Goal: Task Accomplishment & Management: Manage account settings

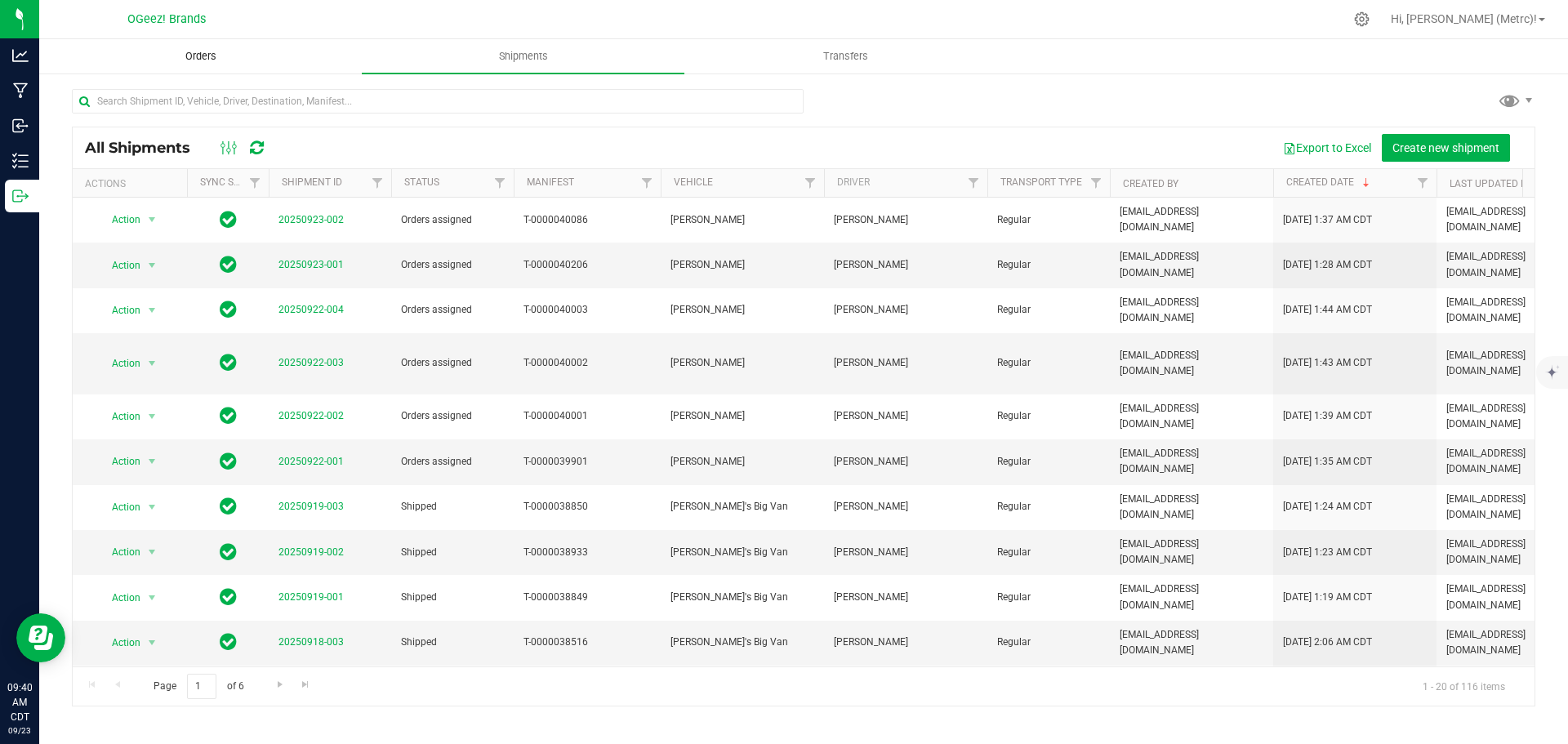
click at [212, 57] on span "Orders" at bounding box center [201, 57] width 75 height 15
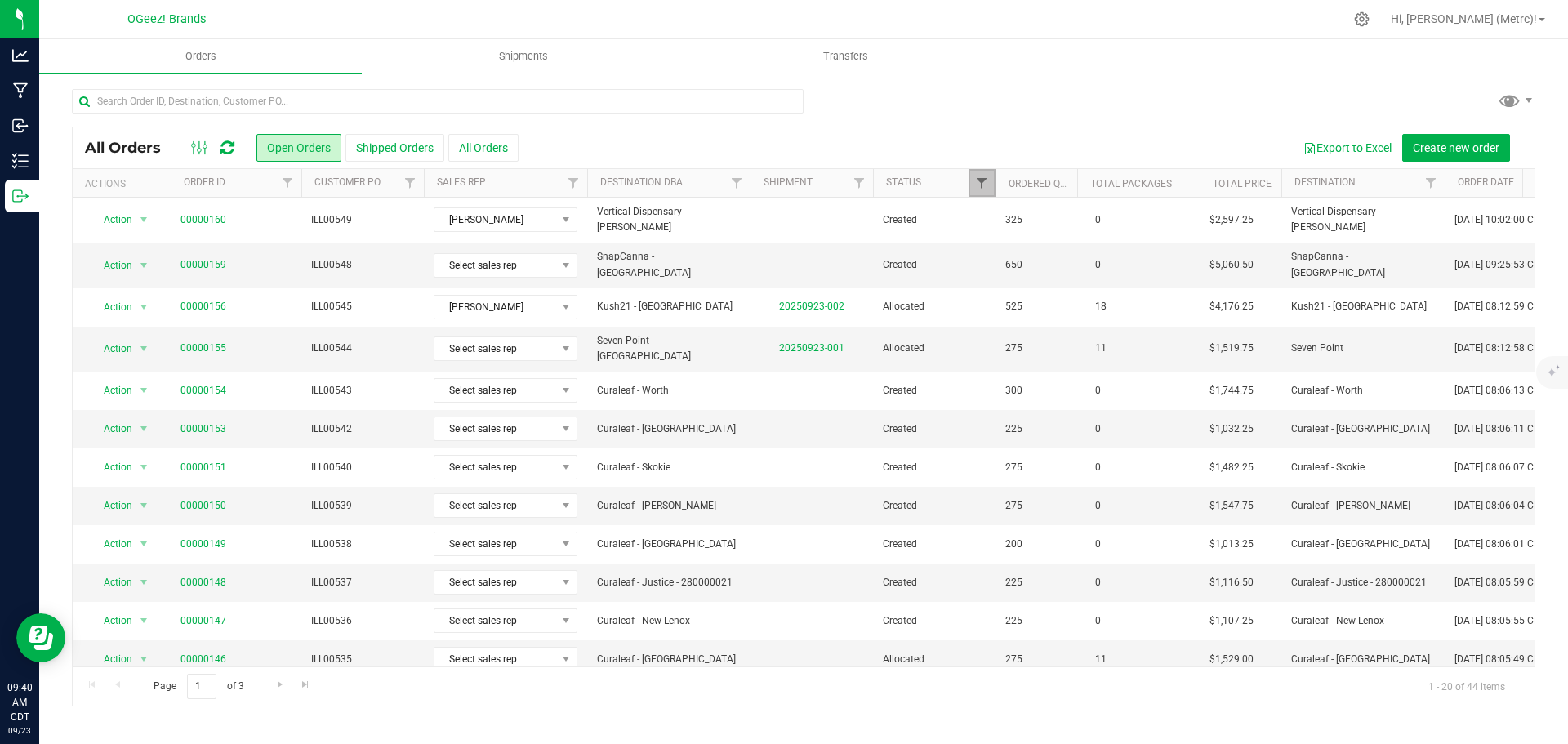
click at [982, 181] on span "Filter" at bounding box center [982, 183] width 13 height 13
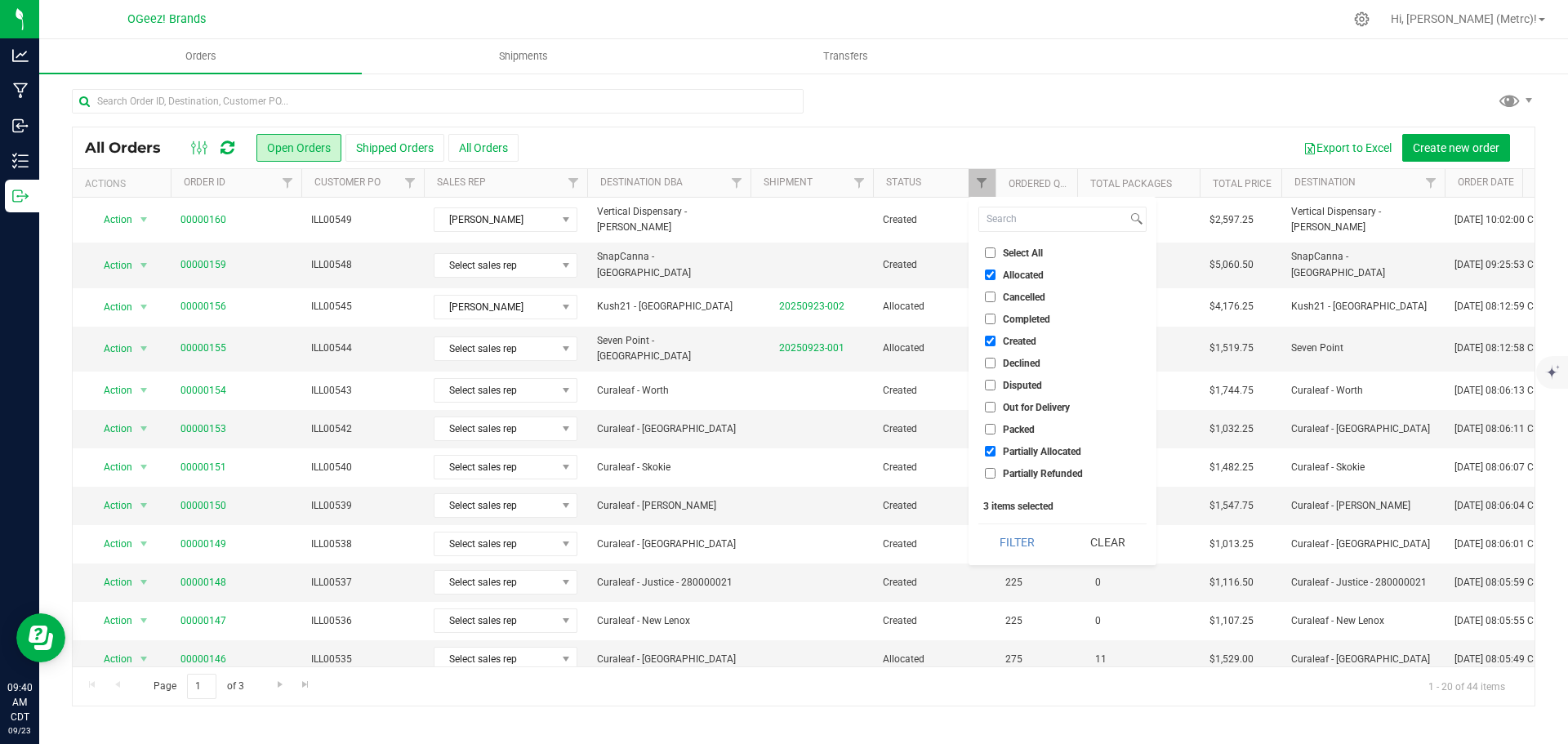
click at [989, 274] on input "Allocated" at bounding box center [990, 274] width 11 height 11
checkbox input "false"
click at [1023, 547] on button "Filter" at bounding box center [1018, 542] width 79 height 36
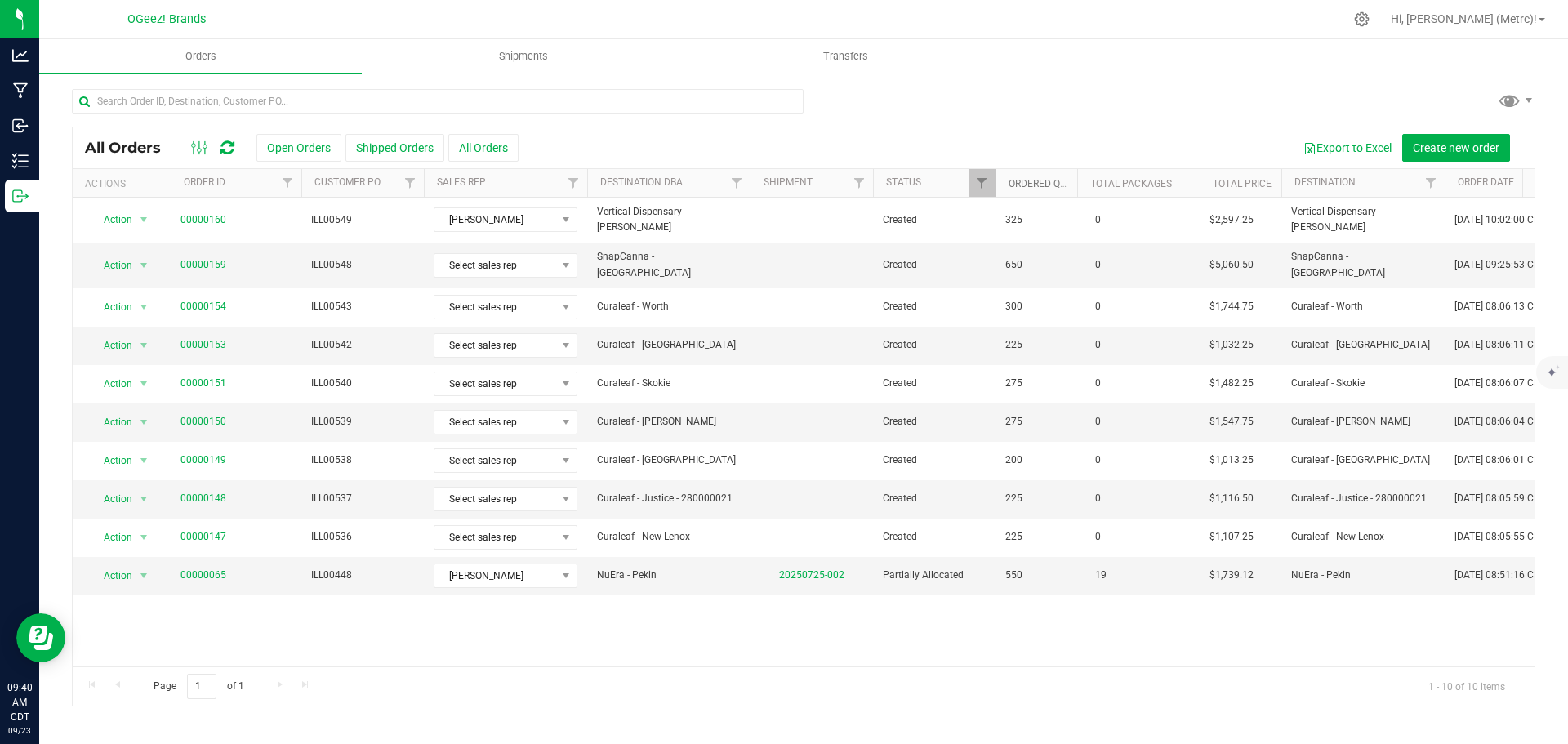
click at [1043, 179] on link "Ordered qty" at bounding box center [1040, 184] width 63 height 11
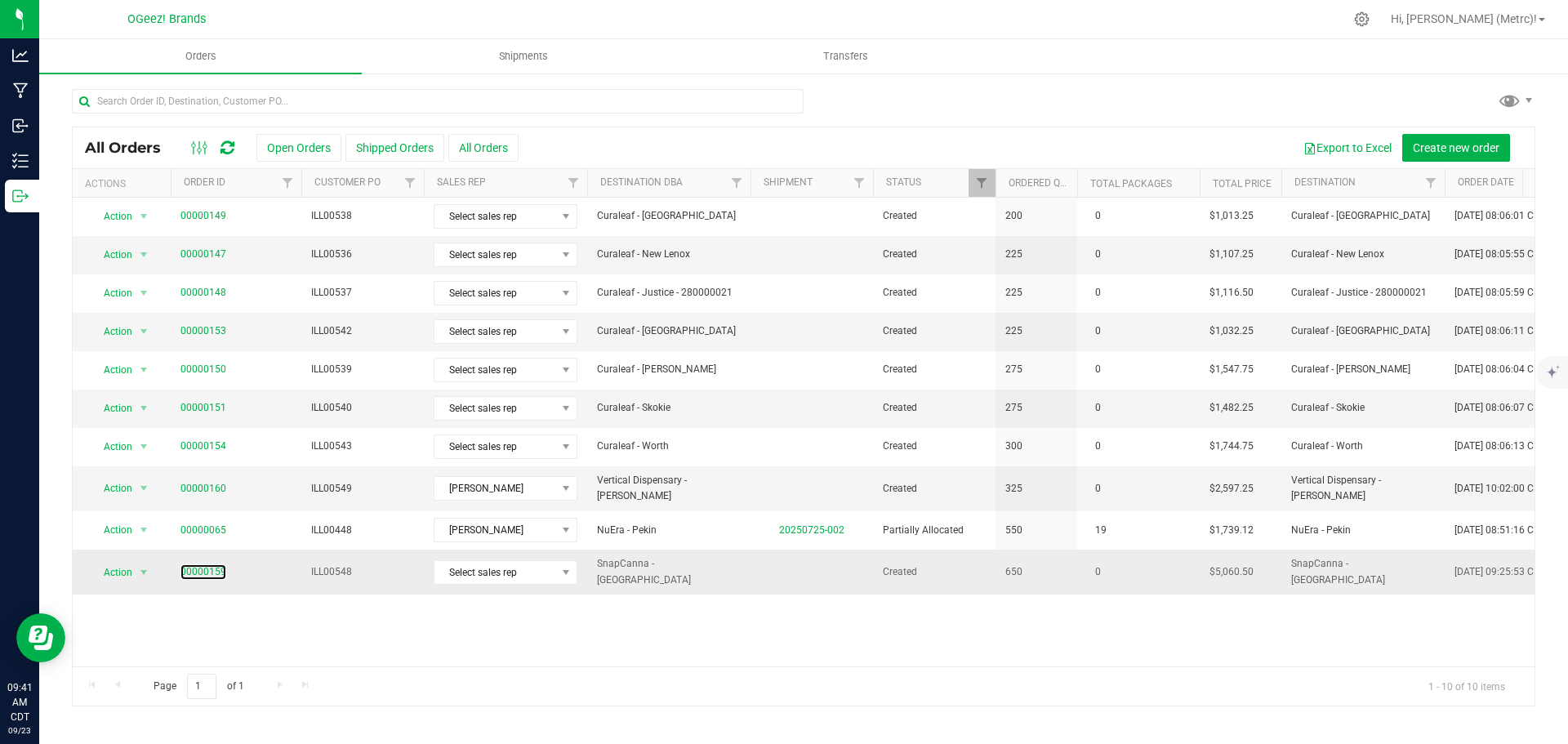
click at [222, 553] on td "00000159" at bounding box center [235, 572] width 130 height 44
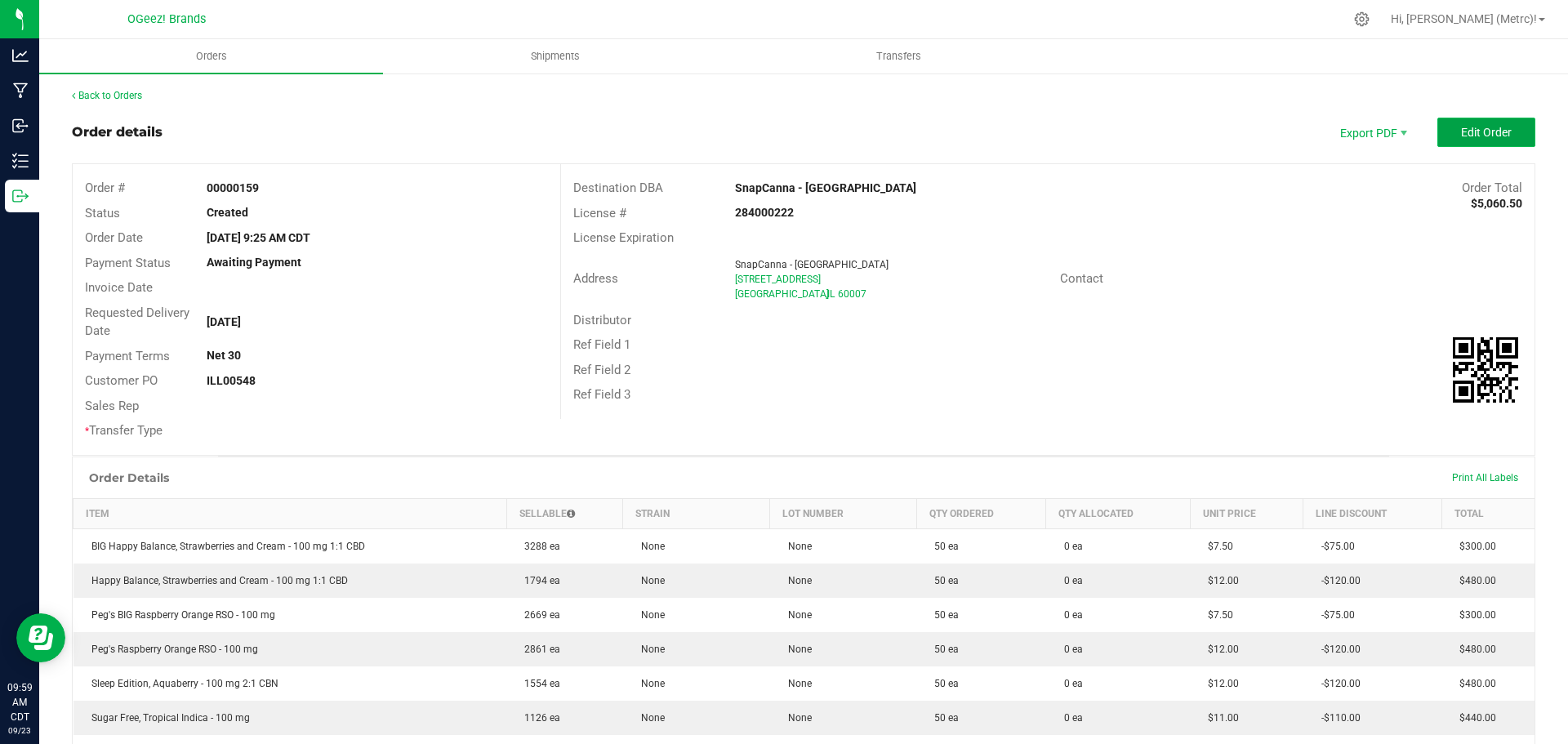
click at [1469, 134] on span "Edit Order" at bounding box center [1487, 132] width 51 height 13
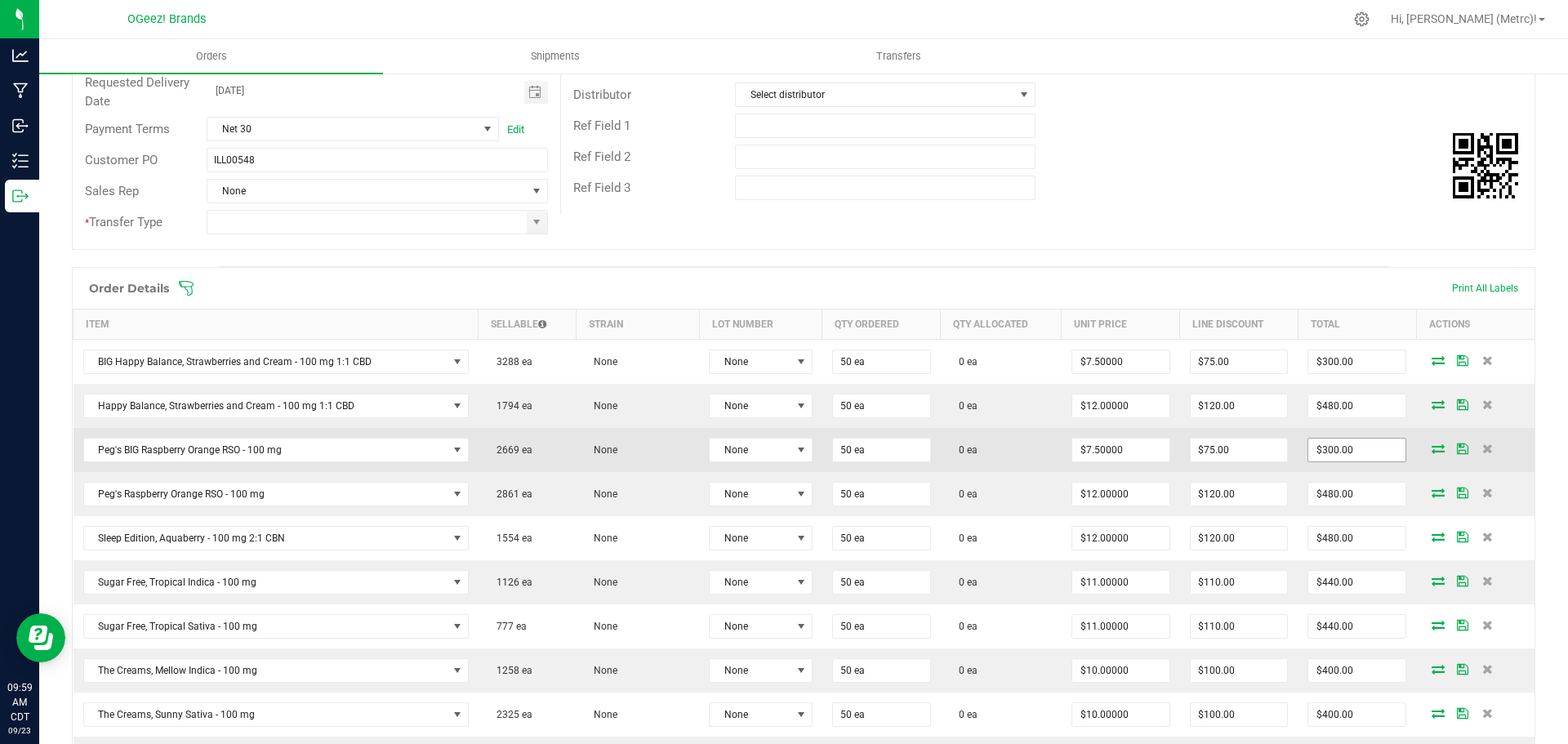
scroll to position [327, 0]
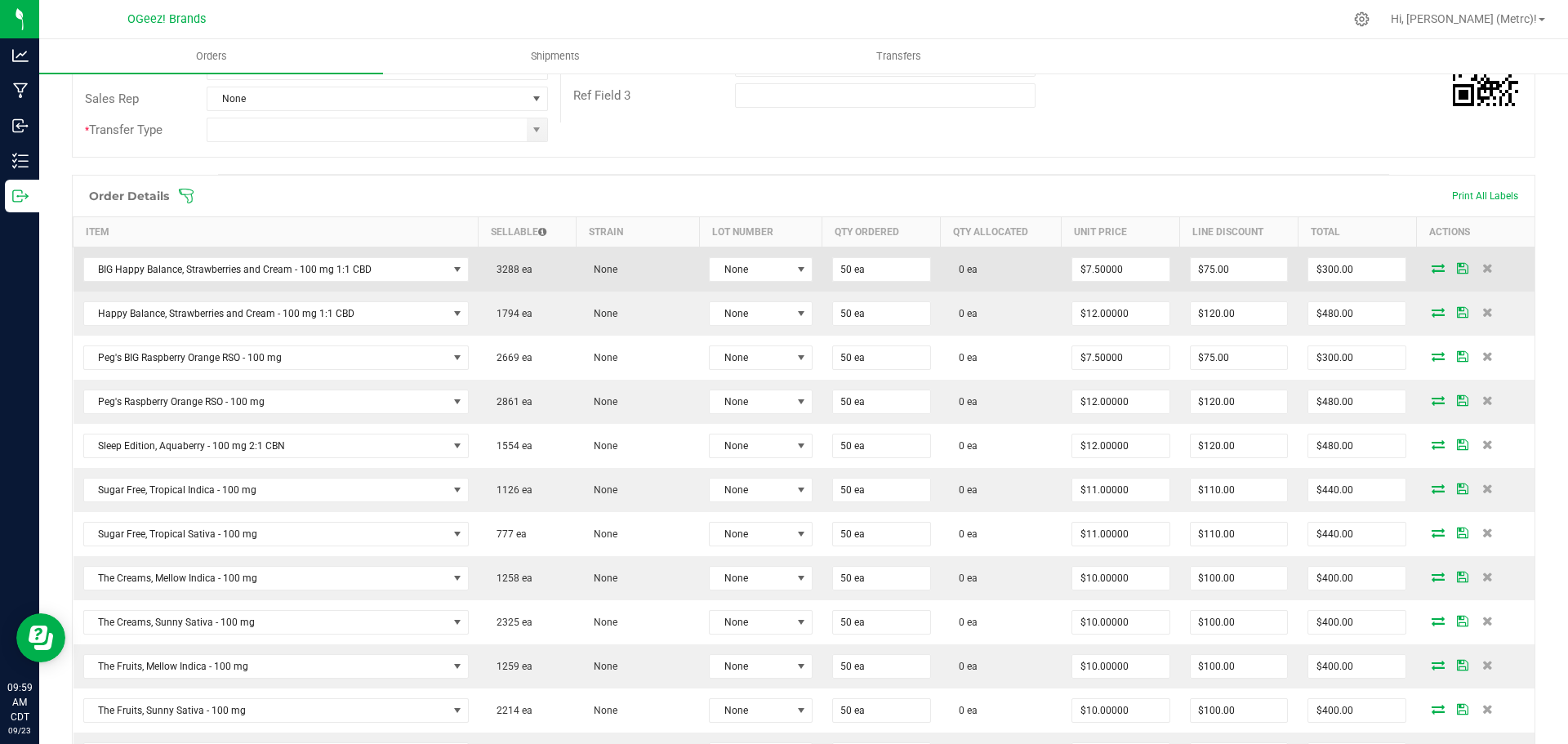
click at [1434, 269] on span at bounding box center [1438, 268] width 25 height 10
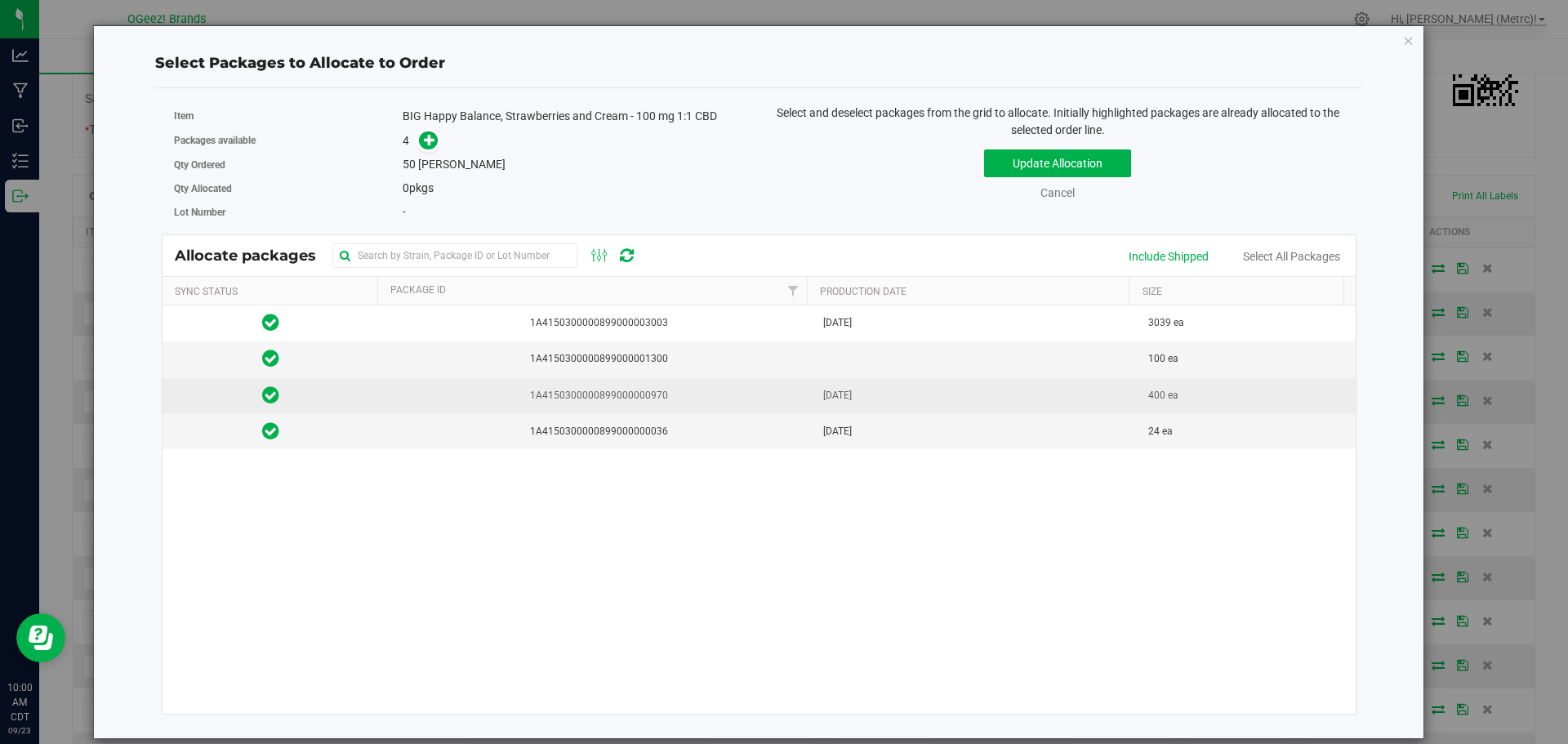
click at [852, 400] on span "[DATE]" at bounding box center [837, 395] width 29 height 16
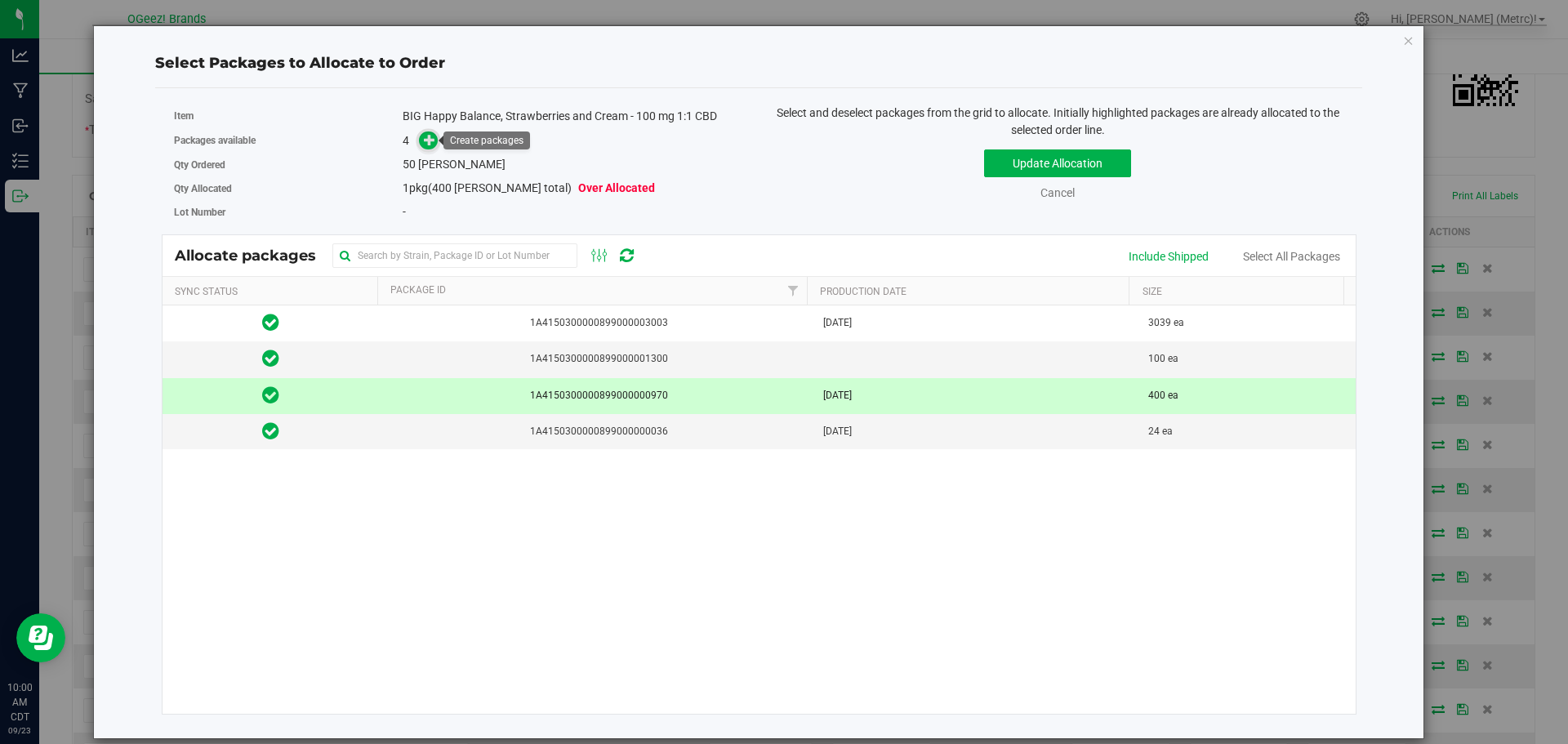
click at [427, 134] on icon at bounding box center [429, 139] width 11 height 11
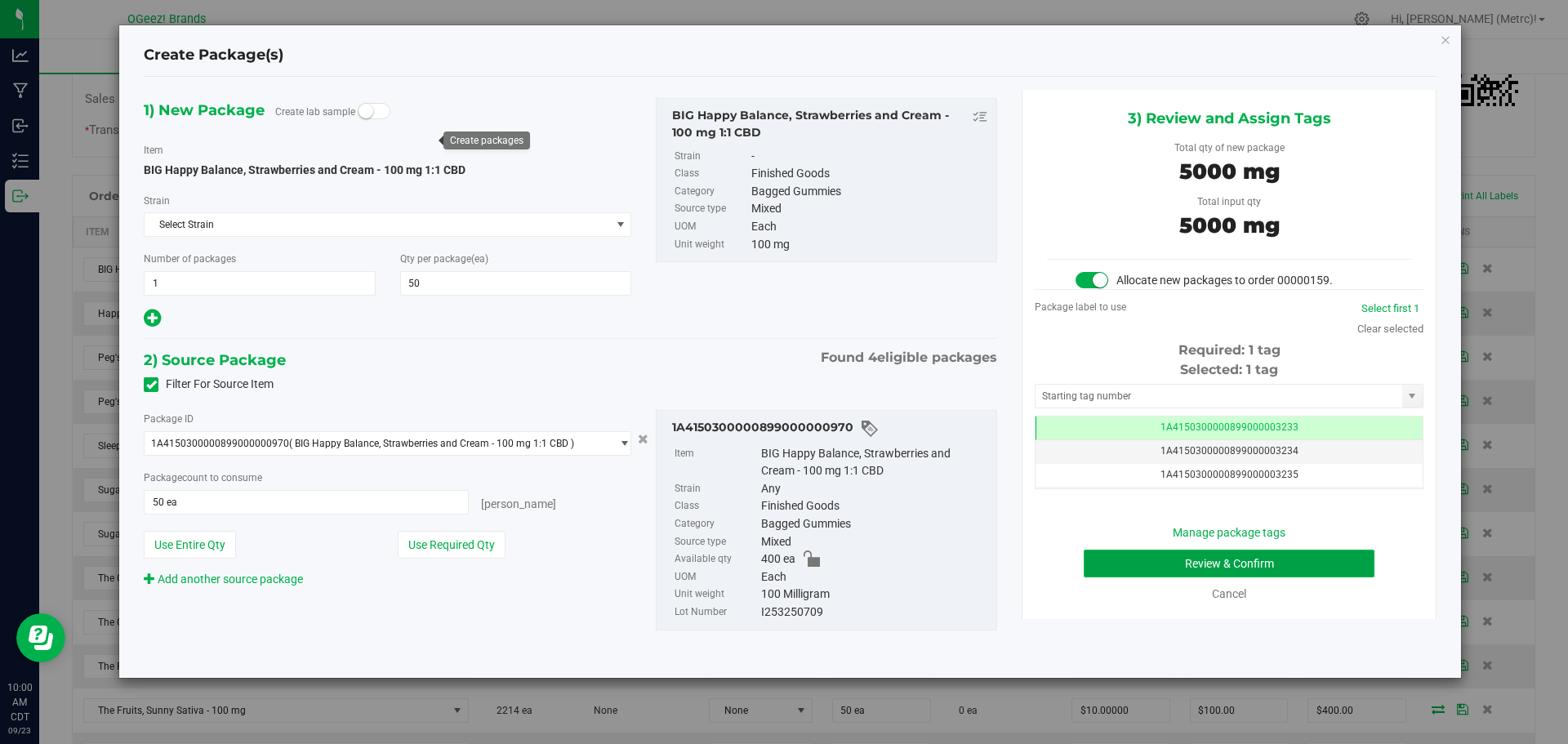
click at [1264, 564] on button "Review & Confirm" at bounding box center [1229, 564] width 291 height 28
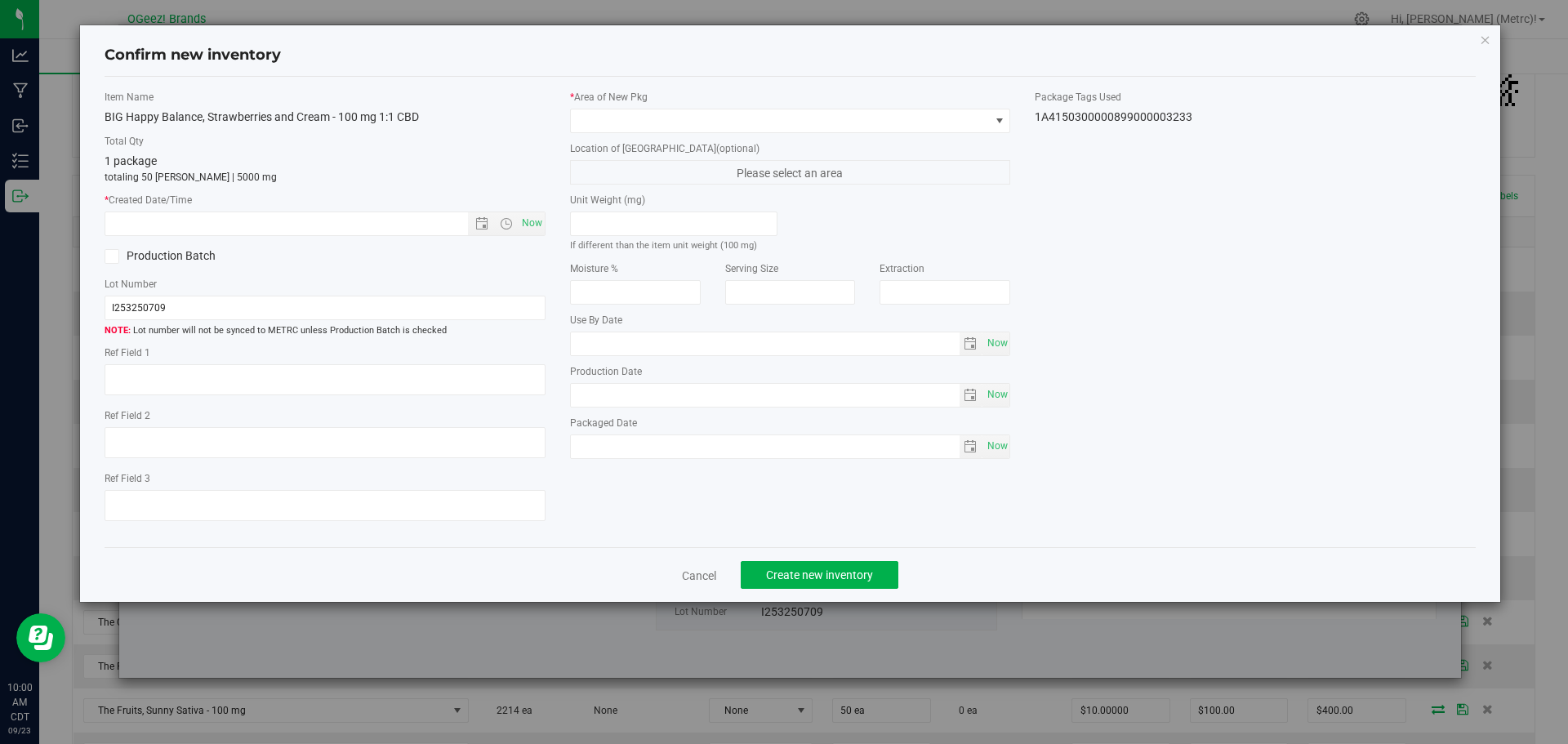
type input "[MEDICAL_DATA]"
type input "[DATE]"
click at [537, 217] on span "Now" at bounding box center [532, 223] width 28 height 24
type input "[DATE] 10:00 AM"
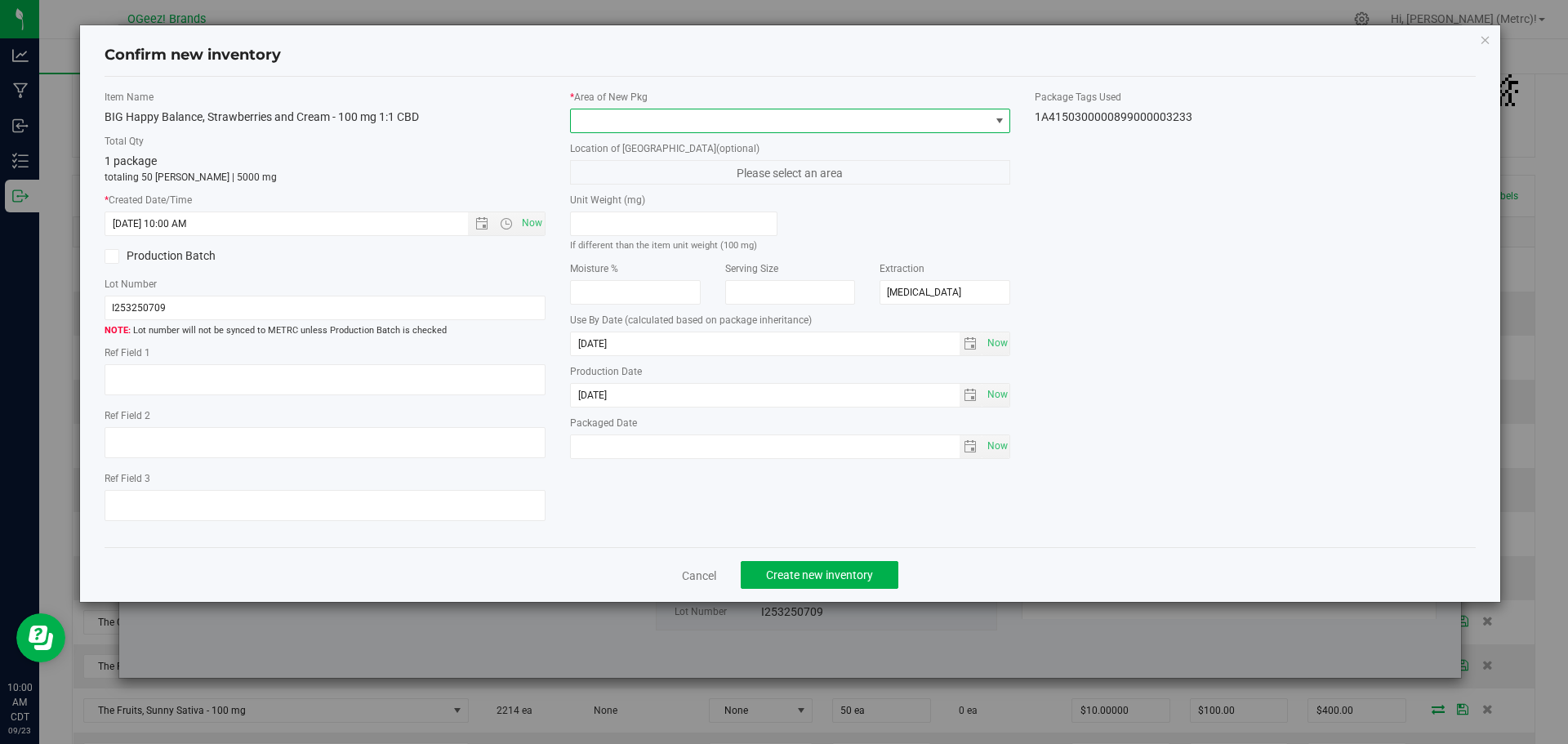
click at [636, 116] on span at bounding box center [779, 121] width 419 height 23
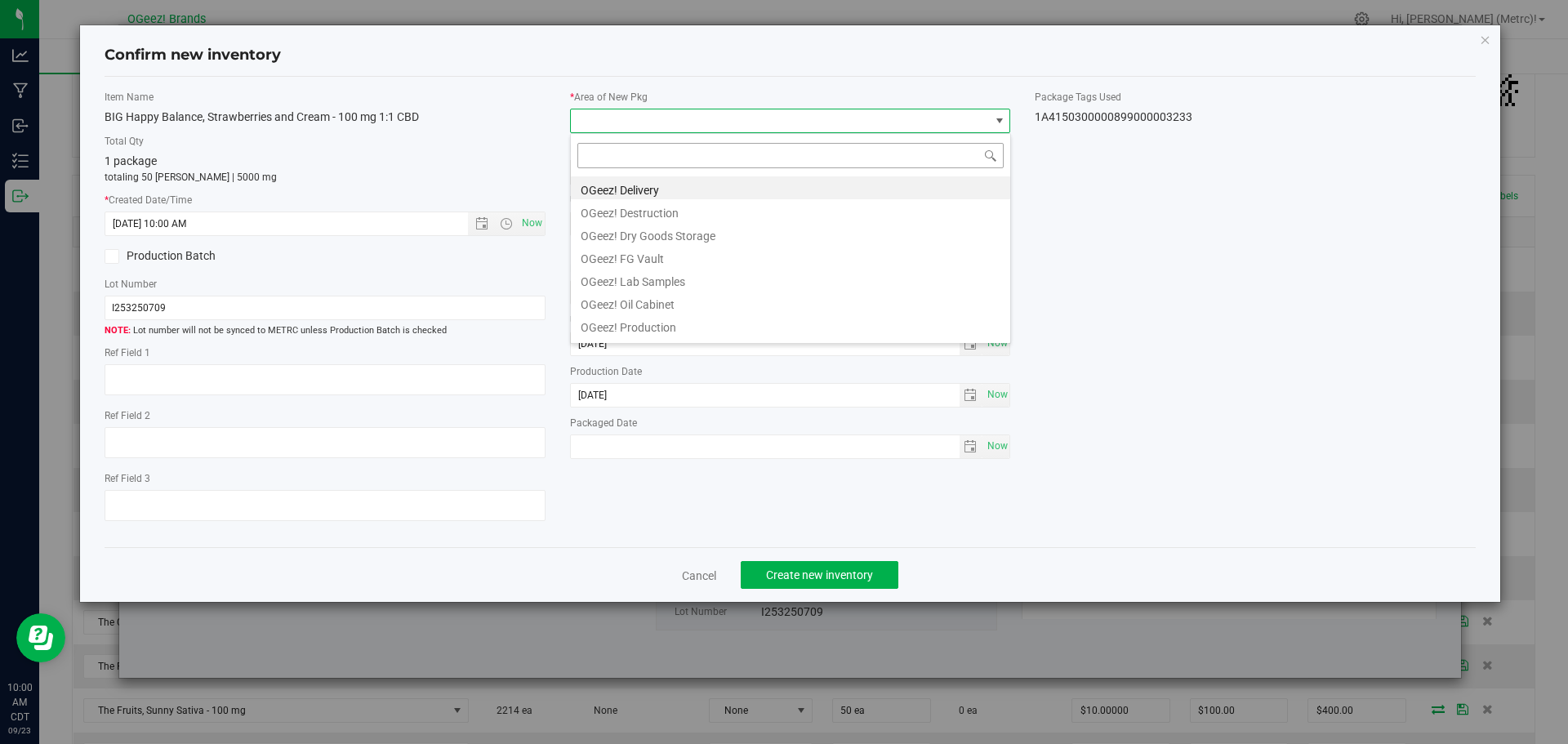
scroll to position [25, 441]
click at [643, 184] on li "OGeez! Delivery" at bounding box center [790, 188] width 439 height 23
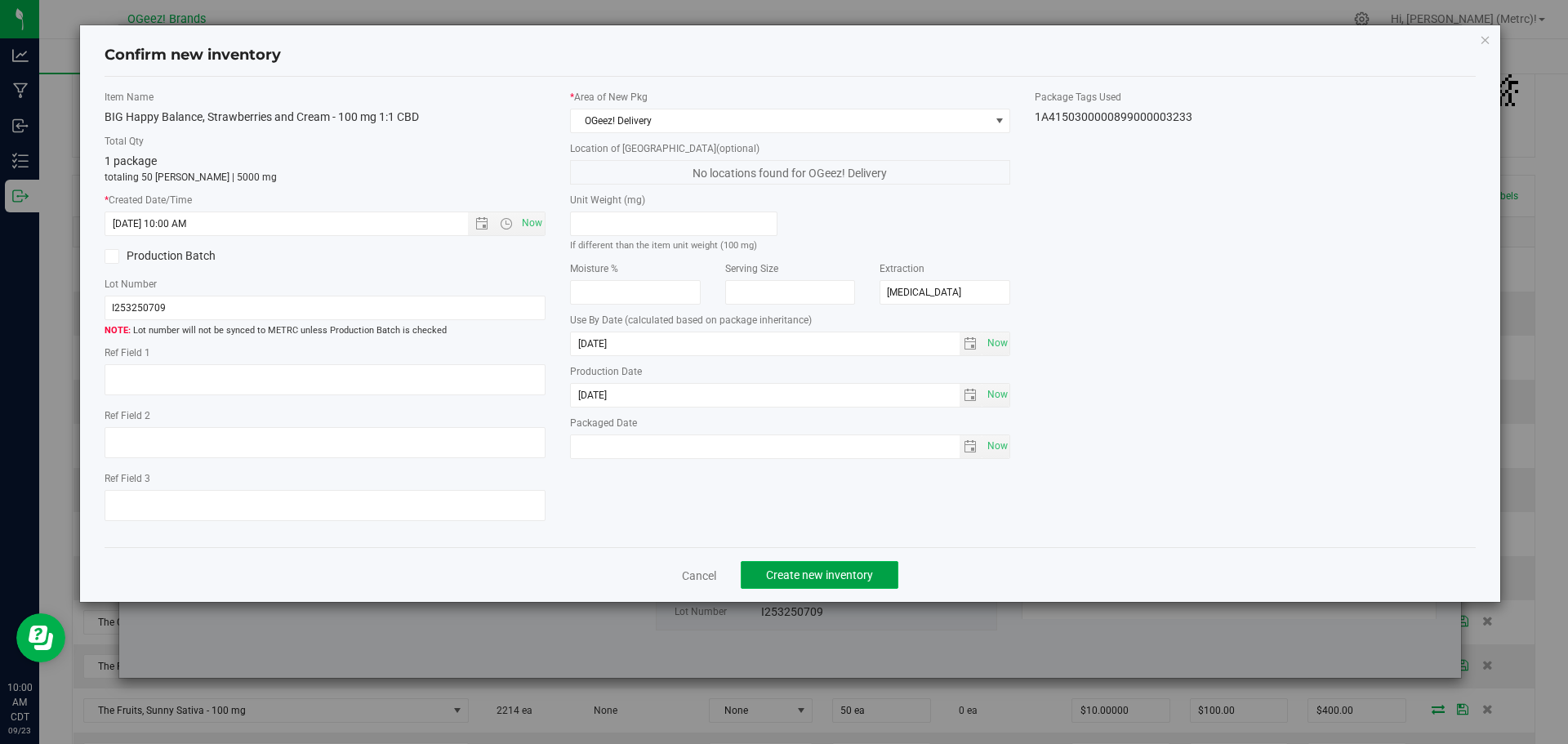
click at [848, 575] on span "Create new inventory" at bounding box center [820, 575] width 107 height 13
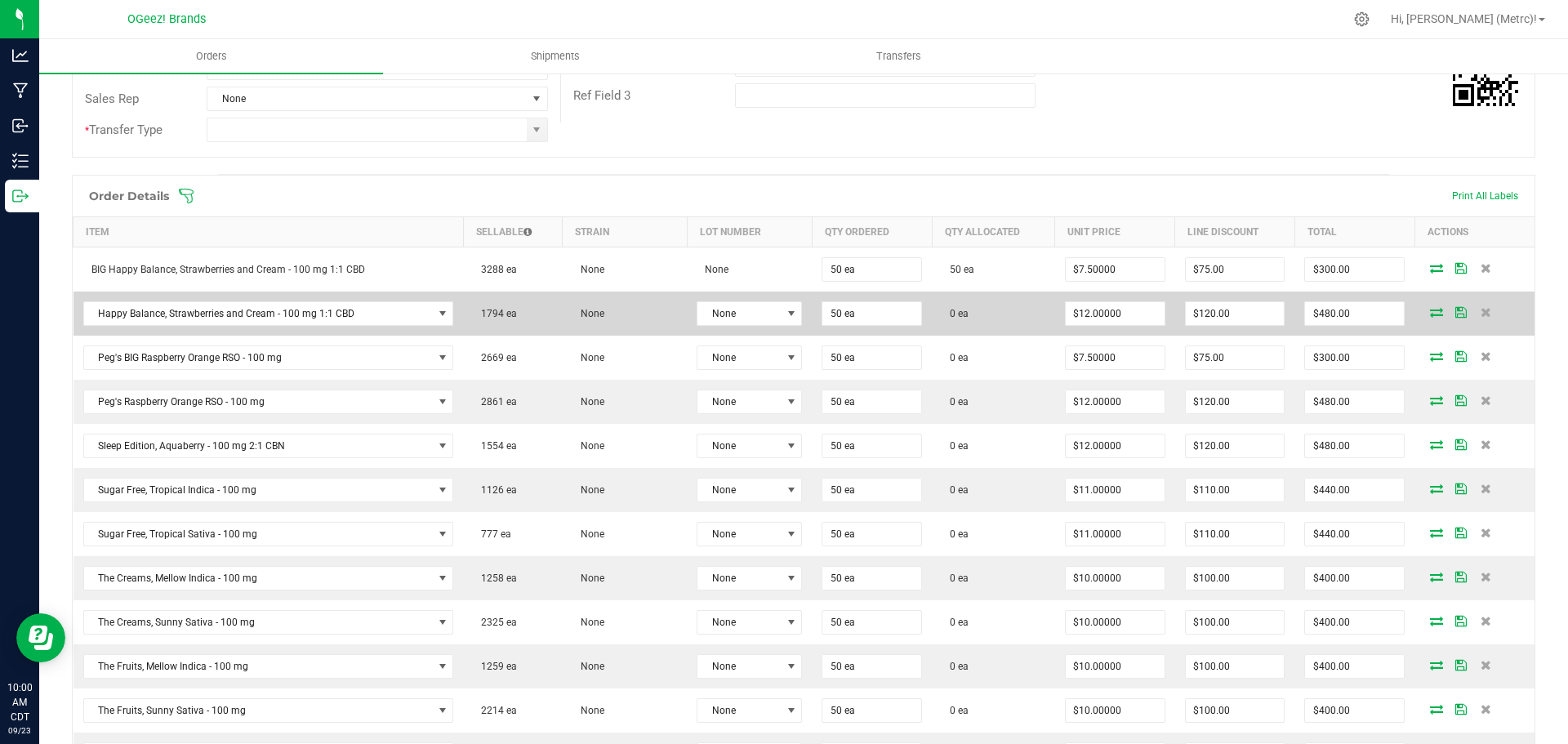
click at [1430, 312] on icon at bounding box center [1437, 312] width 13 height 10
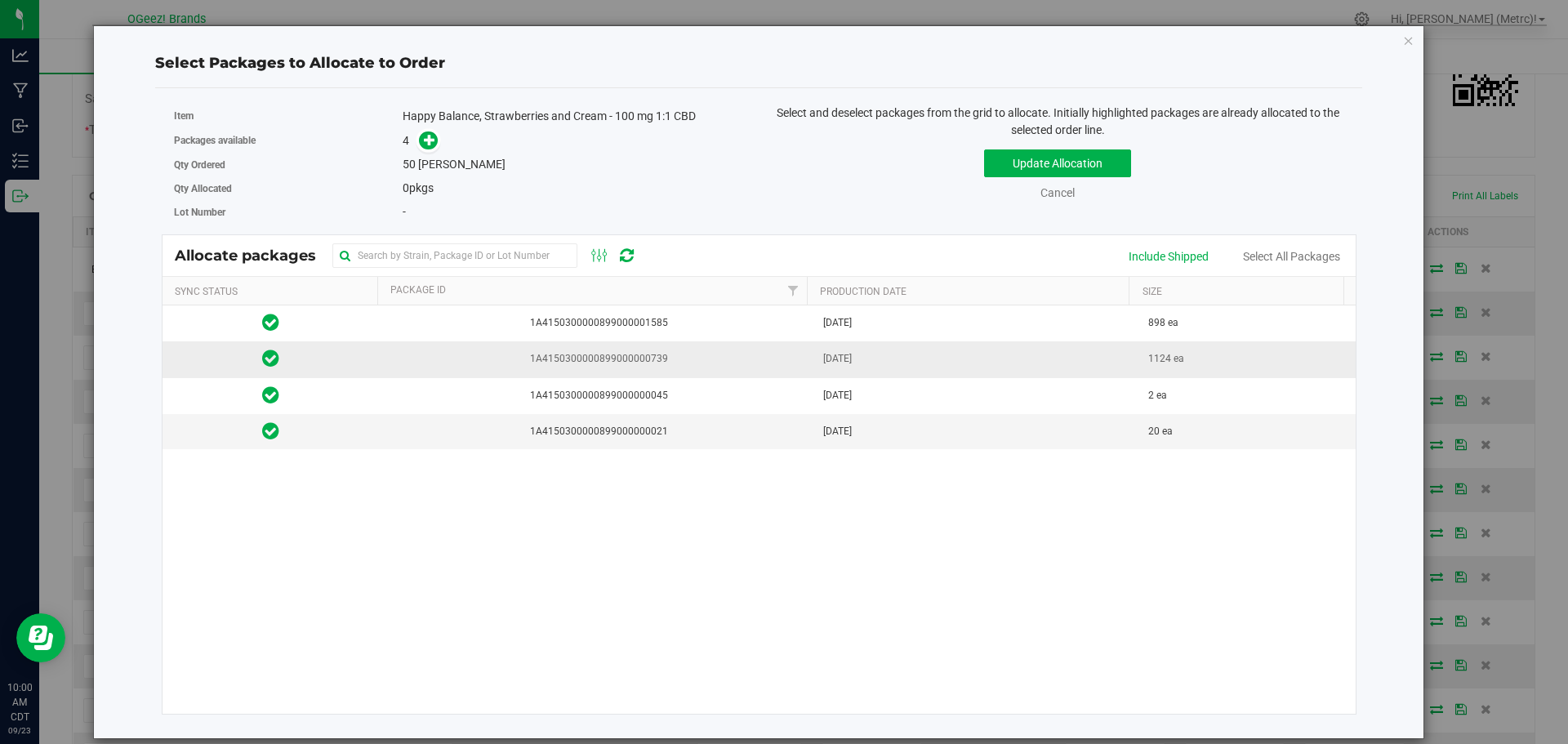
click at [898, 360] on td "[DATE]" at bounding box center [976, 360] width 326 height 36
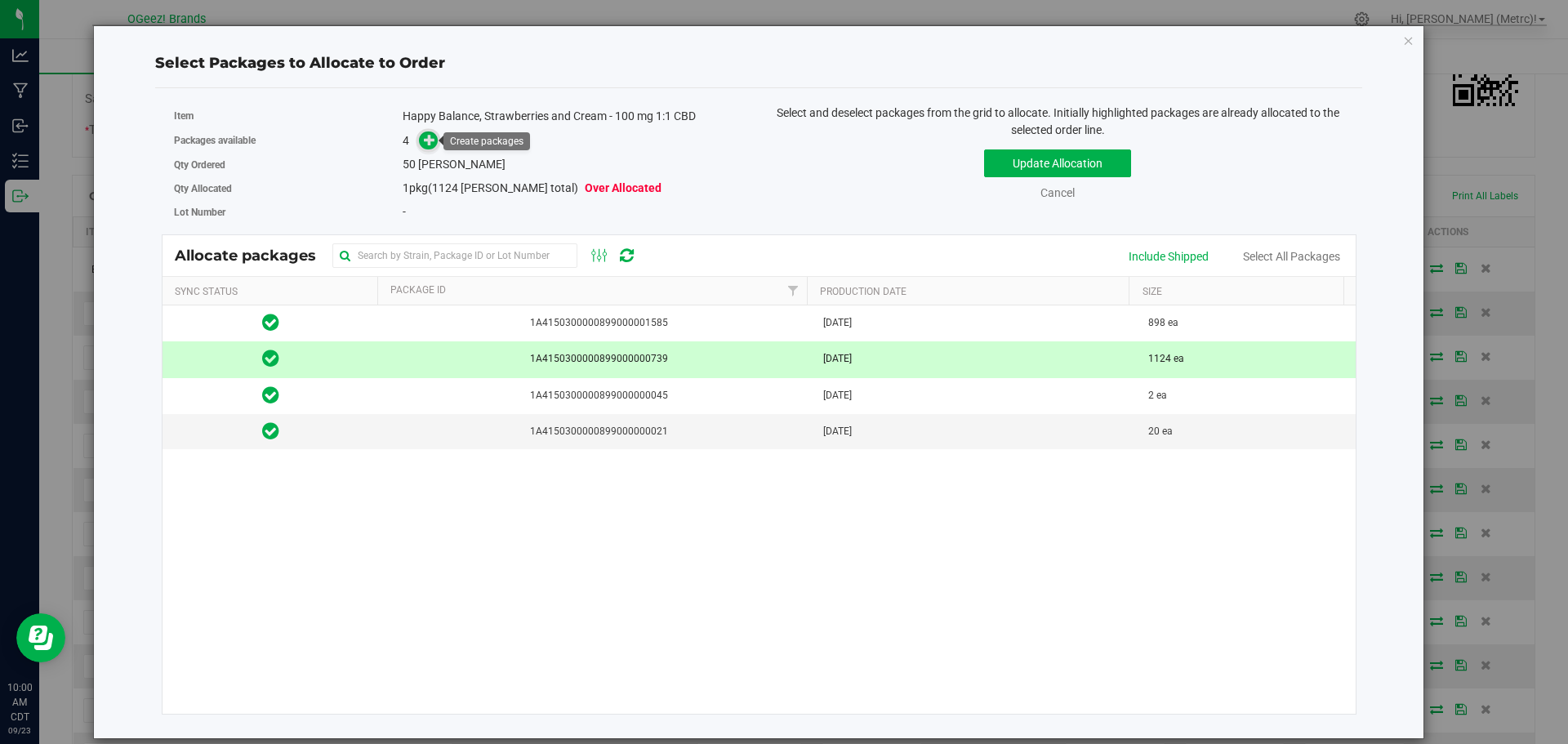
click at [427, 143] on icon at bounding box center [429, 139] width 11 height 11
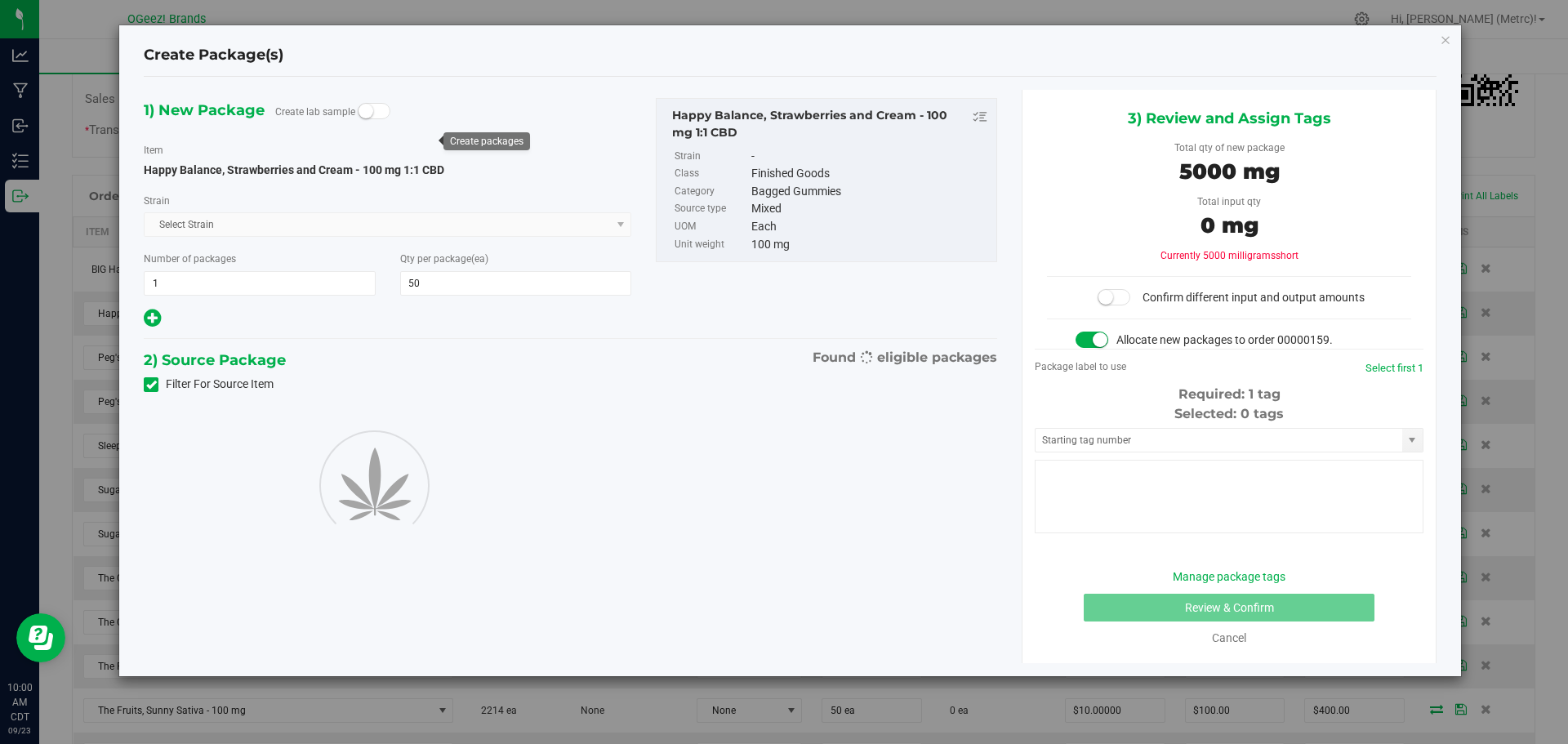
type input "50"
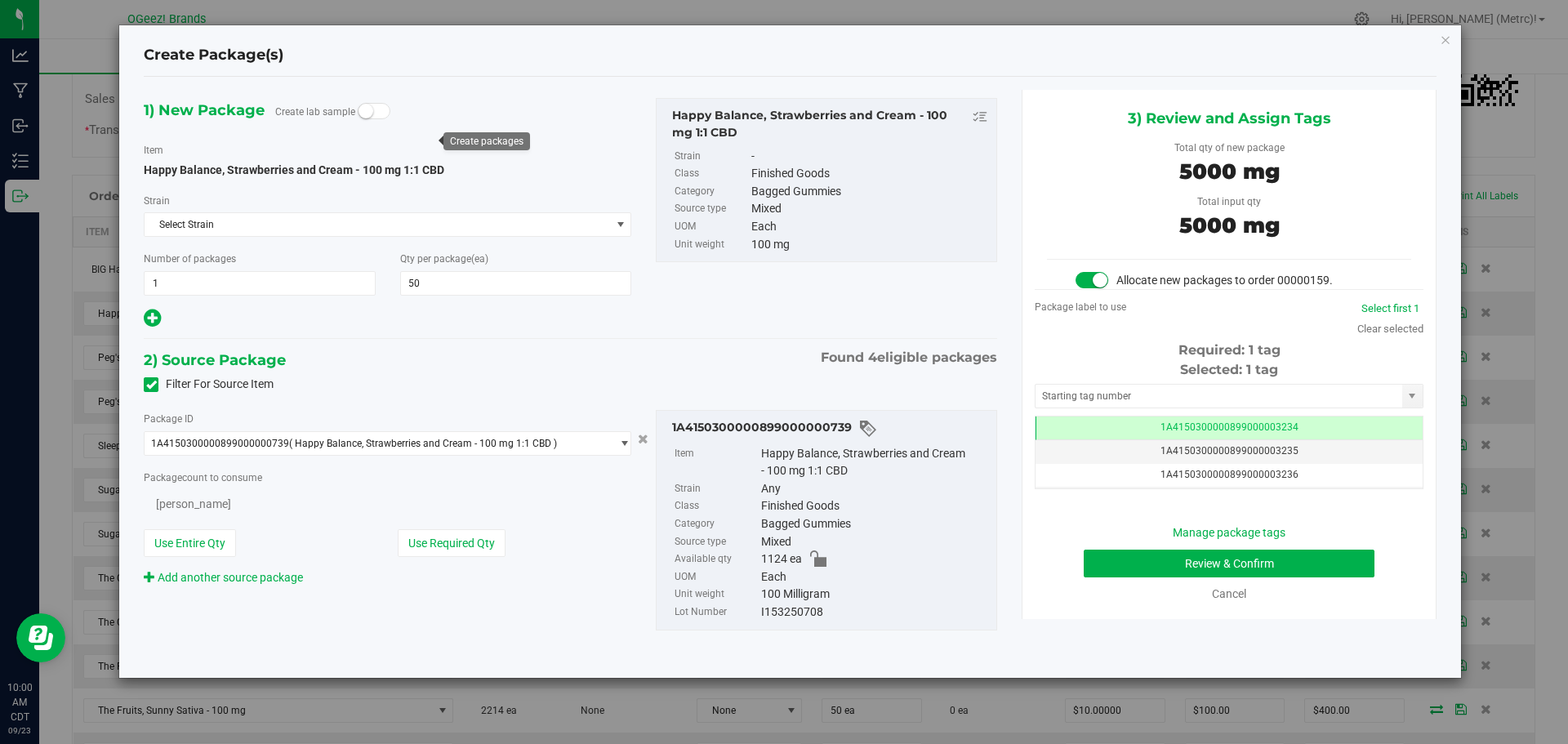
scroll to position [0, -1]
click at [1272, 569] on button "Review & Confirm" at bounding box center [1229, 564] width 291 height 28
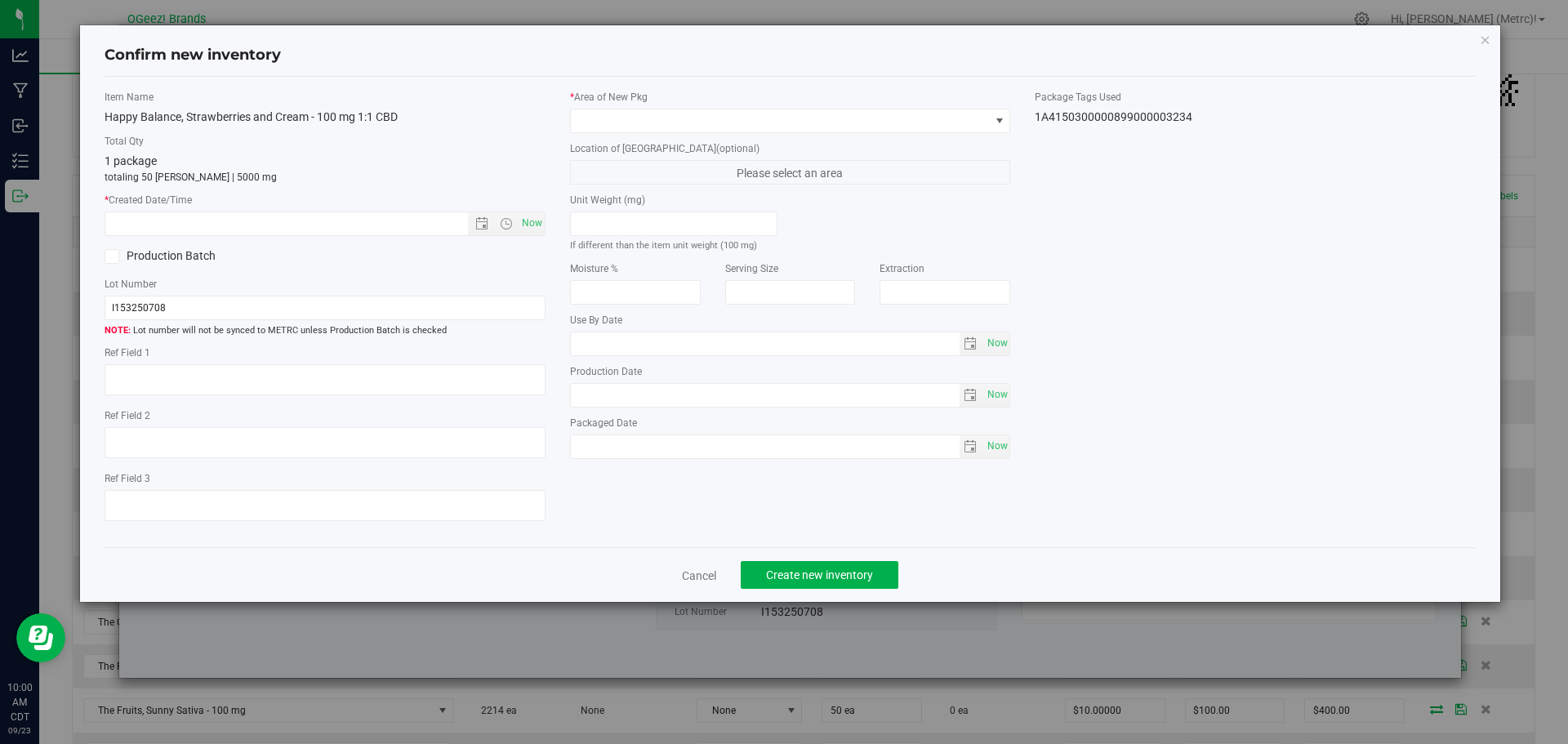
type input "[MEDICAL_DATA]"
type input "[DATE]"
click at [536, 224] on span "Now" at bounding box center [532, 223] width 28 height 24
type input "[DATE] 10:01 AM"
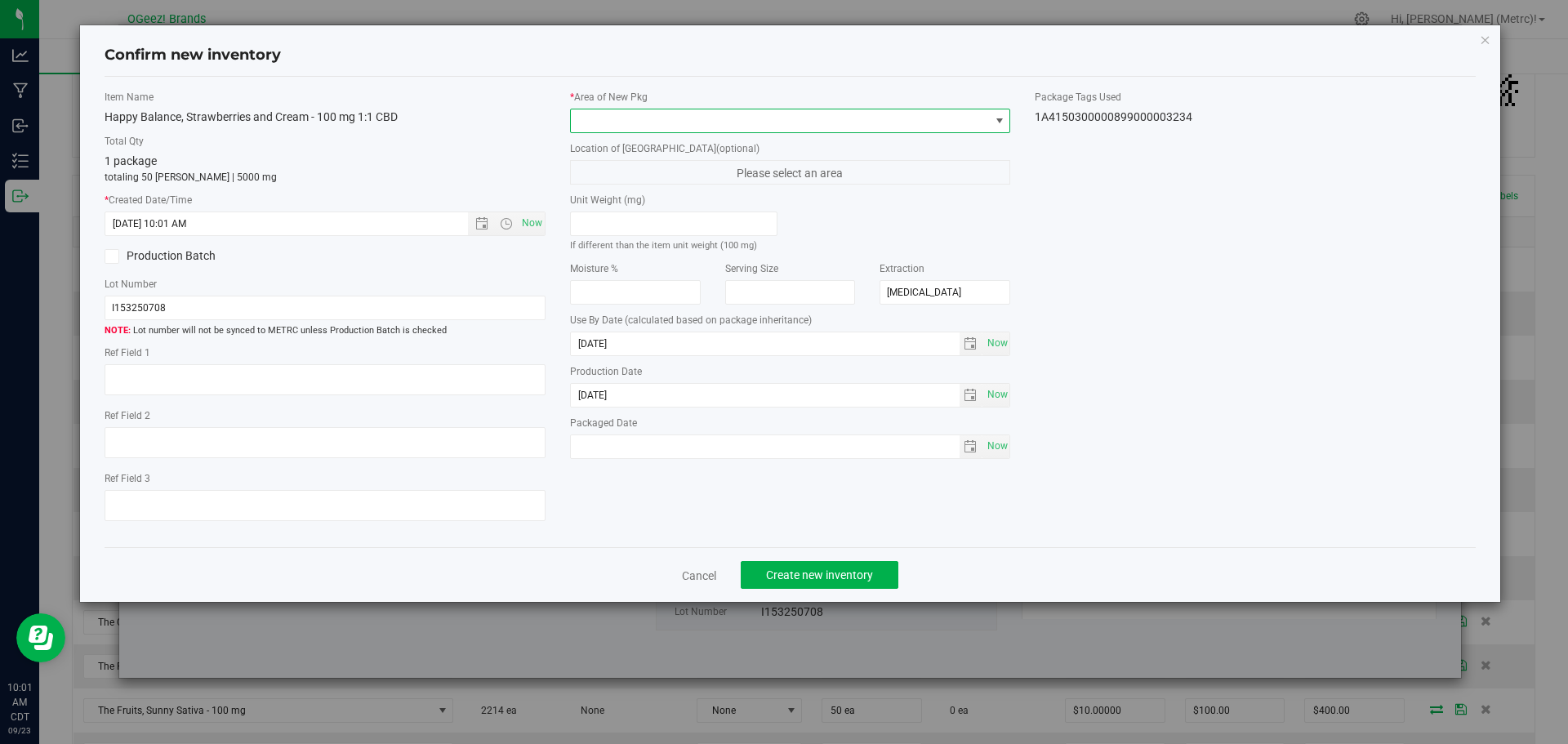
click at [679, 116] on span at bounding box center [779, 121] width 419 height 23
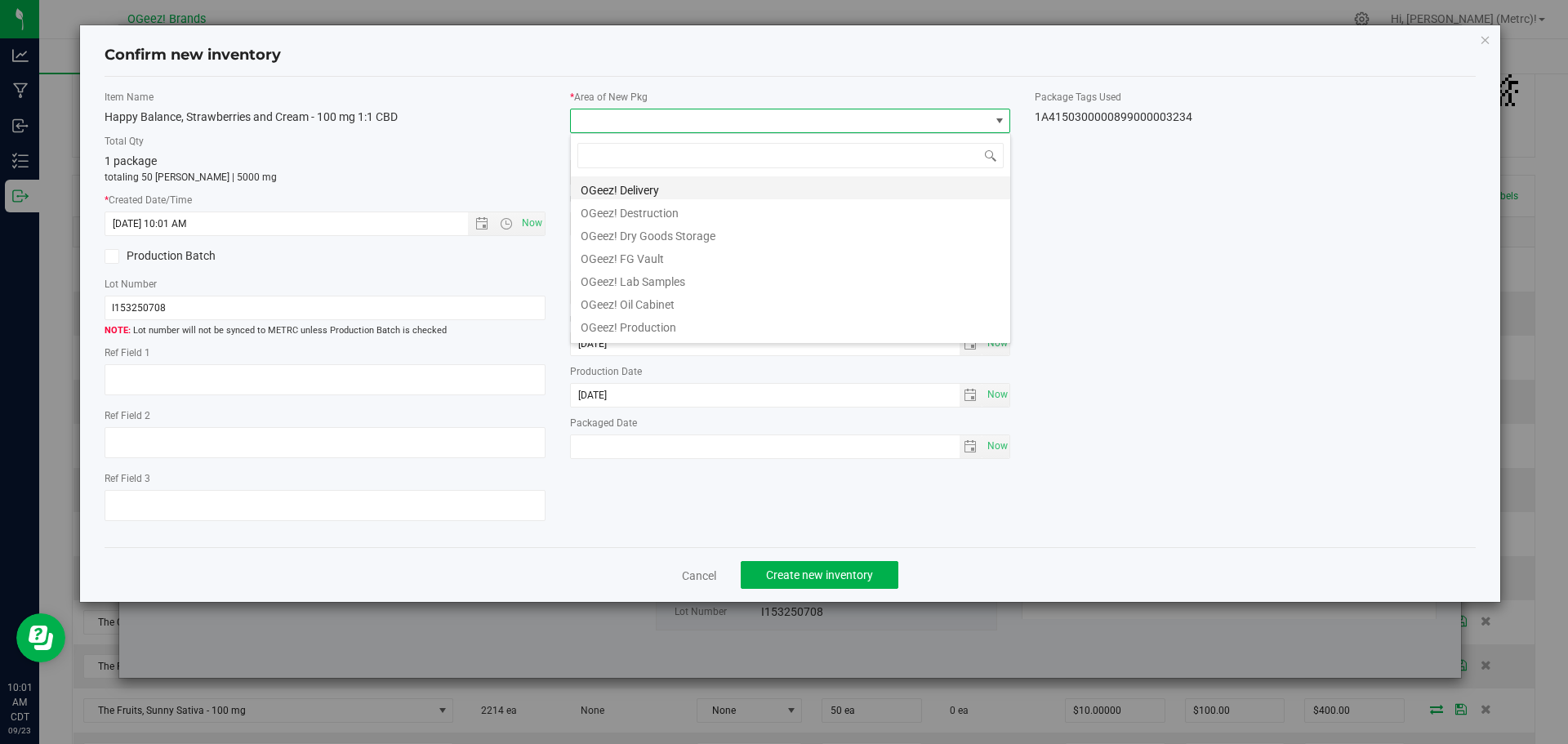
click at [686, 189] on li "OGeez! Delivery" at bounding box center [790, 188] width 439 height 23
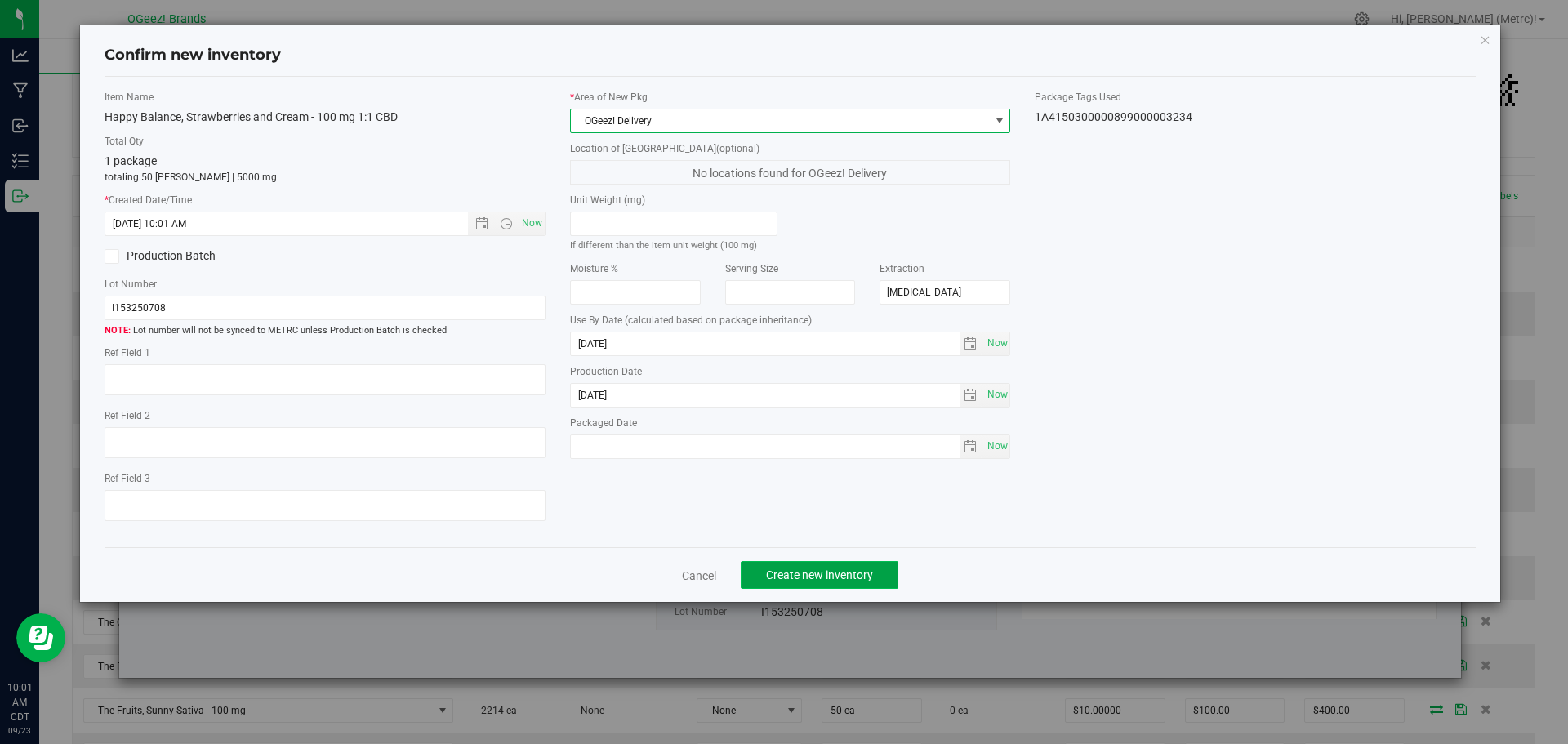
click at [856, 576] on span "Create new inventory" at bounding box center [820, 575] width 107 height 13
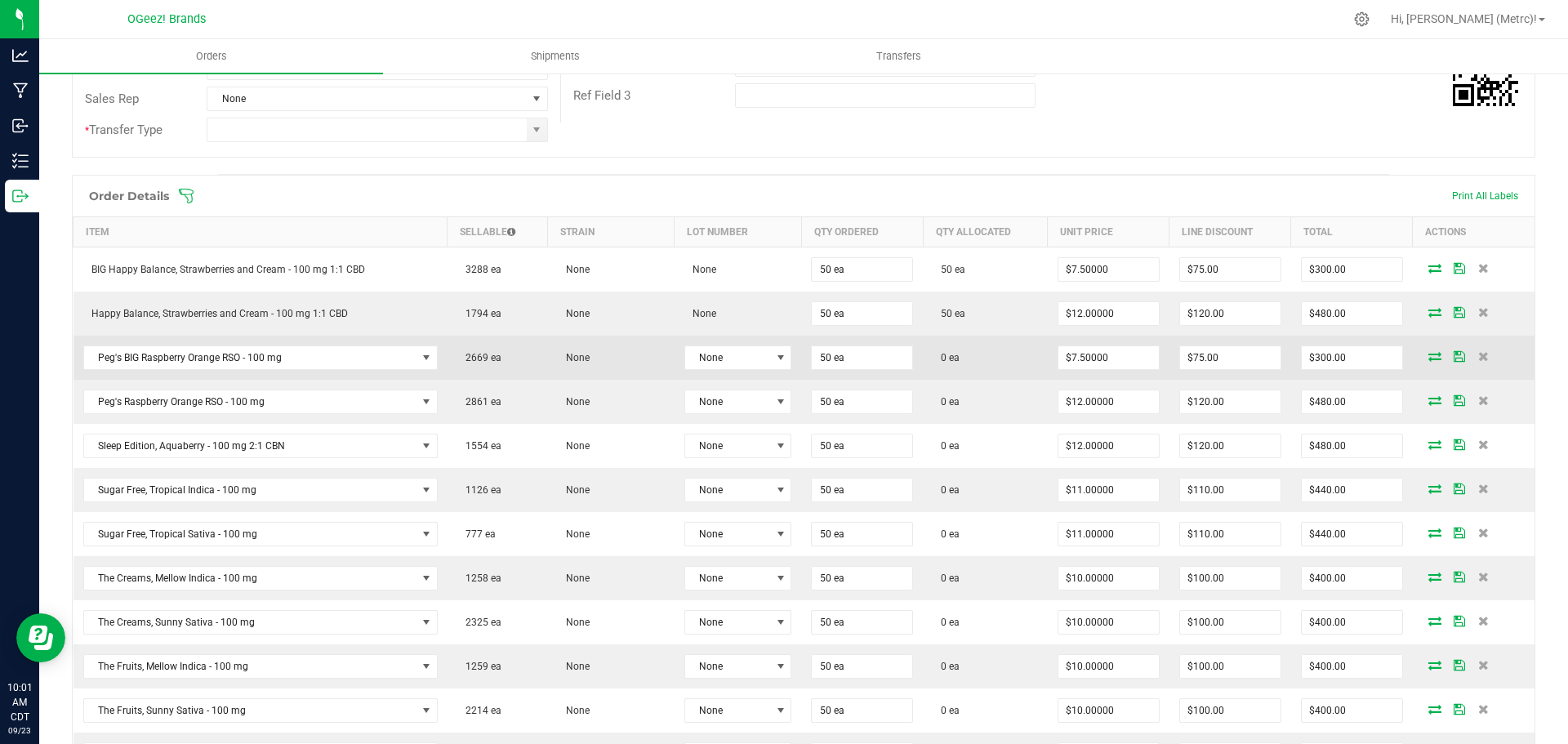
click at [1429, 354] on icon at bounding box center [1435, 356] width 13 height 10
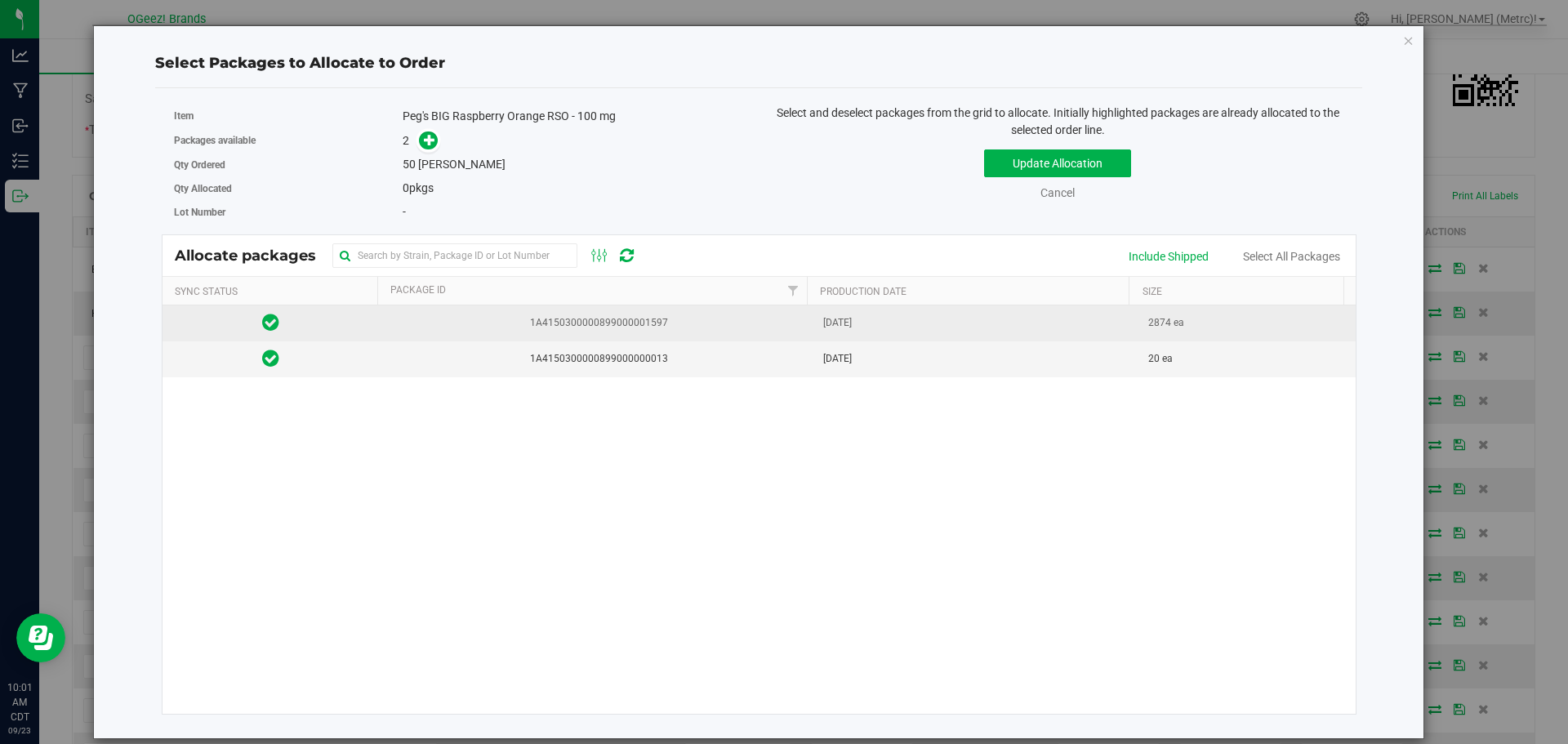
click at [916, 329] on td "[DATE]" at bounding box center [976, 324] width 326 height 36
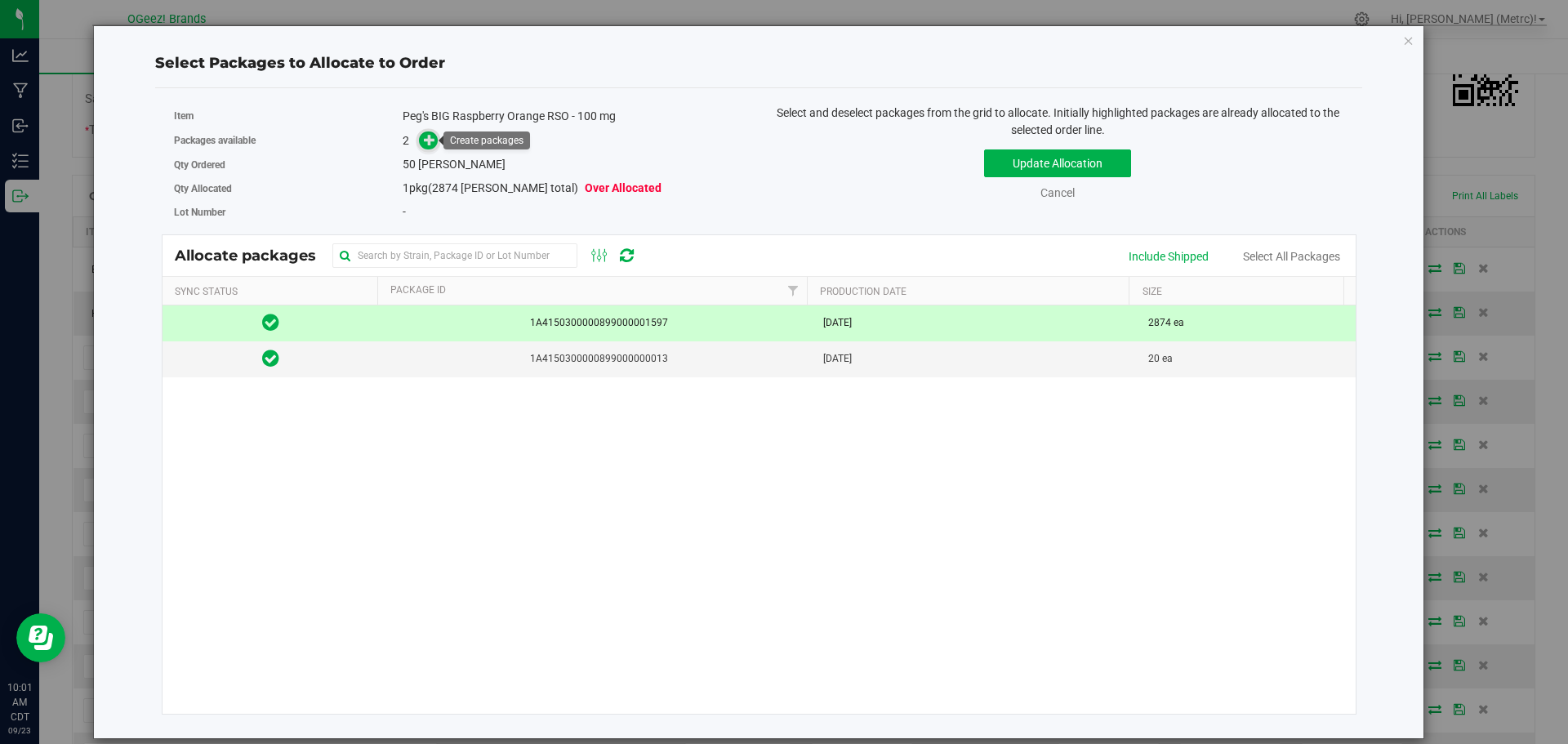
click at [431, 135] on icon at bounding box center [429, 139] width 11 height 11
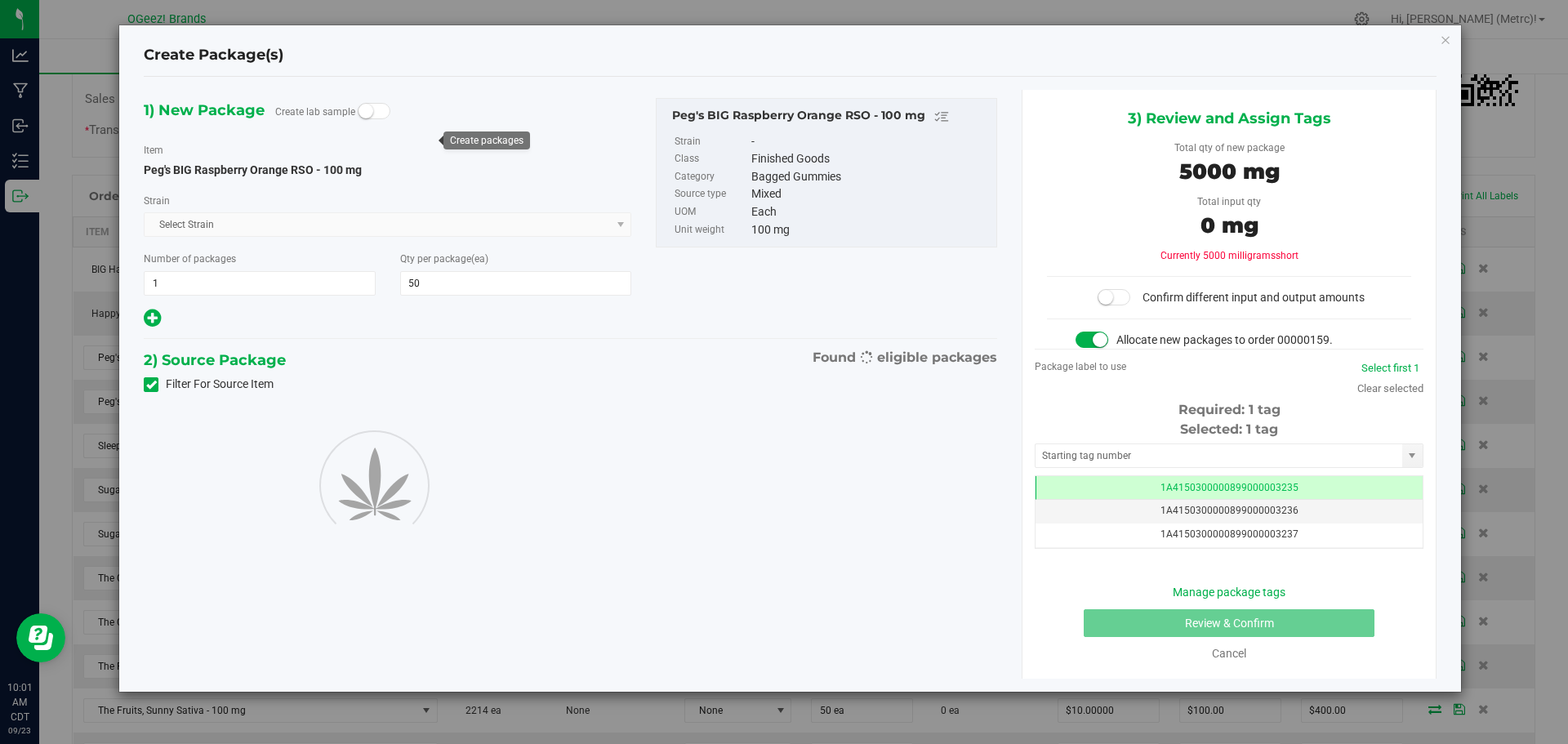
scroll to position [0, -1]
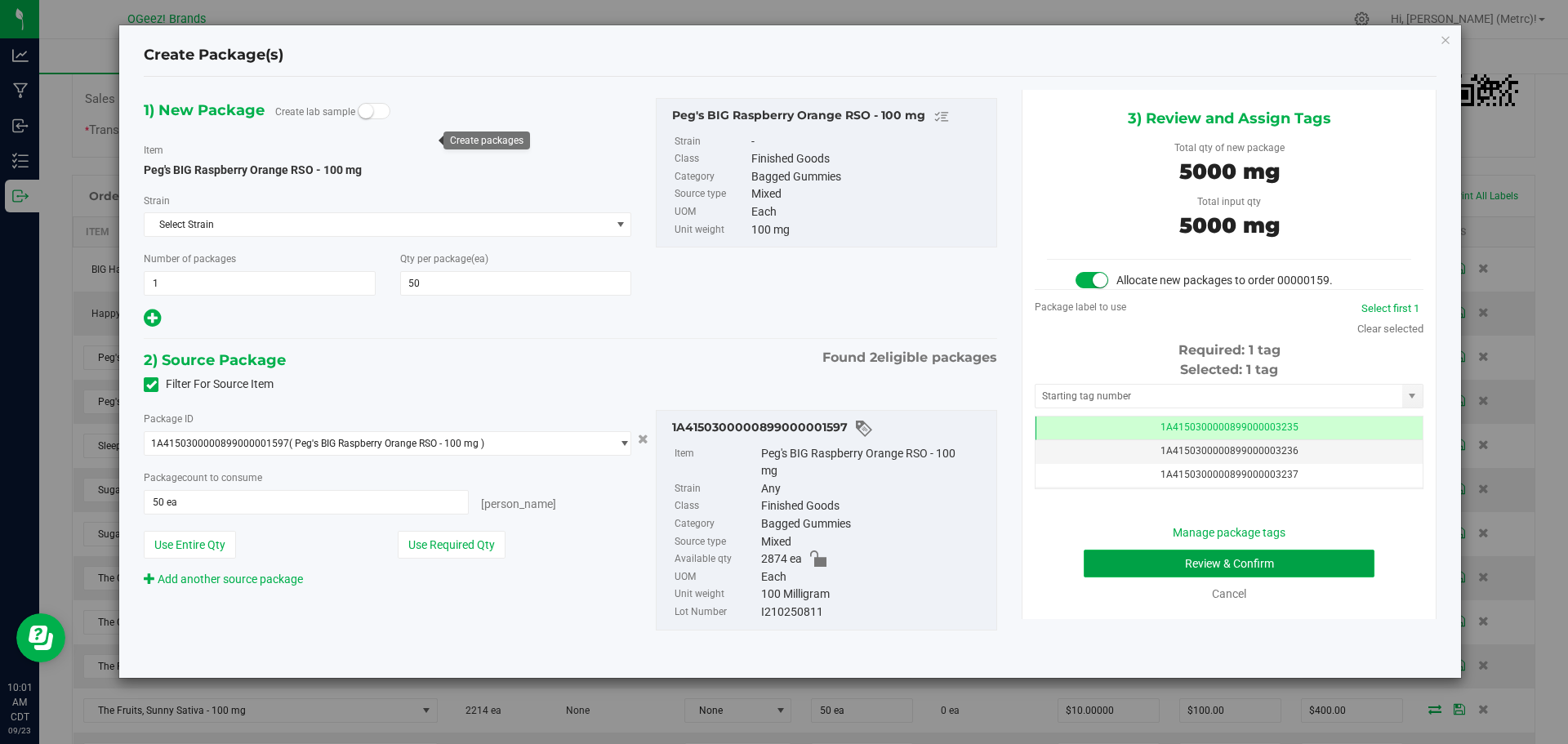
click at [1297, 556] on button "Review & Confirm" at bounding box center [1229, 564] width 291 height 28
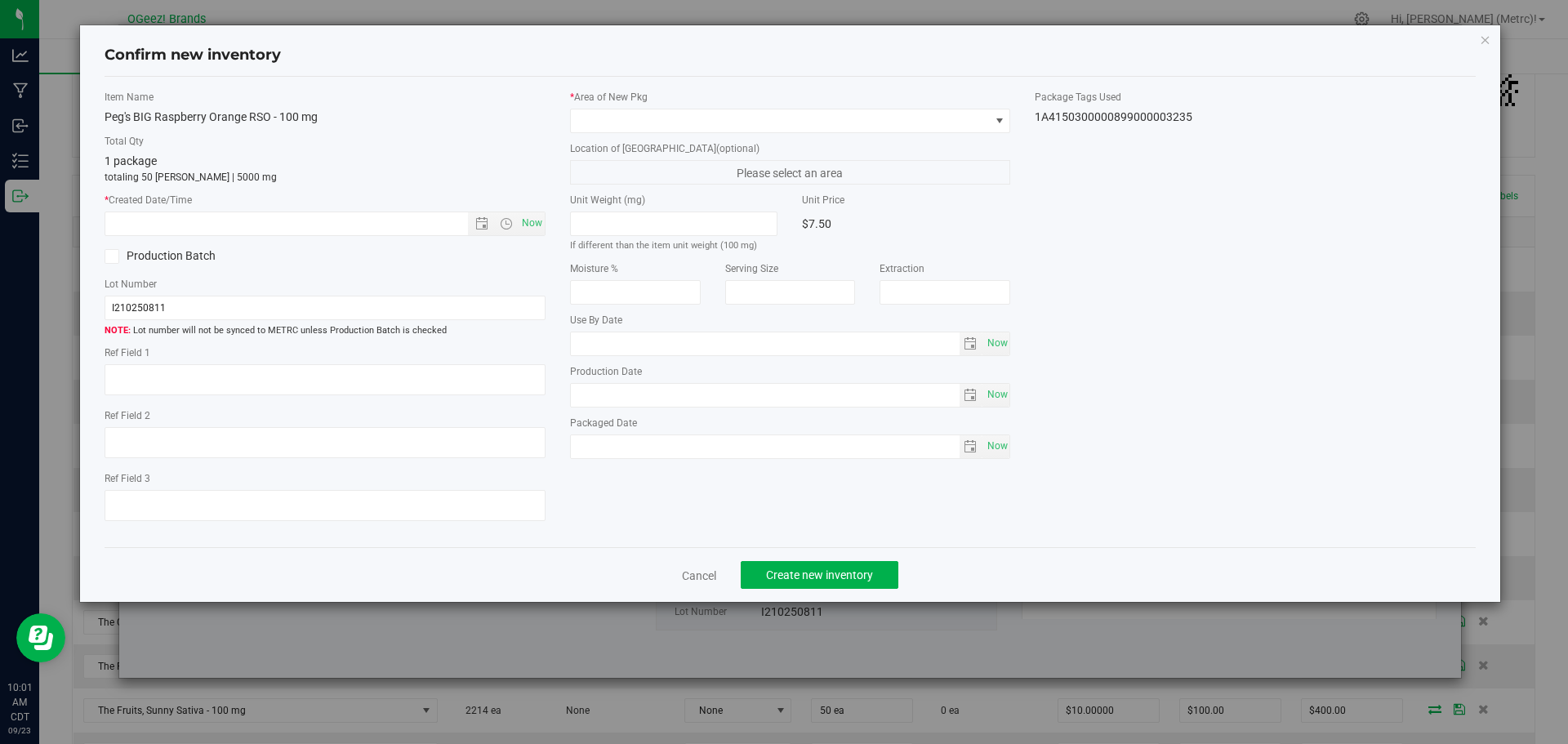
type input "[MEDICAL_DATA]"
type input "[DATE]"
click at [531, 219] on span "Now" at bounding box center [532, 223] width 28 height 24
type input "[DATE] 10:01 AM"
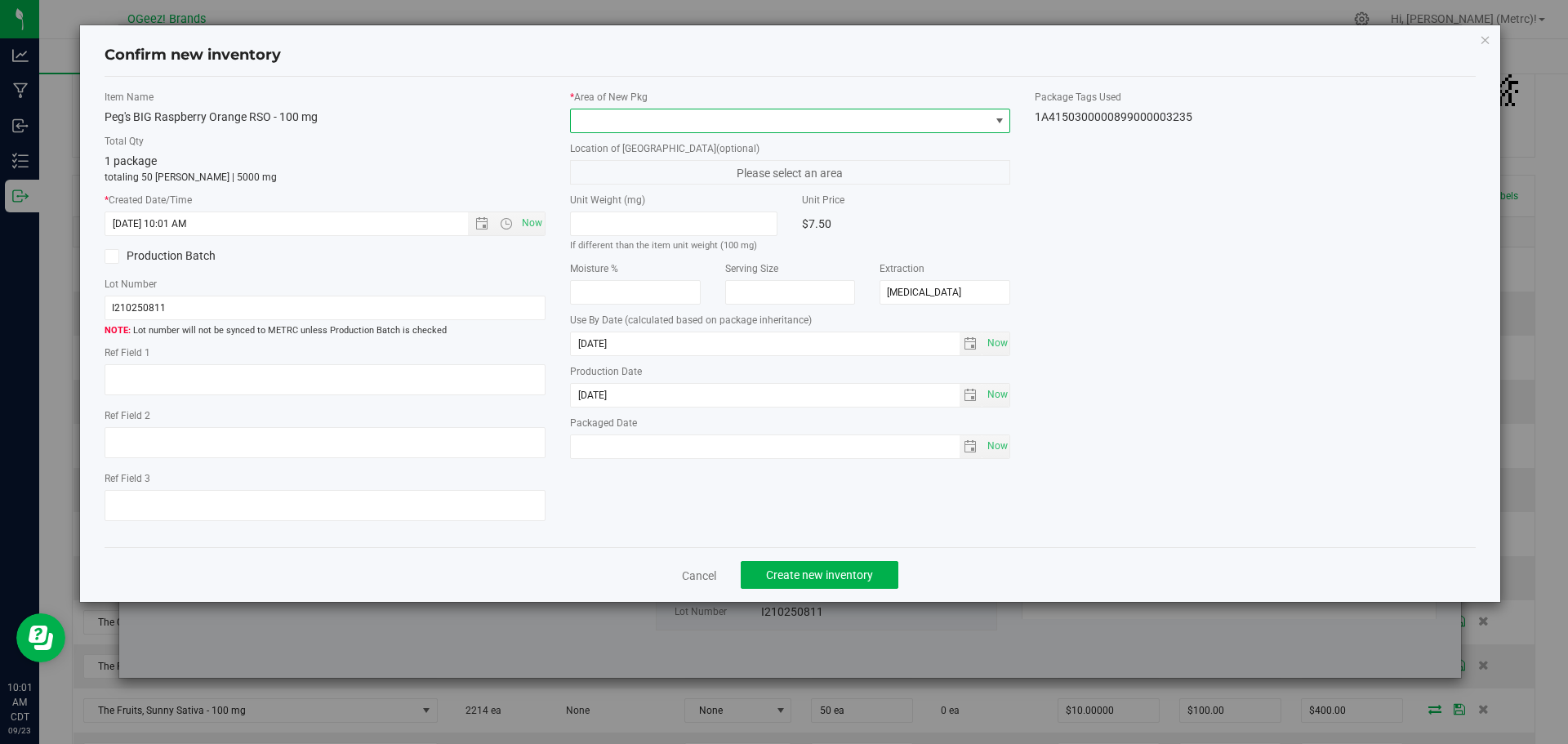
click at [619, 117] on span at bounding box center [779, 121] width 419 height 23
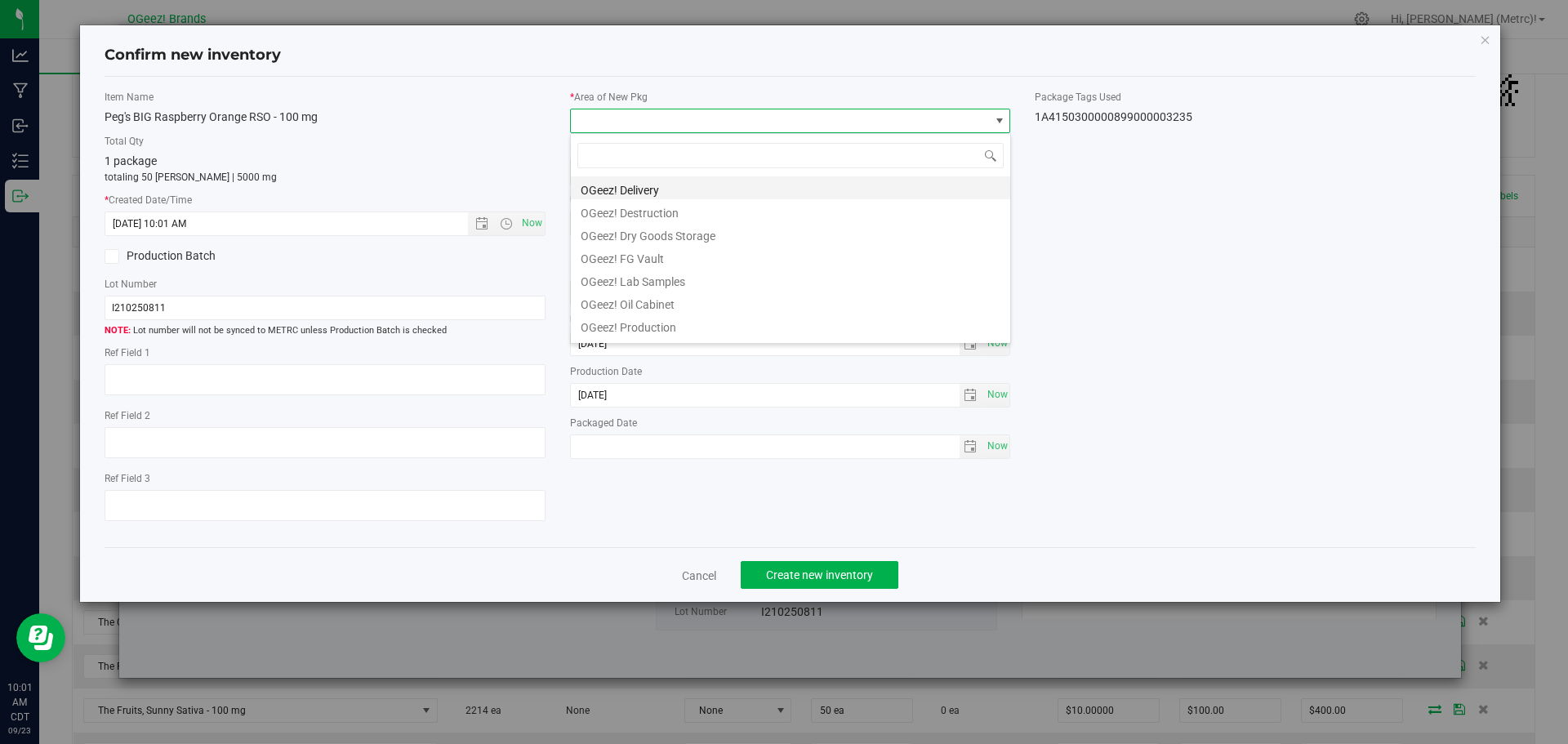
click at [655, 187] on li "OGeez! Delivery" at bounding box center [790, 188] width 439 height 23
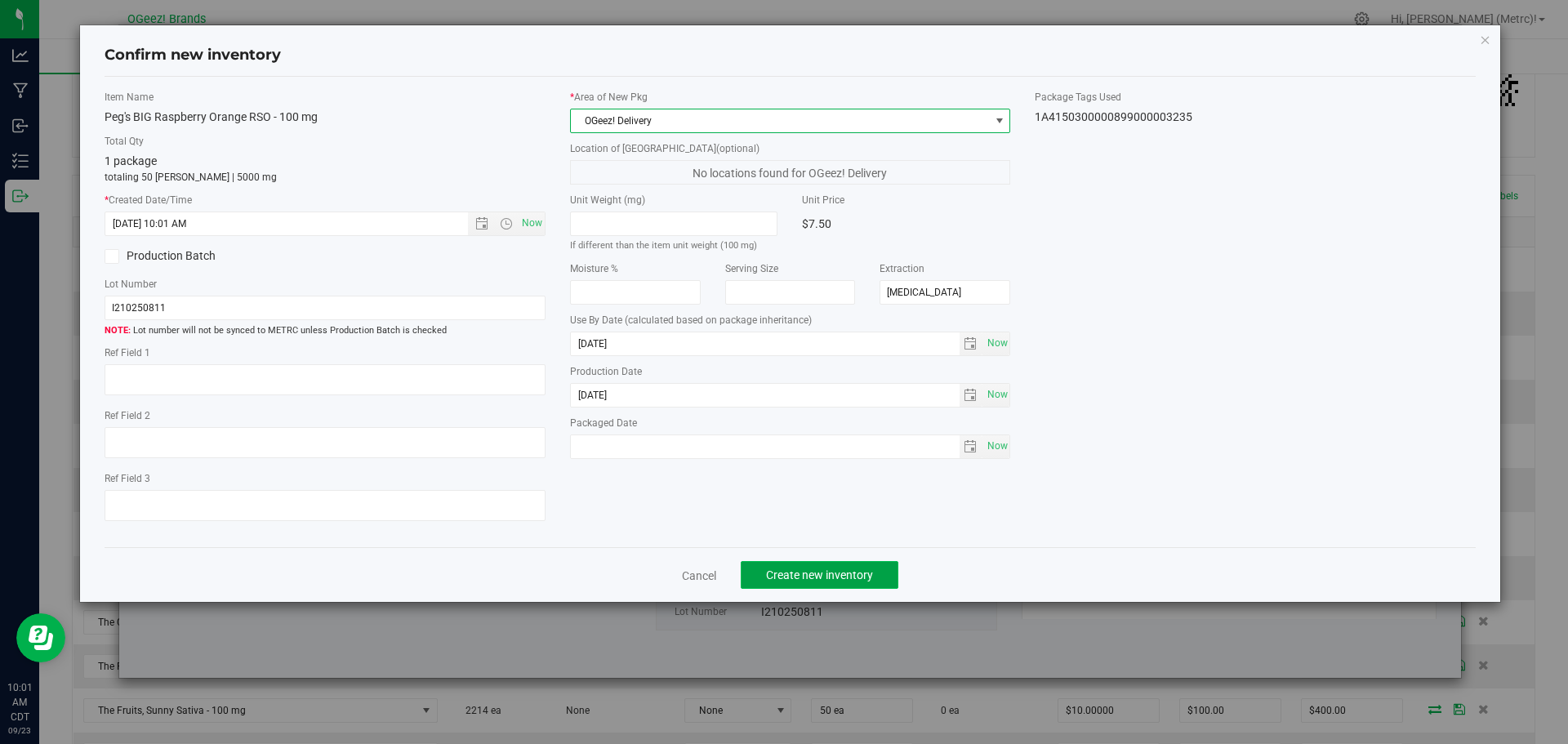
click at [843, 569] on span "Create new inventory" at bounding box center [820, 575] width 107 height 13
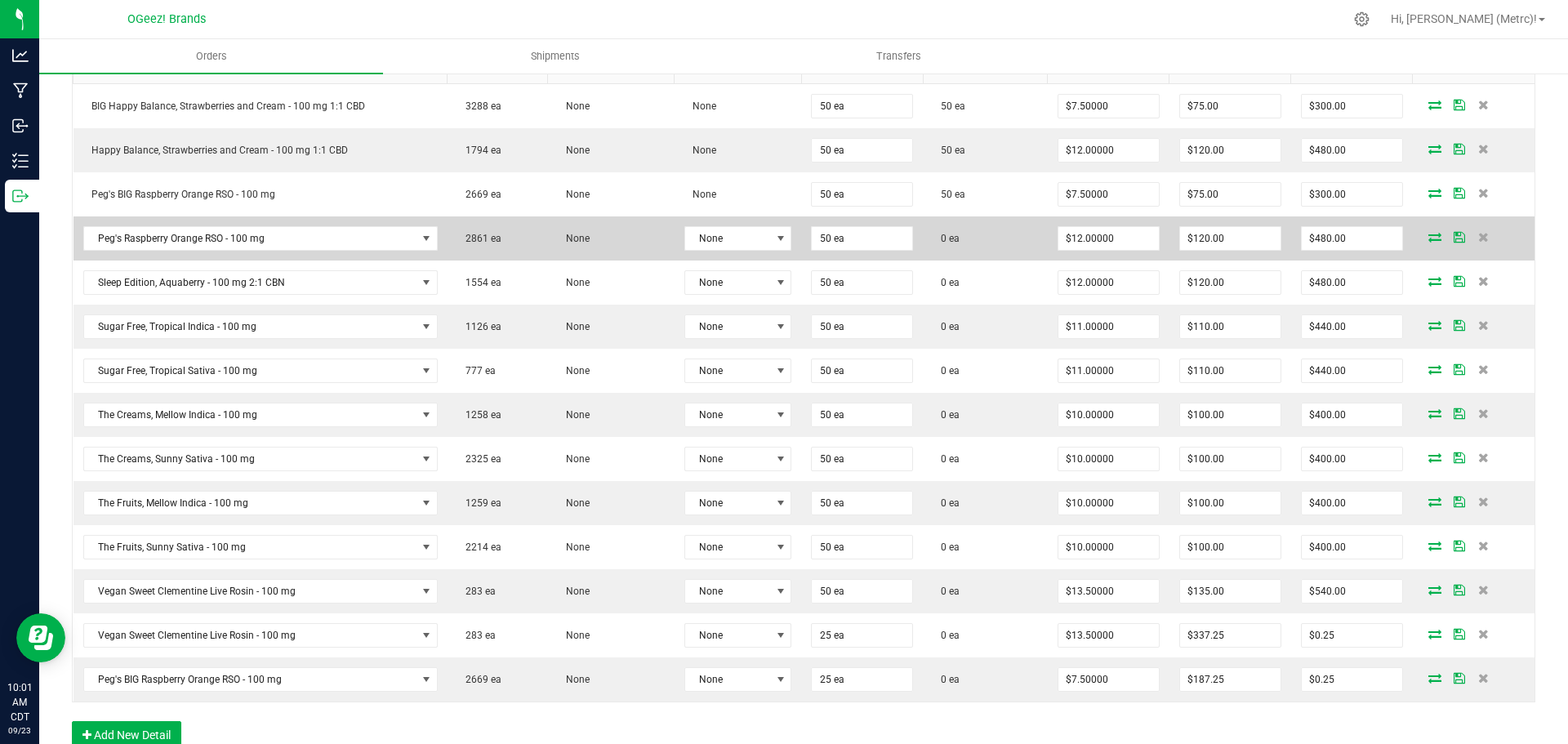
click at [1429, 239] on icon at bounding box center [1435, 237] width 13 height 10
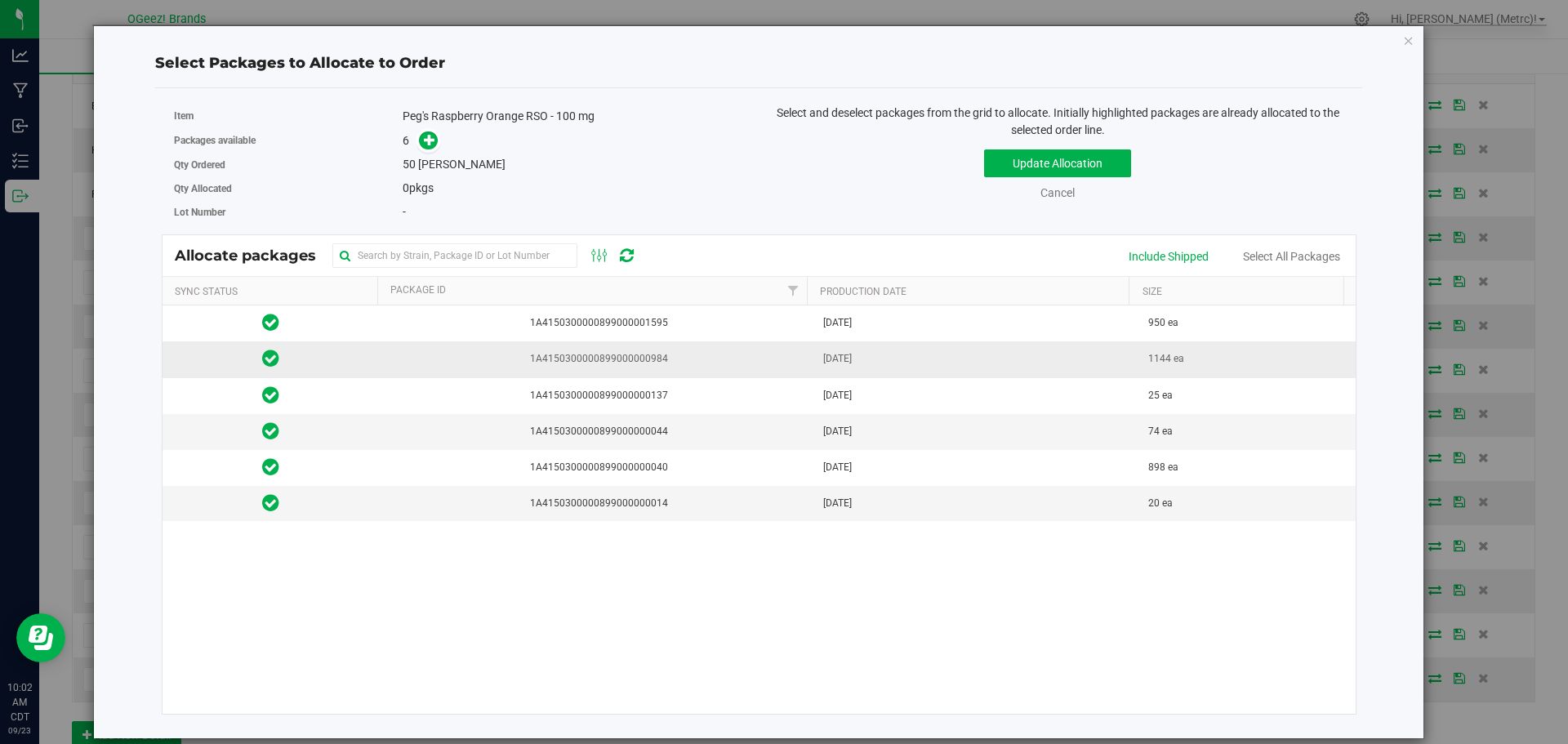
click at [959, 360] on td "[DATE]" at bounding box center [976, 360] width 326 height 36
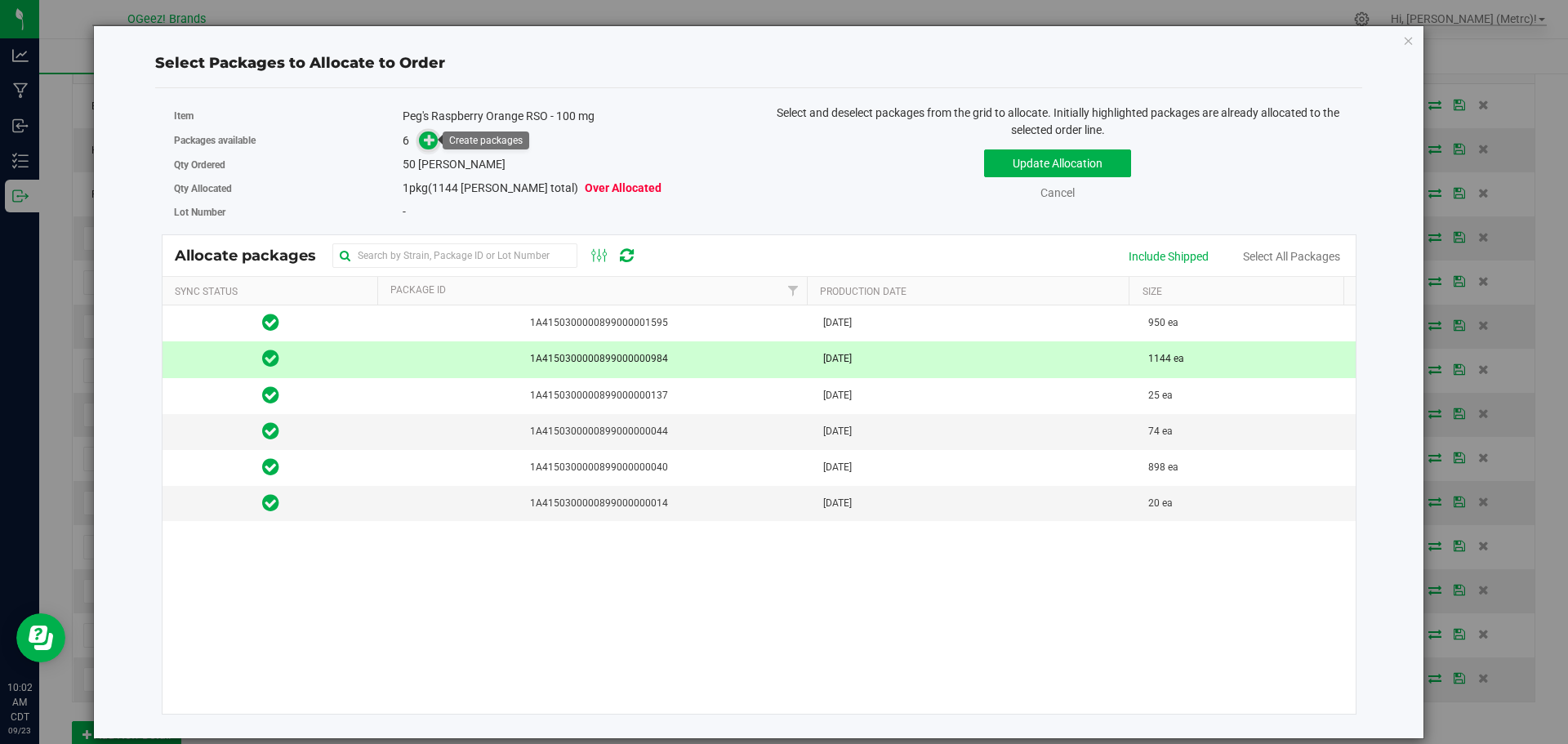
click at [433, 134] on icon at bounding box center [429, 139] width 11 height 11
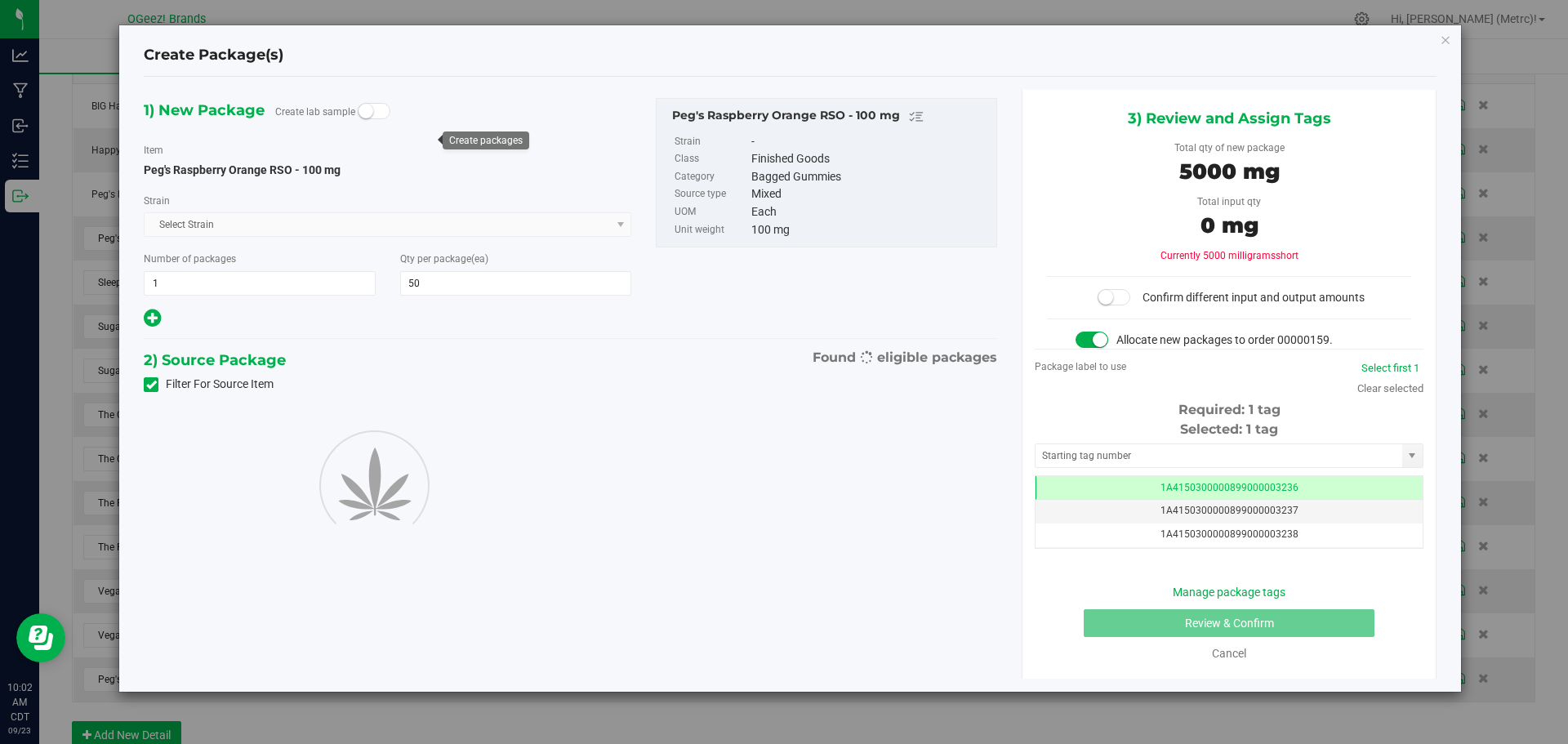
scroll to position [0, -1]
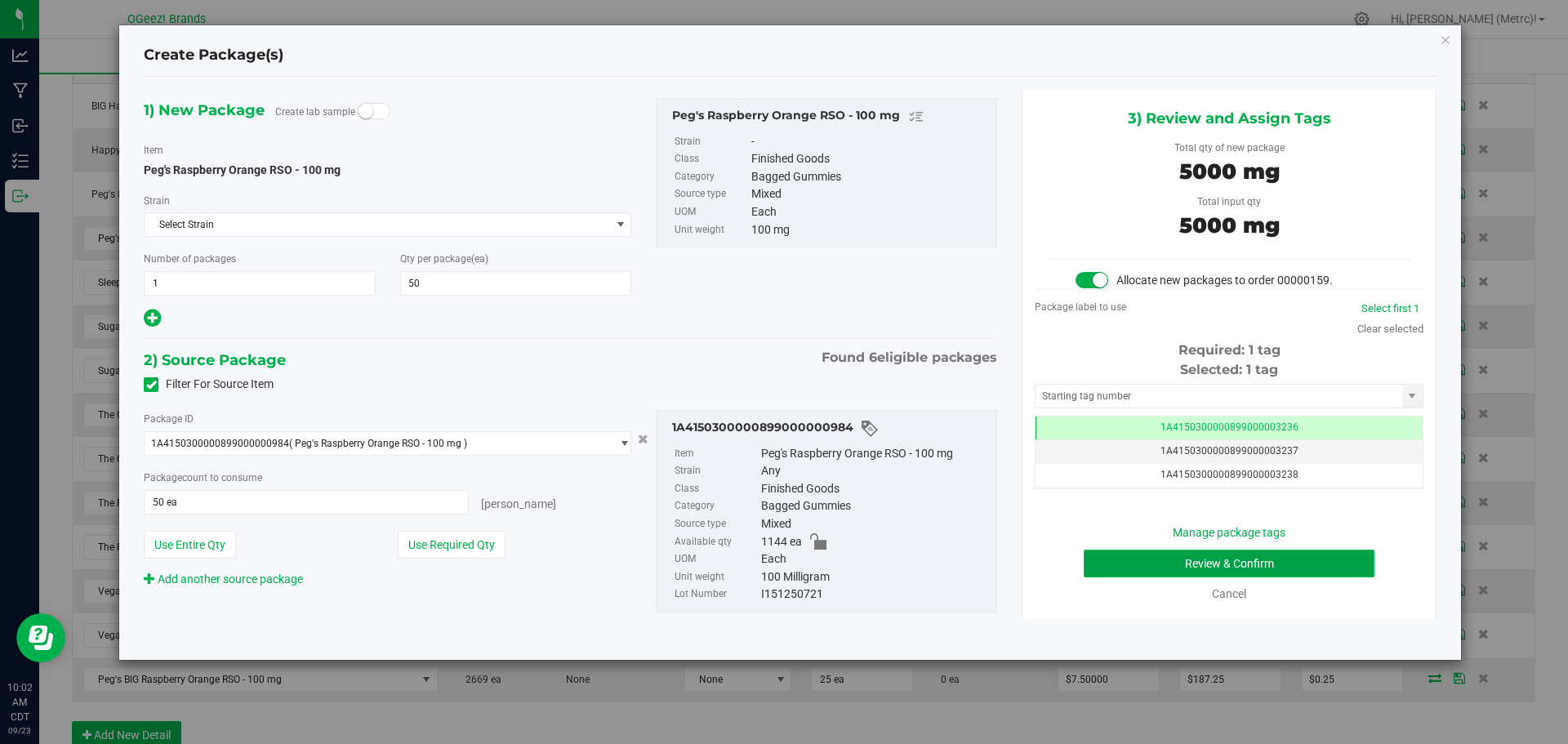
click at [1304, 553] on button "Review & Confirm" at bounding box center [1229, 564] width 291 height 28
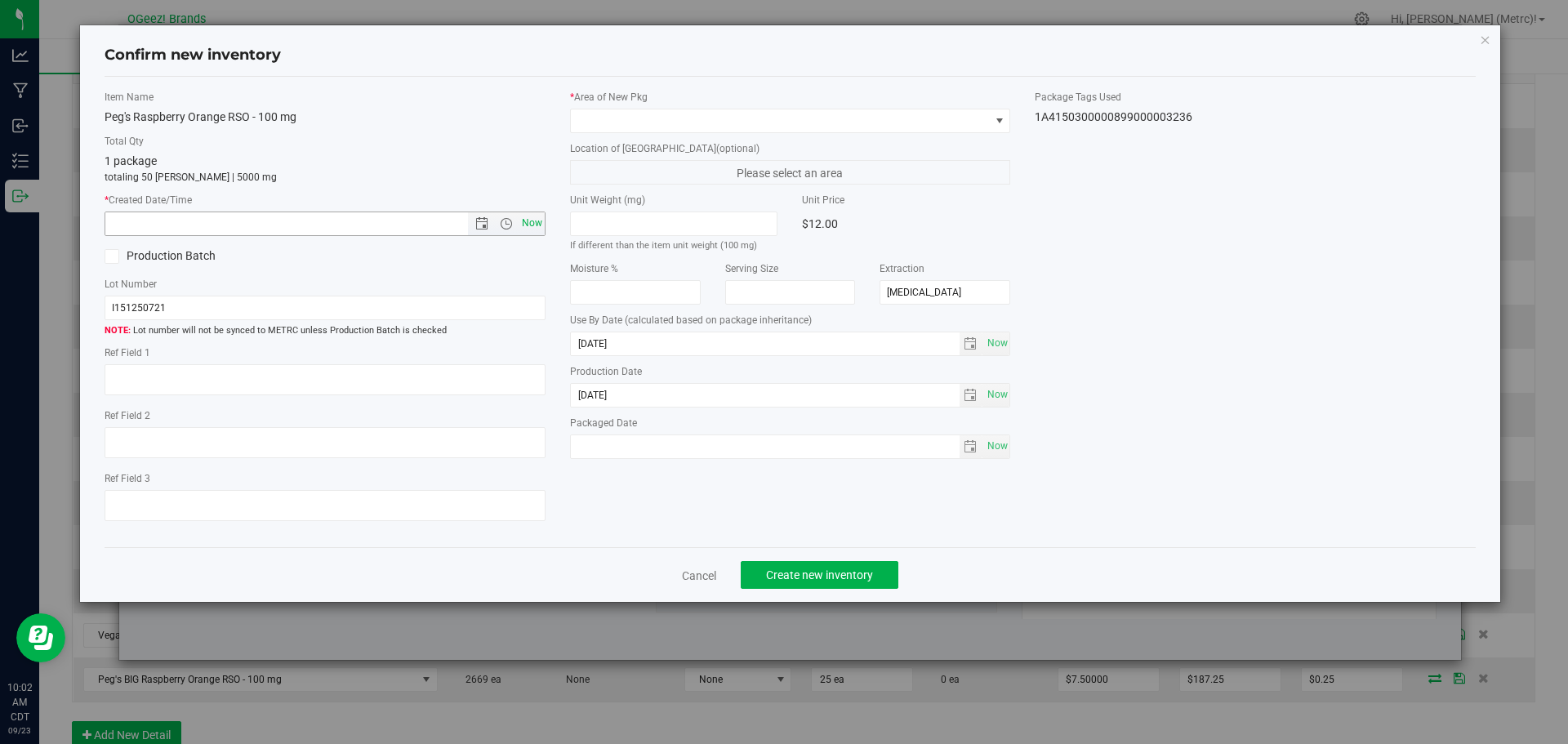
click at [541, 225] on span "Now" at bounding box center [532, 223] width 28 height 24
type input "[DATE] 10:02 AM"
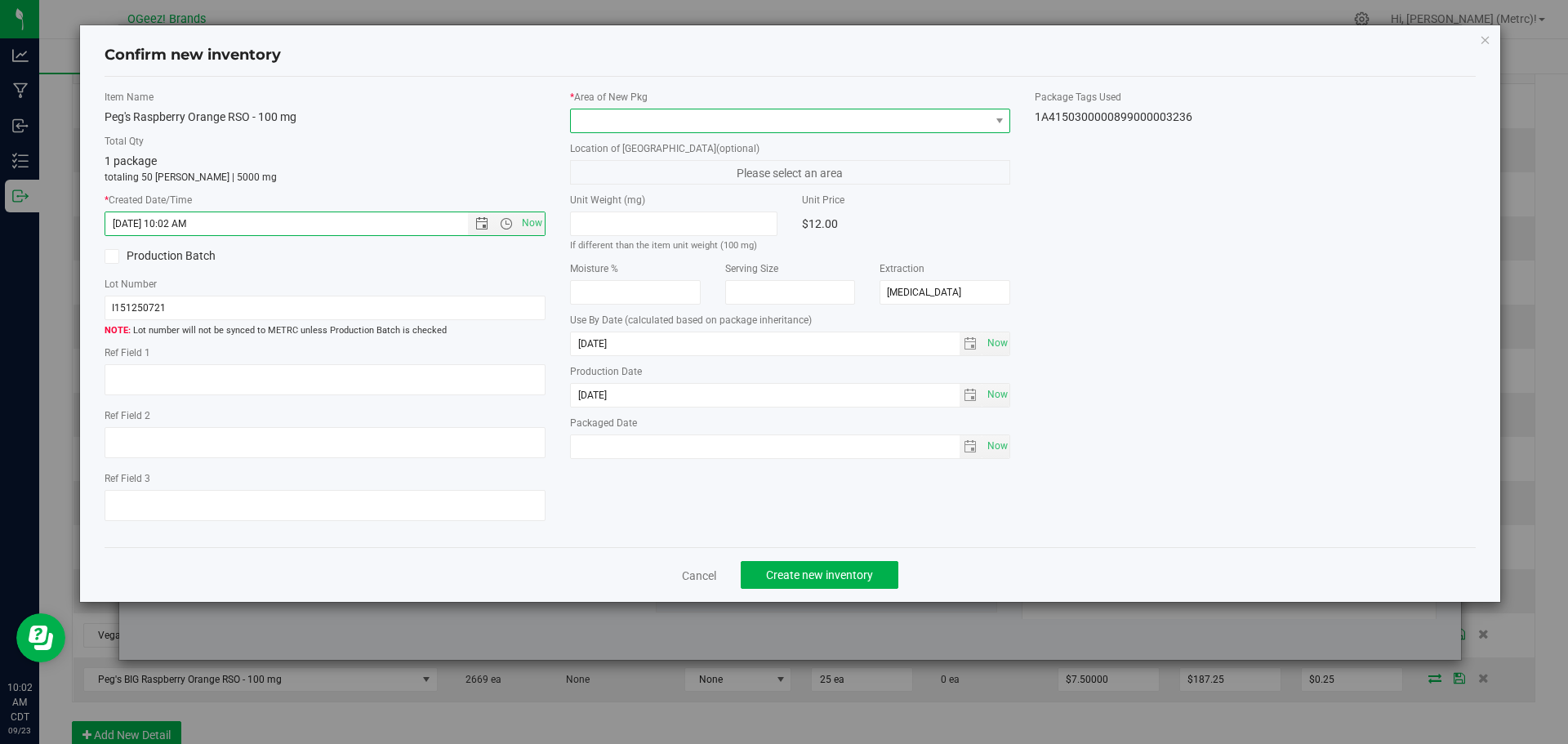
click at [698, 114] on span at bounding box center [779, 121] width 419 height 23
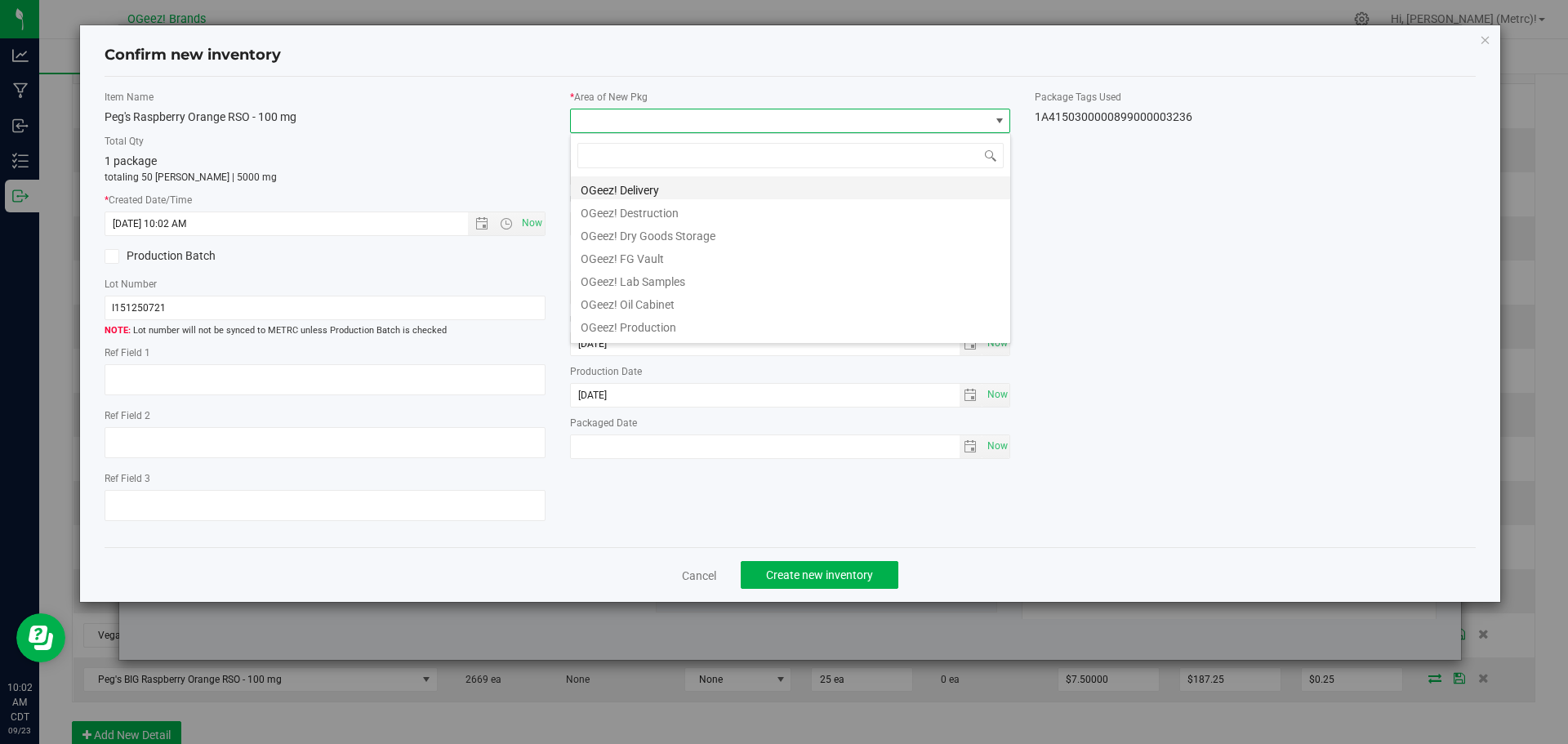
click at [789, 184] on li "OGeez! Delivery" at bounding box center [790, 188] width 439 height 23
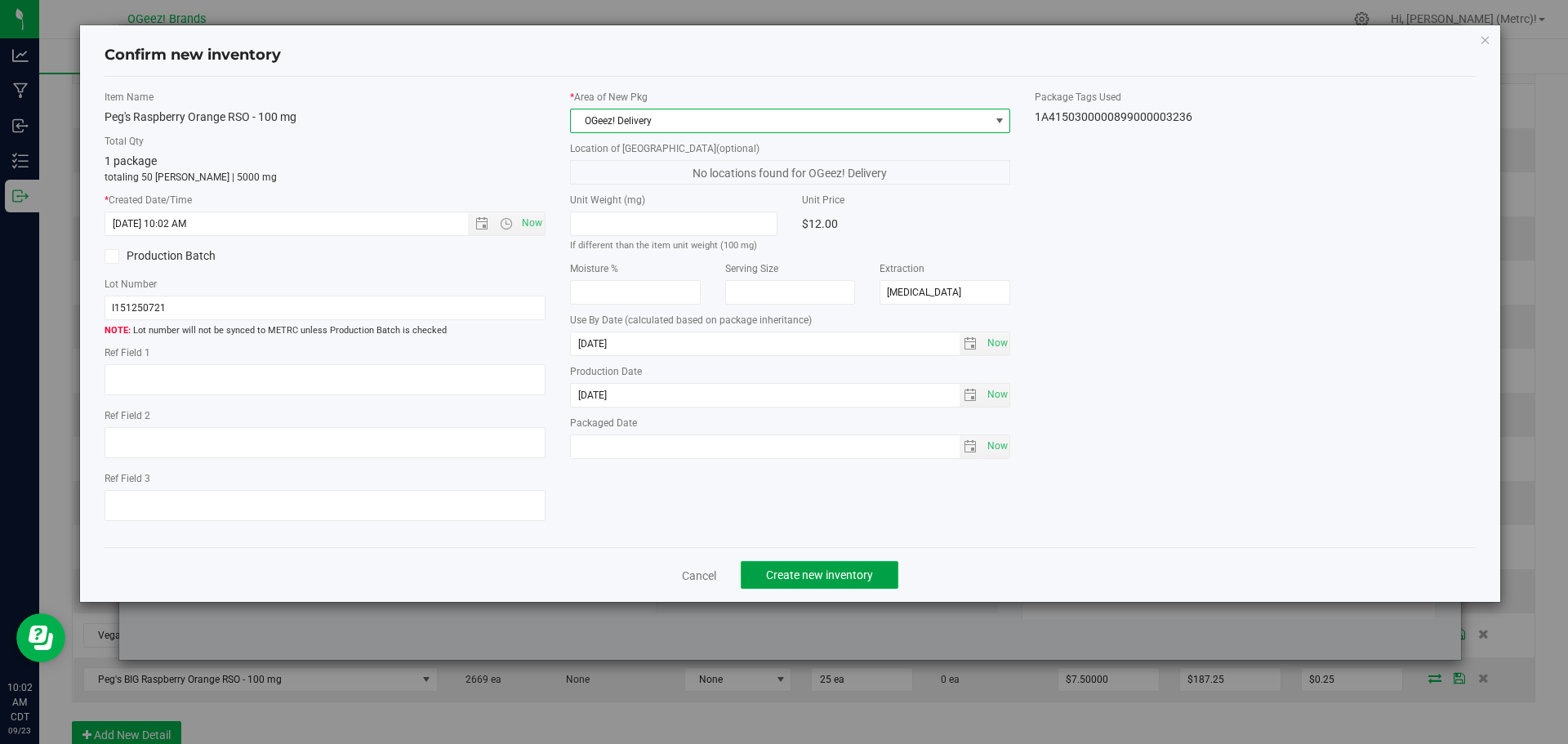
click at [859, 570] on span "Create new inventory" at bounding box center [820, 575] width 107 height 13
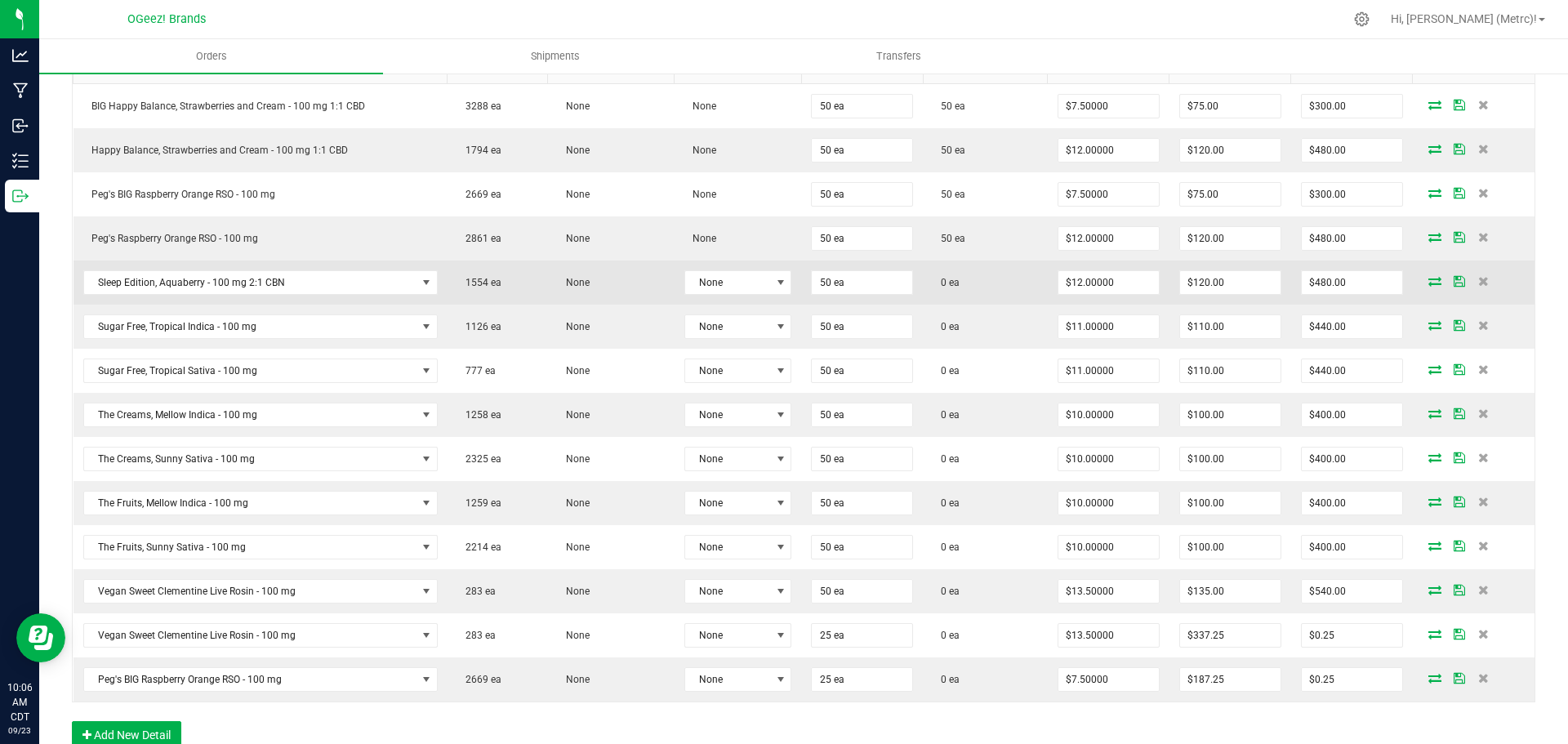
click at [1429, 280] on icon at bounding box center [1435, 281] width 13 height 10
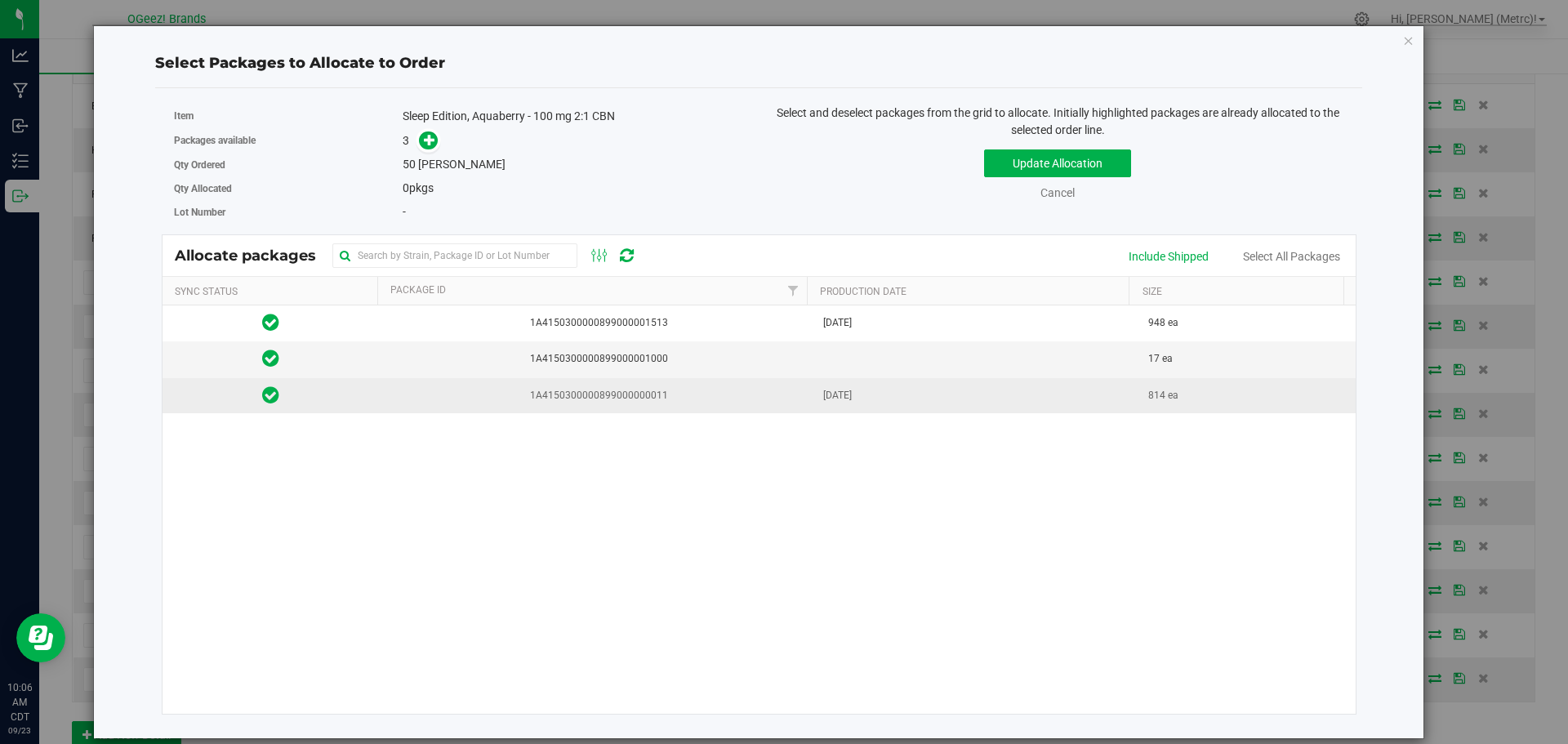
click at [673, 404] on td "1A4150300000899000000011" at bounding box center [596, 395] width 434 height 35
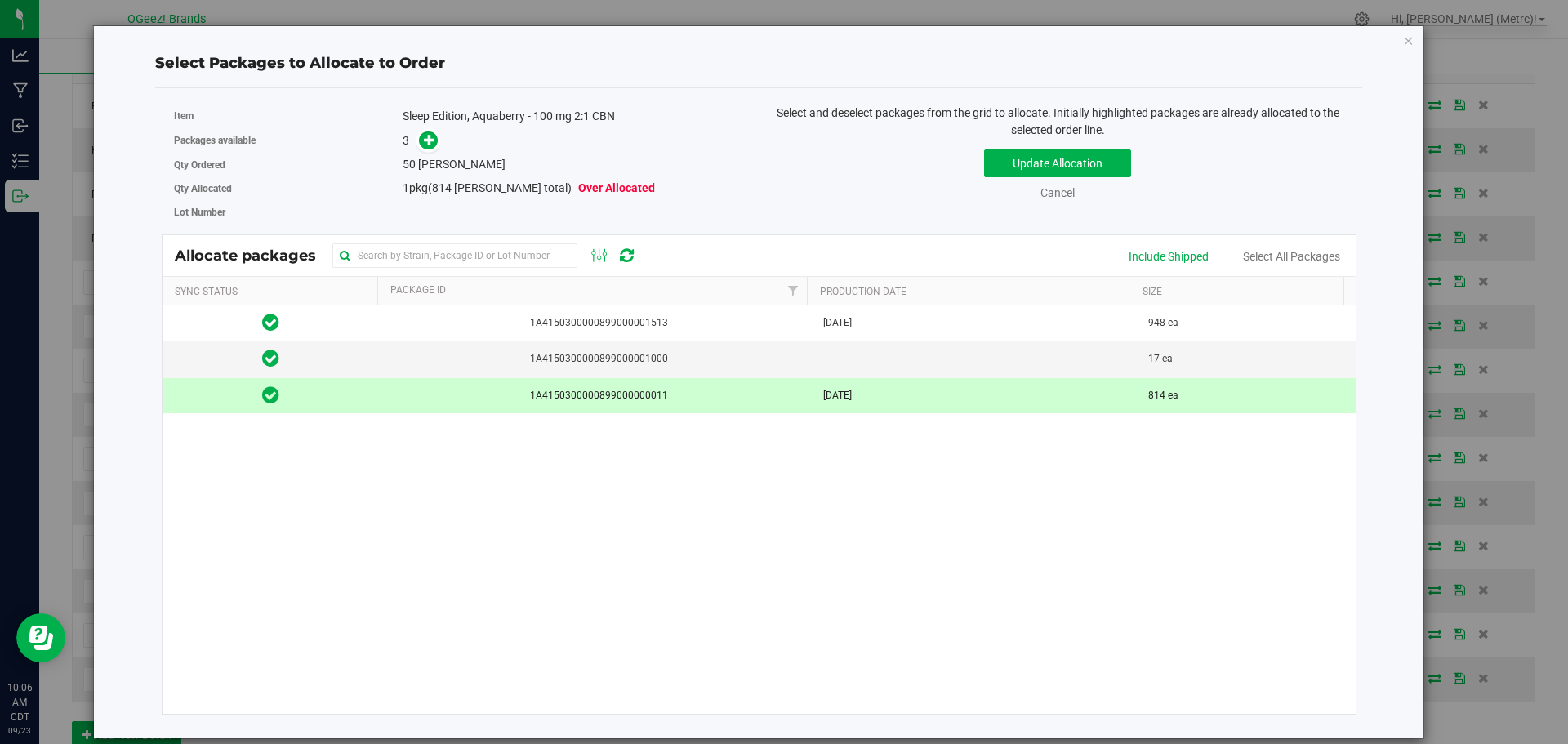
click at [418, 138] on span at bounding box center [425, 140] width 26 height 19
click at [422, 138] on span at bounding box center [428, 140] width 19 height 19
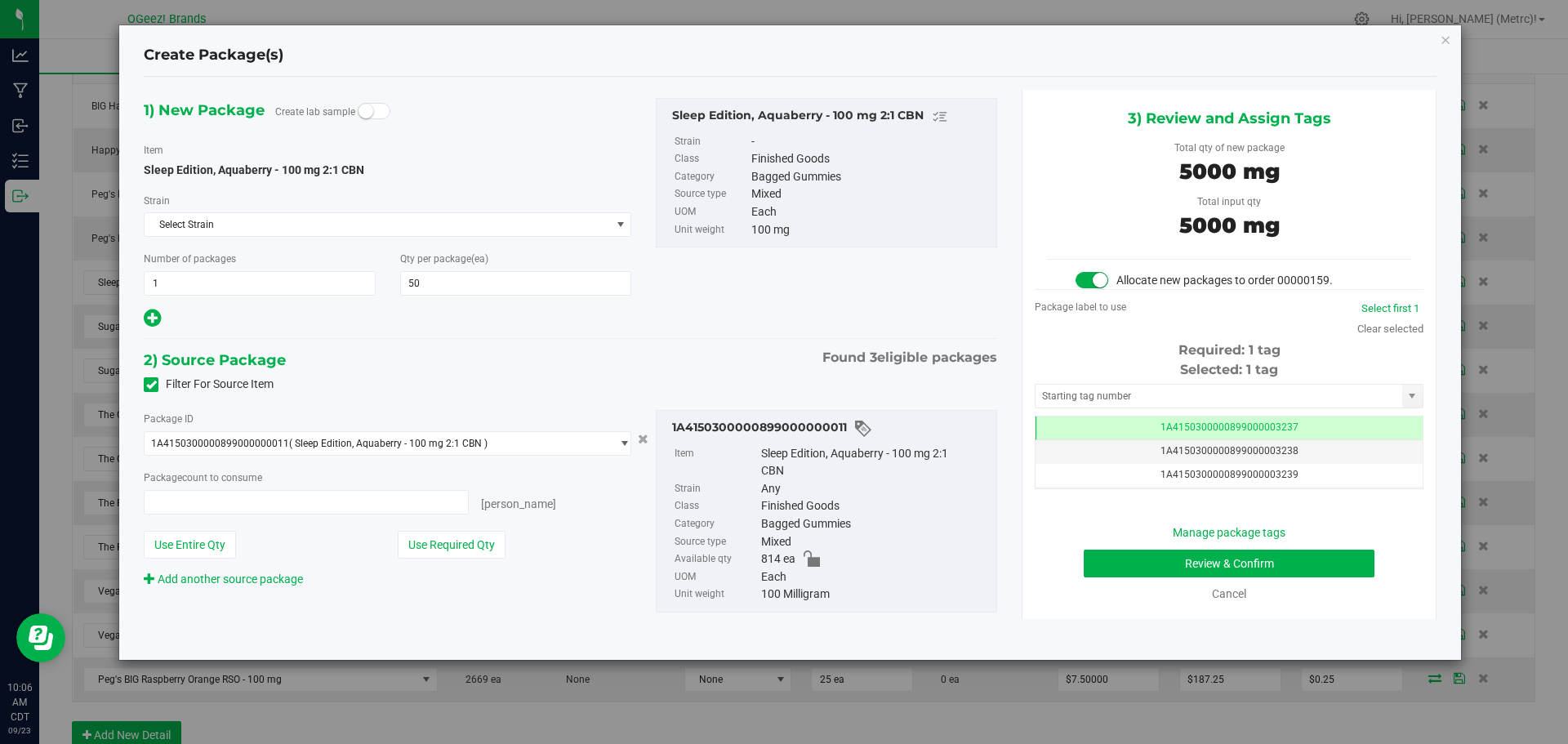
type input "50 ea"
click at [1266, 562] on button "Review & Confirm" at bounding box center [1229, 564] width 291 height 28
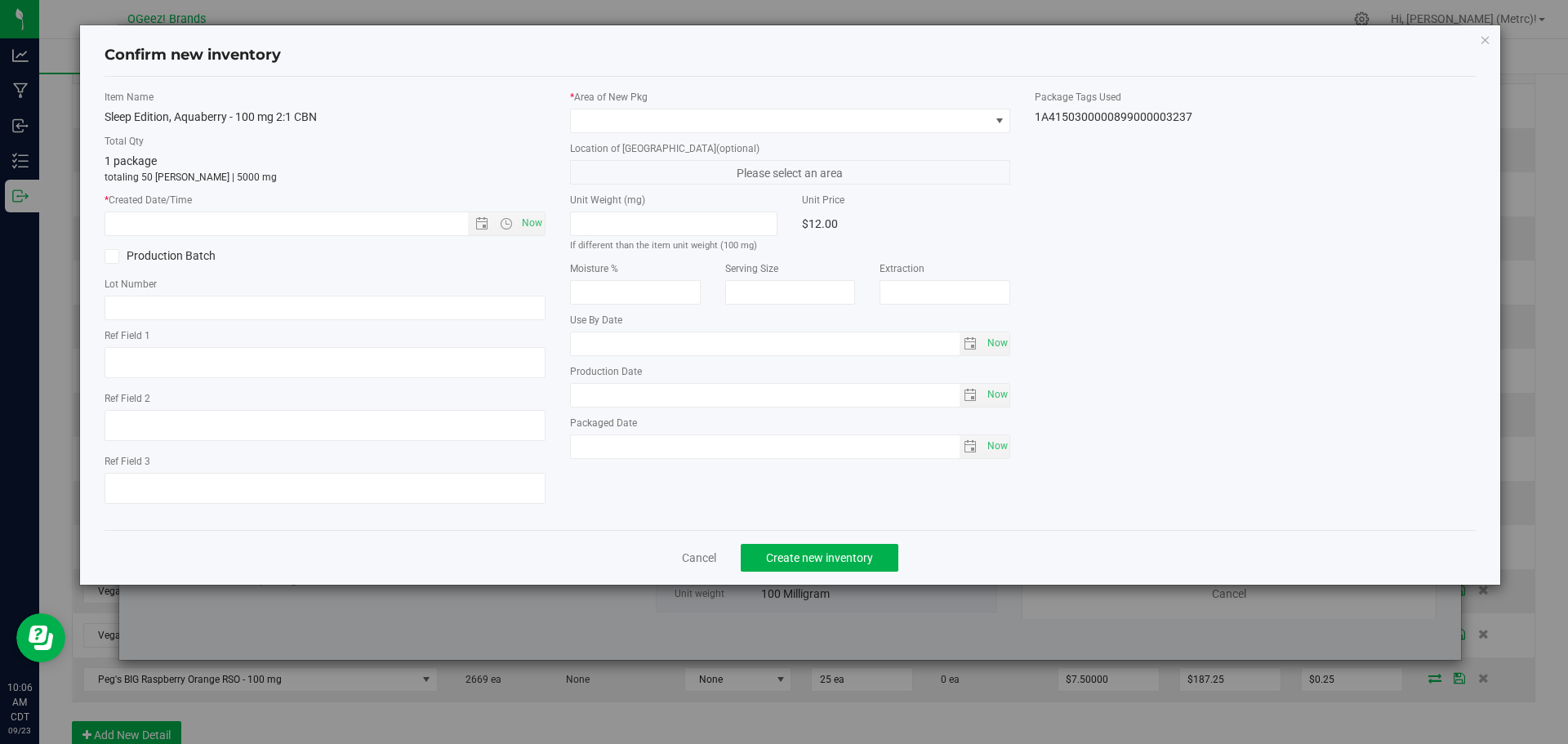
type input "[MEDICAL_DATA]"
type input "[DATE]"
click at [531, 229] on span "Now" at bounding box center [532, 223] width 28 height 24
type input "[DATE] 10:06 AM"
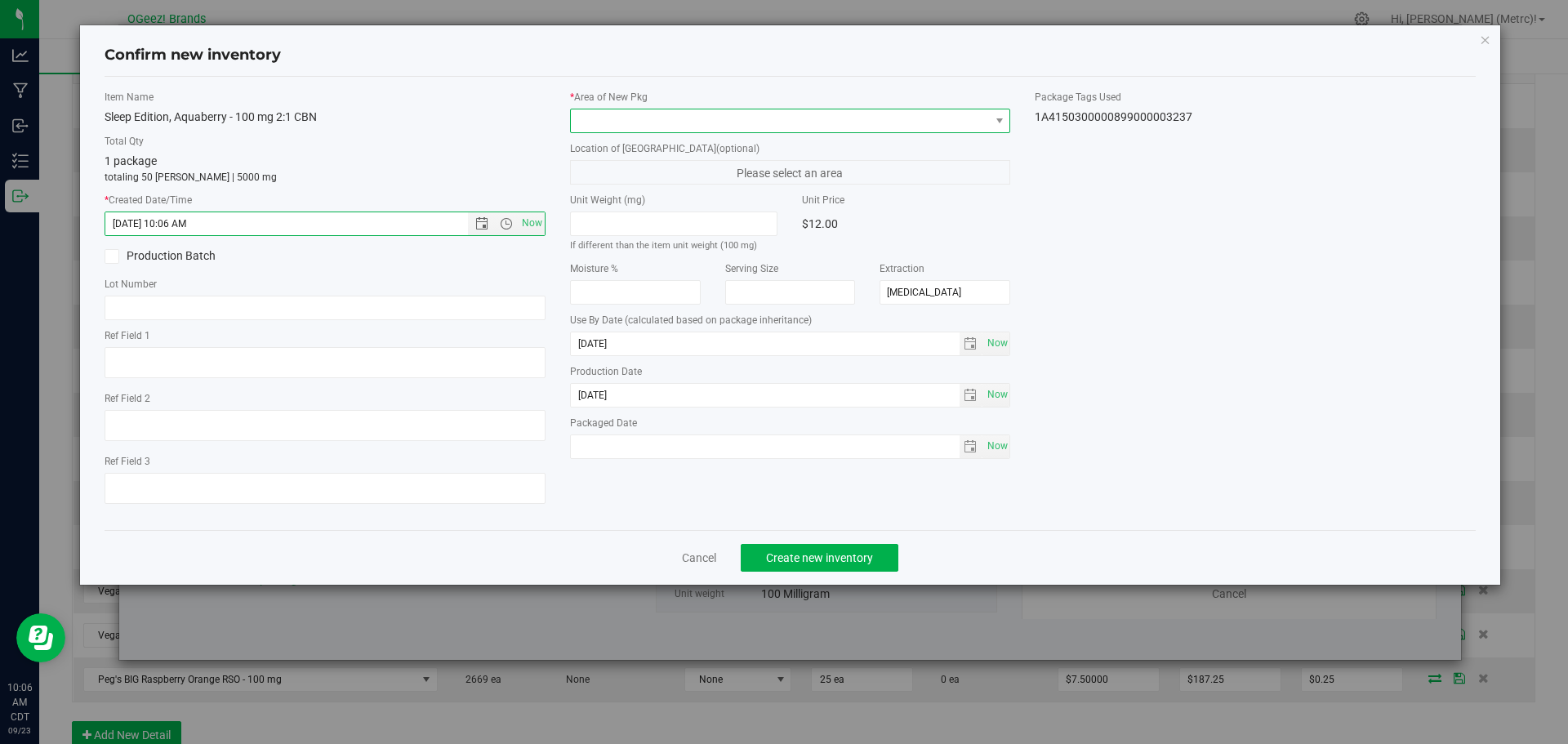
click at [666, 120] on span at bounding box center [779, 121] width 419 height 23
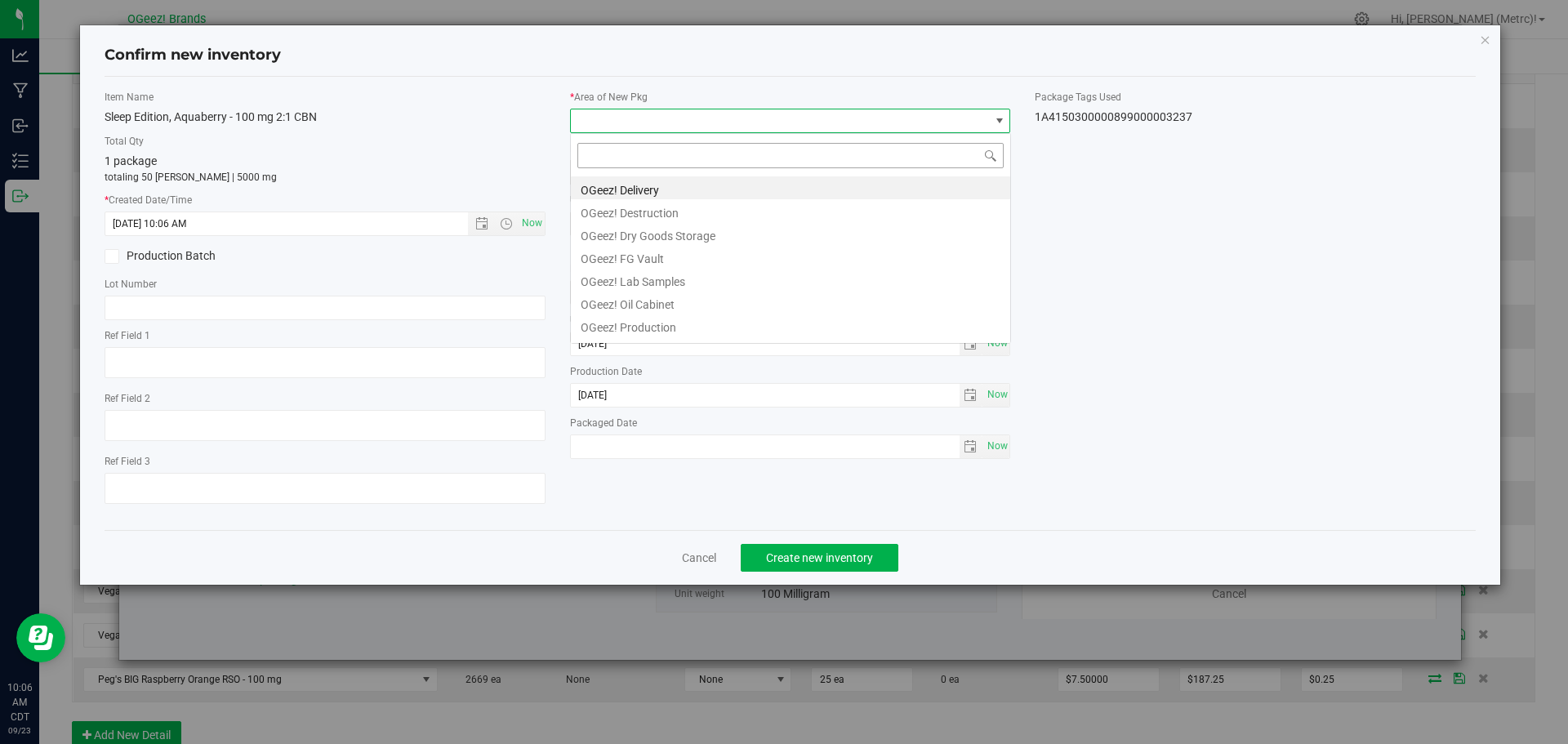
scroll to position [25, 441]
click at [693, 181] on li "OGeez! Delivery" at bounding box center [790, 188] width 439 height 23
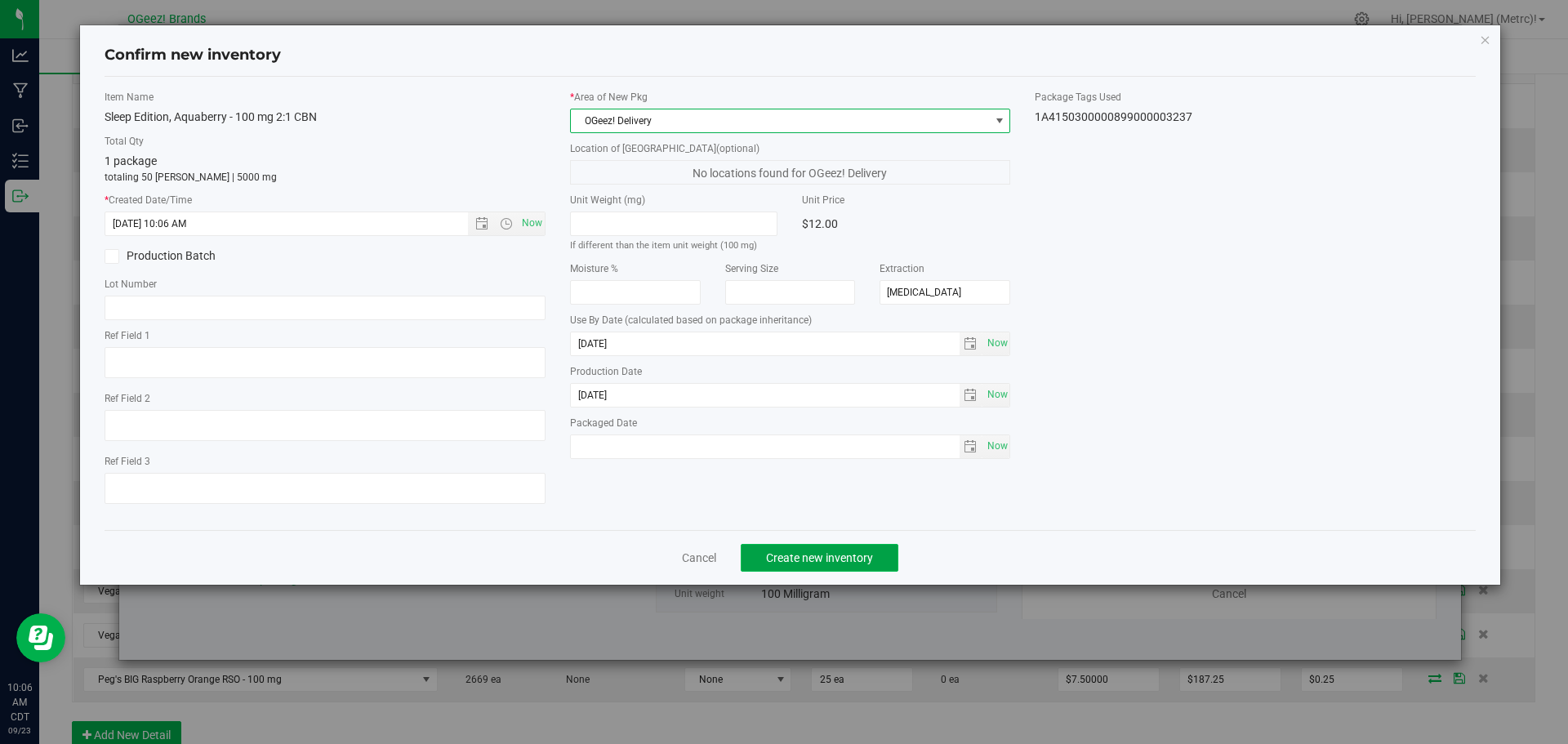
click at [861, 563] on span "Create new inventory" at bounding box center [820, 558] width 107 height 13
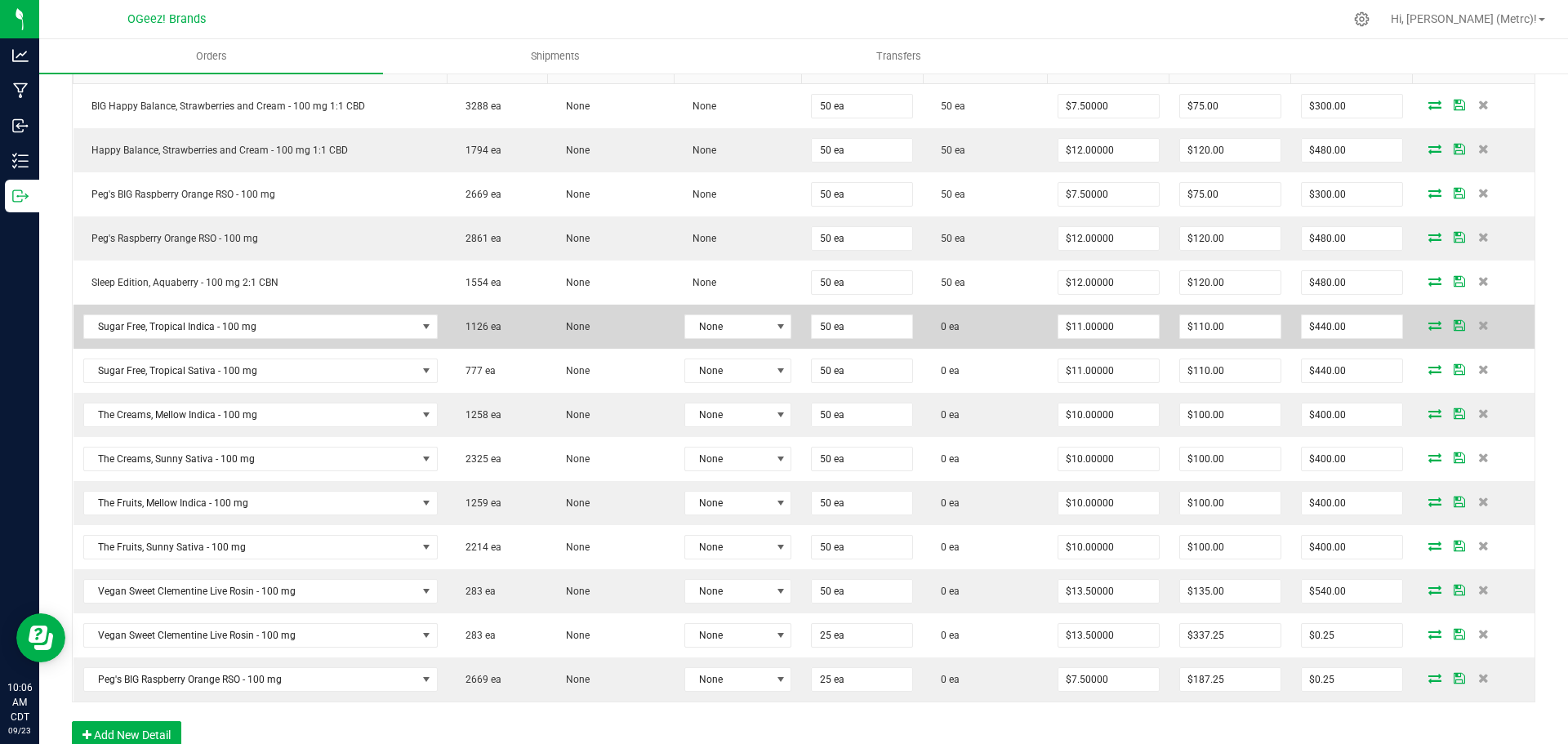
click at [1429, 321] on icon at bounding box center [1435, 325] width 13 height 10
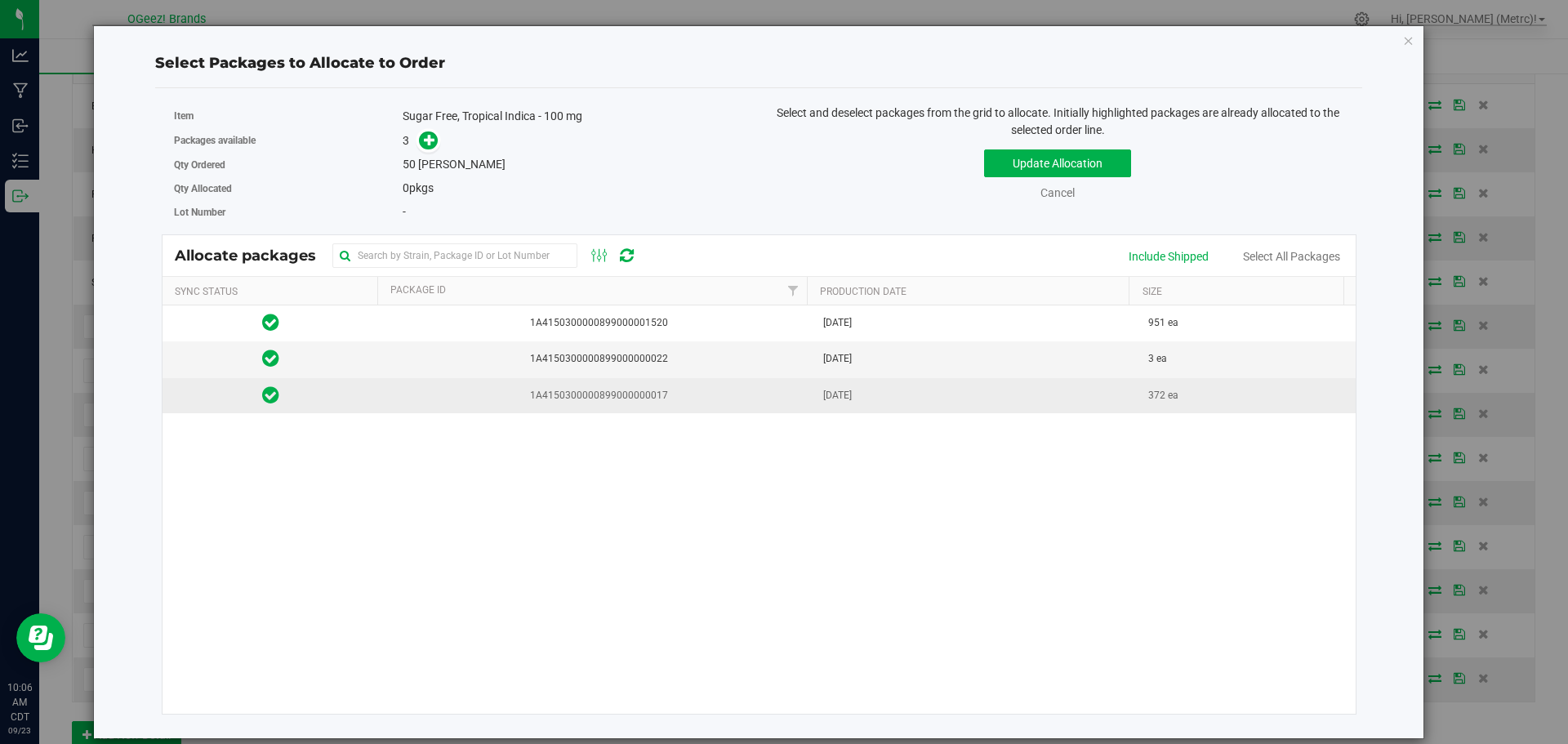
click at [722, 392] on span "1A4150300000899000000017" at bounding box center [596, 395] width 415 height 16
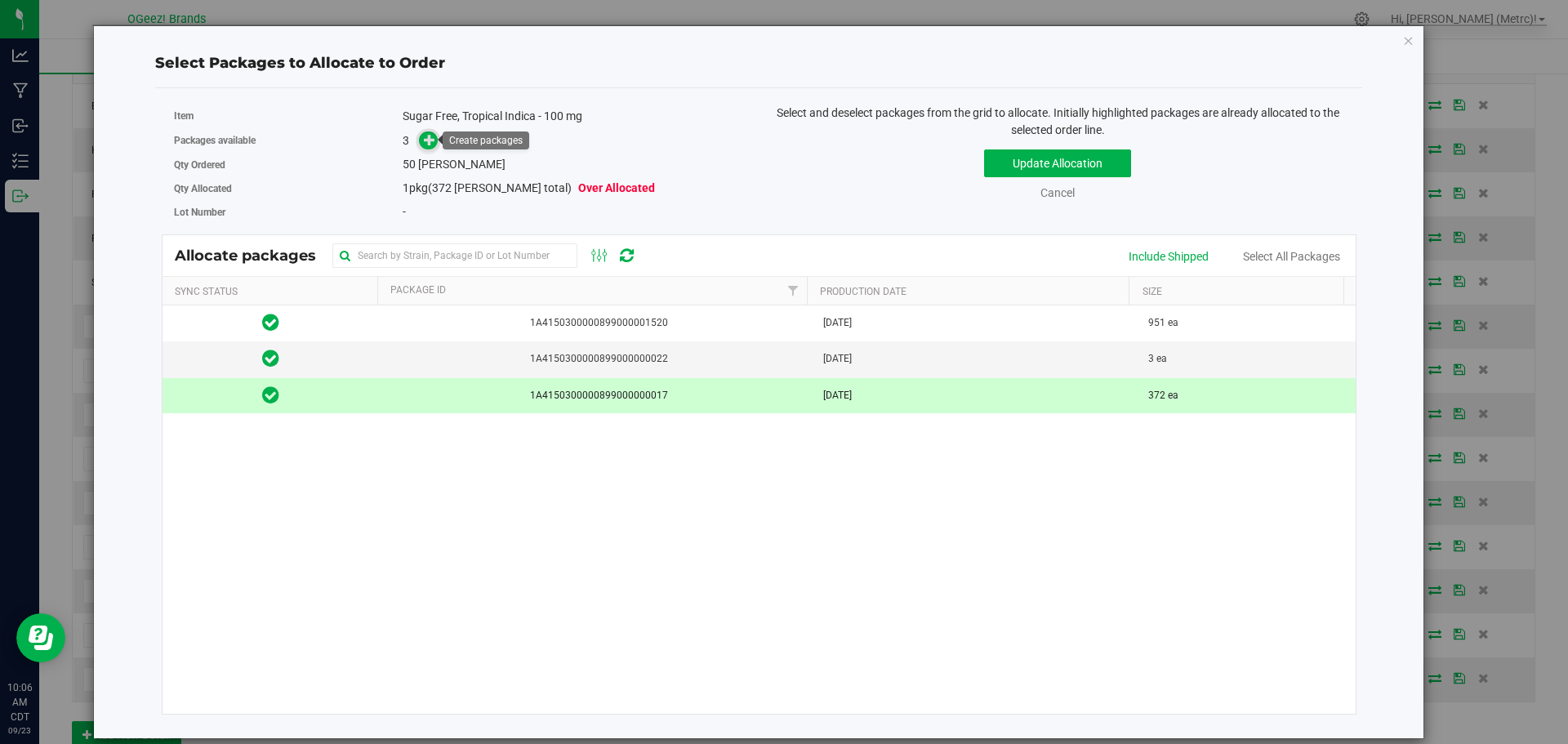
click at [429, 143] on icon at bounding box center [429, 139] width 11 height 11
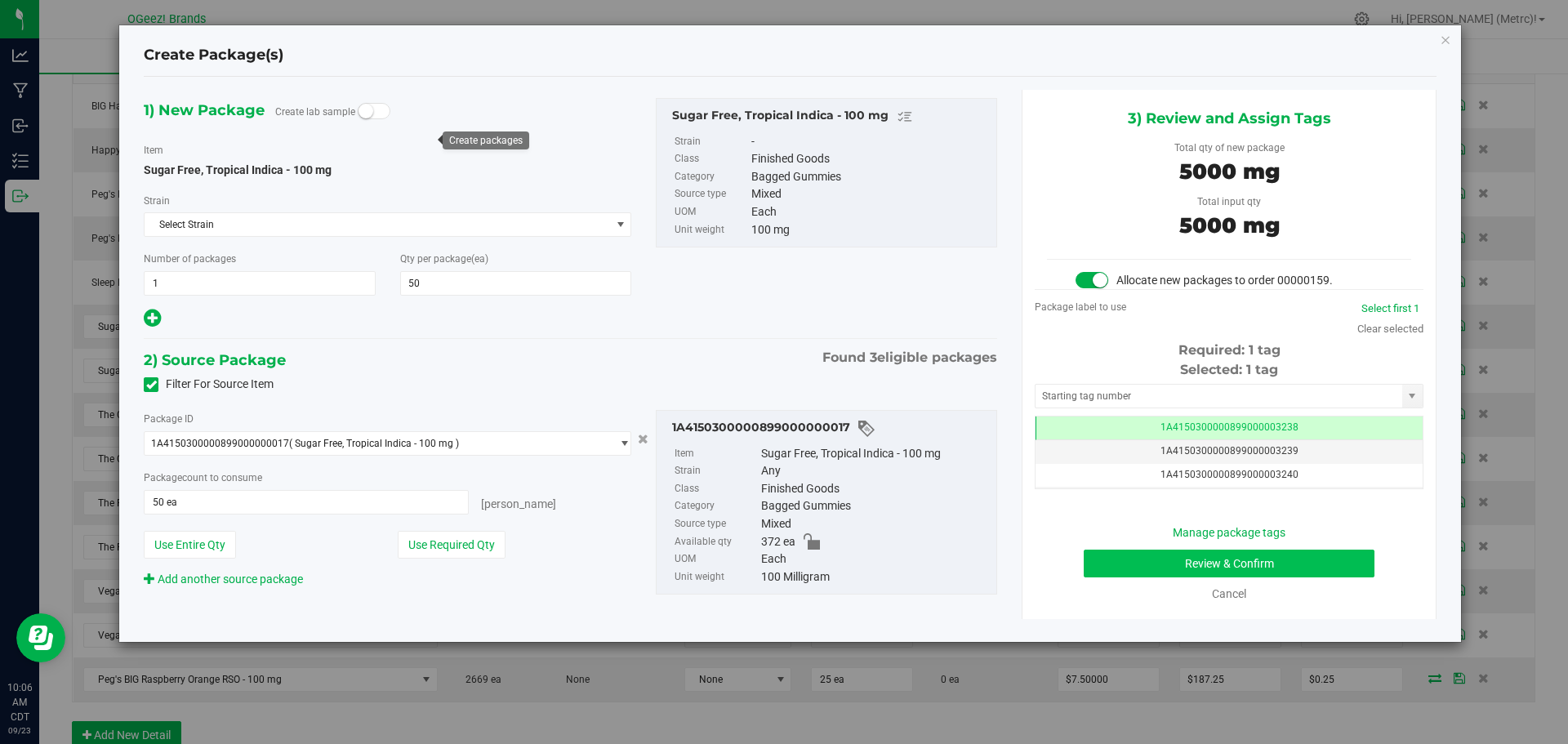
scroll to position [0, -1]
click at [1309, 565] on button "Review & Confirm" at bounding box center [1229, 564] width 291 height 28
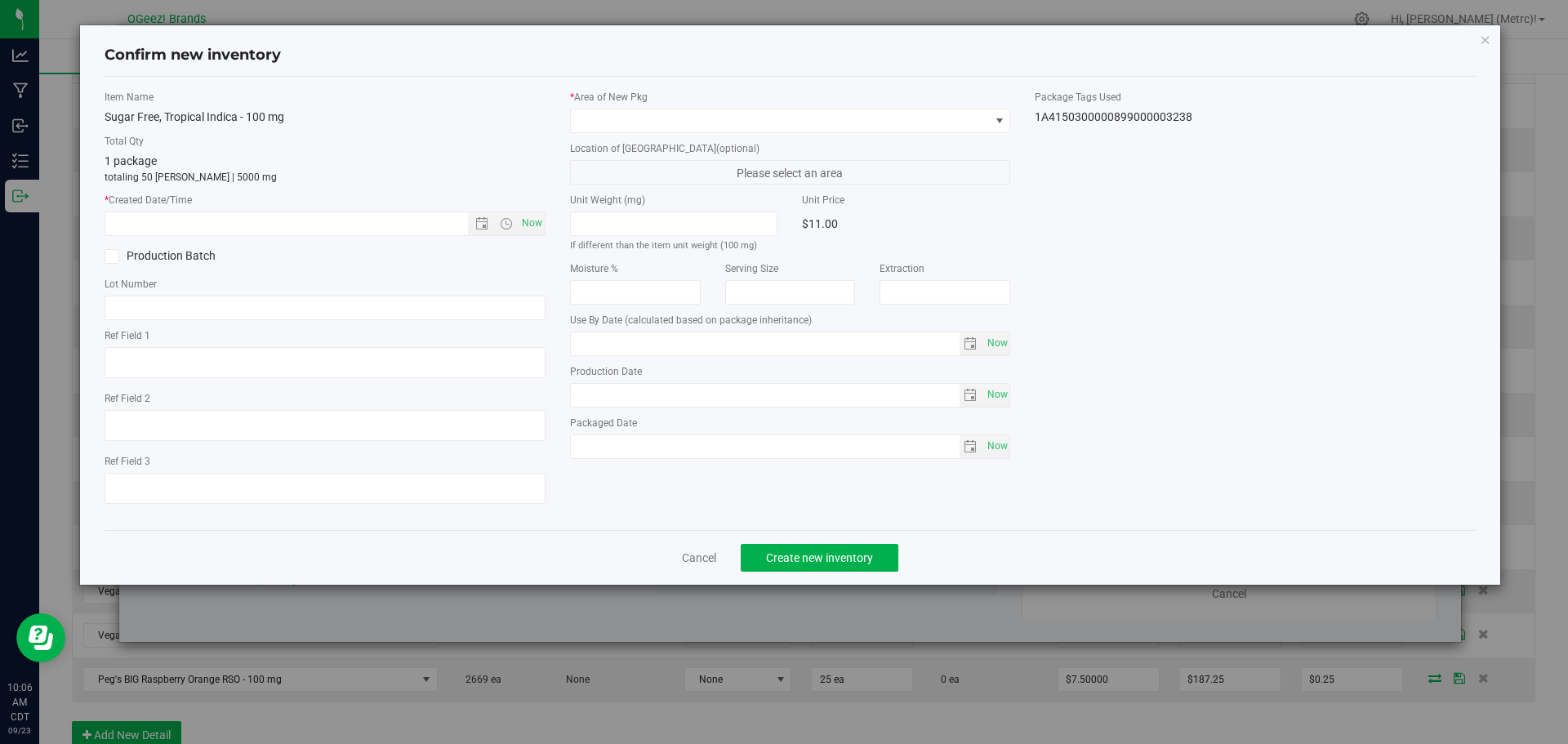
type input "[MEDICAL_DATA]"
type input "[DATE]"
click at [527, 229] on span "Now" at bounding box center [532, 223] width 28 height 24
type input "[DATE] 10:07 AM"
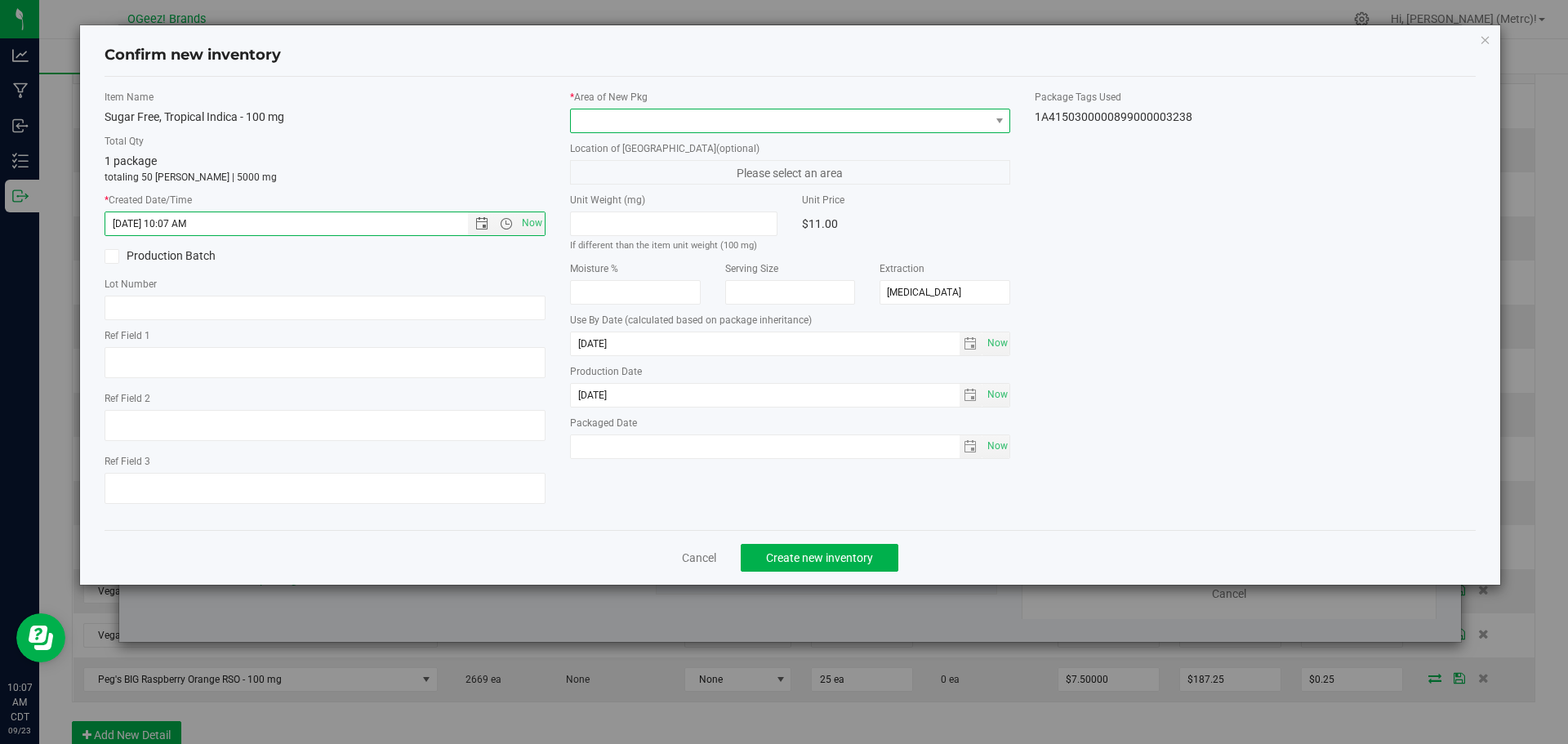
click at [644, 119] on span at bounding box center [779, 121] width 419 height 23
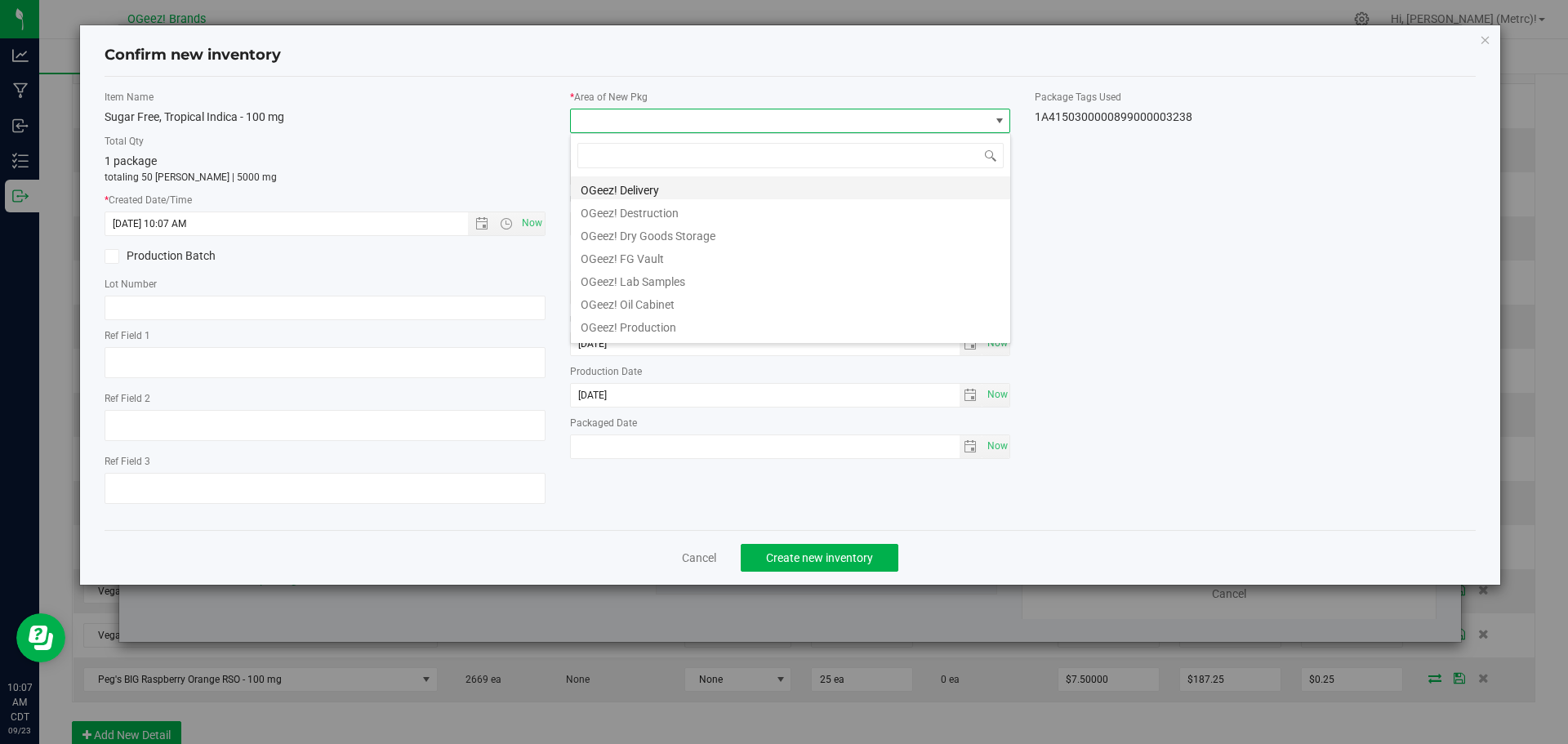
click at [686, 182] on li "OGeez! Delivery" at bounding box center [790, 188] width 439 height 23
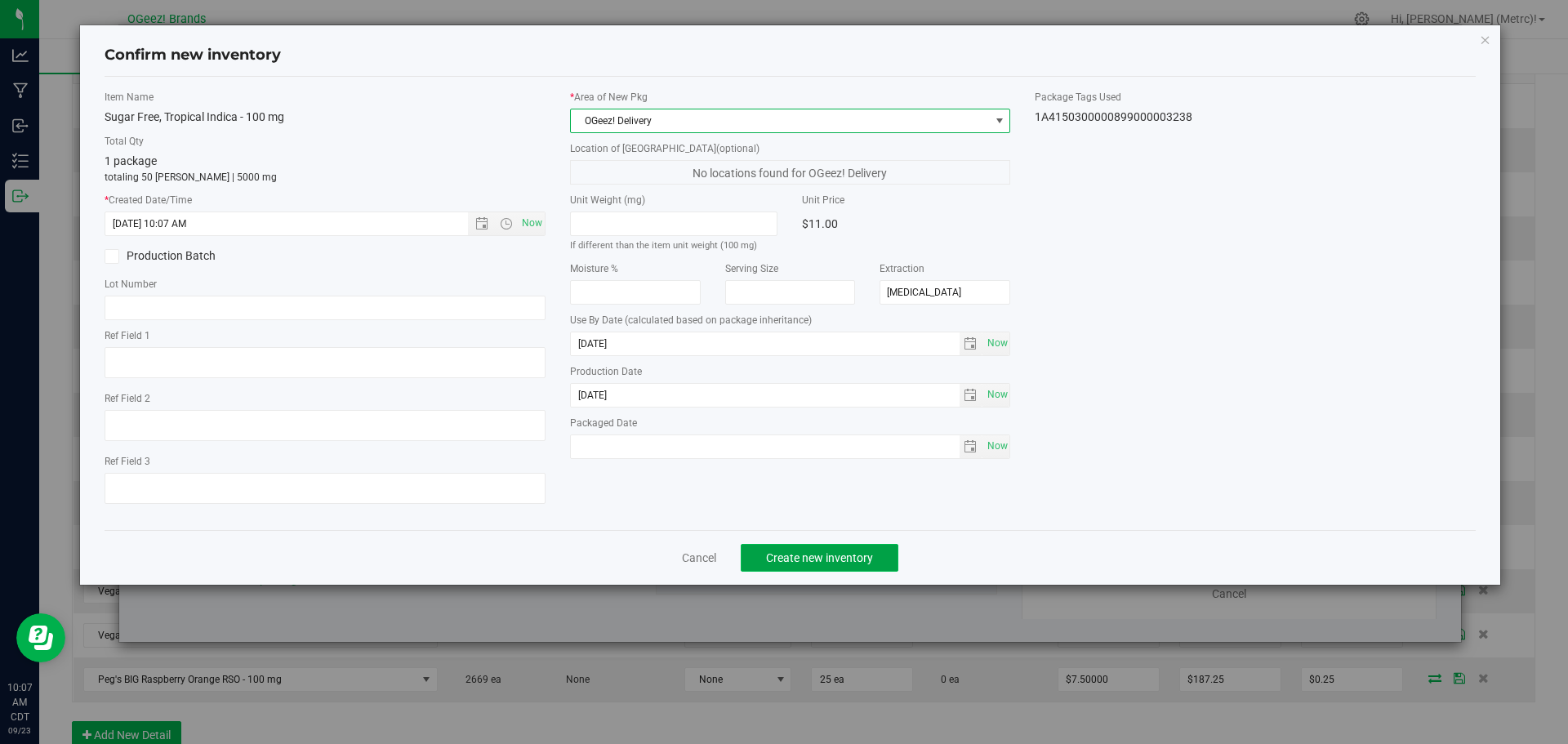
click at [872, 558] on span "Create new inventory" at bounding box center [820, 558] width 107 height 13
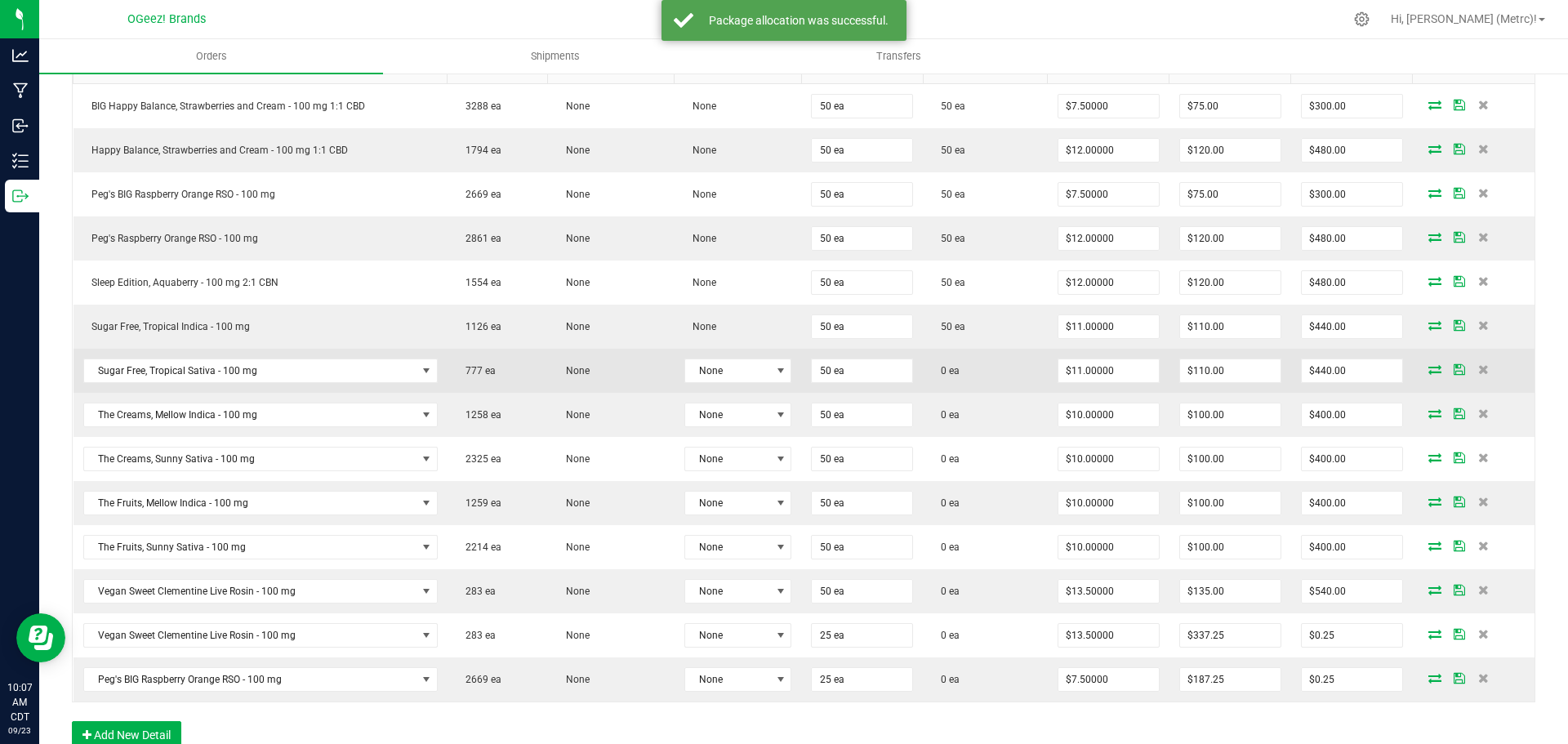
click at [1429, 372] on icon at bounding box center [1435, 369] width 13 height 10
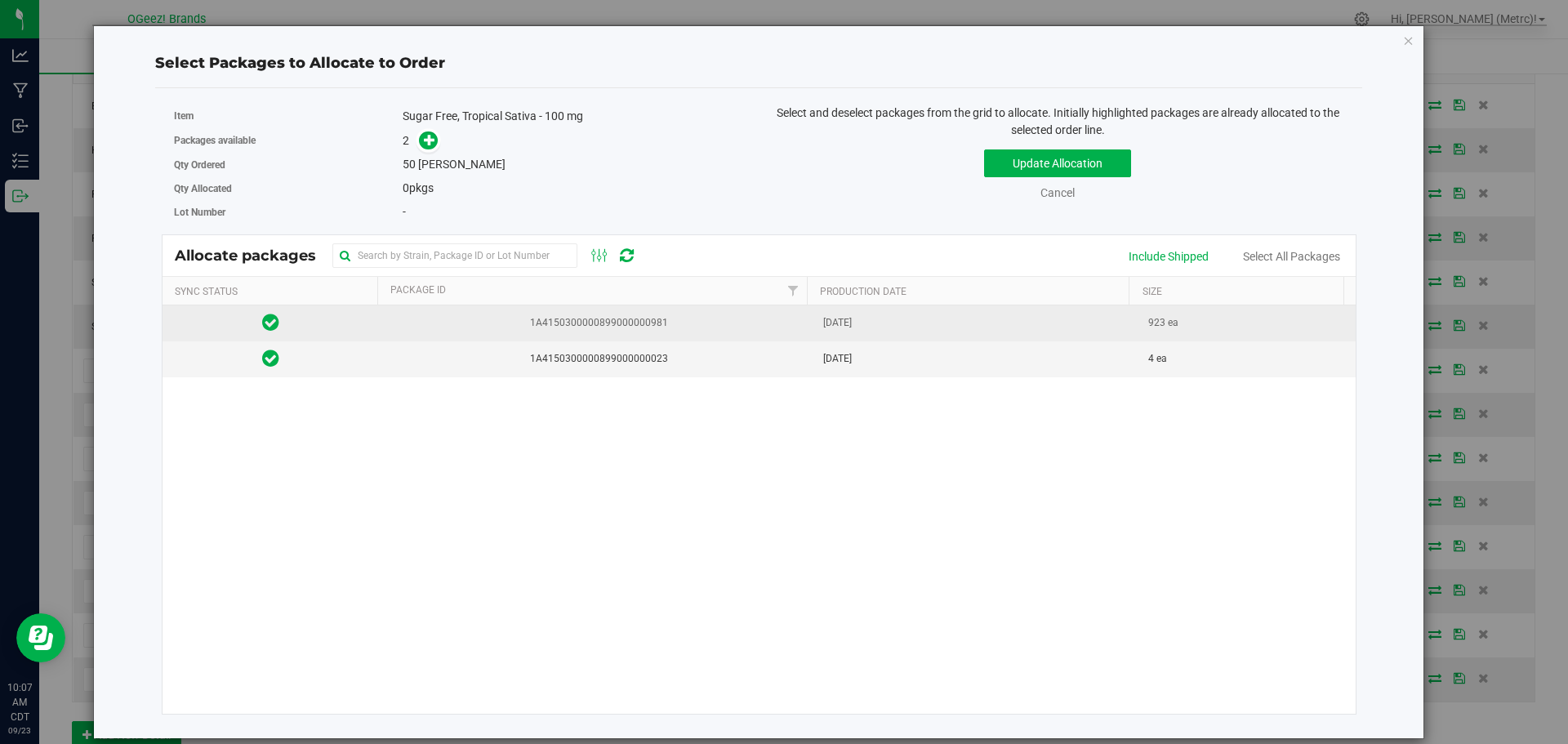
click at [1112, 327] on td "[DATE]" at bounding box center [976, 324] width 326 height 36
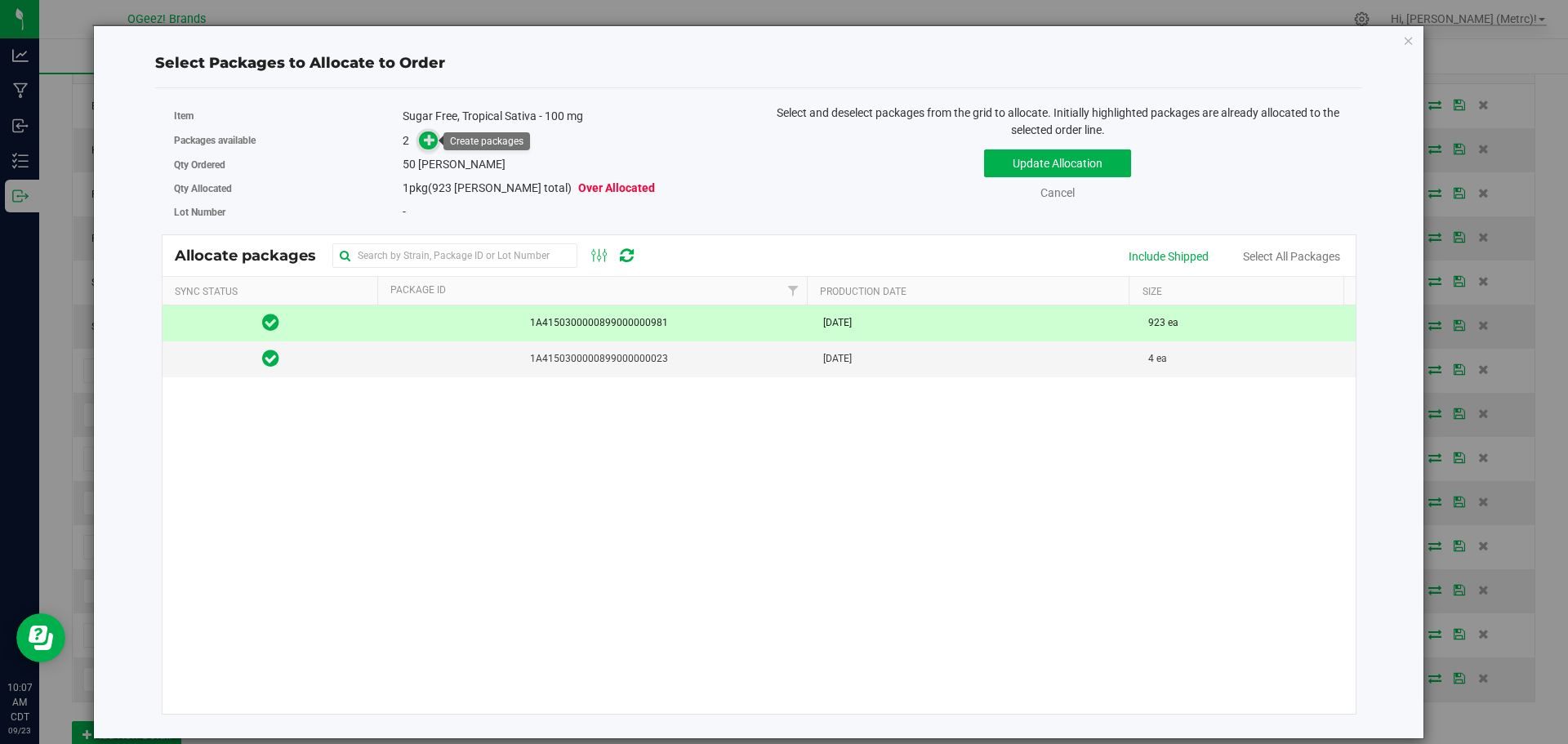
click at [429, 140] on icon at bounding box center [429, 139] width 11 height 11
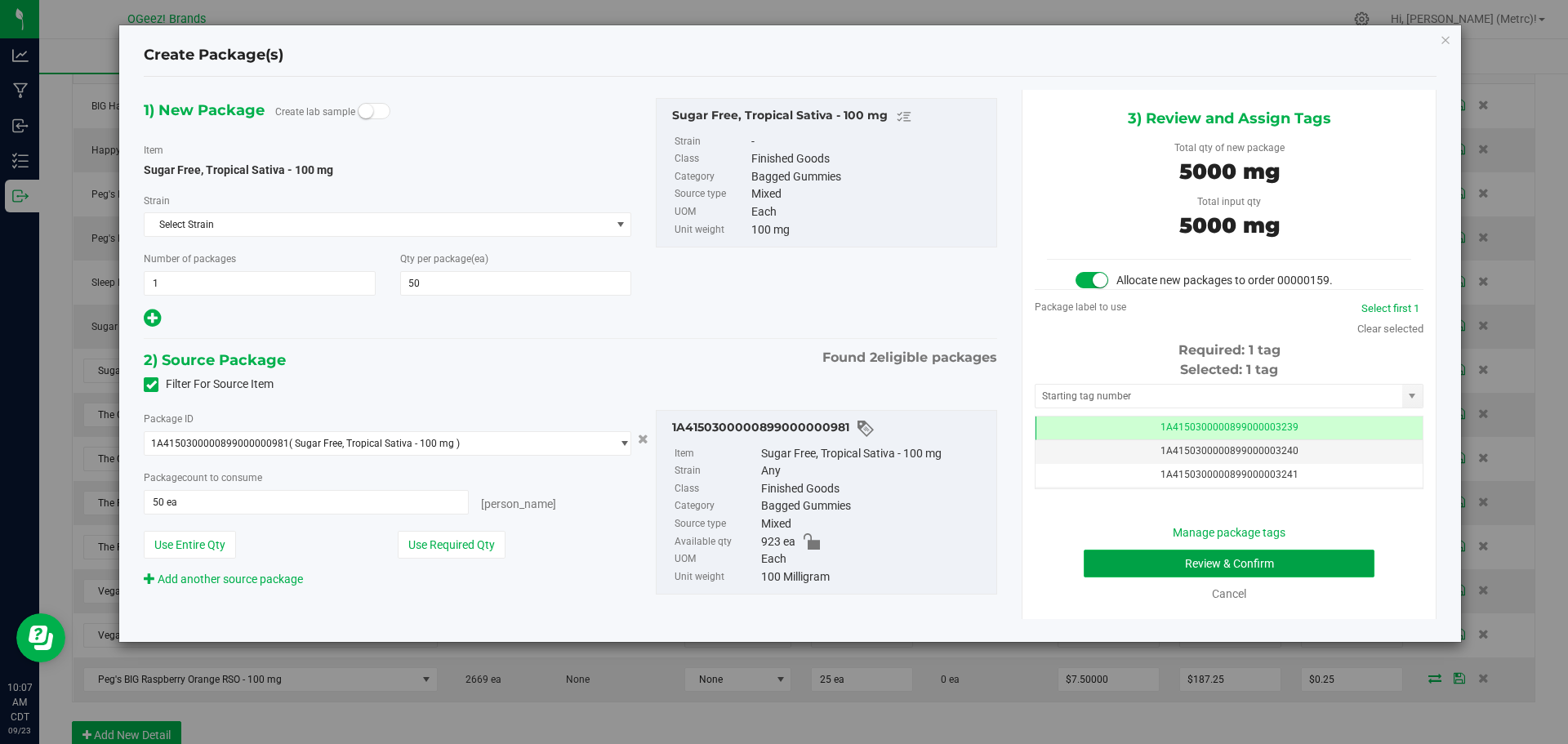
click at [1302, 565] on button "Review & Confirm" at bounding box center [1229, 564] width 291 height 28
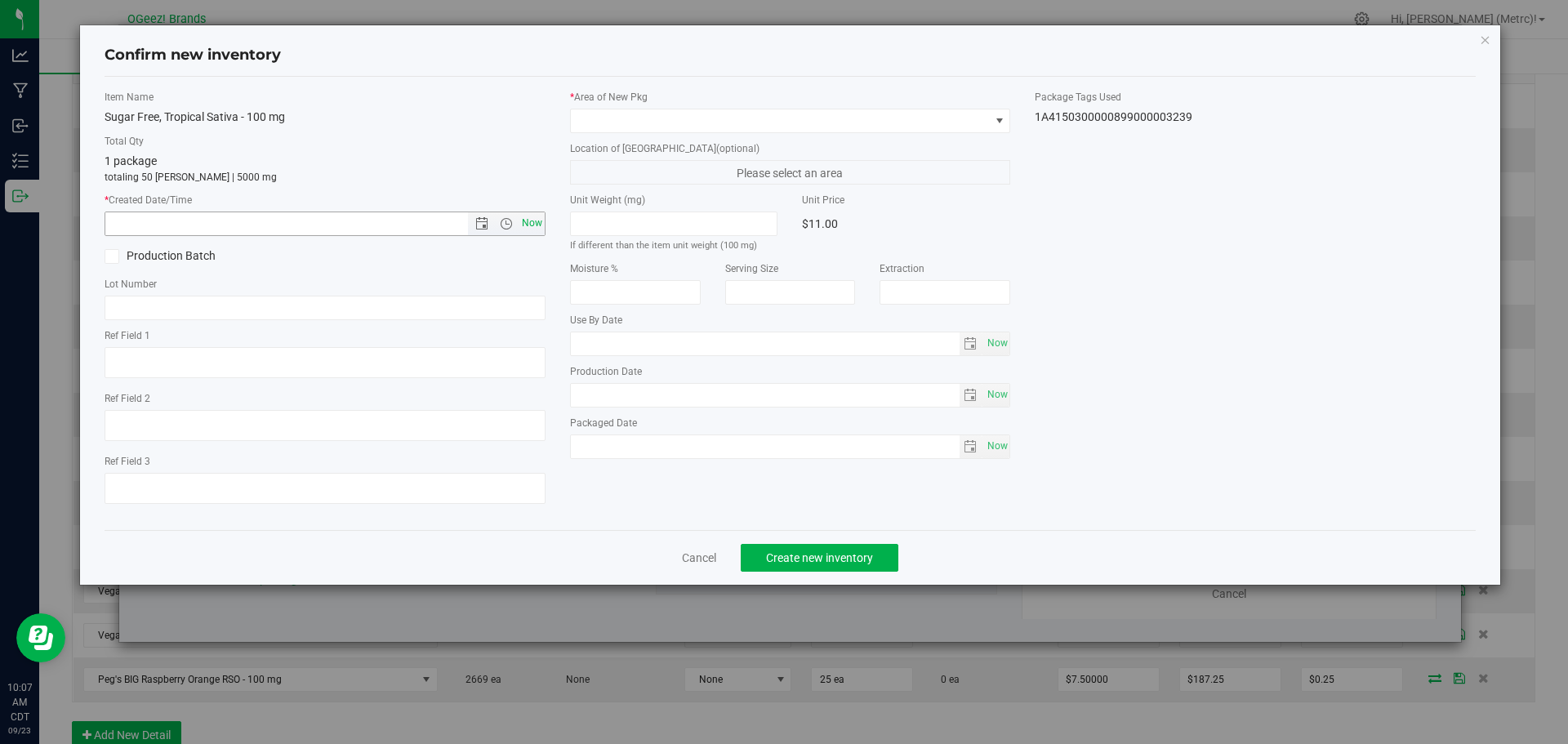
click at [529, 216] on span "Now" at bounding box center [532, 223] width 28 height 24
type input "[DATE] 10:07 AM"
type input "[MEDICAL_DATA]"
type input "[DATE]"
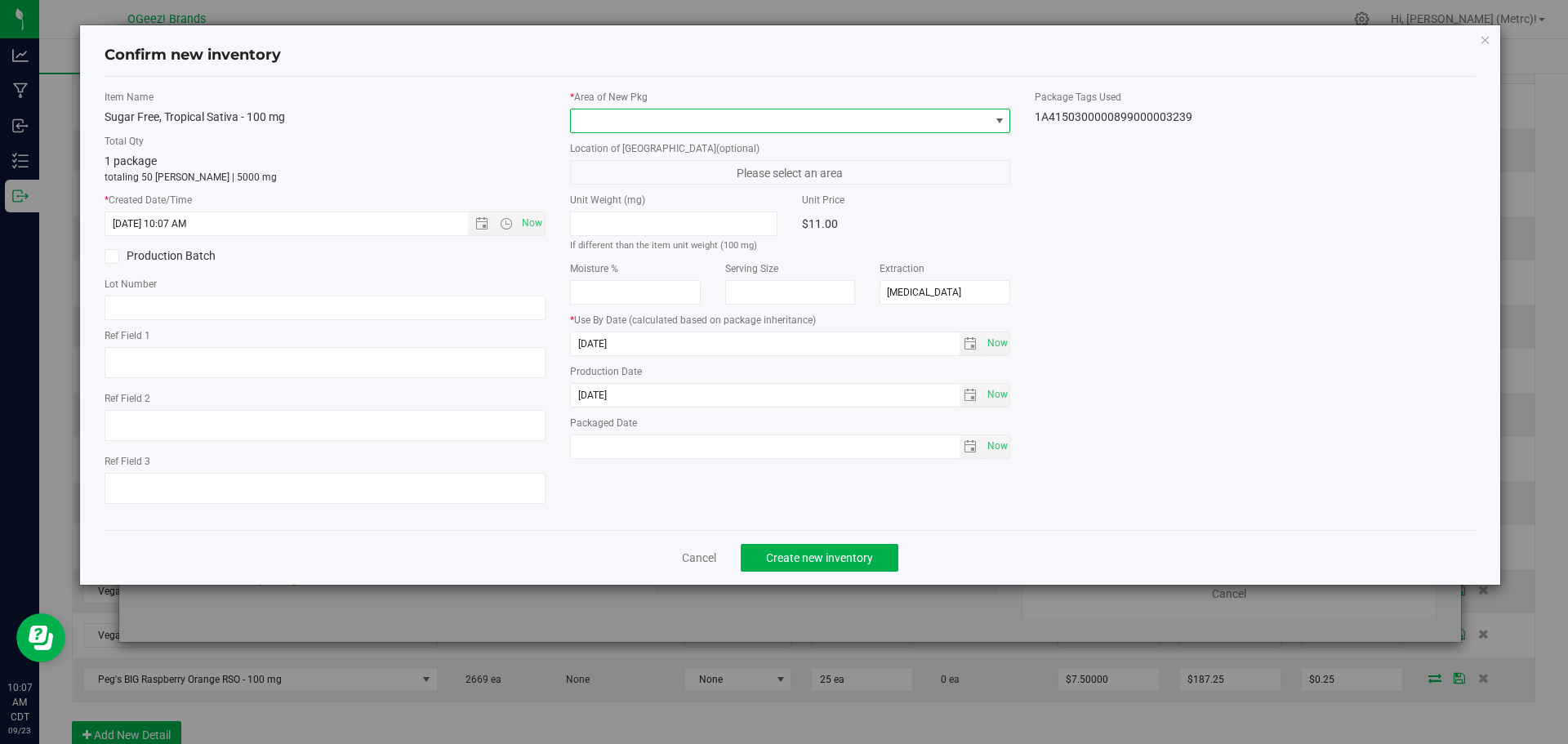
click at [660, 121] on span at bounding box center [779, 121] width 419 height 23
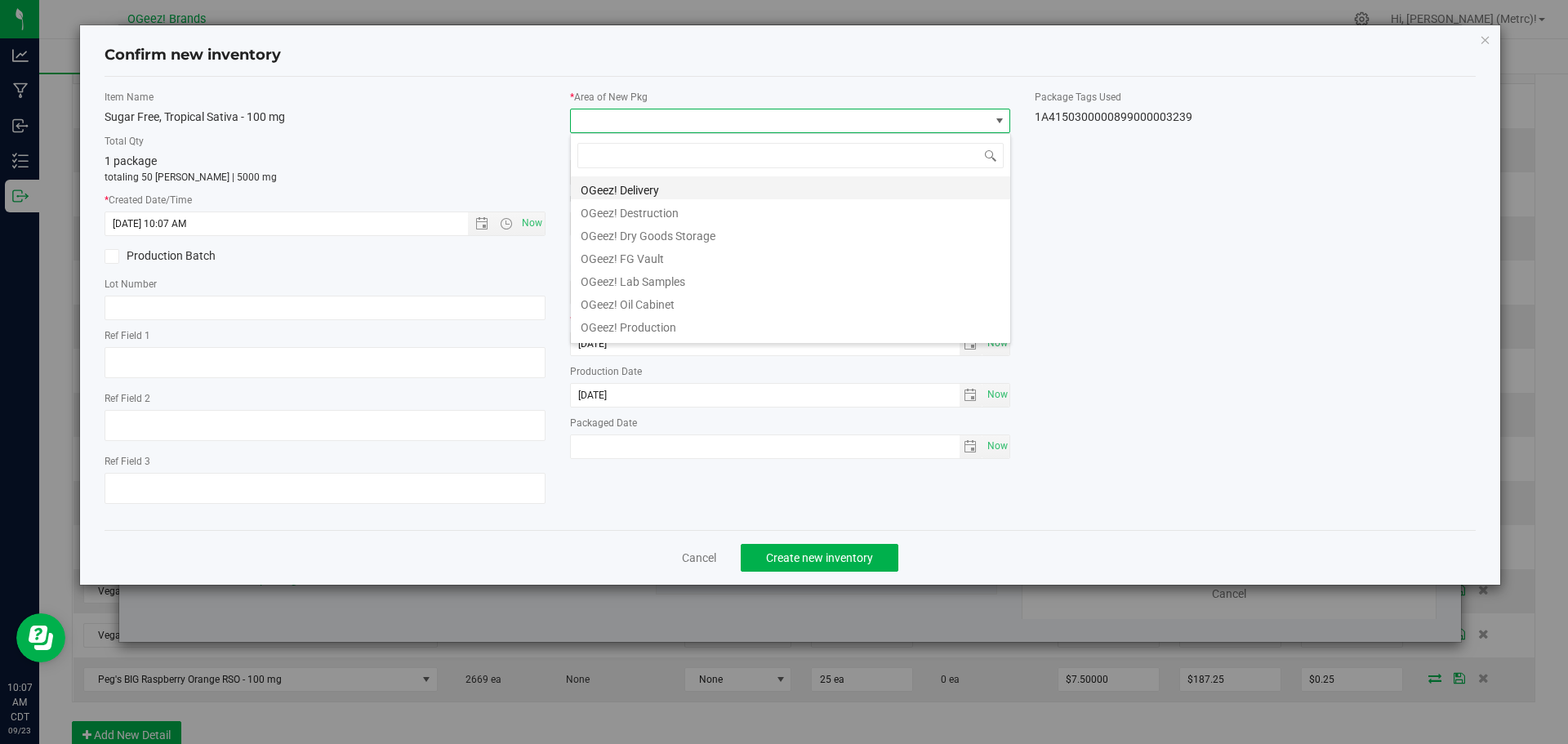
click at [686, 195] on li "OGeez! Delivery" at bounding box center [790, 188] width 439 height 23
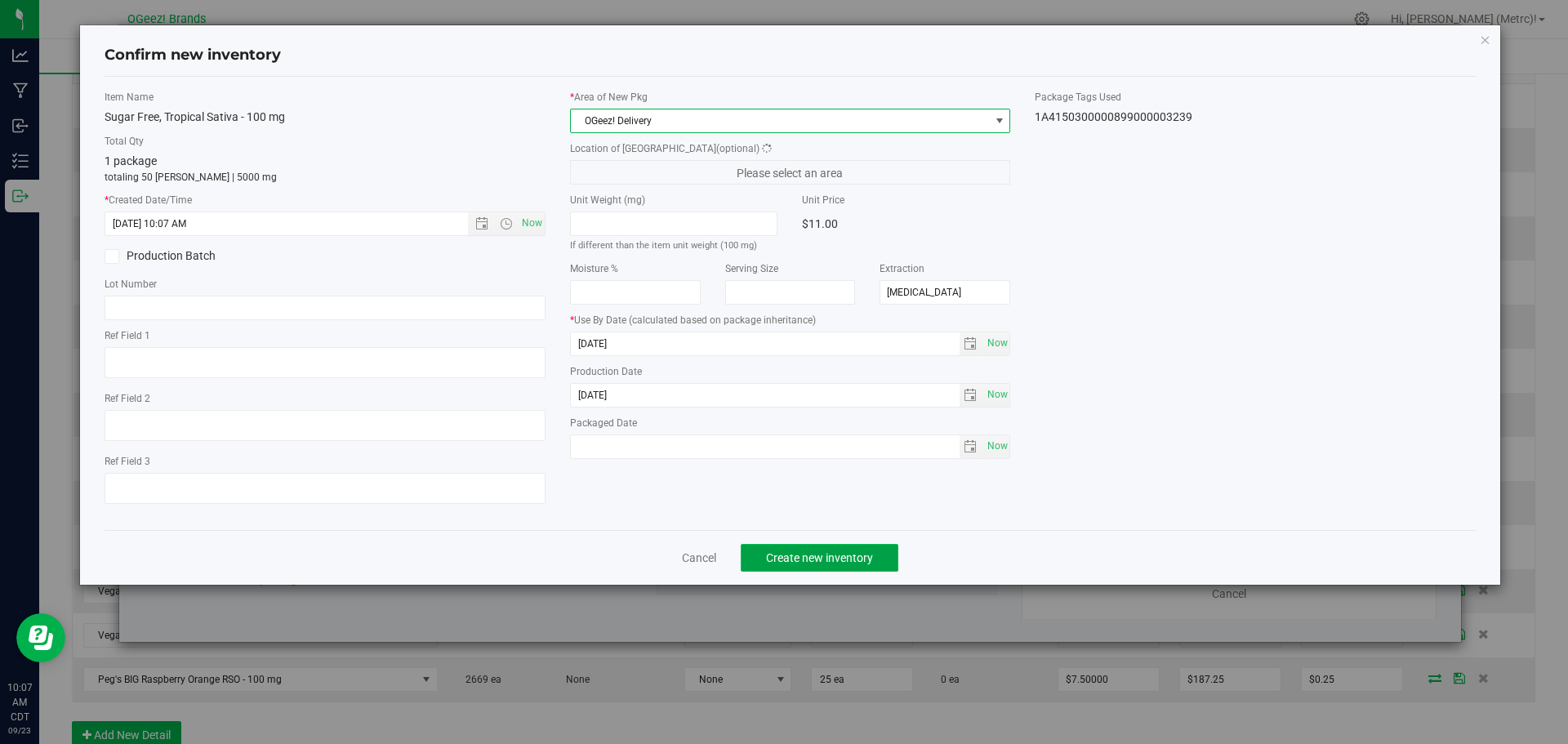
click at [857, 556] on span "Create new inventory" at bounding box center [820, 558] width 107 height 13
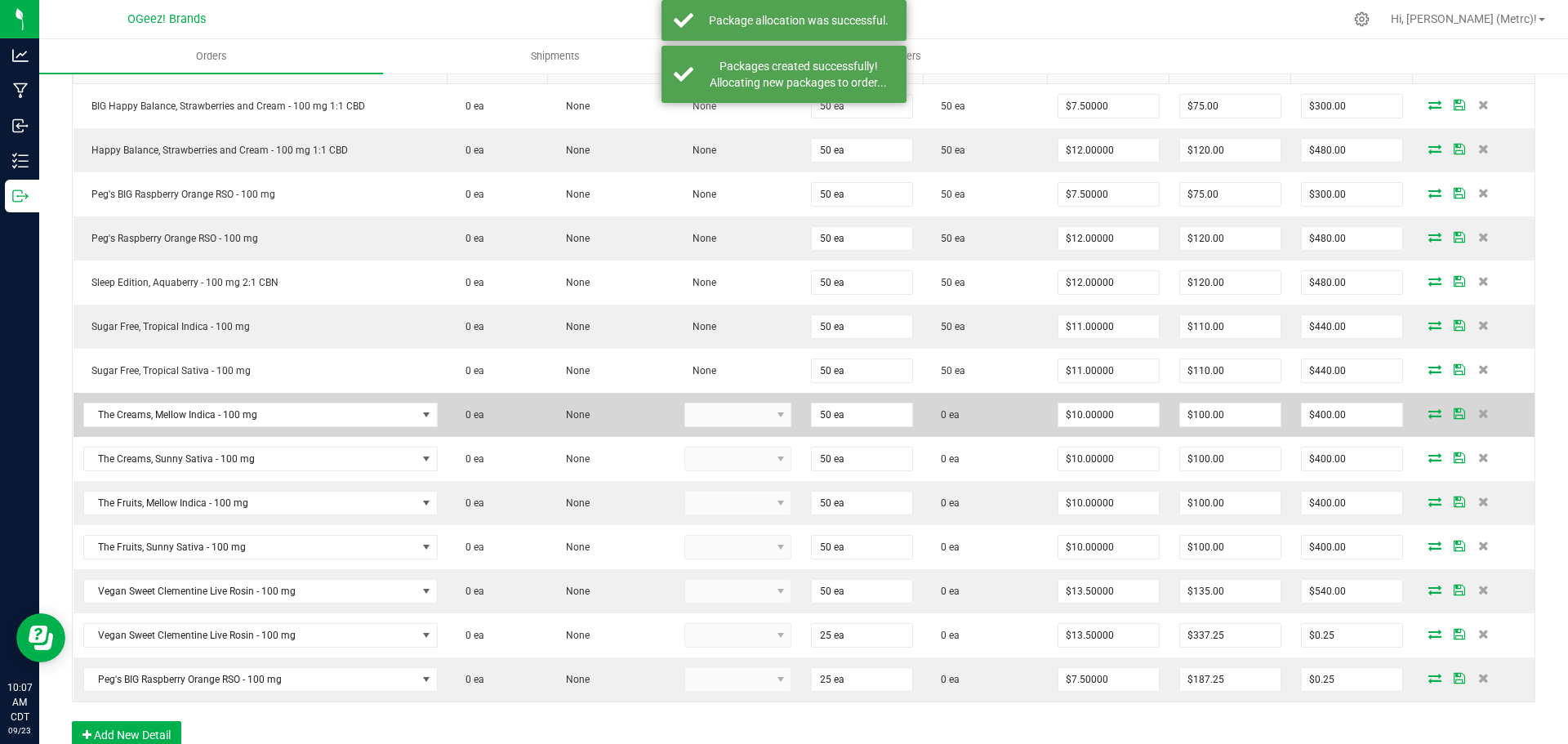
click at [1429, 416] on icon at bounding box center [1435, 413] width 13 height 10
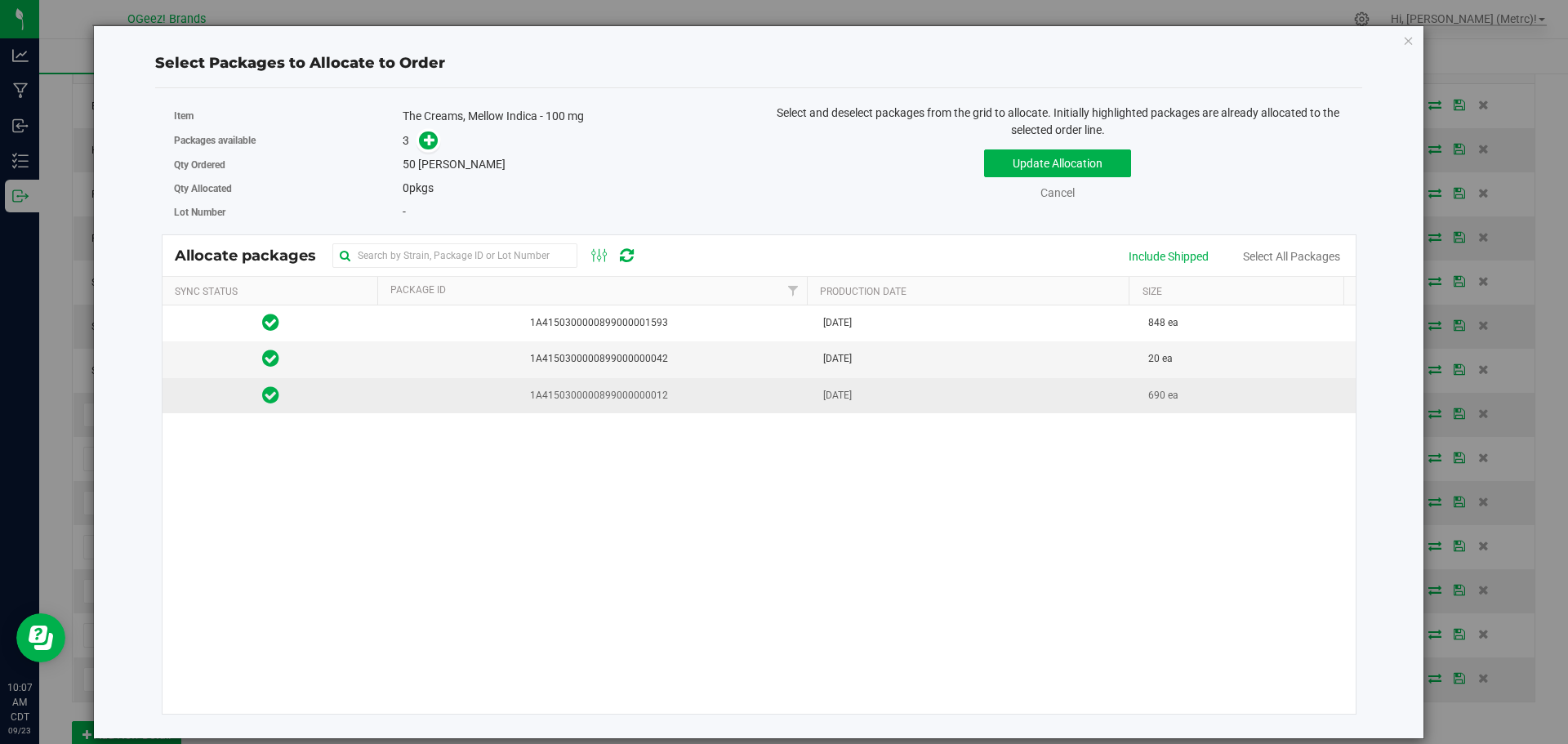
click at [720, 390] on span "1A4150300000899000000012" at bounding box center [596, 395] width 415 height 16
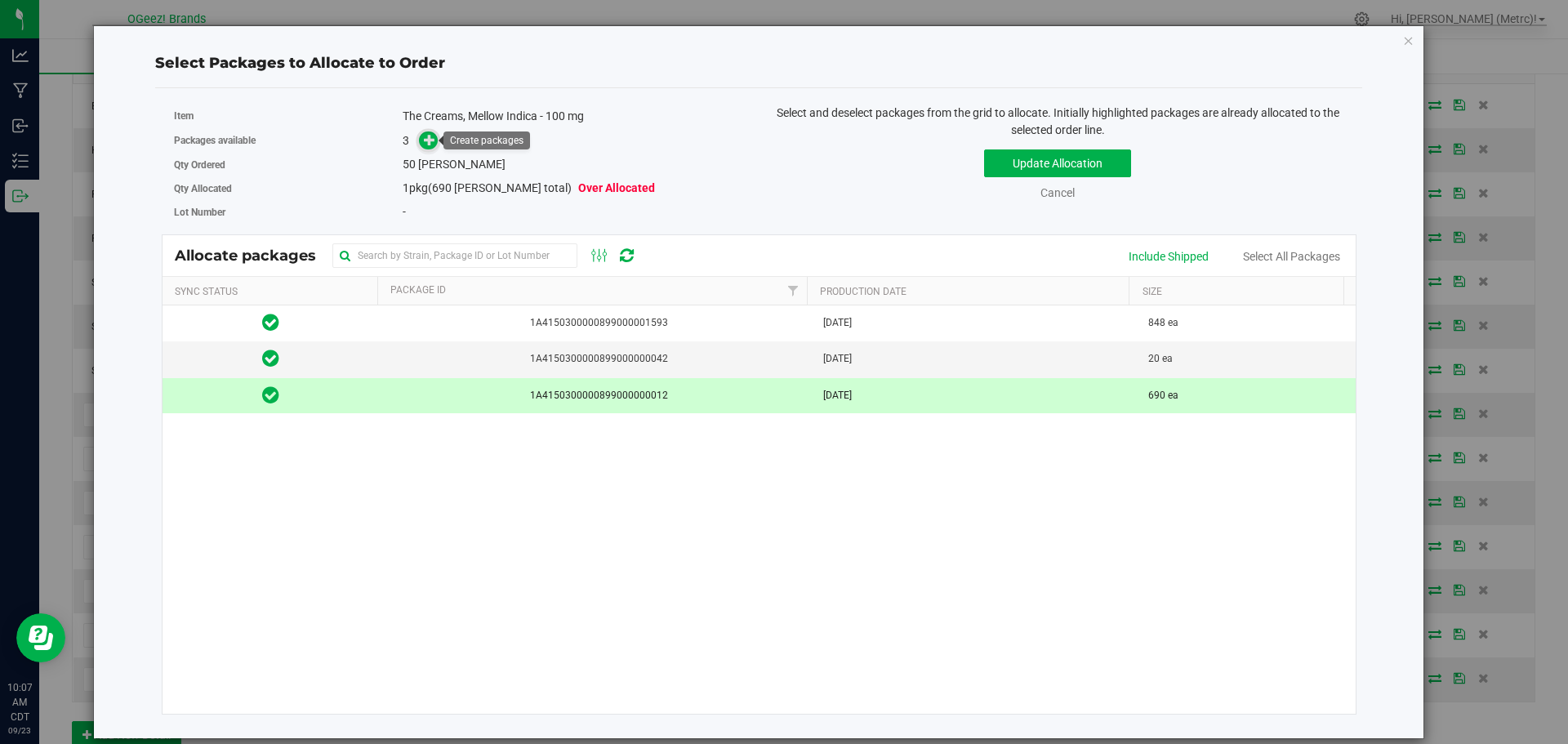
click at [432, 138] on icon at bounding box center [429, 139] width 11 height 11
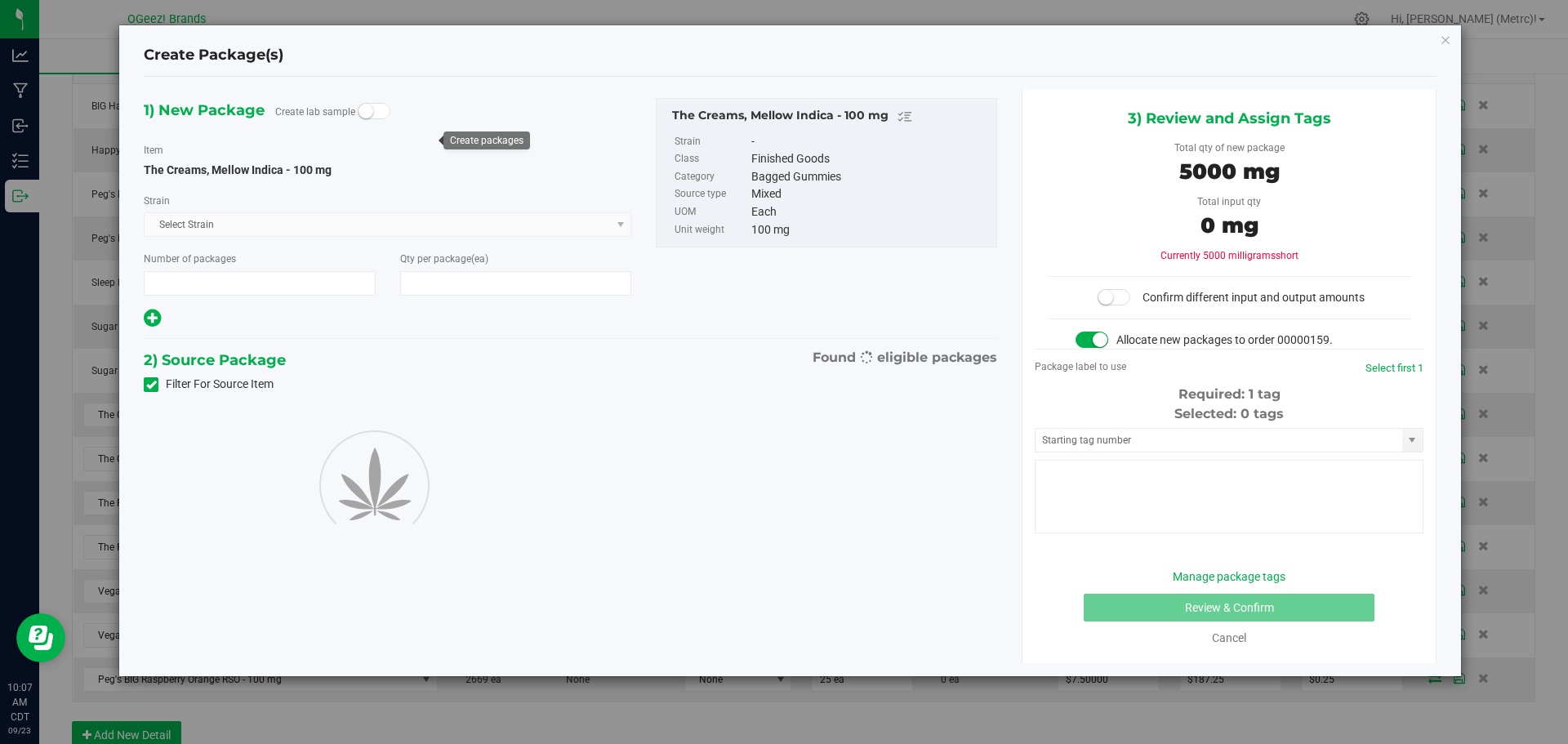
type input "1"
type input "50"
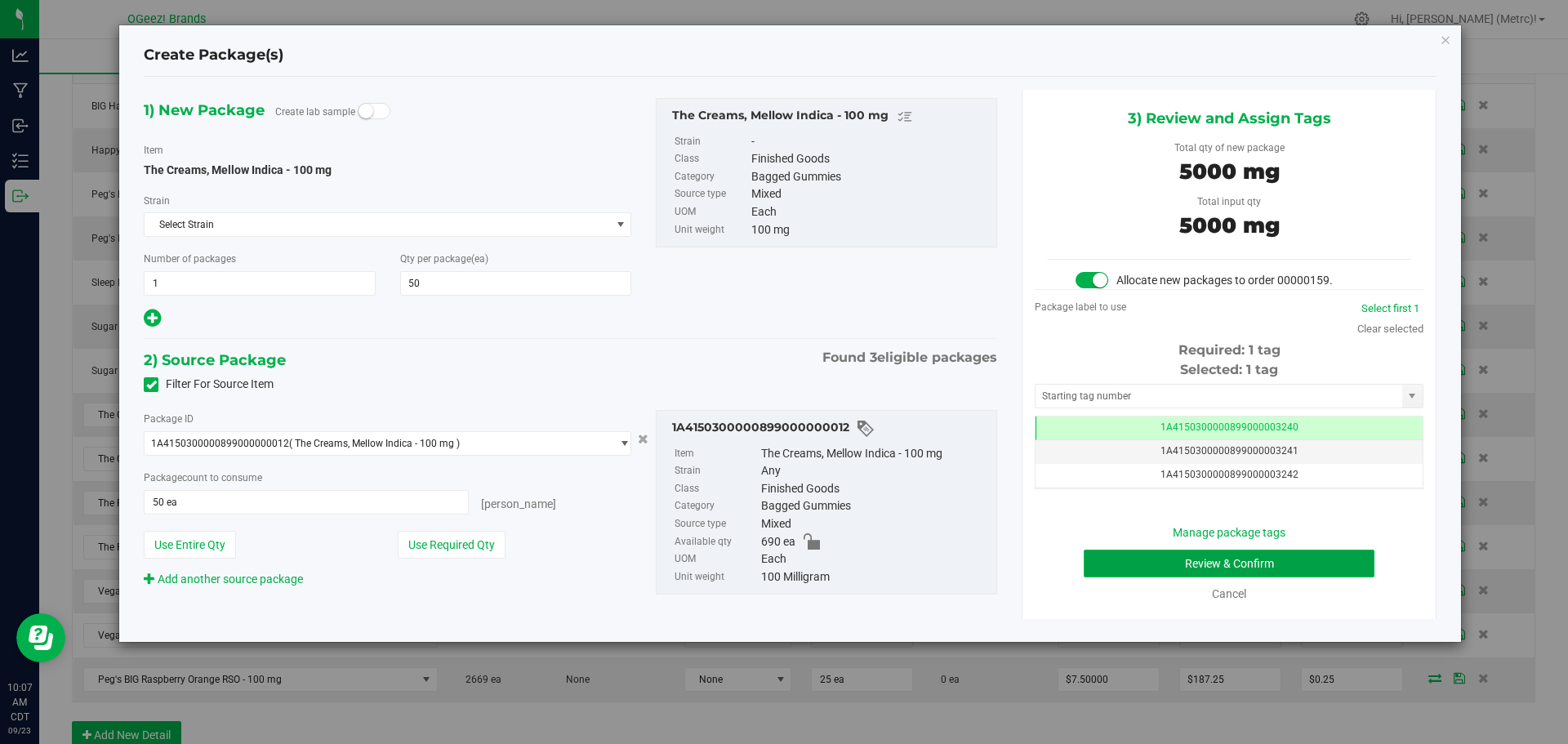
click at [1303, 564] on button "Review & Confirm" at bounding box center [1229, 564] width 291 height 28
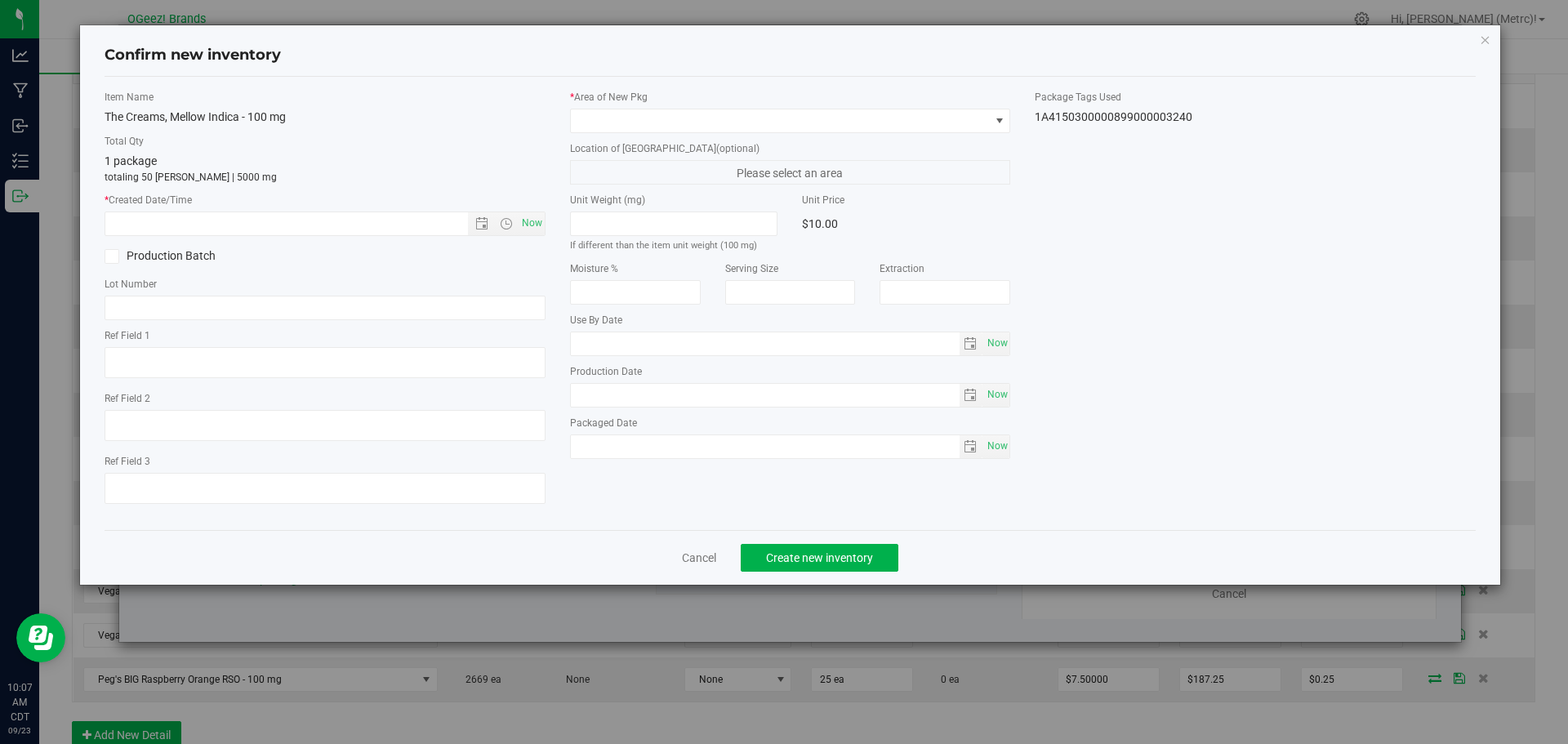
type input "[MEDICAL_DATA]"
type input "[DATE]"
click at [541, 221] on span "Now" at bounding box center [532, 223] width 28 height 24
type input "[DATE] 10:07 AM"
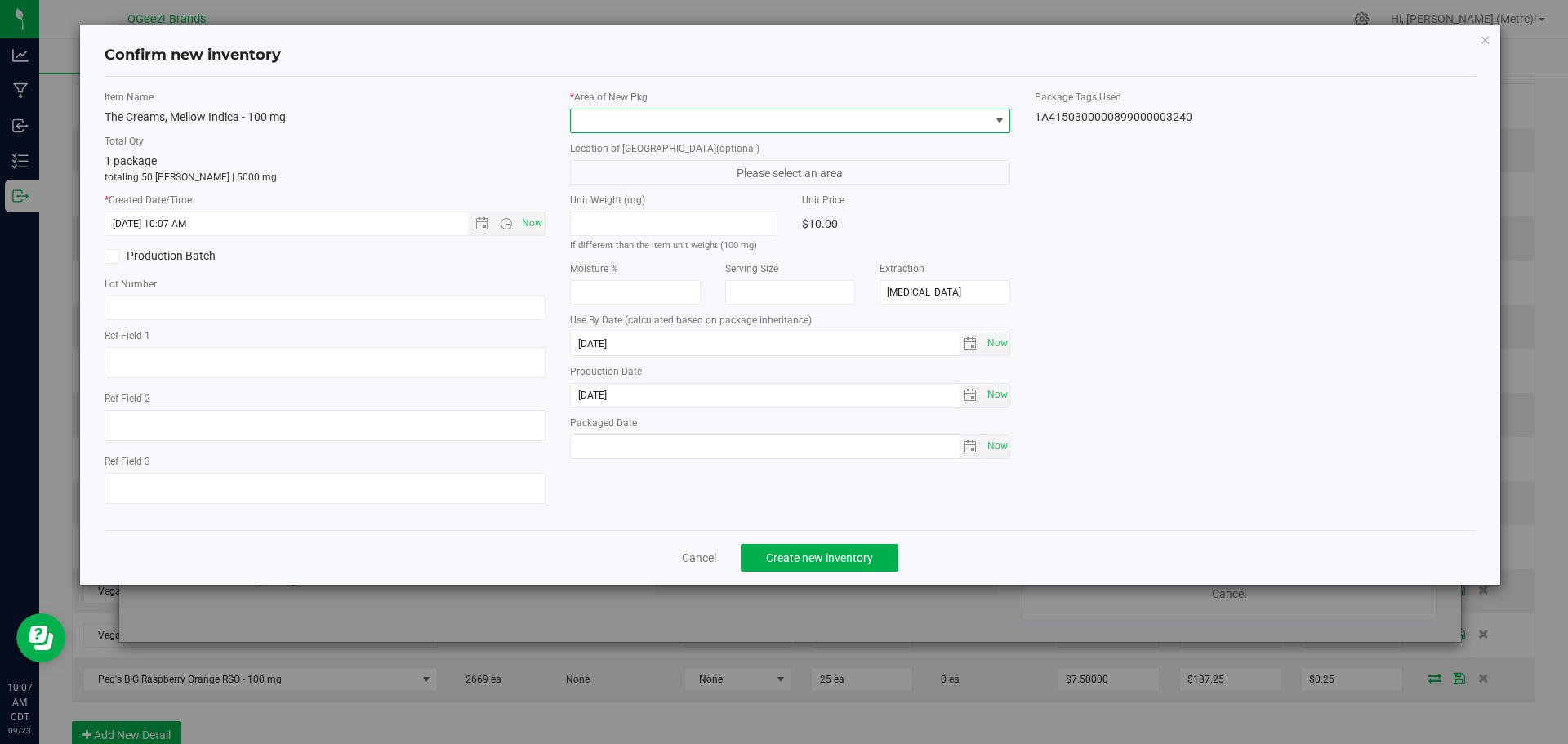
click at [629, 119] on span at bounding box center [779, 121] width 419 height 23
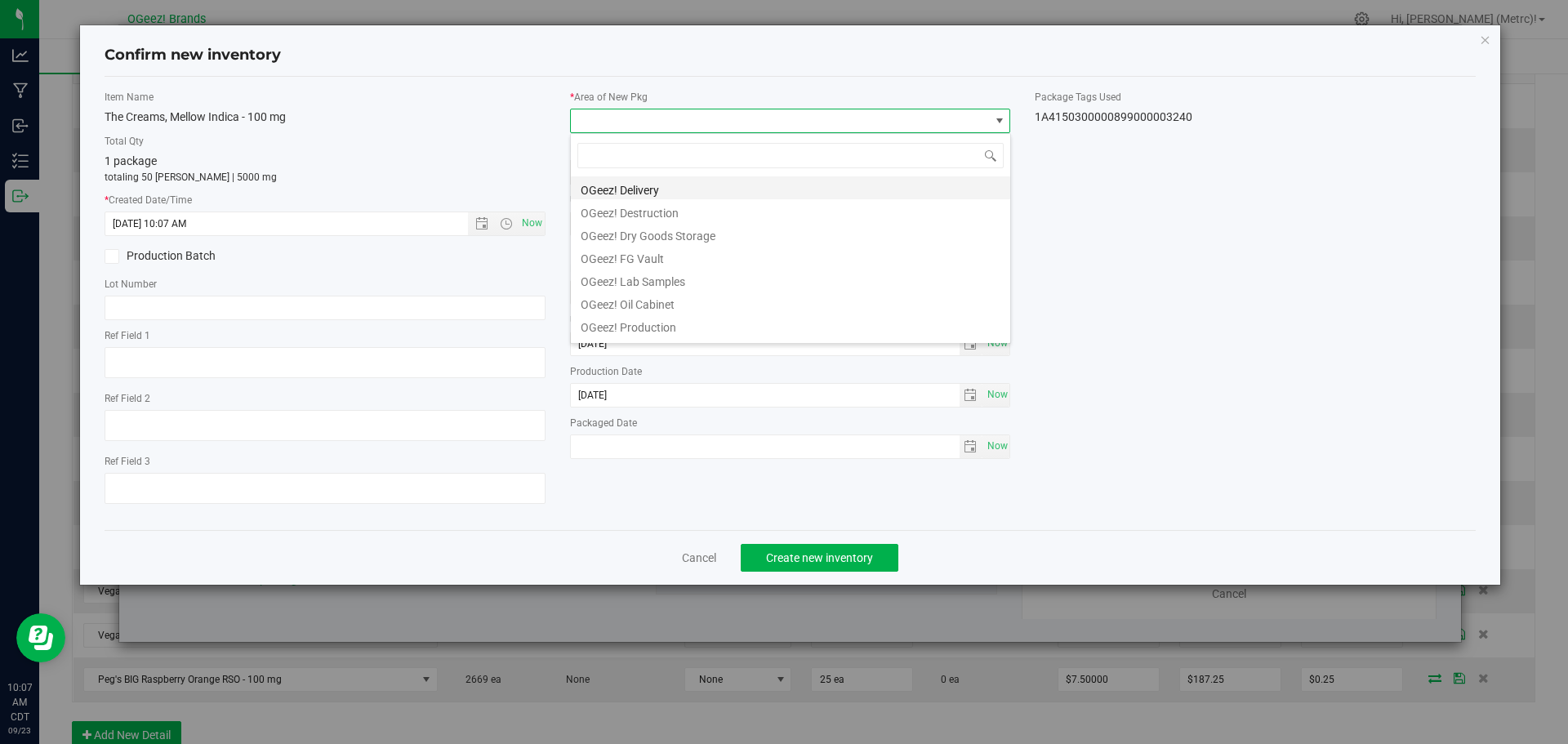
click at [711, 194] on li "OGeez! Delivery" at bounding box center [790, 188] width 439 height 23
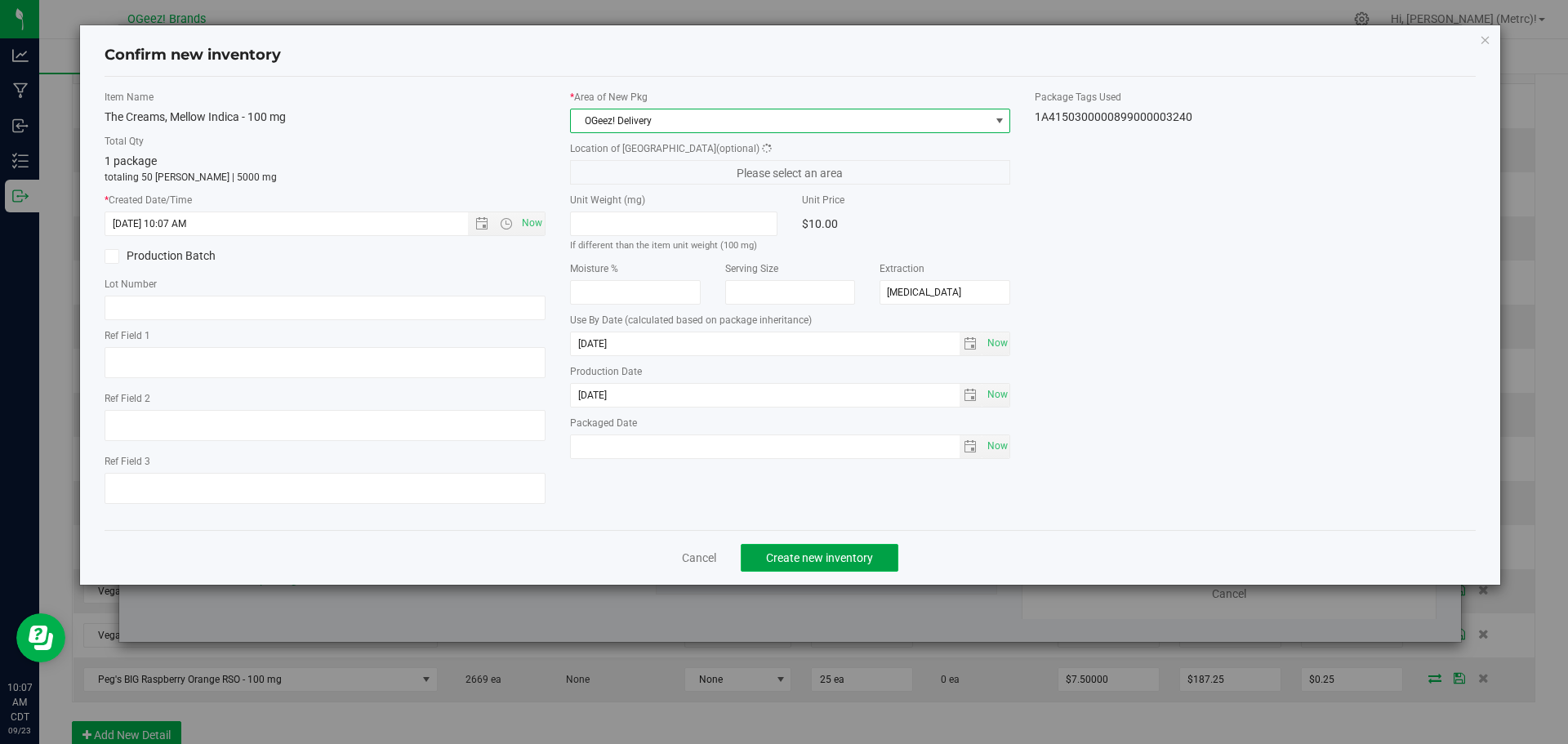
drag, startPoint x: 878, startPoint y: 565, endPoint x: 884, endPoint y: 543, distance: 22.8
click at [878, 563] on button "Create new inventory" at bounding box center [820, 558] width 157 height 28
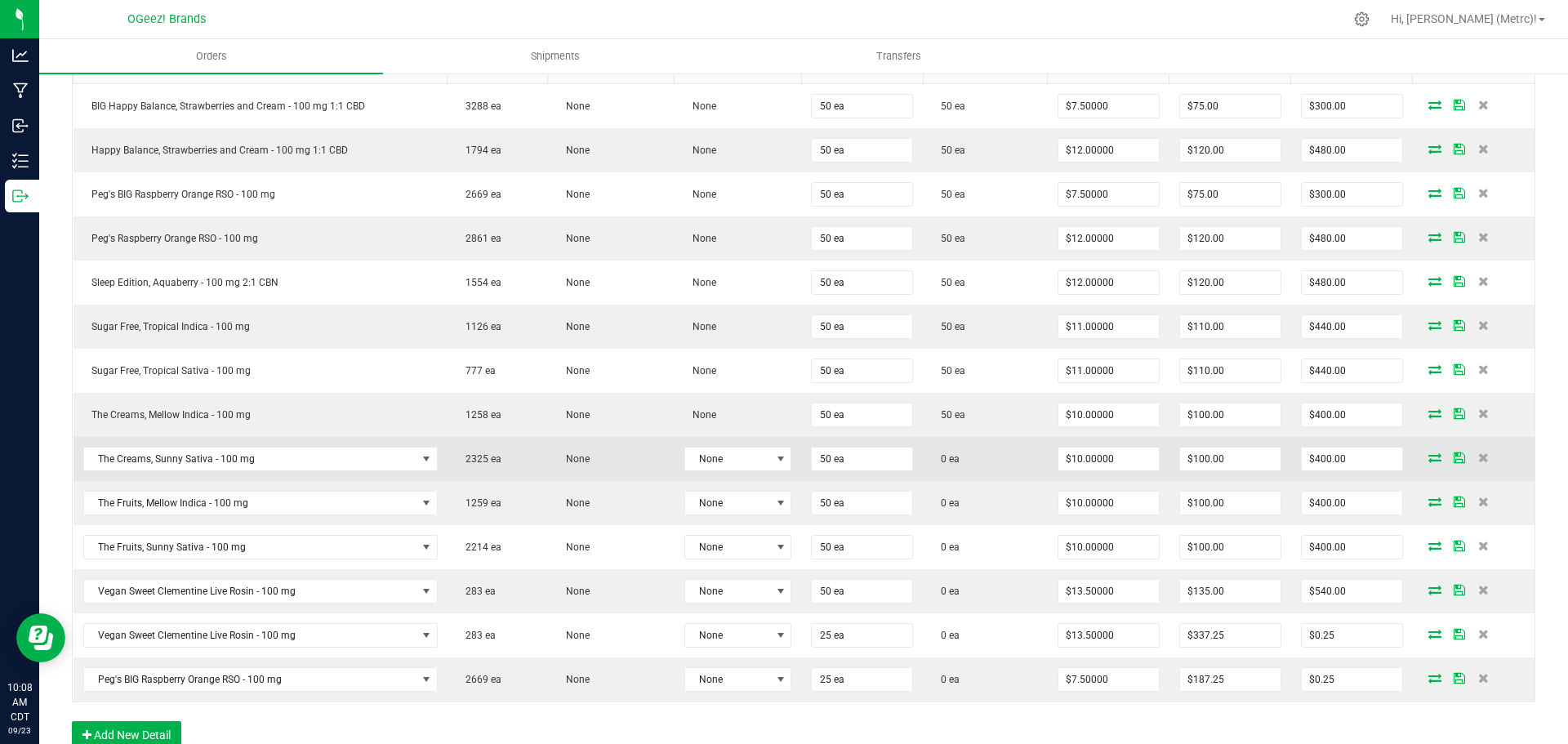
click at [1429, 457] on icon at bounding box center [1435, 457] width 13 height 10
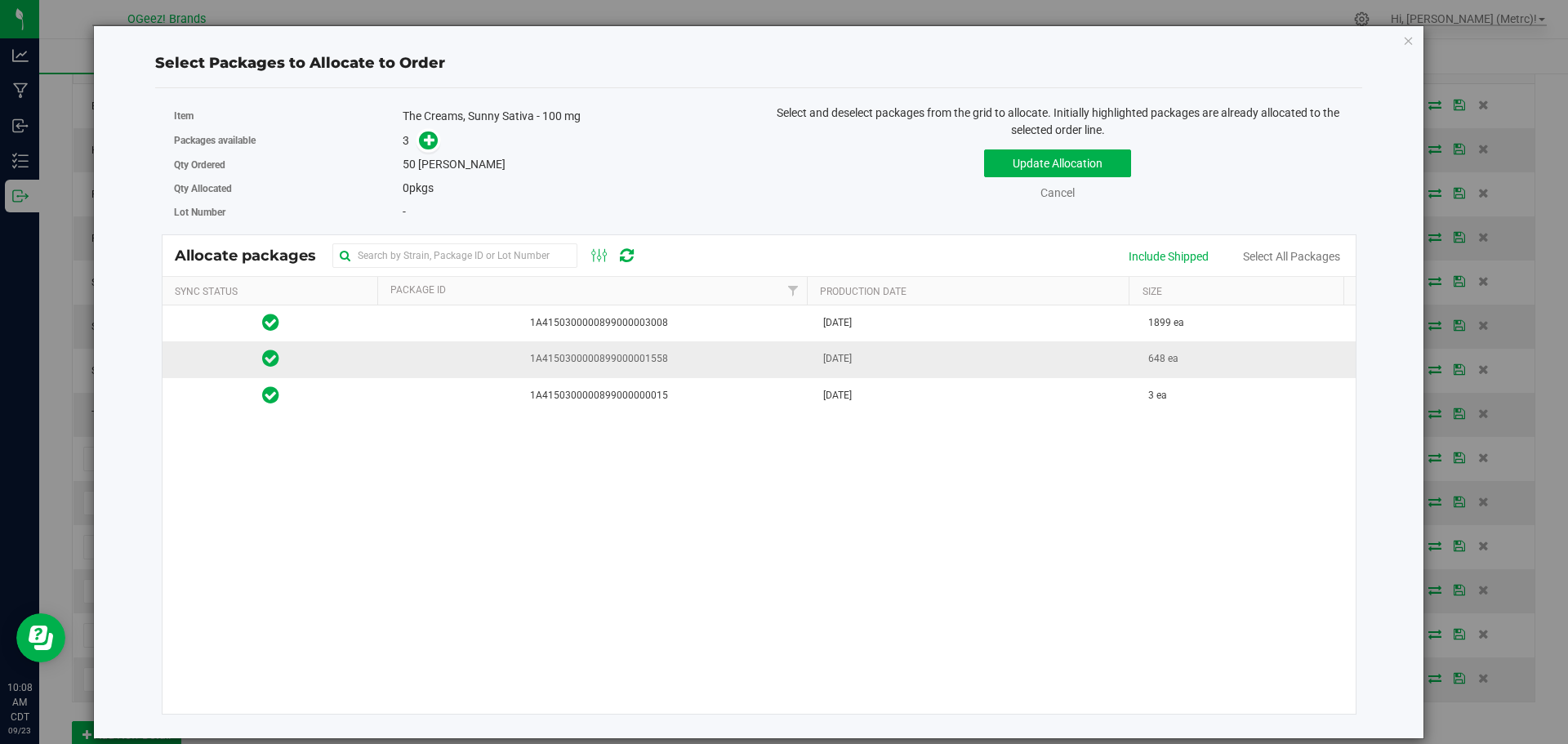
click at [593, 363] on span "1A4150300000899000001558" at bounding box center [596, 358] width 415 height 16
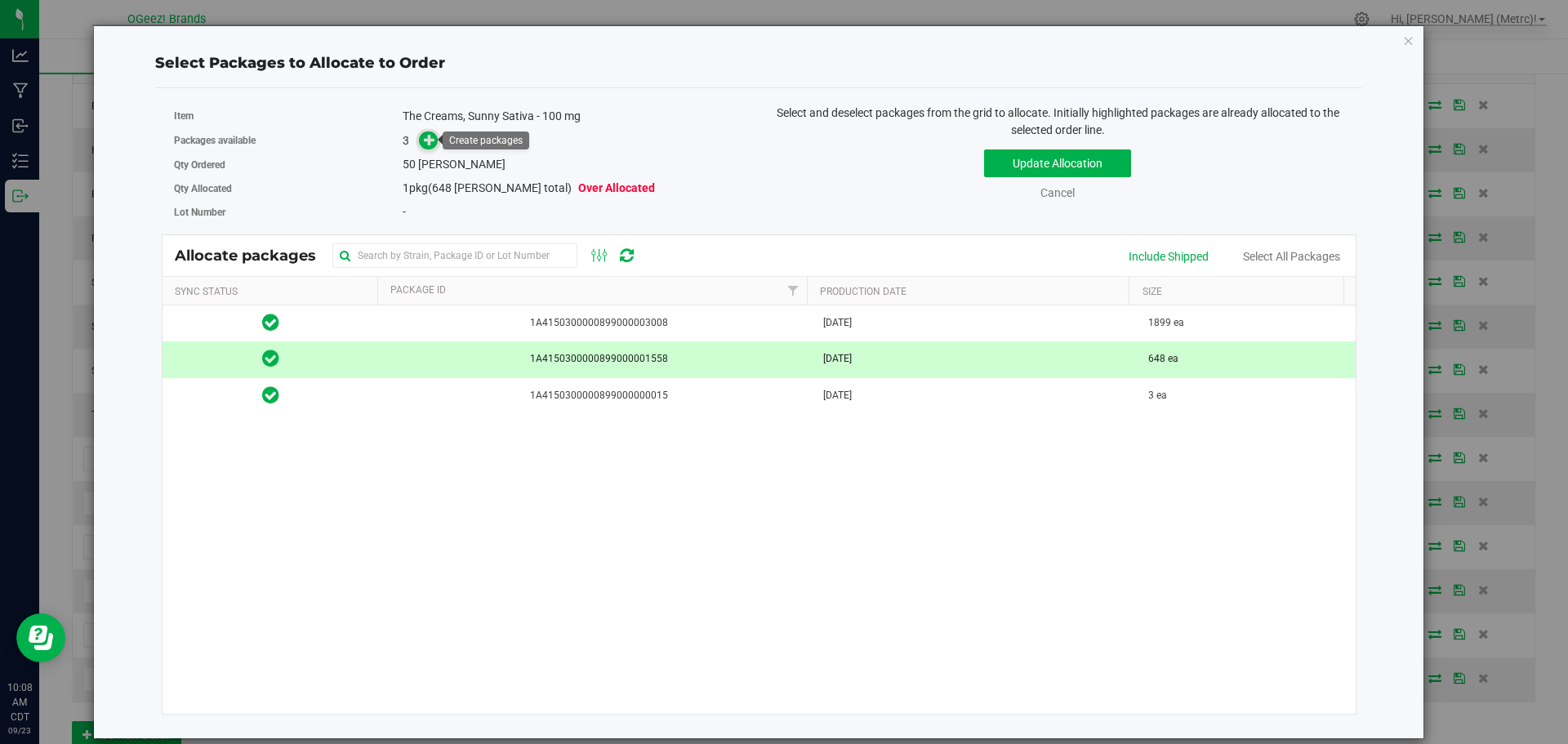
click at [423, 138] on span at bounding box center [428, 140] width 19 height 19
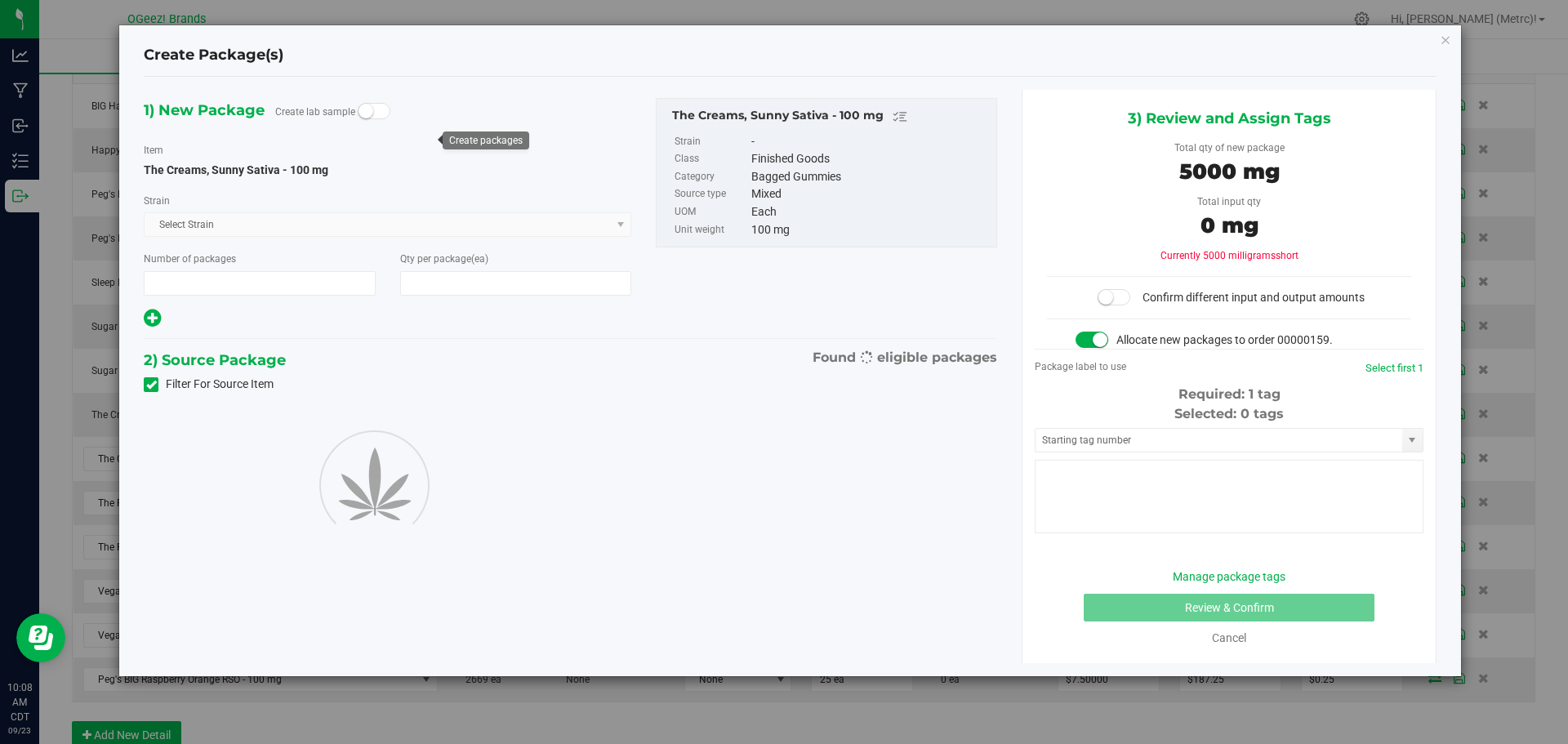
type input "1"
type input "50"
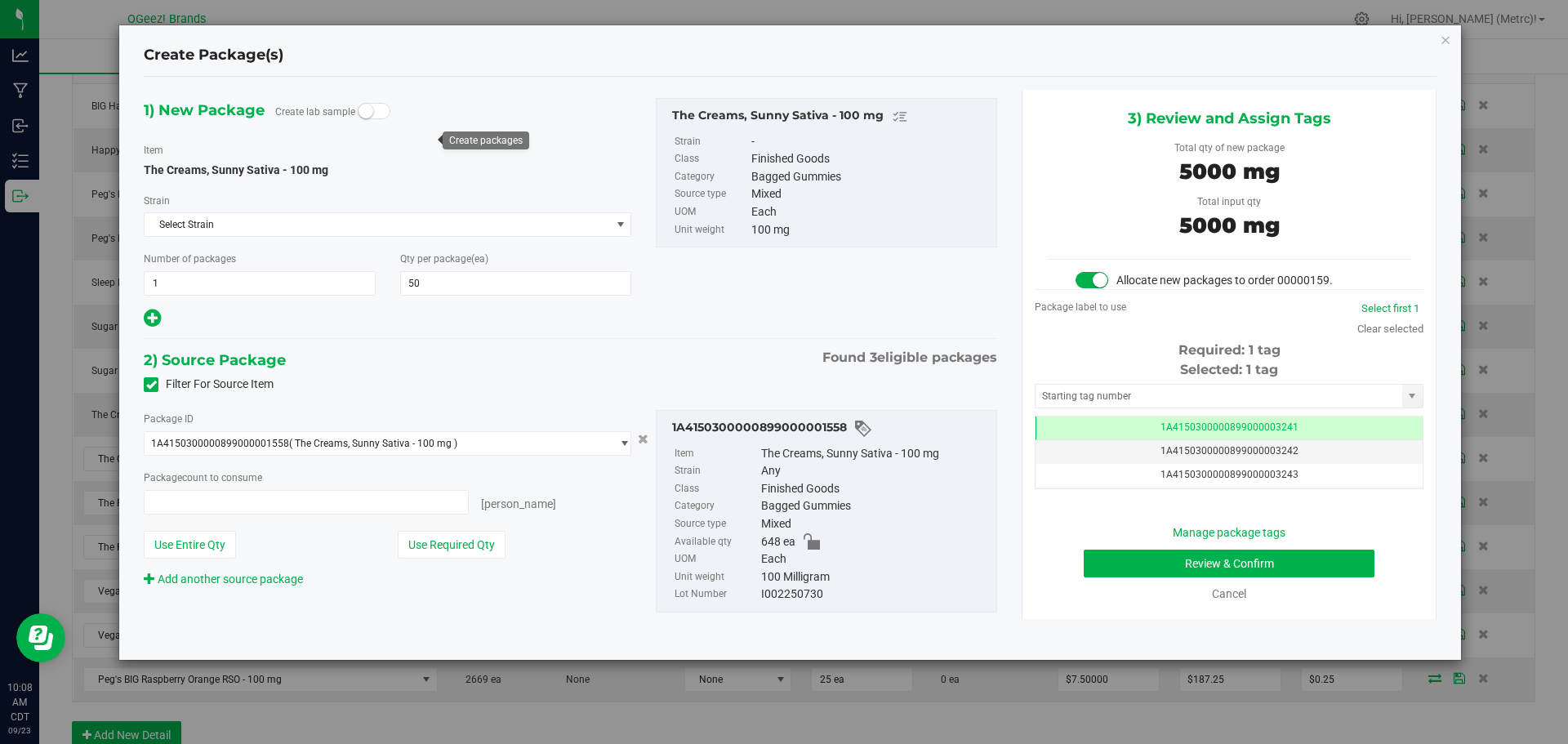
type input "50 ea"
click at [1290, 569] on button "Review & Confirm" at bounding box center [1229, 564] width 291 height 28
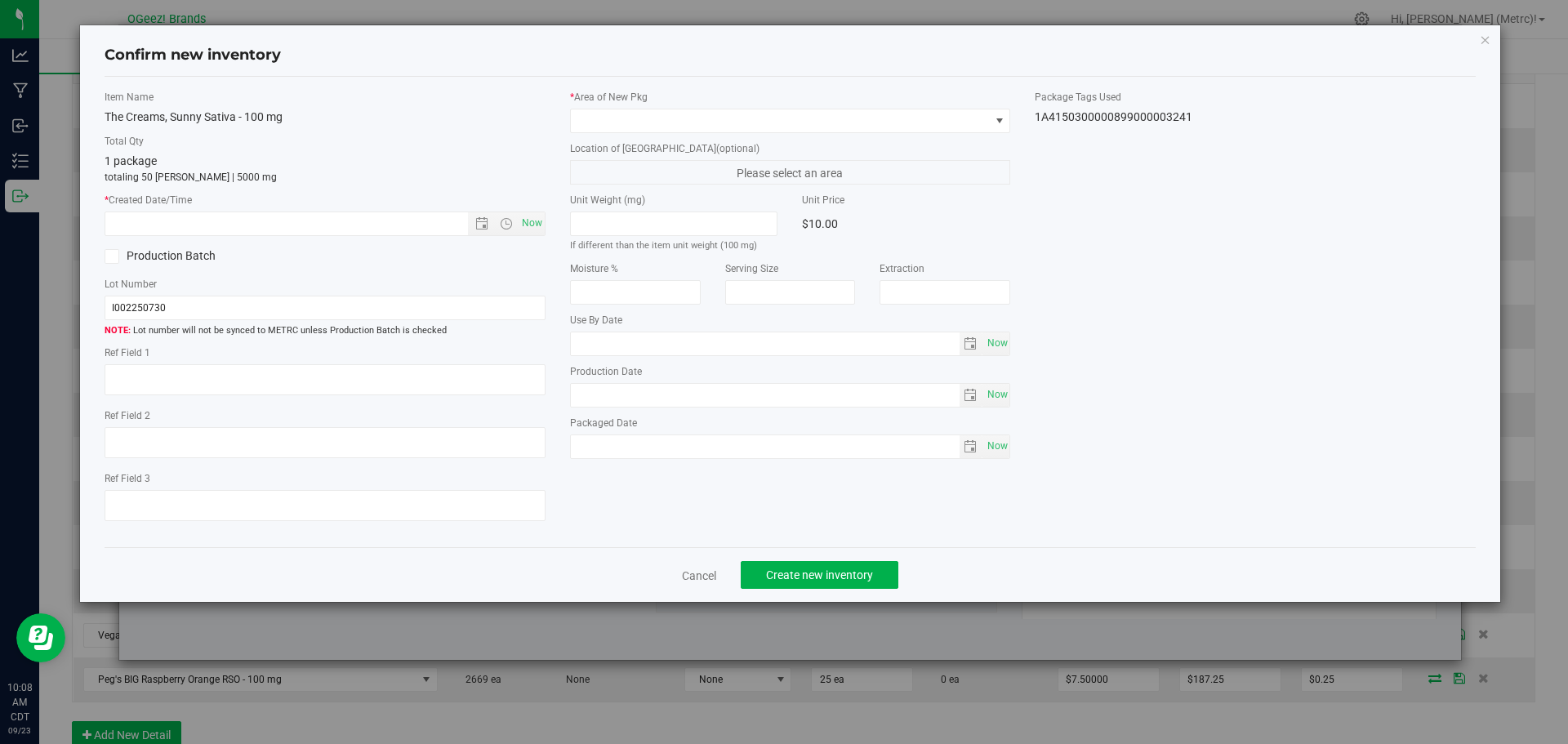
type input "[MEDICAL_DATA]"
type input "[DATE]"
click at [531, 220] on span "Now" at bounding box center [532, 223] width 28 height 24
type input "[DATE] 10:08 AM"
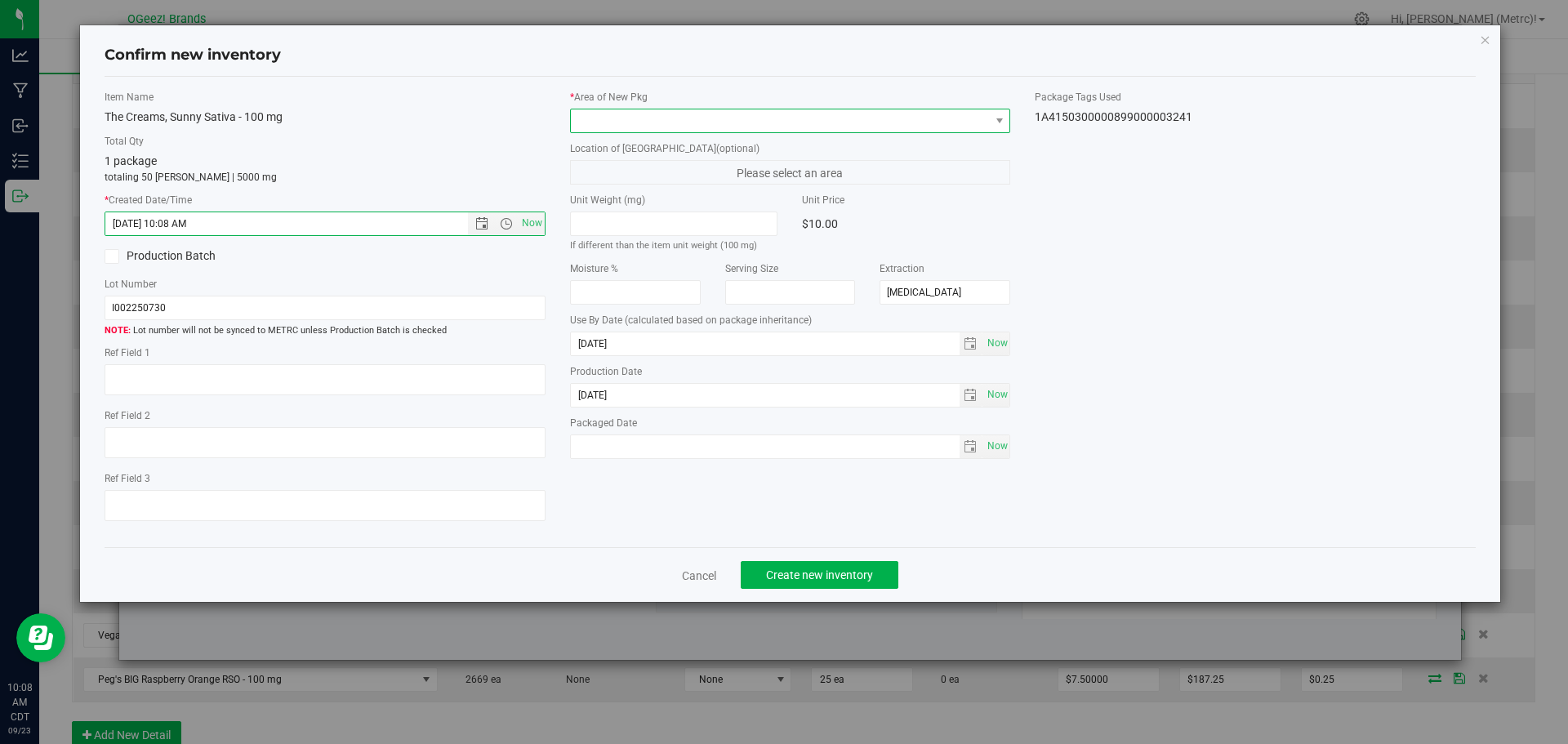
click at [604, 123] on span at bounding box center [779, 121] width 419 height 23
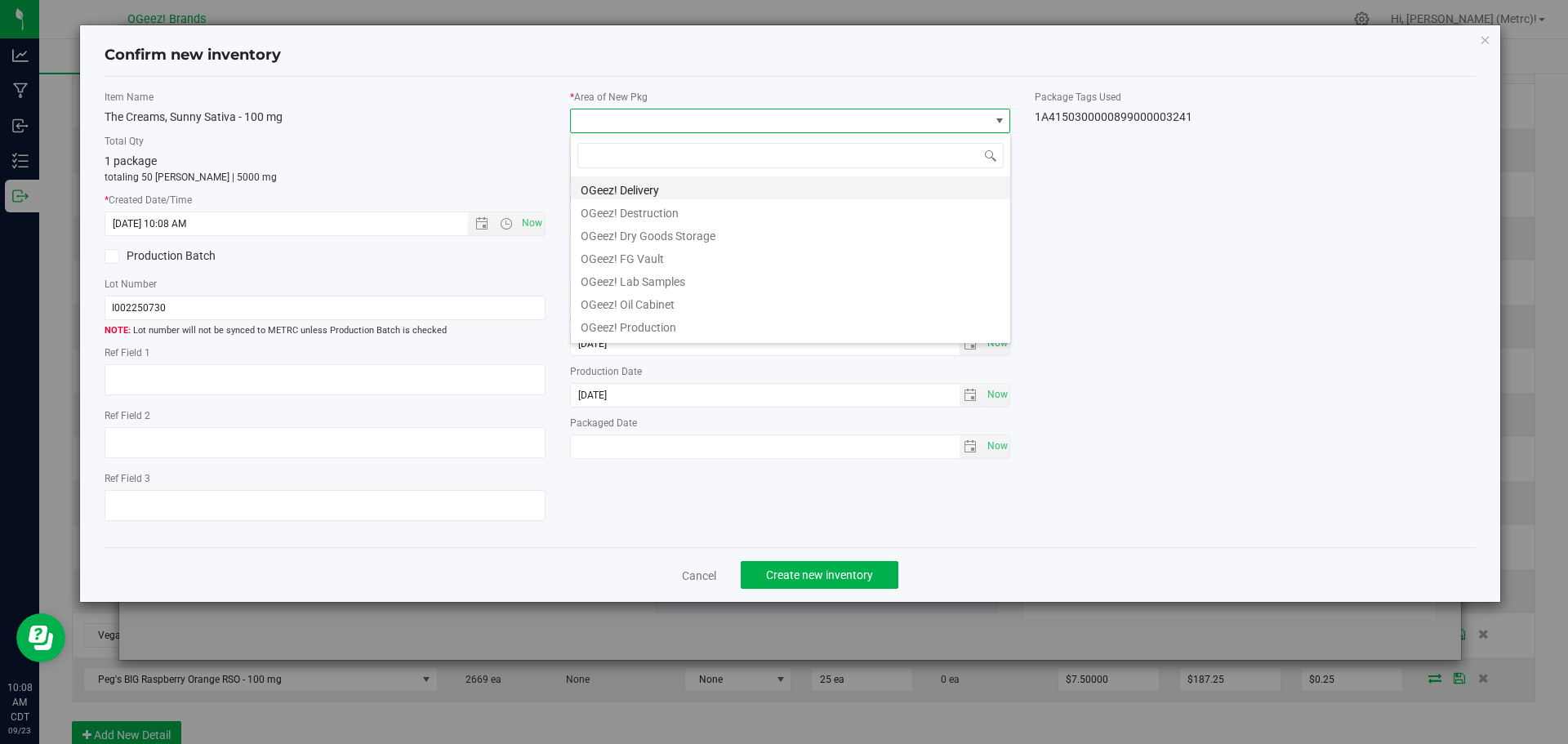
click at [643, 185] on li "OGeez! Delivery" at bounding box center [790, 188] width 439 height 23
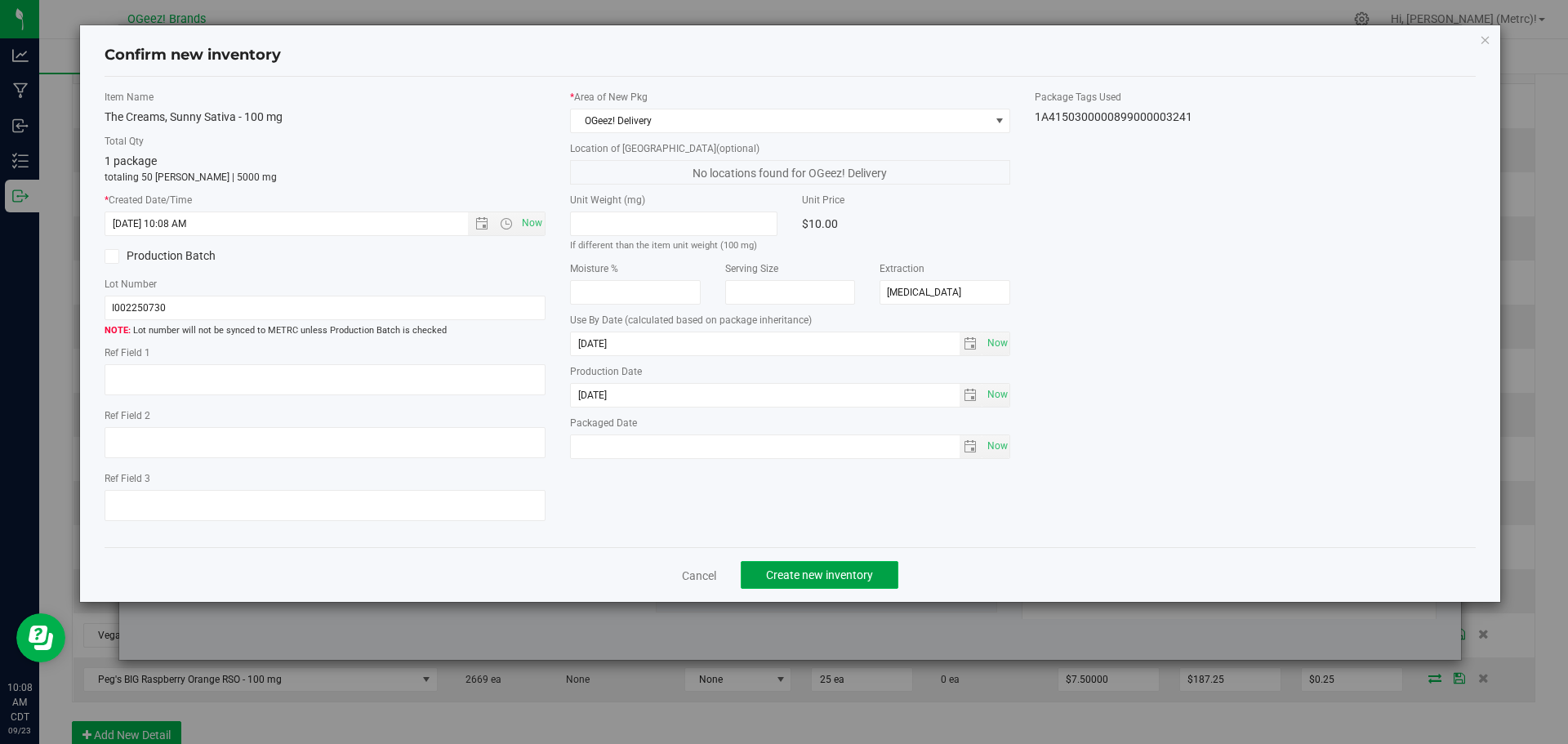
click at [870, 579] on span "Create new inventory" at bounding box center [820, 575] width 107 height 13
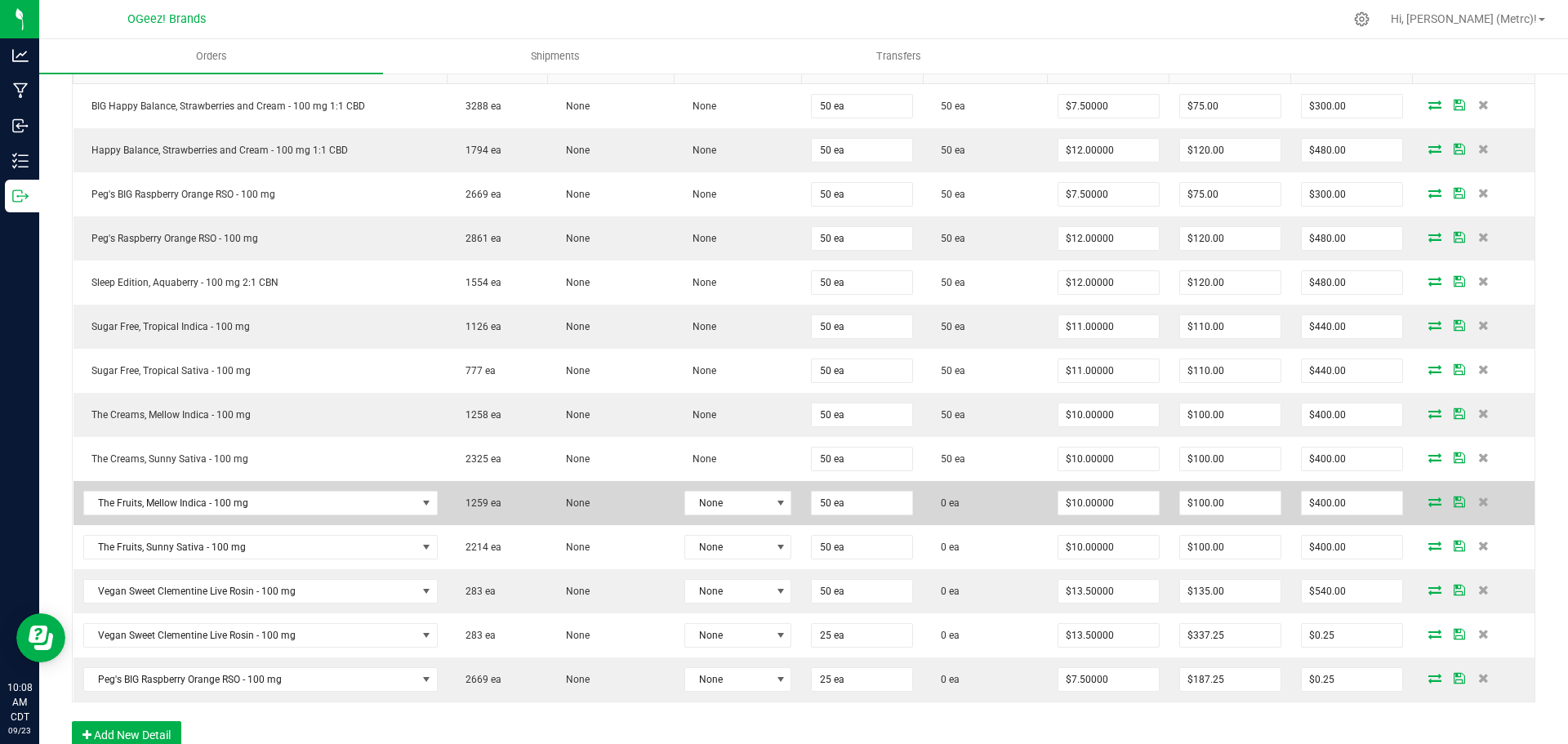
click at [1429, 502] on icon at bounding box center [1435, 501] width 13 height 10
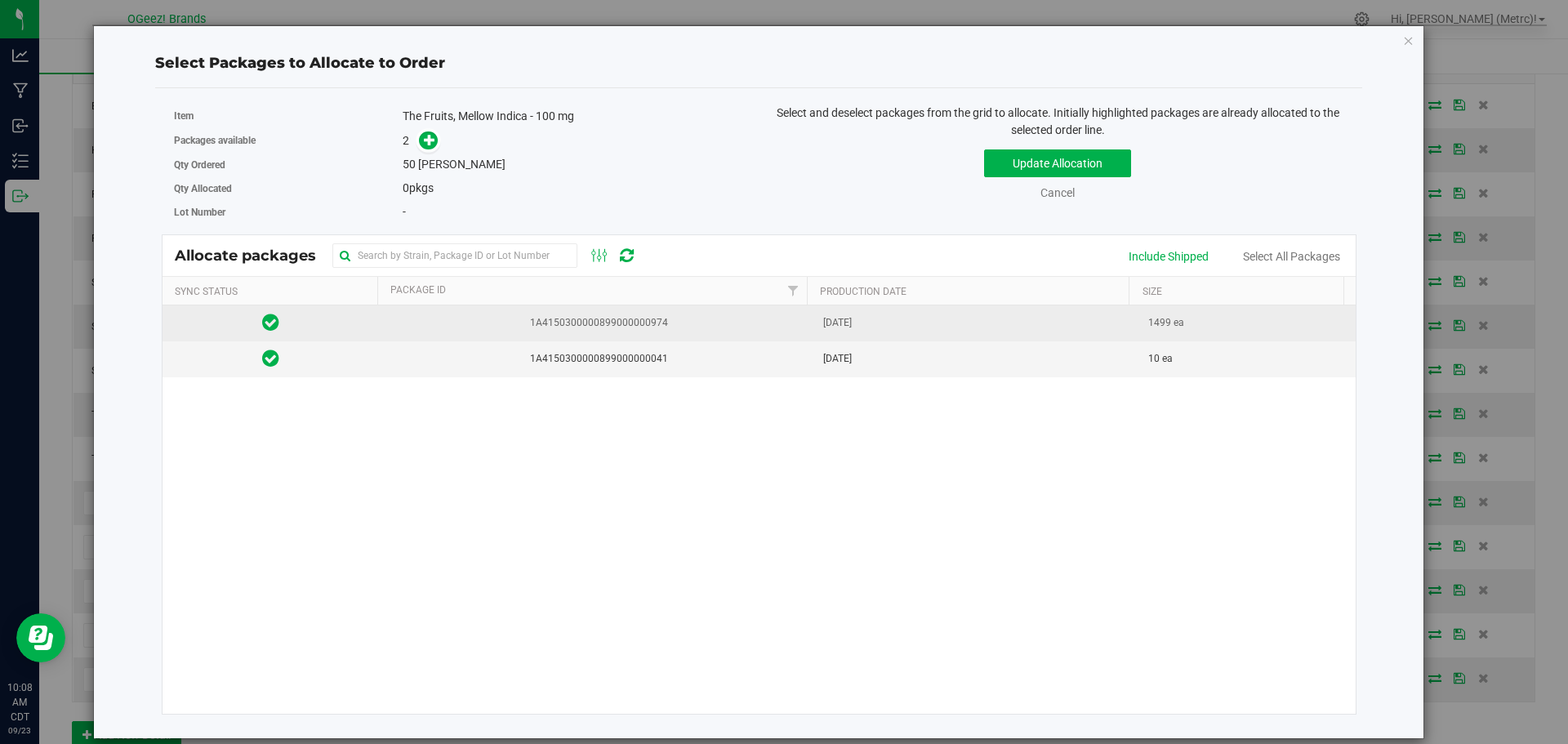
click at [779, 329] on span "1A4150300000899000000974" at bounding box center [596, 323] width 415 height 16
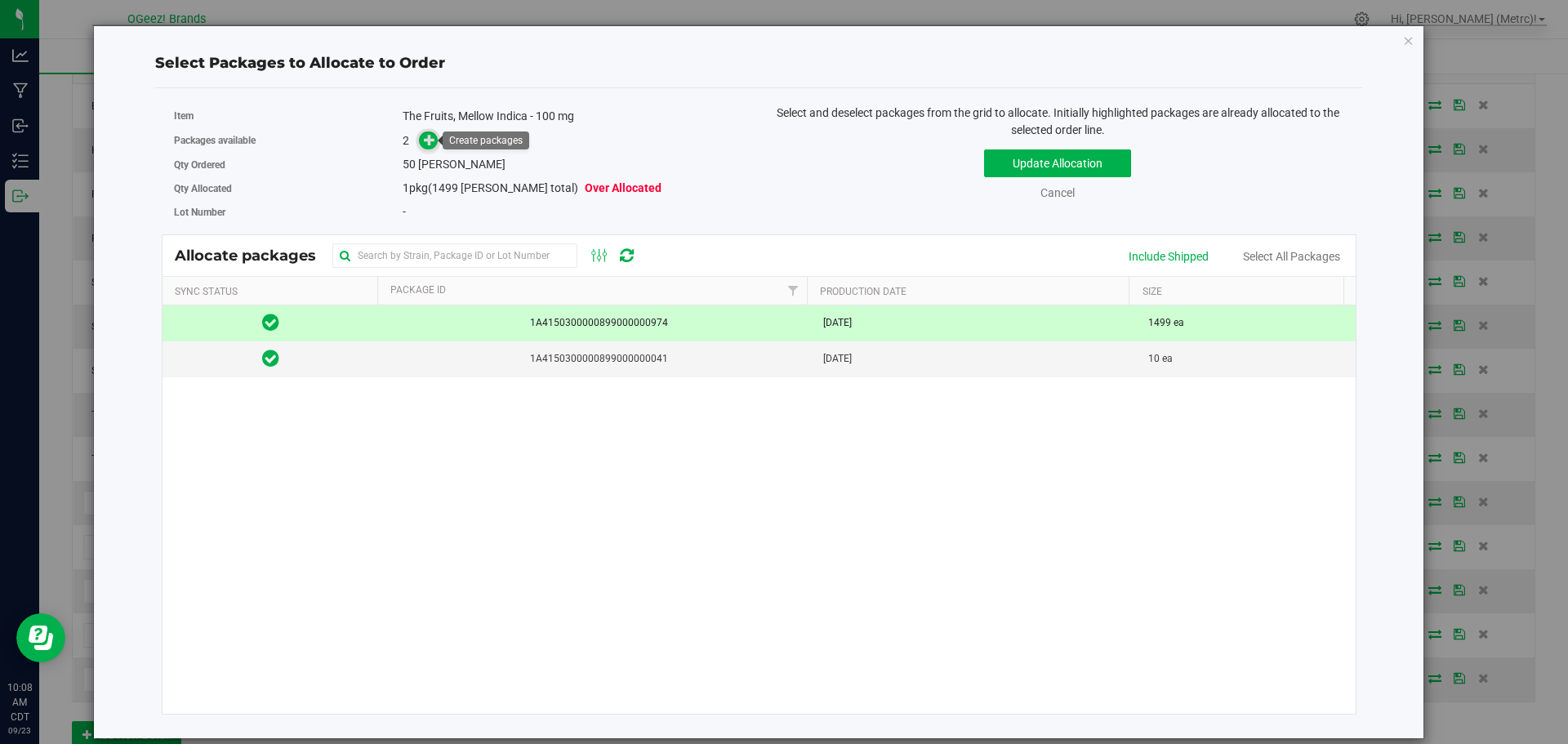
click at [428, 144] on icon at bounding box center [429, 139] width 11 height 11
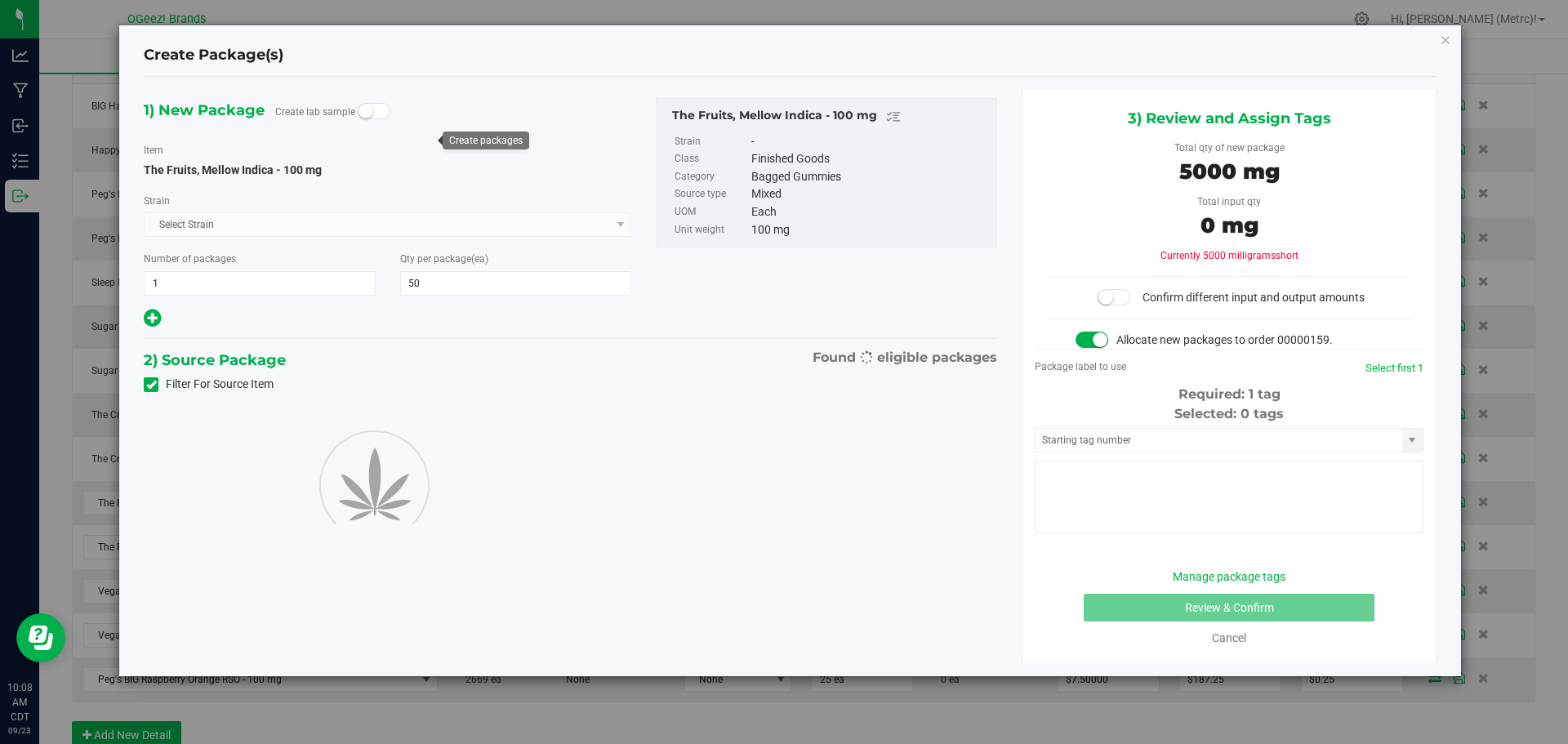
type input "50"
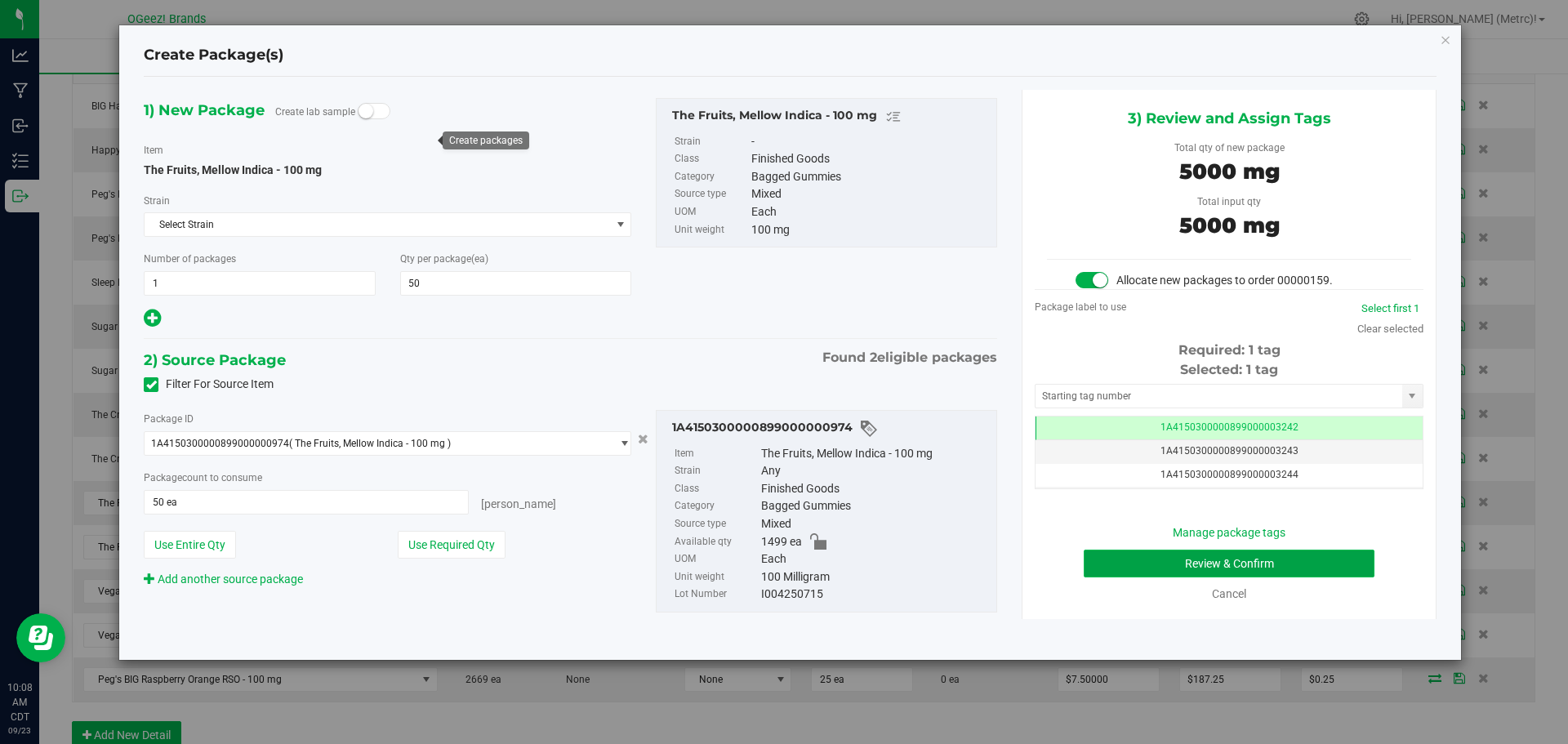
click at [1279, 566] on button "Review & Confirm" at bounding box center [1229, 564] width 291 height 28
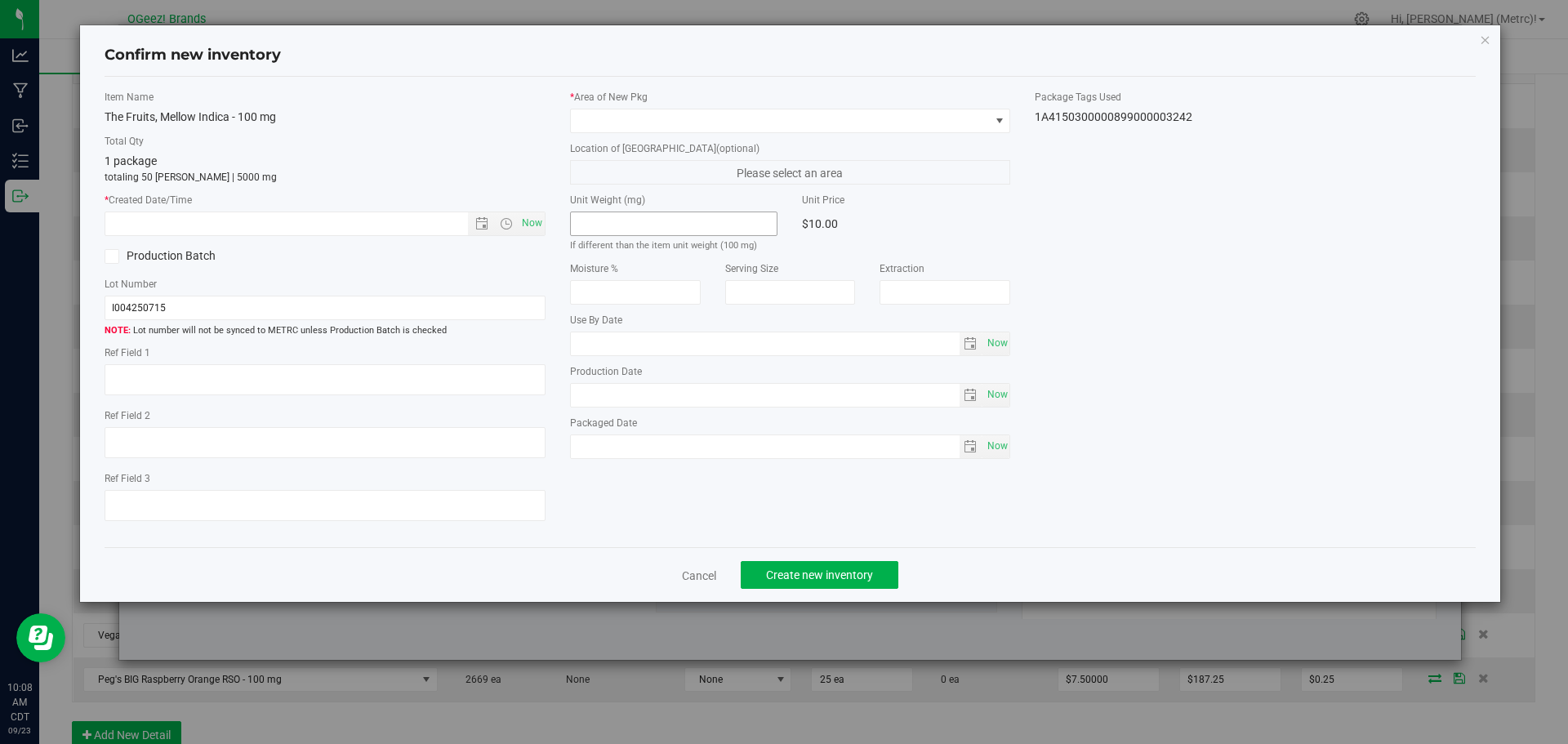
type input "[MEDICAL_DATA]"
type input "[DATE]"
click at [539, 229] on span "Now" at bounding box center [532, 223] width 28 height 24
type input "[DATE] 10:08 AM"
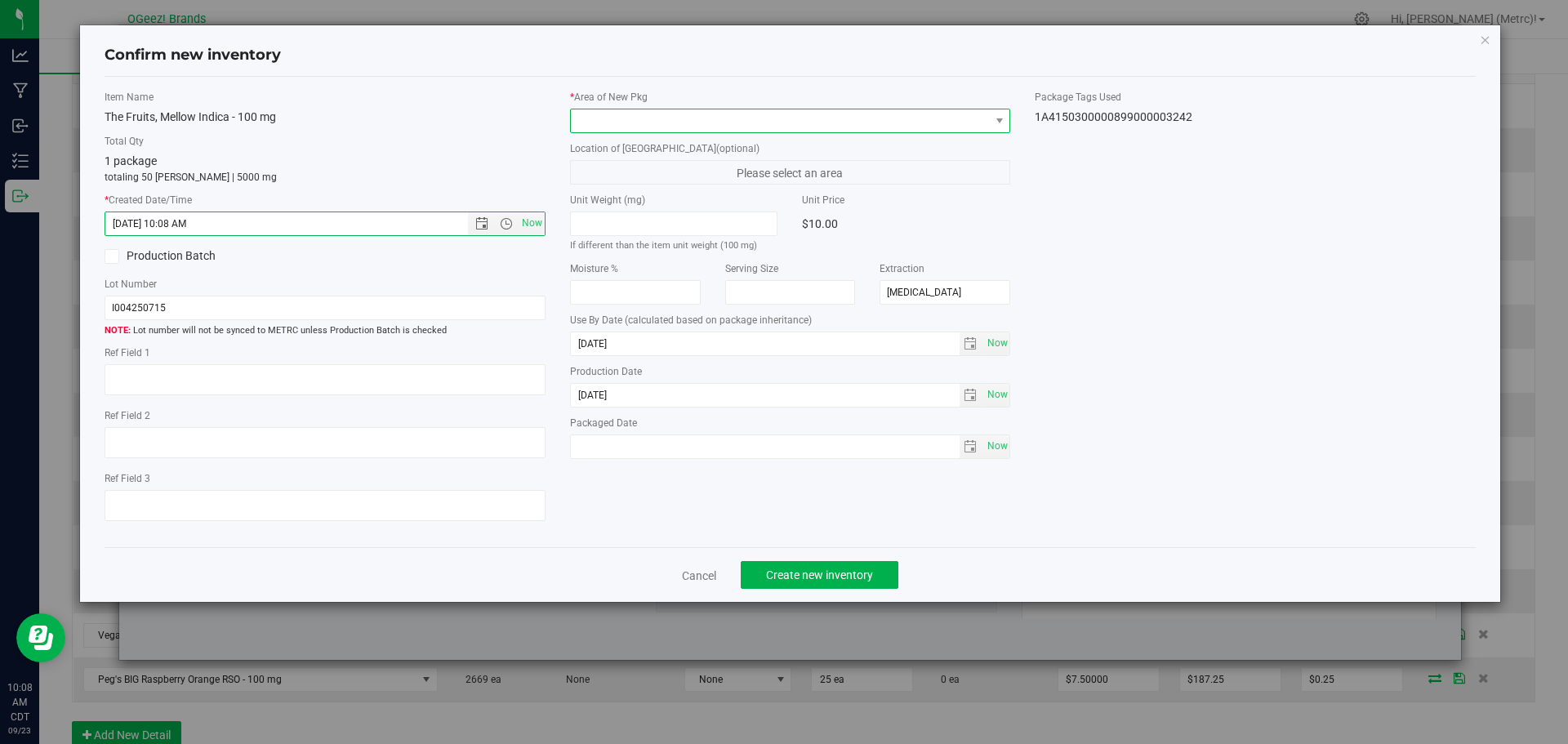
click at [647, 111] on span at bounding box center [779, 121] width 419 height 23
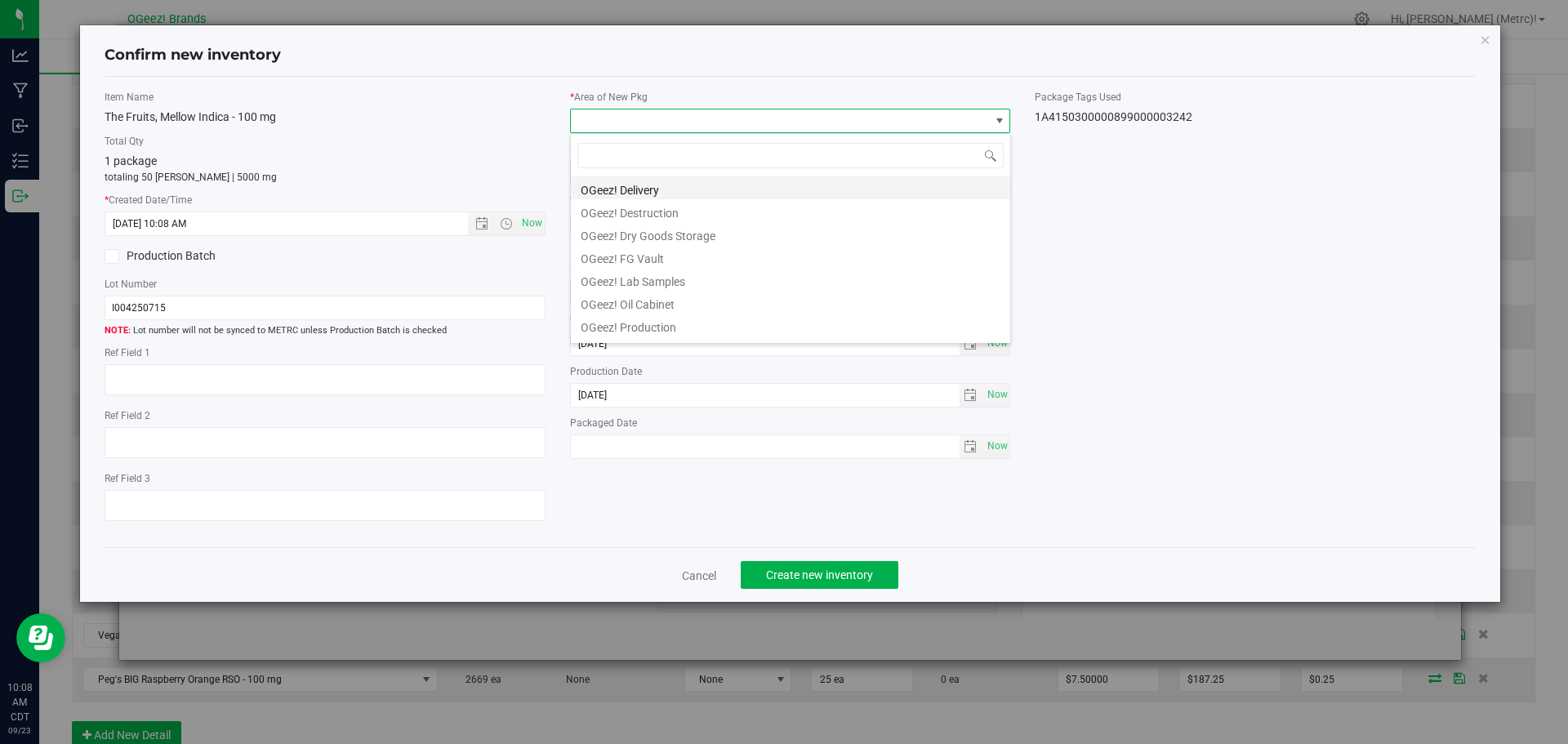
click at [678, 184] on li "OGeez! Delivery" at bounding box center [790, 188] width 439 height 23
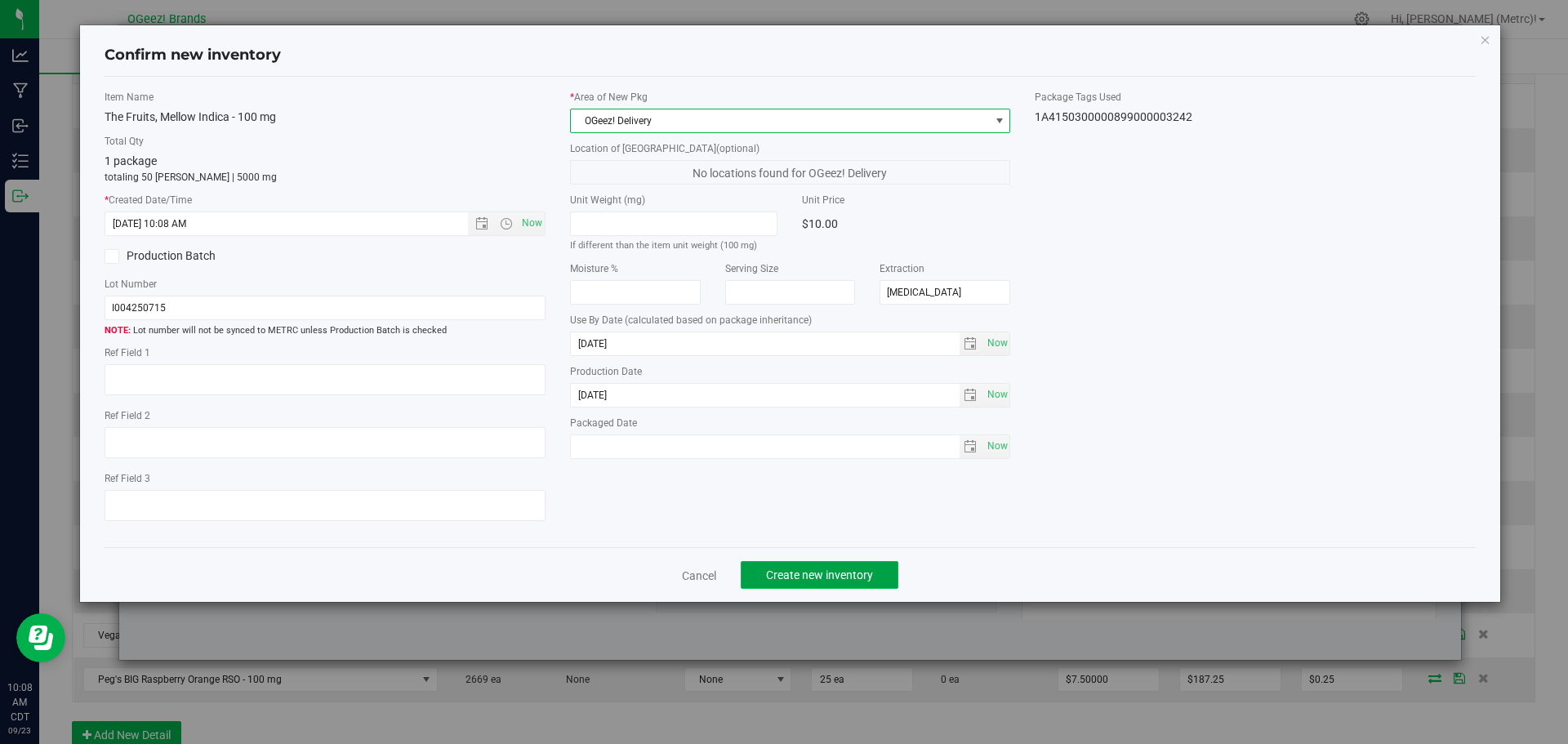
click at [892, 569] on button "Create new inventory" at bounding box center [820, 575] width 157 height 28
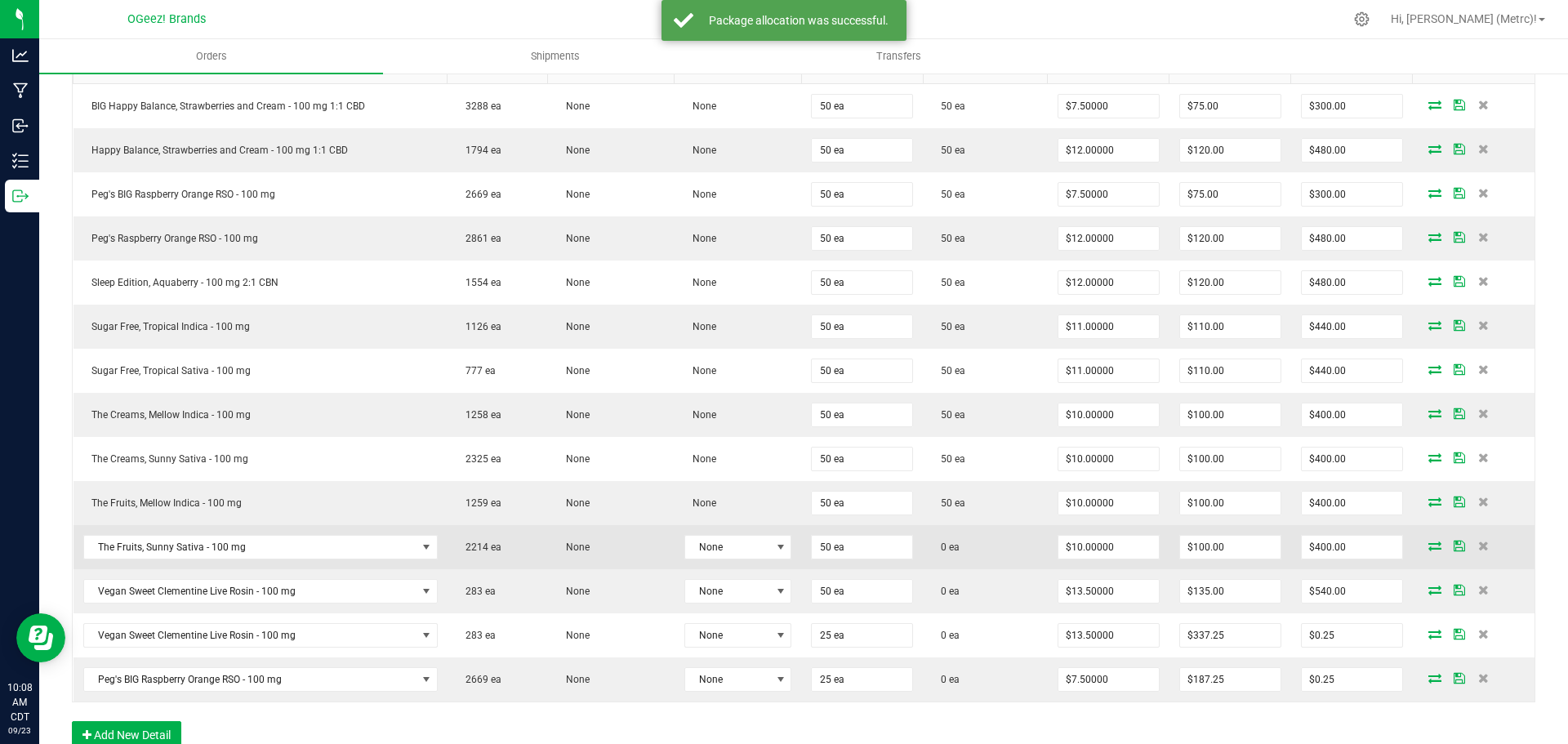
click at [1429, 551] on icon at bounding box center [1435, 546] width 13 height 10
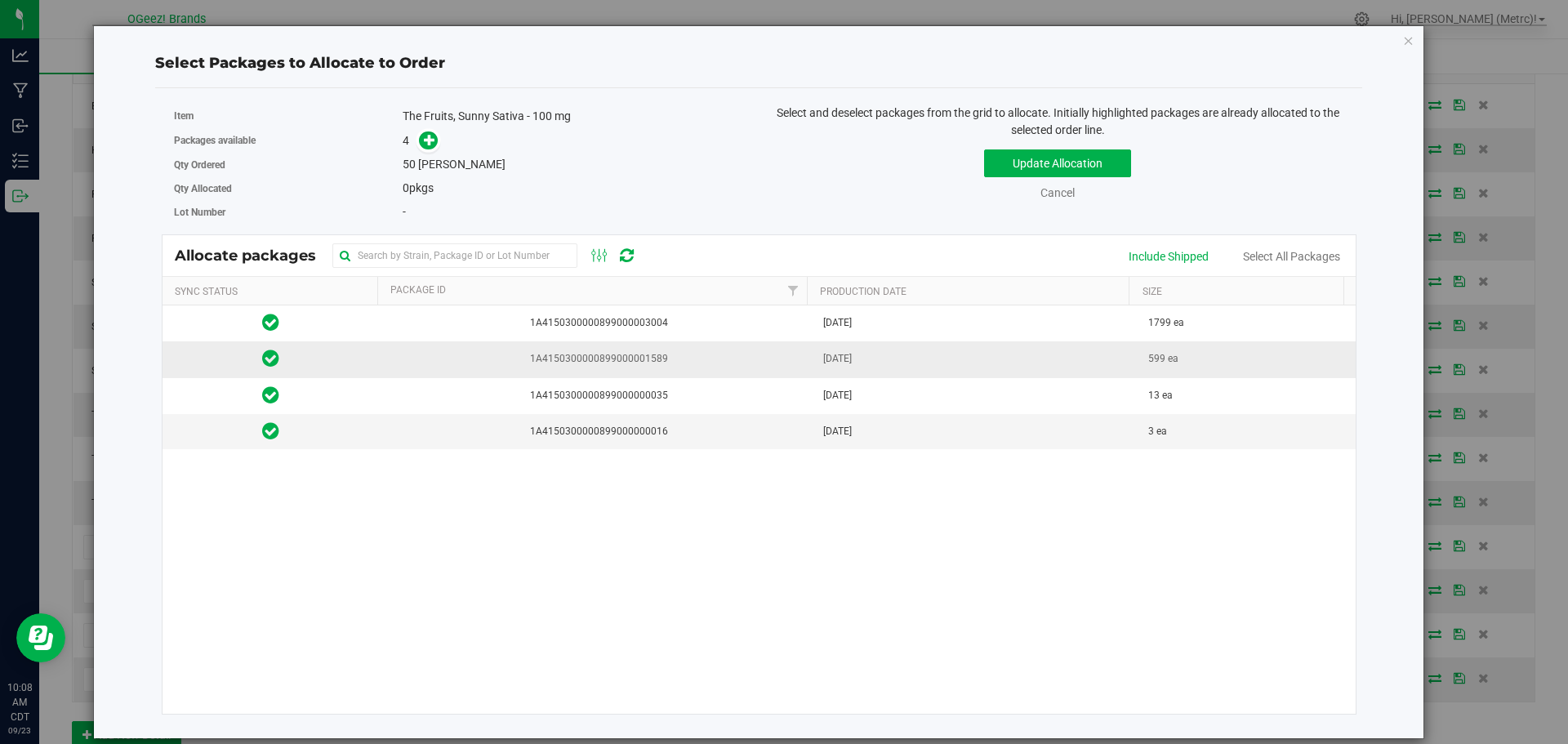
click at [919, 360] on td "[DATE]" at bounding box center [976, 360] width 326 height 36
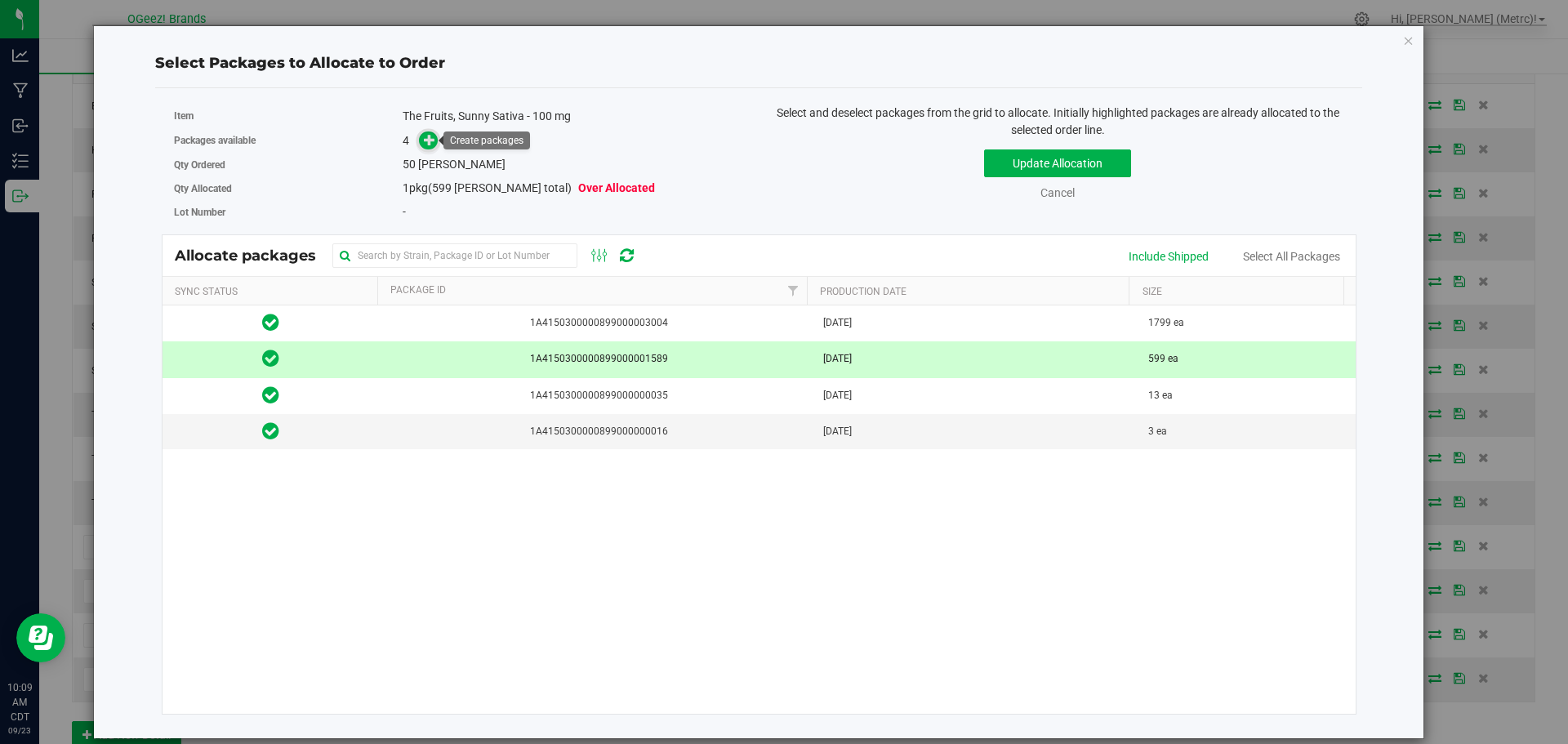
click at [427, 138] on icon at bounding box center [429, 139] width 11 height 11
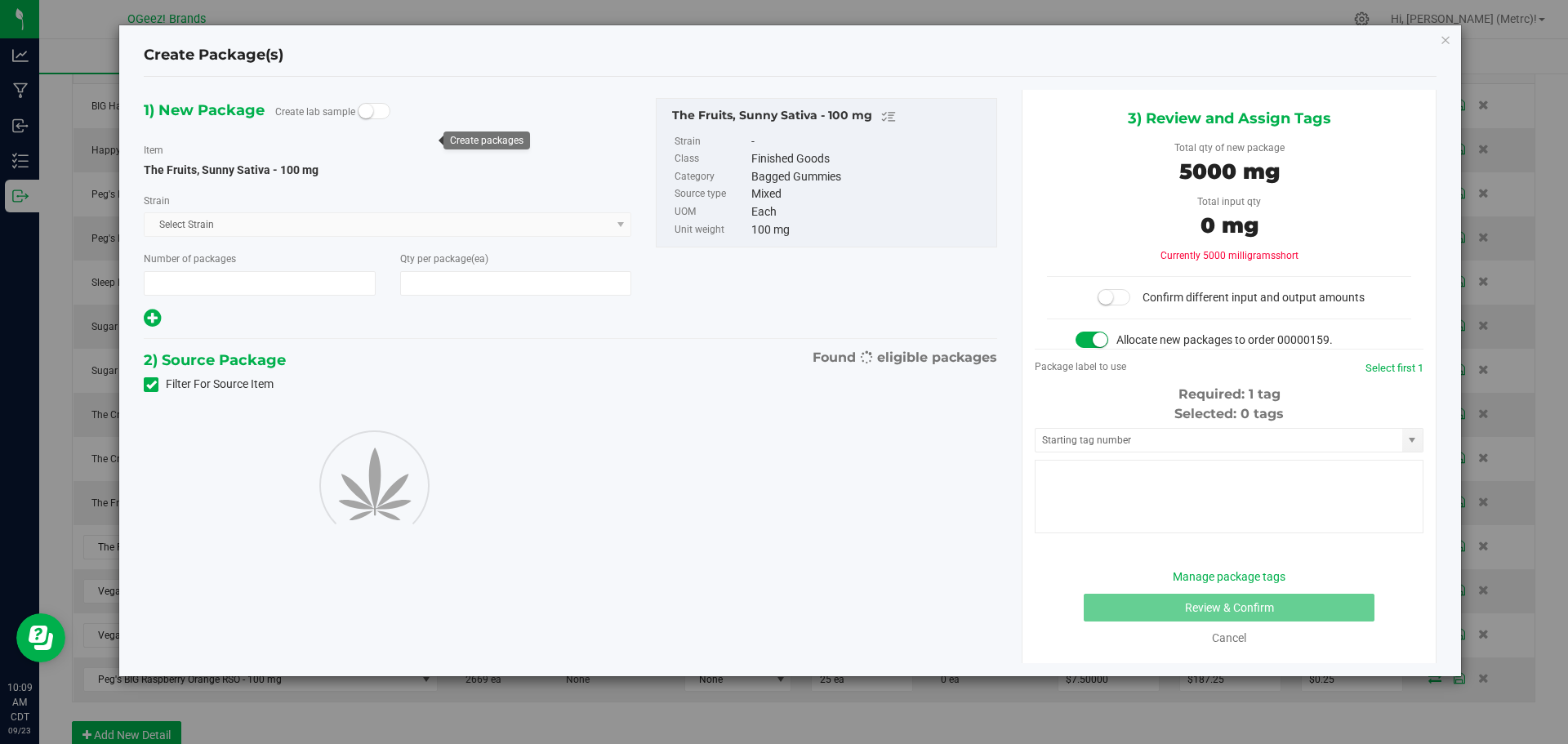
type input "1"
type input "50"
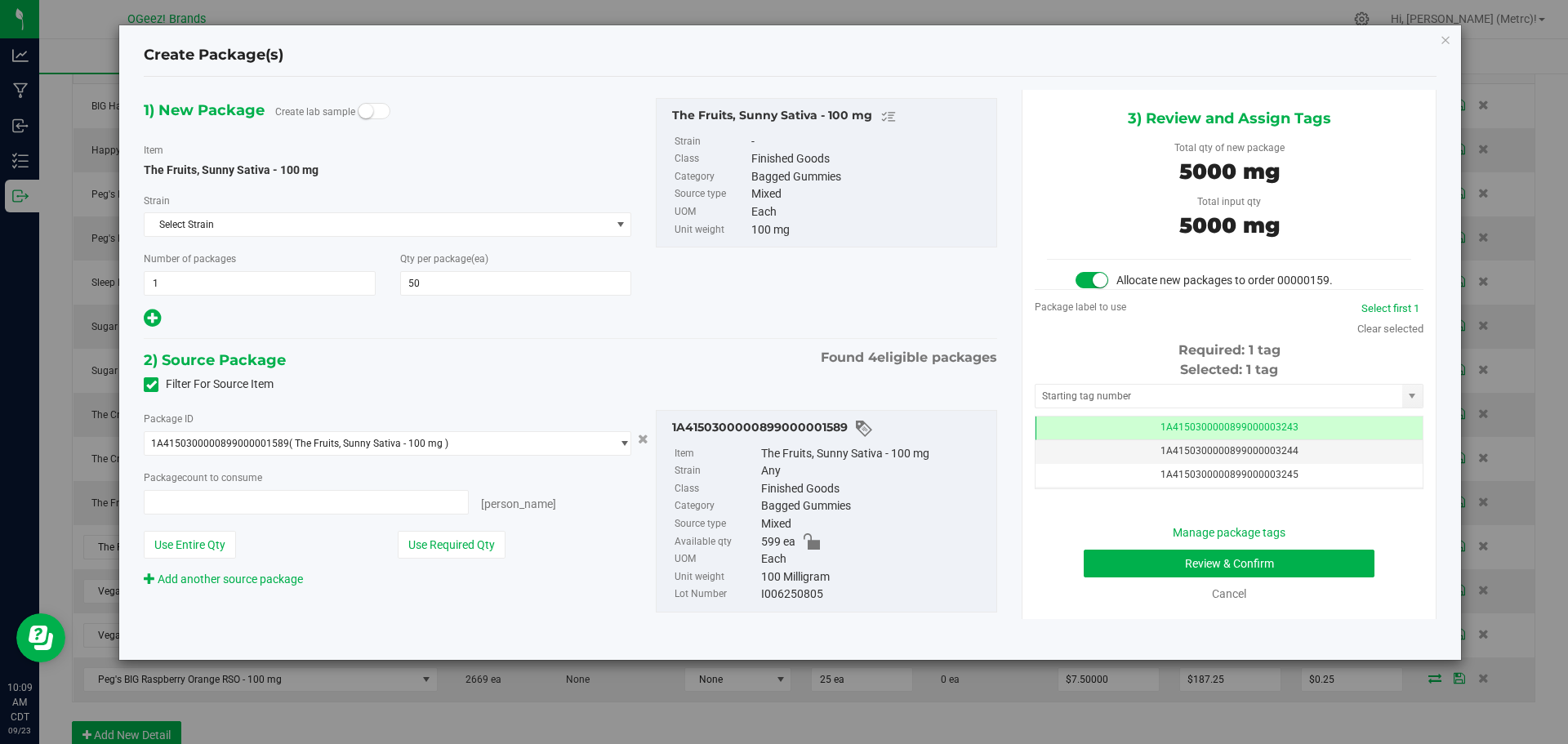
type input "50 ea"
click at [1284, 572] on button "Review & Confirm" at bounding box center [1229, 564] width 291 height 28
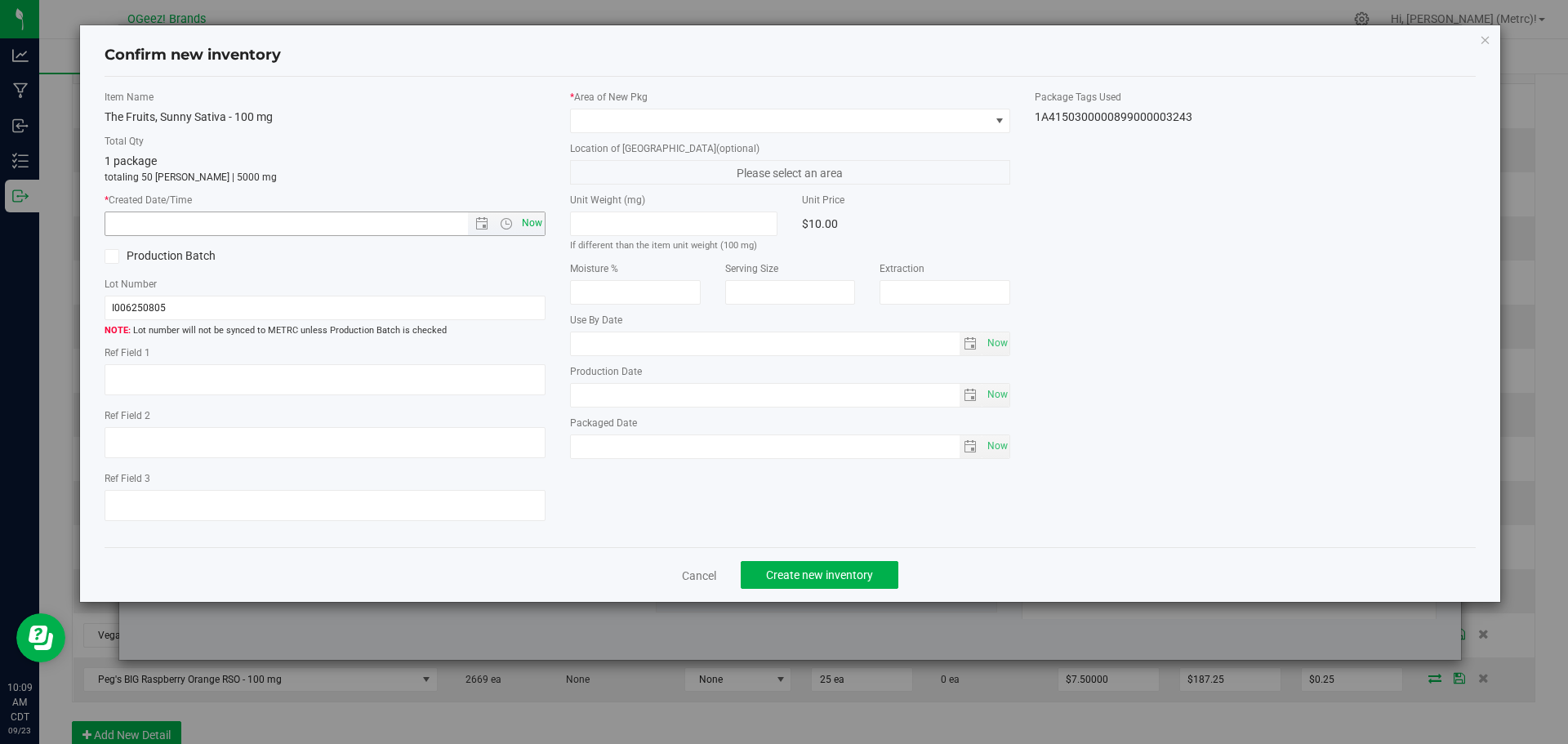
type input "[DATE]"
click at [535, 225] on span "Now" at bounding box center [532, 223] width 28 height 24
type input "[DATE] 10:09 AM"
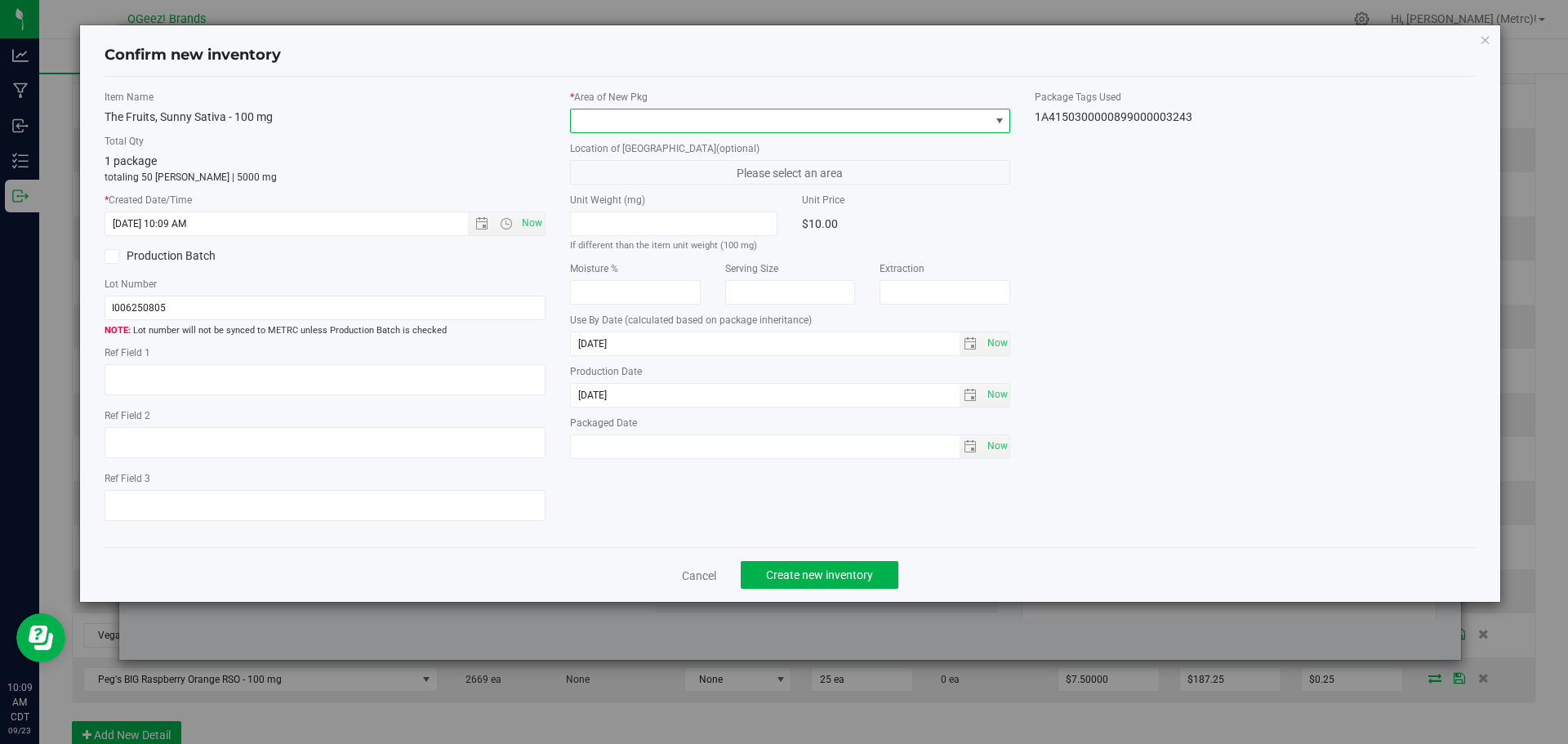
click at [723, 125] on span at bounding box center [779, 121] width 419 height 23
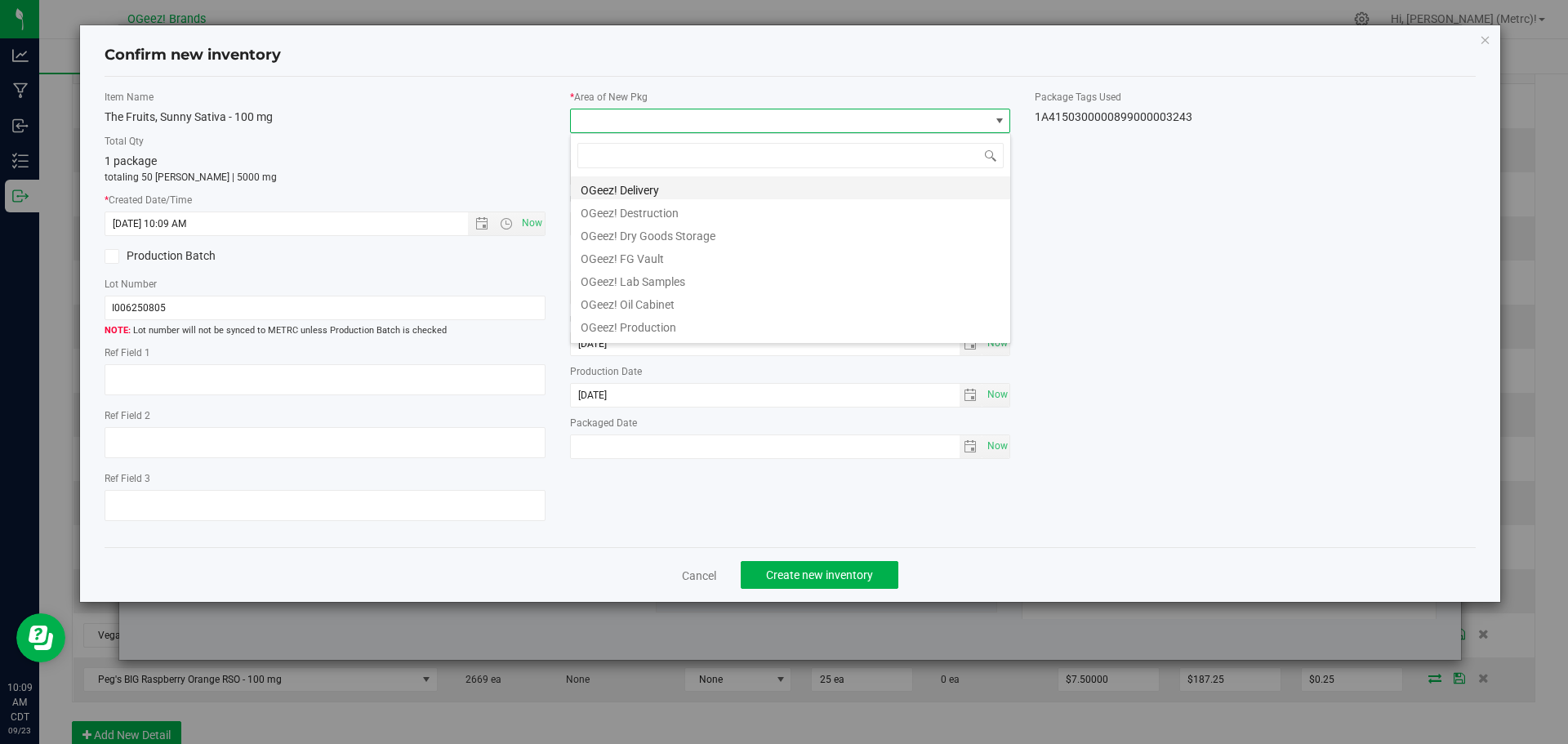
click at [753, 192] on li "OGeez! Delivery" at bounding box center [790, 188] width 439 height 23
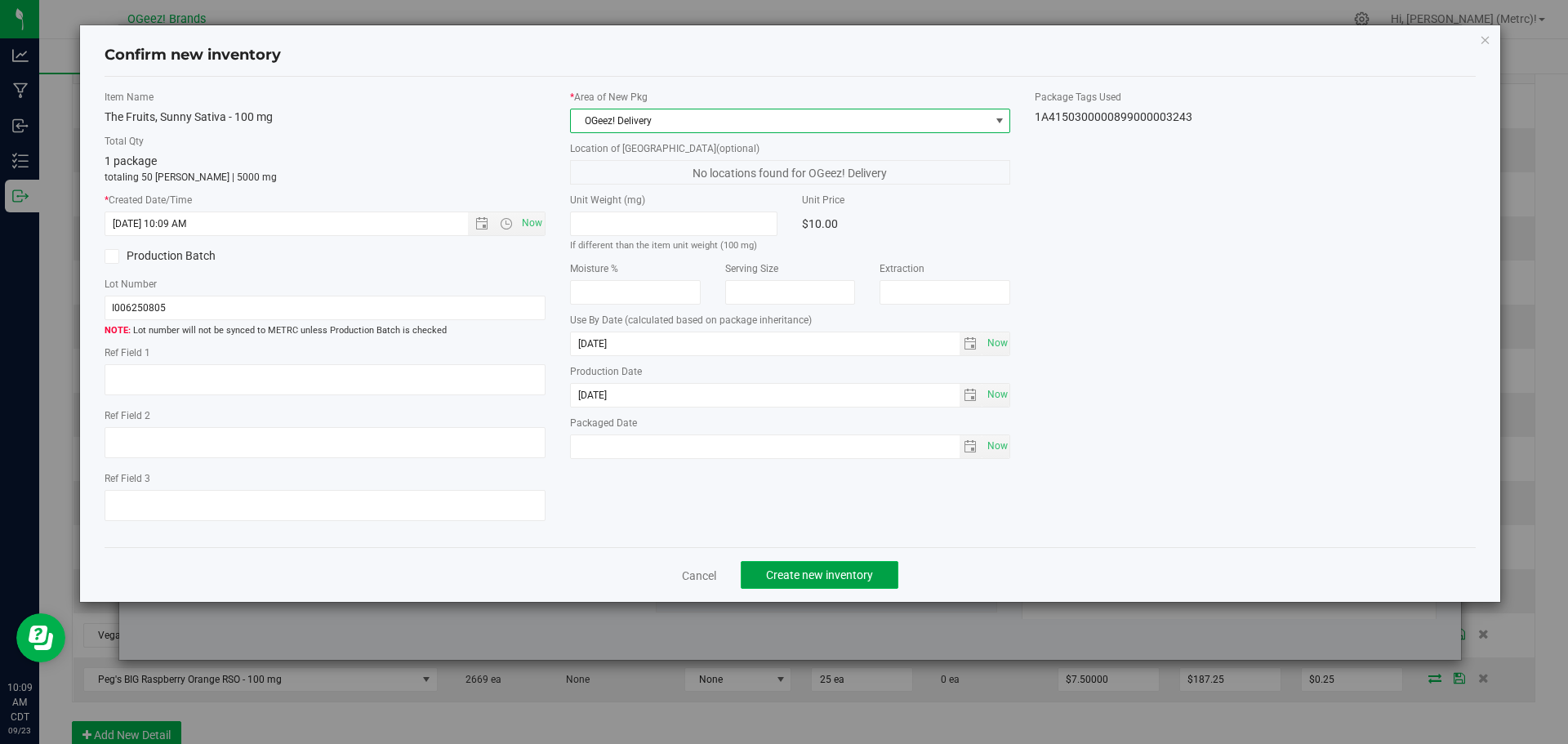
click at [861, 571] on span "Create new inventory" at bounding box center [820, 575] width 107 height 13
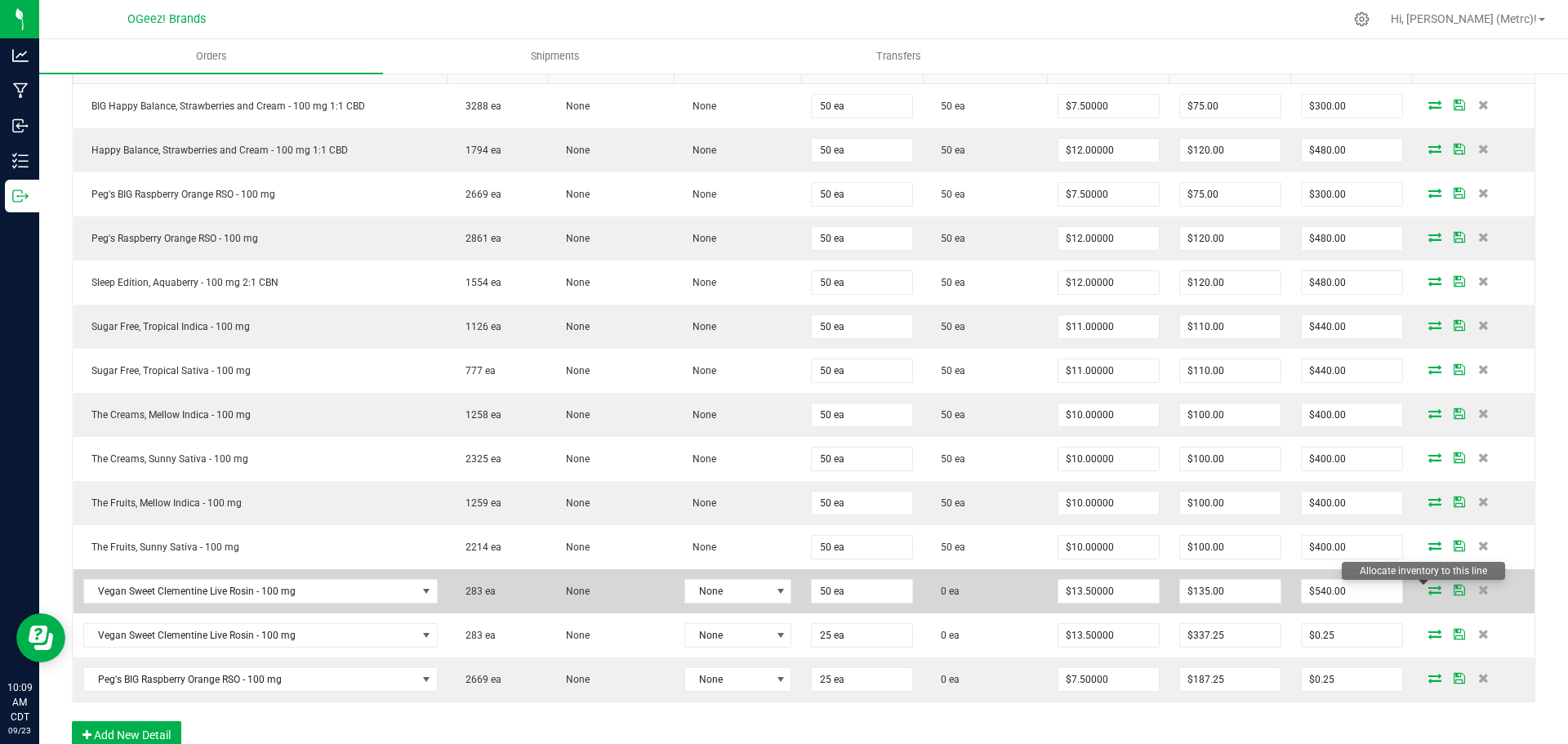
click at [1429, 591] on icon at bounding box center [1435, 589] width 13 height 10
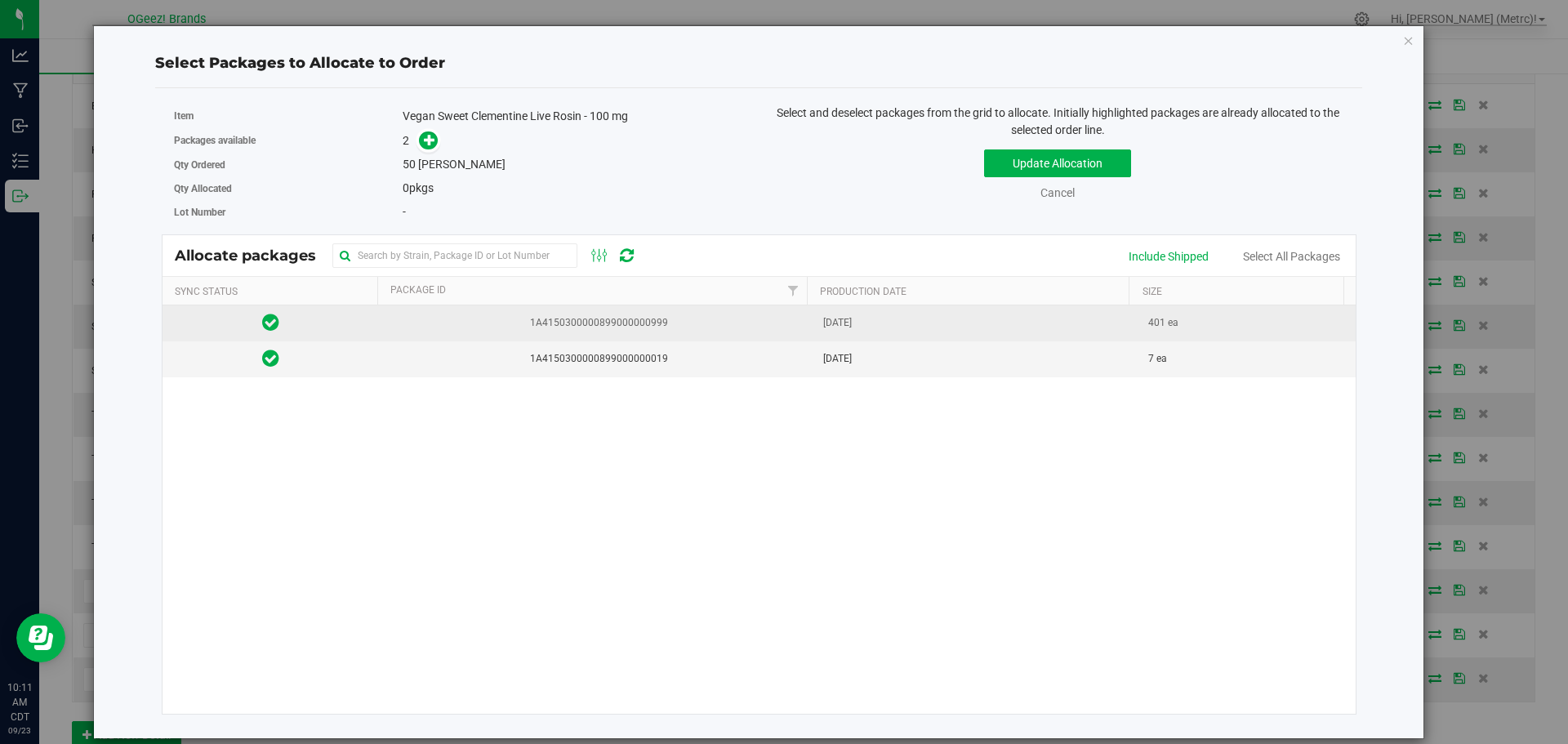
click at [696, 320] on span "1A4150300000899000000999" at bounding box center [596, 323] width 415 height 16
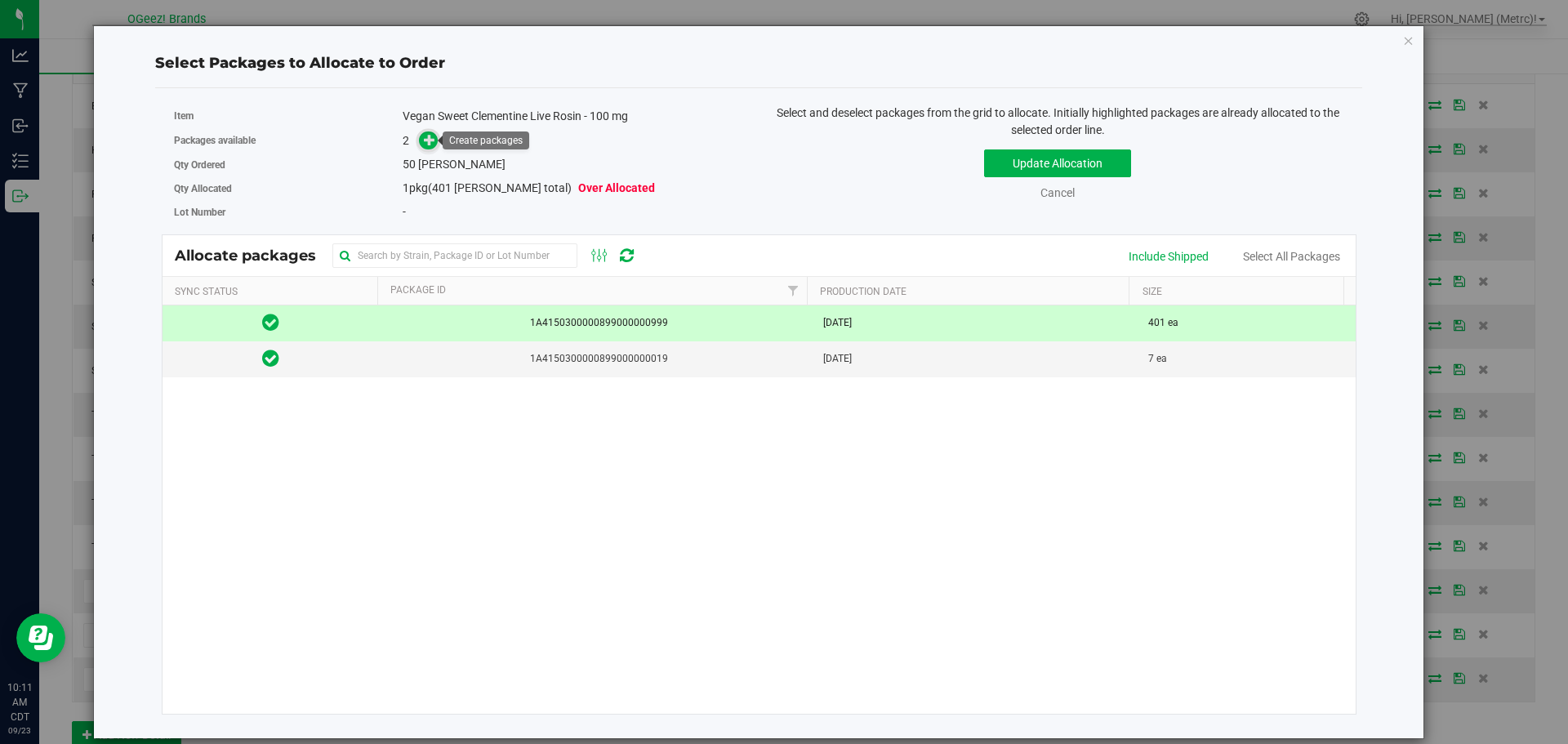
click at [425, 142] on icon at bounding box center [429, 139] width 11 height 11
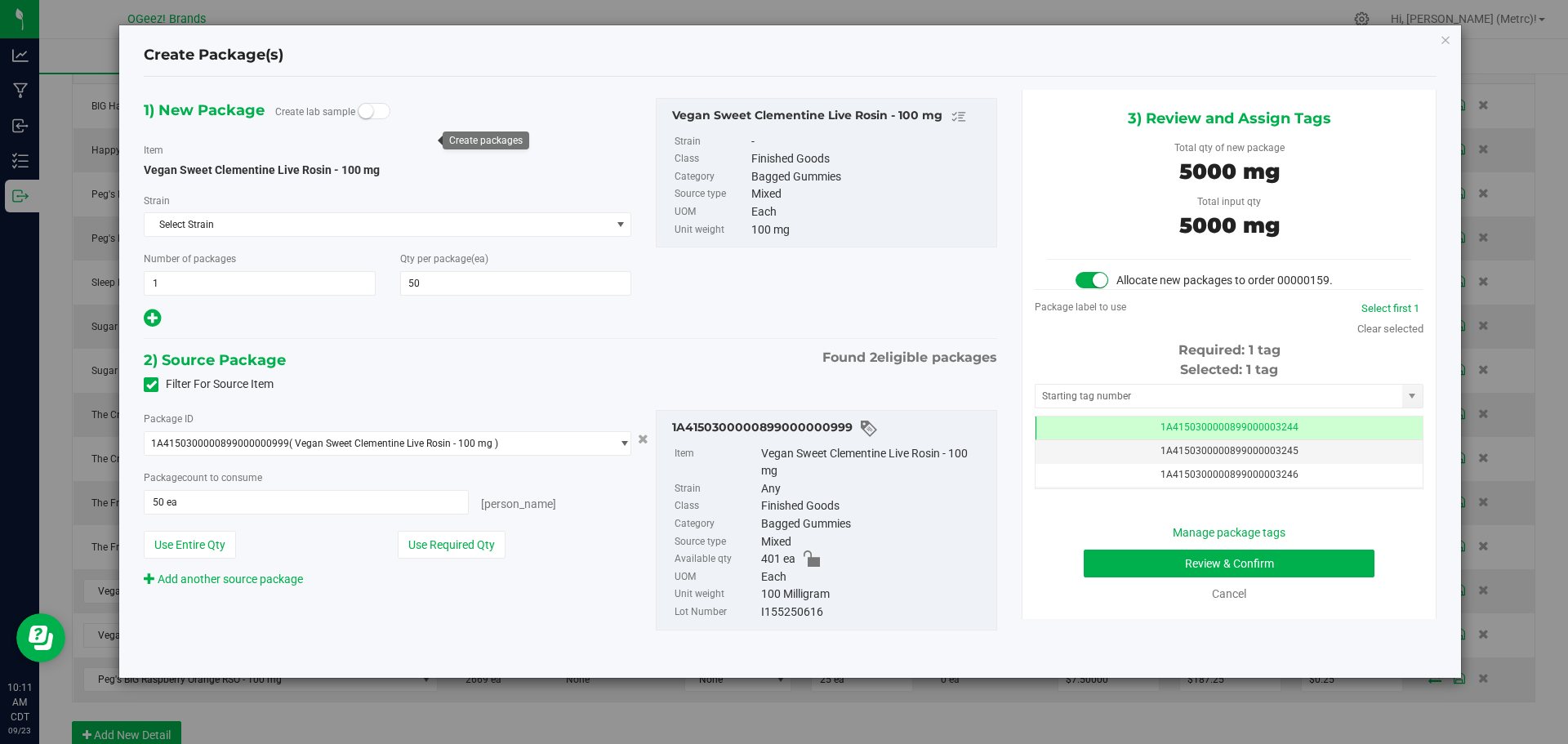
scroll to position [0, -1]
click at [1266, 556] on button "Review & Confirm" at bounding box center [1229, 564] width 291 height 28
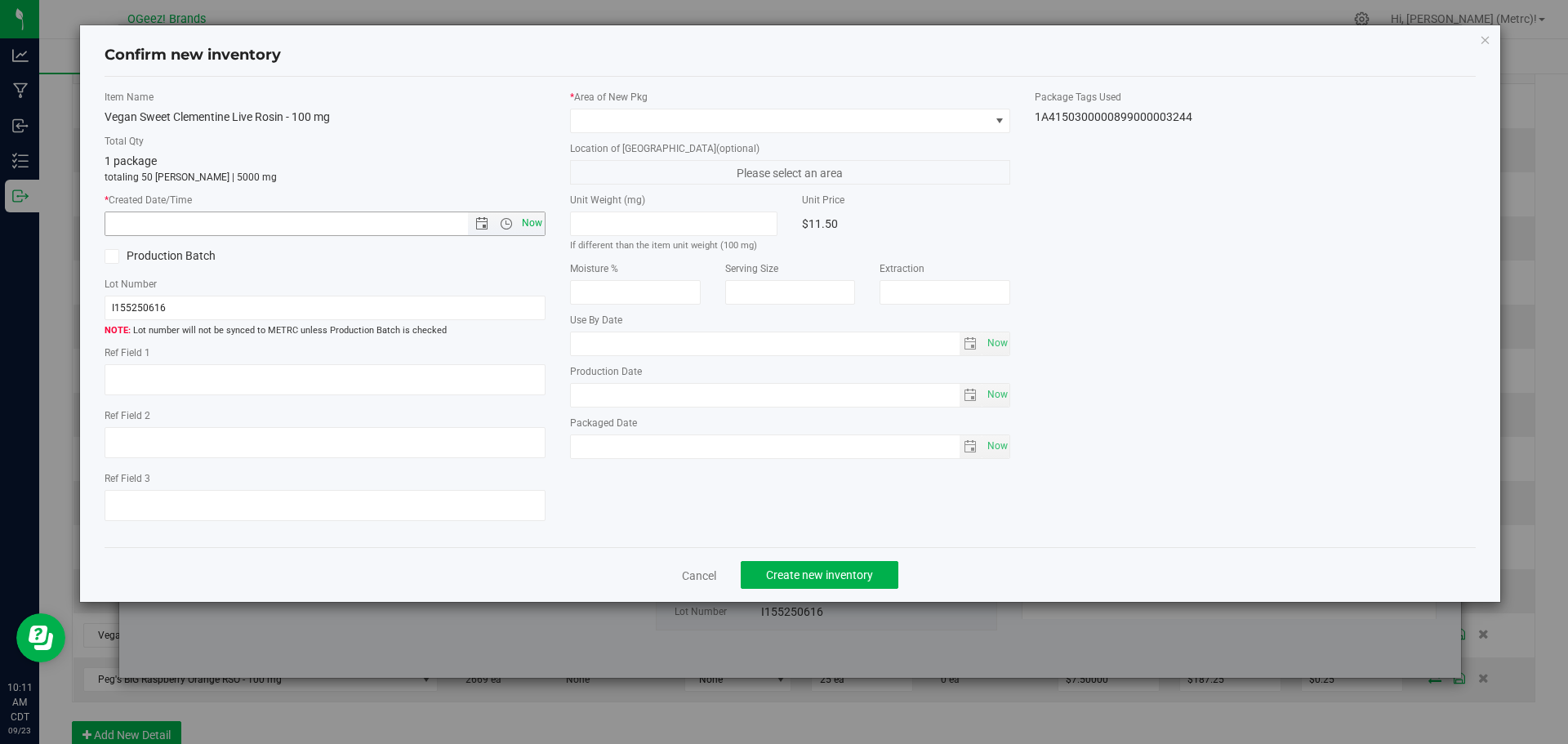
type input "Solventless"
type input "[DATE]"
click at [532, 225] on span "Now" at bounding box center [532, 223] width 28 height 24
type input "[DATE] 10:12 AM"
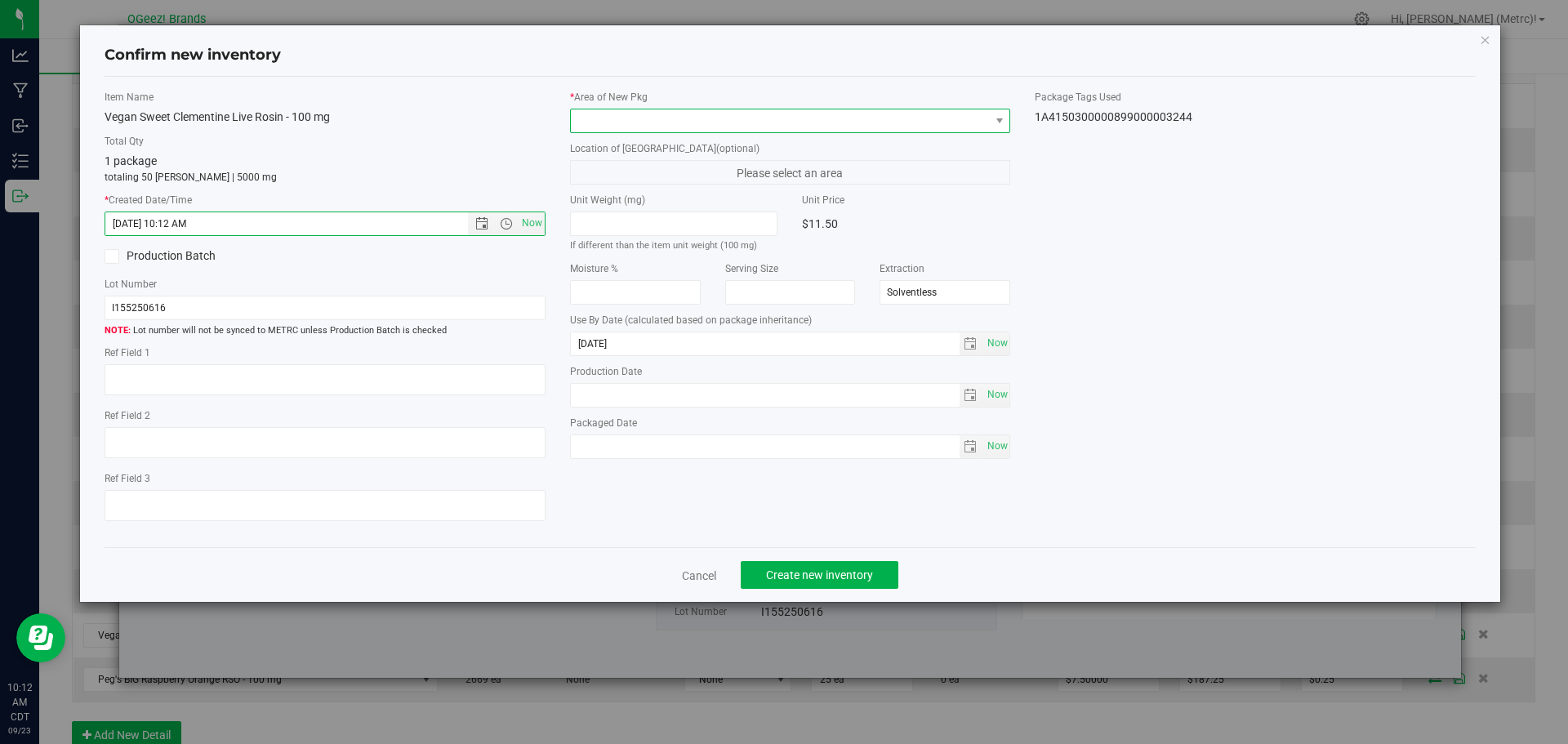
click at [654, 125] on span at bounding box center [779, 121] width 419 height 23
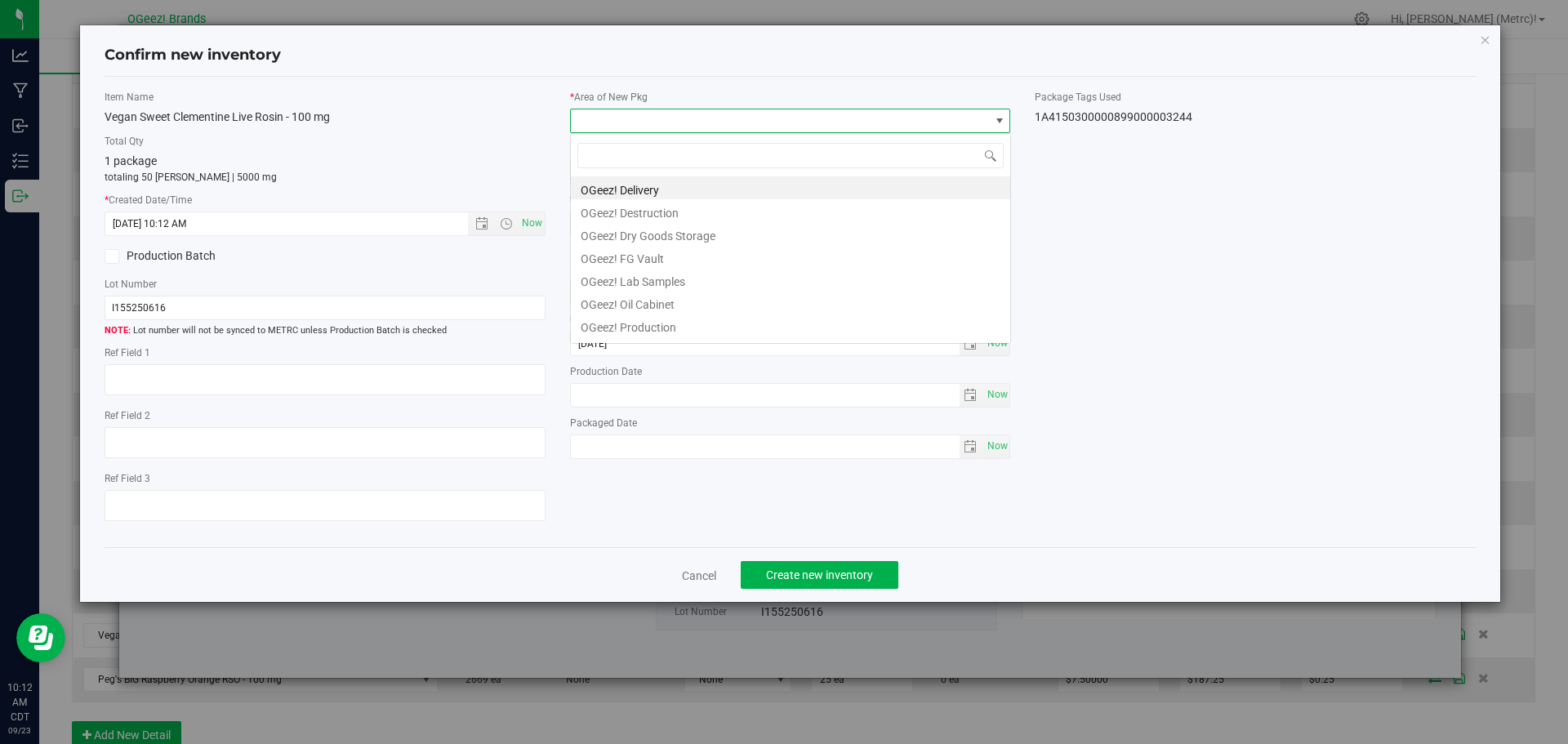
scroll to position [25, 441]
click at [686, 190] on li "OGeez! Delivery" at bounding box center [790, 188] width 439 height 23
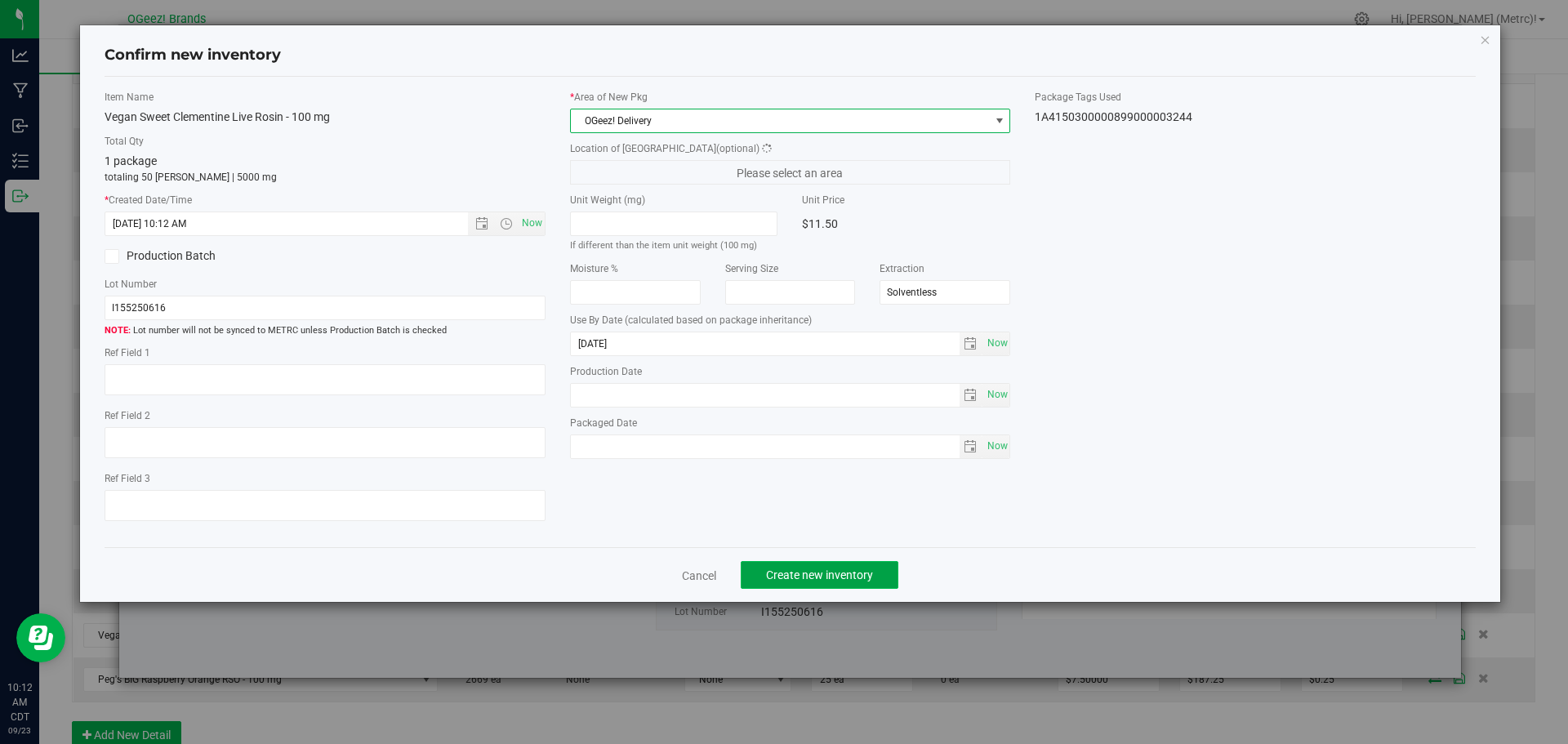
click at [808, 573] on span "Create new inventory" at bounding box center [820, 575] width 107 height 13
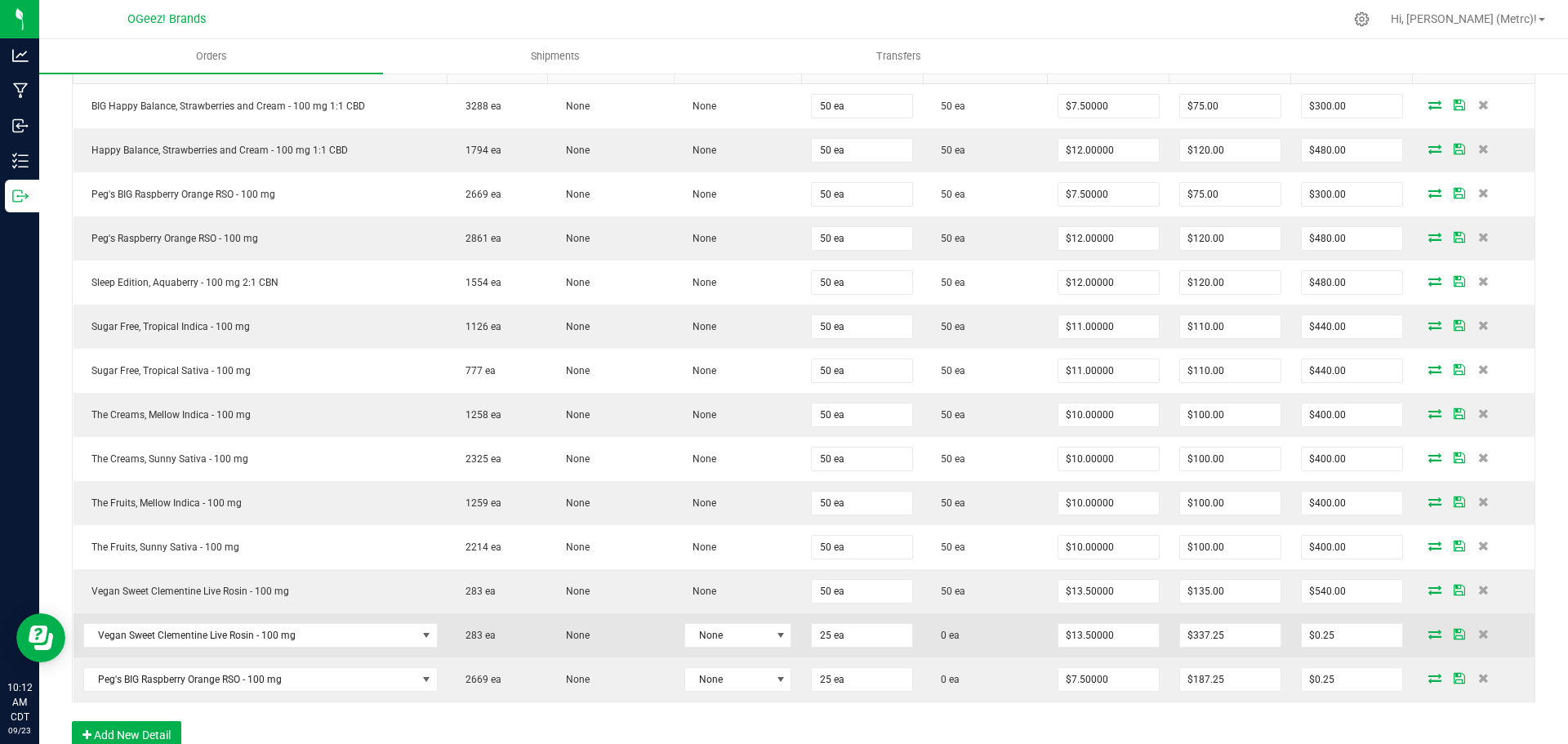
click at [1429, 632] on icon at bounding box center [1435, 633] width 13 height 10
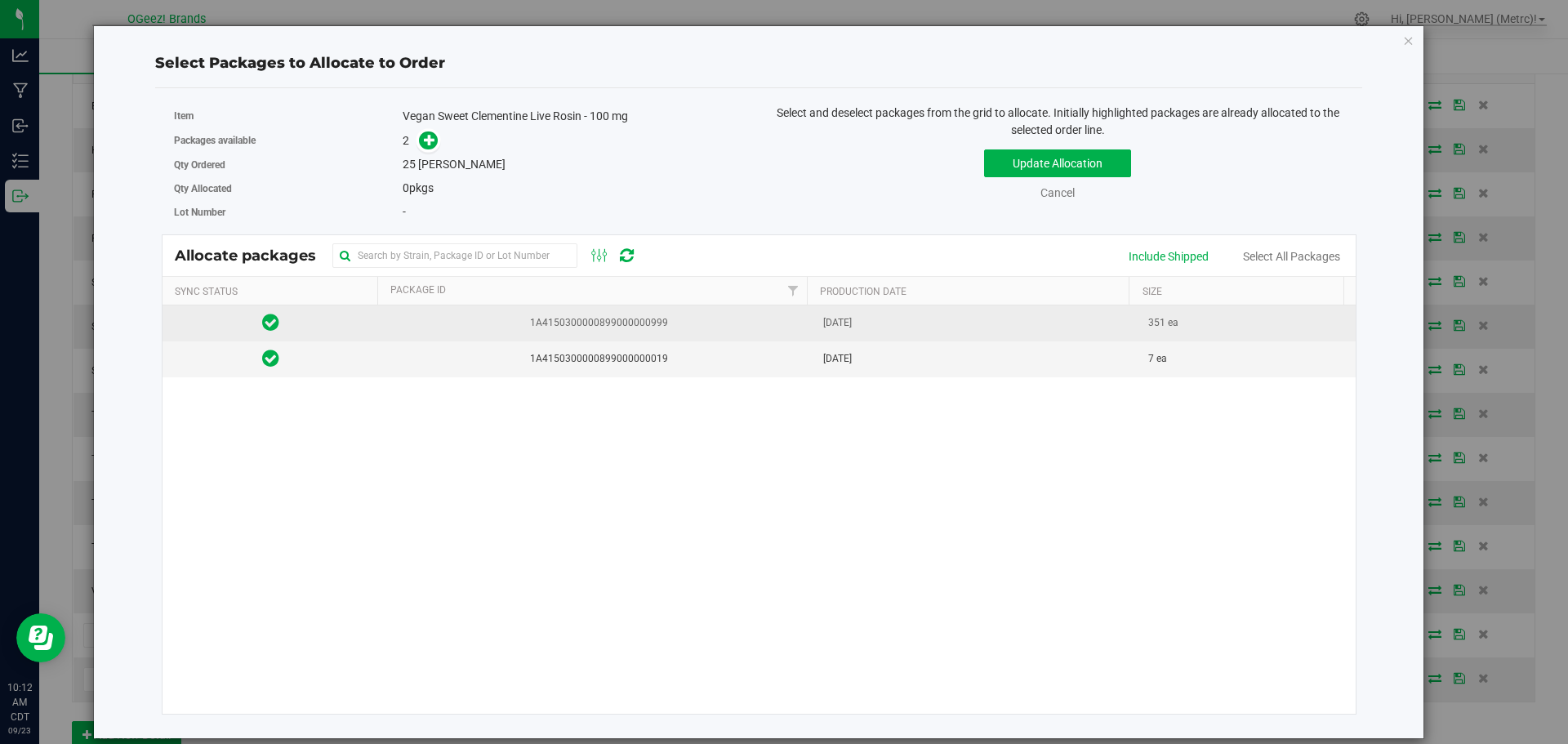
click at [813, 325] on td "[DATE]" at bounding box center [976, 324] width 326 height 36
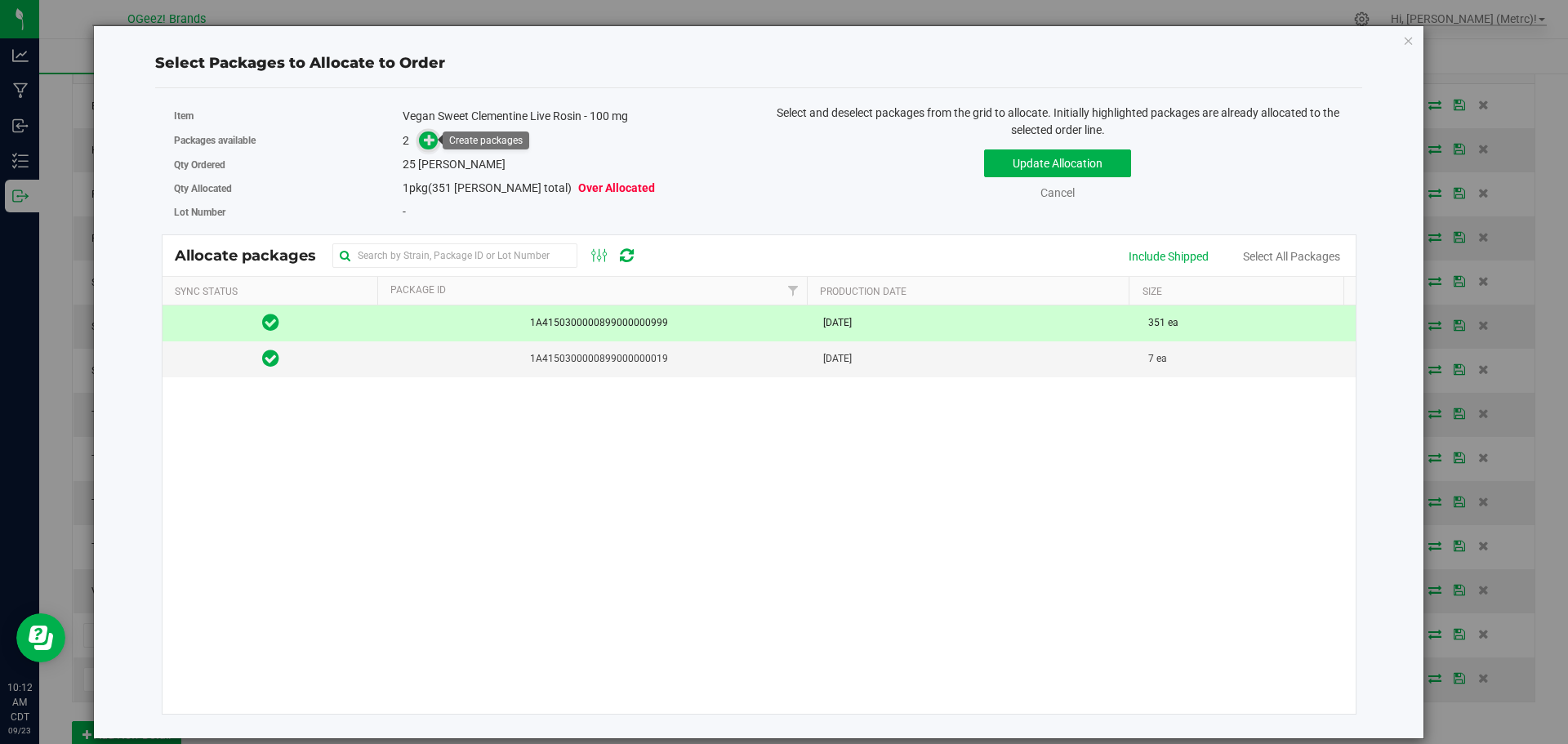
click at [431, 139] on icon at bounding box center [429, 139] width 11 height 11
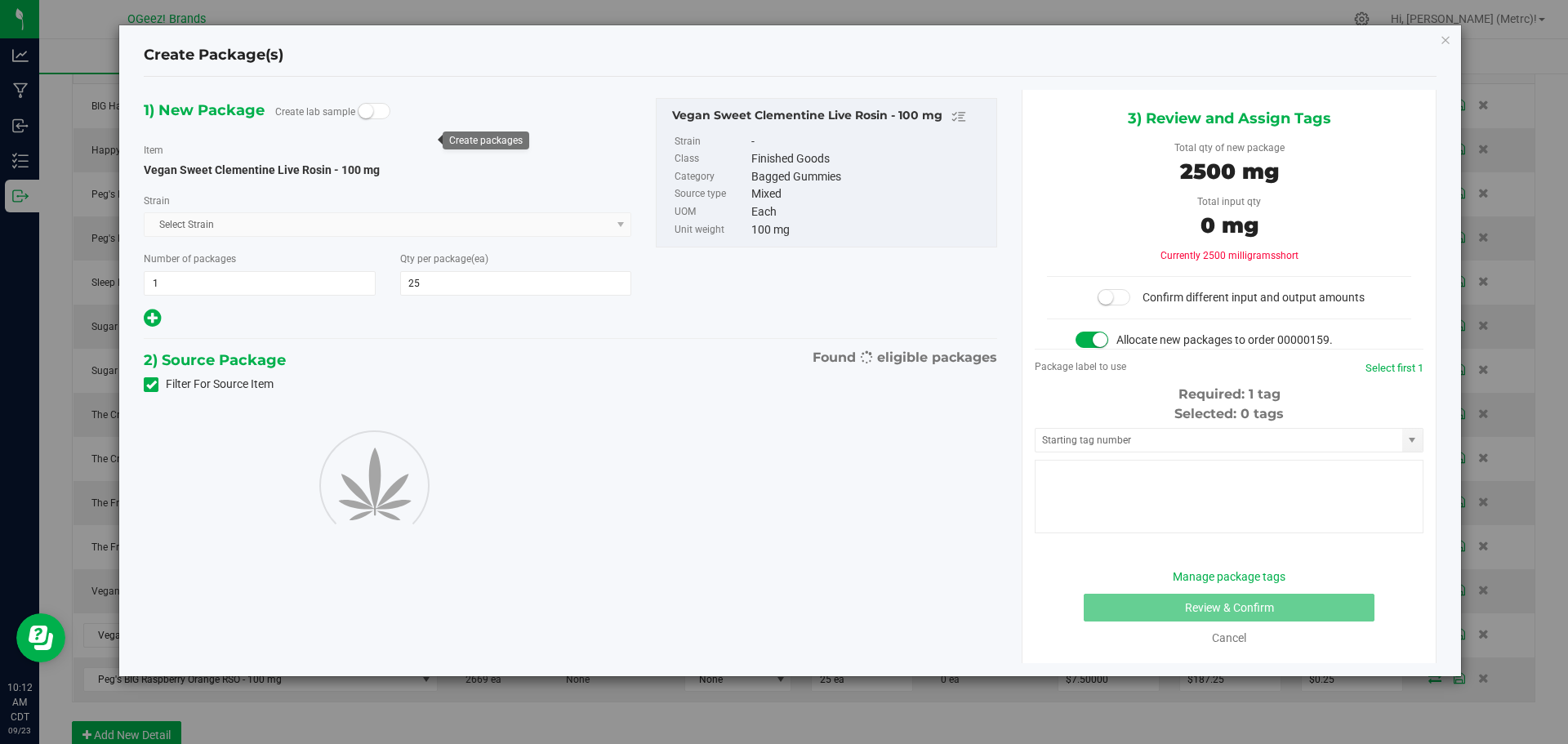
type input "25"
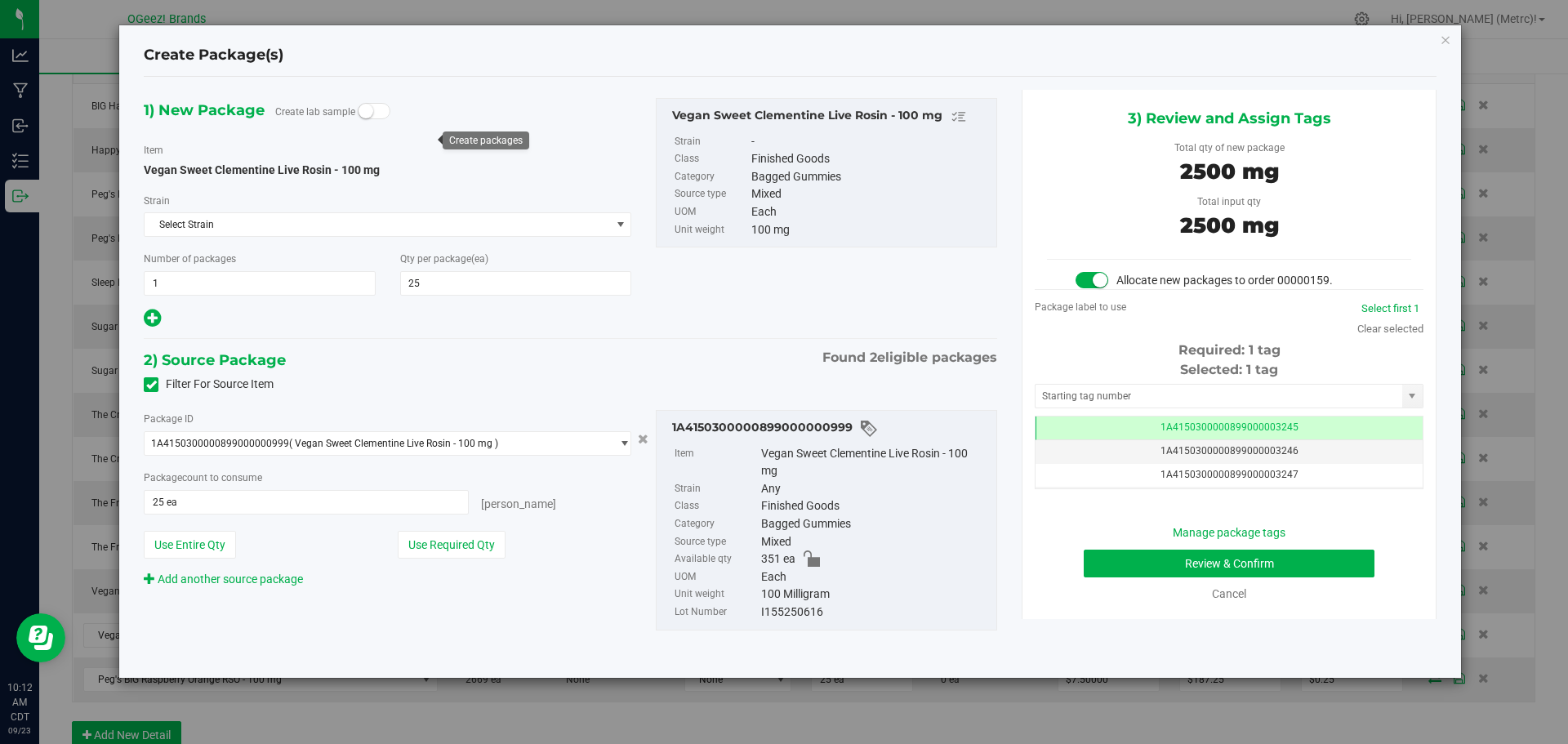
scroll to position [0, -1]
click at [1300, 562] on button "Review & Confirm" at bounding box center [1229, 564] width 291 height 28
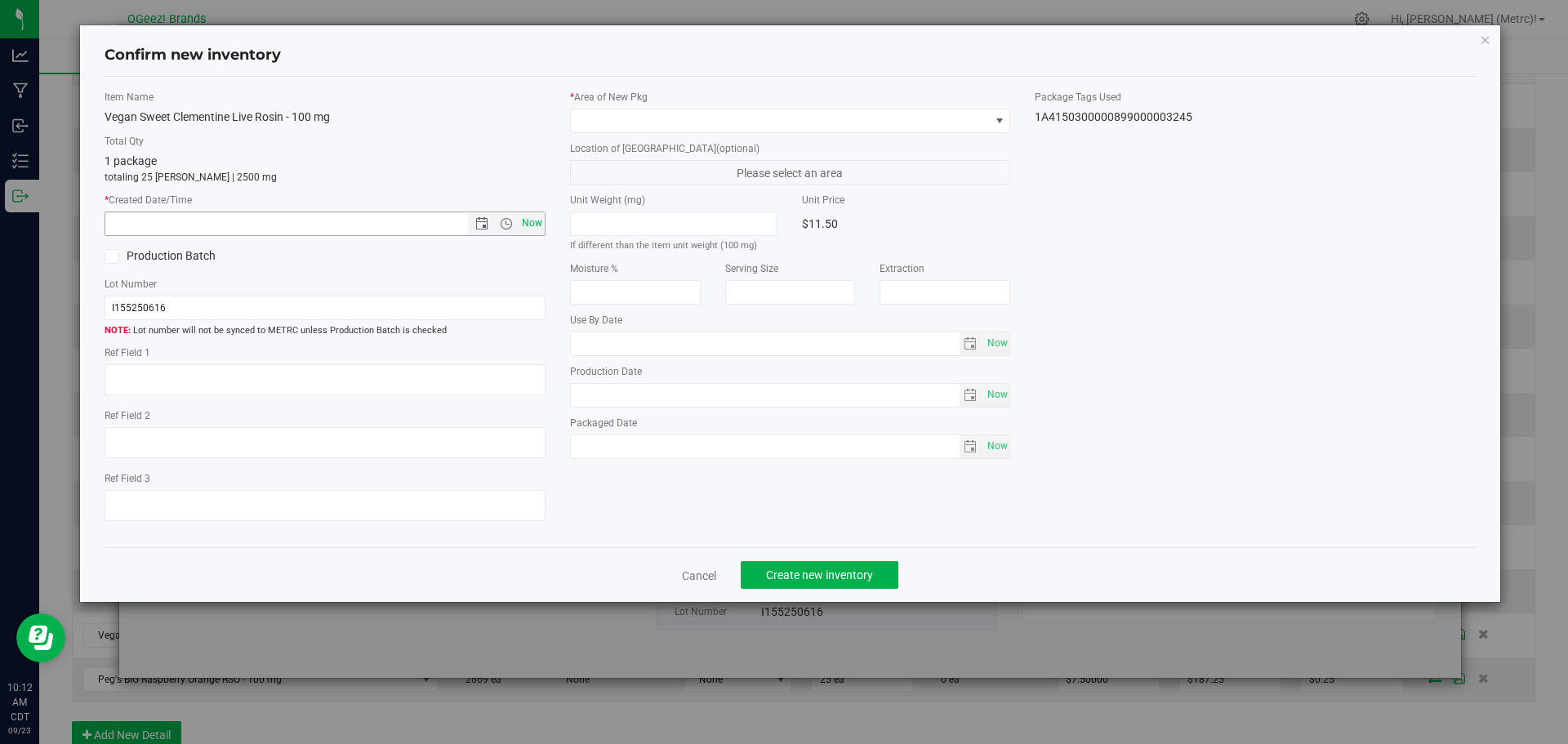
click at [543, 220] on span "Now" at bounding box center [532, 223] width 28 height 24
type input "[DATE] 10:12 AM"
type input "Solventless"
type input "[DATE]"
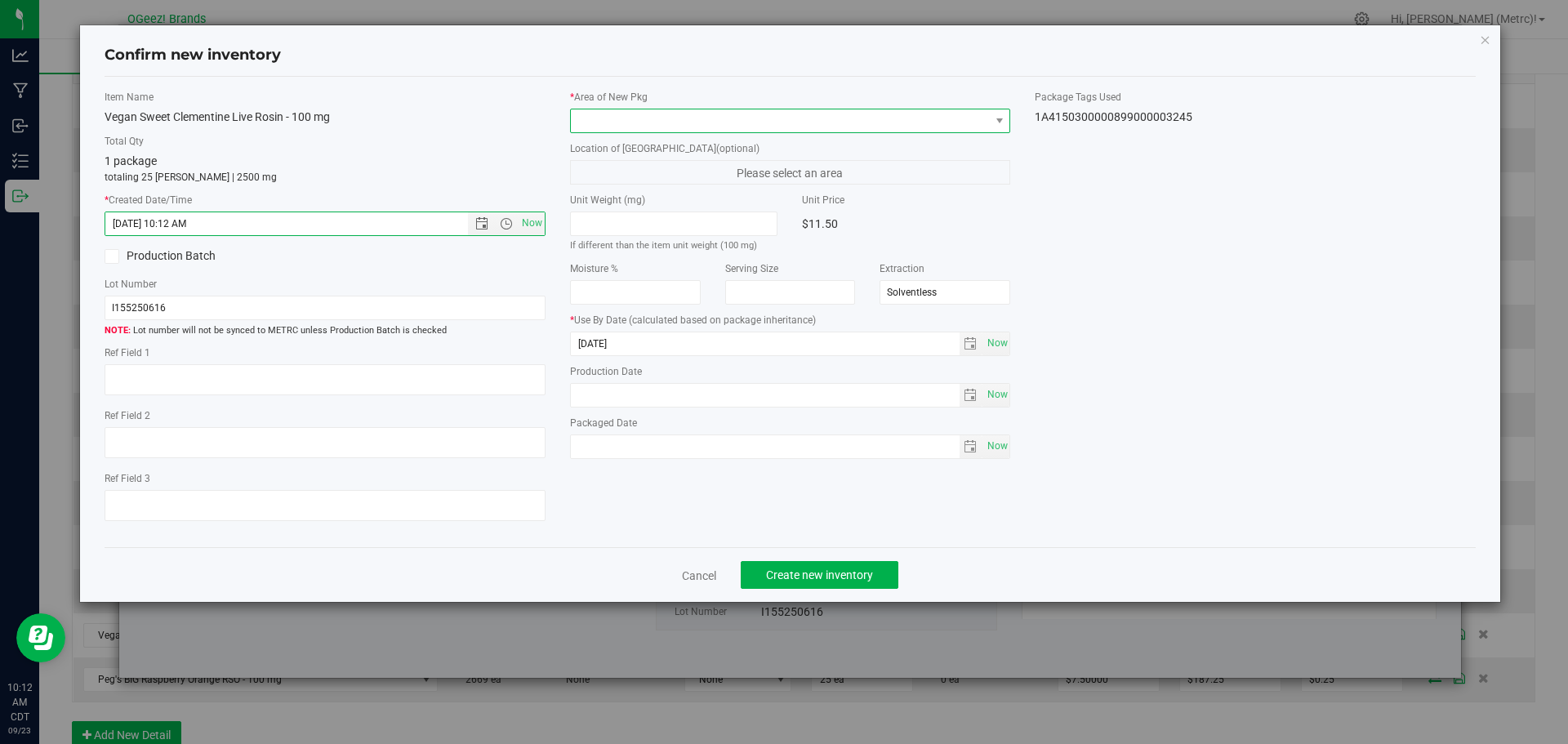
click at [733, 119] on span at bounding box center [779, 121] width 419 height 23
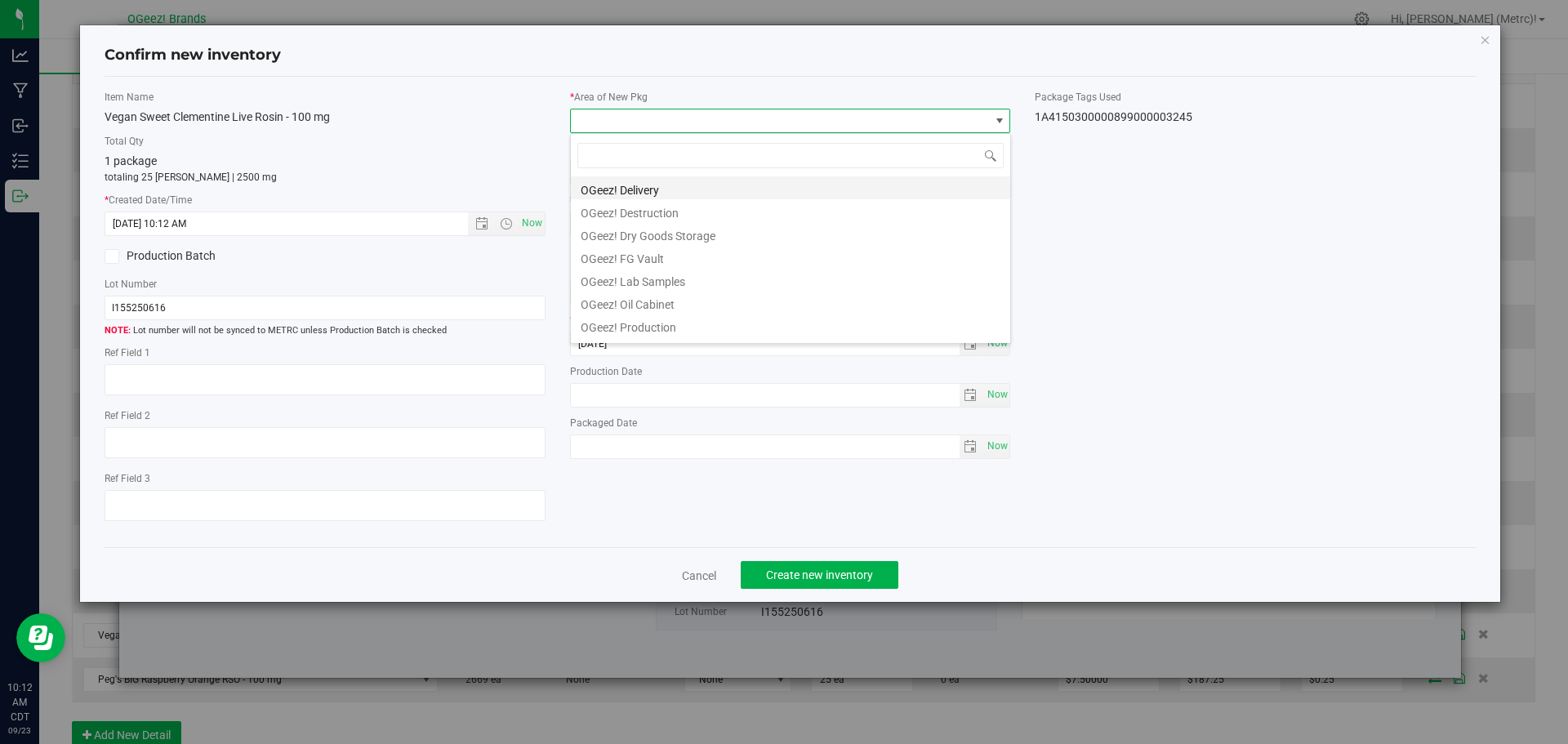
click at [736, 190] on li "OGeez! Delivery" at bounding box center [790, 188] width 439 height 23
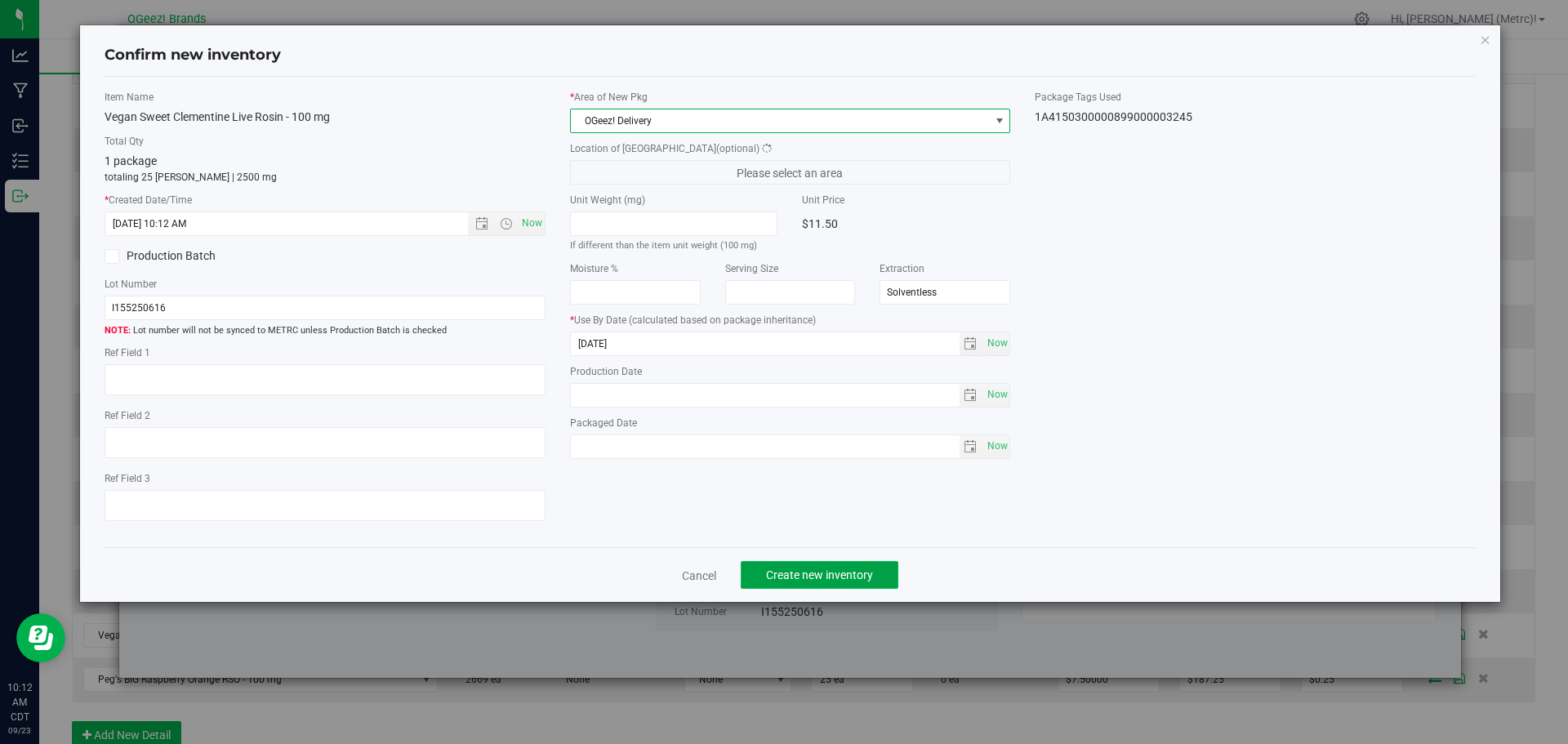
click at [825, 578] on span "Create new inventory" at bounding box center [820, 575] width 107 height 13
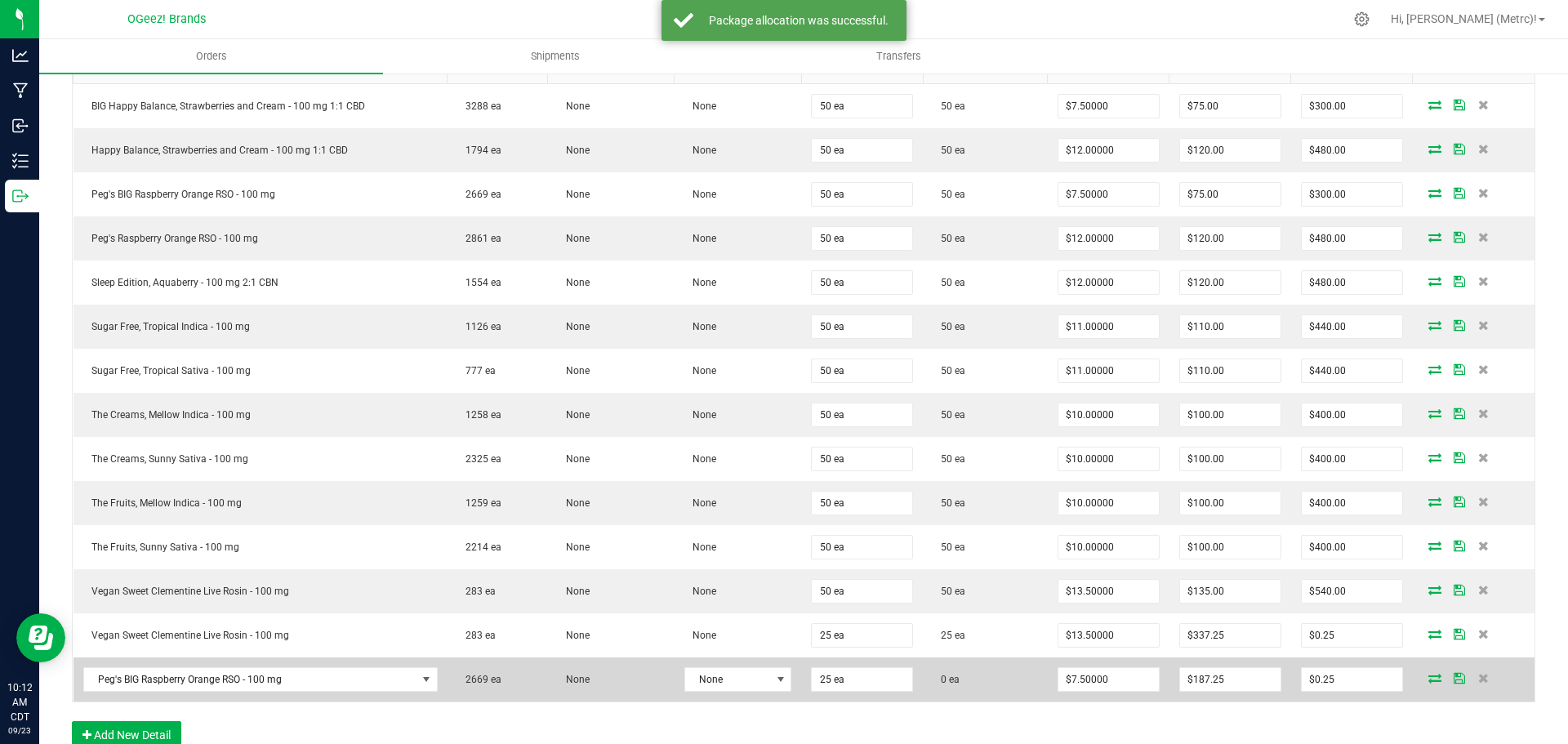
click at [1429, 675] on icon at bounding box center [1435, 678] width 13 height 10
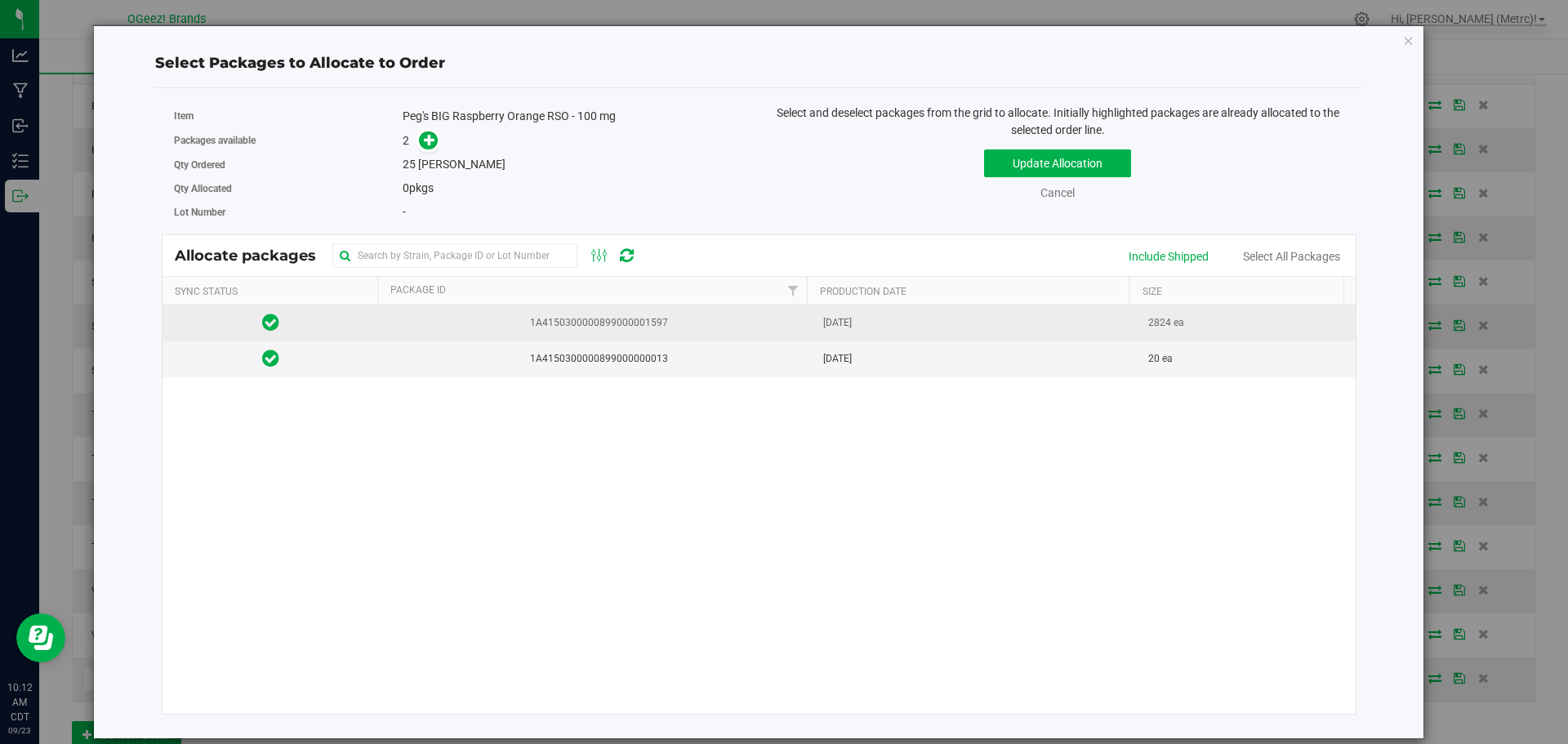
click at [829, 320] on span "[DATE]" at bounding box center [837, 323] width 29 height 16
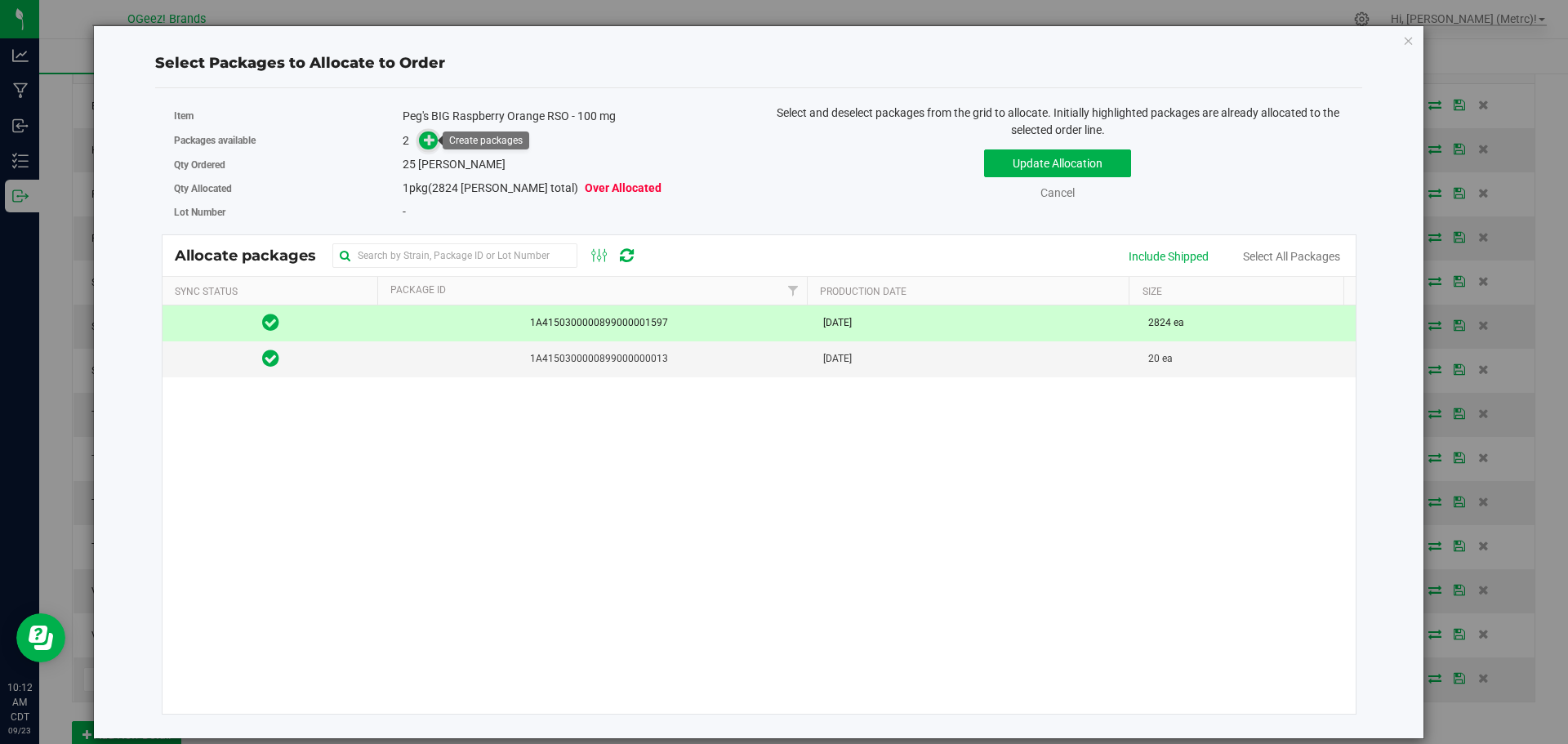
click at [430, 140] on icon at bounding box center [429, 139] width 11 height 11
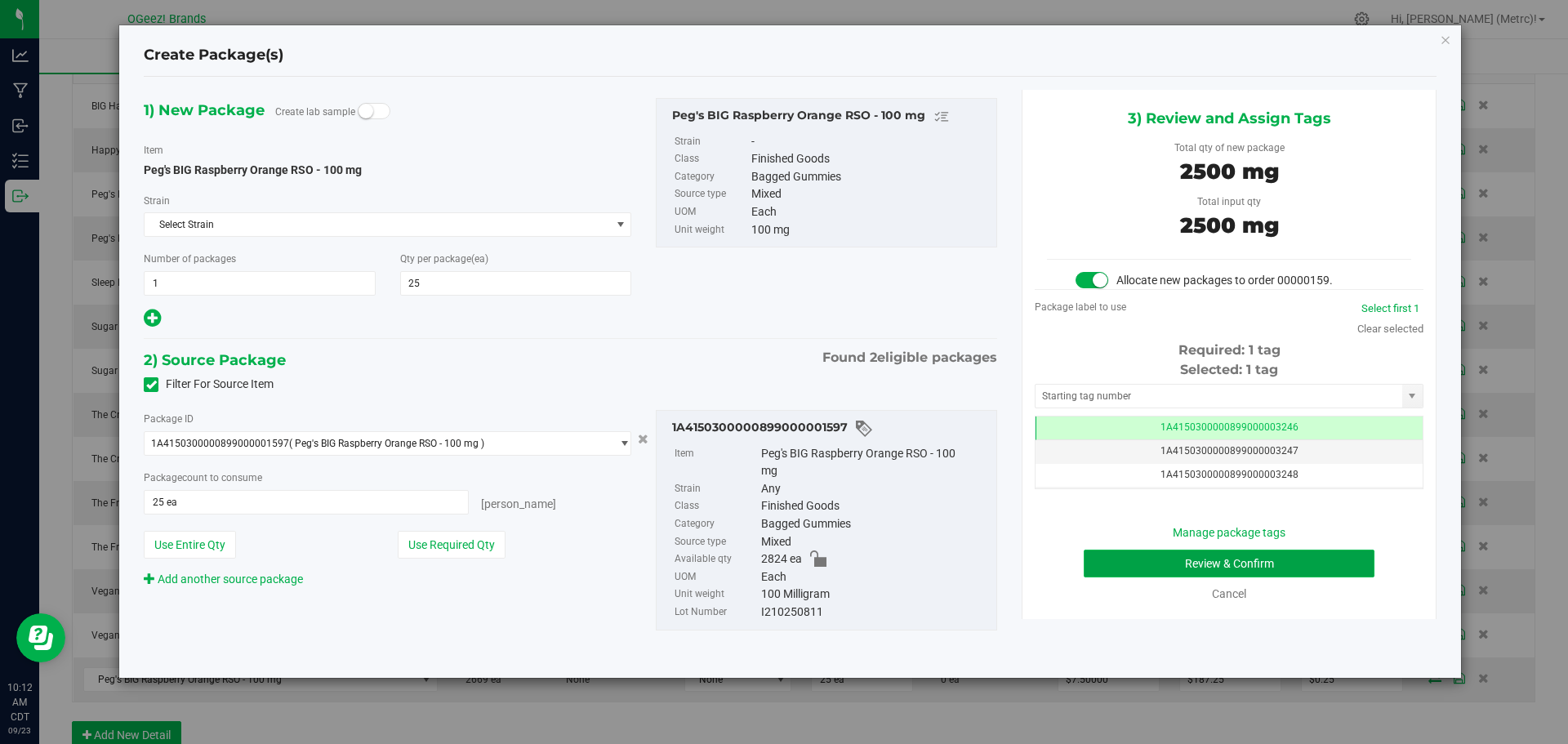
click at [1258, 567] on button "Review & Confirm" at bounding box center [1229, 564] width 291 height 28
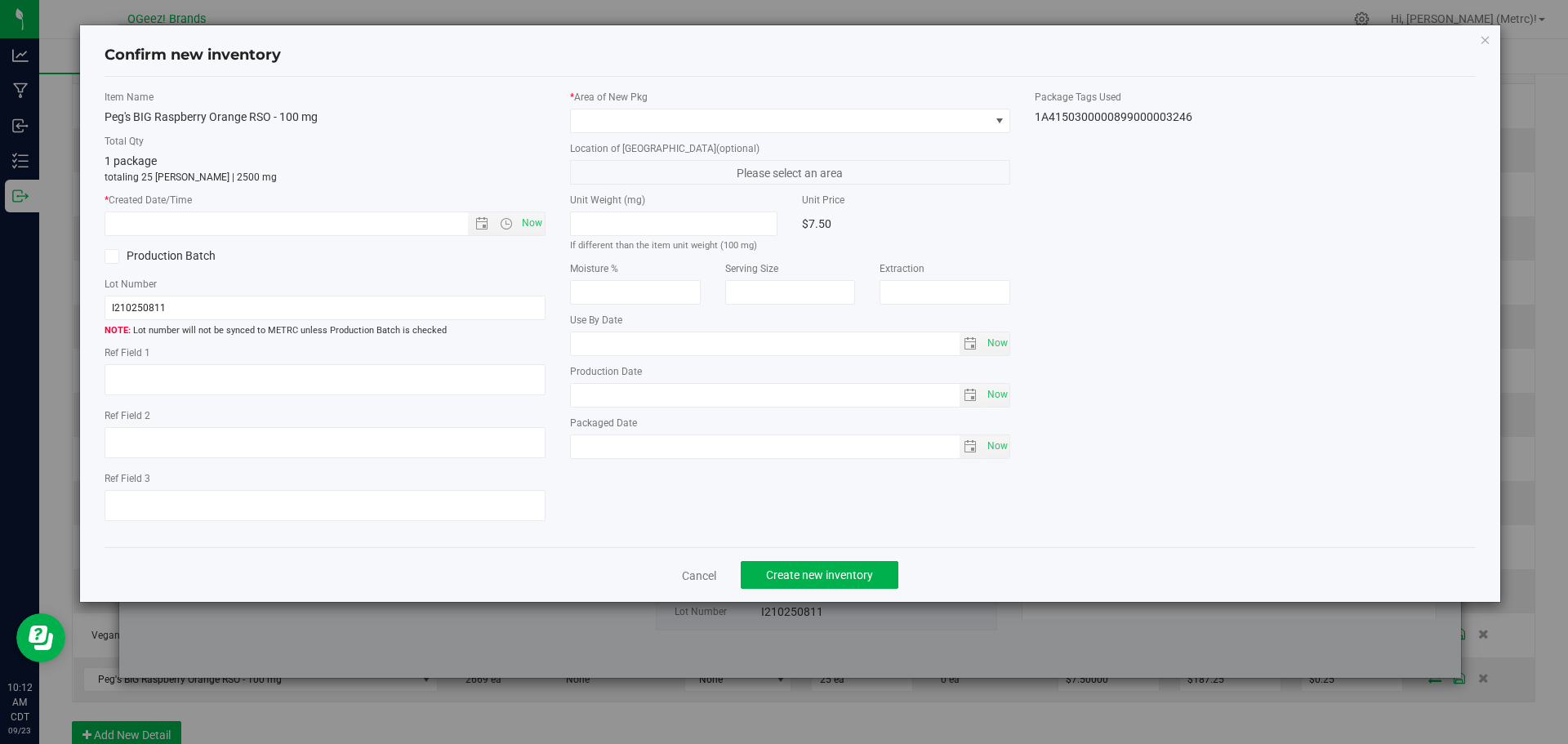
type input "[MEDICAL_DATA]"
type input "[DATE]"
click at [535, 224] on span "Now" at bounding box center [532, 223] width 28 height 24
type input "[DATE] 10:12 AM"
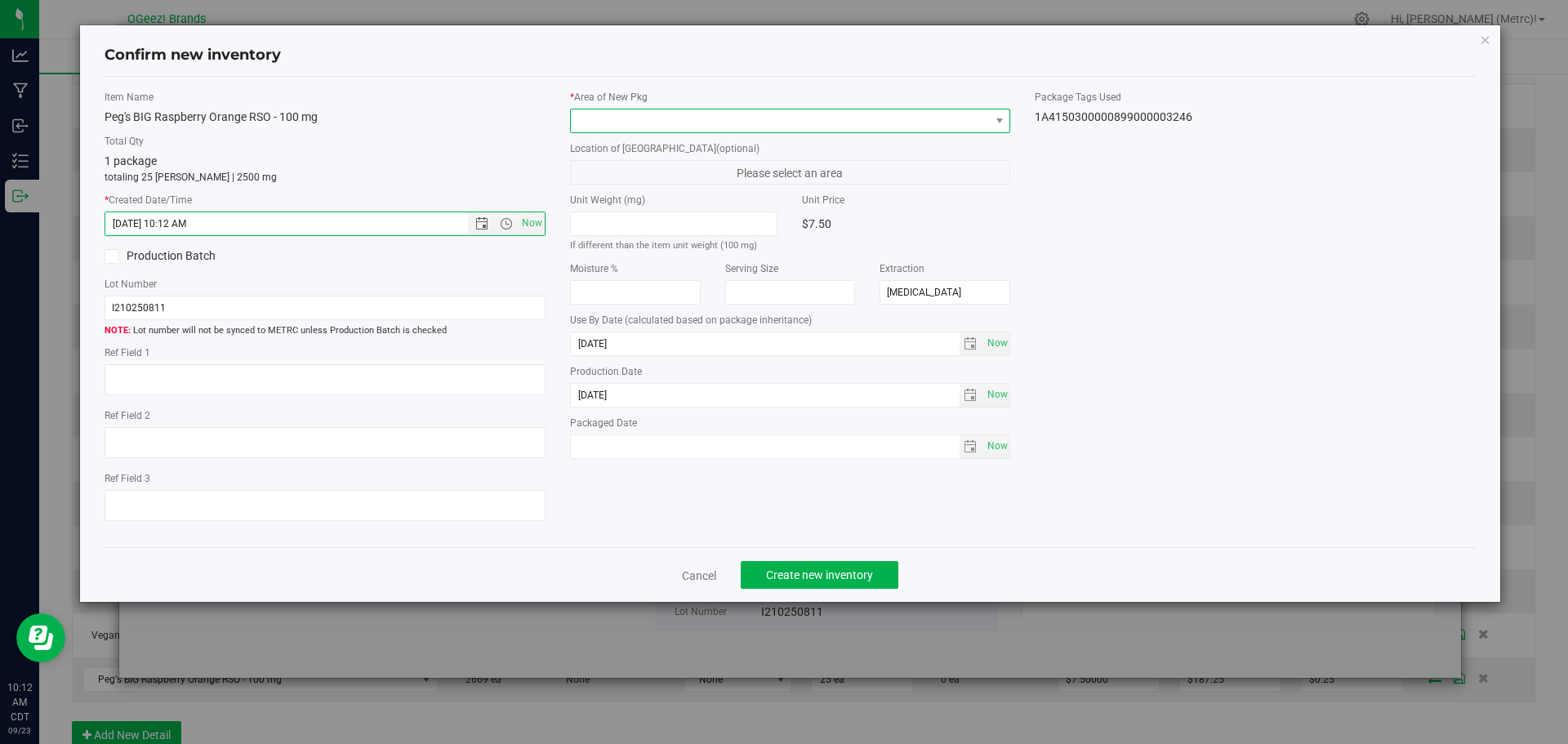
click at [661, 120] on span at bounding box center [779, 121] width 419 height 23
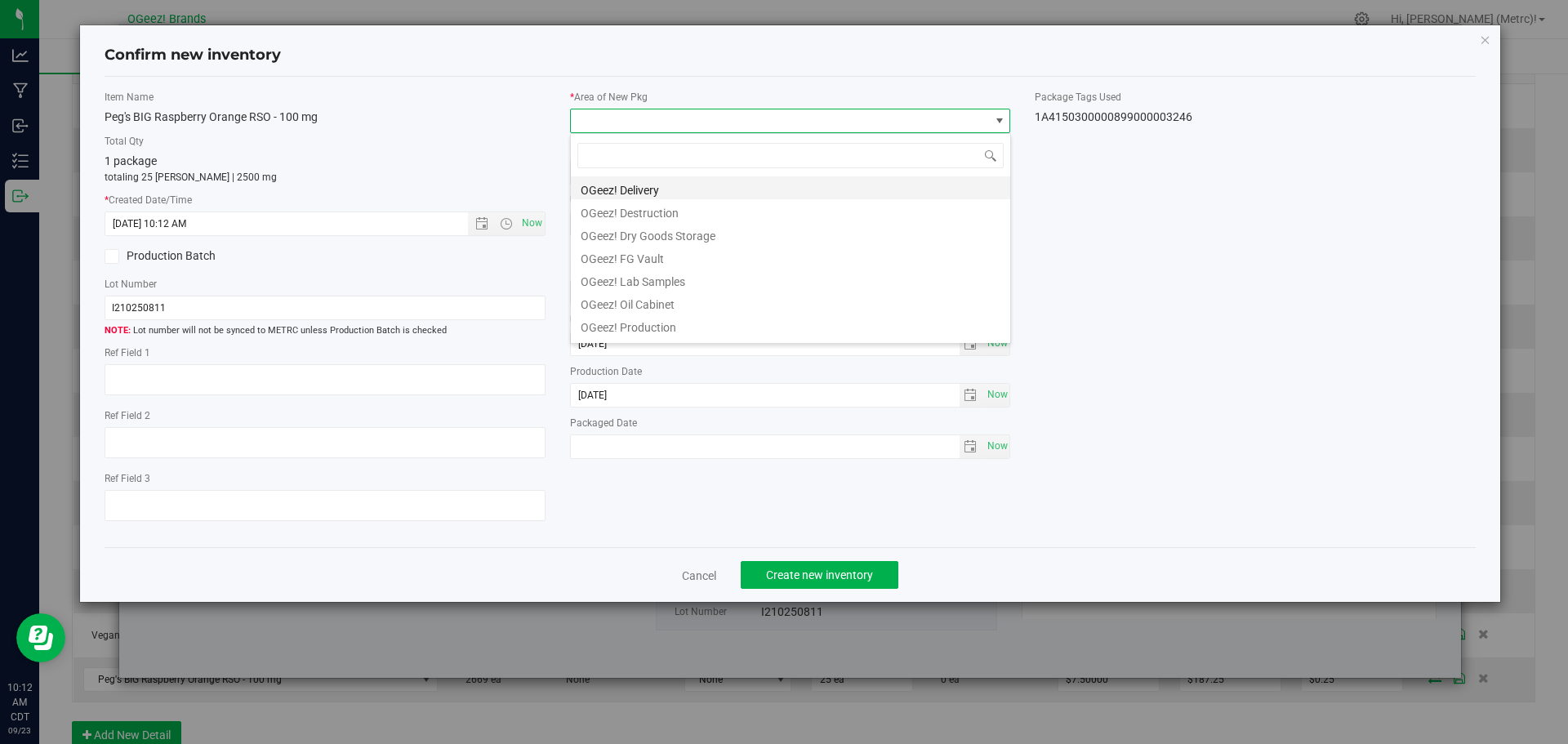
click at [711, 187] on li "OGeez! Delivery" at bounding box center [790, 188] width 439 height 23
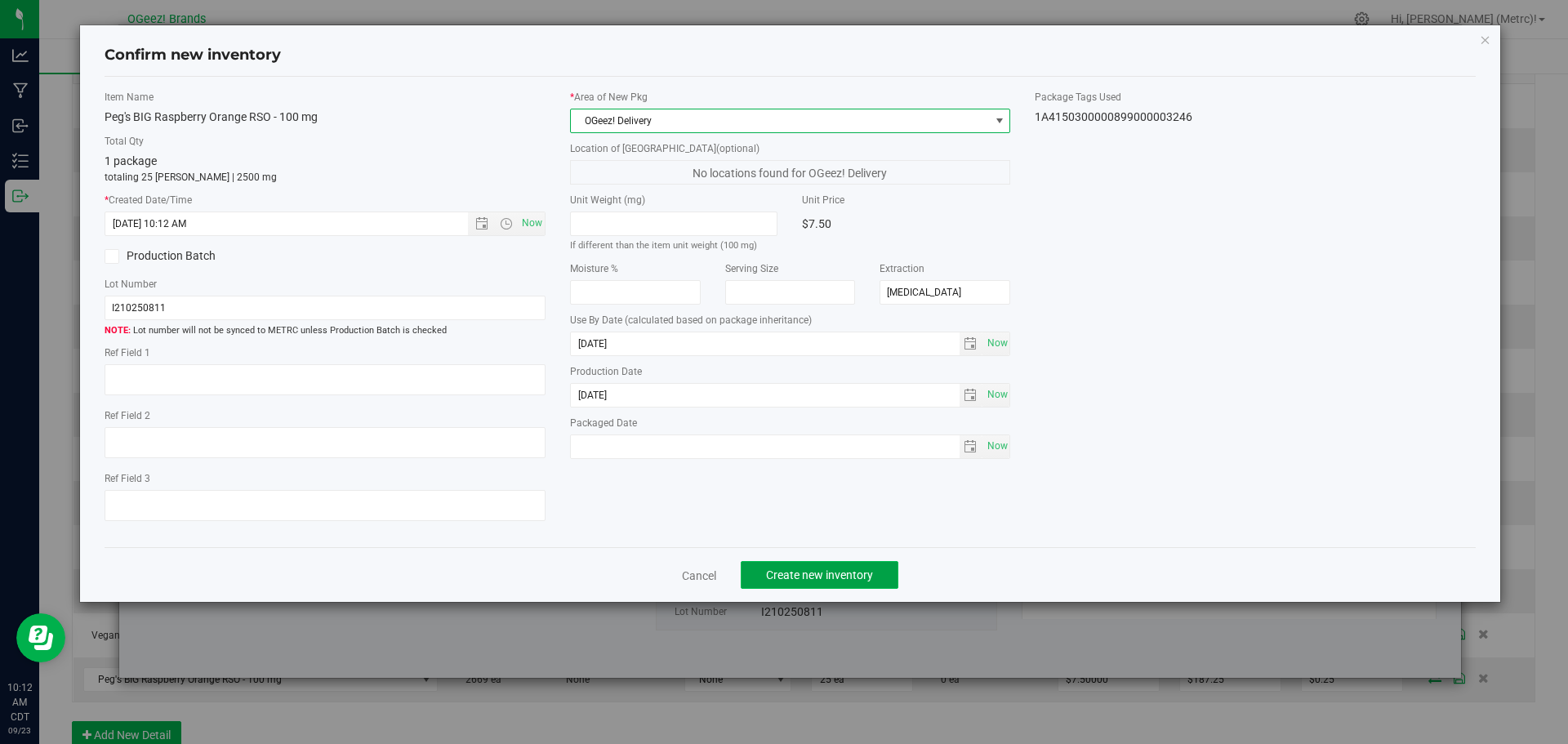
click at [852, 569] on span "Create new inventory" at bounding box center [820, 575] width 107 height 13
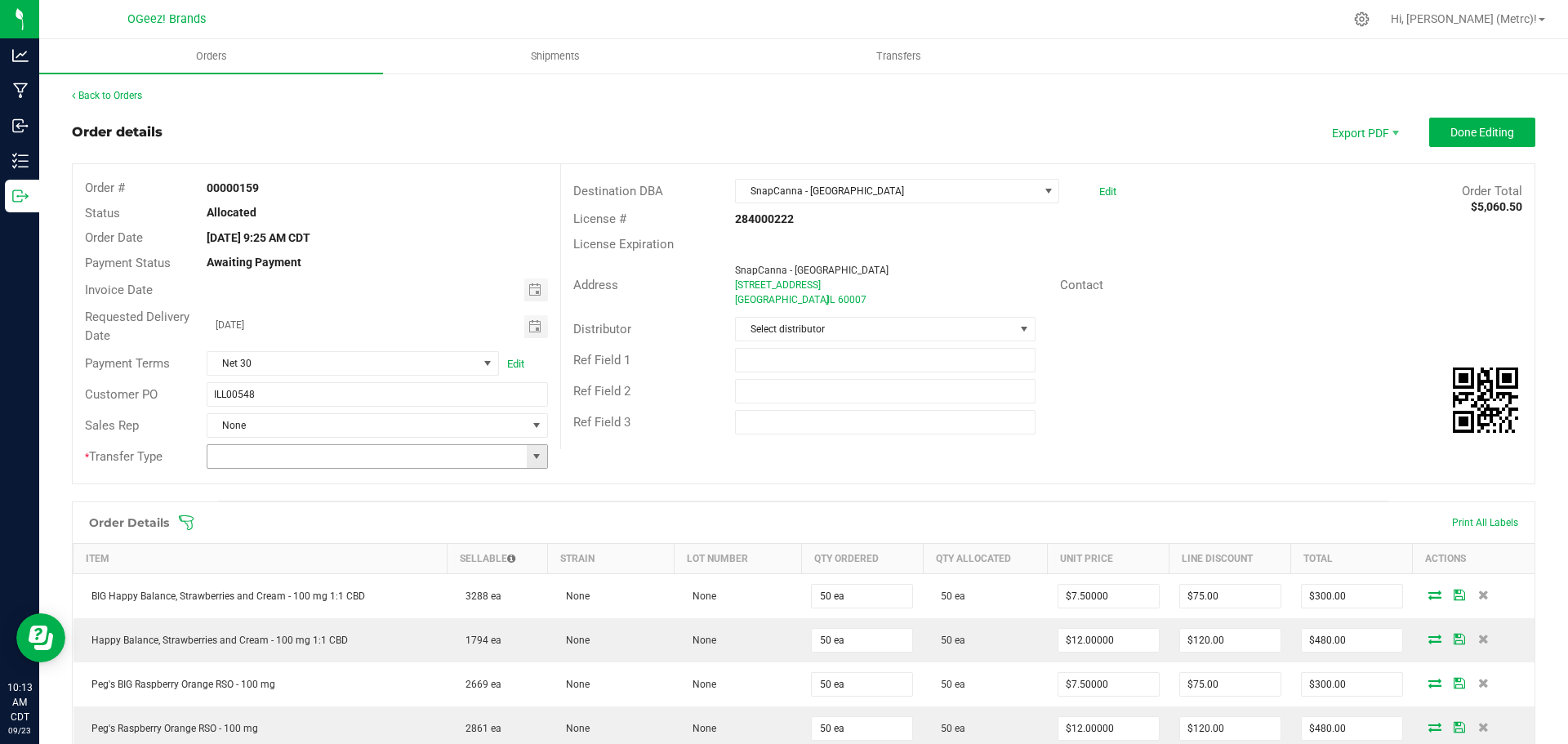
click at [530, 453] on span at bounding box center [537, 456] width 13 height 13
click at [380, 574] on li "Wholesale Transfer" at bounding box center [375, 569] width 337 height 28
type input "Wholesale Transfer"
click at [1485, 122] on button "Done Editing" at bounding box center [1483, 132] width 107 height 29
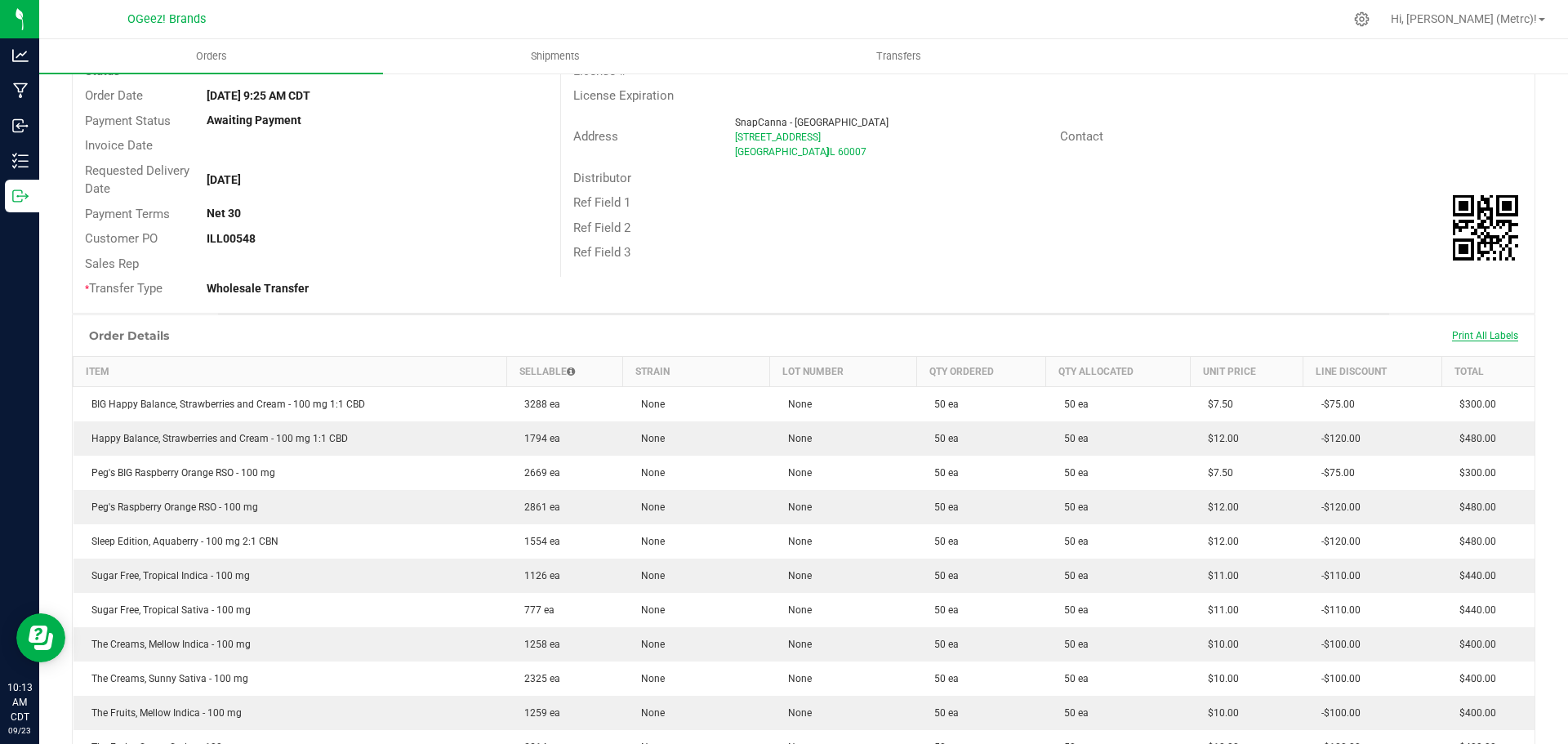
click at [1452, 330] on span "Print All Labels" at bounding box center [1485, 336] width 66 height 11
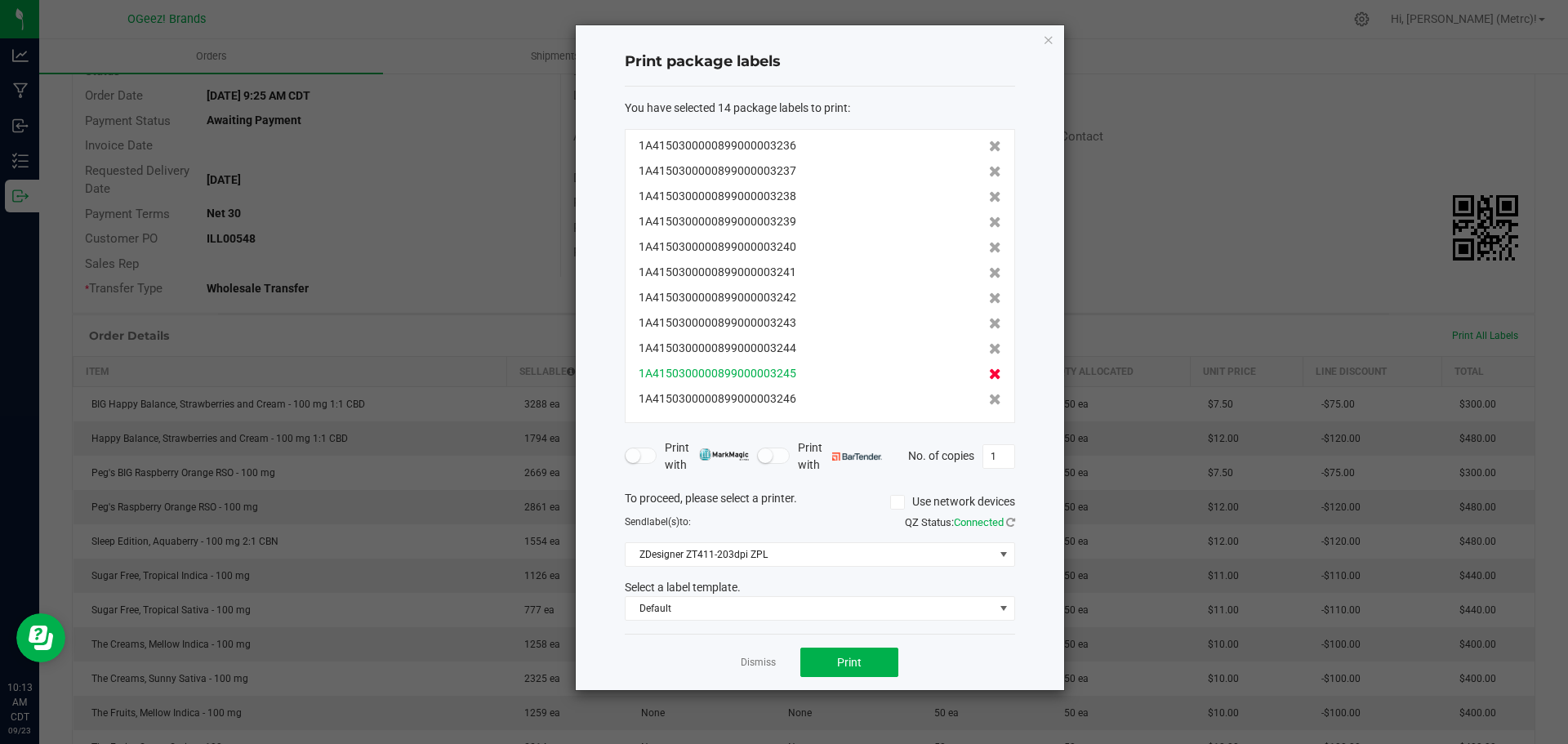
click at [989, 378] on icon at bounding box center [995, 374] width 12 height 11
click at [989, 398] on icon at bounding box center [995, 399] width 12 height 11
click at [1007, 449] on input "1" at bounding box center [999, 456] width 31 height 23
click at [744, 601] on span "Default" at bounding box center [809, 608] width 368 height 23
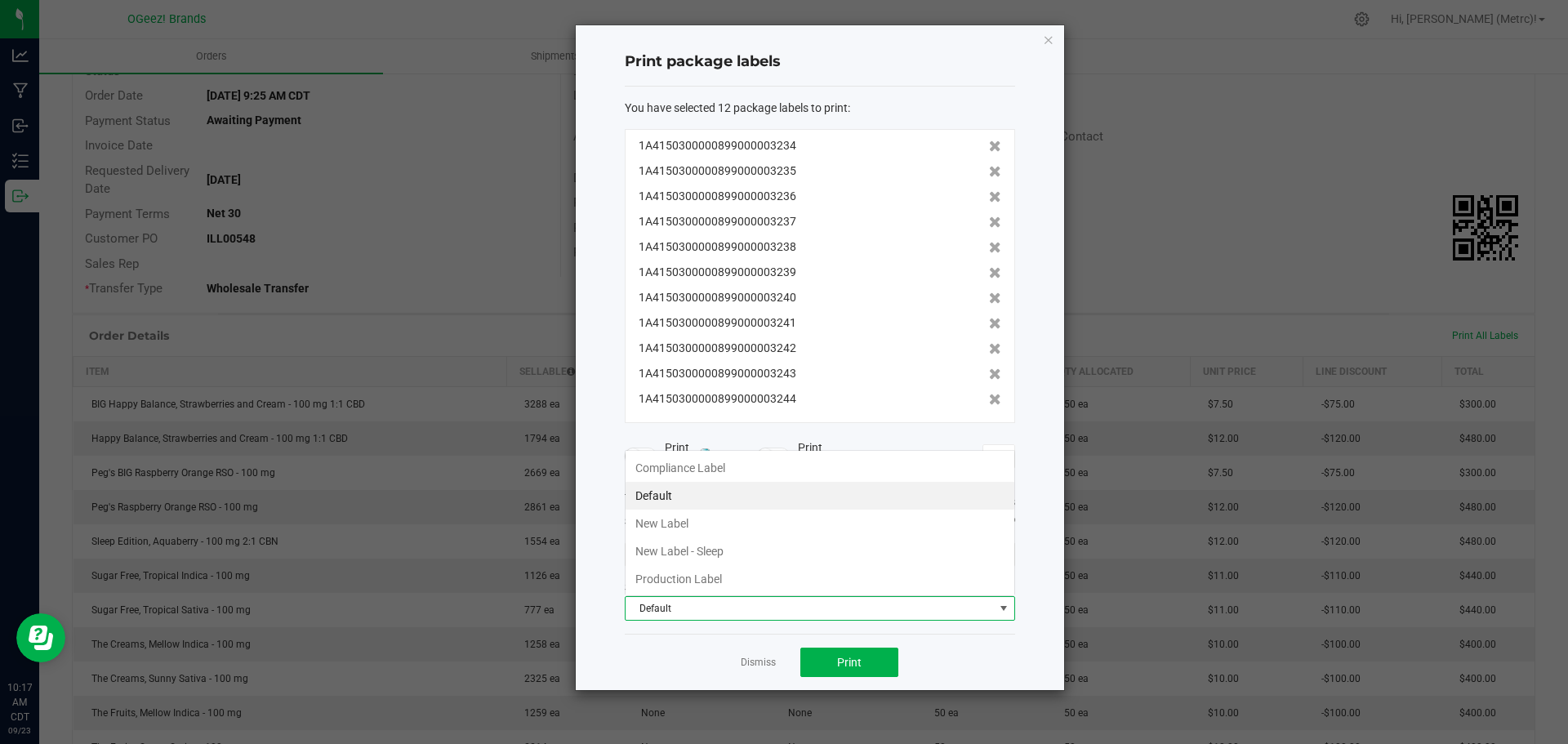
scroll to position [25, 390]
click at [725, 575] on li "Production Label" at bounding box center [820, 579] width 389 height 28
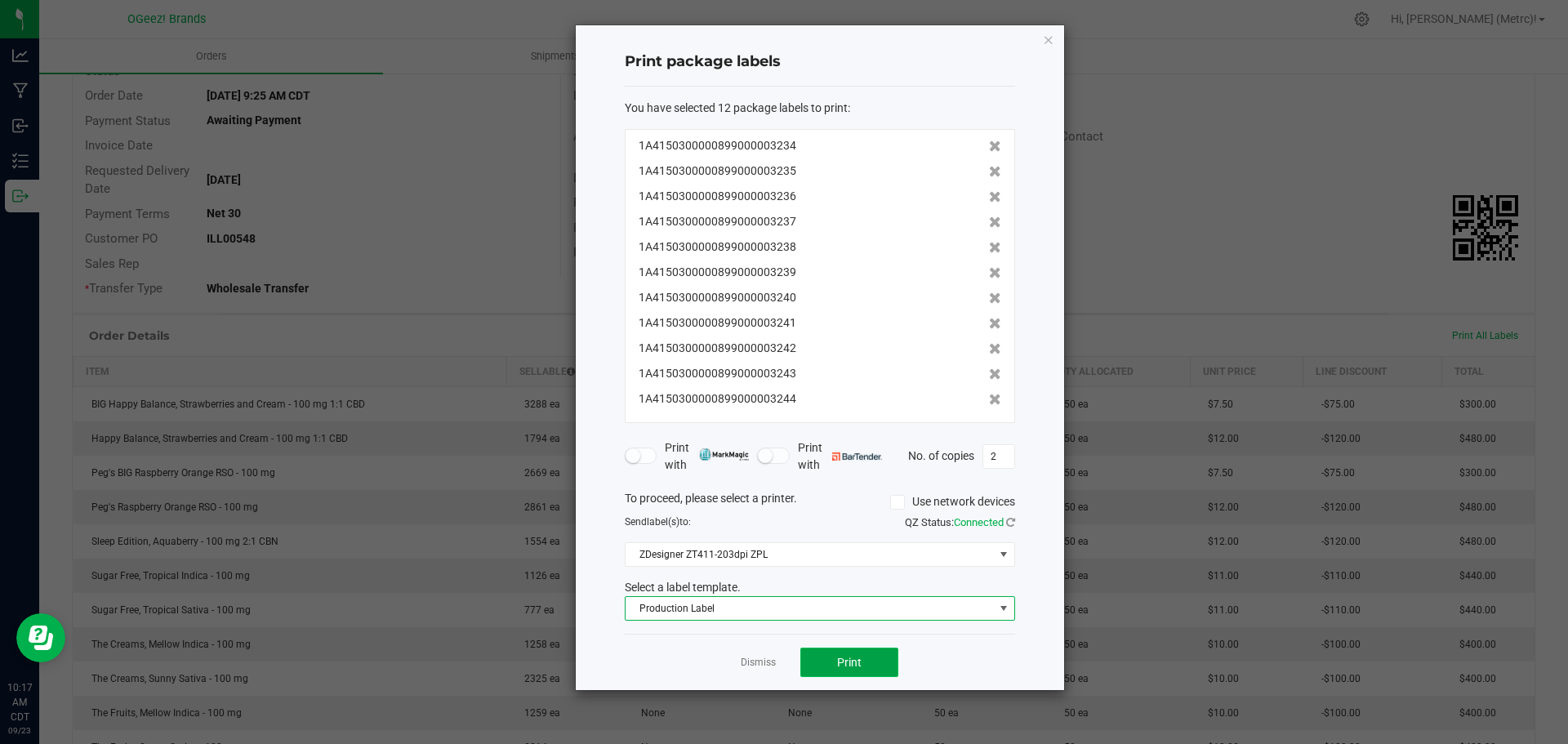
click at [823, 664] on button "Print" at bounding box center [849, 662] width 98 height 29
click at [989, 225] on icon at bounding box center [995, 222] width 12 height 11
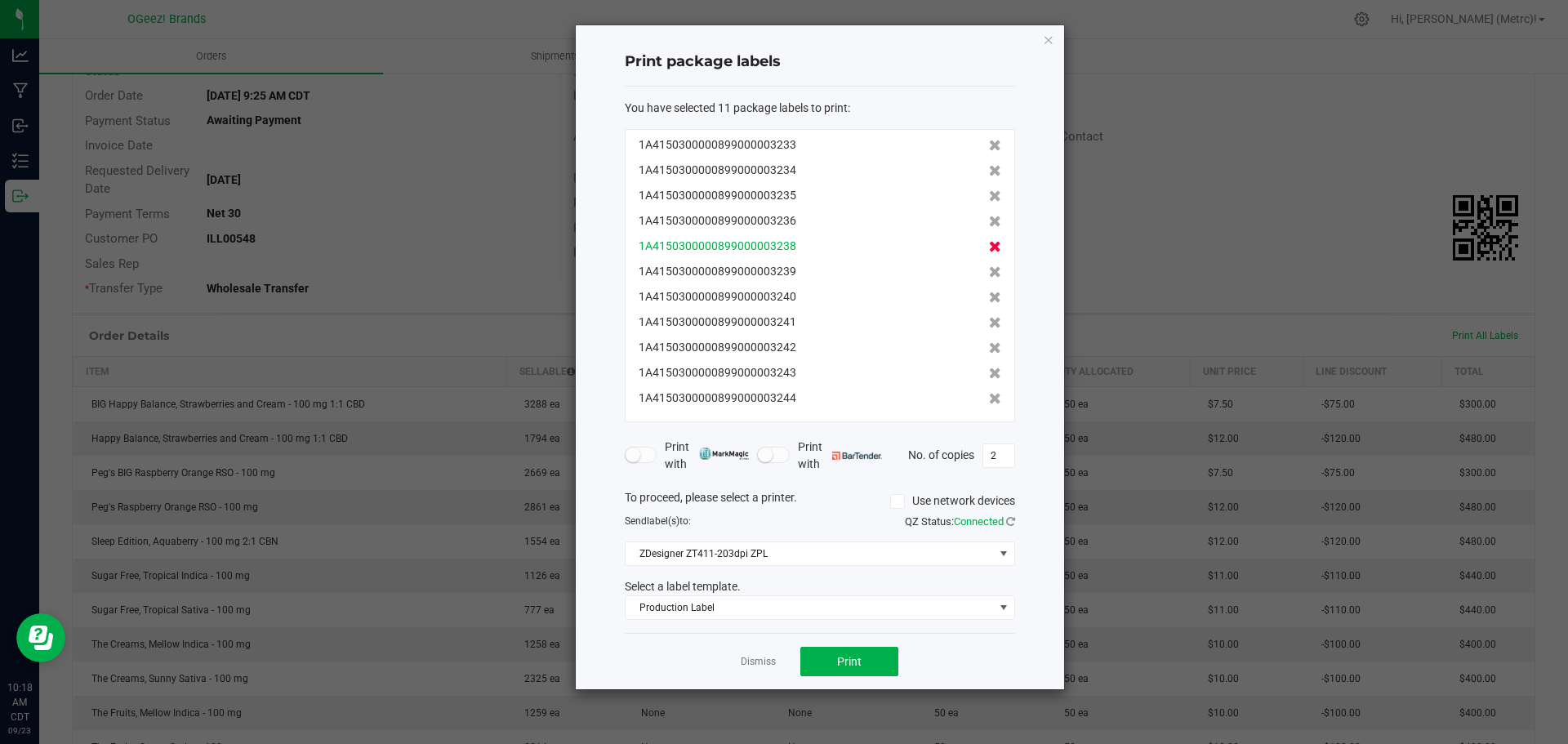
click at [989, 252] on icon at bounding box center [995, 247] width 12 height 11
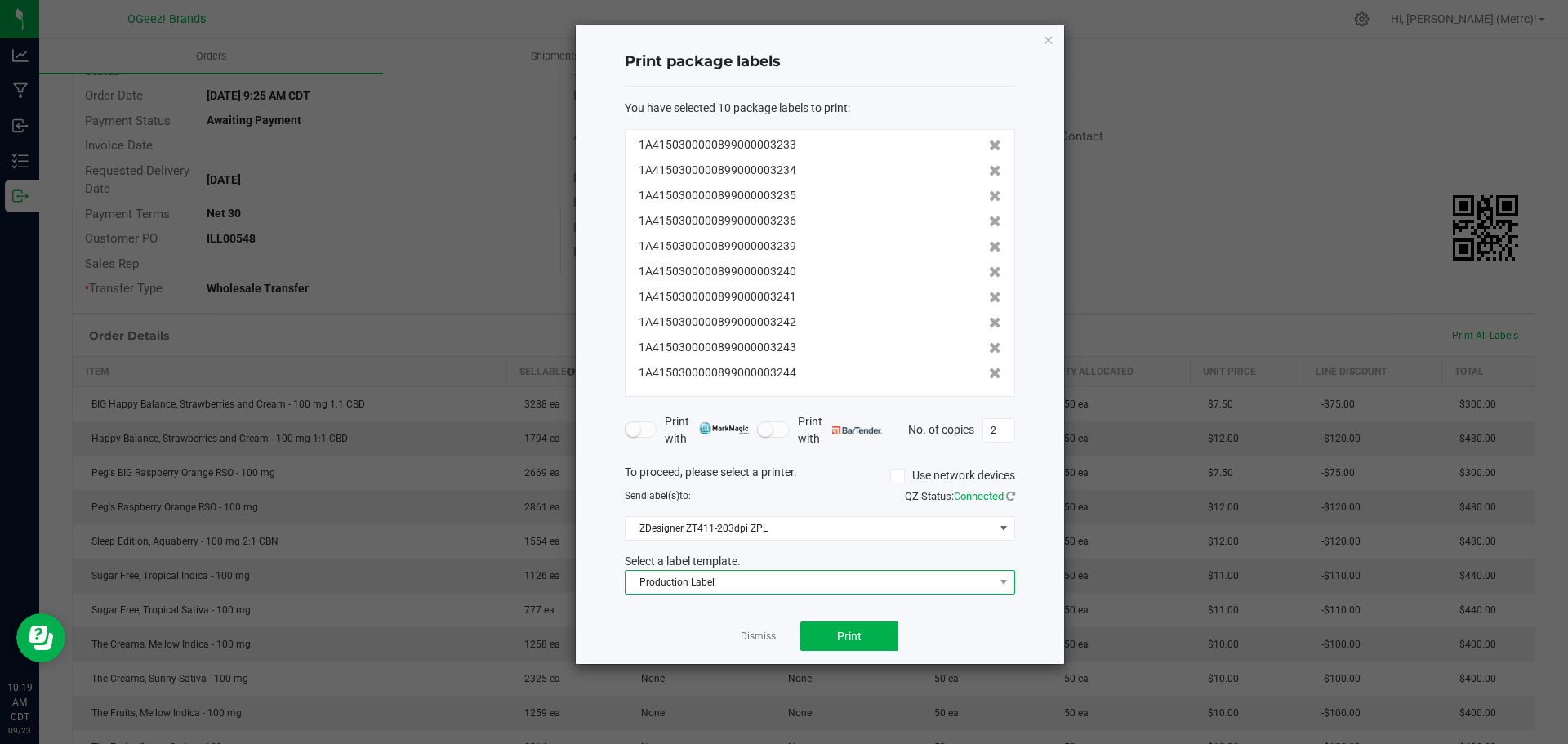
click at [862, 586] on span "Production Label" at bounding box center [809, 582] width 368 height 23
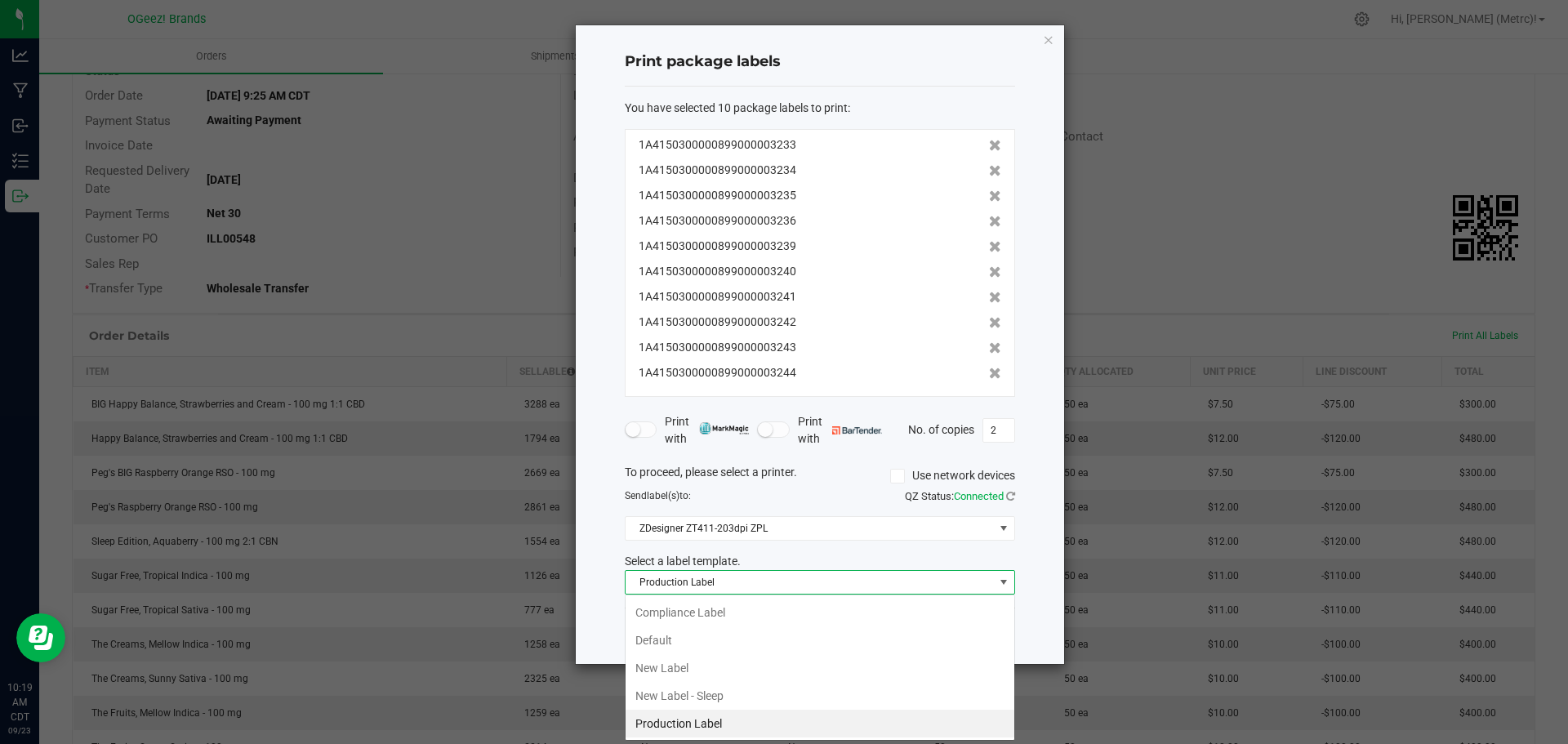
scroll to position [25, 390]
click at [852, 665] on li "New Label" at bounding box center [820, 668] width 389 height 28
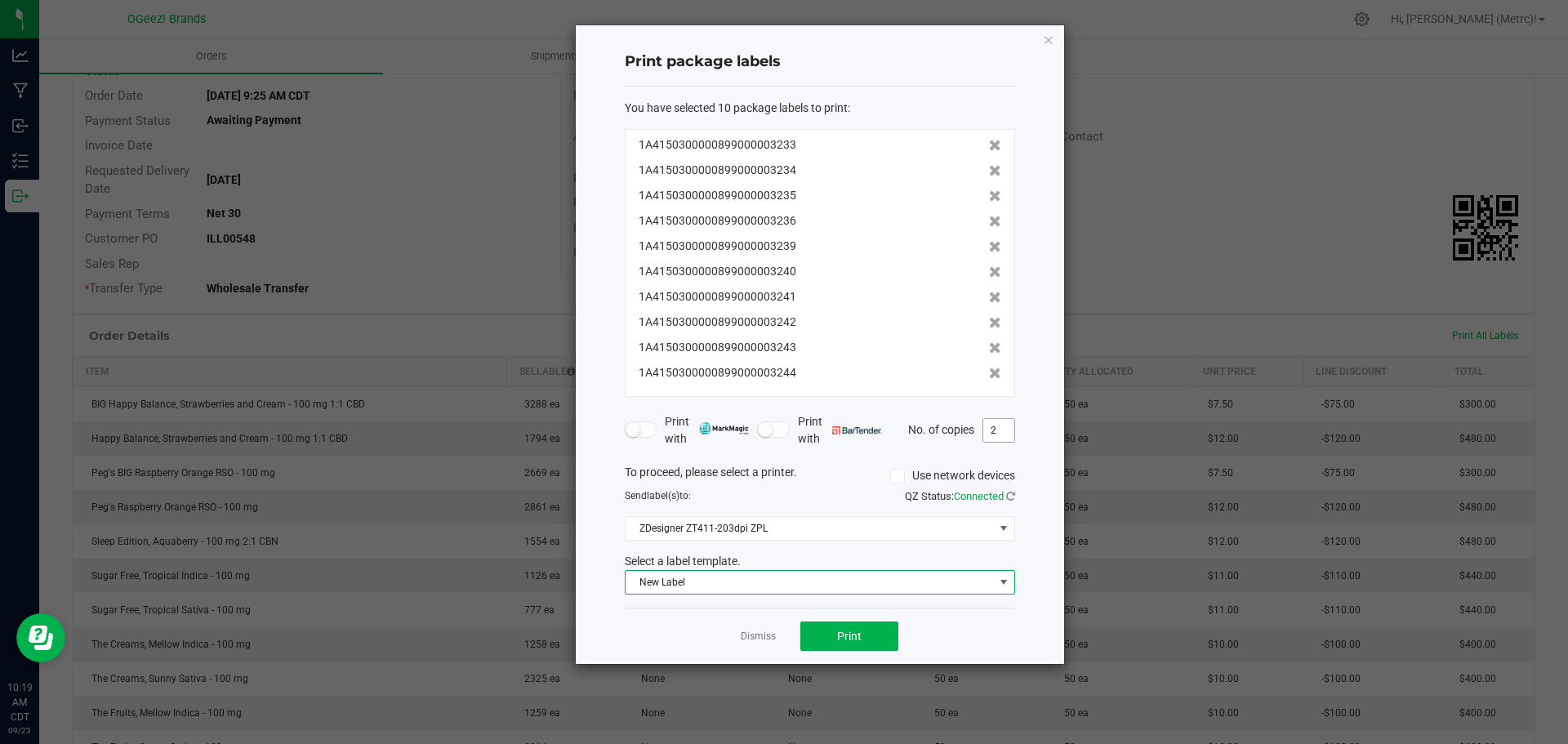
click at [993, 430] on input "2" at bounding box center [999, 430] width 31 height 23
type input "50"
click at [861, 633] on span "Print" at bounding box center [849, 636] width 25 height 13
click at [1050, 39] on icon "button" at bounding box center [1048, 39] width 11 height 20
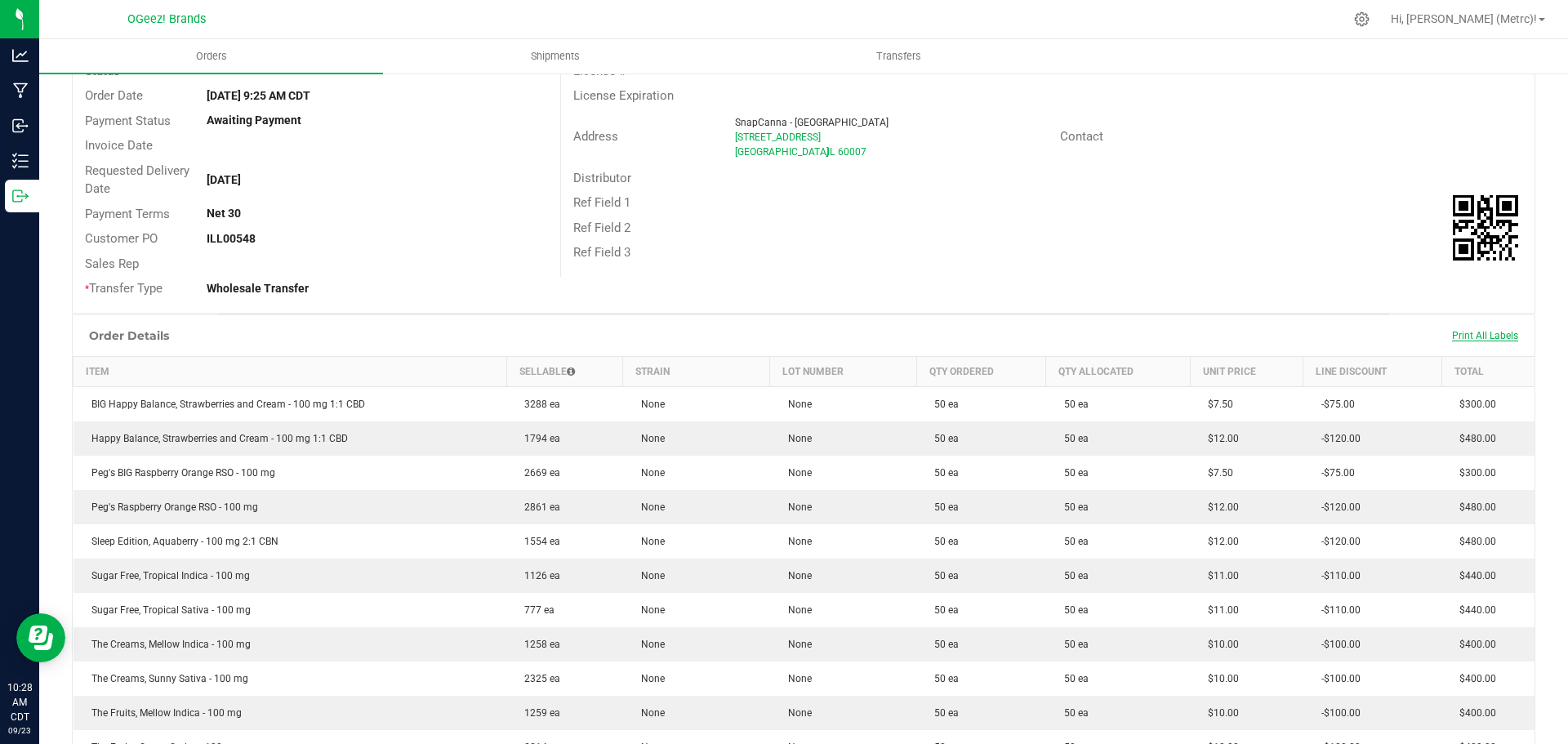
click at [1490, 335] on span "Print All Labels" at bounding box center [1485, 336] width 66 height 11
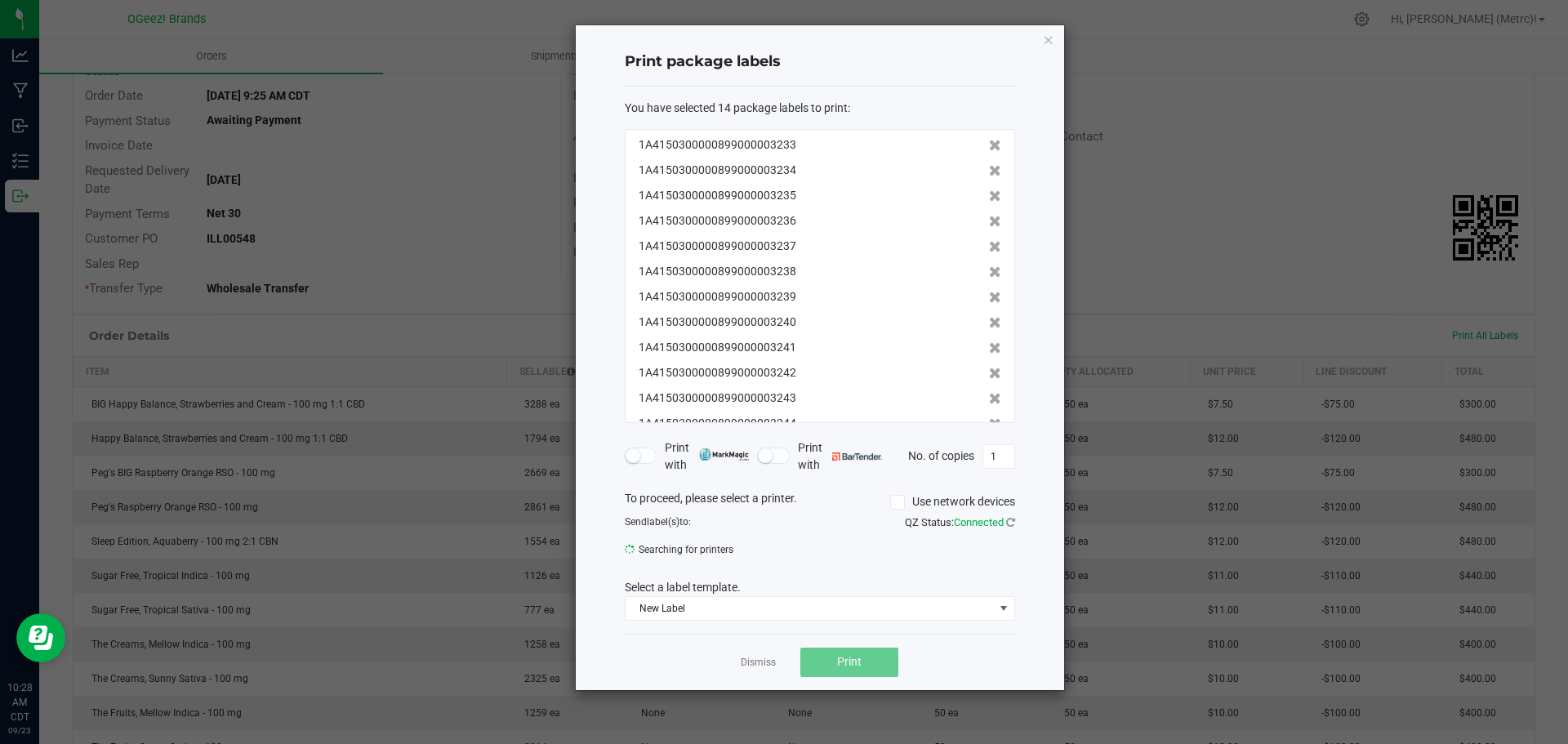
scroll to position [75, 0]
click at [989, 401] on icon at bounding box center [995, 399] width 12 height 11
click at [989, 404] on icon at bounding box center [995, 399] width 12 height 11
click at [989, 143] on icon at bounding box center [995, 146] width 12 height 11
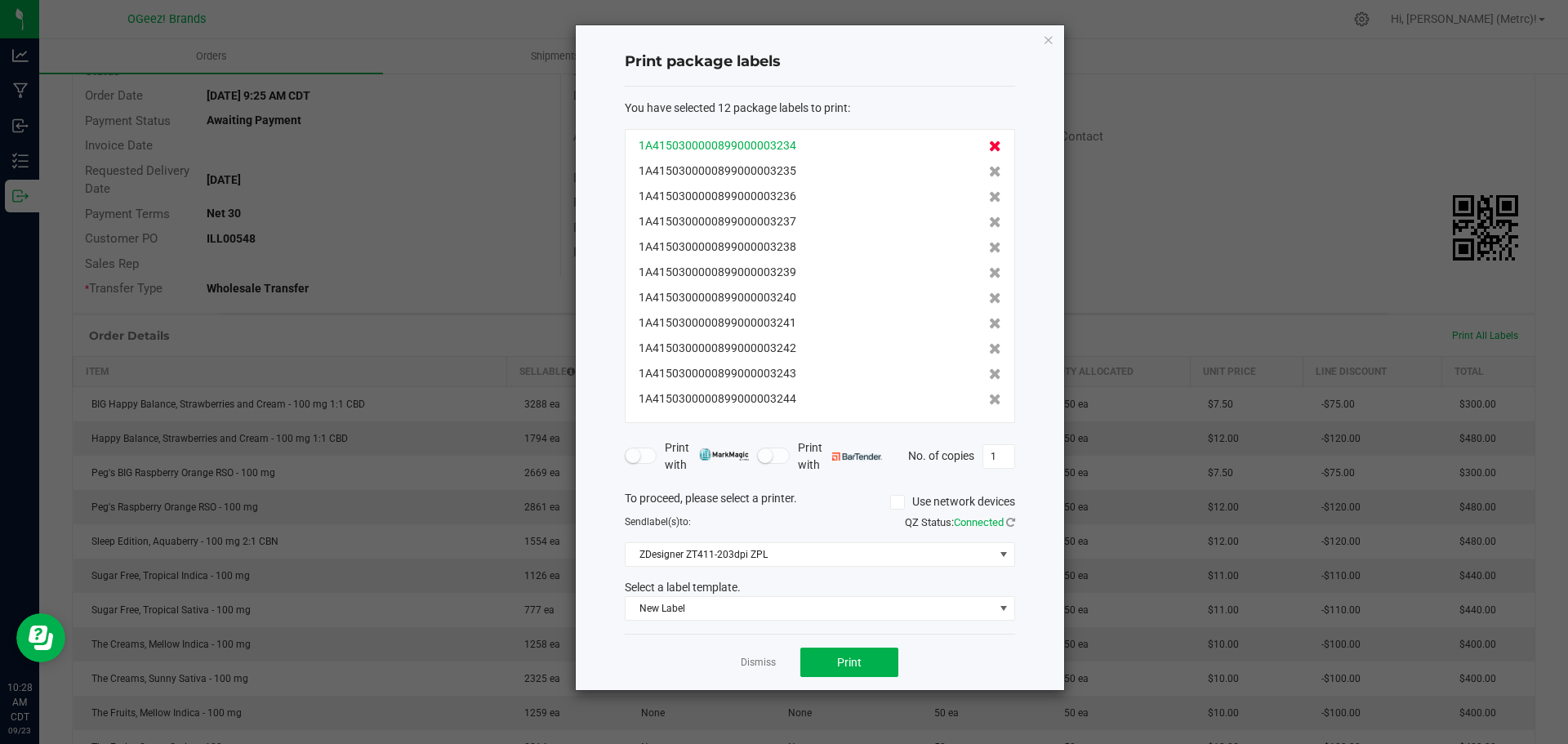
scroll to position [0, 0]
click at [989, 143] on icon at bounding box center [995, 145] width 12 height 11
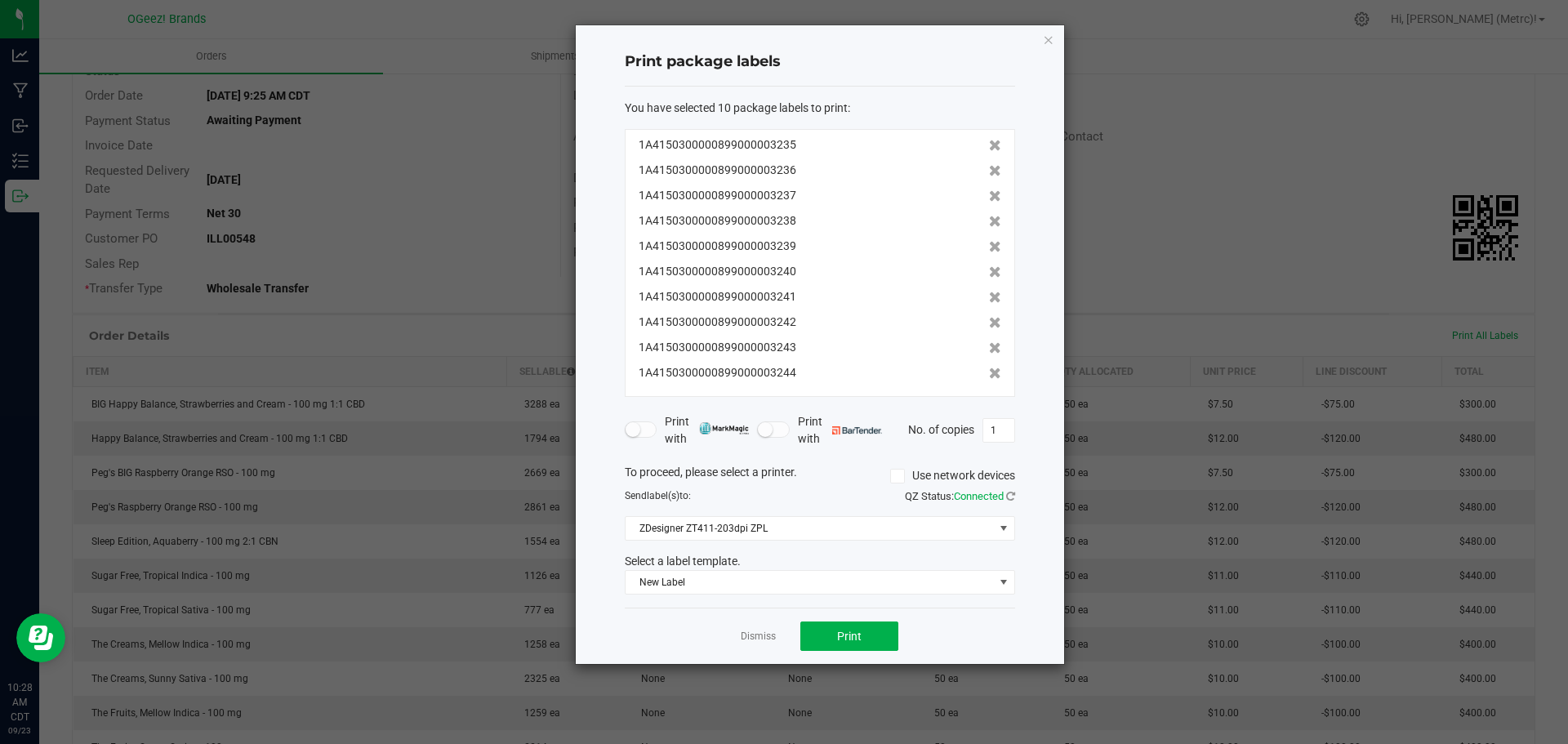
click at [989, 143] on icon at bounding box center [995, 145] width 12 height 11
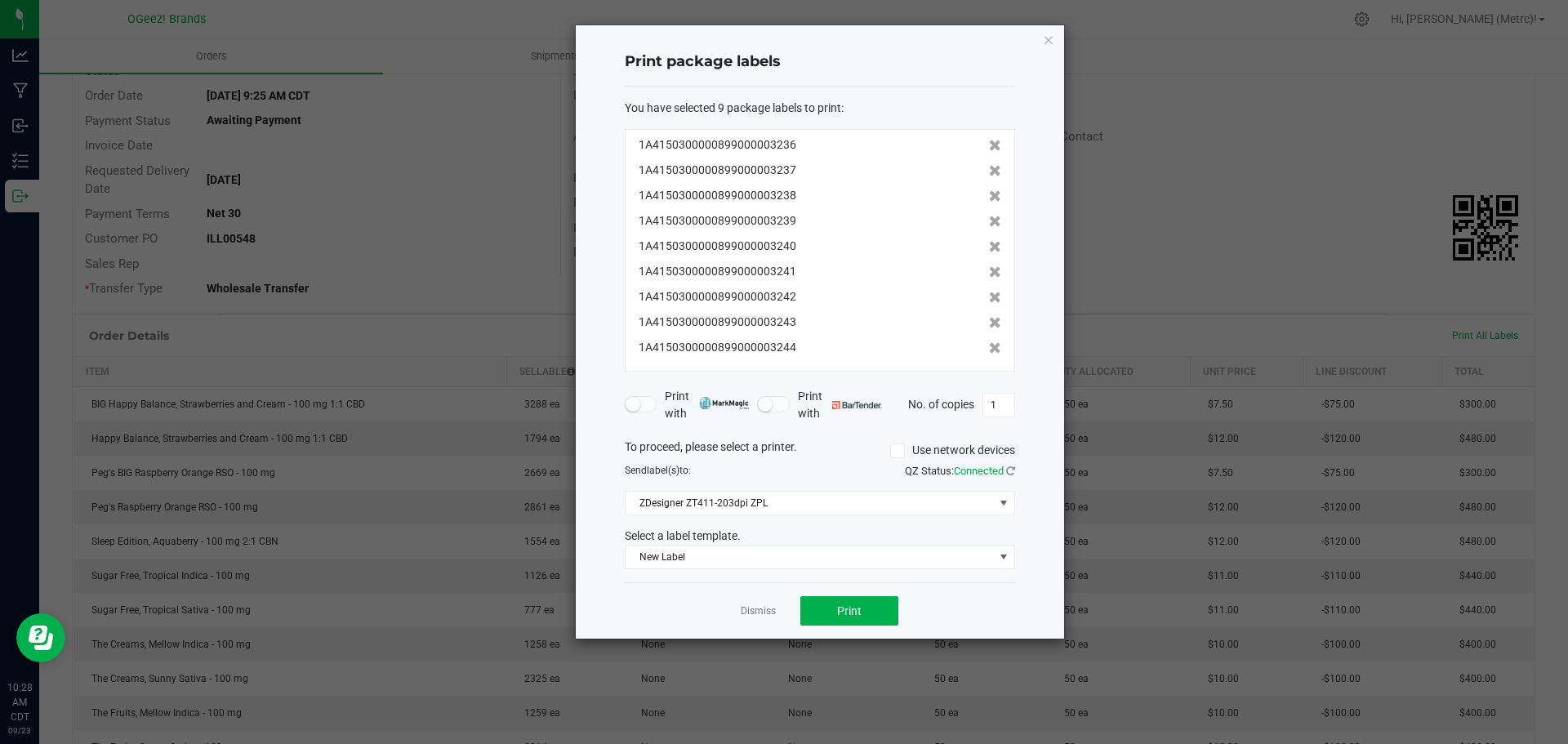
click at [989, 143] on icon at bounding box center [995, 145] width 12 height 11
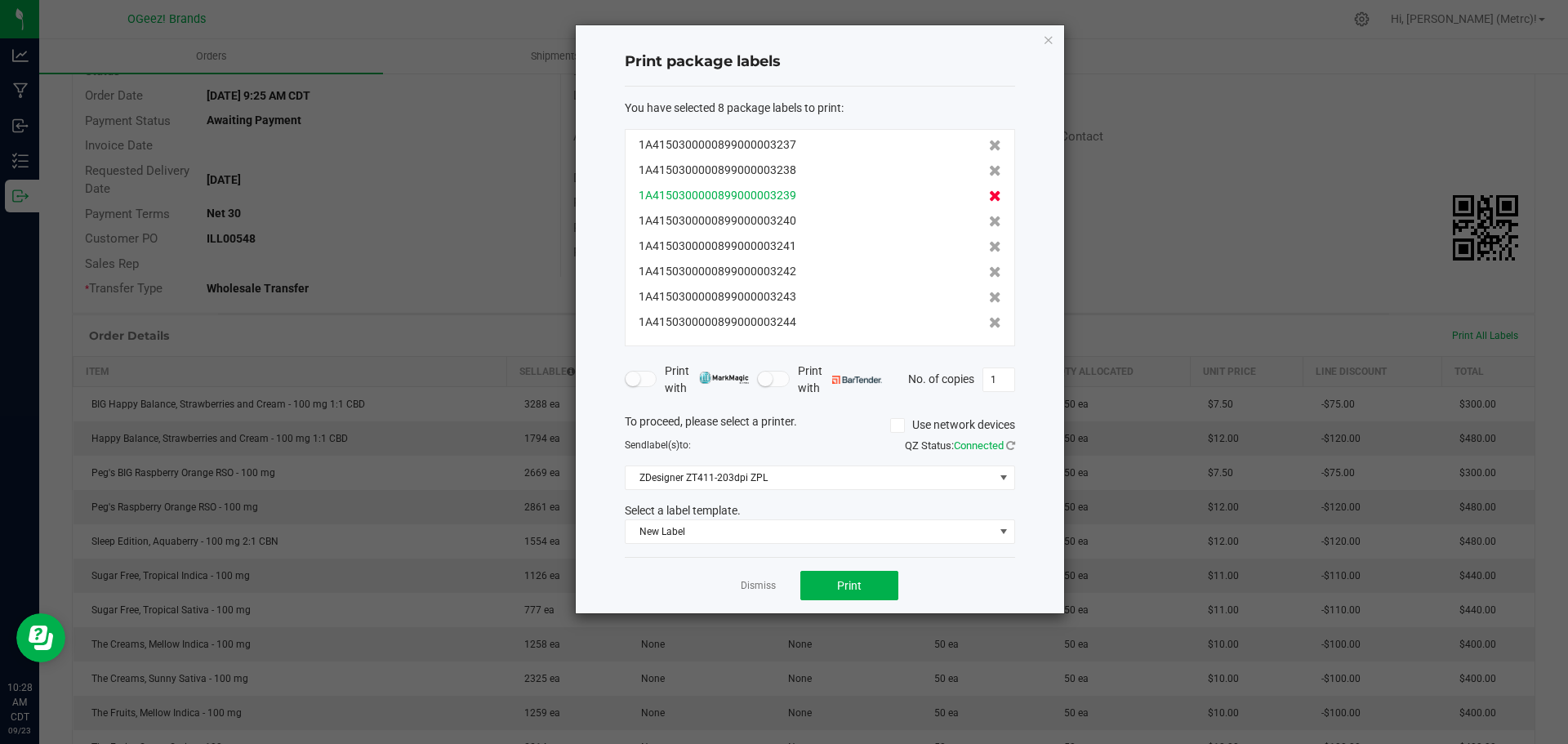
click at [989, 190] on icon at bounding box center [995, 196] width 12 height 11
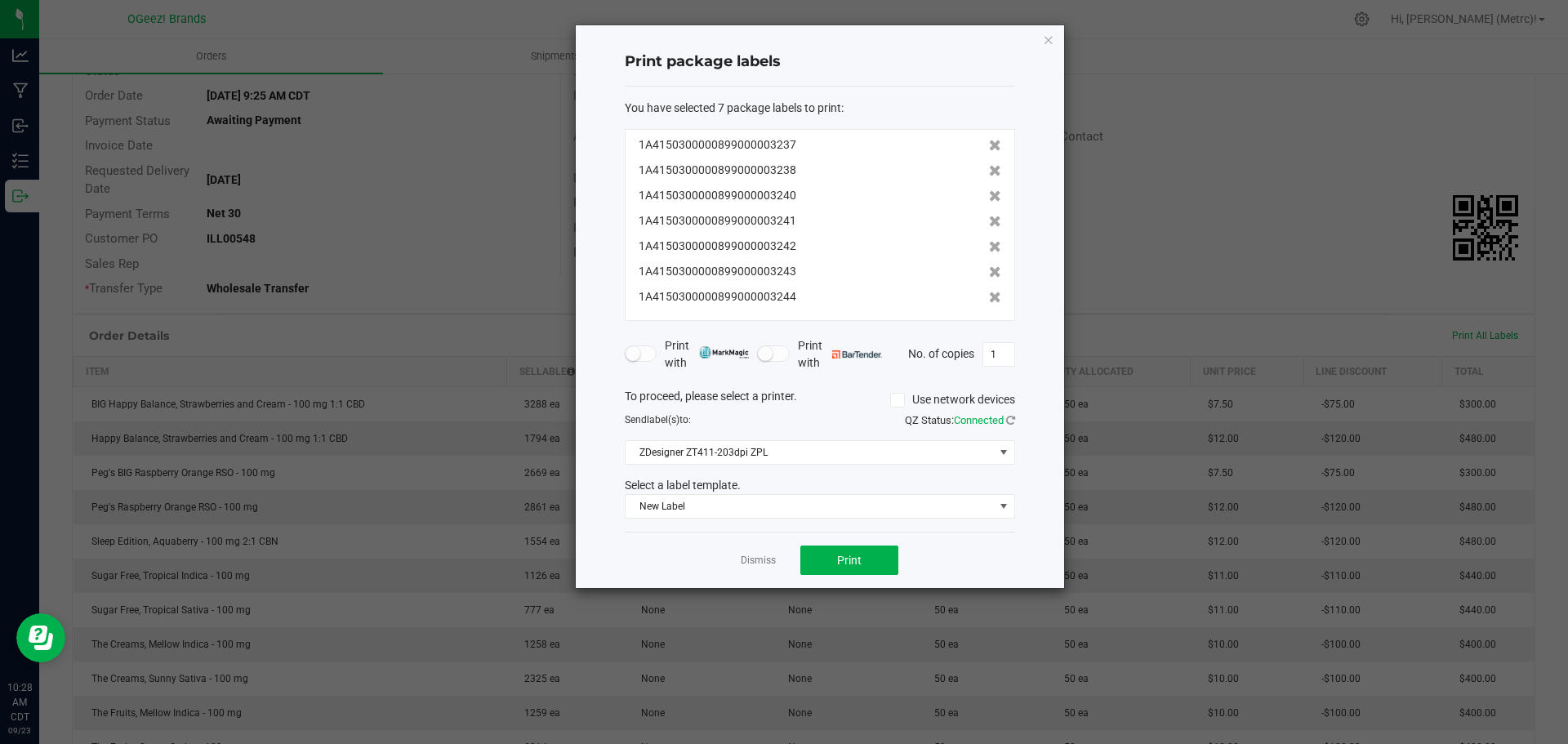
click at [989, 190] on icon at bounding box center [995, 196] width 12 height 11
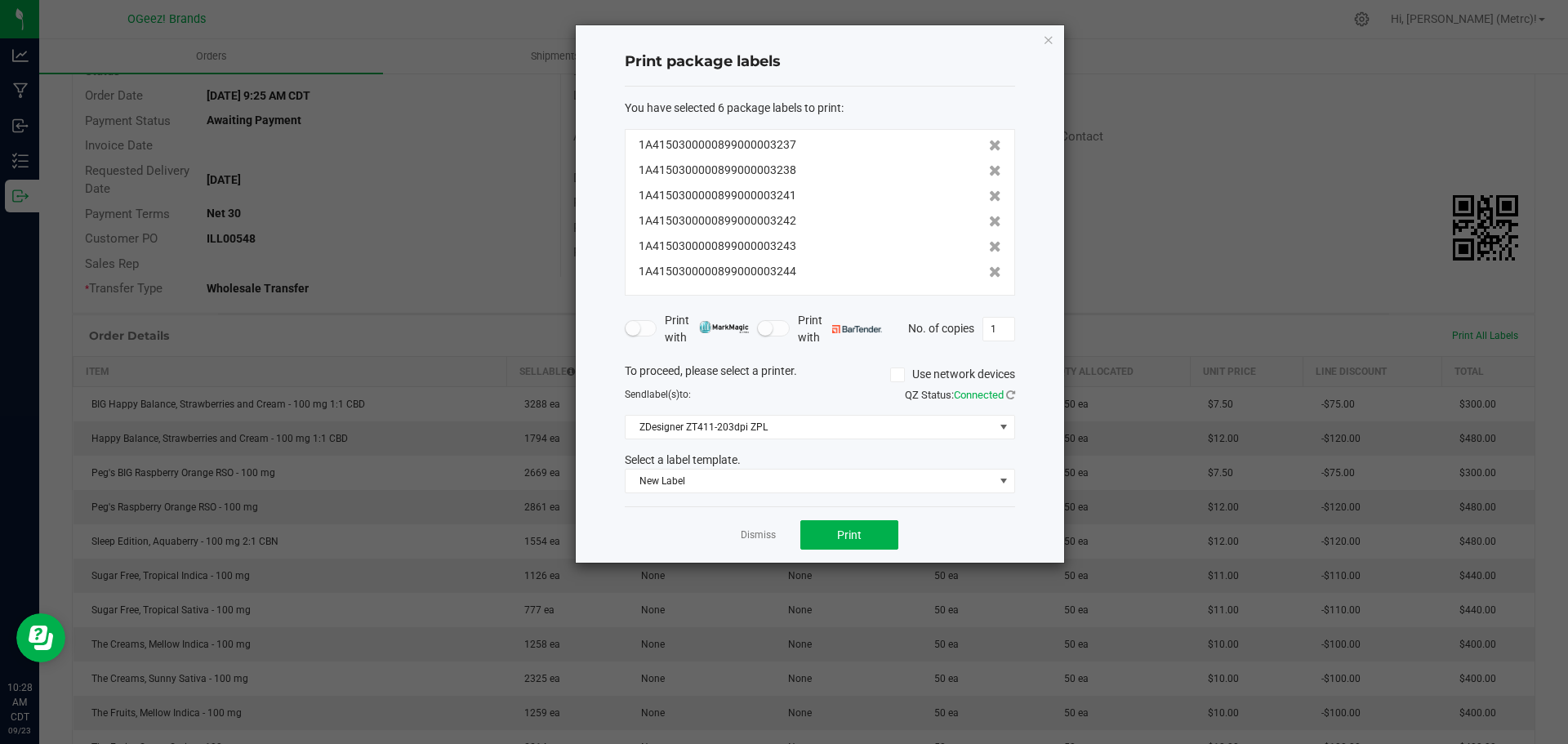
click at [989, 190] on icon at bounding box center [995, 196] width 12 height 11
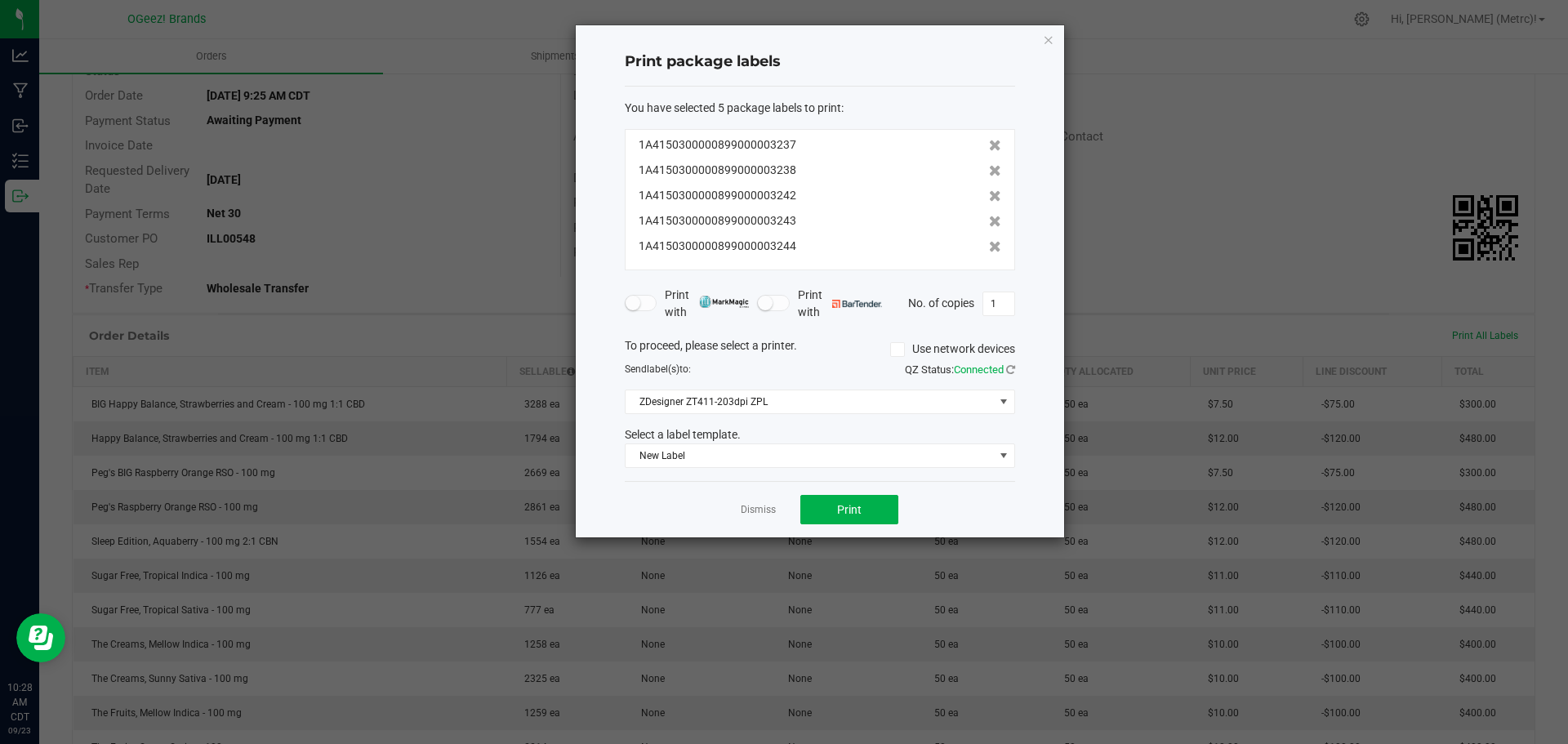
click at [989, 190] on icon at bounding box center [995, 196] width 12 height 11
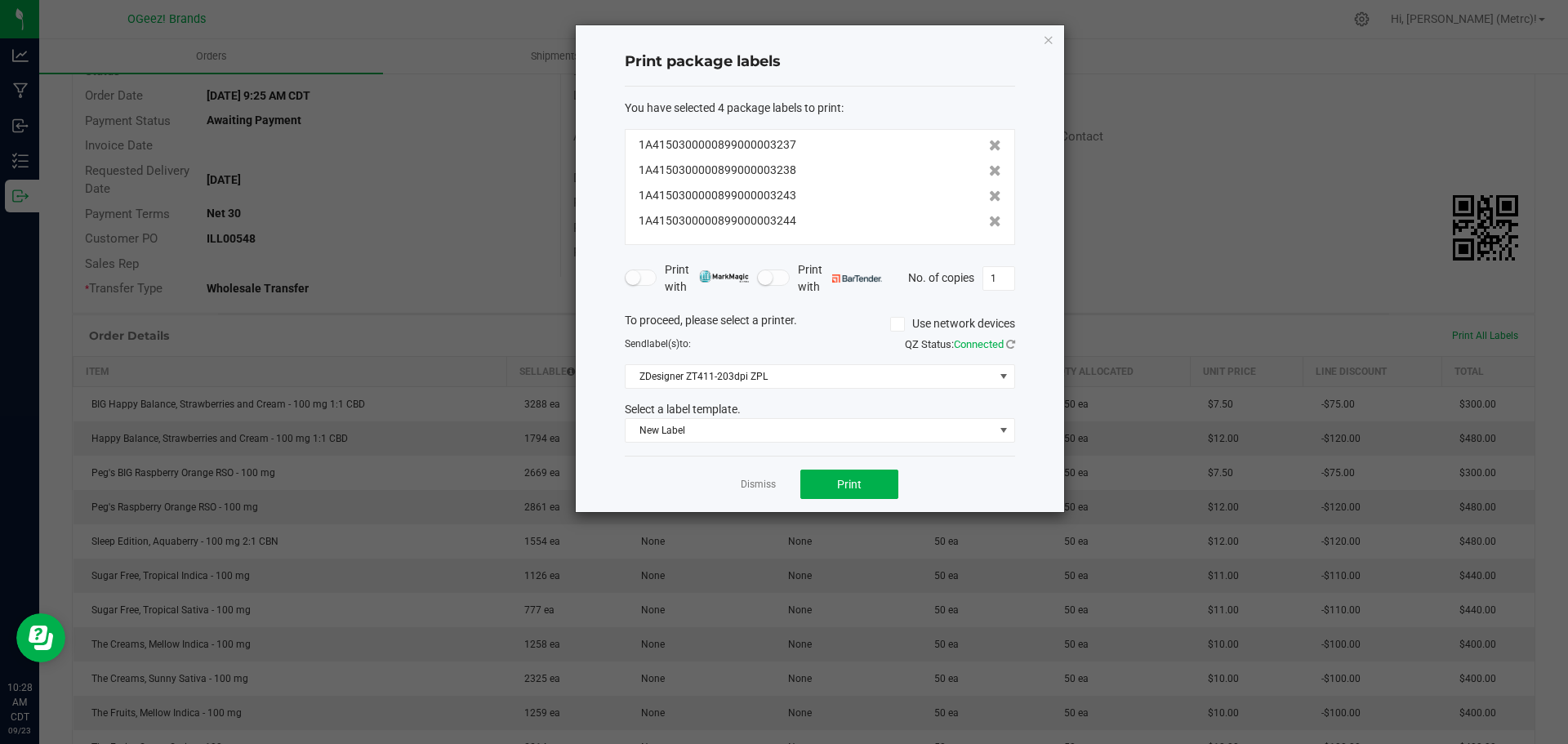
click at [989, 190] on icon at bounding box center [995, 196] width 12 height 11
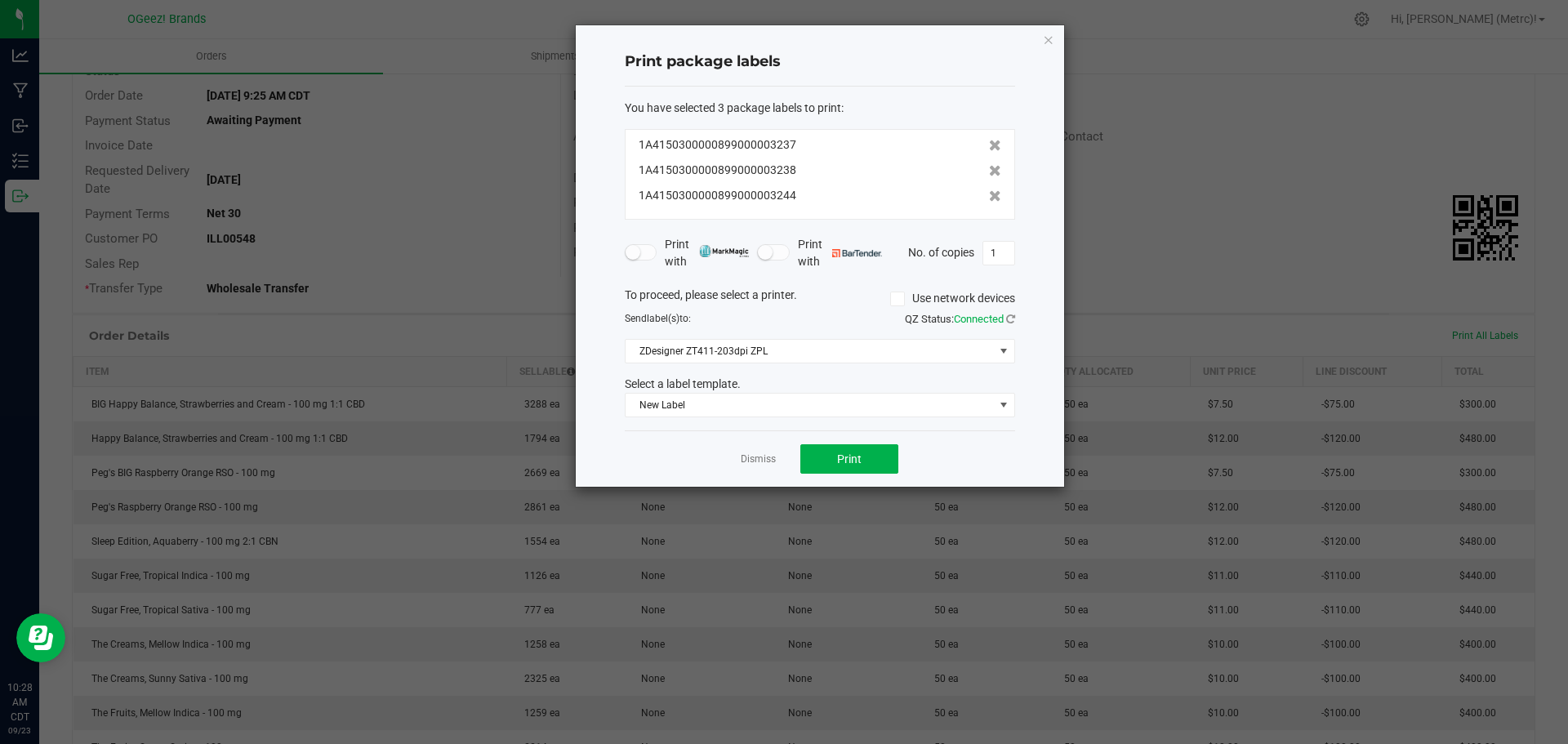
click at [989, 190] on icon at bounding box center [995, 196] width 12 height 11
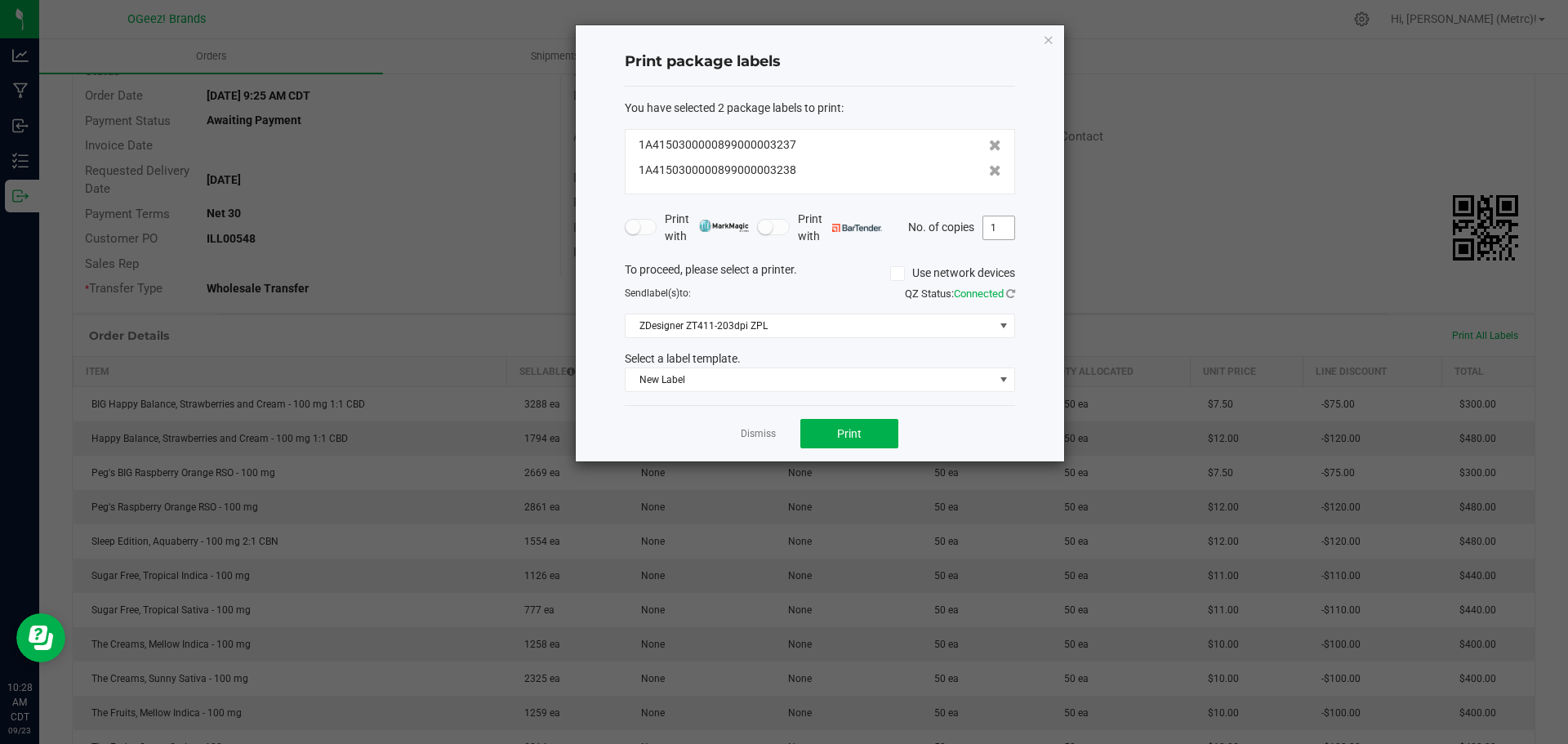
click at [993, 229] on input "1" at bounding box center [999, 228] width 31 height 23
type input "50"
click at [982, 389] on span "New Label" at bounding box center [809, 379] width 368 height 23
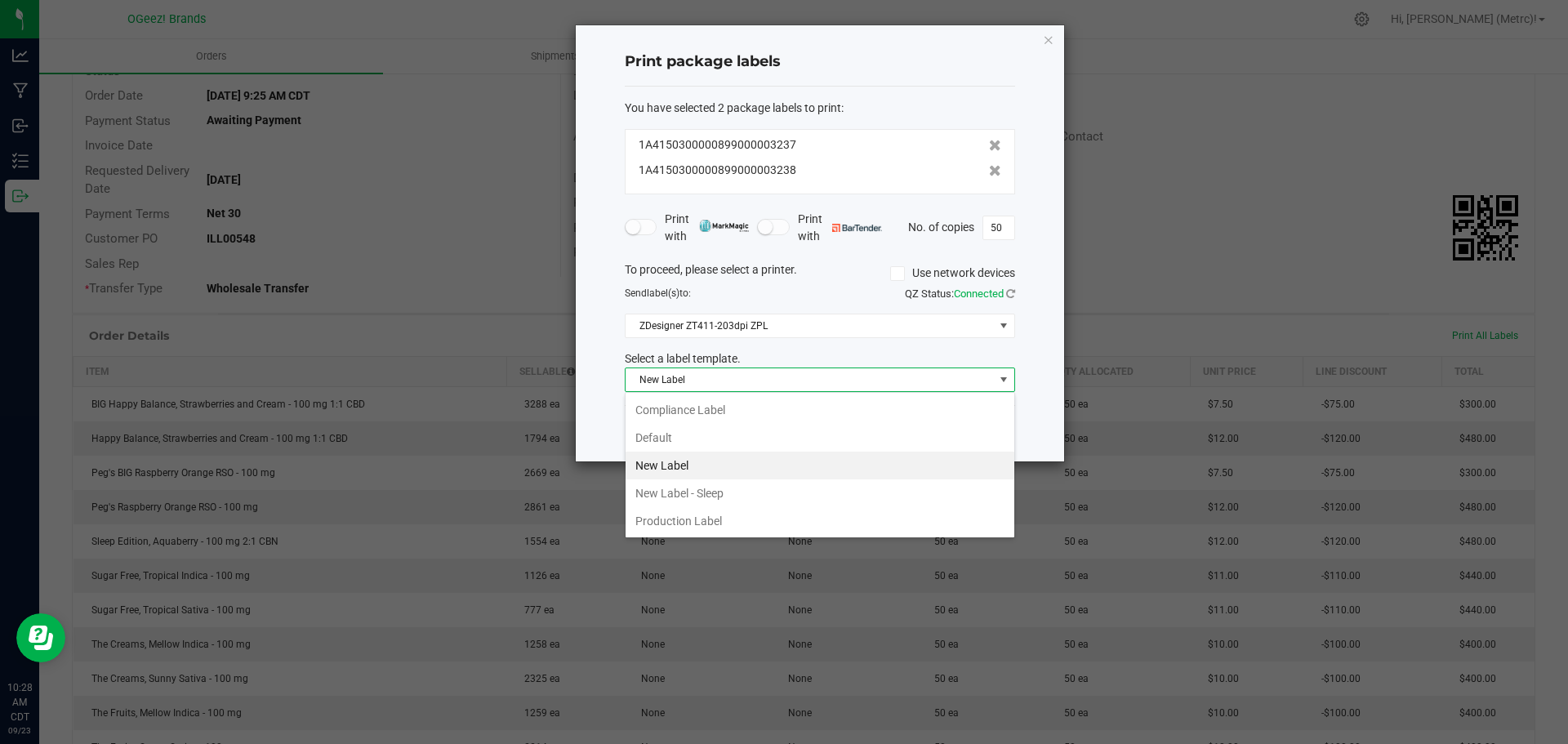
scroll to position [25, 390]
click at [788, 439] on li "Default" at bounding box center [820, 438] width 389 height 28
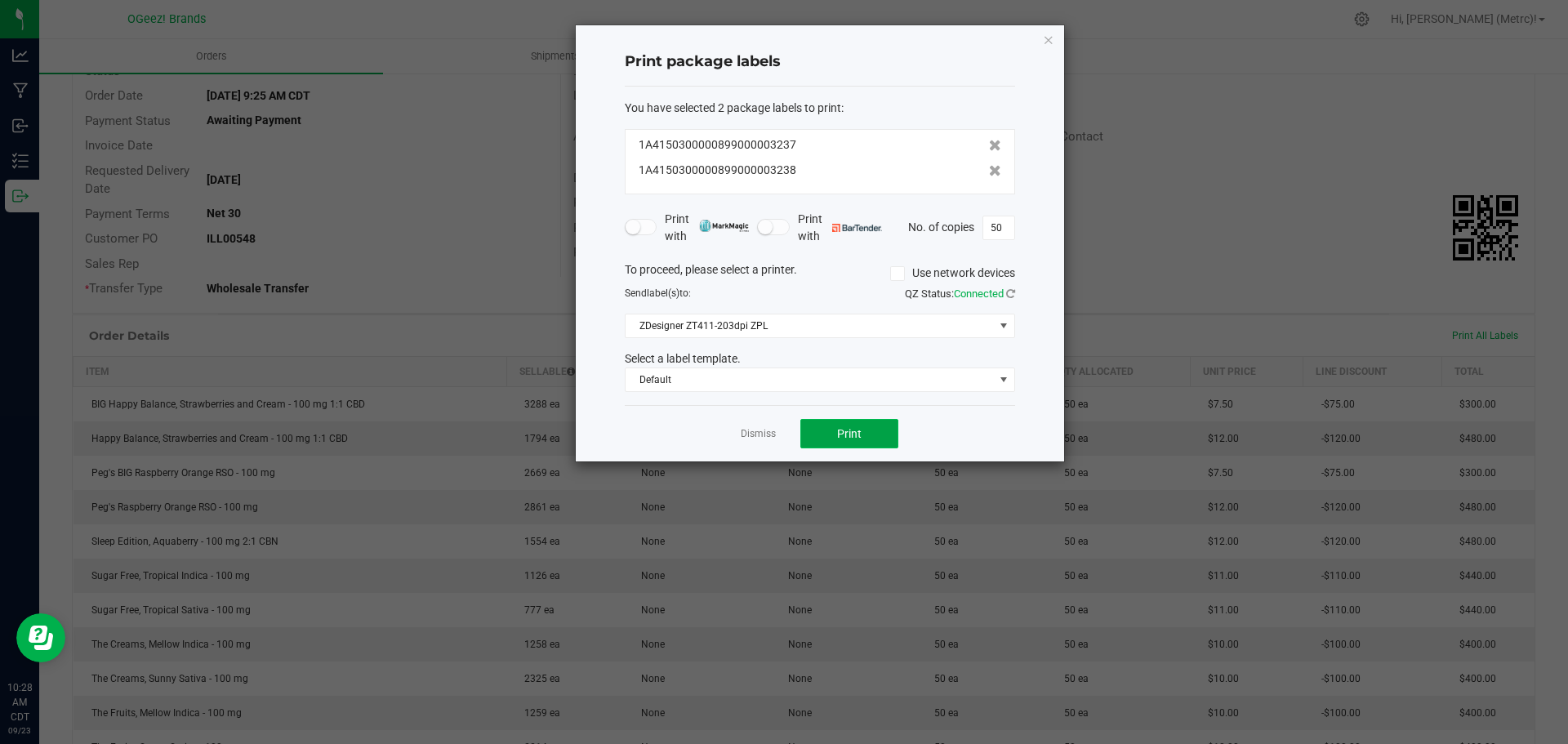
click at [869, 447] on button "Print" at bounding box center [849, 433] width 98 height 29
drag, startPoint x: 896, startPoint y: 194, endPoint x: 1050, endPoint y: 41, distance: 217.1
click at [1050, 41] on icon "button" at bounding box center [1048, 39] width 11 height 20
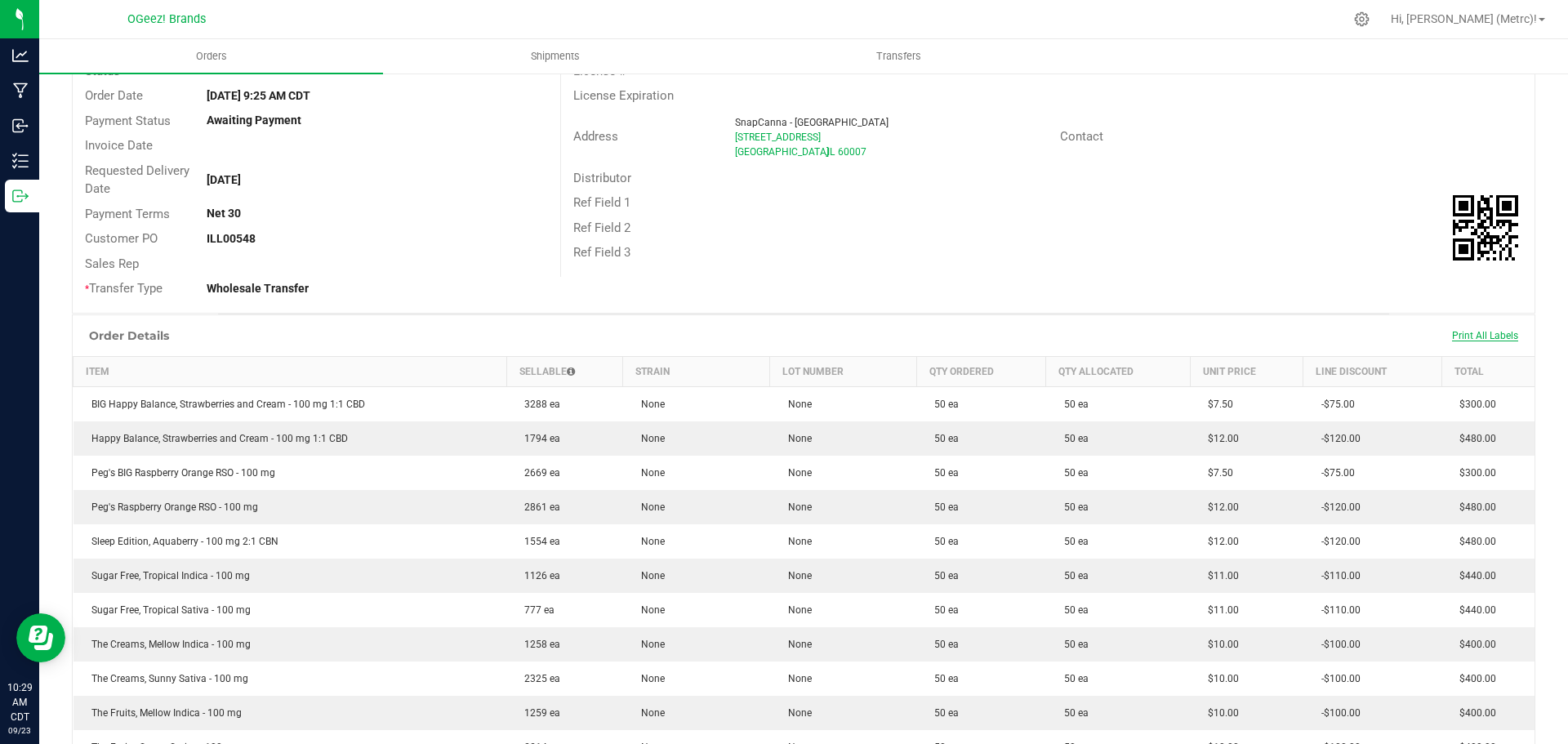
click at [1472, 339] on span "Print All Labels" at bounding box center [1485, 336] width 66 height 11
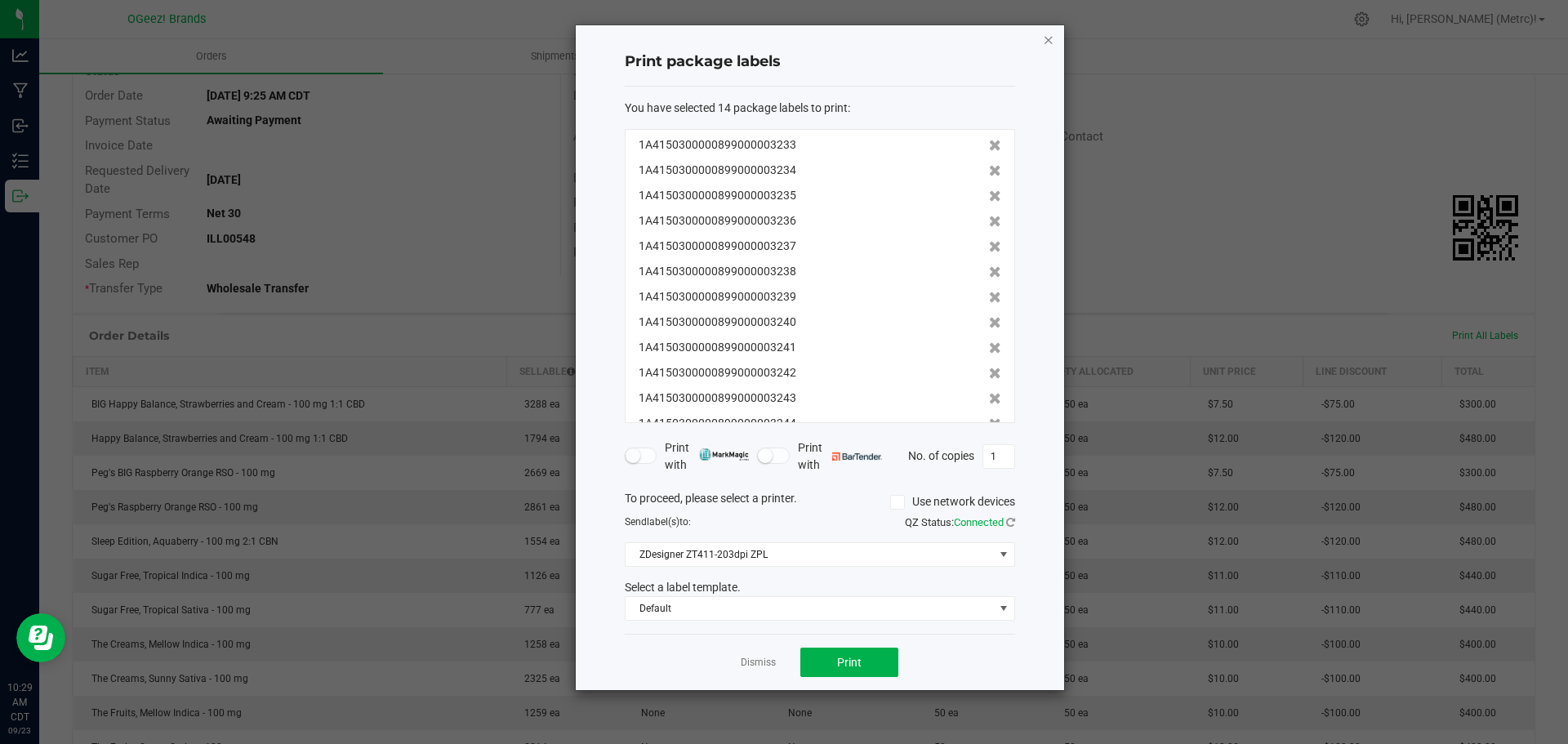
click at [1045, 33] on icon "button" at bounding box center [1048, 39] width 11 height 20
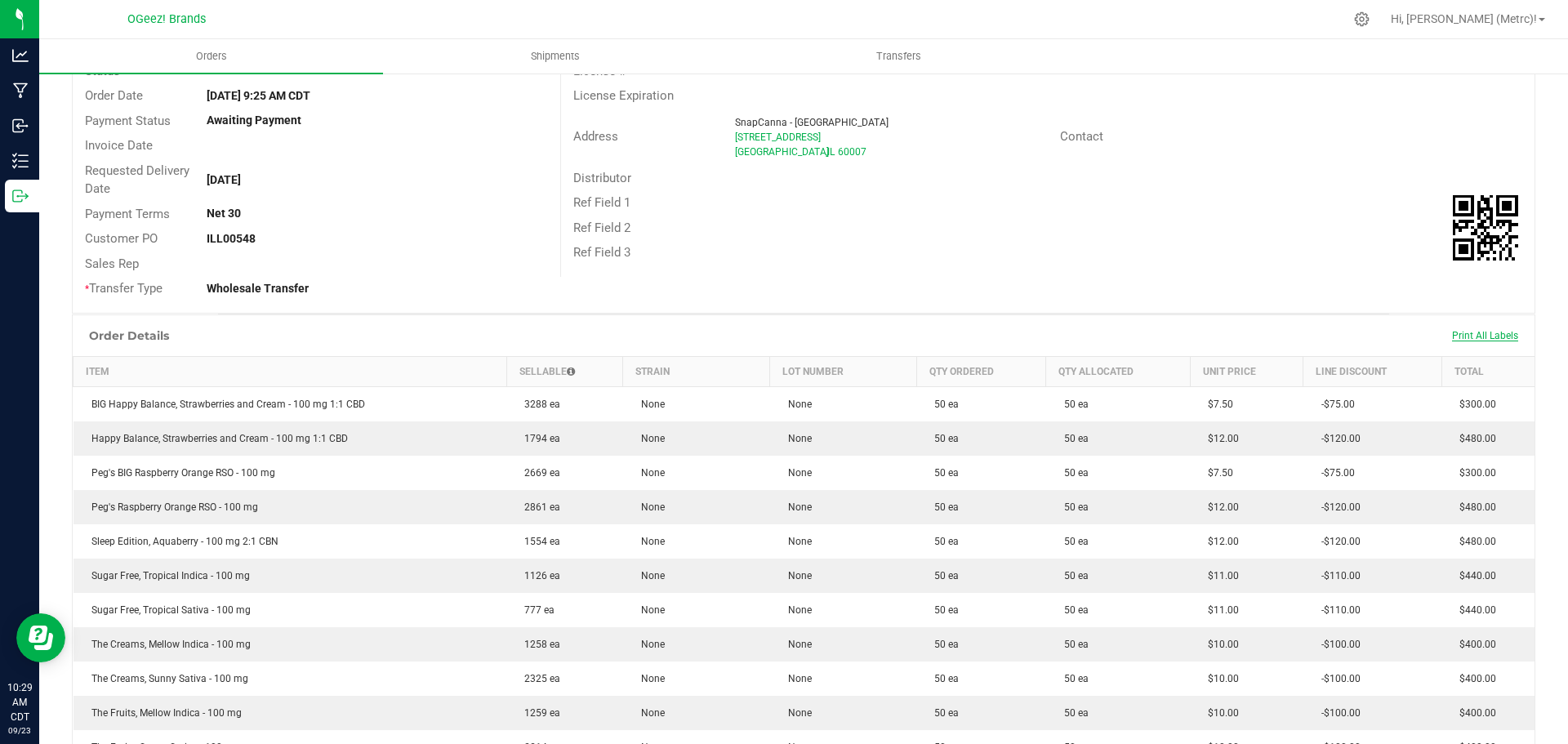
click at [1484, 328] on div "Print All Labels" at bounding box center [1485, 336] width 83 height 34
click at [1487, 338] on span "Print All Labels" at bounding box center [1485, 336] width 66 height 11
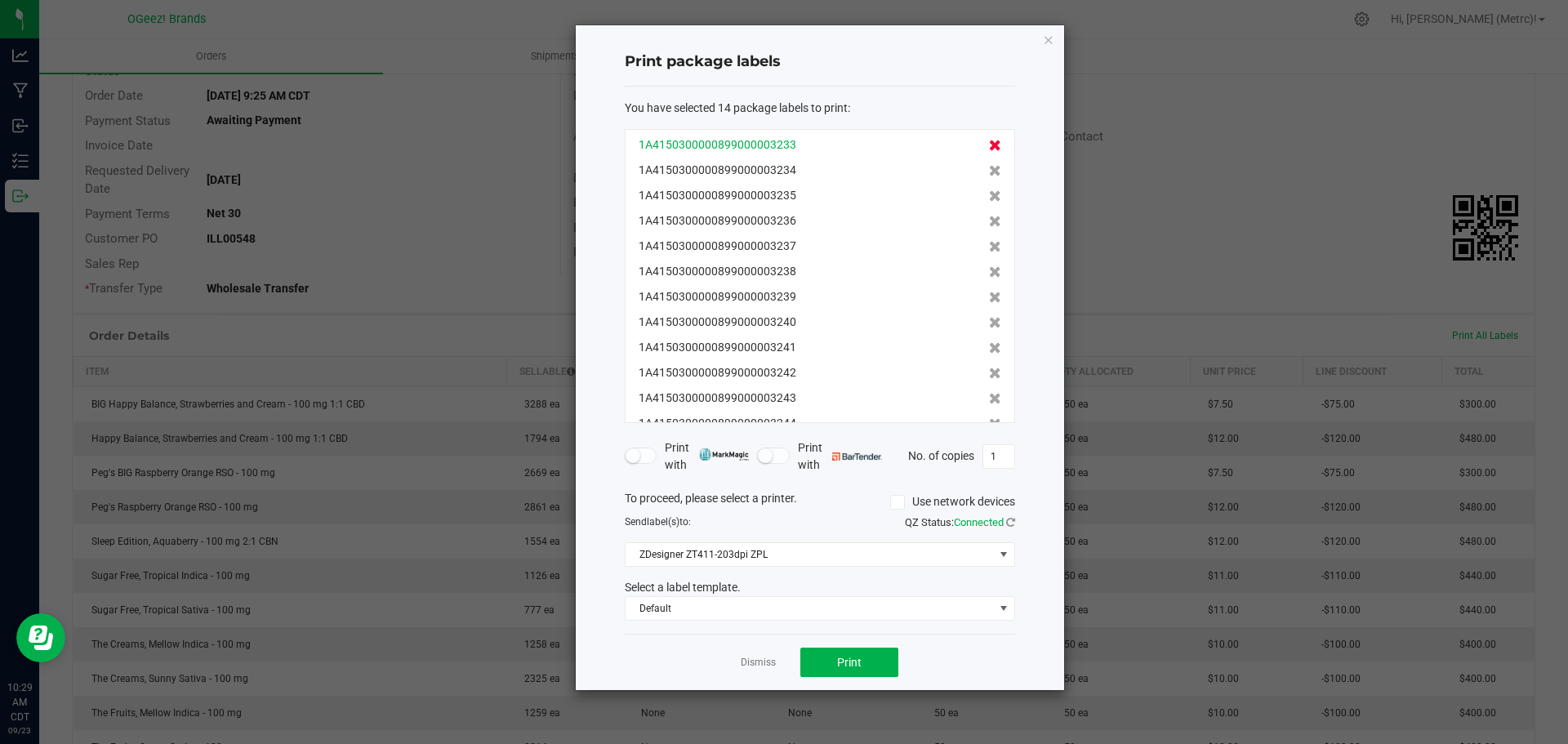
click at [989, 145] on icon at bounding box center [995, 145] width 12 height 11
click at [989, 165] on icon at bounding box center [995, 170] width 12 height 11
click at [989, 144] on icon at bounding box center [995, 145] width 12 height 11
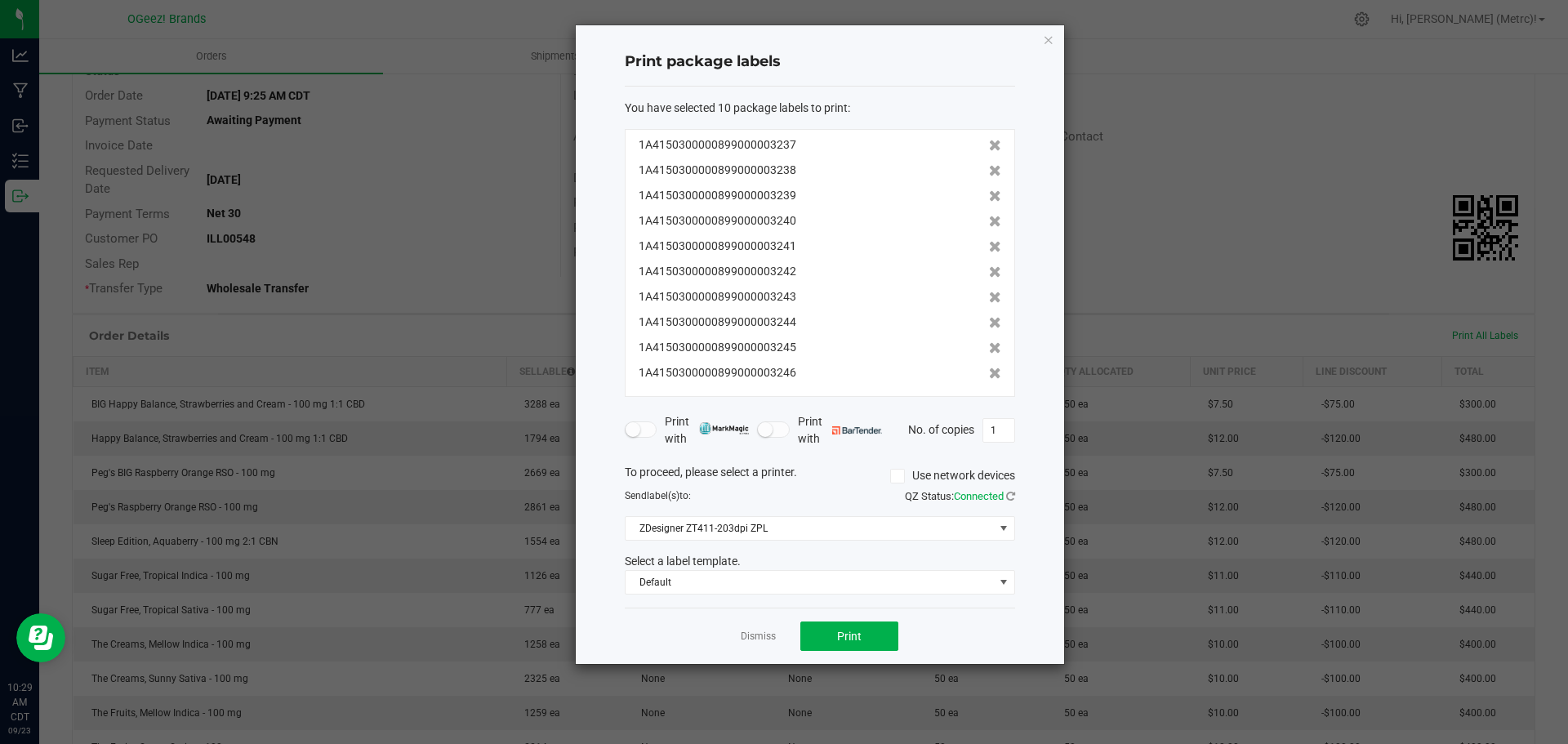
click at [989, 144] on icon at bounding box center [995, 145] width 12 height 11
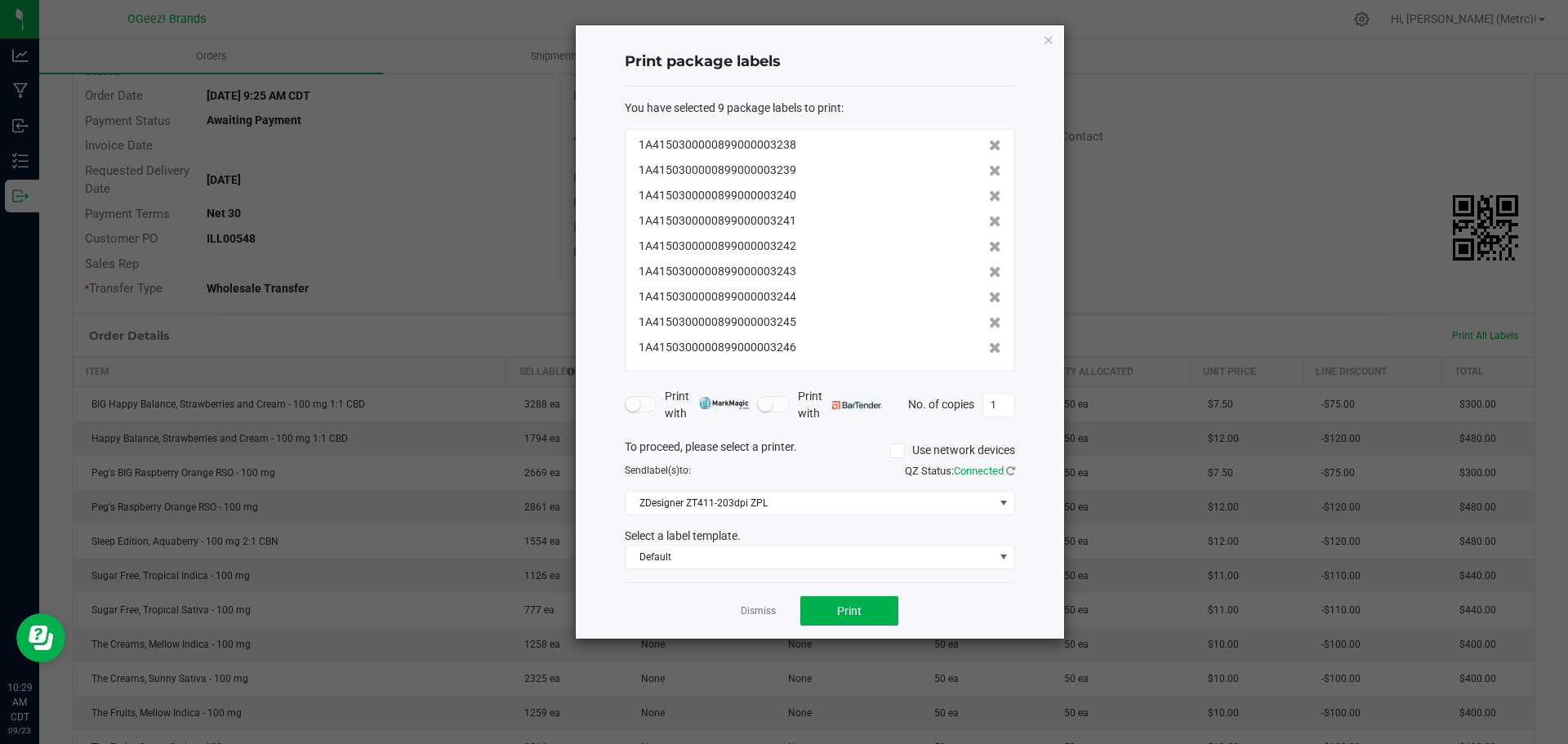
click at [989, 144] on icon at bounding box center [995, 145] width 12 height 11
click at [989, 165] on icon at bounding box center [995, 170] width 12 height 11
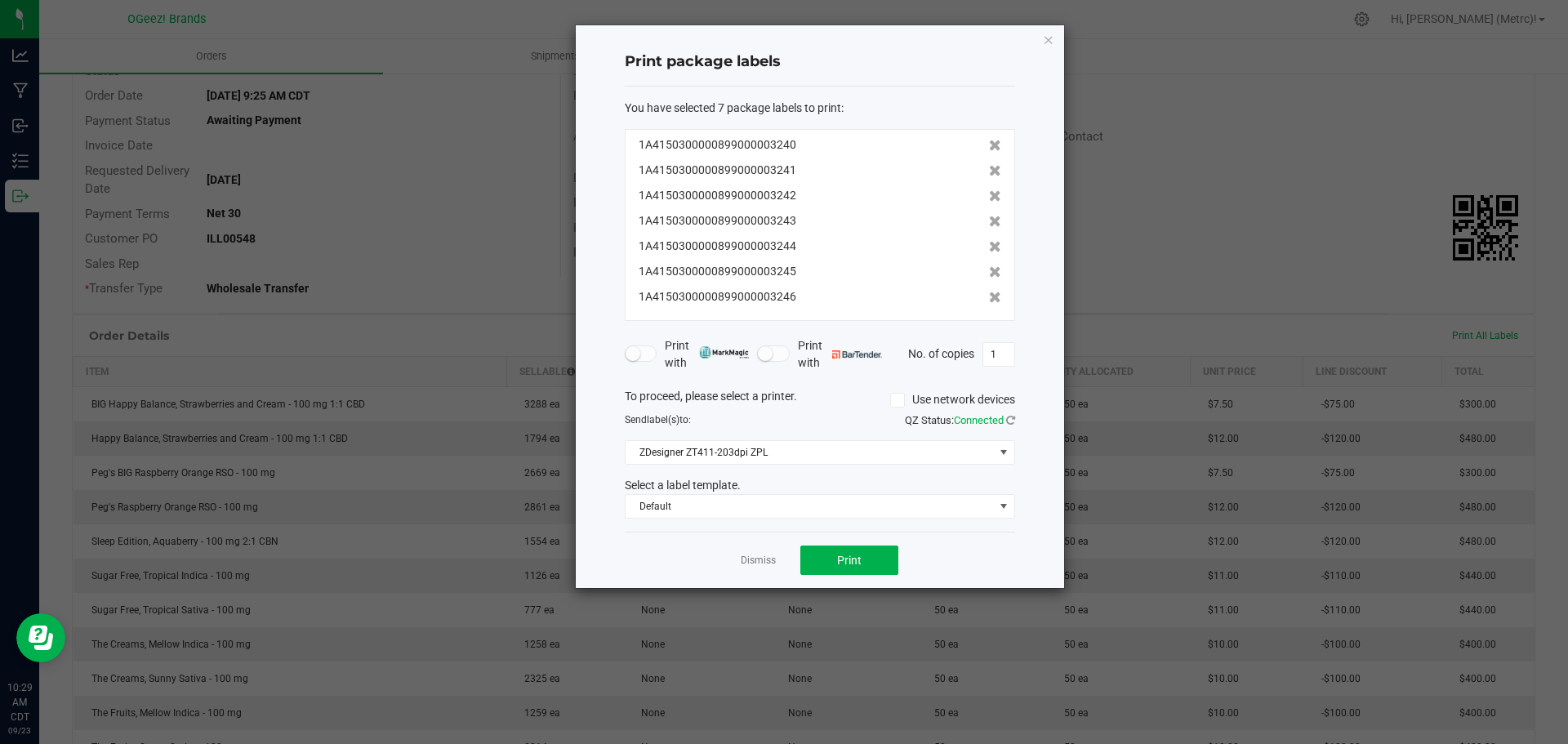
click at [989, 144] on icon at bounding box center [995, 145] width 12 height 11
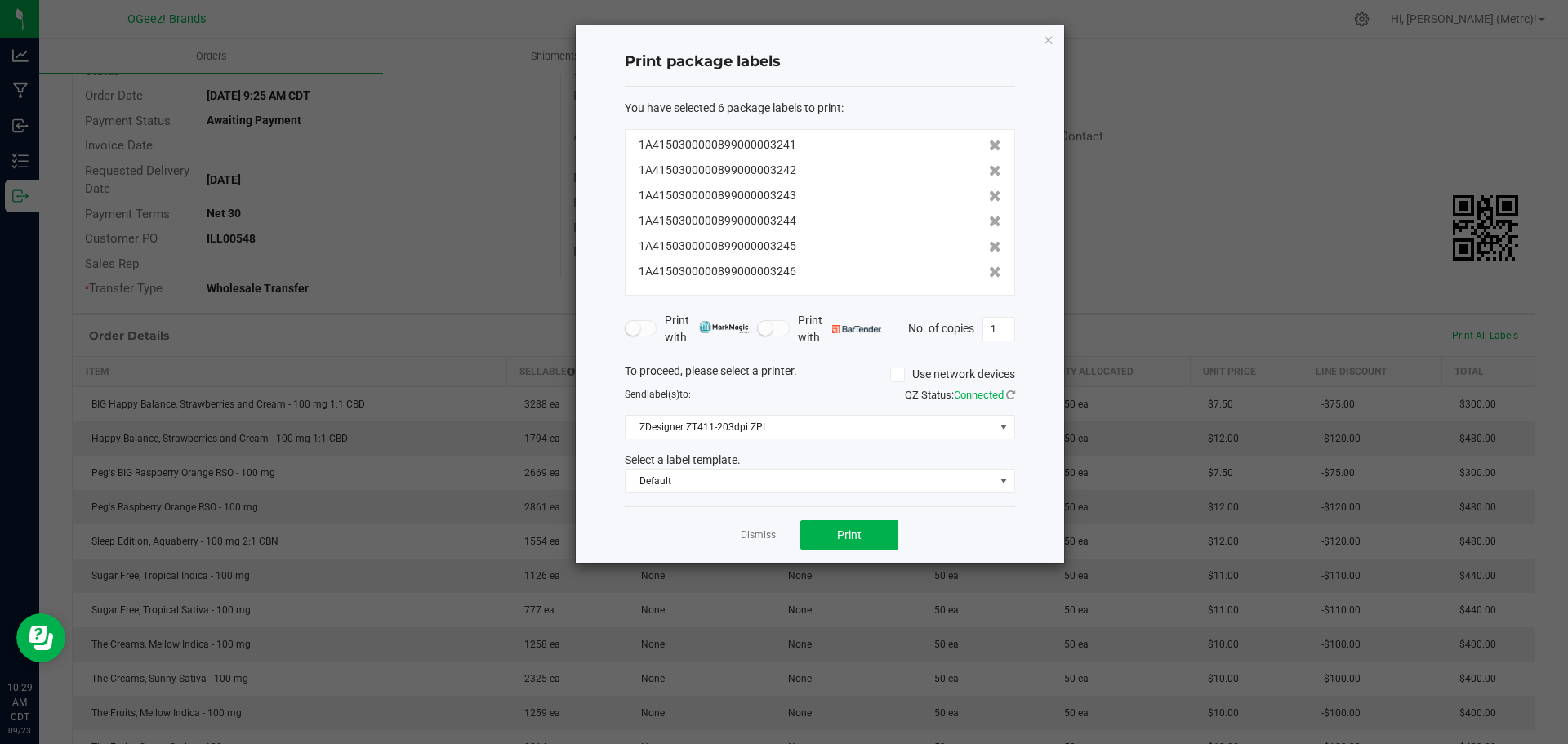
click at [989, 144] on icon at bounding box center [995, 145] width 12 height 11
click at [989, 165] on icon at bounding box center [995, 170] width 12 height 11
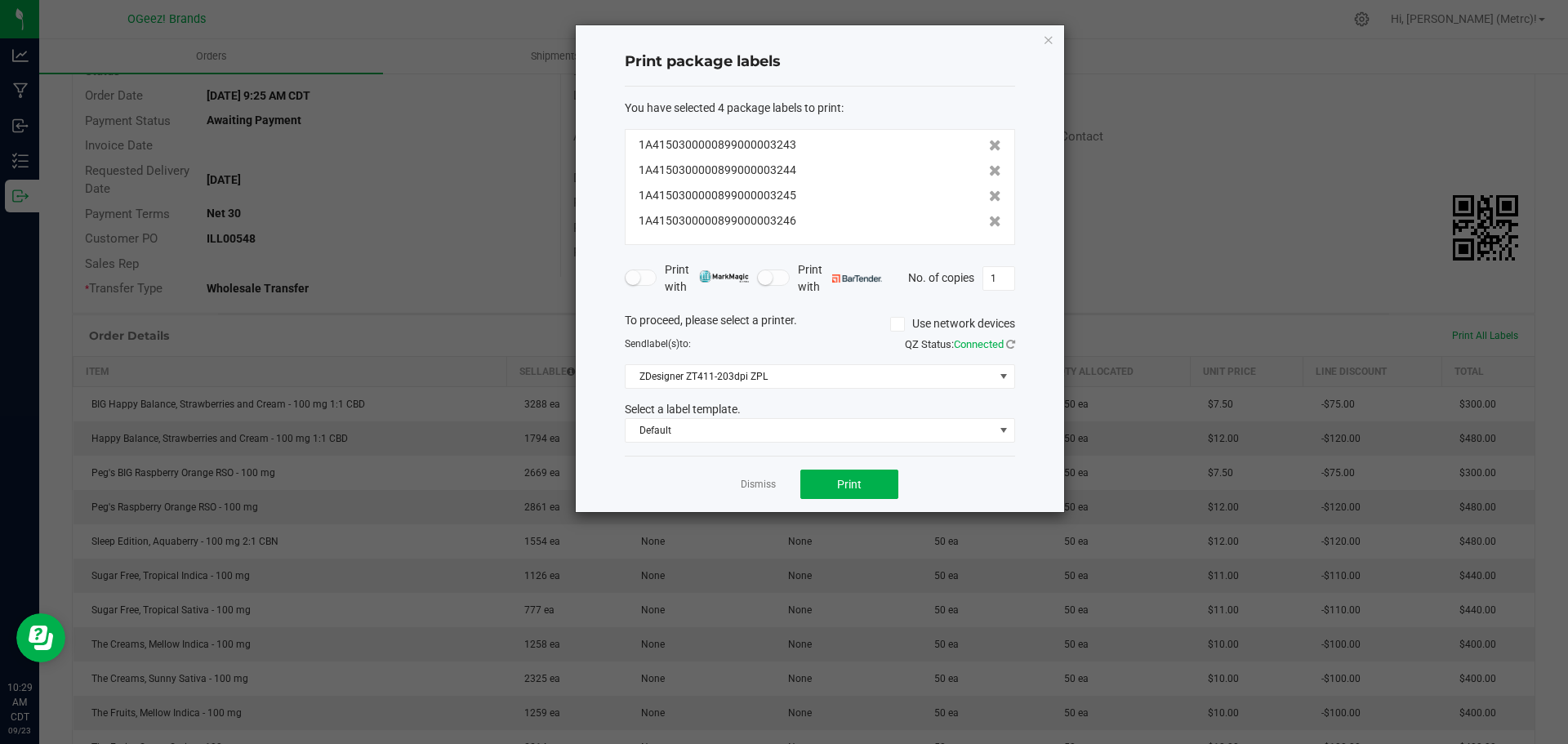
click at [989, 144] on icon at bounding box center [995, 145] width 12 height 11
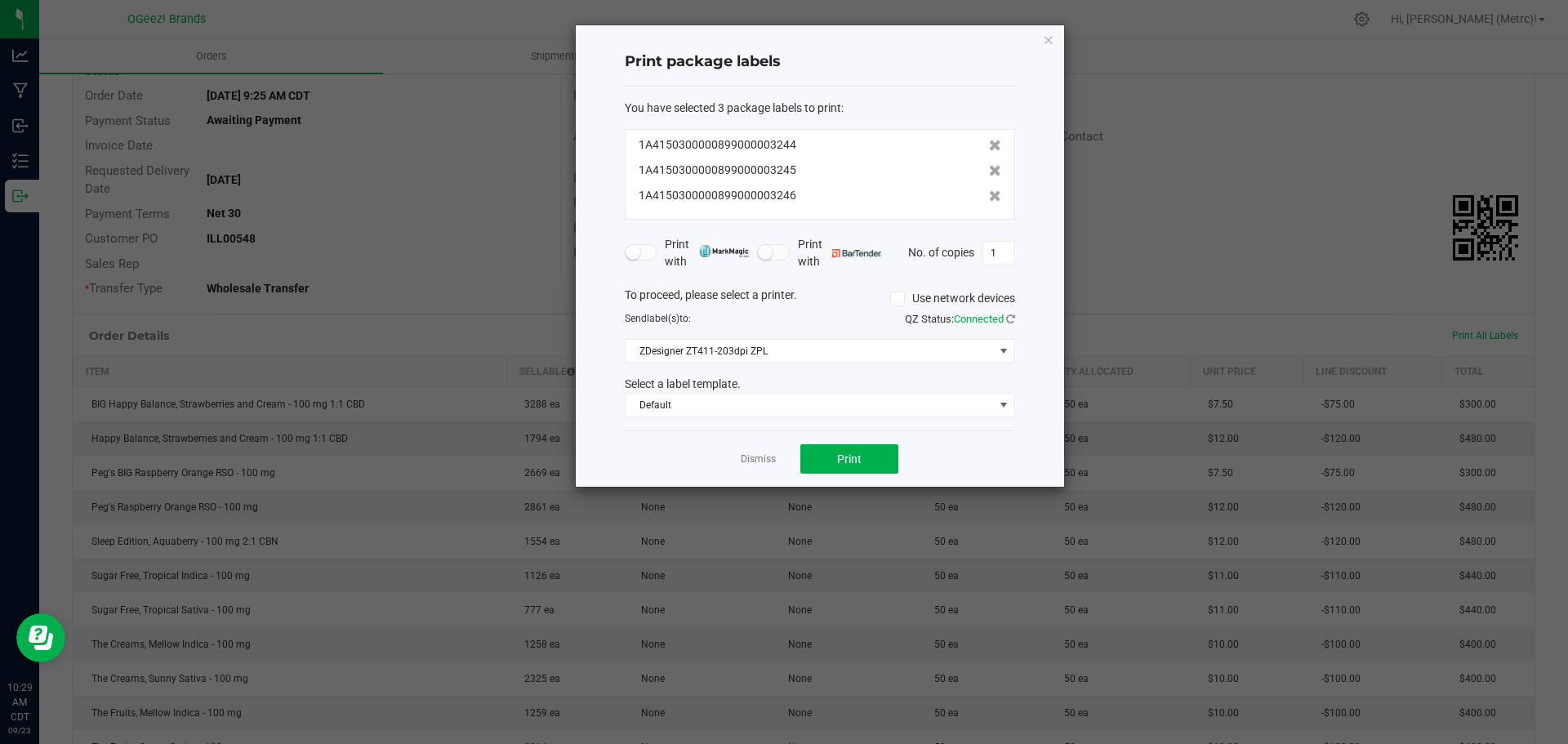
click at [989, 144] on icon at bounding box center [995, 145] width 12 height 11
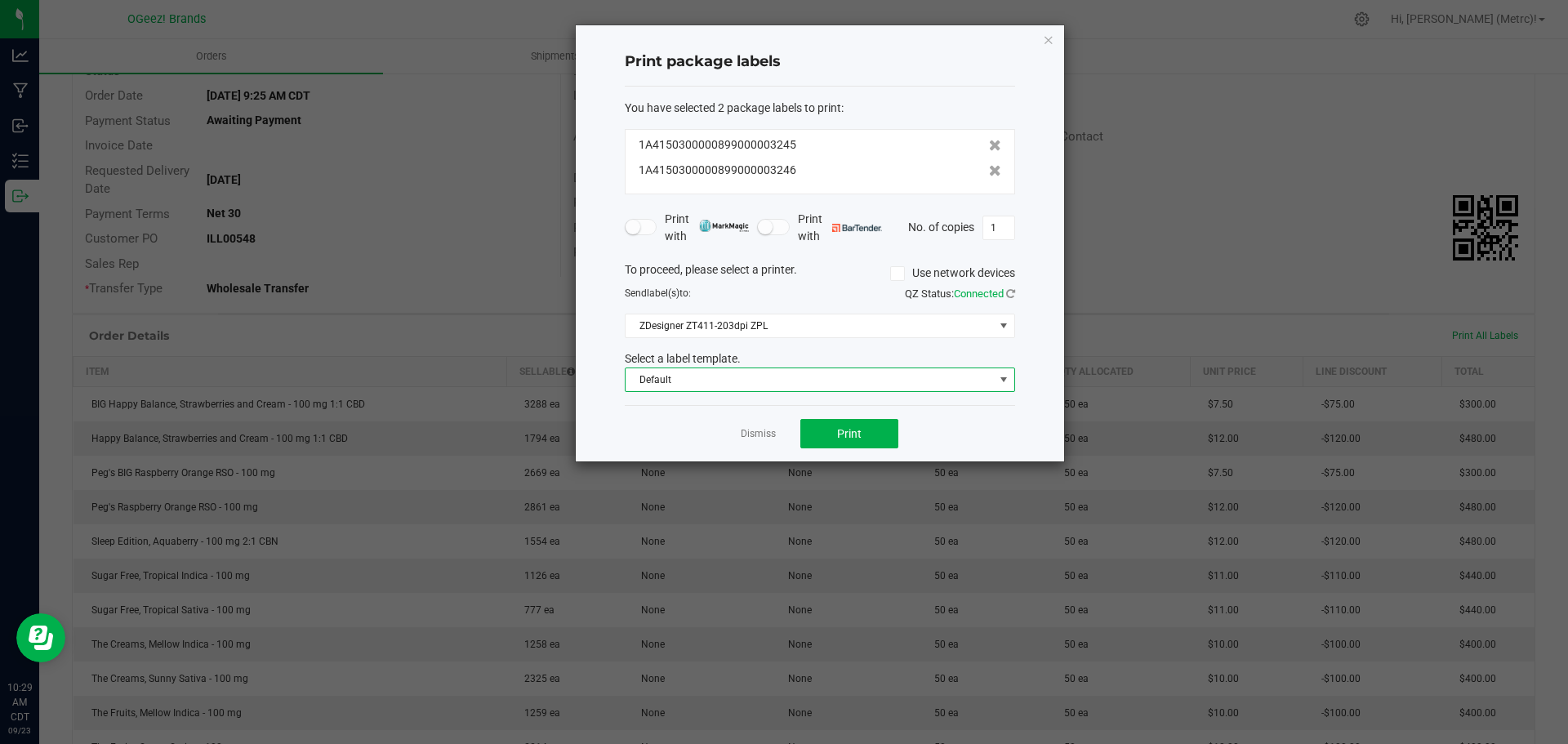
click at [888, 387] on span "Default" at bounding box center [809, 379] width 368 height 23
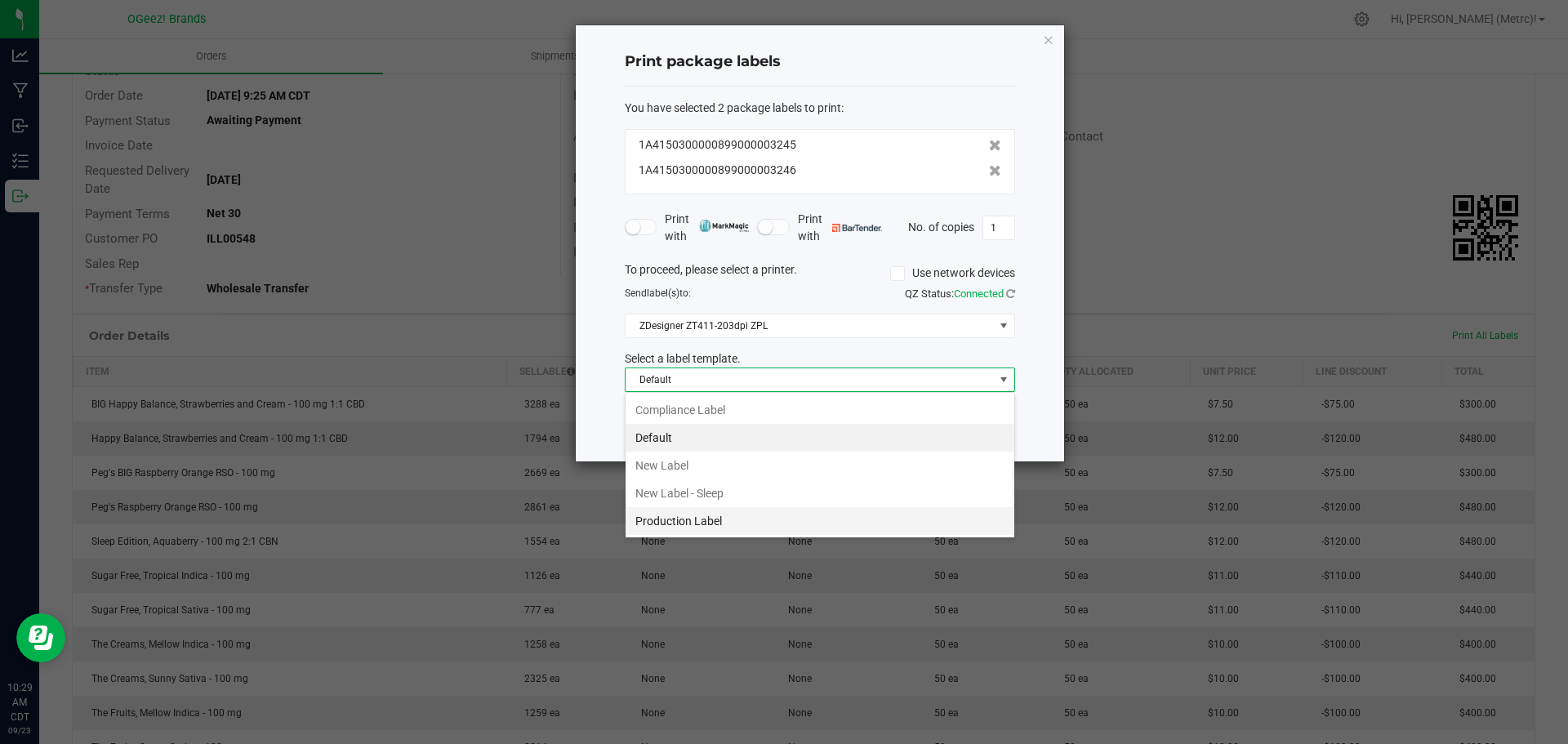
click at [784, 529] on li "Production Label" at bounding box center [820, 521] width 389 height 28
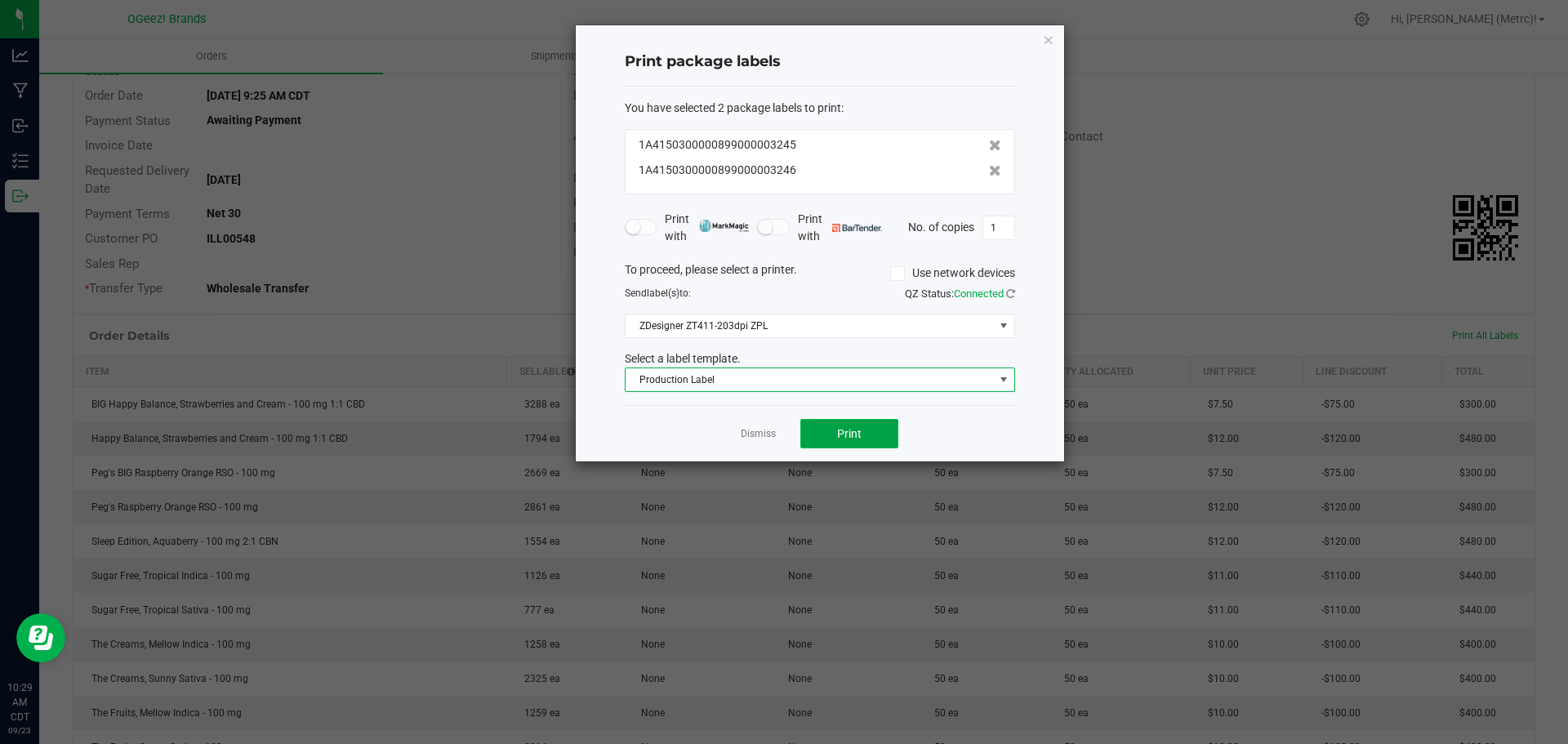
click at [848, 438] on span "Print" at bounding box center [849, 433] width 25 height 13
click at [919, 380] on span "Production Label" at bounding box center [809, 379] width 368 height 23
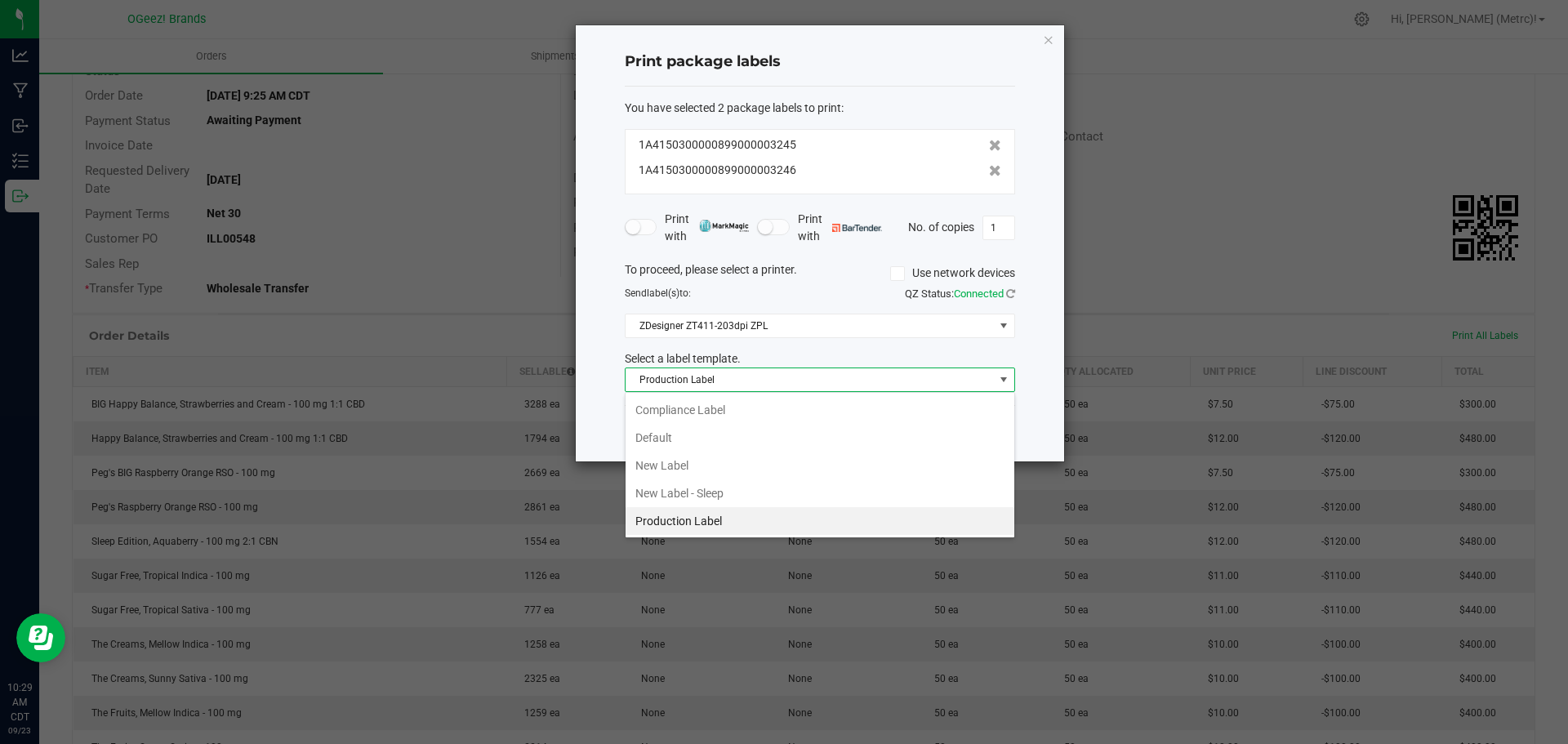
drag, startPoint x: 711, startPoint y: 429, endPoint x: 853, endPoint y: 293, distance: 196.6
click at [715, 422] on ul "Compliance Label Default New Label New Label - Sleep Production Label" at bounding box center [820, 465] width 389 height 138
click at [696, 440] on li "Default" at bounding box center [820, 438] width 389 height 28
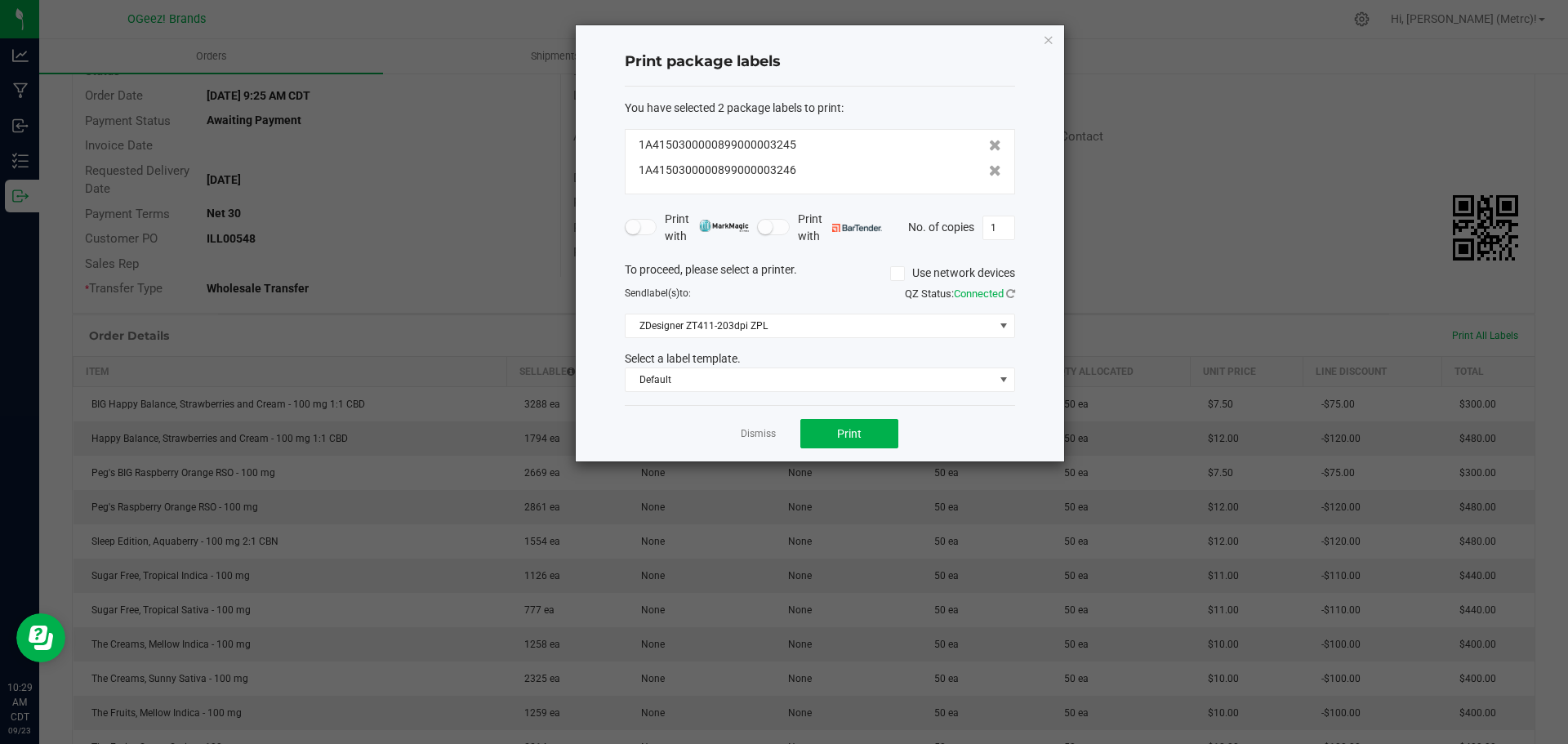
click at [1016, 227] on div "Print package labels You have selected 2 package labels to print : 1A4150300000…" at bounding box center [820, 243] width 489 height 436
click at [971, 224] on div "No. of copies 1" at bounding box center [961, 228] width 107 height 25
click at [1011, 230] on input "1" at bounding box center [999, 228] width 31 height 23
type input "25"
click at [929, 371] on span "Default" at bounding box center [809, 379] width 368 height 23
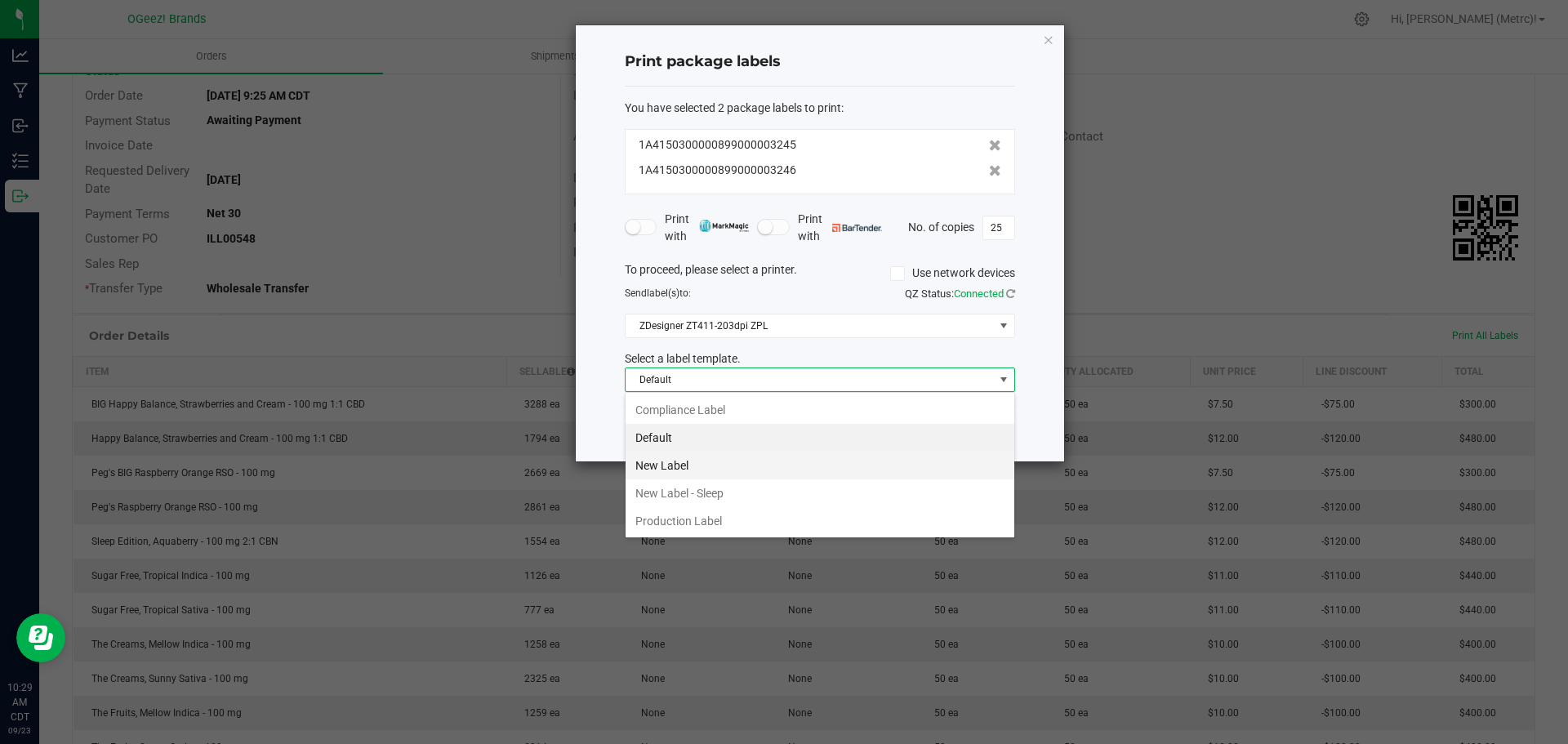
click at [801, 457] on li "New Label" at bounding box center [820, 465] width 389 height 28
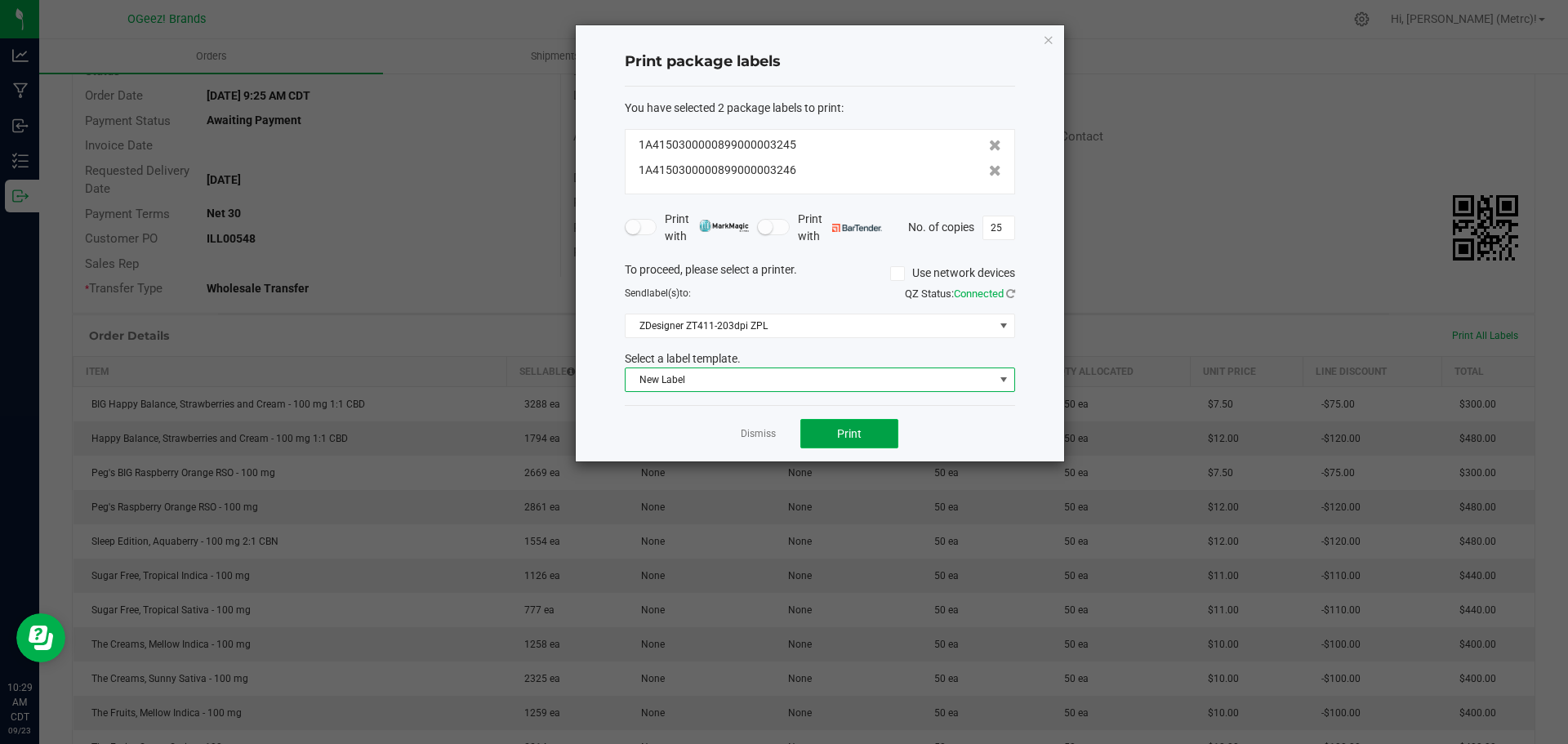
click at [830, 443] on button "Print" at bounding box center [849, 433] width 98 height 29
click at [1047, 32] on icon "button" at bounding box center [1048, 39] width 11 height 20
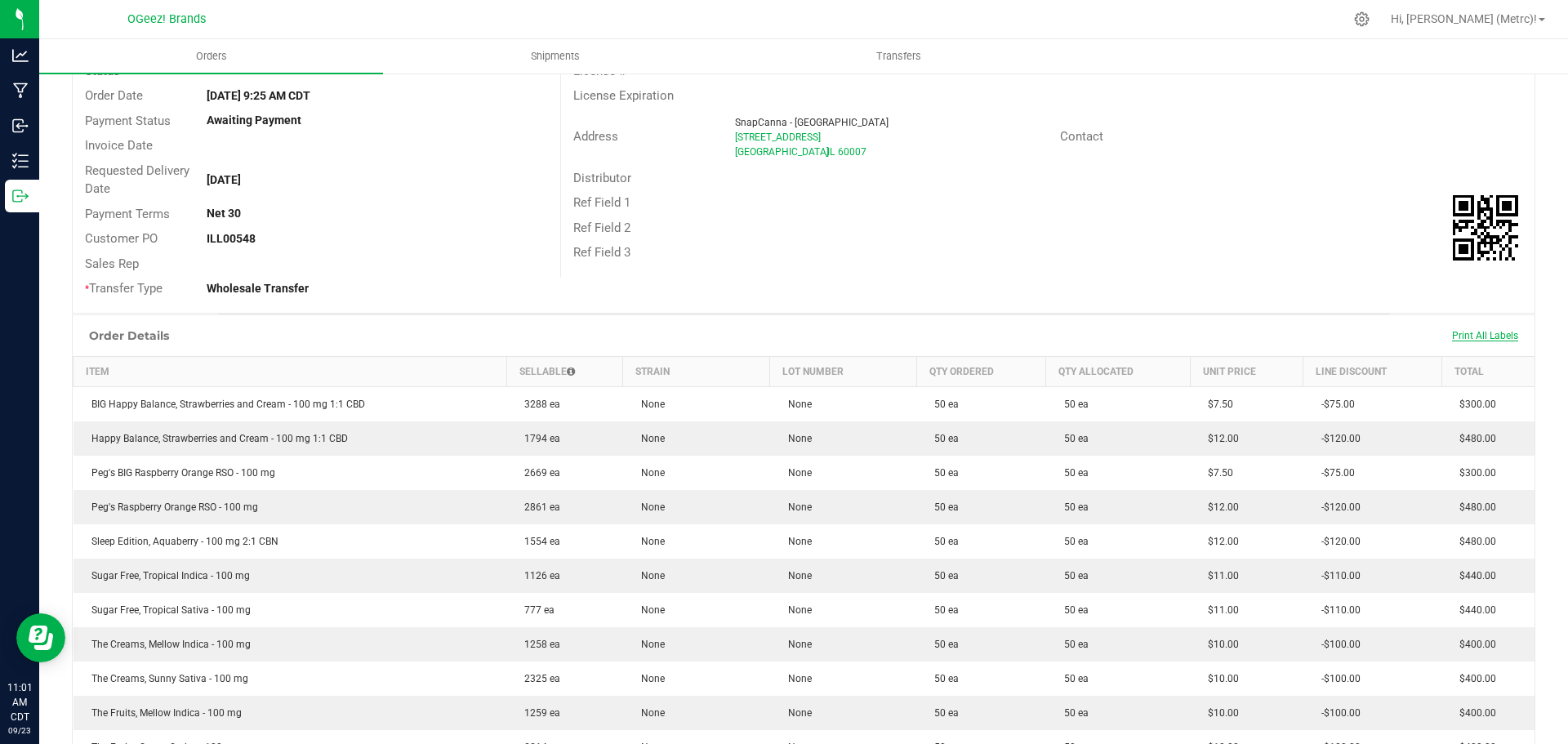
click at [1482, 332] on span "Print All Labels" at bounding box center [1485, 336] width 66 height 11
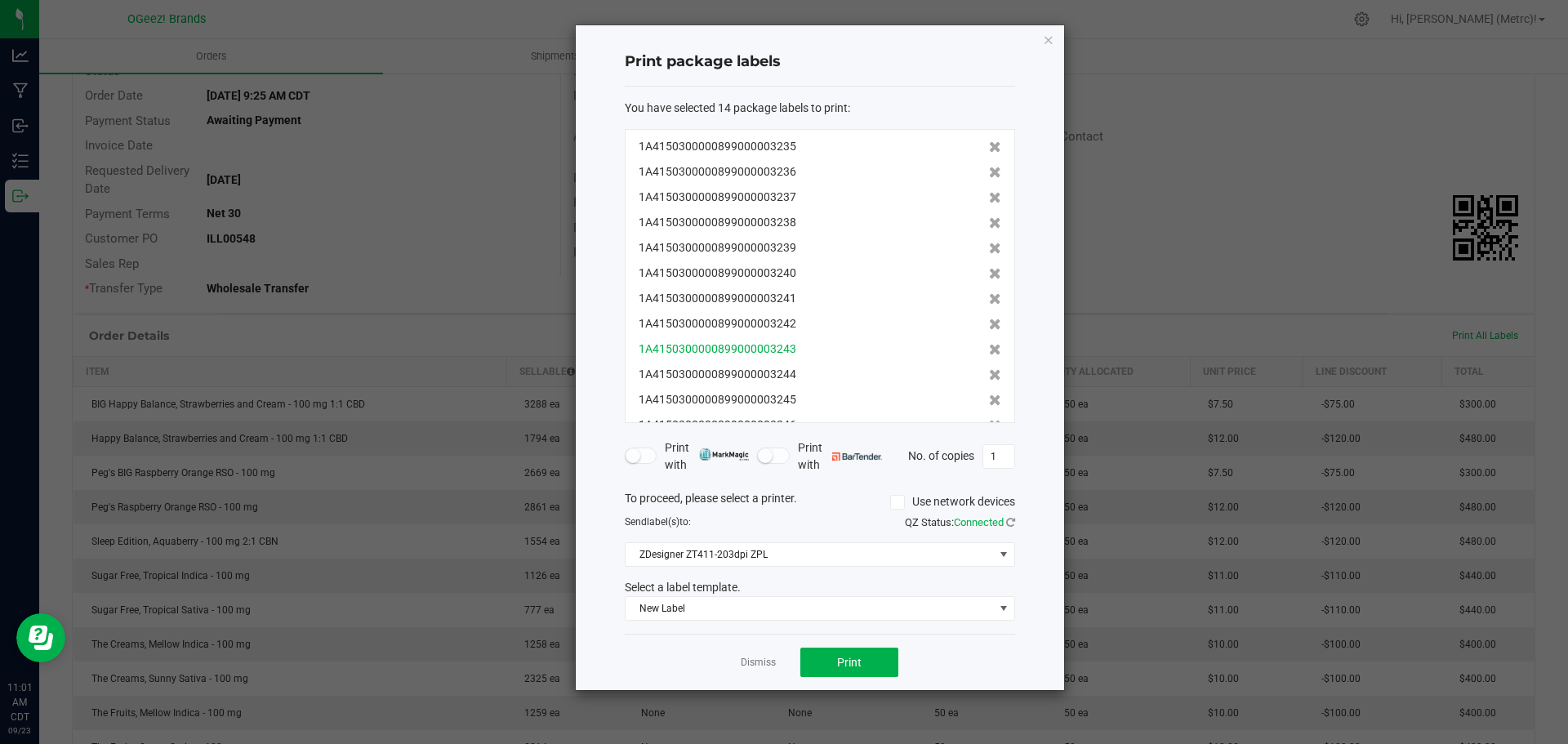
scroll to position [75, 0]
click at [1047, 39] on icon "button" at bounding box center [1048, 39] width 11 height 20
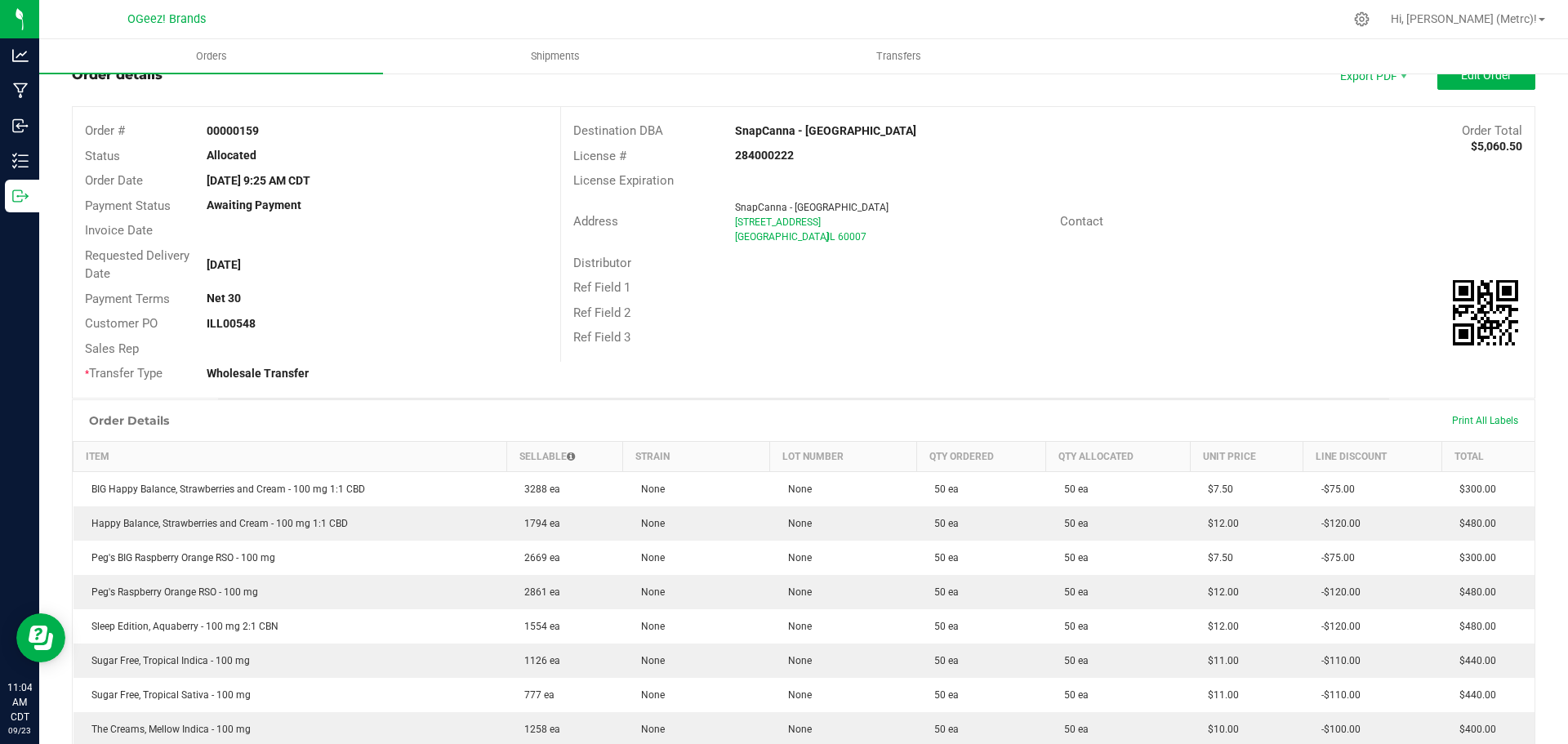
scroll to position [0, 0]
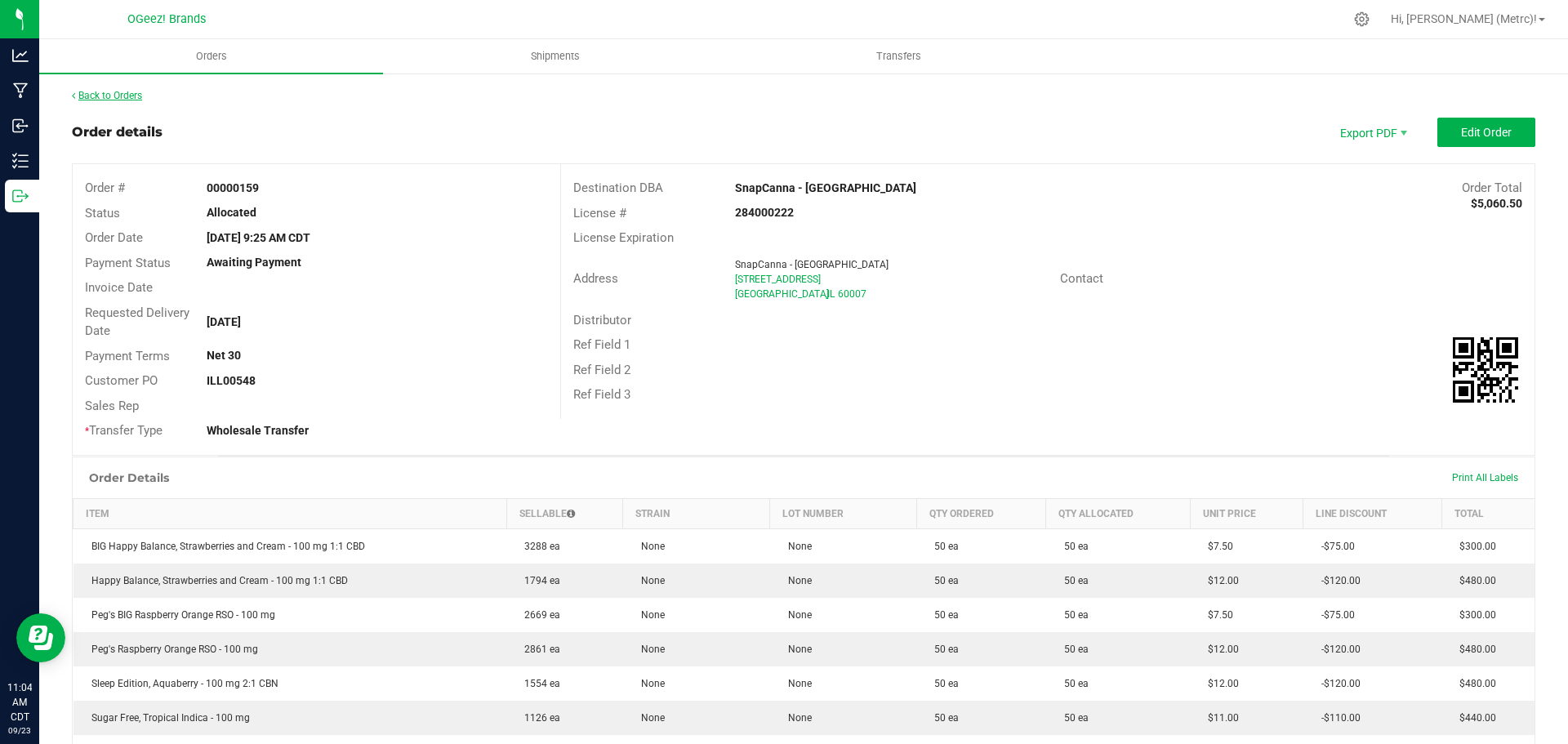
click at [111, 94] on link "Back to Orders" at bounding box center [107, 96] width 70 height 11
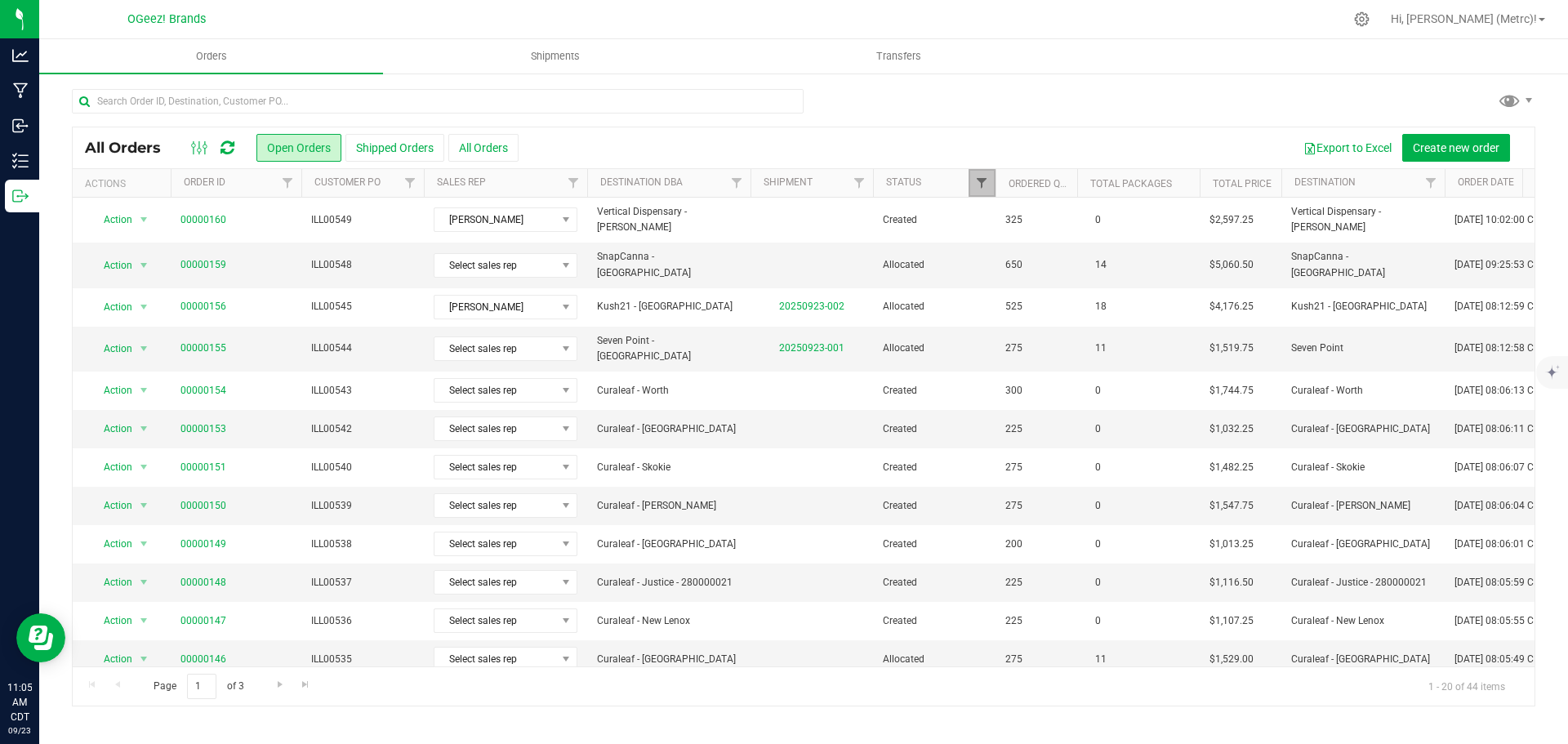
click at [986, 178] on span "Filter" at bounding box center [982, 183] width 13 height 13
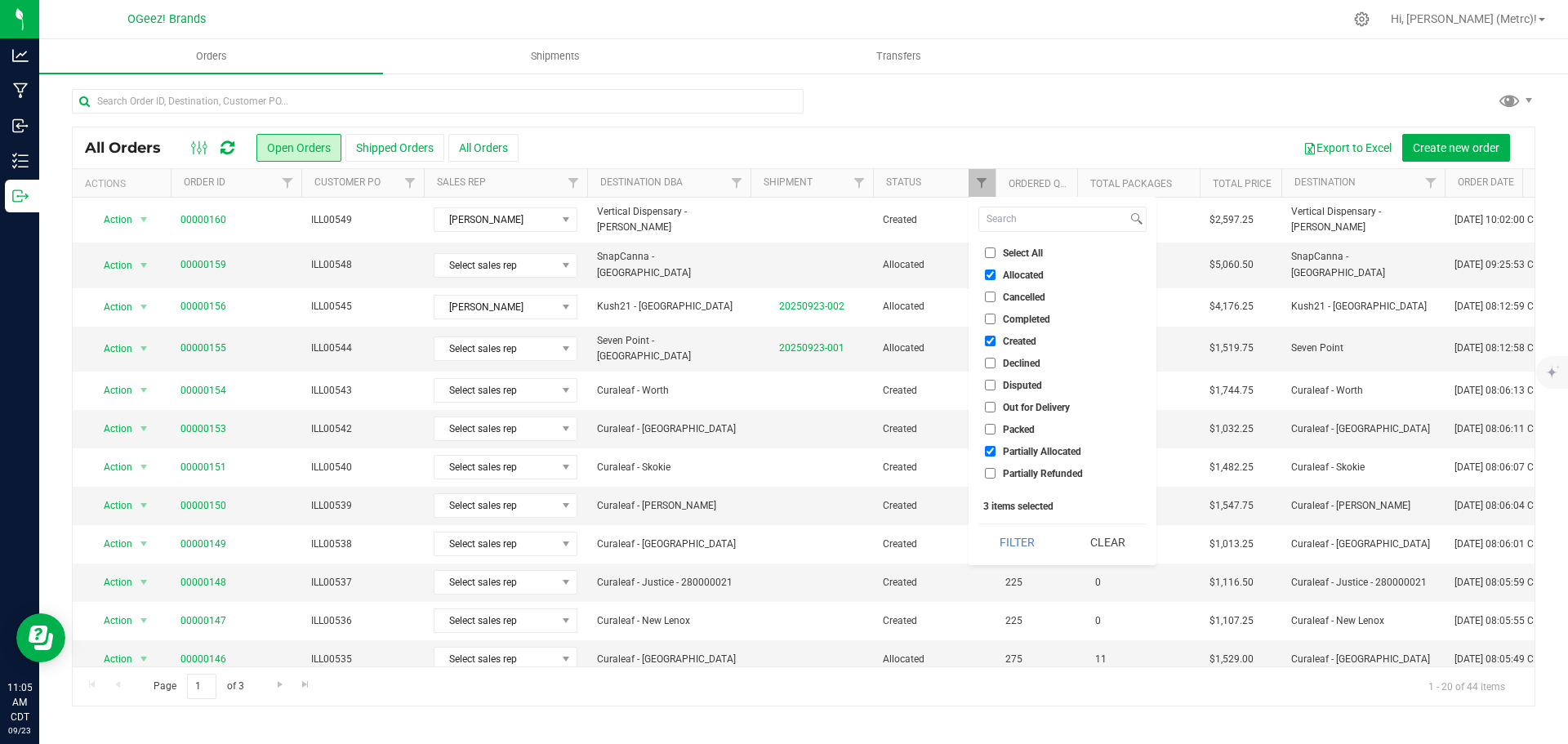
click at [986, 279] on input "Allocated" at bounding box center [990, 274] width 11 height 11
checkbox input "false"
click at [1033, 542] on button "Filter" at bounding box center [1018, 542] width 79 height 36
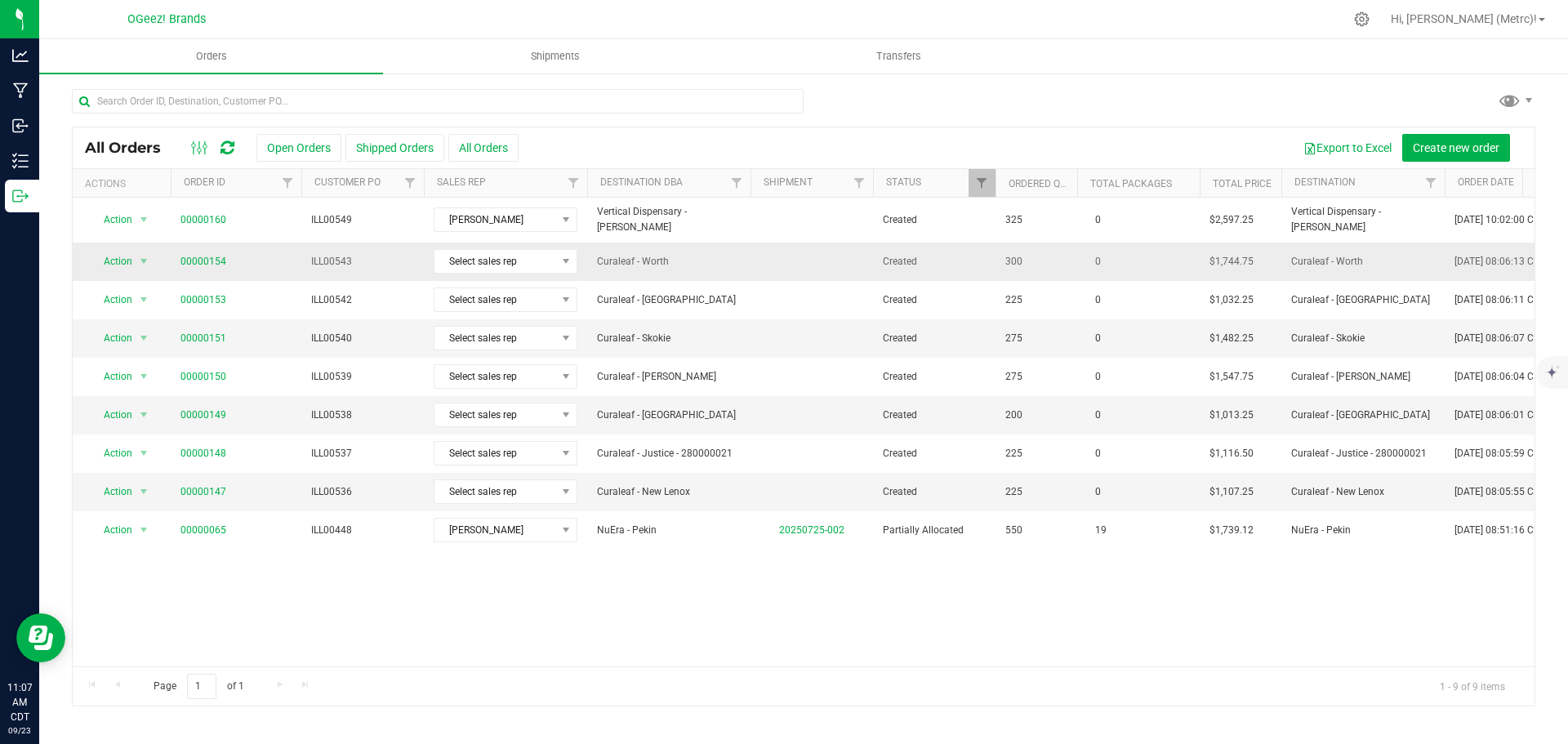
click at [347, 254] on span "ILL00543" at bounding box center [363, 261] width 103 height 16
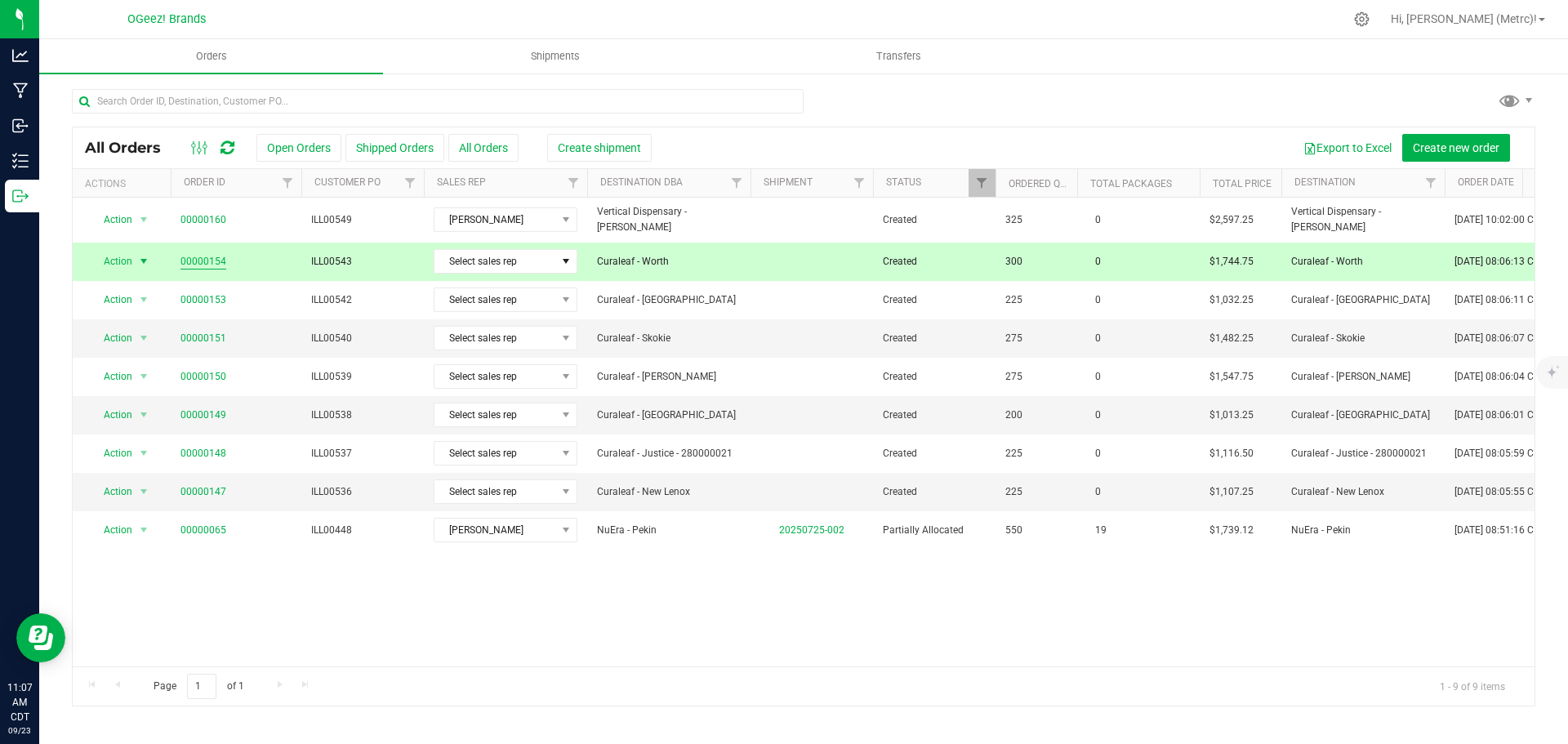
click at [219, 254] on link "00000154" at bounding box center [203, 261] width 46 height 16
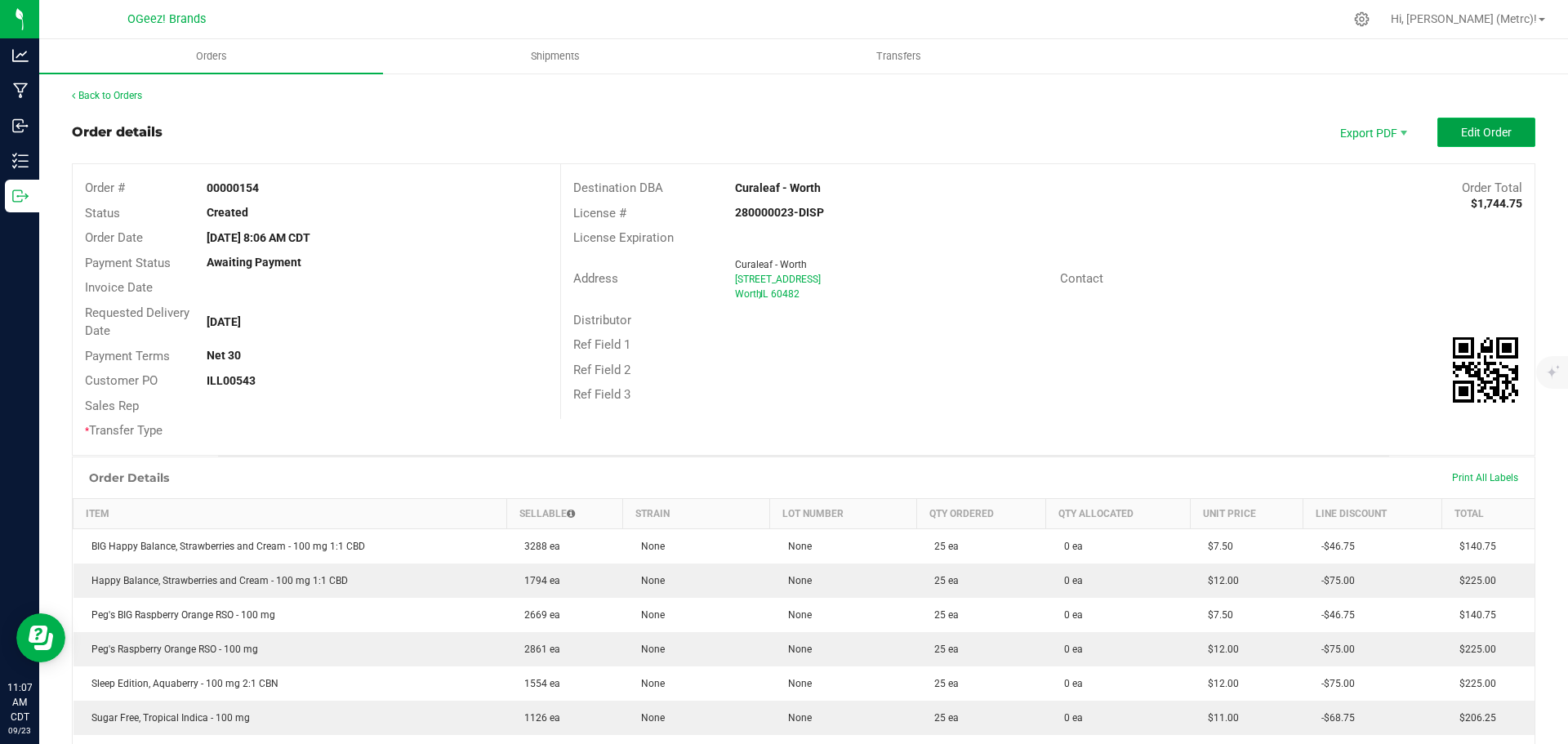
click at [1498, 136] on span "Edit Order" at bounding box center [1487, 132] width 51 height 13
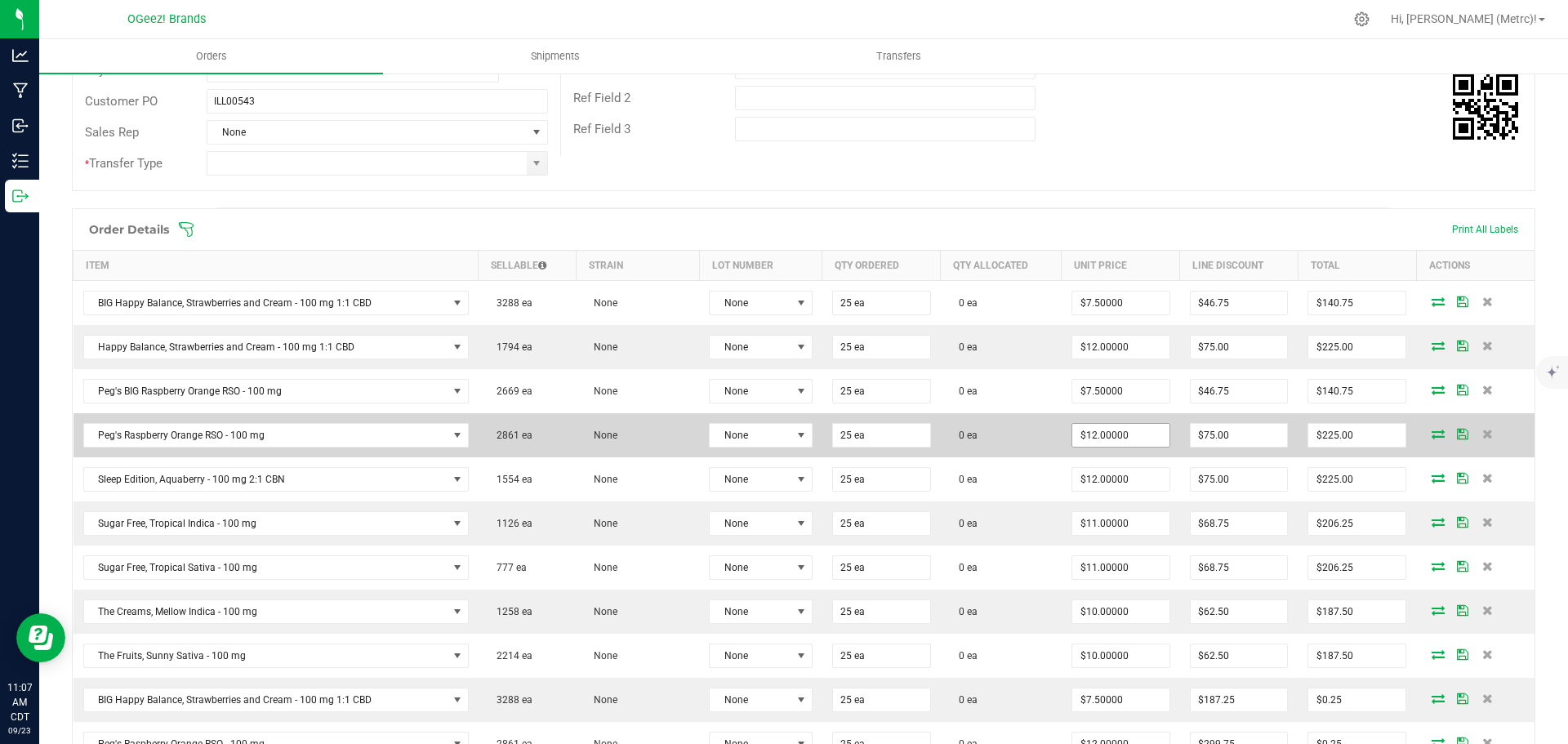
scroll to position [408, 0]
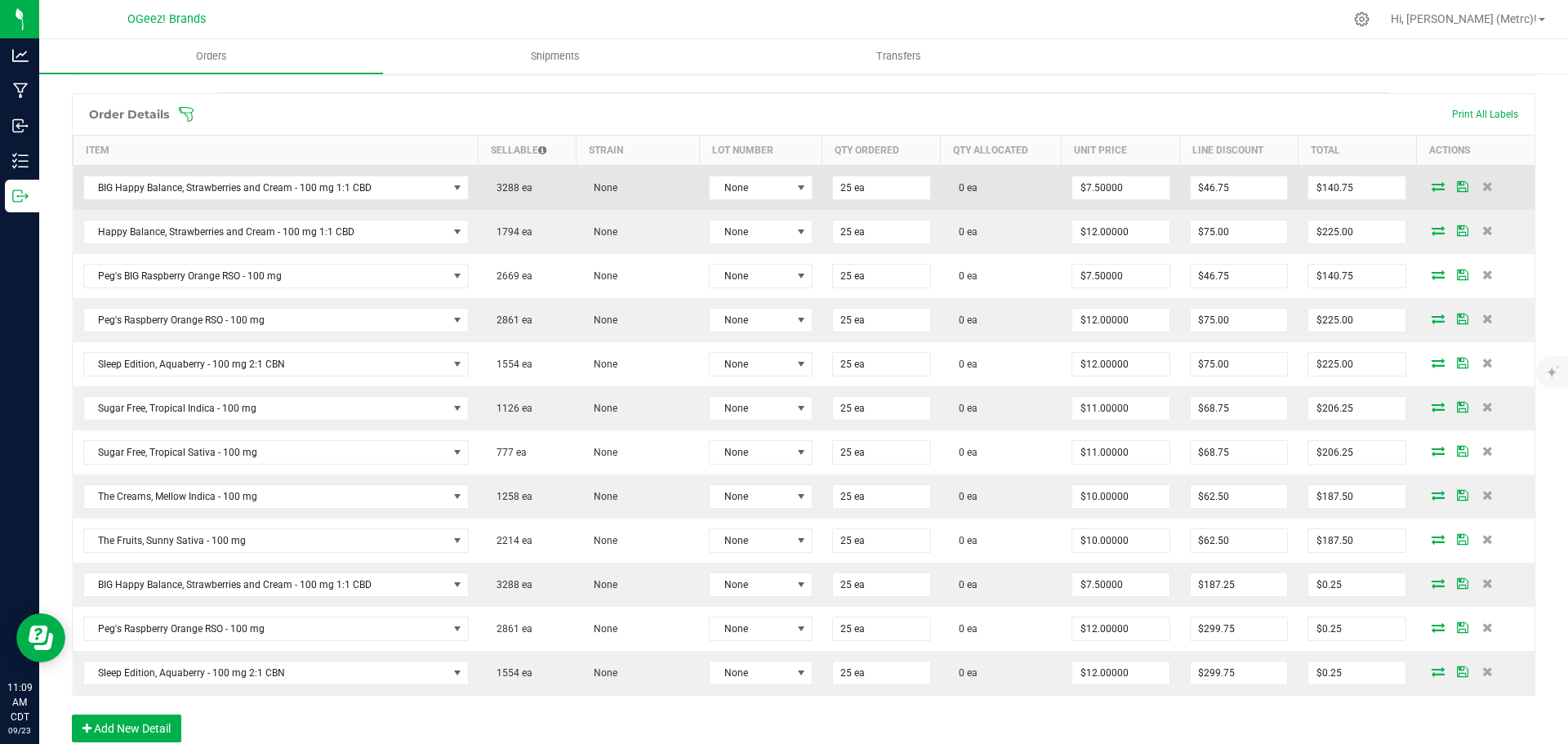
click at [1432, 186] on icon at bounding box center [1438, 186] width 13 height 10
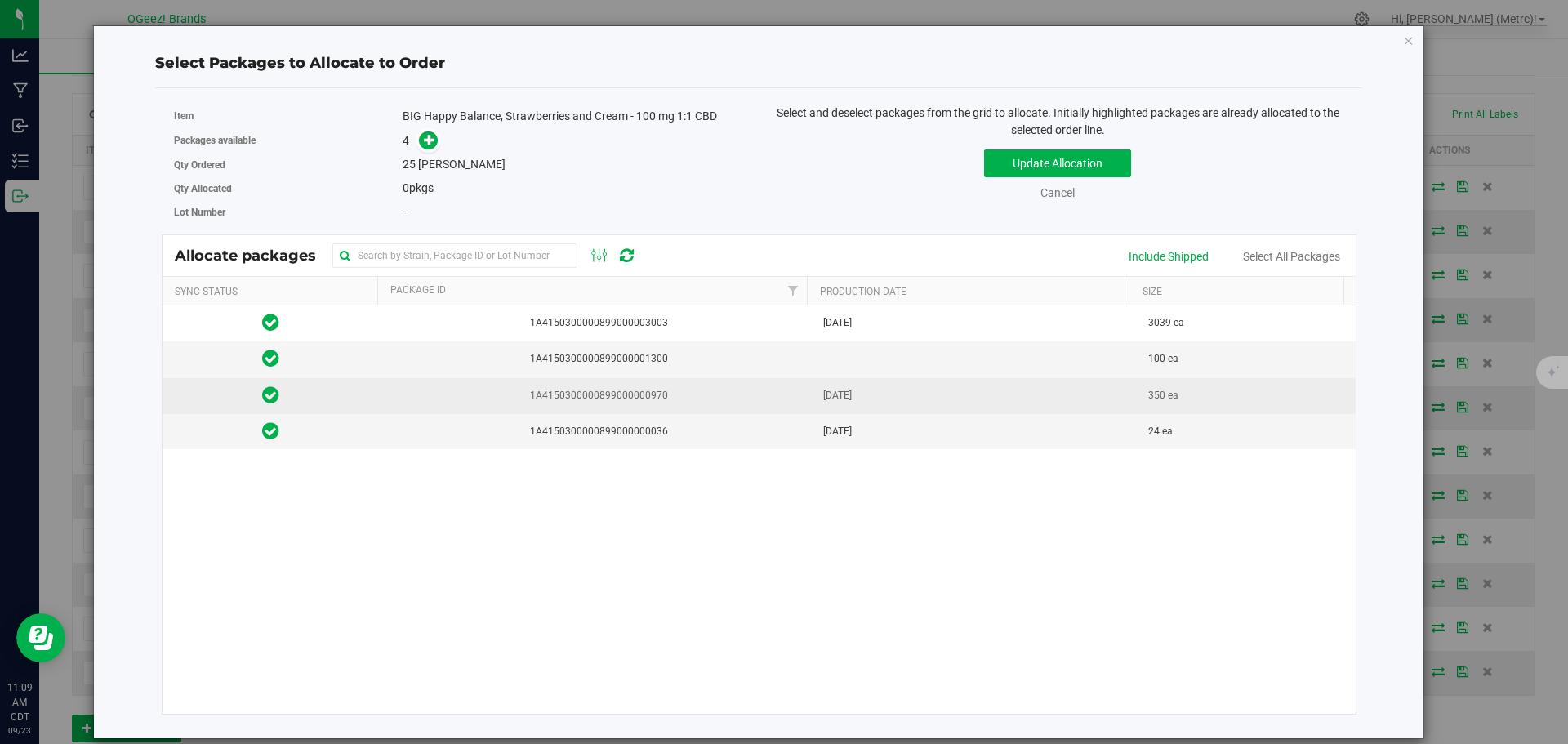
click at [851, 394] on span "[DATE]" at bounding box center [837, 395] width 29 height 16
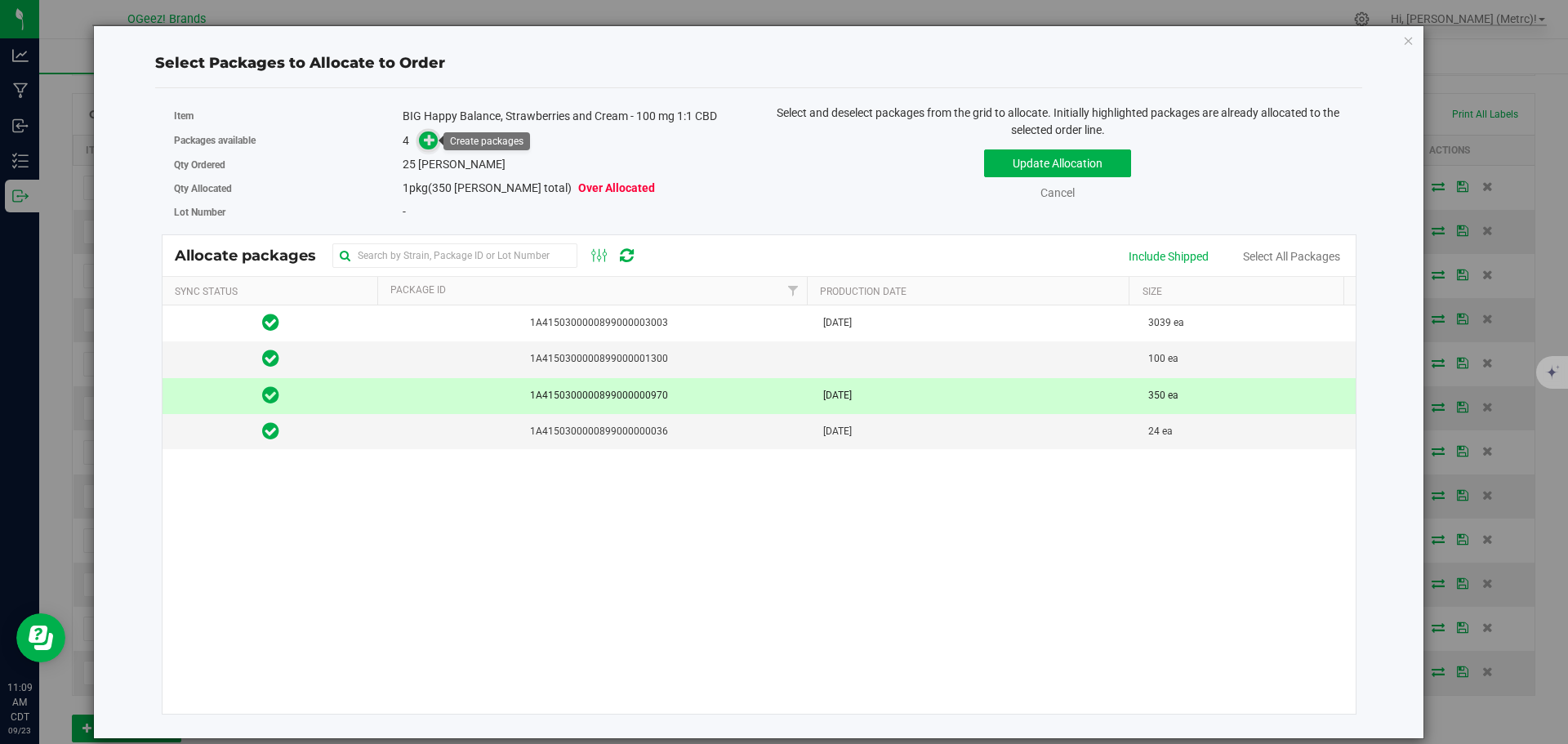
click at [427, 143] on icon at bounding box center [429, 139] width 11 height 11
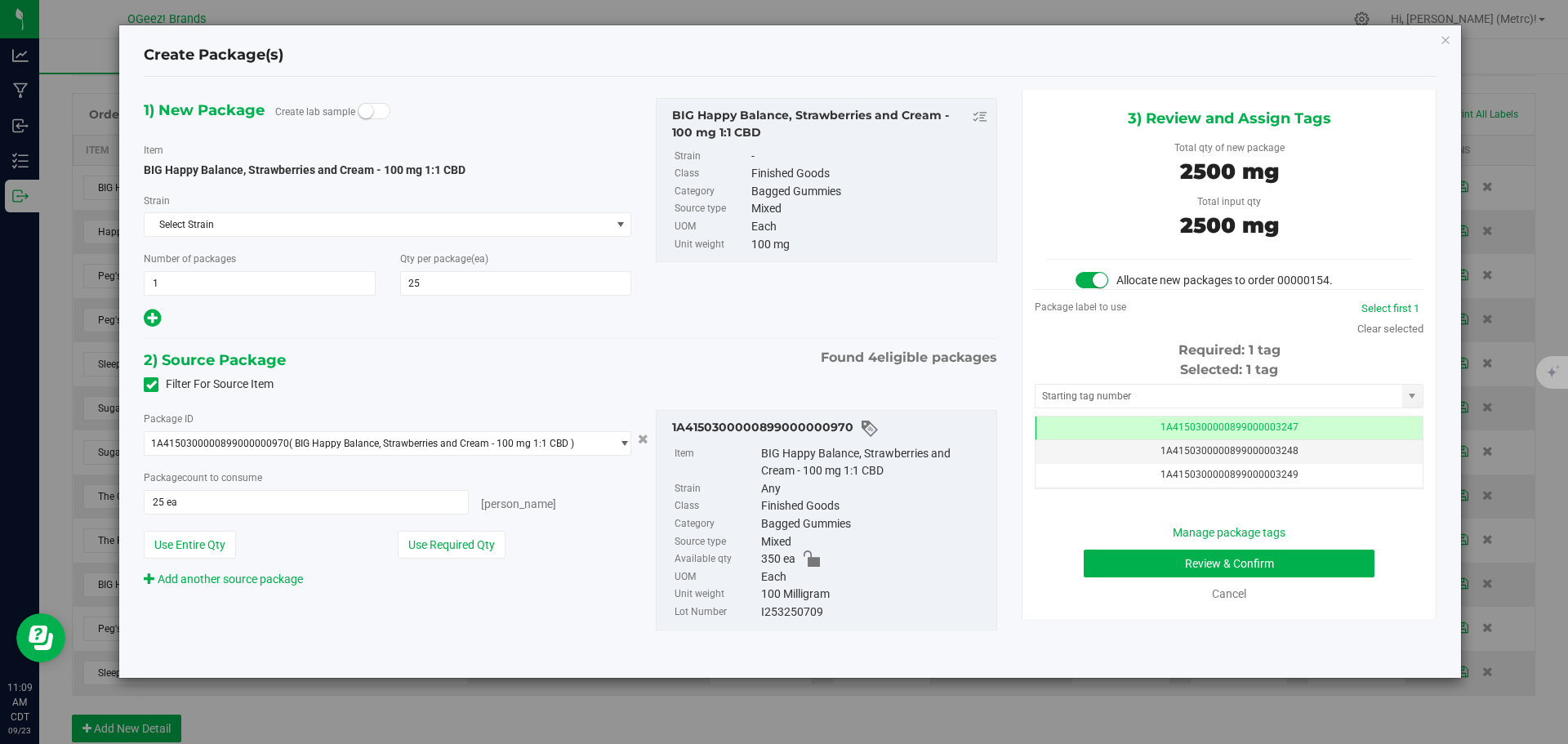
scroll to position [0, -1]
click at [1239, 564] on button "Review & Confirm" at bounding box center [1229, 564] width 291 height 28
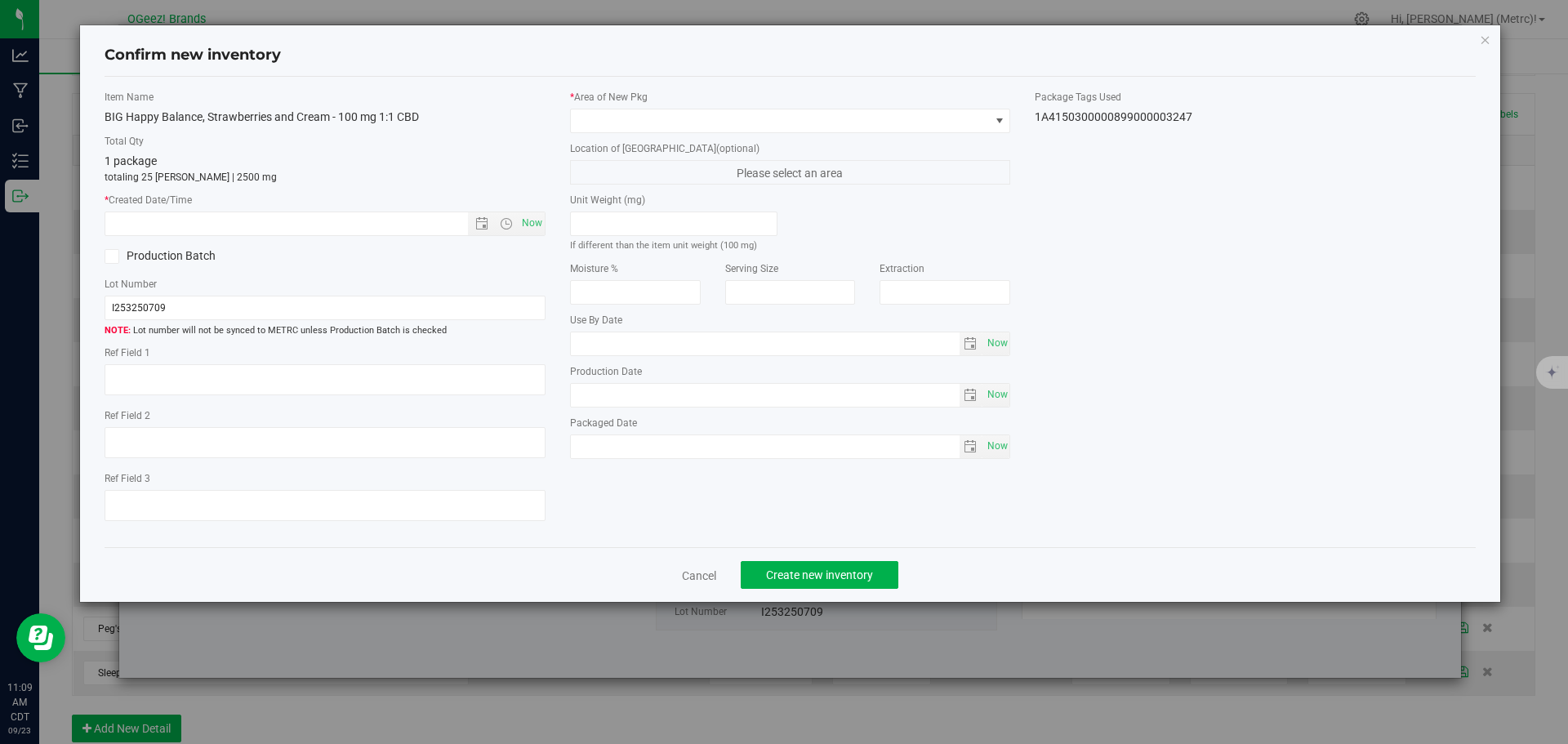
type input "[MEDICAL_DATA]"
type input "[DATE]"
click at [534, 216] on span "Now" at bounding box center [532, 223] width 28 height 24
type input "[DATE] 11:09 AM"
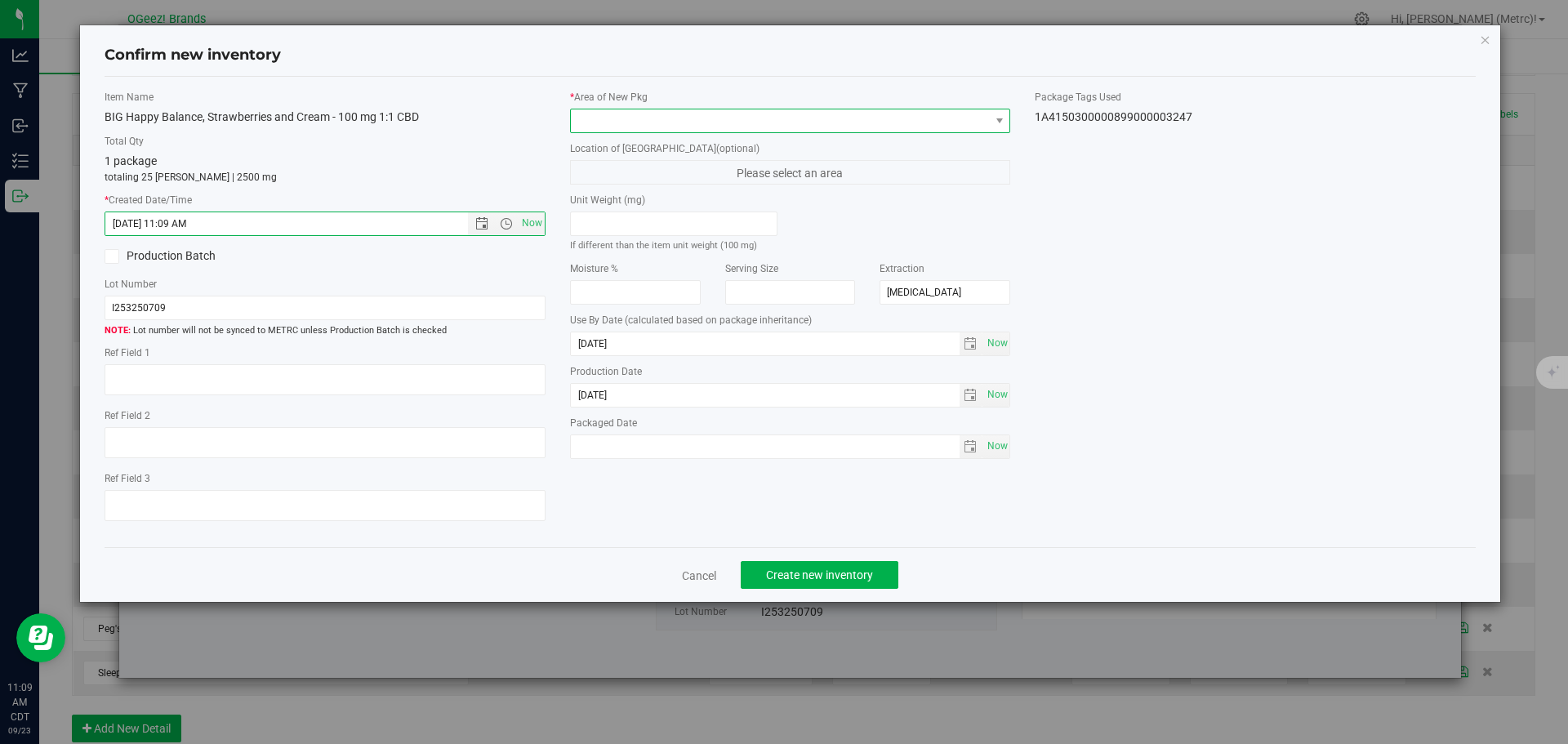
click at [645, 120] on span at bounding box center [779, 121] width 419 height 23
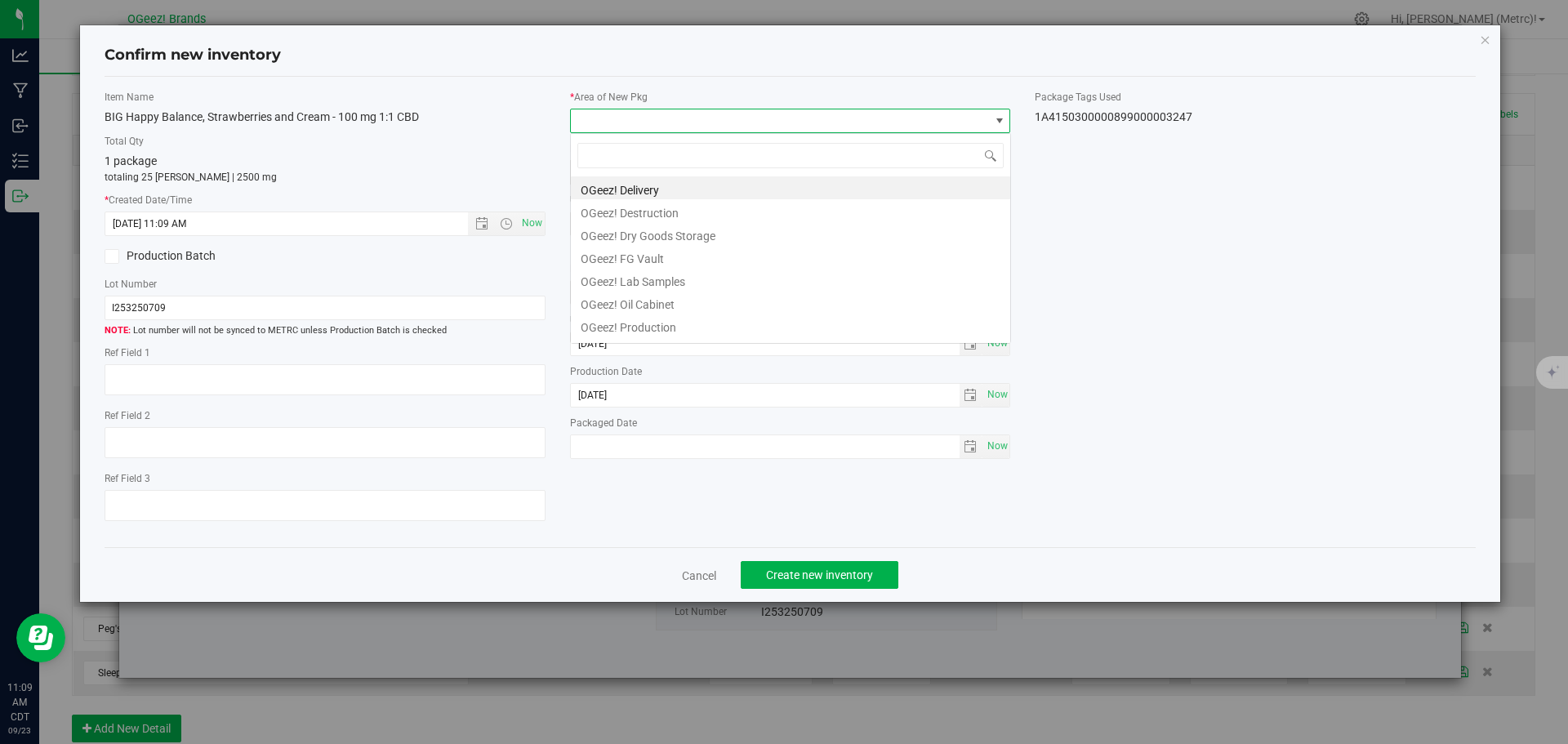
scroll to position [25, 441]
click at [657, 184] on li "OGeez! Delivery" at bounding box center [790, 188] width 439 height 23
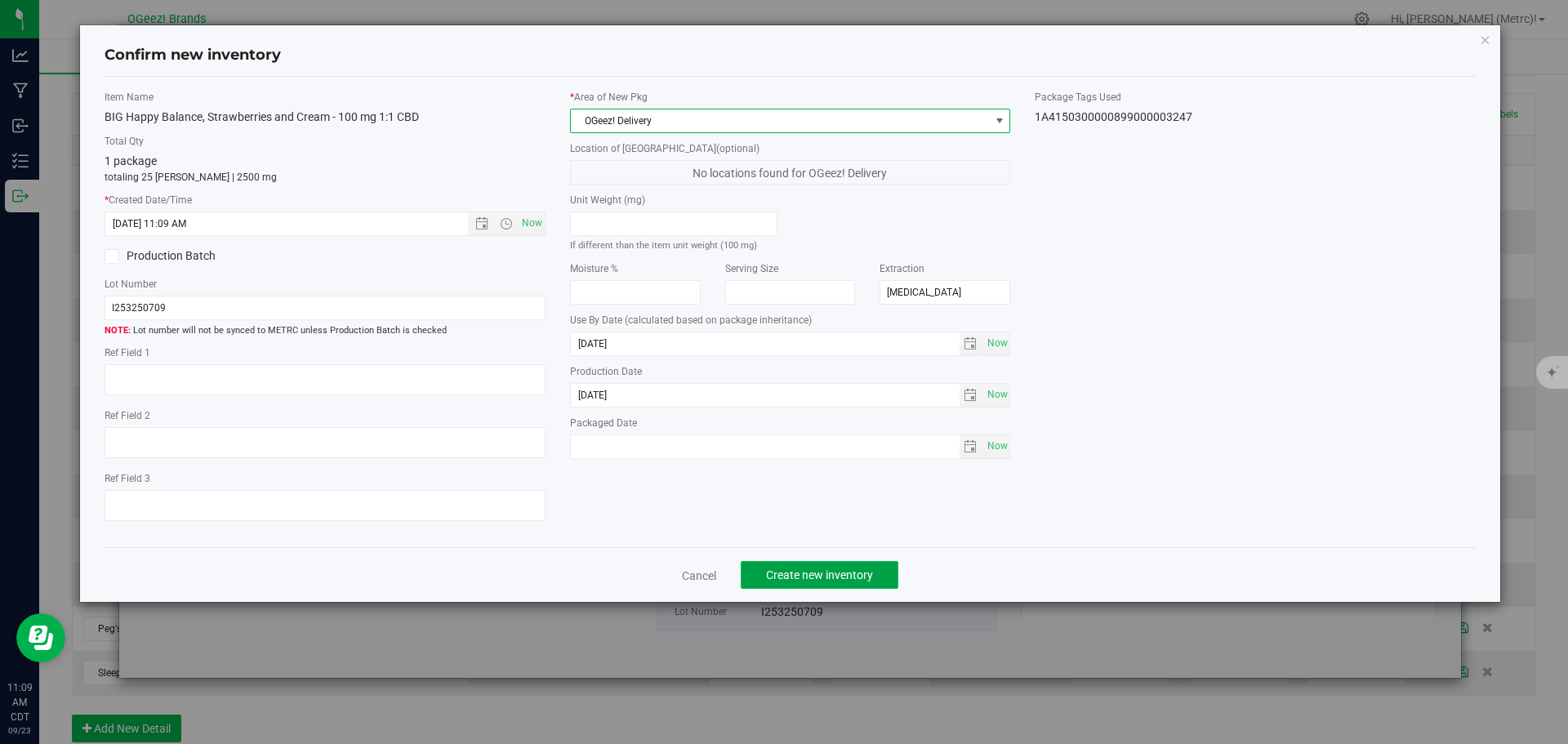
click at [862, 577] on span "Create new inventory" at bounding box center [820, 575] width 107 height 13
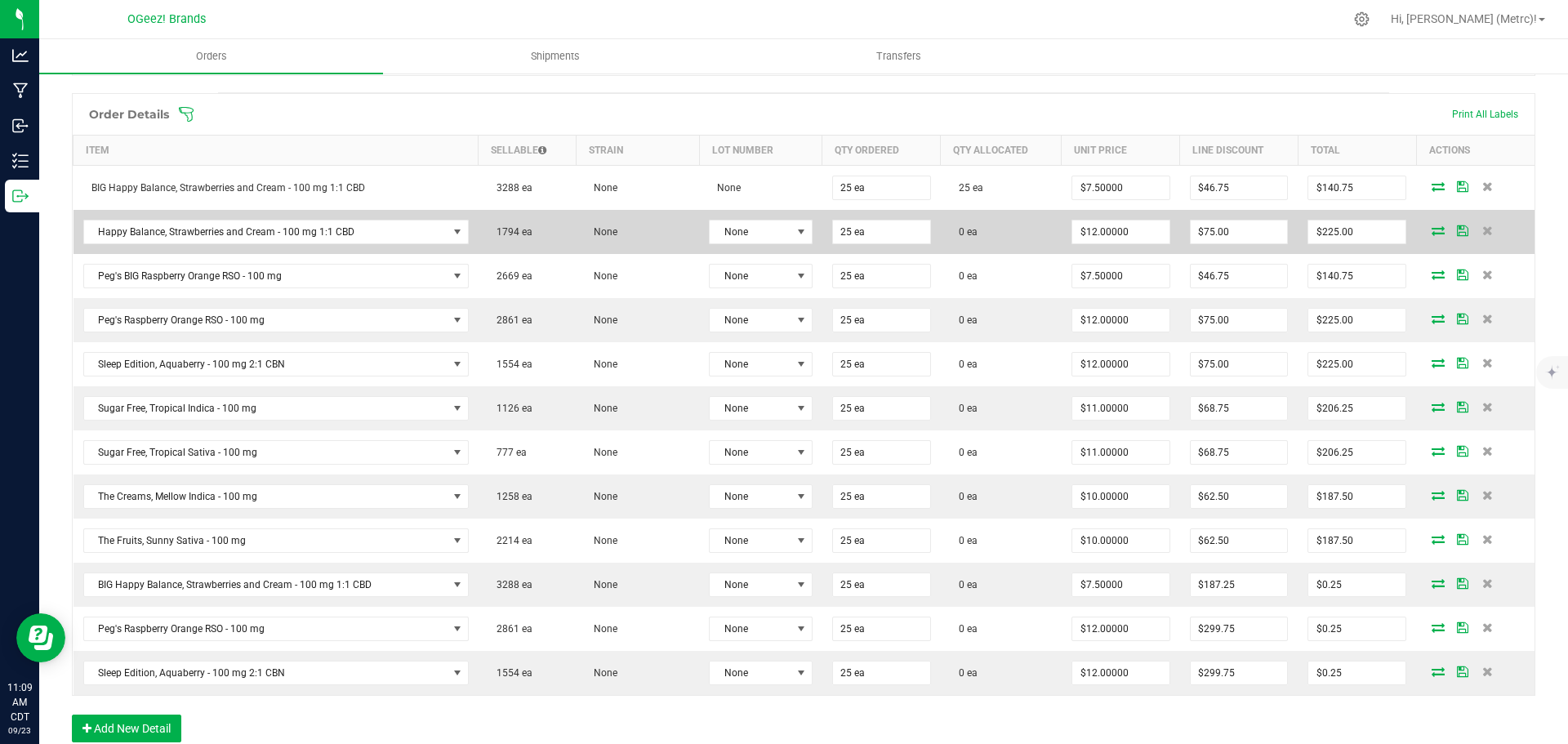
click at [1432, 234] on icon at bounding box center [1438, 230] width 13 height 10
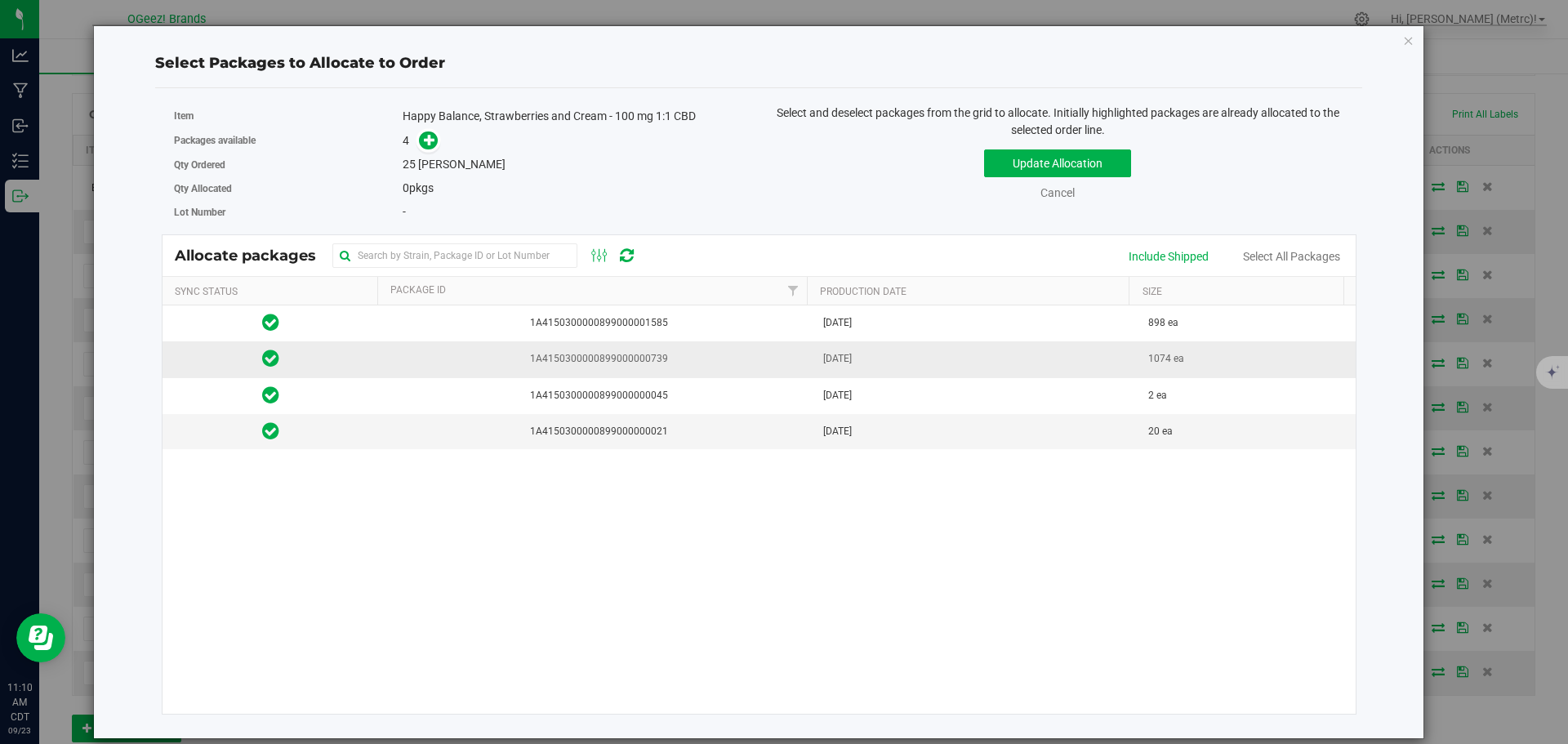
click at [901, 370] on td "[DATE]" at bounding box center [976, 360] width 326 height 36
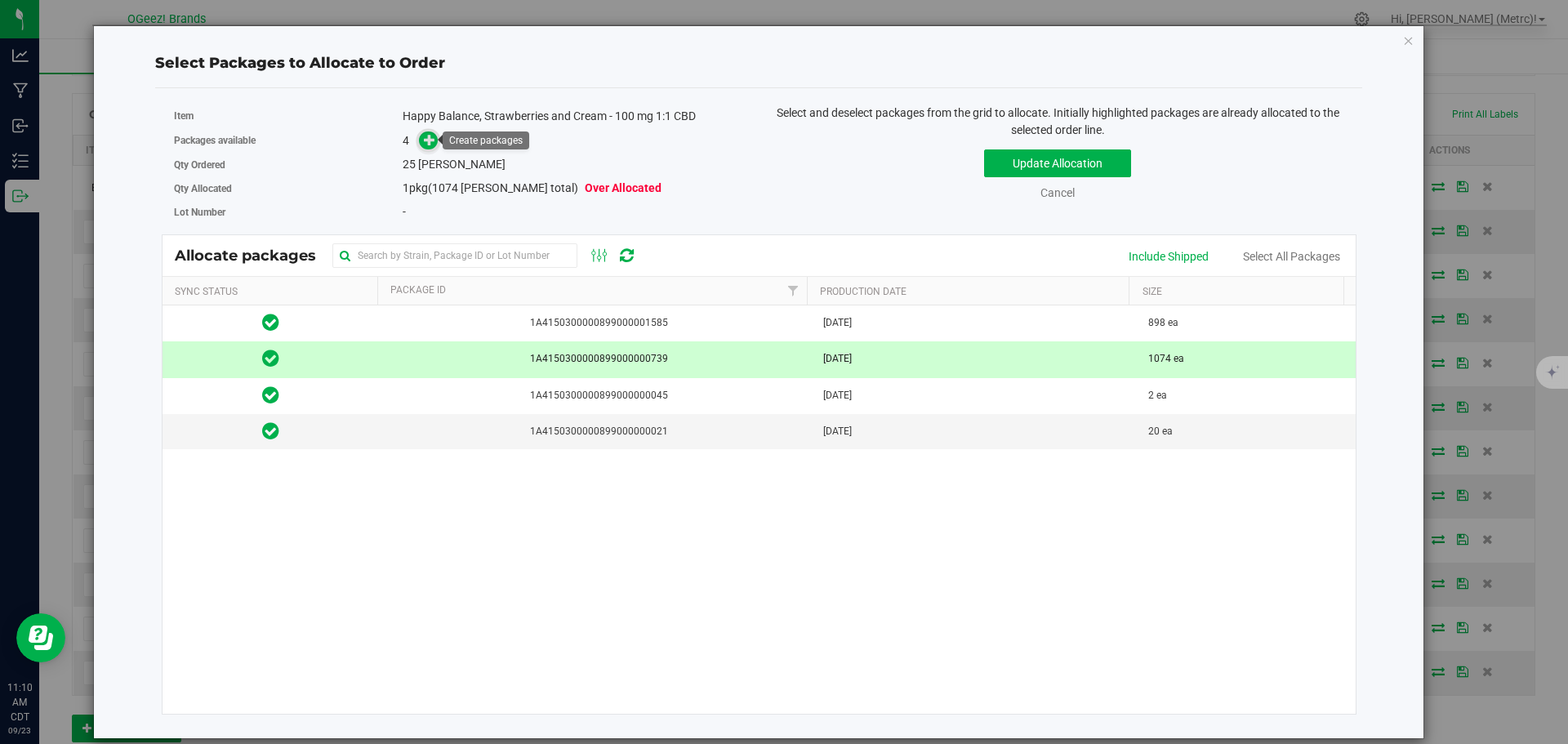
click at [434, 143] on icon at bounding box center [429, 139] width 11 height 11
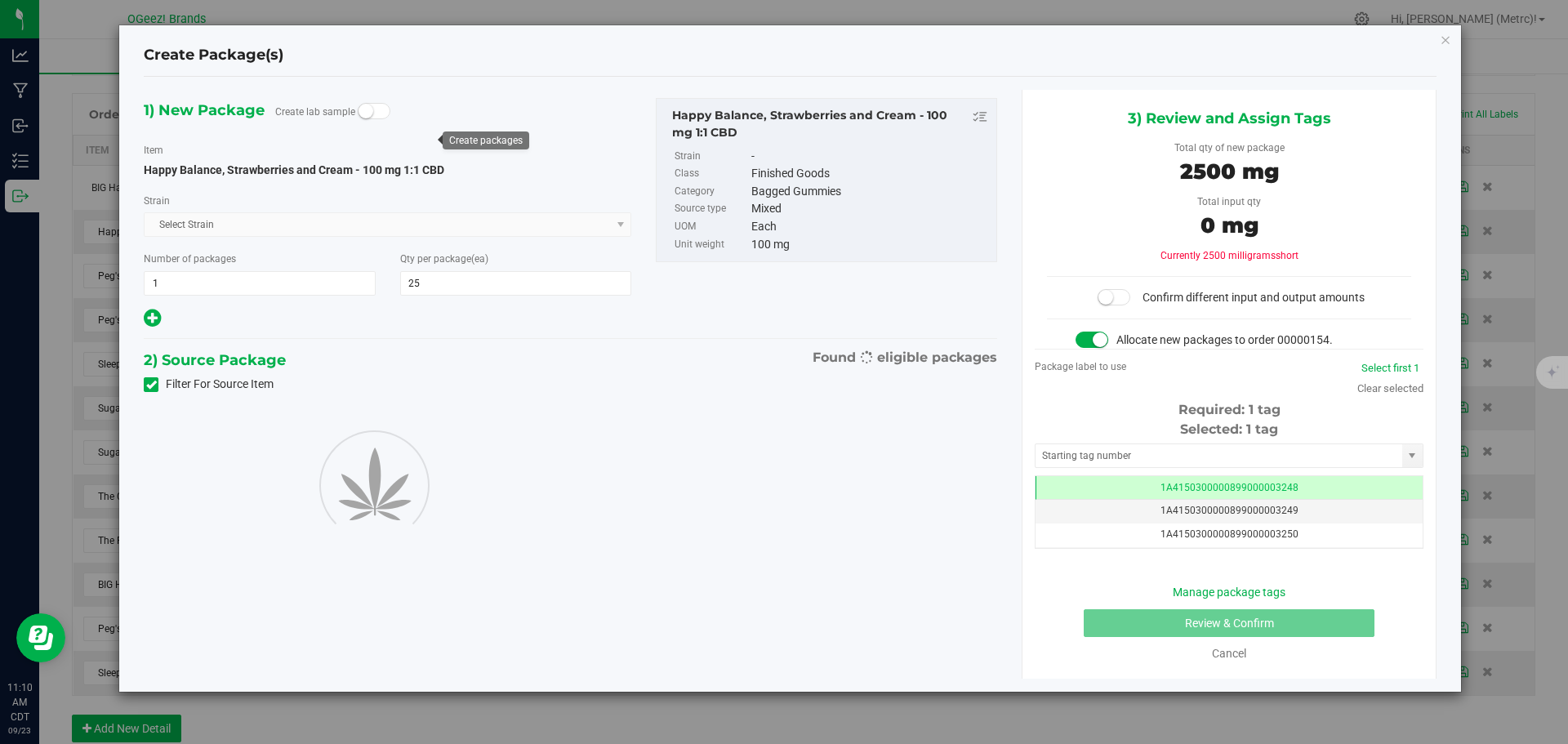
scroll to position [0, -1]
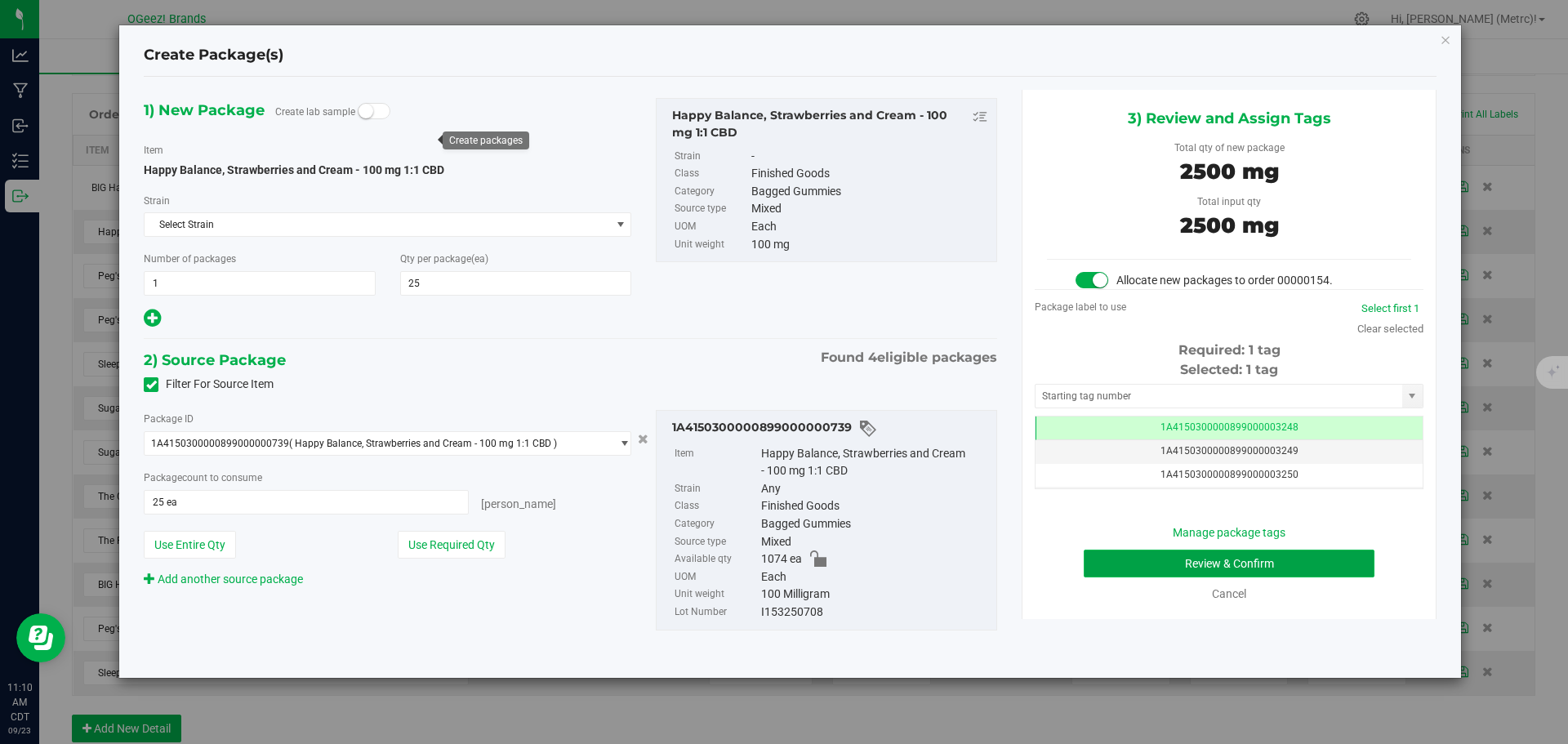
click at [1270, 553] on button "Review & Confirm" at bounding box center [1229, 564] width 291 height 28
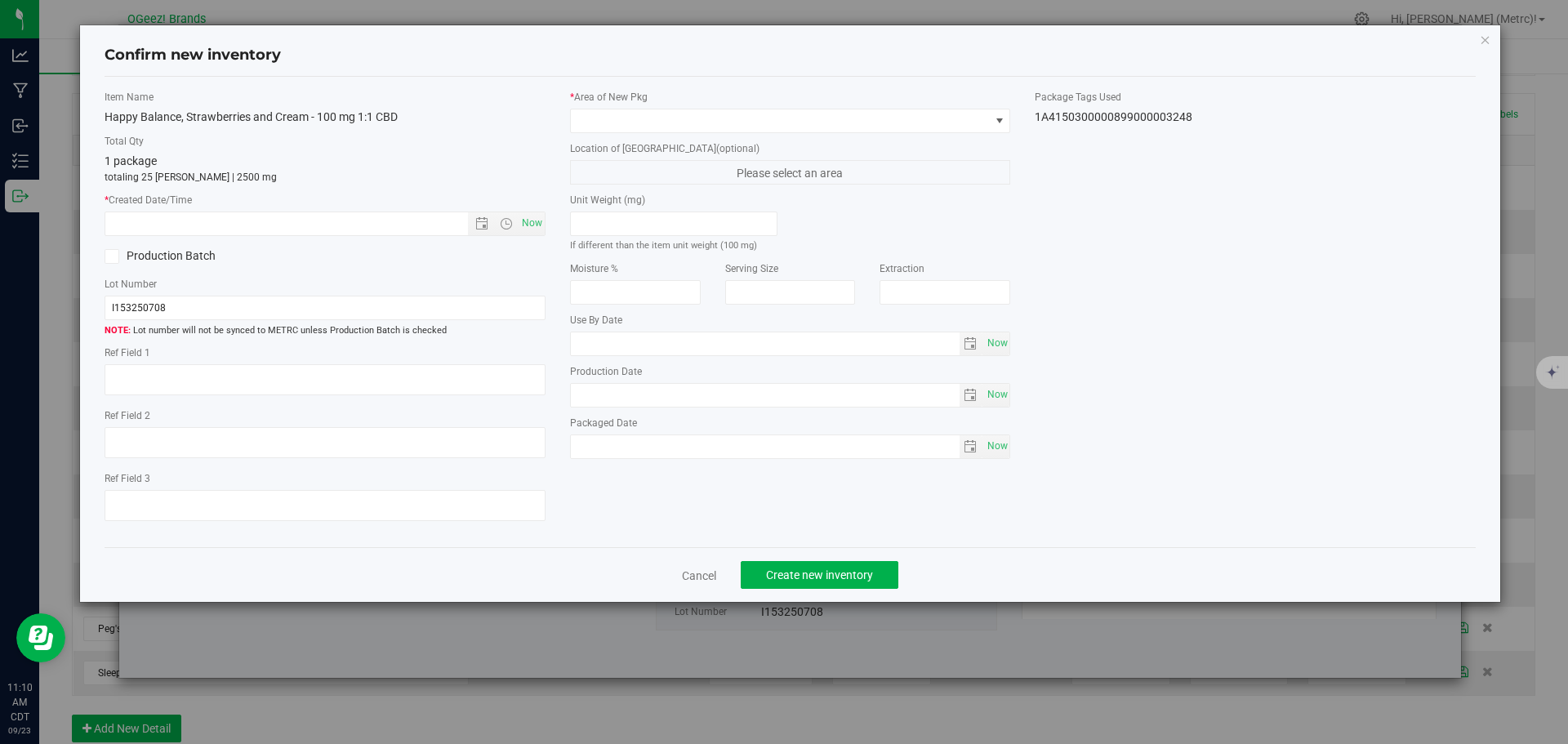
type input "[MEDICAL_DATA]"
type input "[DATE]"
click at [543, 220] on span "Now" at bounding box center [532, 223] width 28 height 24
type input "[DATE] 11:10 AM"
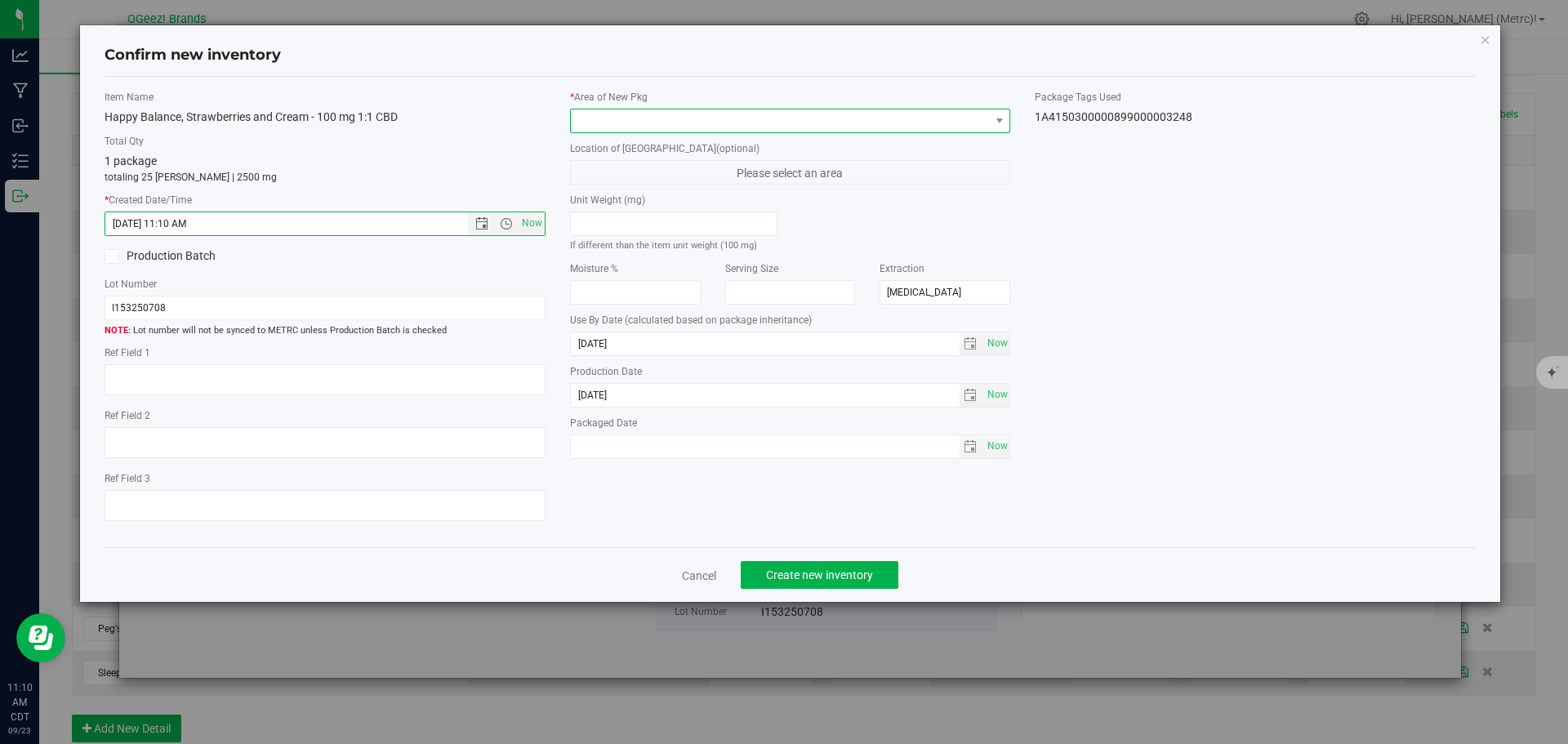
click at [630, 129] on span at bounding box center [779, 121] width 419 height 23
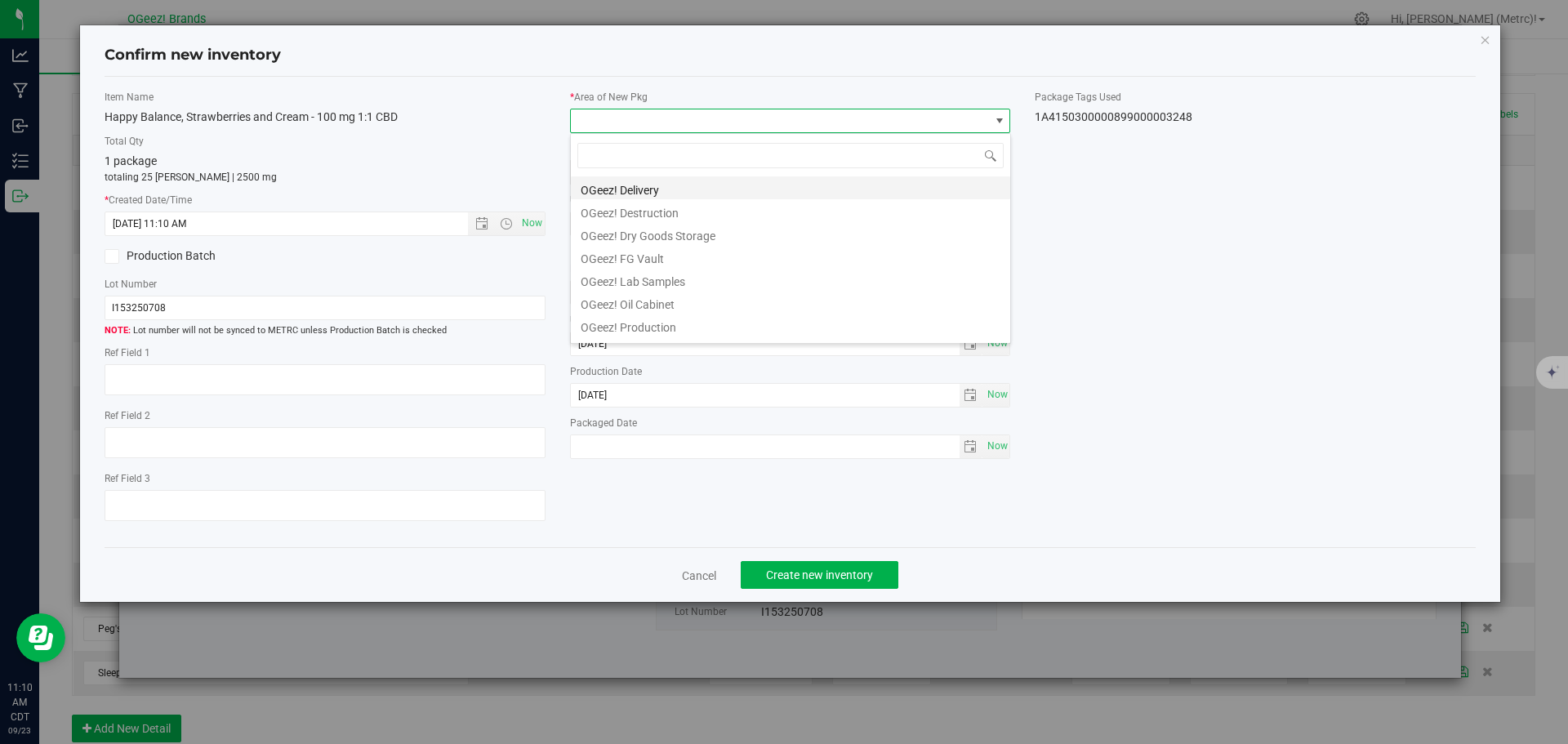
click at [639, 180] on li "OGeez! Delivery" at bounding box center [790, 188] width 439 height 23
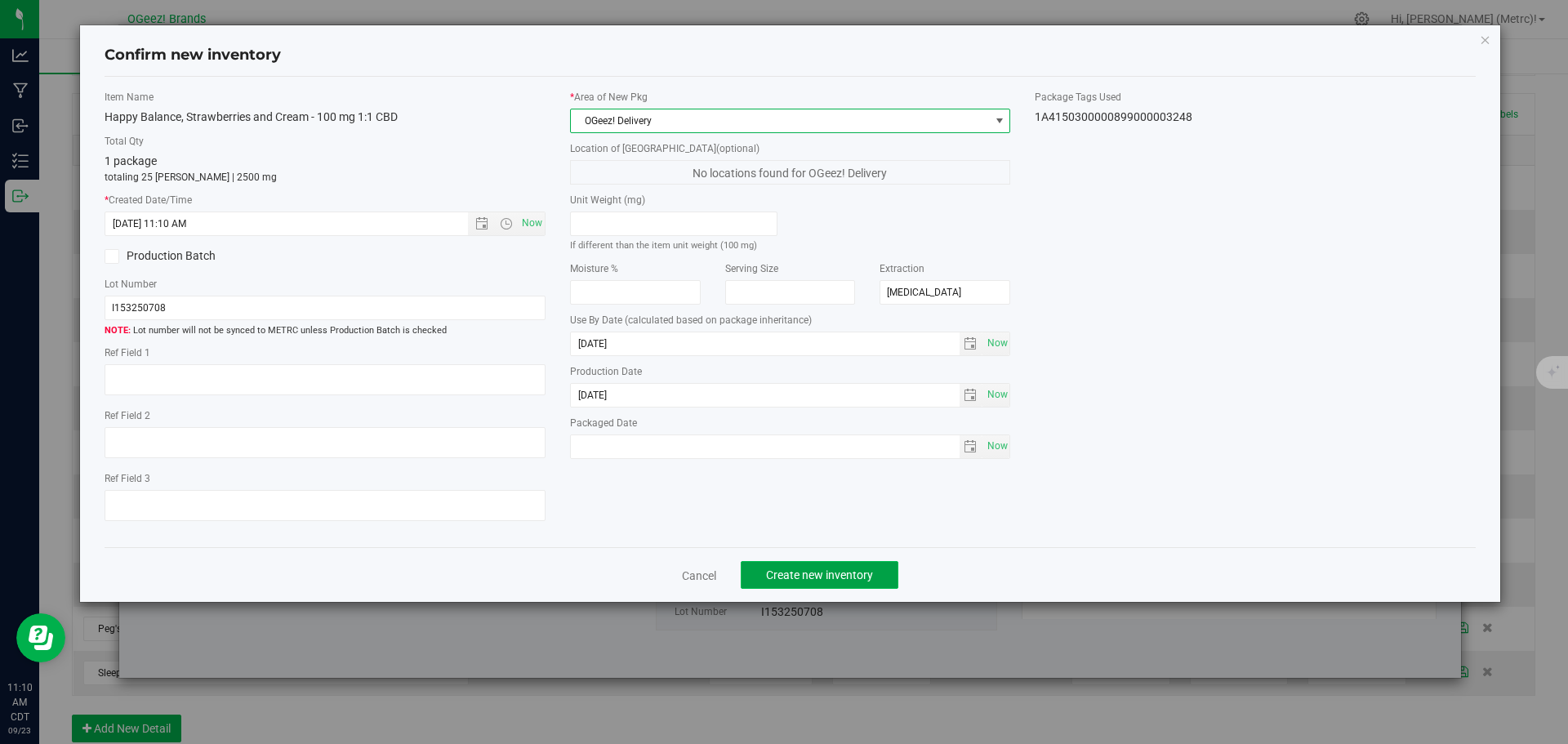
click at [795, 568] on button "Create new inventory" at bounding box center [820, 575] width 157 height 28
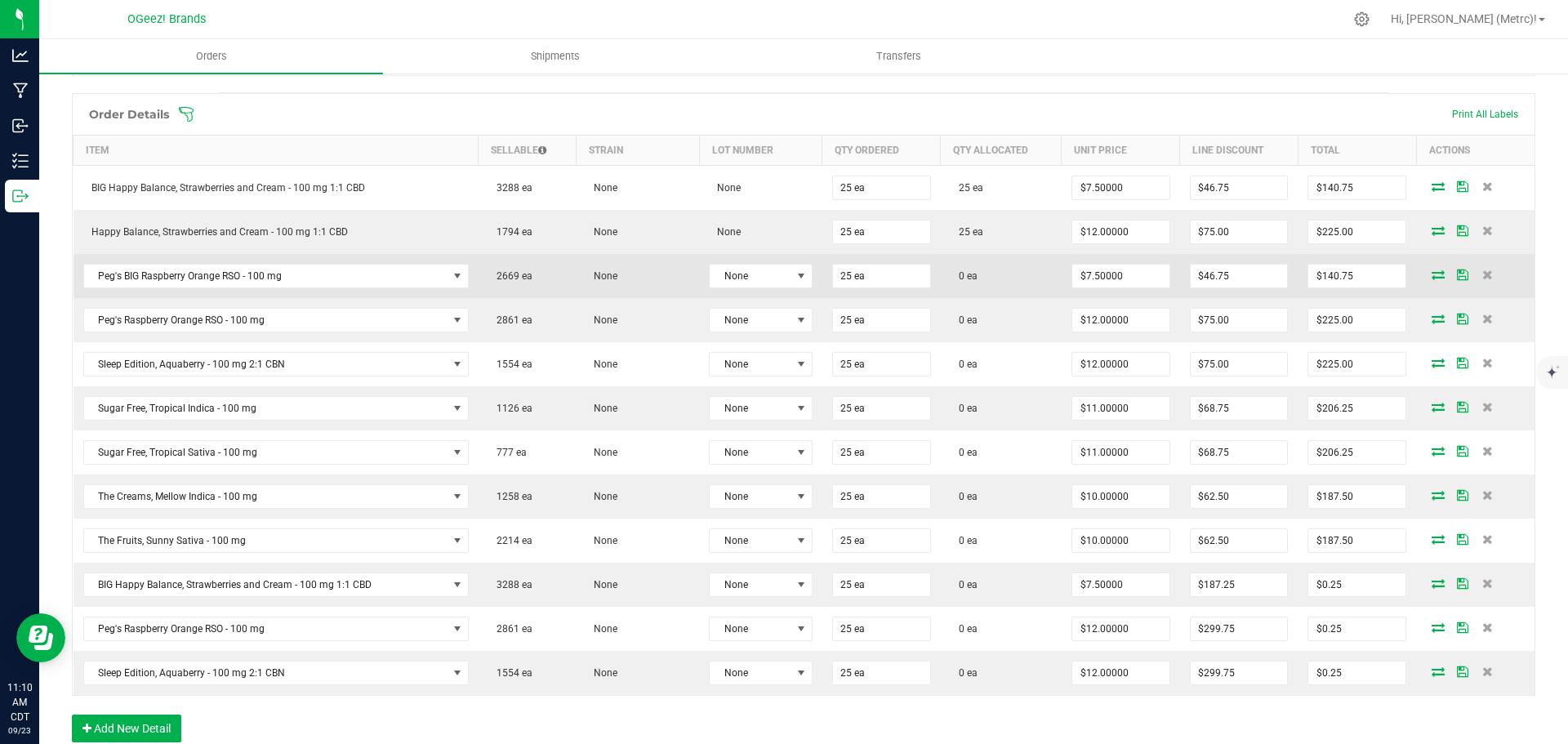
click at [1433, 277] on icon at bounding box center [1438, 274] width 13 height 10
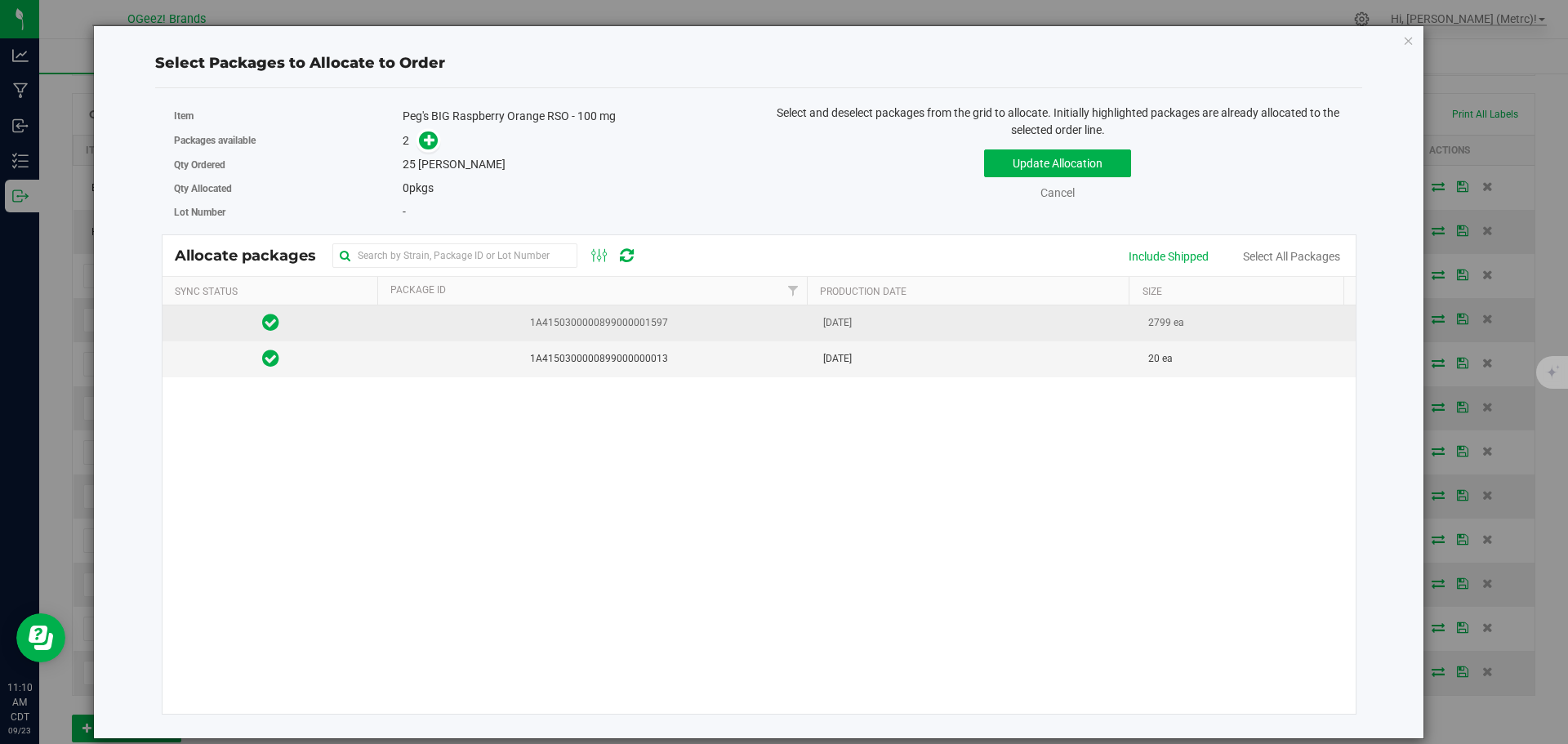
click at [546, 325] on span "1A4150300000899000001597" at bounding box center [596, 323] width 415 height 16
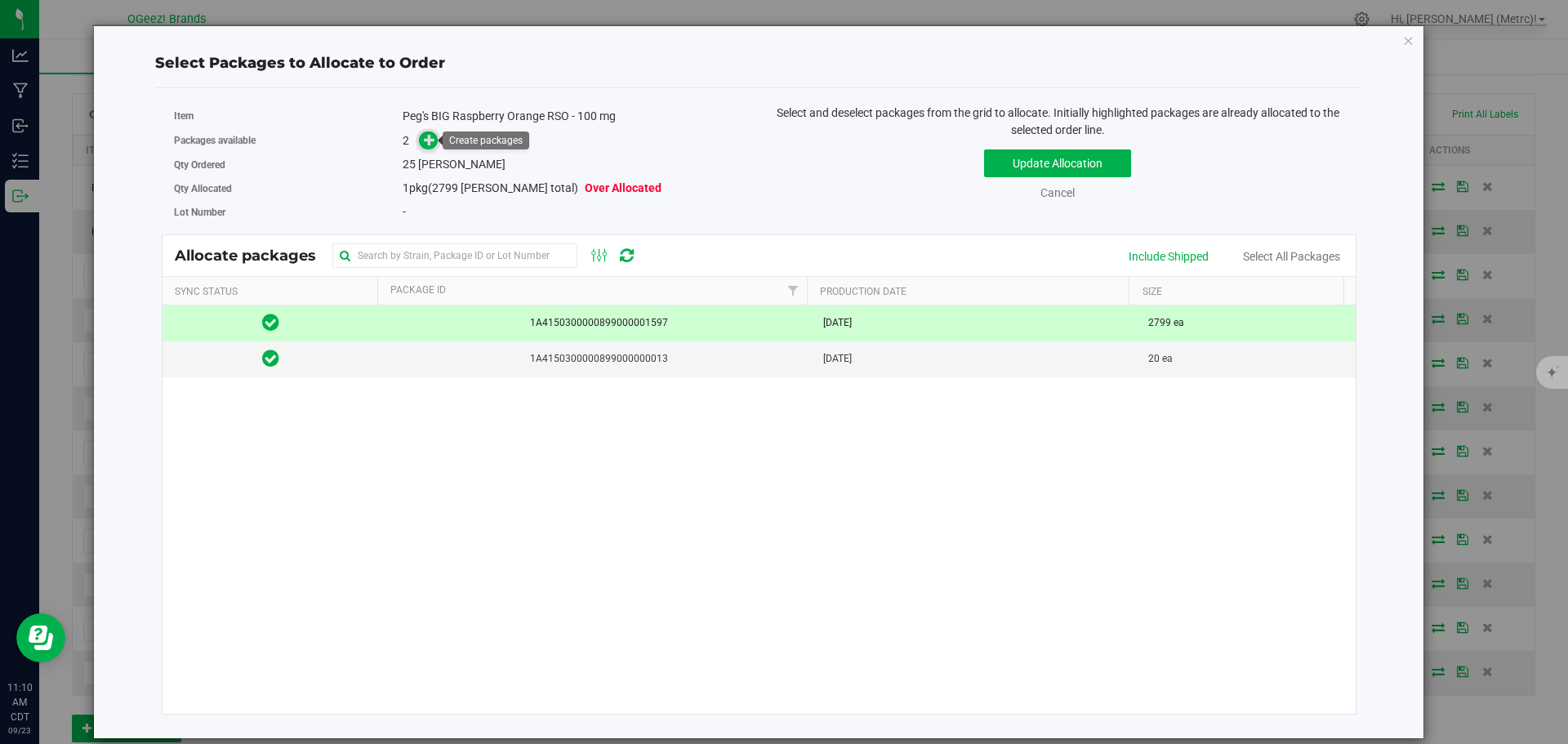
click at [426, 143] on icon at bounding box center [429, 139] width 11 height 11
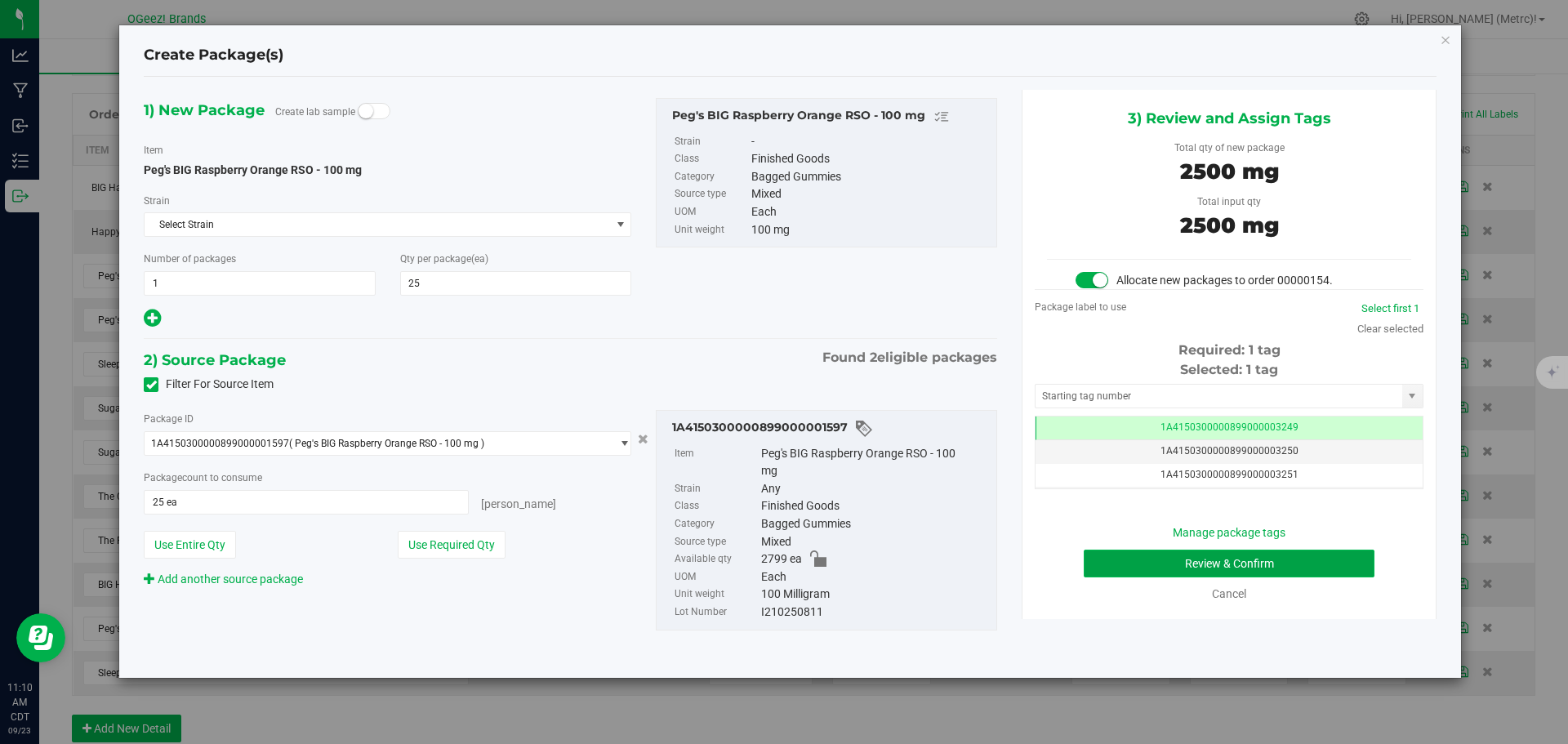
click at [1313, 565] on button "Review & Confirm" at bounding box center [1229, 564] width 291 height 28
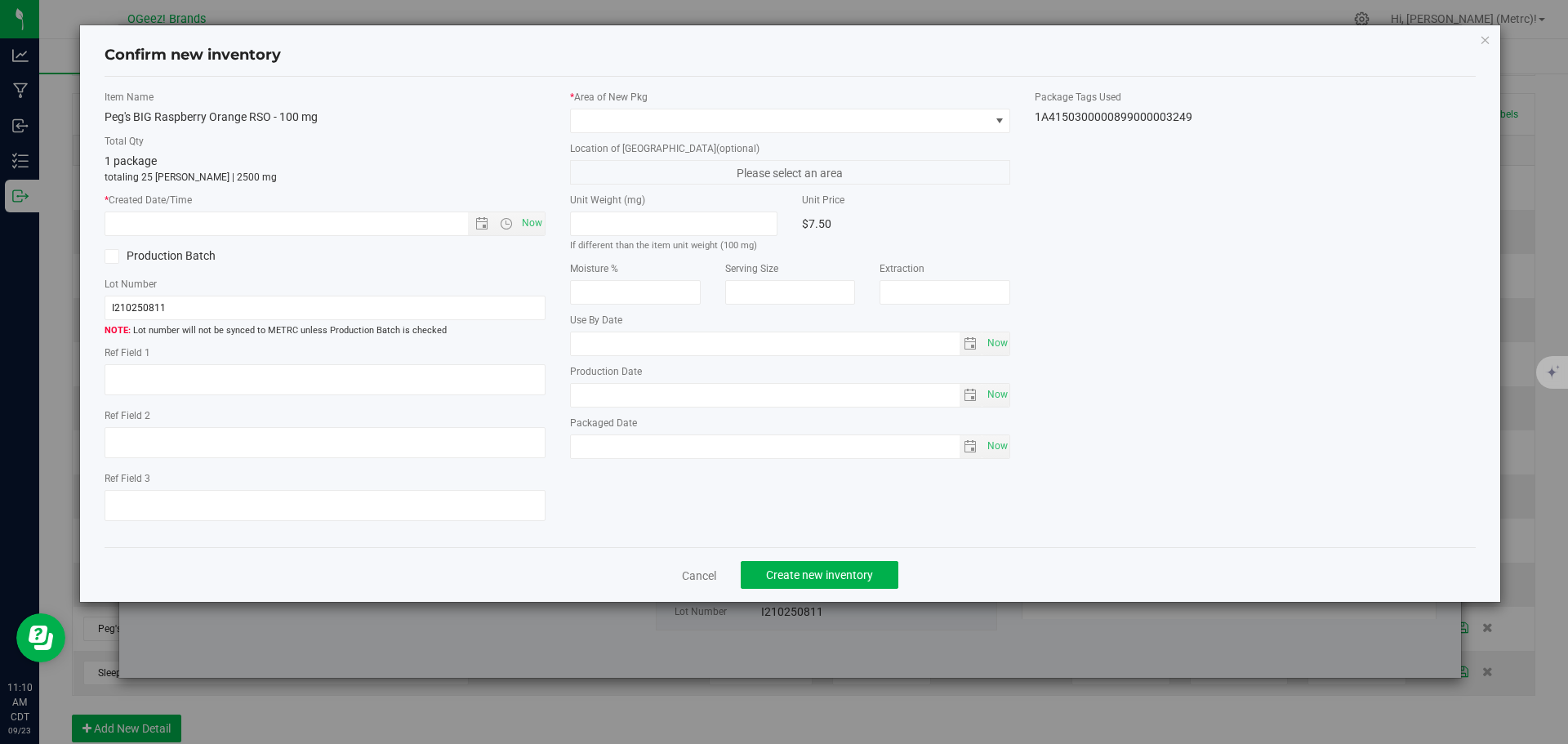
type input "[MEDICAL_DATA]"
type input "[DATE]"
click at [534, 221] on span "Now" at bounding box center [532, 223] width 28 height 24
type input "[DATE] 11:10 AM"
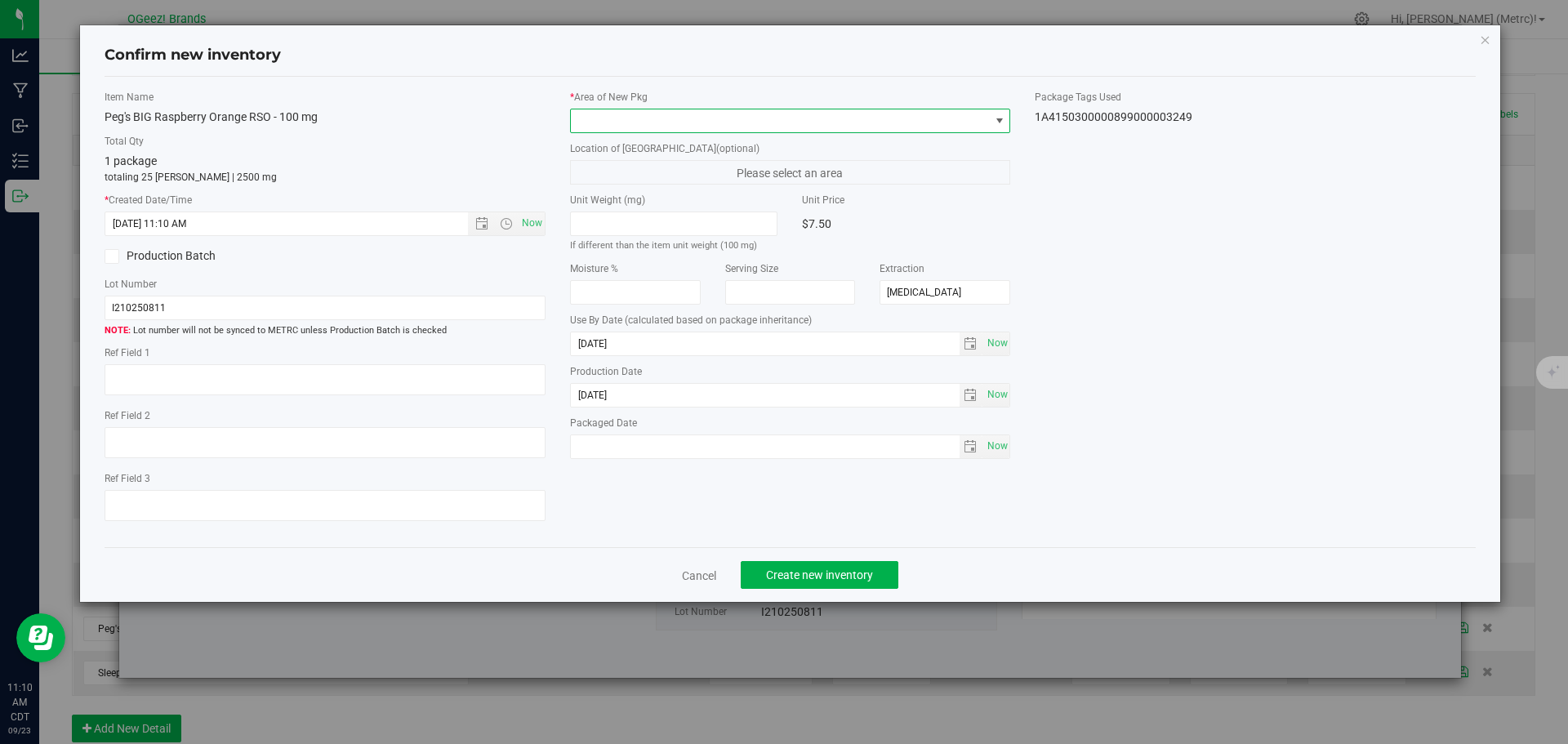
click at [717, 120] on span at bounding box center [779, 121] width 419 height 23
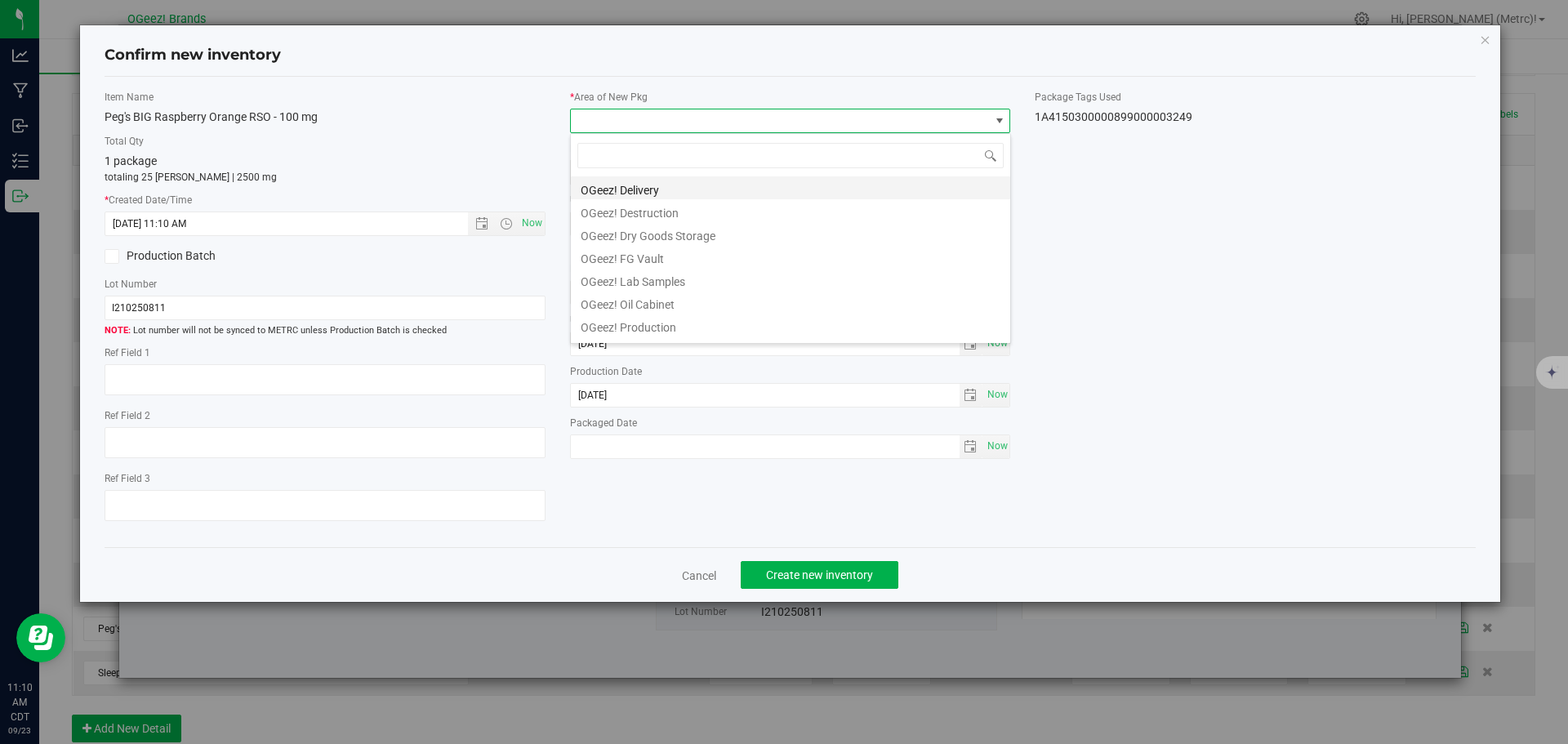
click at [757, 190] on li "OGeez! Delivery" at bounding box center [790, 188] width 439 height 23
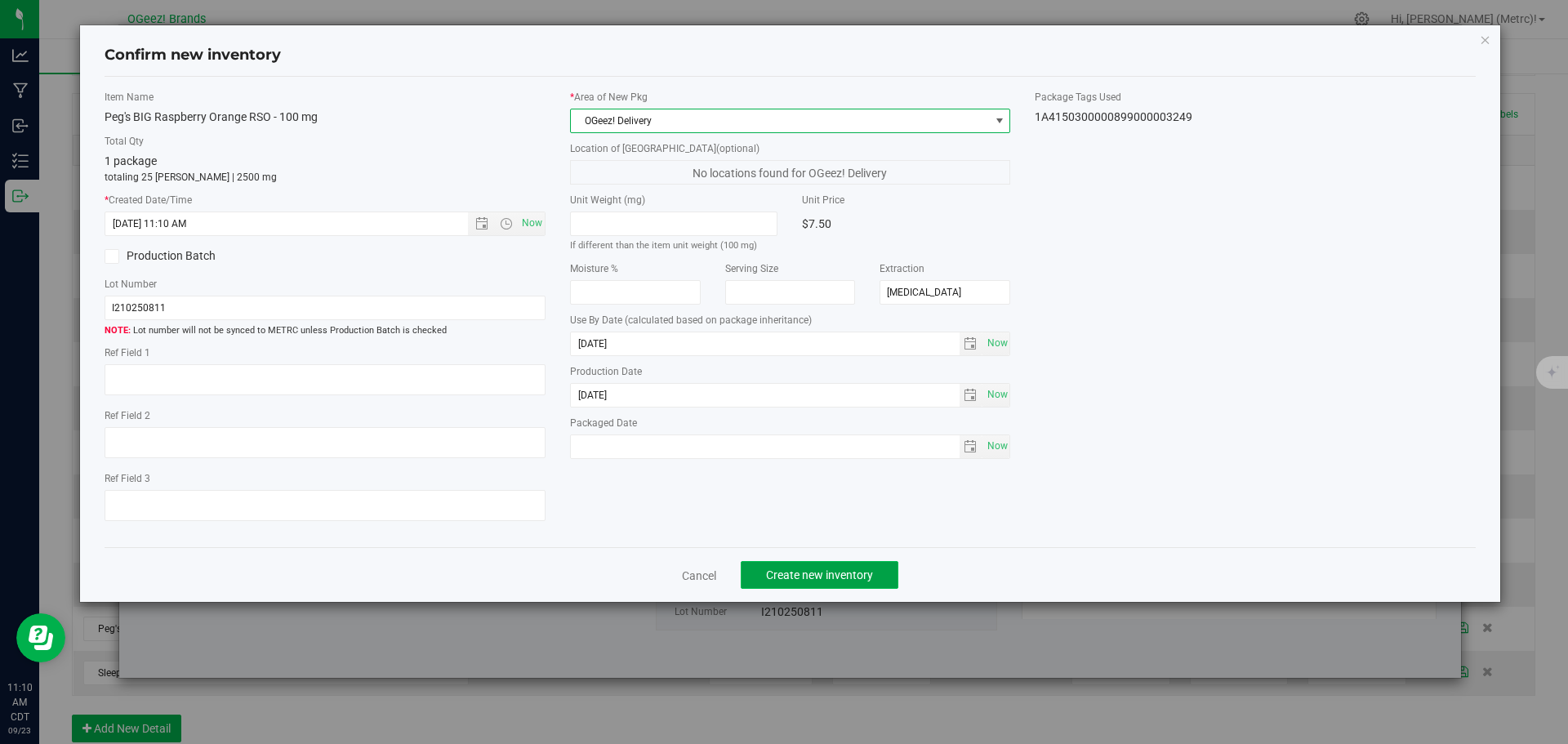
click at [848, 571] on span "Create new inventory" at bounding box center [820, 575] width 107 height 13
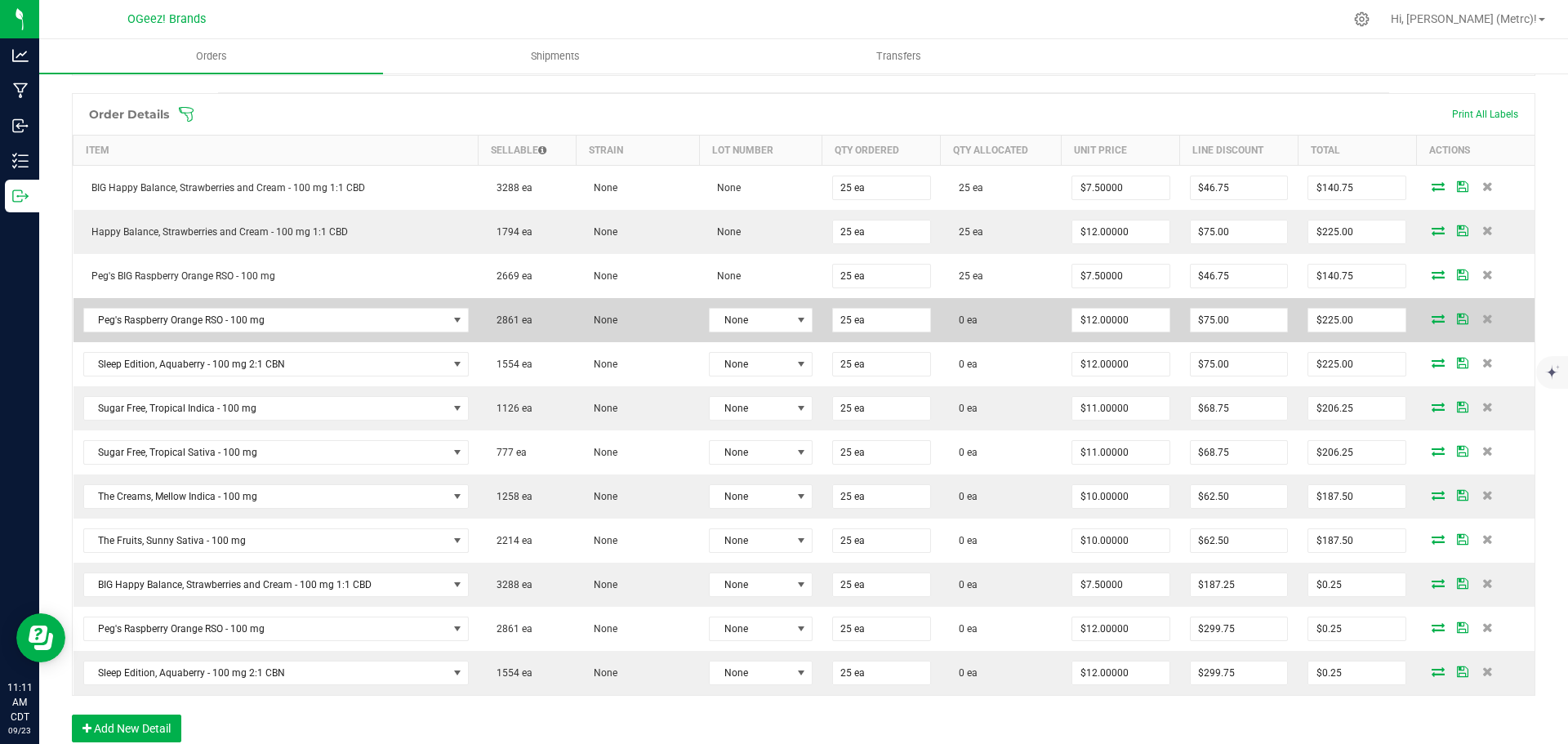
click at [1432, 315] on icon at bounding box center [1438, 319] width 13 height 10
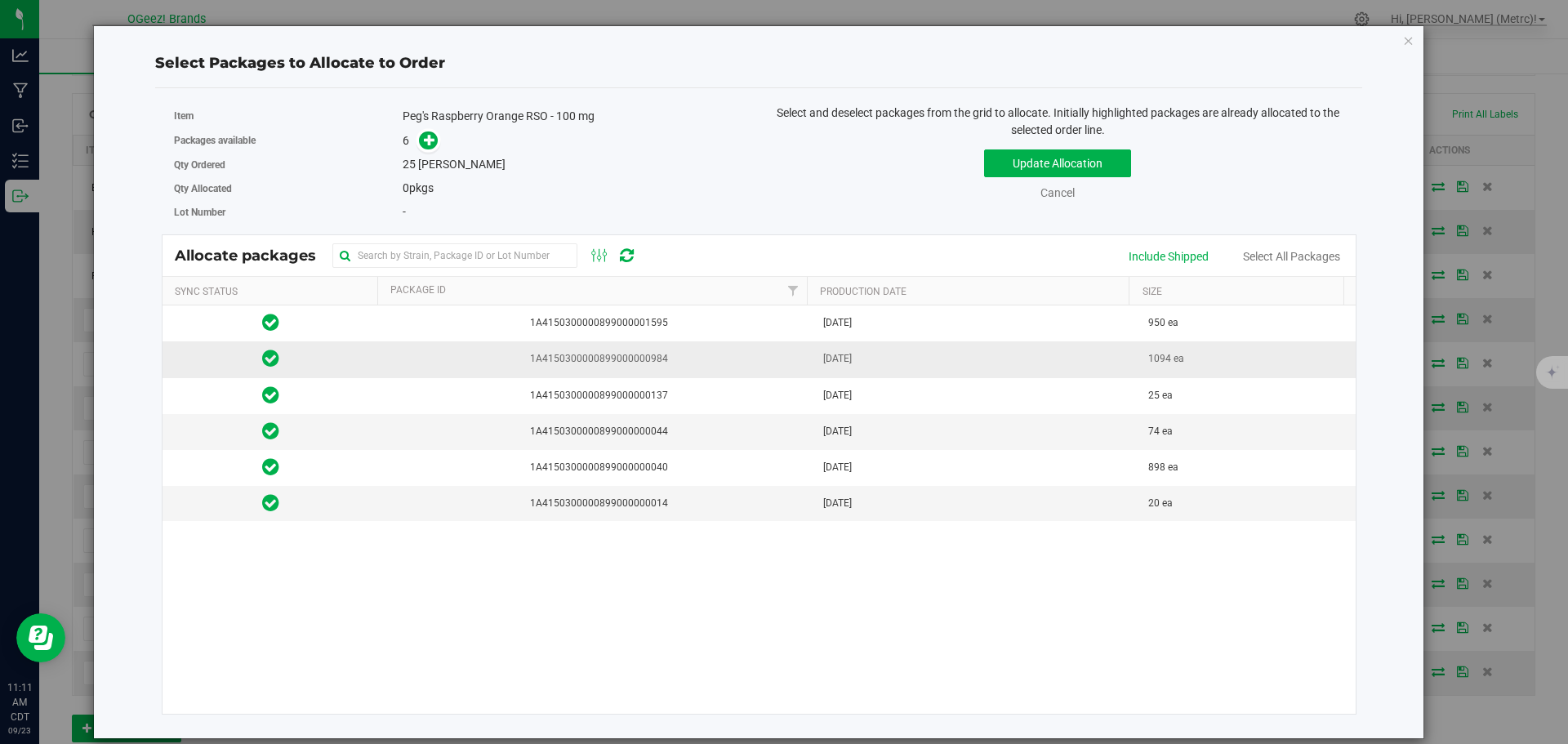
click at [1034, 359] on td "[DATE]" at bounding box center [976, 360] width 326 height 36
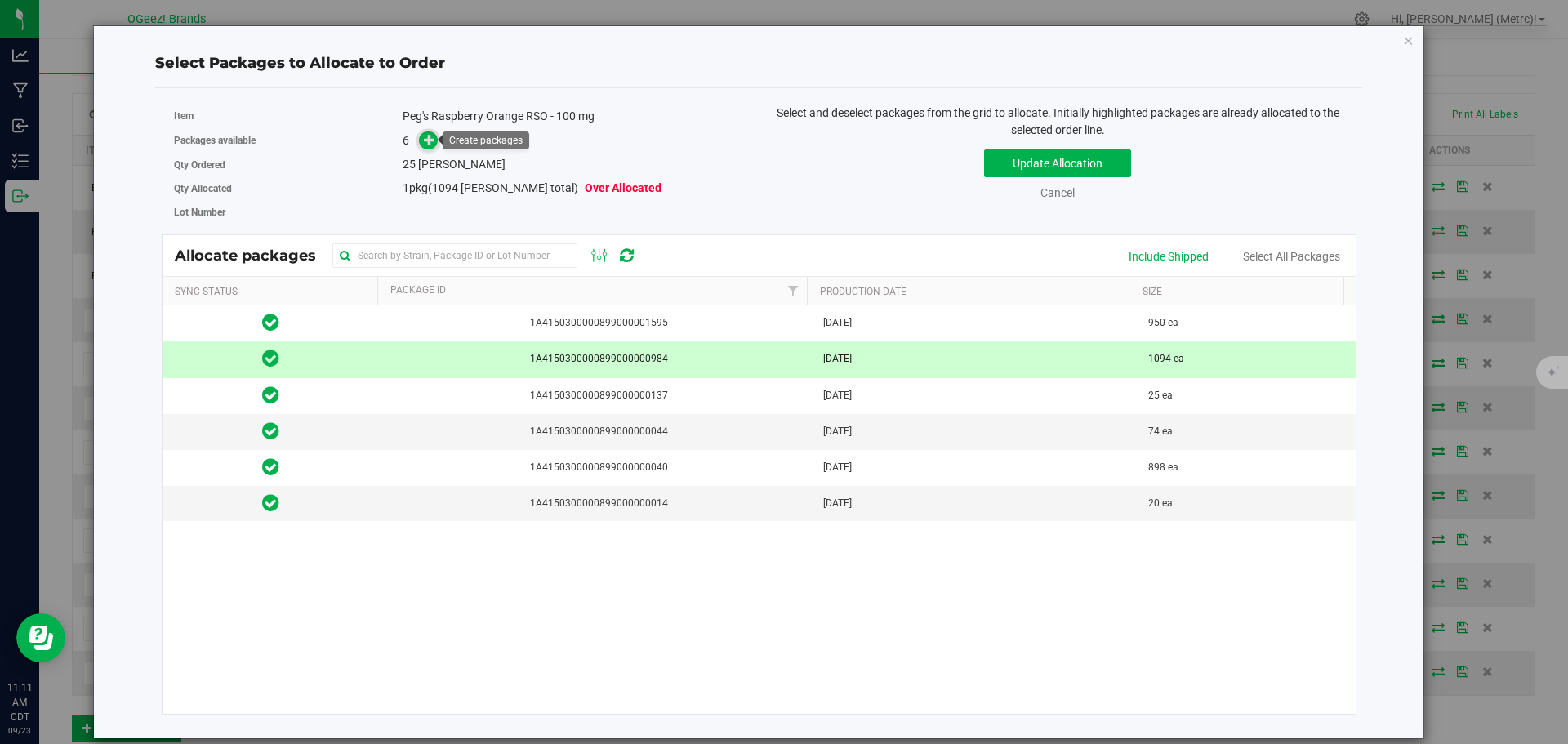
click at [423, 137] on span at bounding box center [428, 140] width 19 height 19
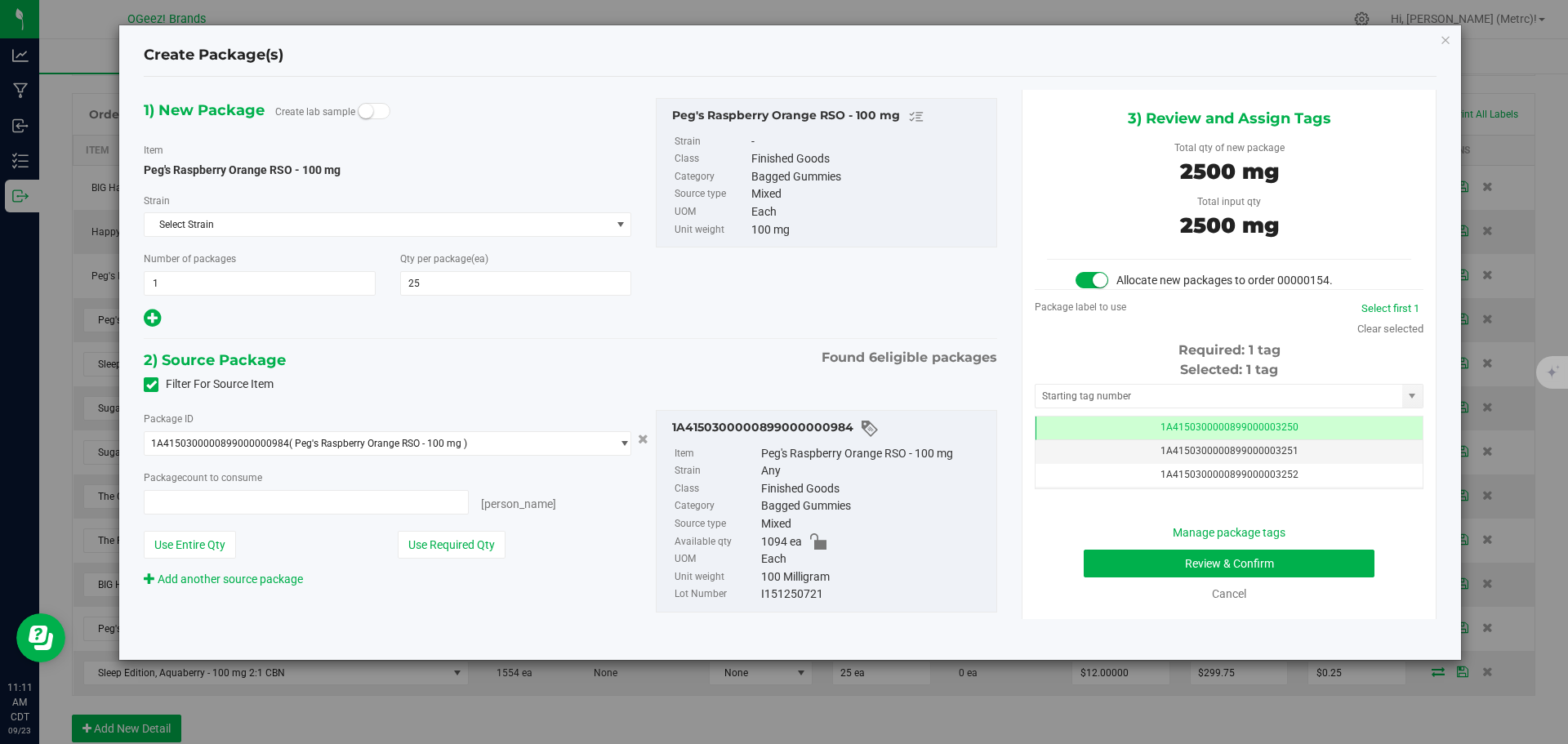
type input "25 ea"
click at [1220, 569] on button "Review & Confirm" at bounding box center [1229, 564] width 291 height 28
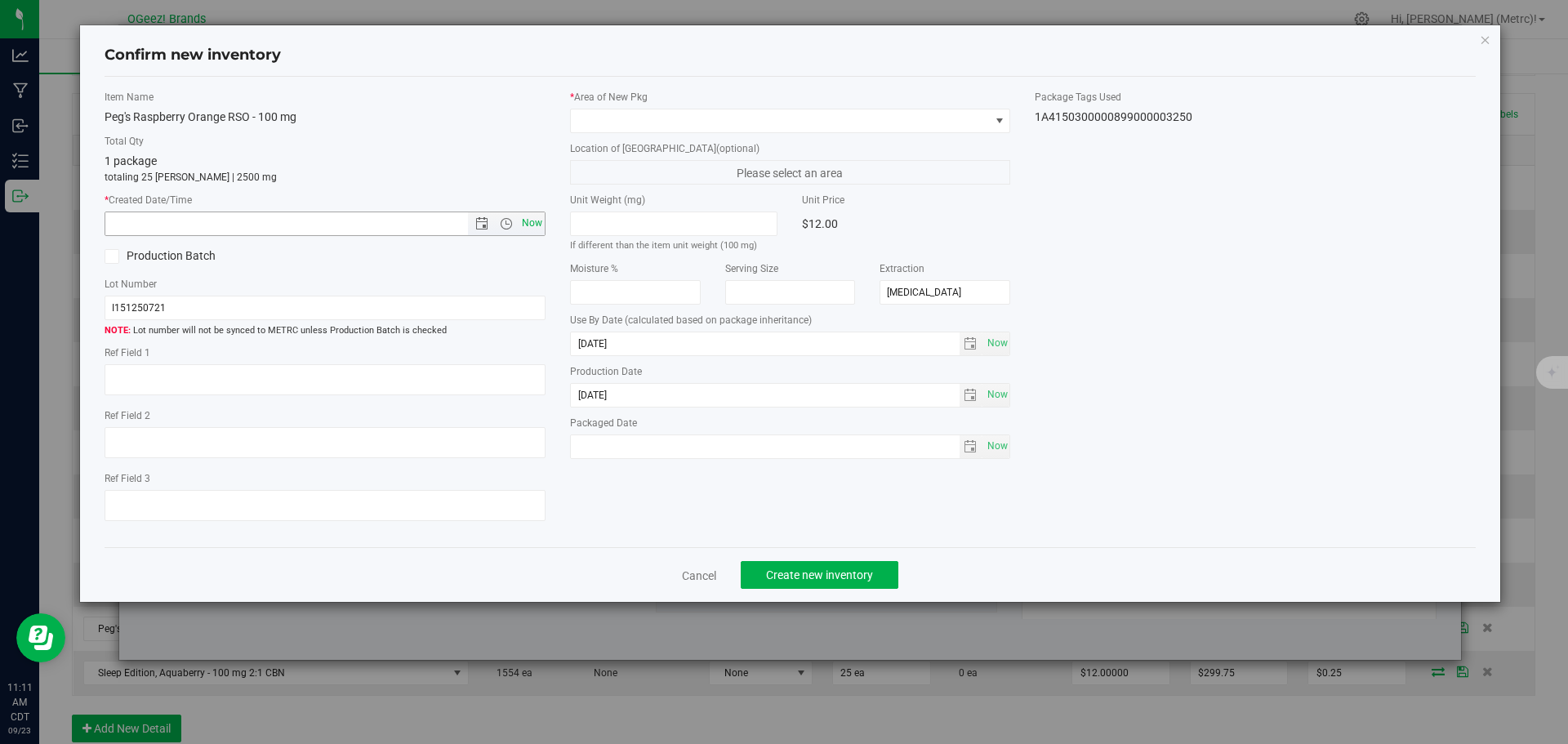
click at [538, 218] on span "Now" at bounding box center [532, 223] width 28 height 24
type input "[DATE] 11:11 AM"
click at [614, 114] on span at bounding box center [779, 121] width 419 height 23
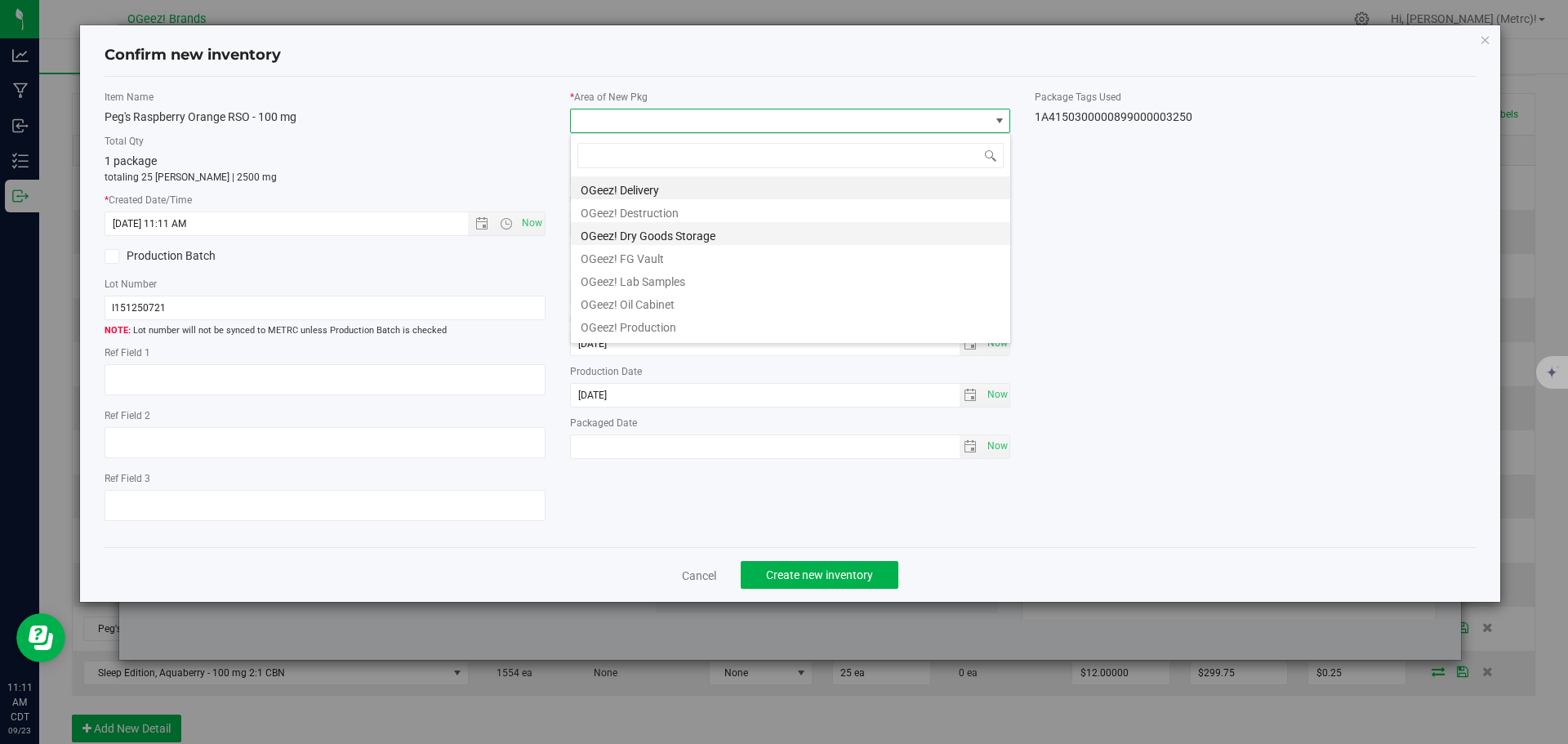
scroll to position [25, 441]
click at [702, 182] on li "OGeez! Delivery" at bounding box center [790, 188] width 439 height 23
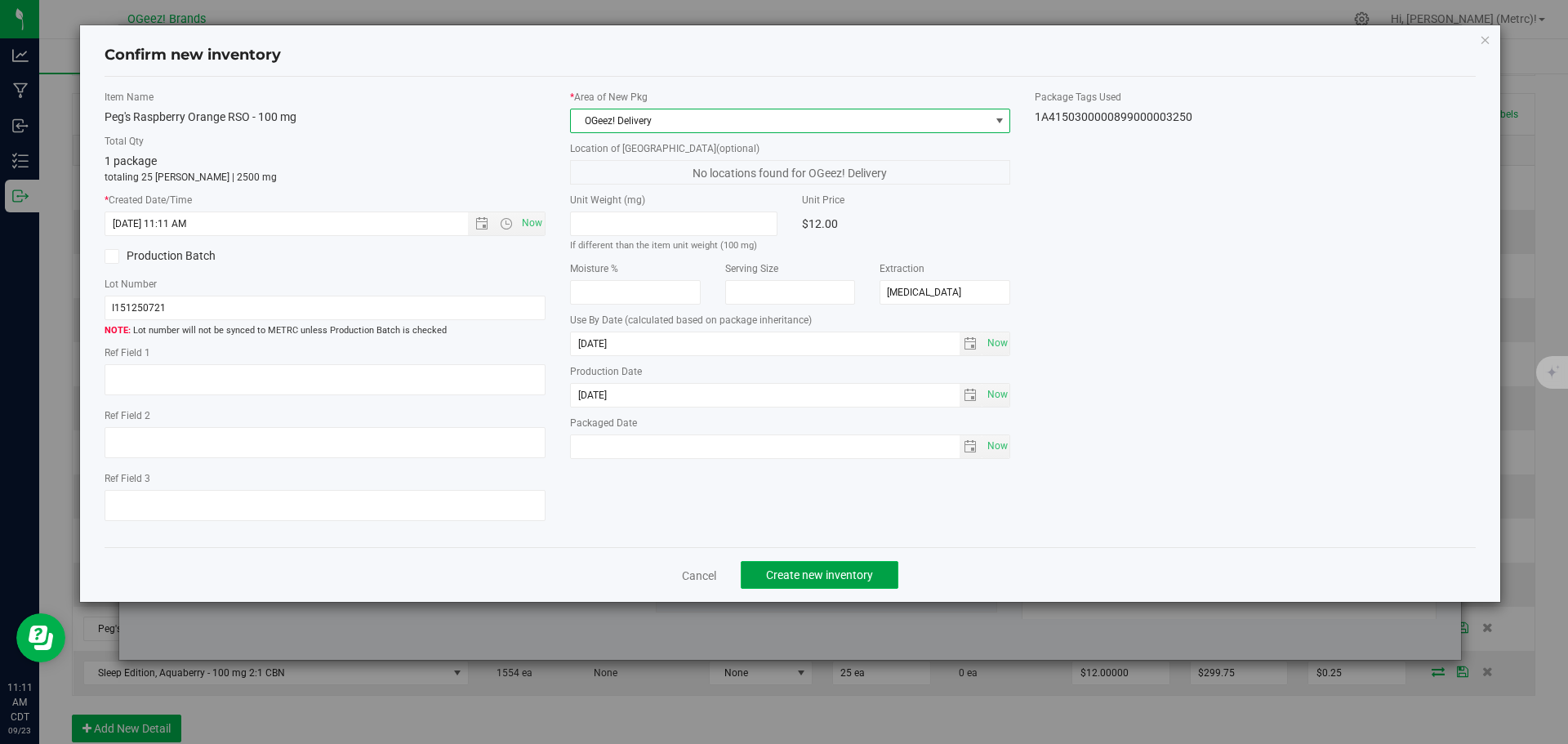
click at [813, 569] on span "Create new inventory" at bounding box center [820, 575] width 107 height 13
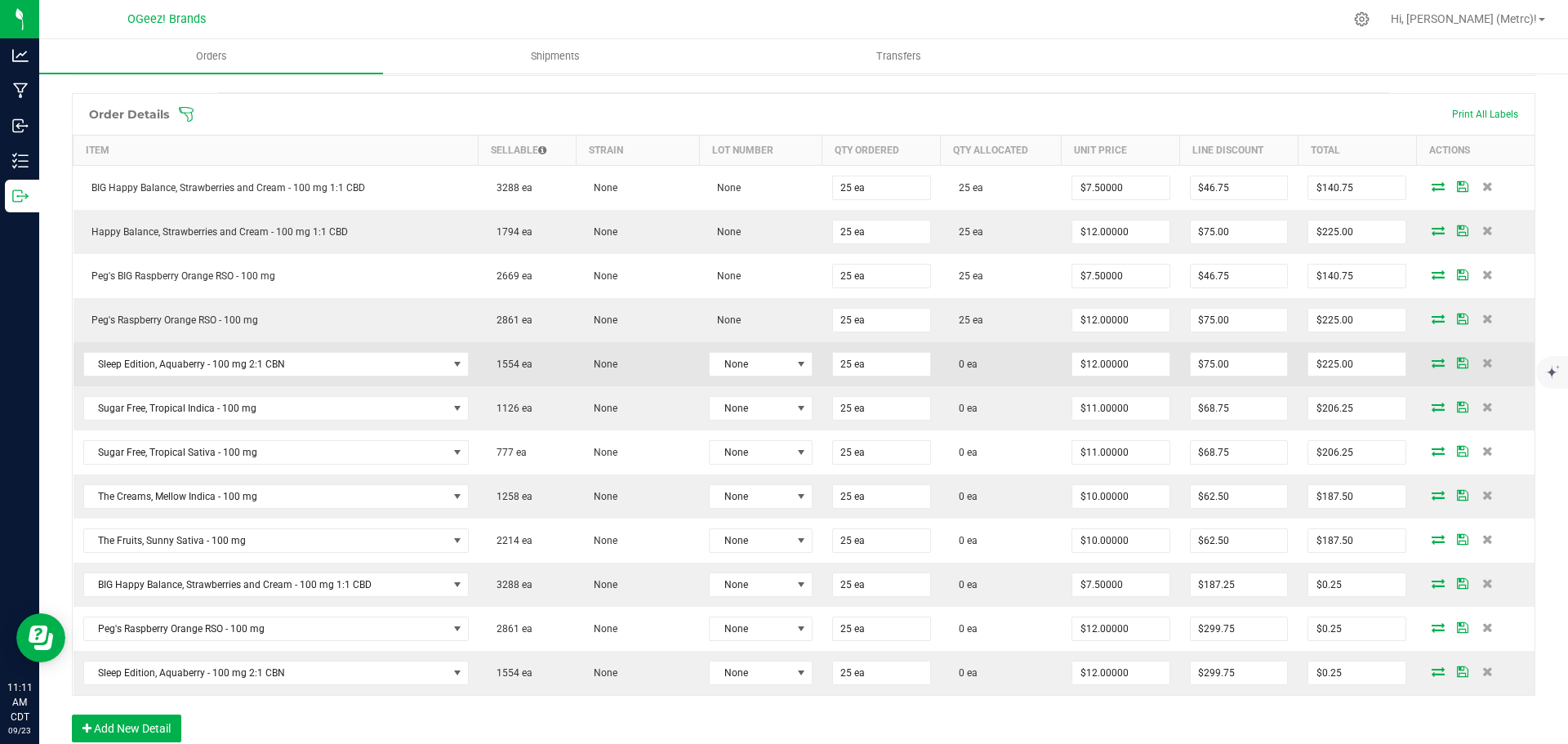
click at [1432, 365] on icon at bounding box center [1438, 362] width 13 height 10
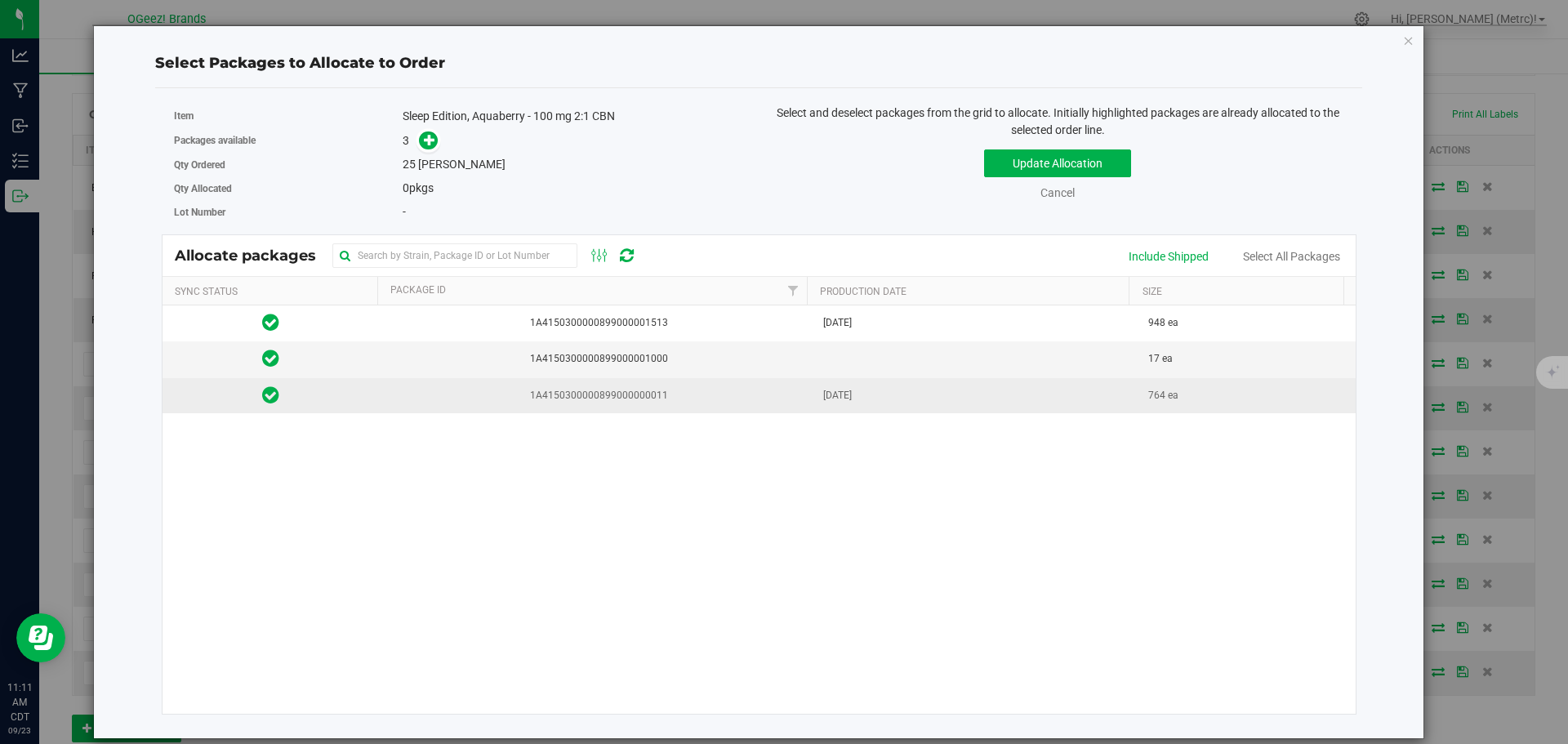
click at [653, 388] on span "1A4150300000899000000011" at bounding box center [596, 395] width 415 height 16
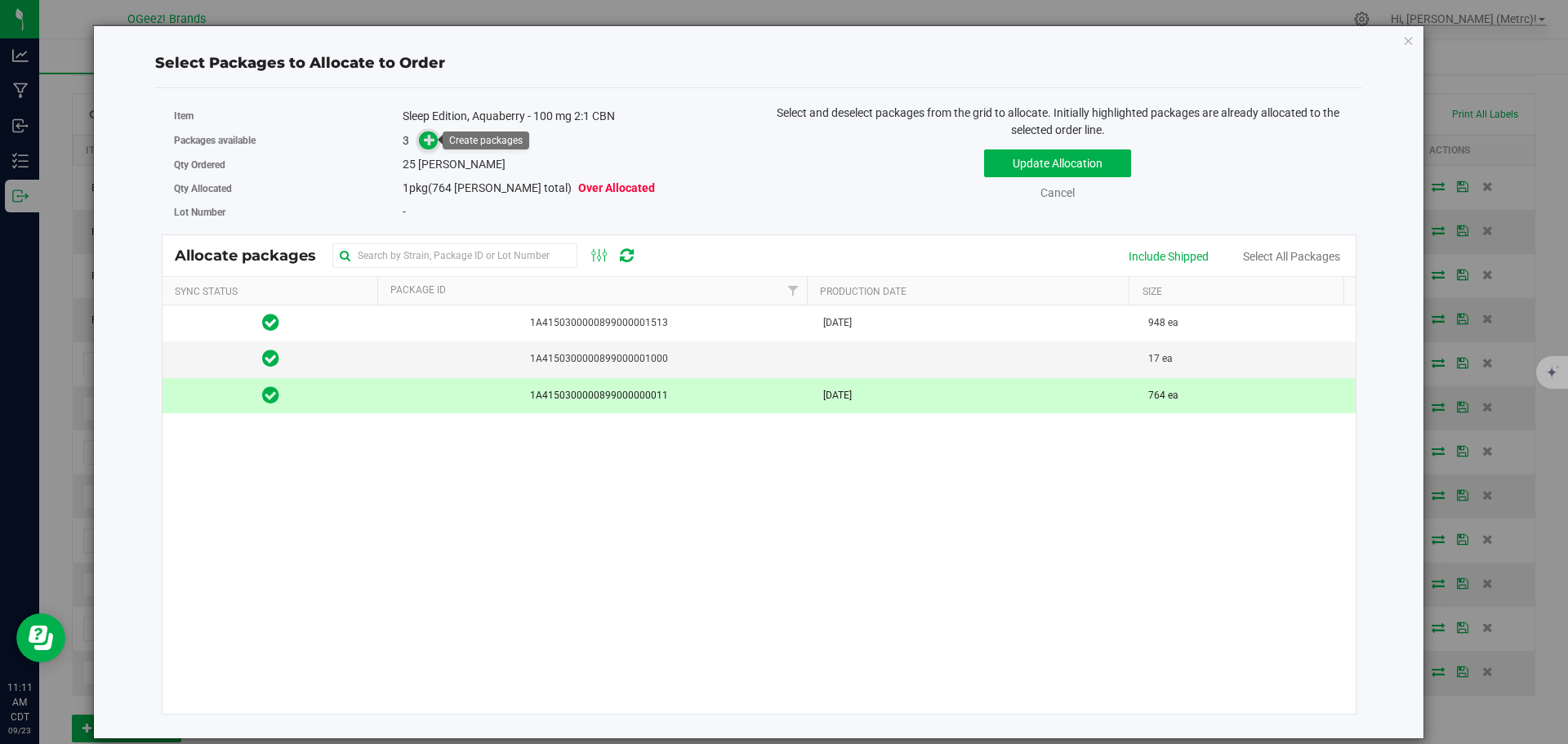
click at [427, 138] on icon at bounding box center [429, 139] width 11 height 11
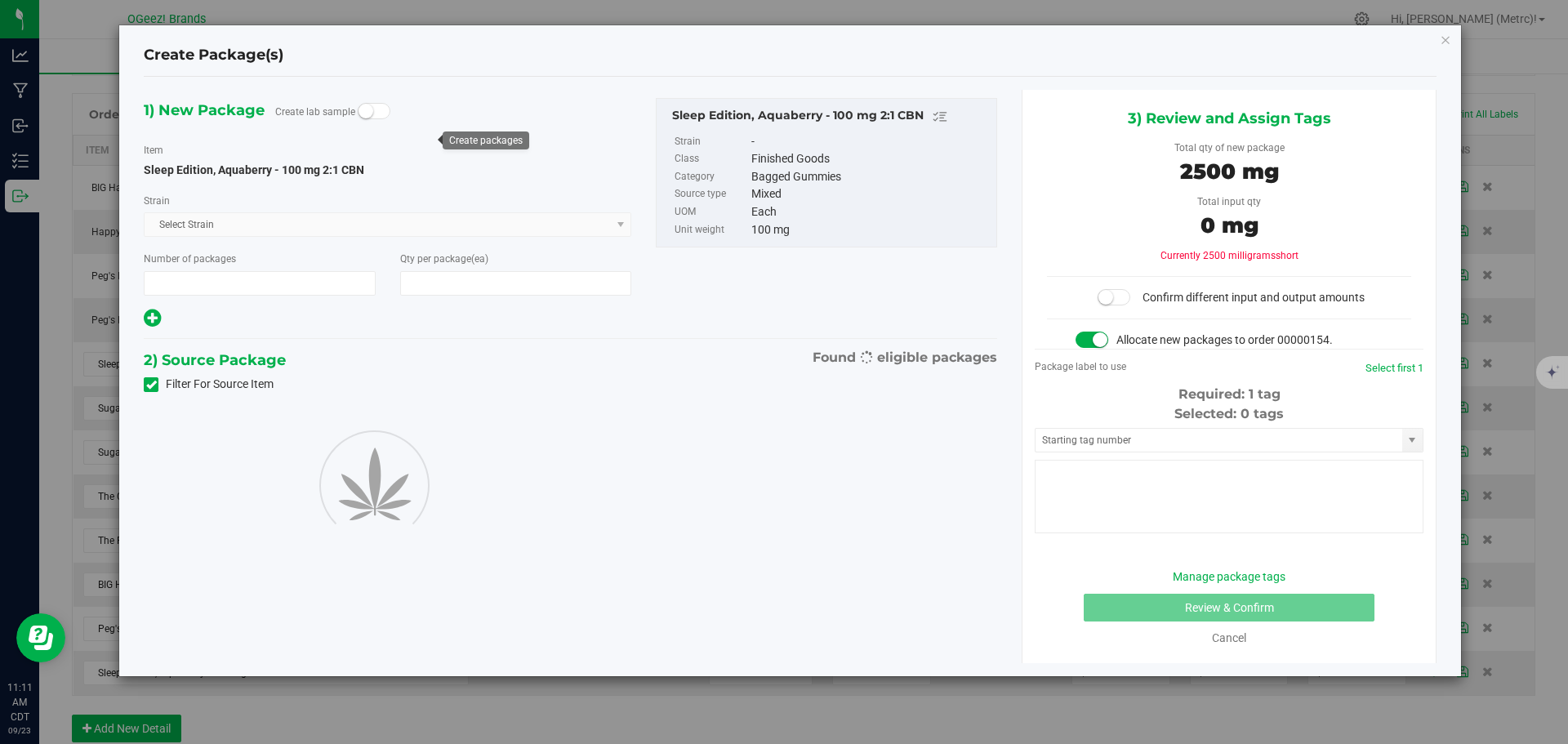
type input "1"
type input "25"
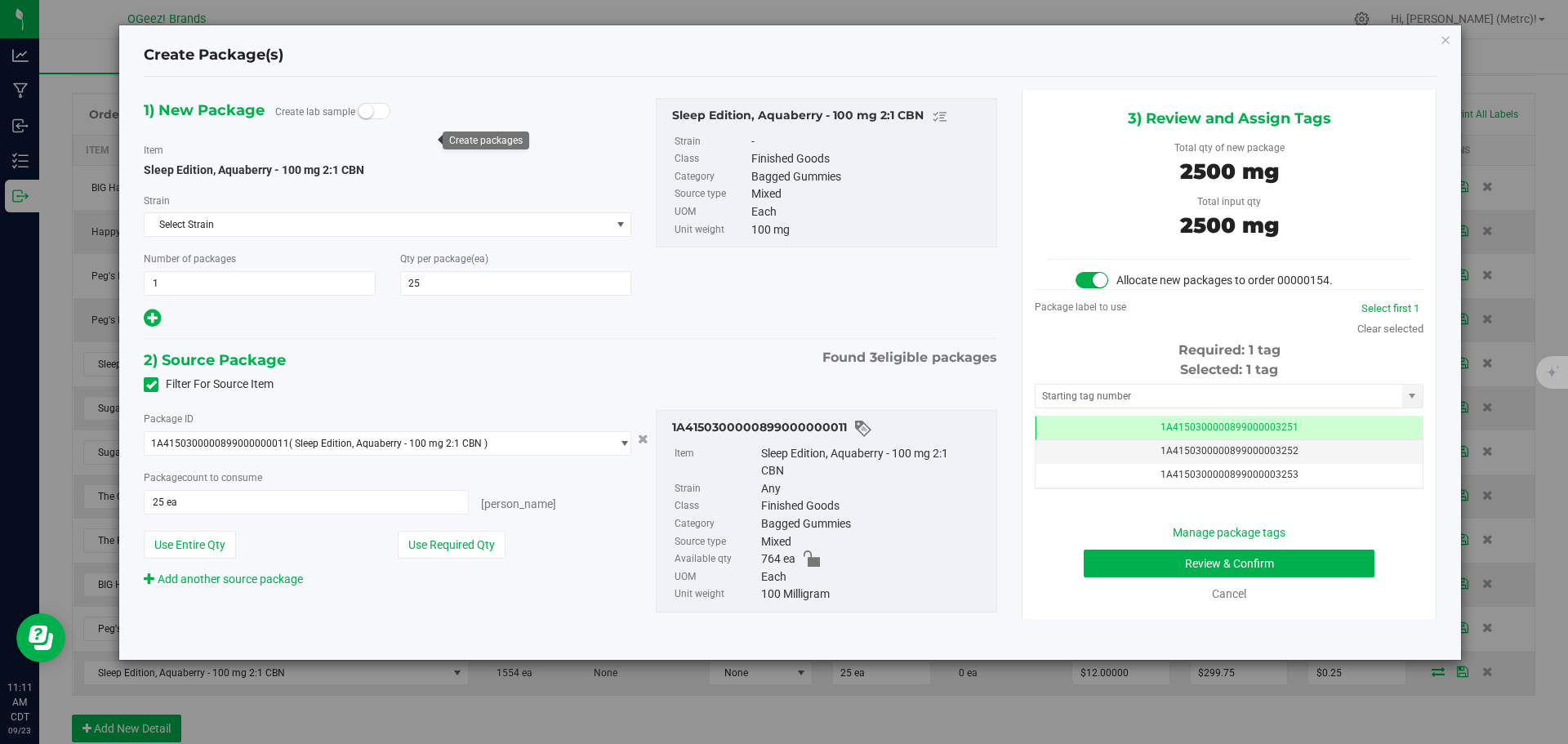
scroll to position [0, -1]
click at [1295, 555] on button "Review & Confirm" at bounding box center [1229, 564] width 291 height 28
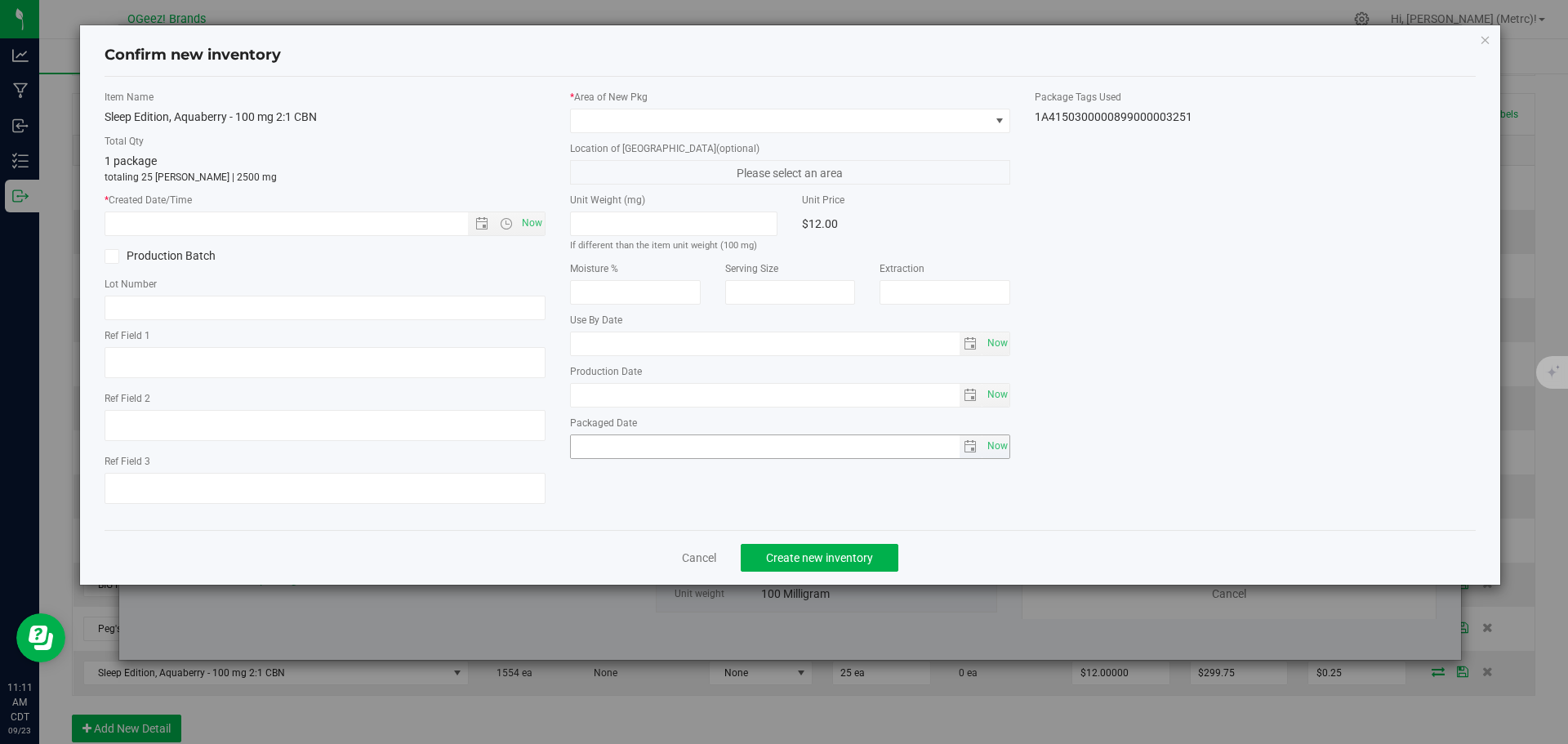
type input "[MEDICAL_DATA]"
type input "[DATE]"
click at [531, 222] on span "Now" at bounding box center [532, 223] width 28 height 24
type input "[DATE] 11:12 AM"
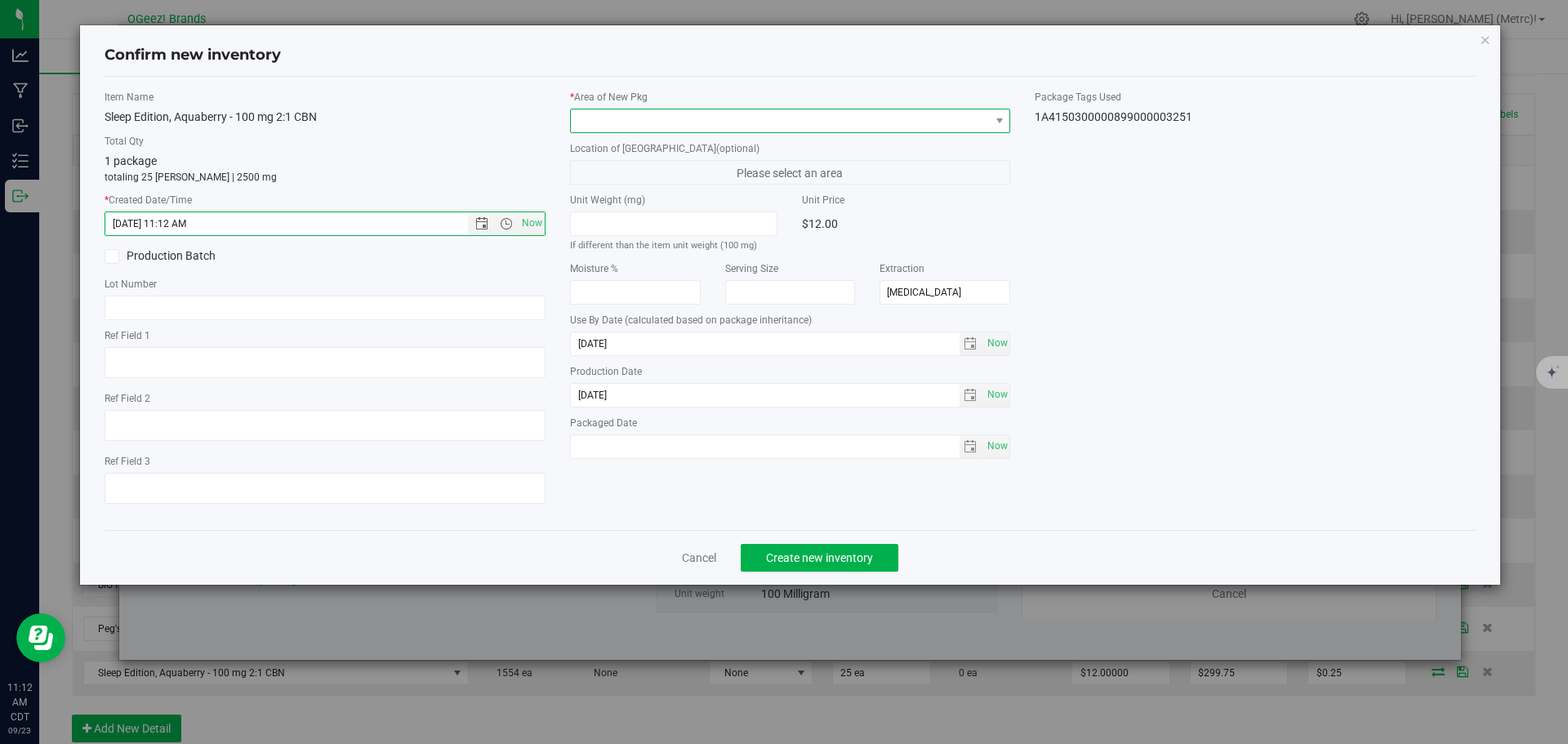
click at [700, 127] on span at bounding box center [779, 121] width 419 height 23
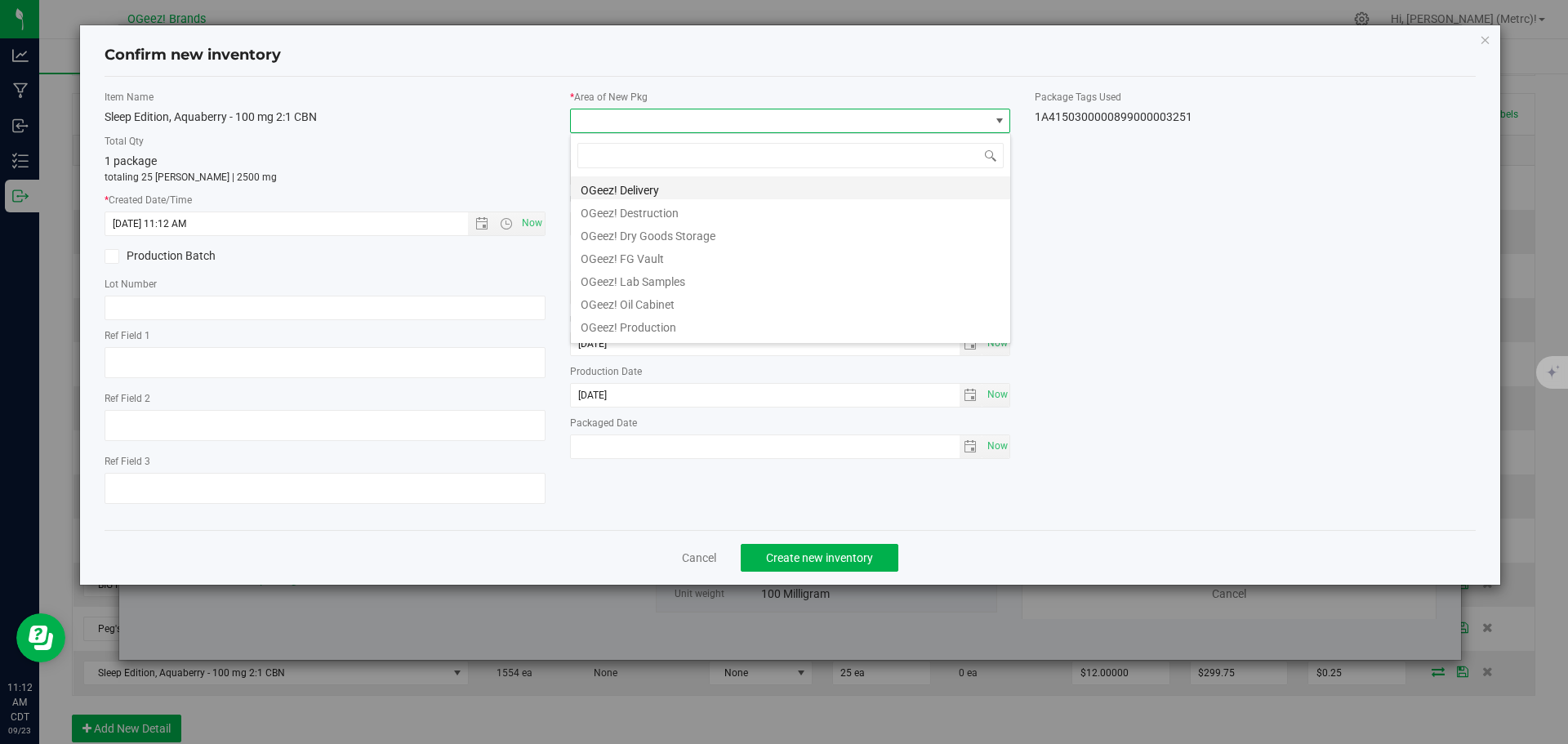
click at [718, 179] on li "OGeez! Delivery" at bounding box center [790, 188] width 439 height 23
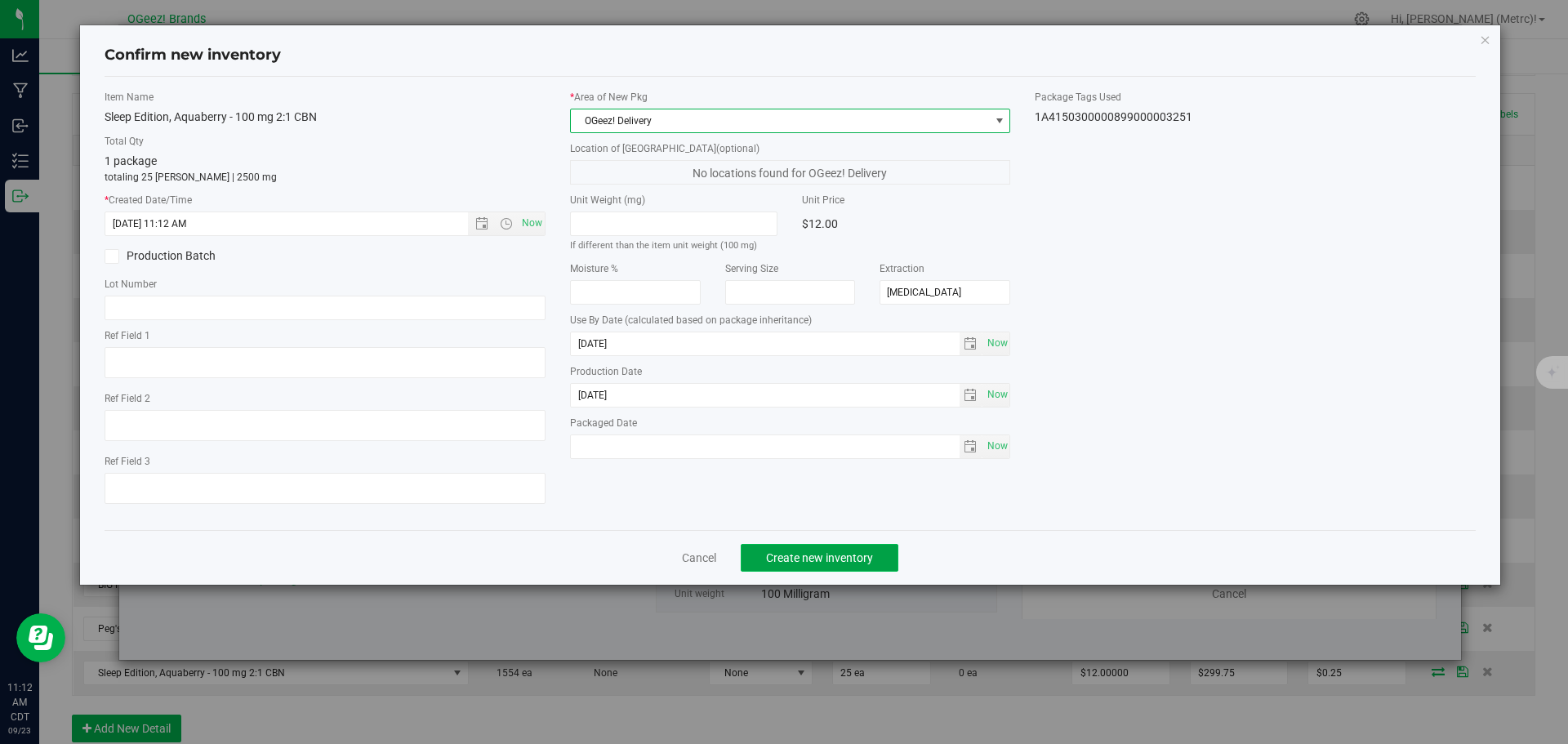
click at [788, 556] on span "Create new inventory" at bounding box center [820, 558] width 107 height 13
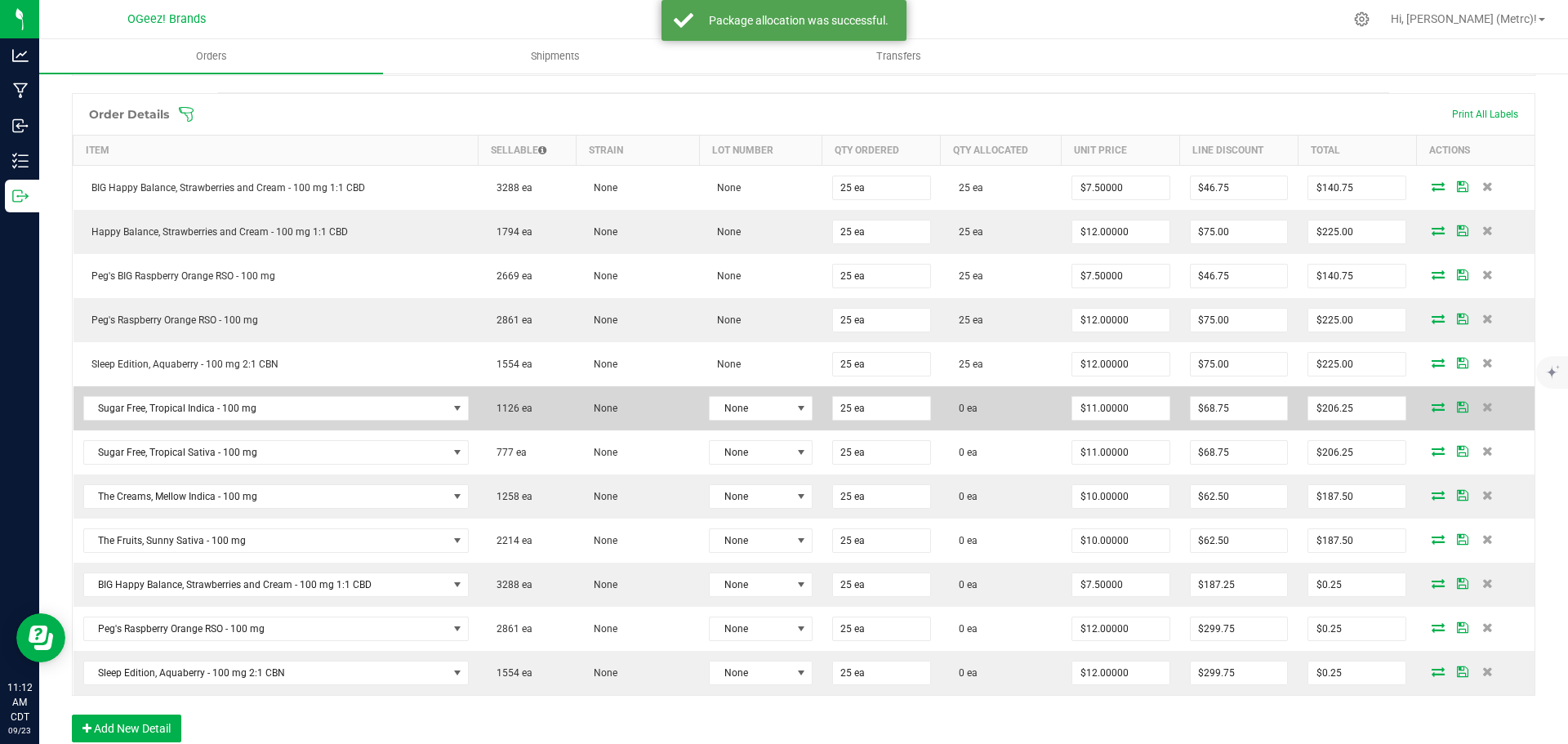
click at [1432, 408] on icon at bounding box center [1438, 406] width 13 height 10
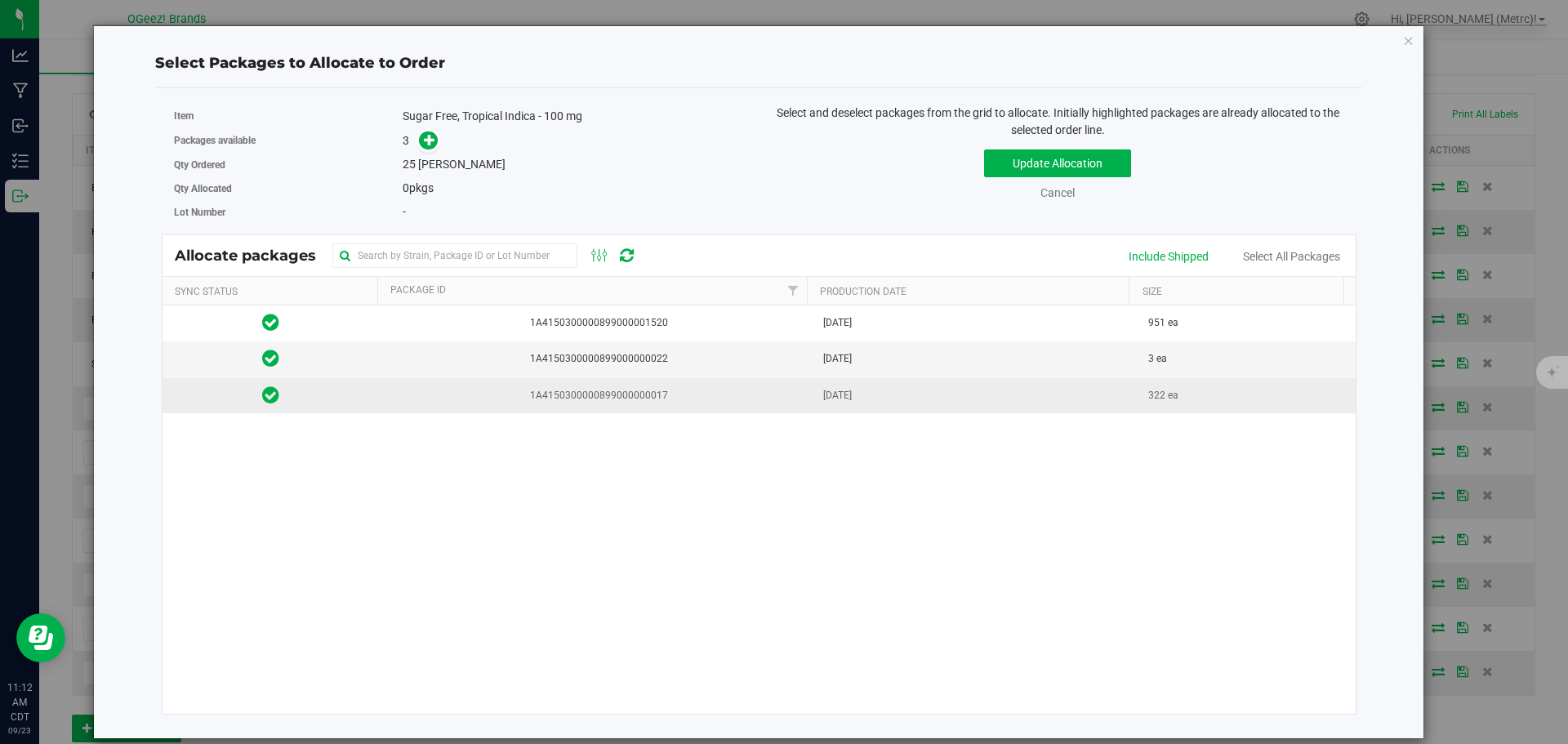
click at [994, 401] on td "[DATE]" at bounding box center [976, 395] width 326 height 35
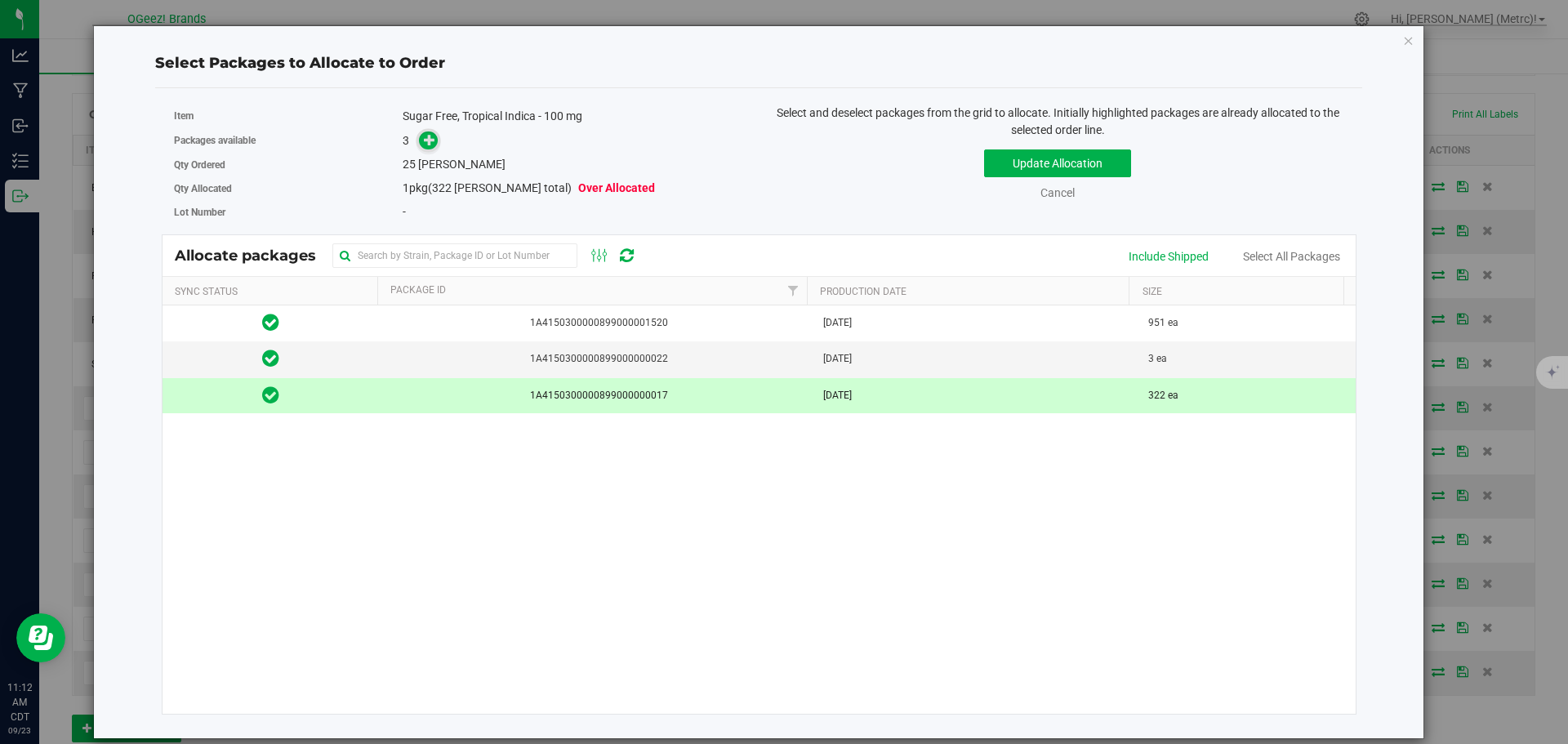
click at [430, 142] on icon at bounding box center [429, 139] width 11 height 11
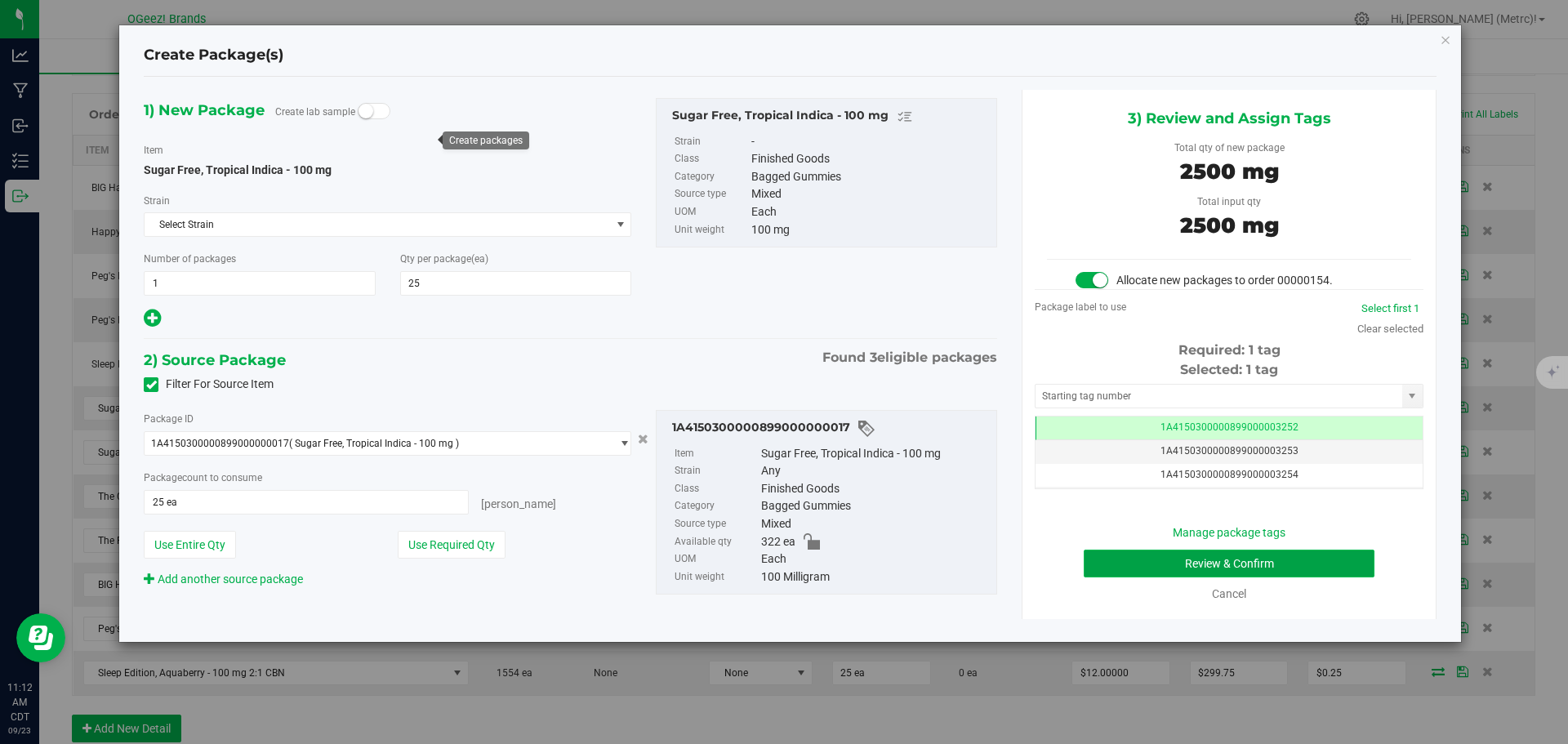
click at [1133, 565] on button "Review & Confirm" at bounding box center [1229, 564] width 291 height 28
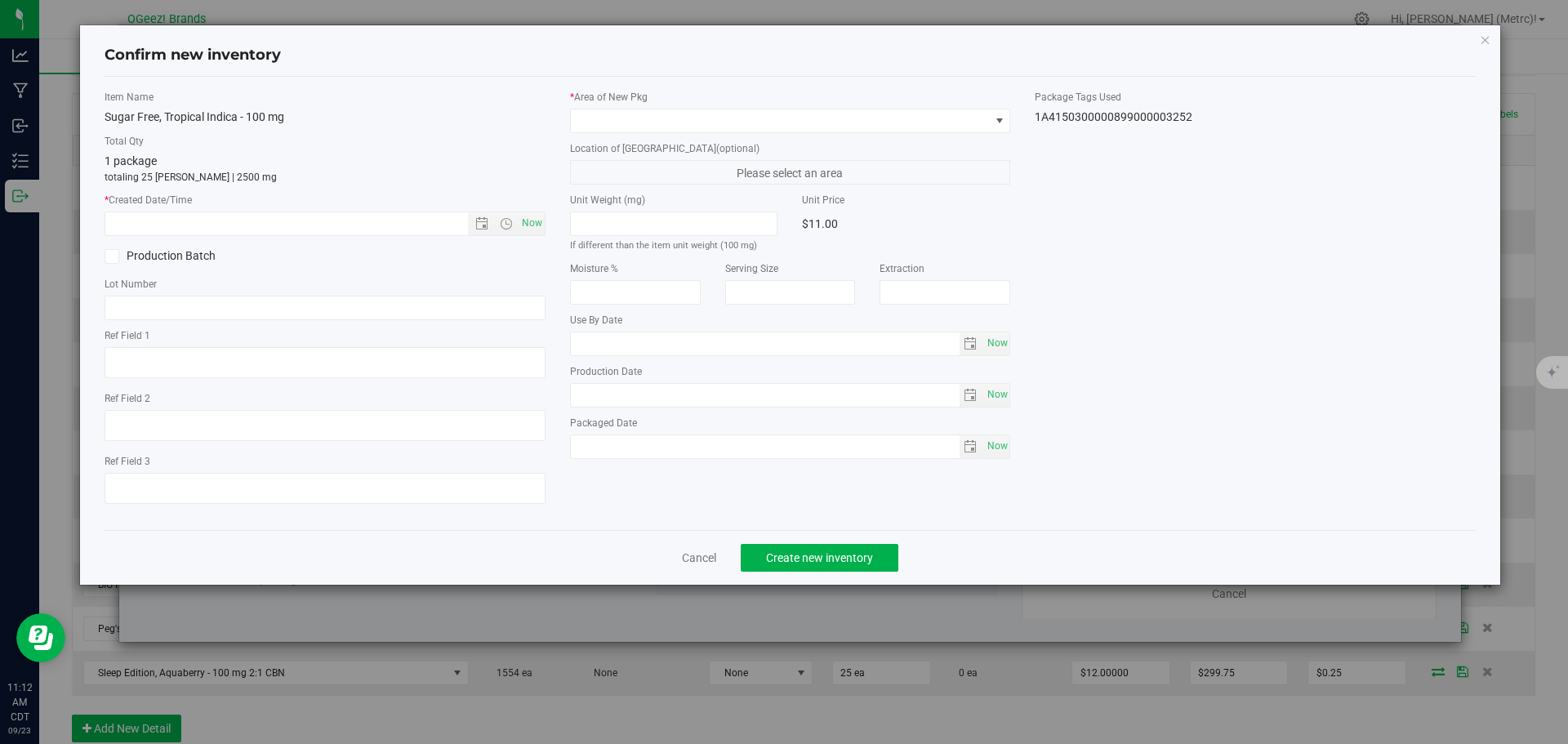
type input "[MEDICAL_DATA]"
type input "[DATE]"
click at [560, 215] on div "Unit Weight (mg) If different than the item unit weight (100 mg)" at bounding box center [675, 223] width 233 height 61
click at [537, 220] on span "Now" at bounding box center [532, 223] width 28 height 24
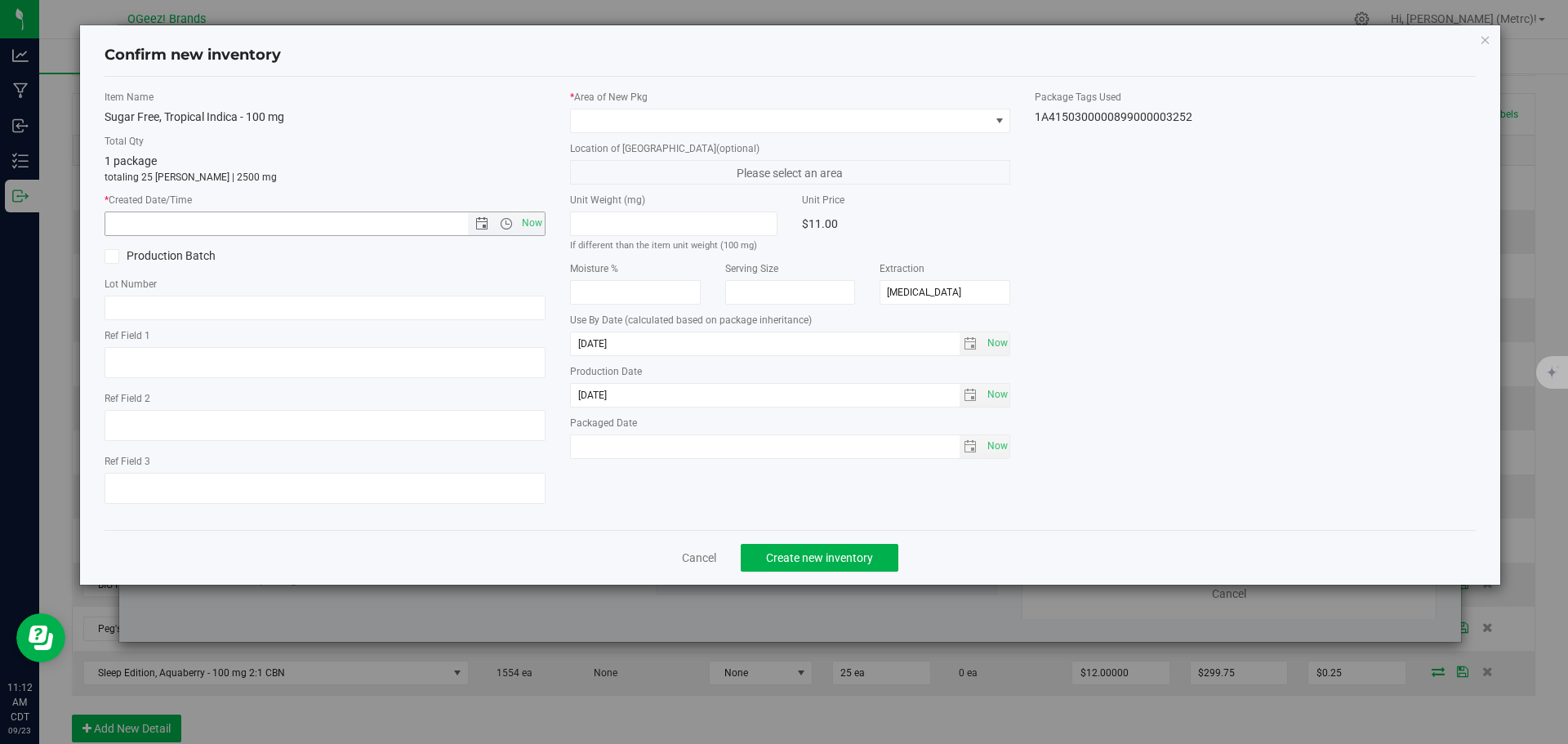
type input "[DATE] 11:12 AM"
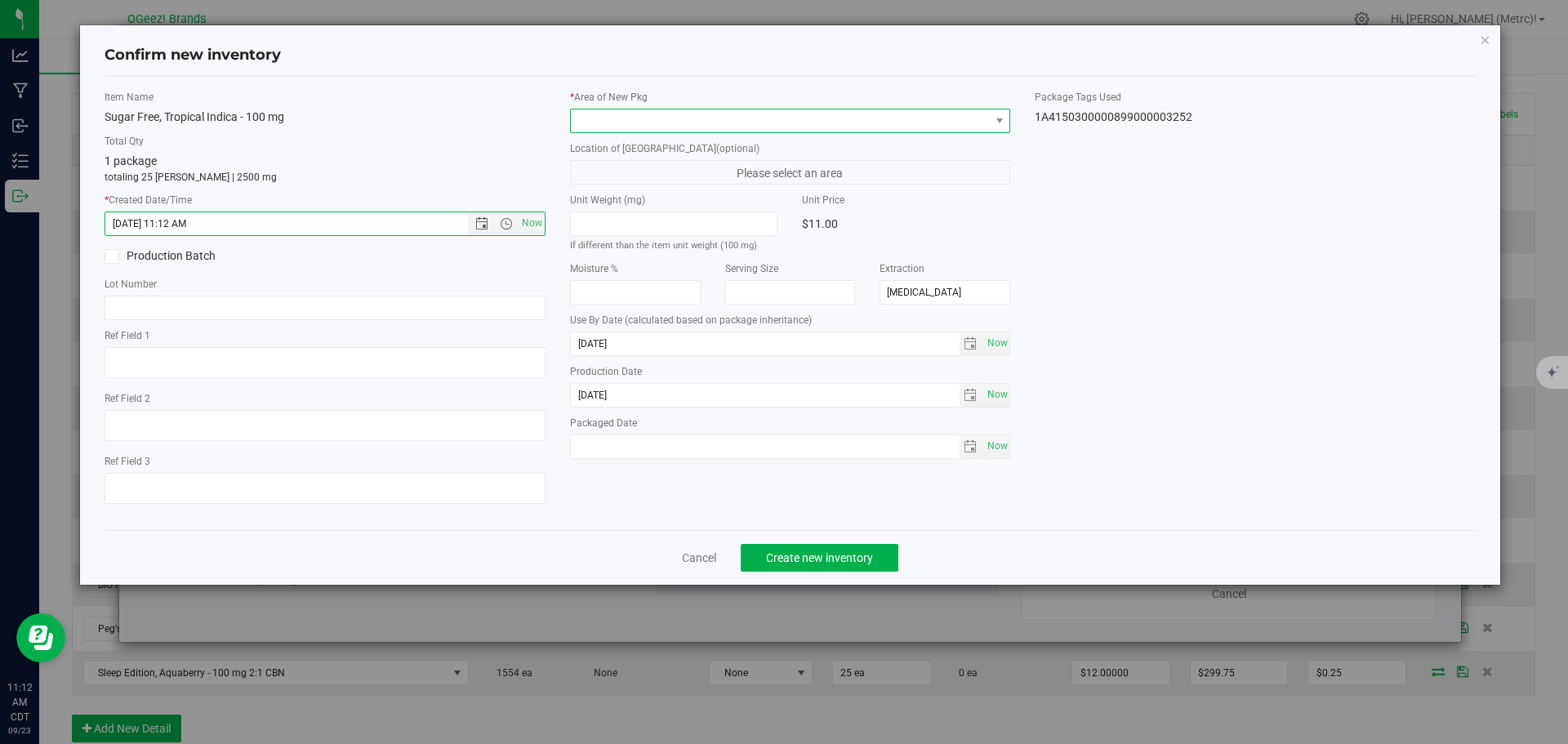
click at [605, 122] on span at bounding box center [779, 121] width 419 height 23
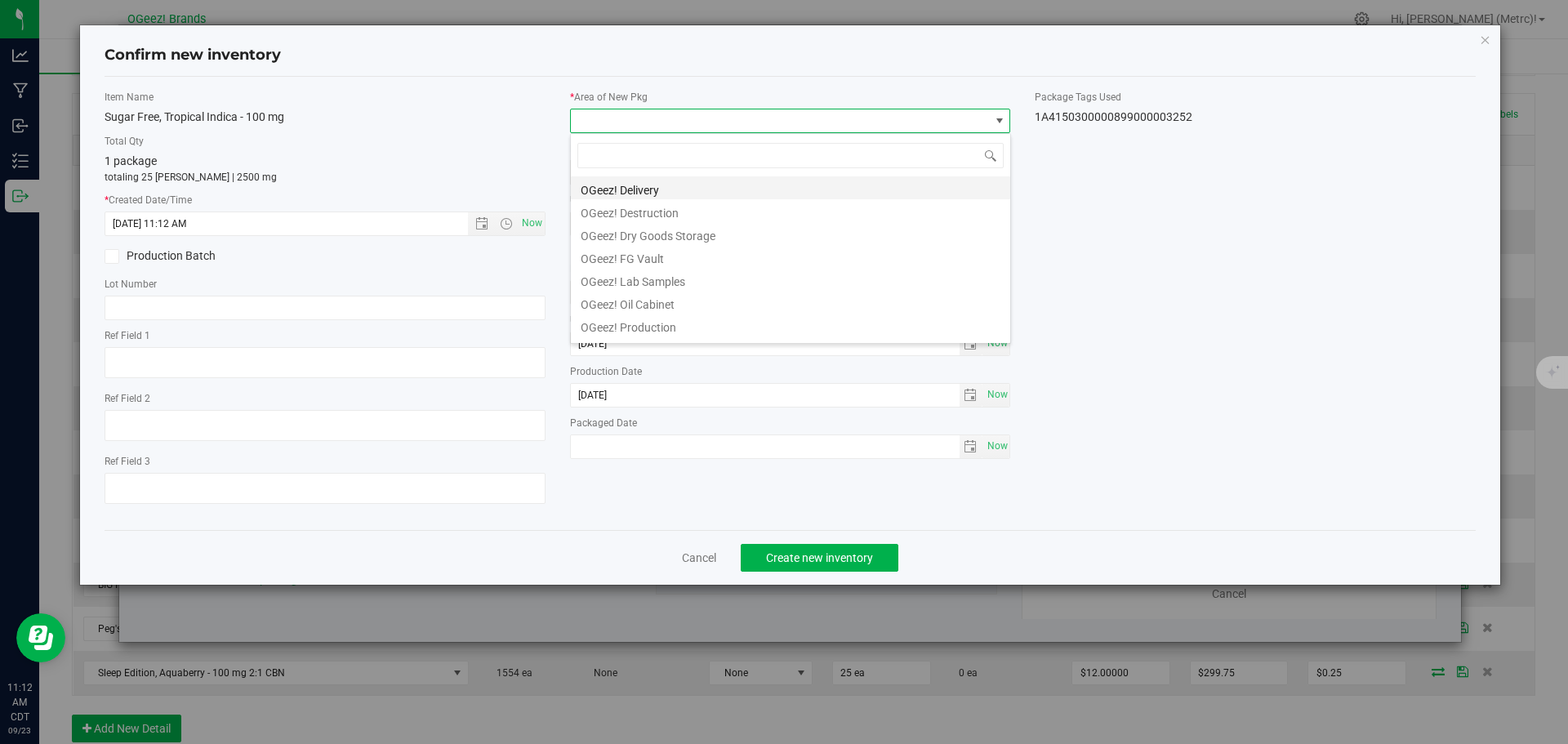
click at [634, 195] on li "OGeez! Delivery" at bounding box center [790, 188] width 439 height 23
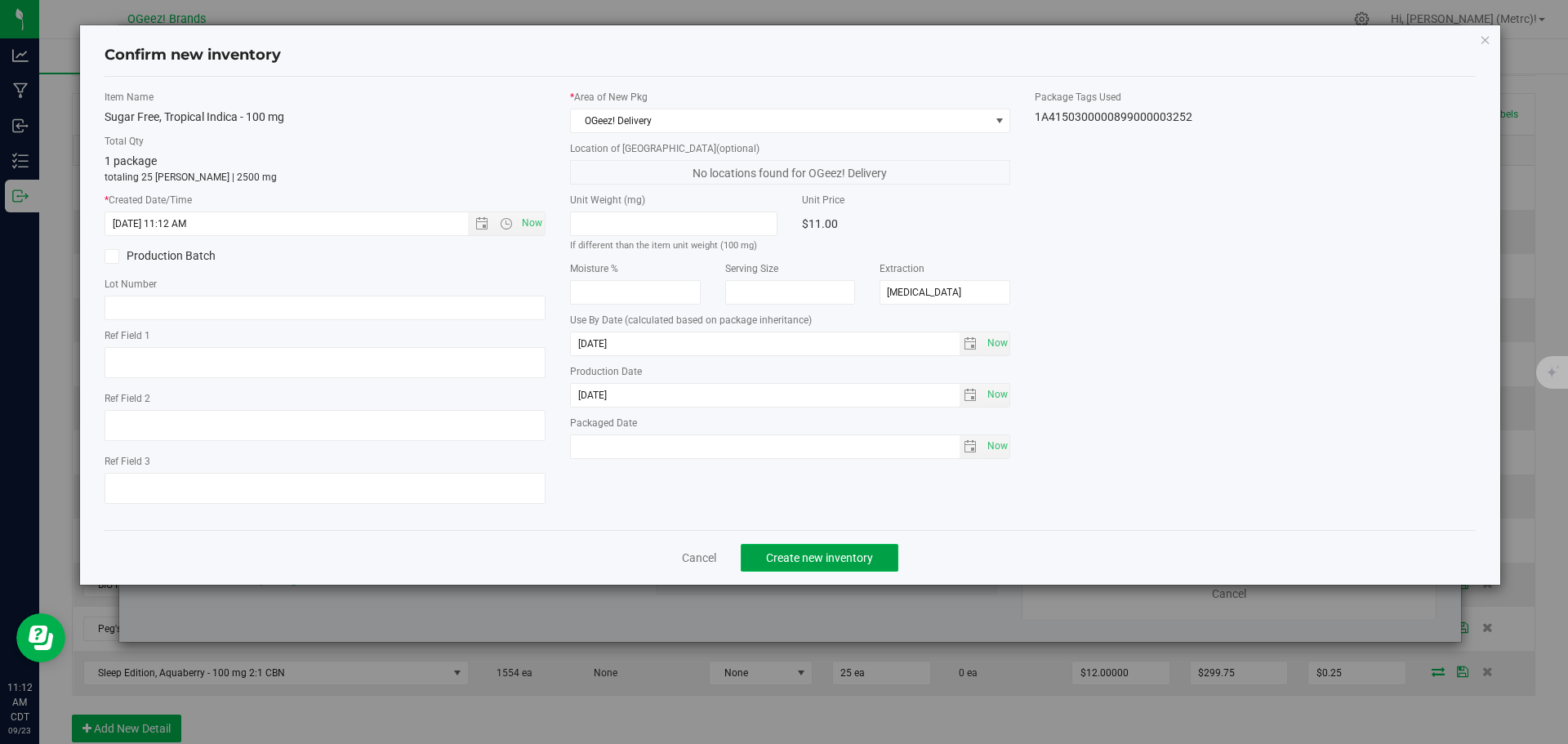
click at [838, 553] on span "Create new inventory" at bounding box center [820, 558] width 107 height 13
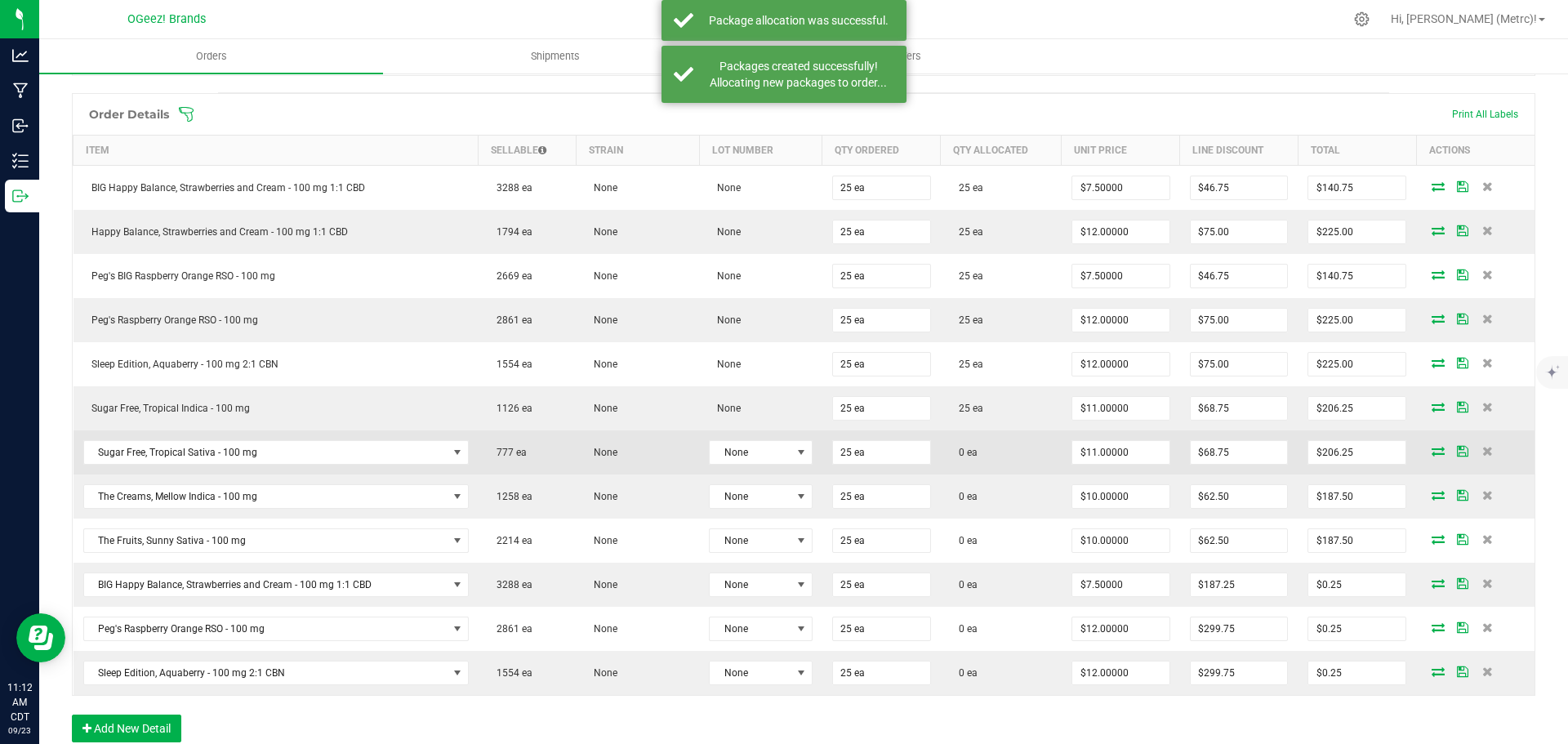
click at [1432, 446] on icon at bounding box center [1438, 451] width 13 height 10
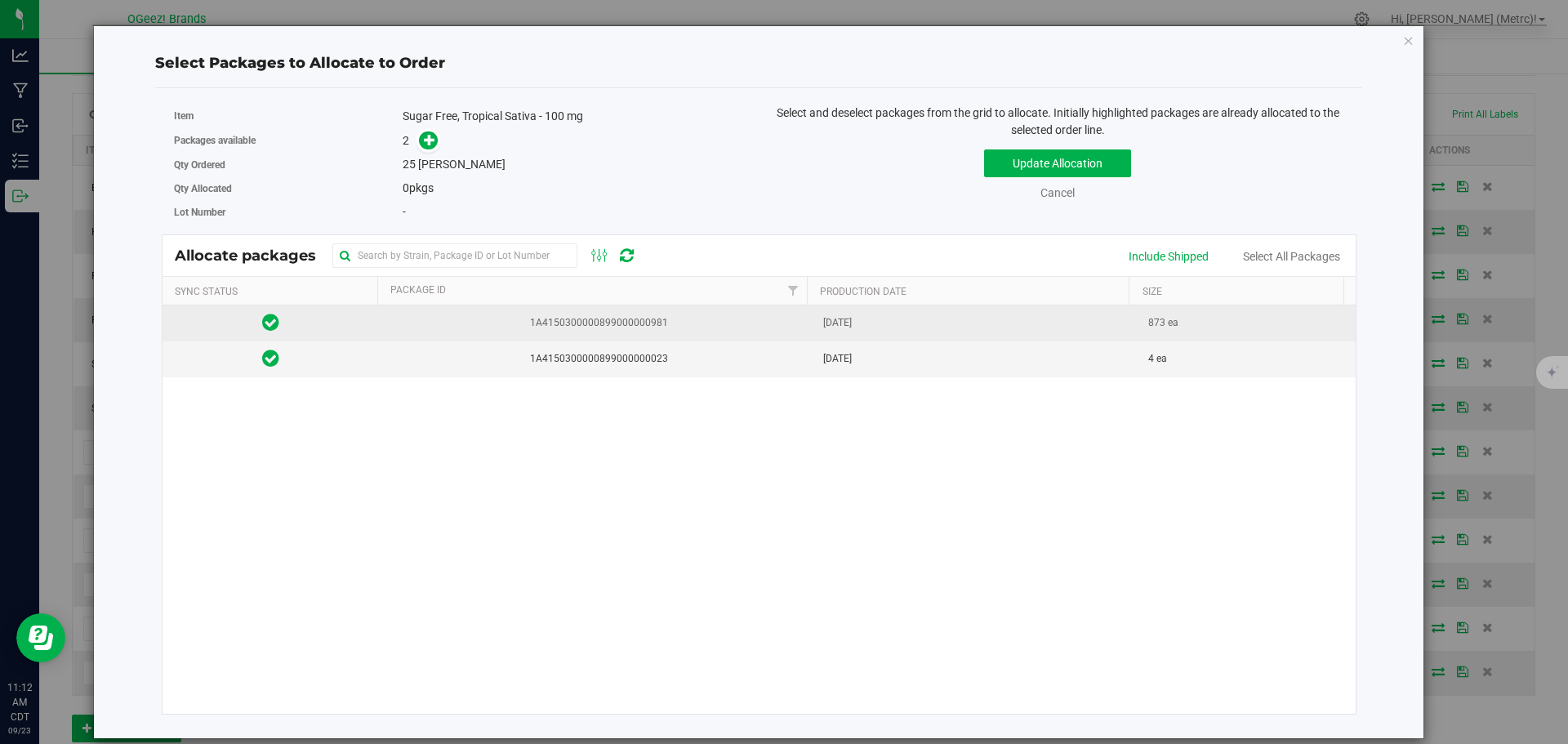
click at [639, 306] on td "1A4150300000899000000981" at bounding box center [596, 324] width 434 height 36
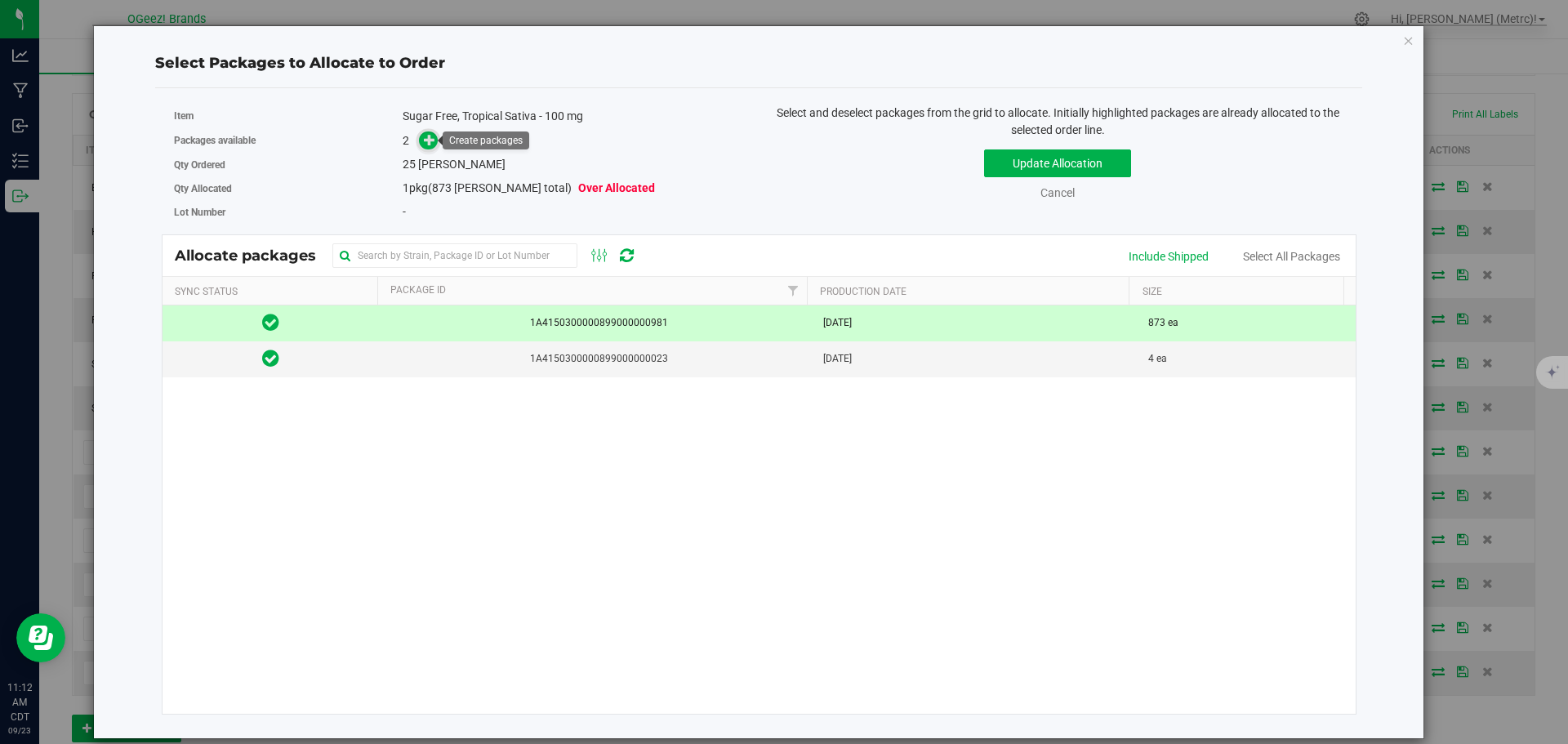
click at [421, 142] on span at bounding box center [428, 140] width 19 height 19
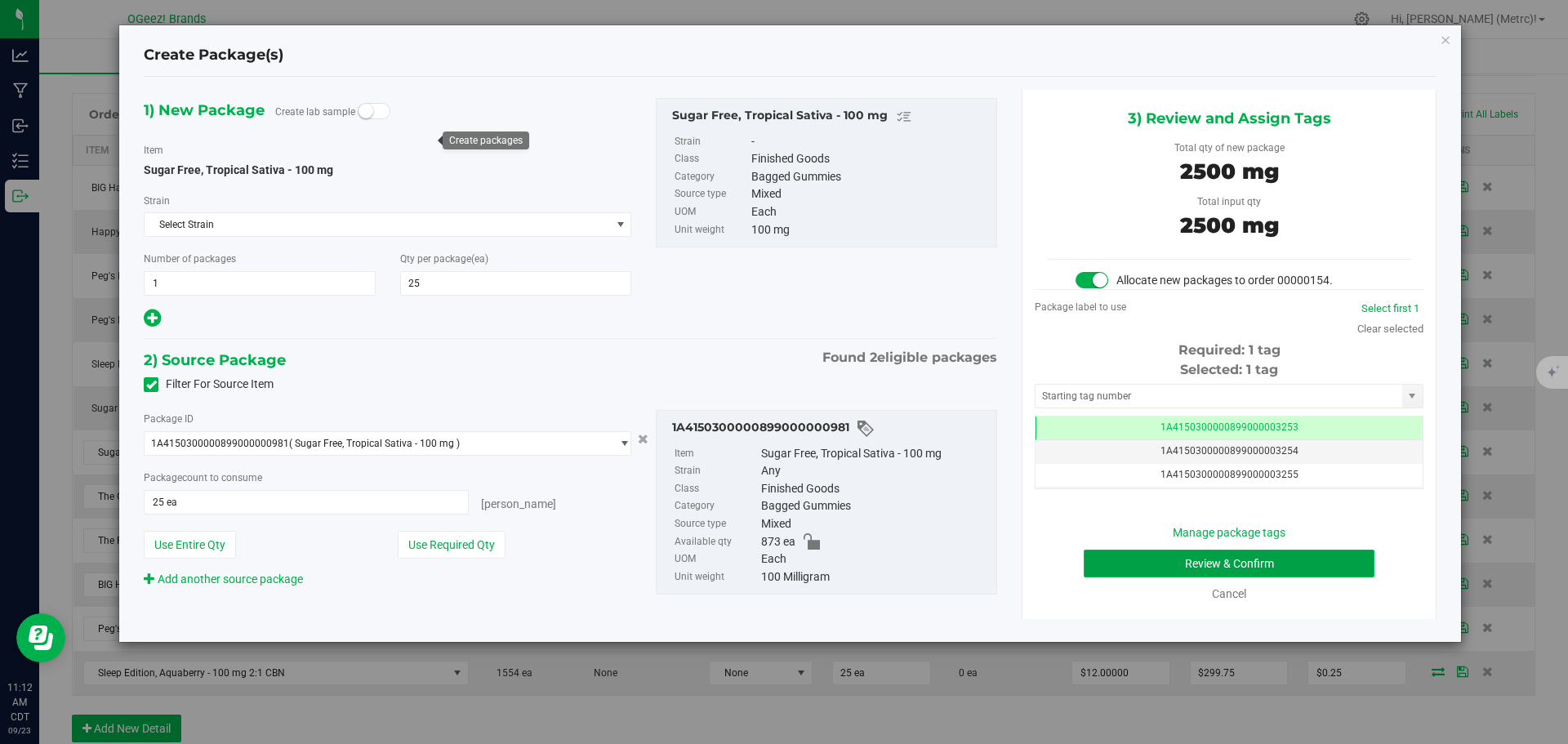
click at [1290, 552] on button "Review & Confirm" at bounding box center [1229, 564] width 291 height 28
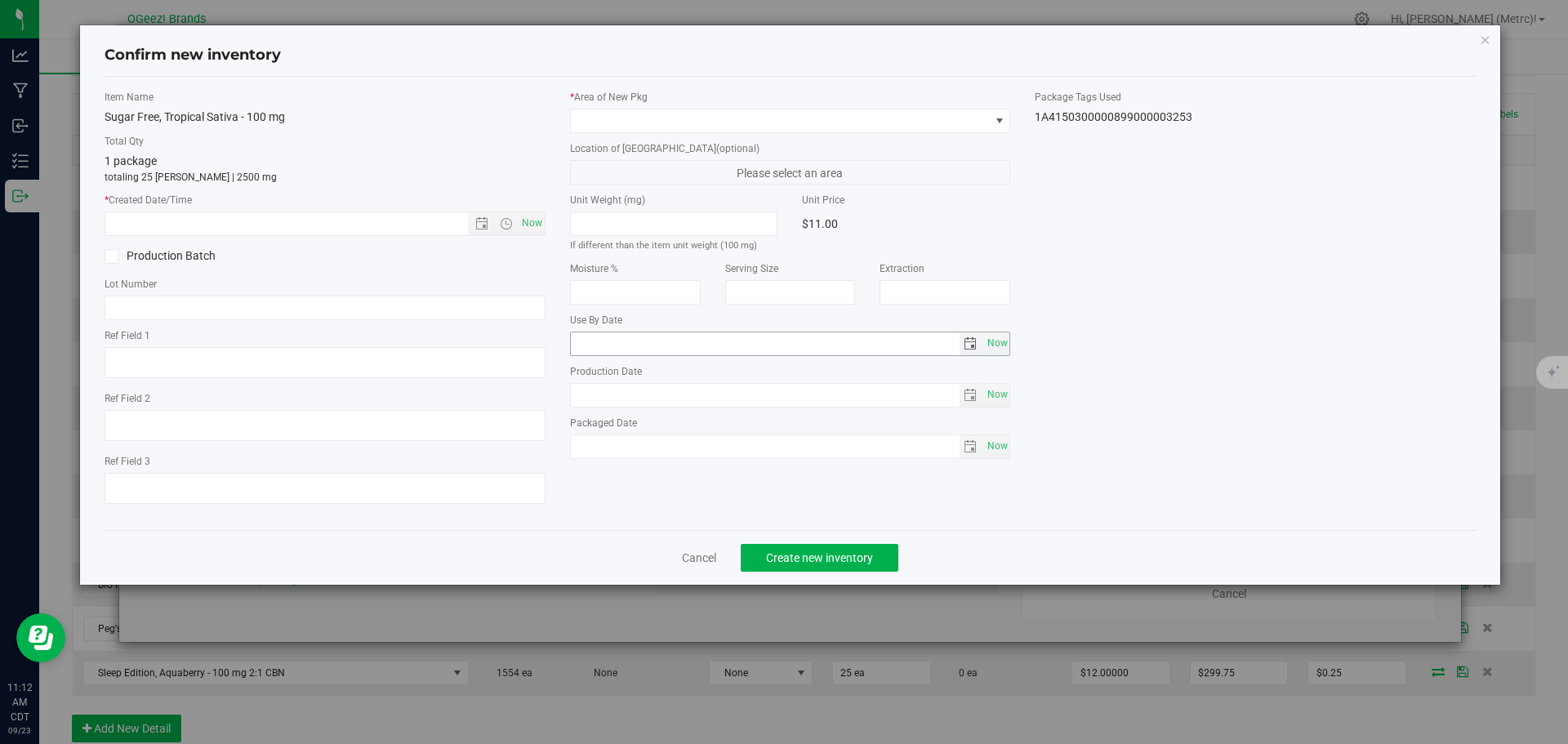
type input "[MEDICAL_DATA]"
type input "[DATE]"
click at [542, 221] on span "Now" at bounding box center [532, 223] width 28 height 24
type input "[DATE] 11:12 AM"
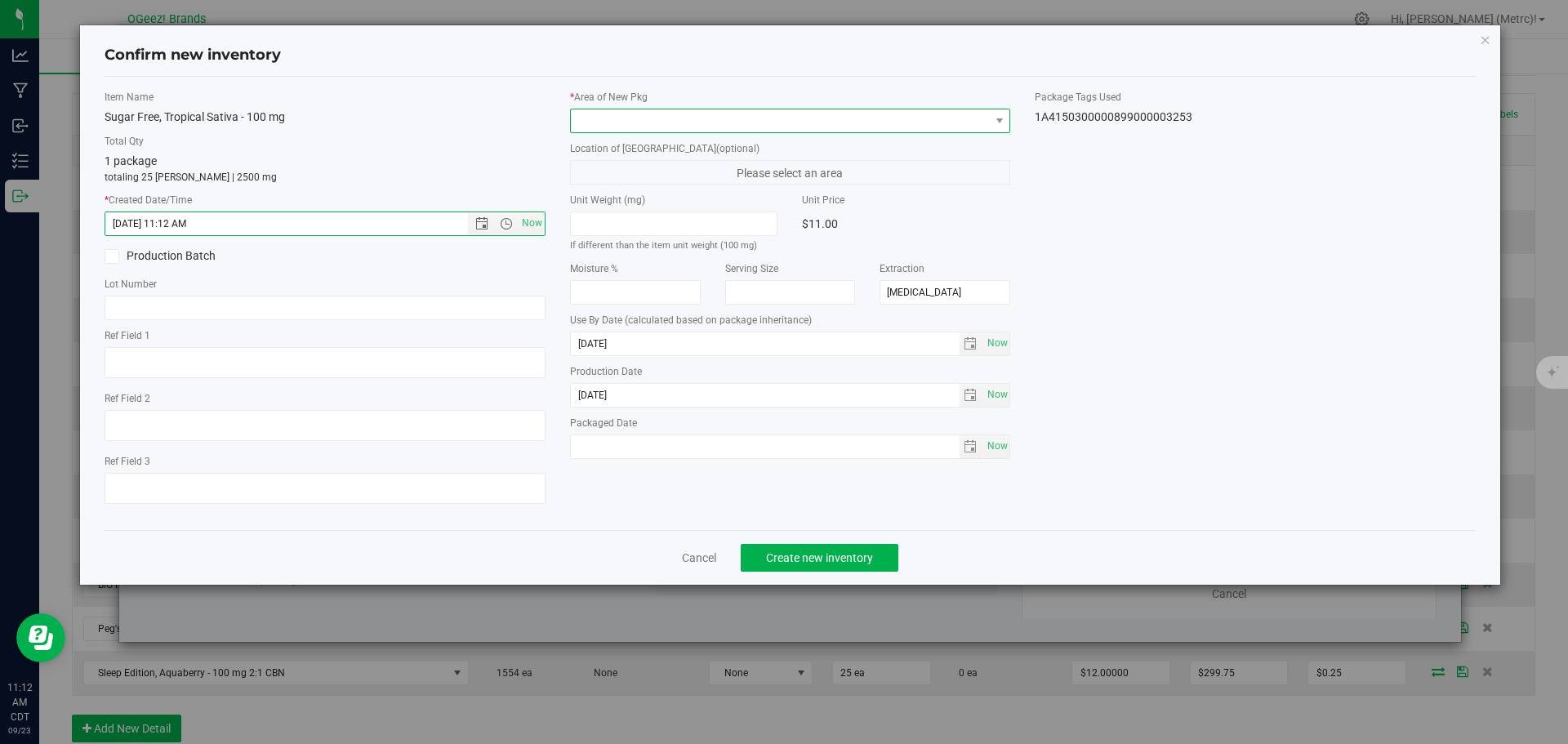
click at [629, 125] on span at bounding box center [779, 121] width 419 height 23
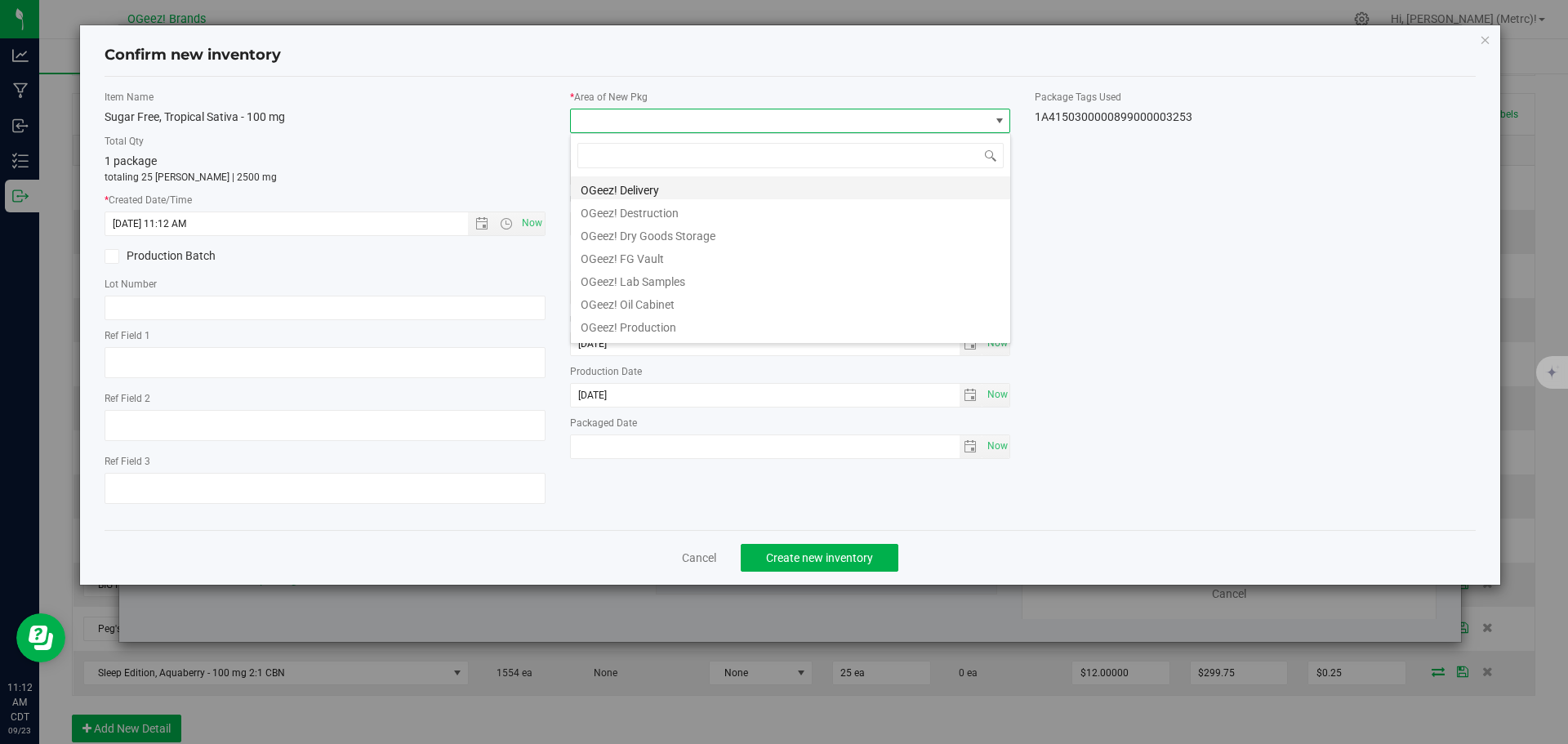
click at [659, 184] on li "OGeez! Delivery" at bounding box center [790, 188] width 439 height 23
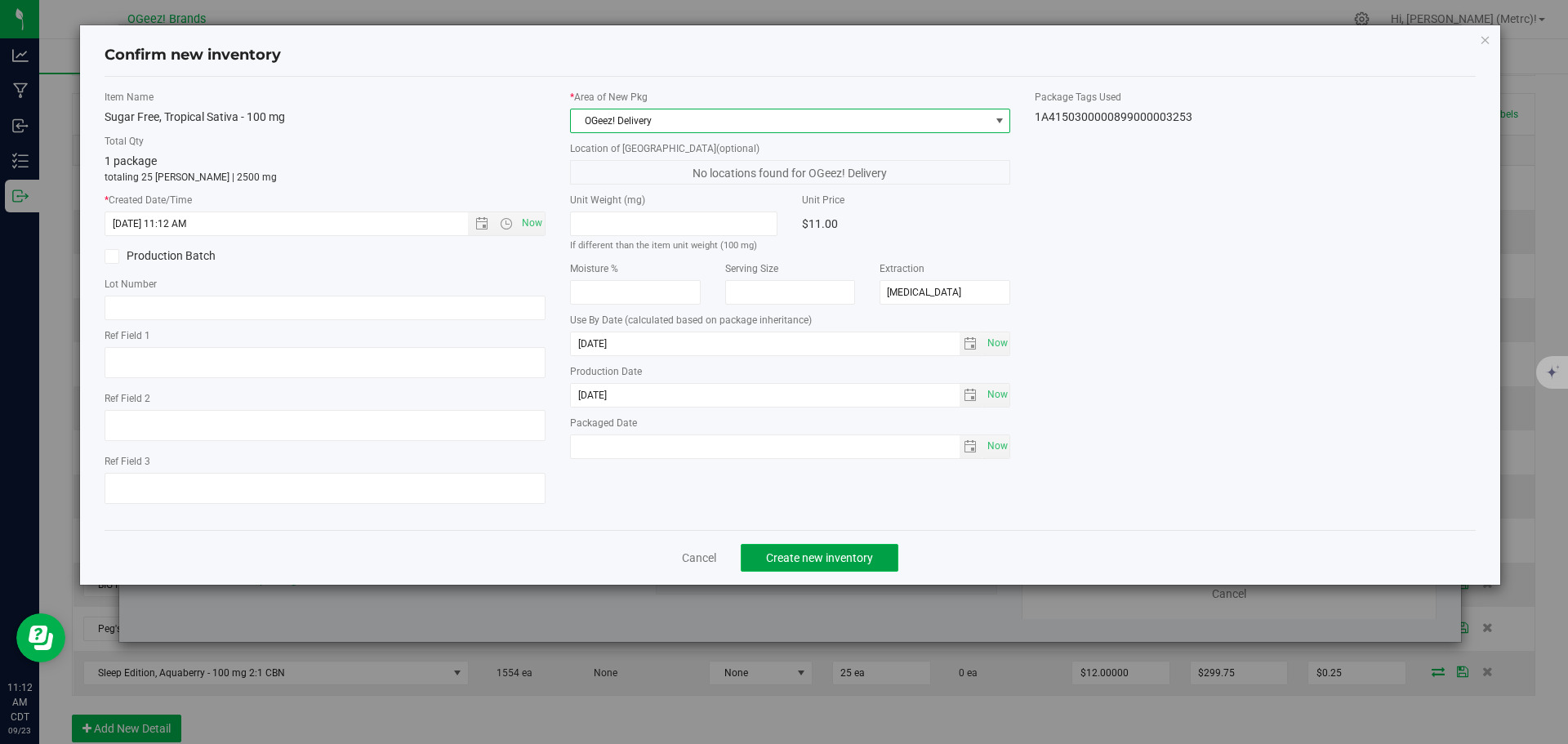
click at [851, 554] on span "Create new inventory" at bounding box center [820, 558] width 107 height 13
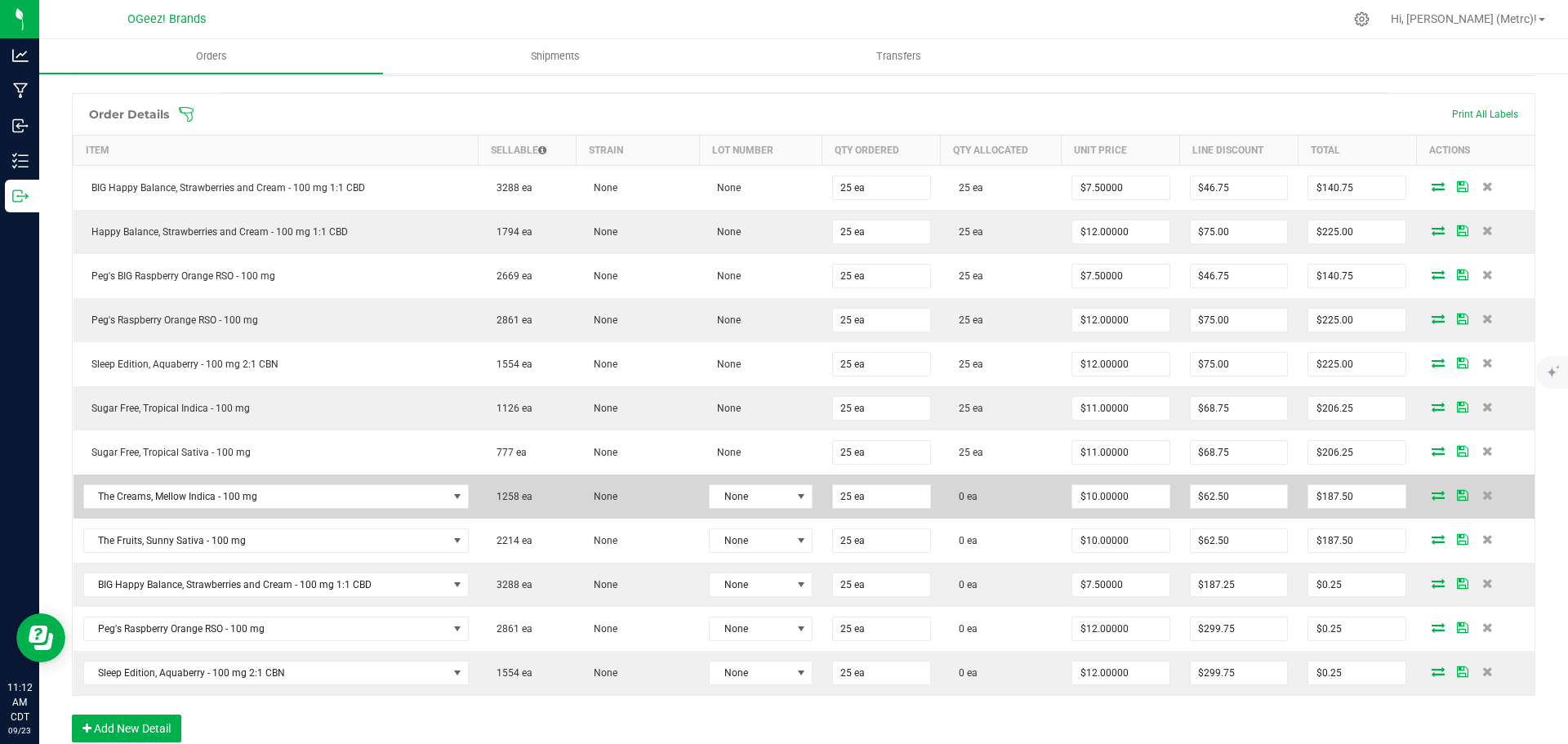
click at [1432, 491] on icon at bounding box center [1438, 495] width 13 height 10
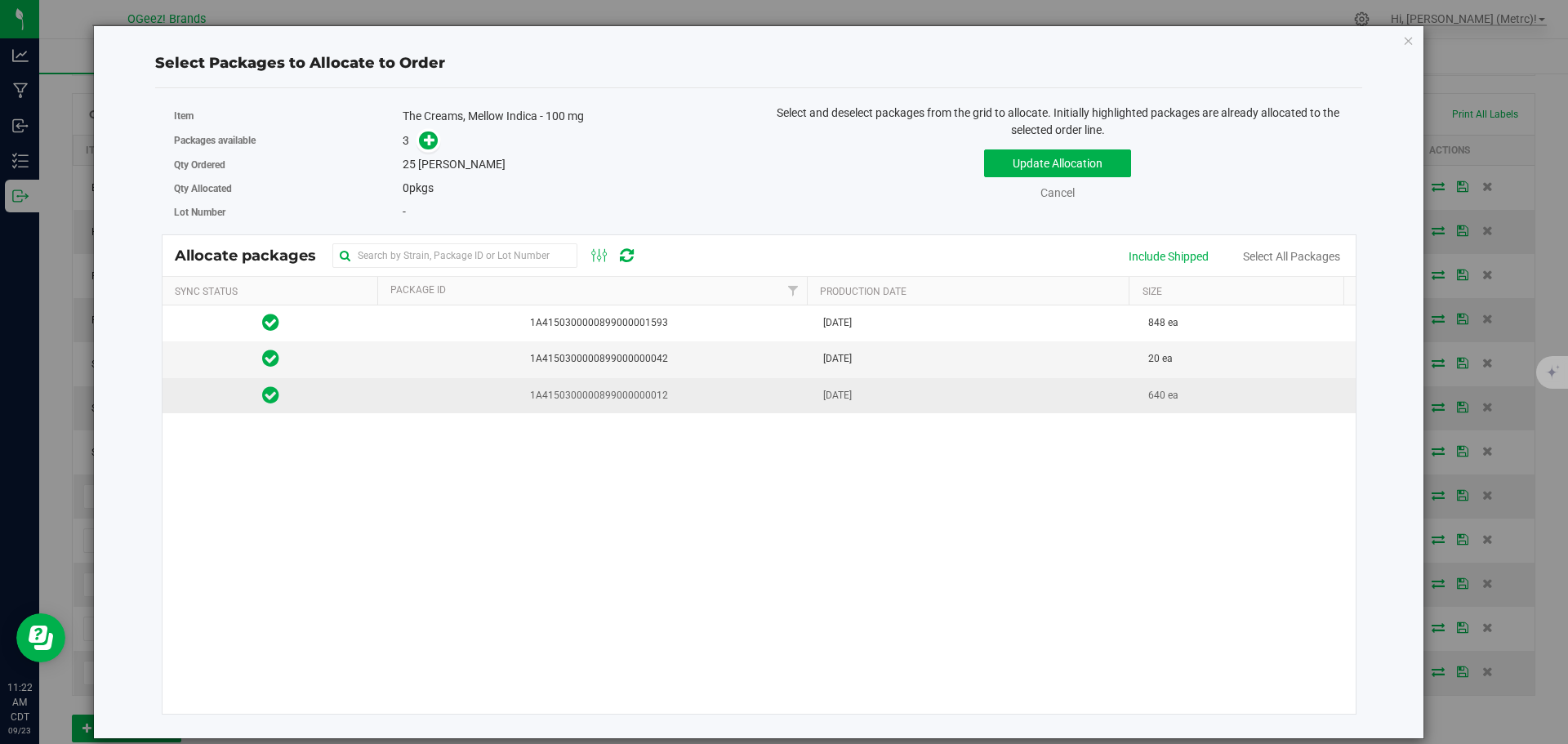
click at [720, 407] on td "1A4150300000899000000012" at bounding box center [596, 395] width 434 height 35
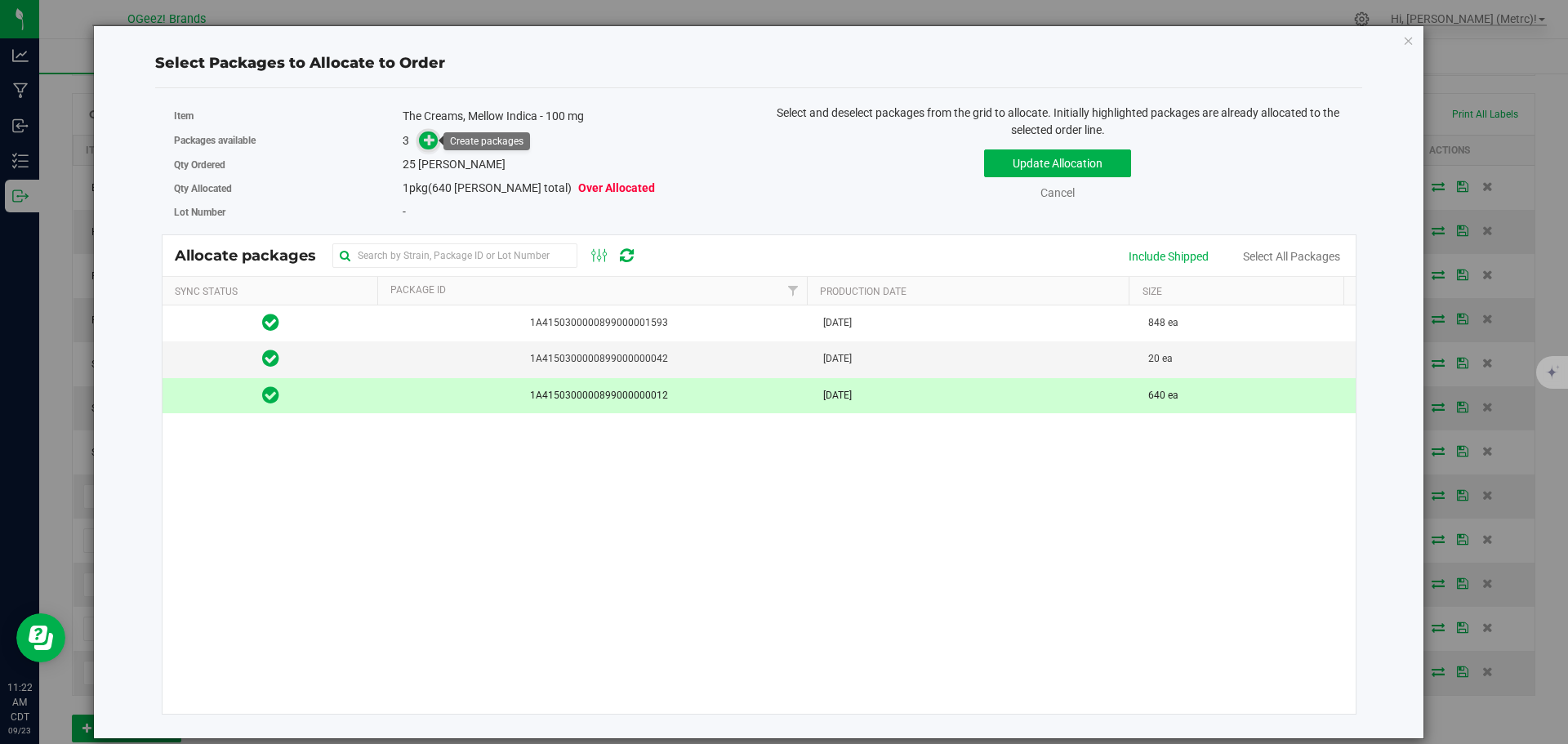
click at [421, 142] on span at bounding box center [428, 140] width 19 height 19
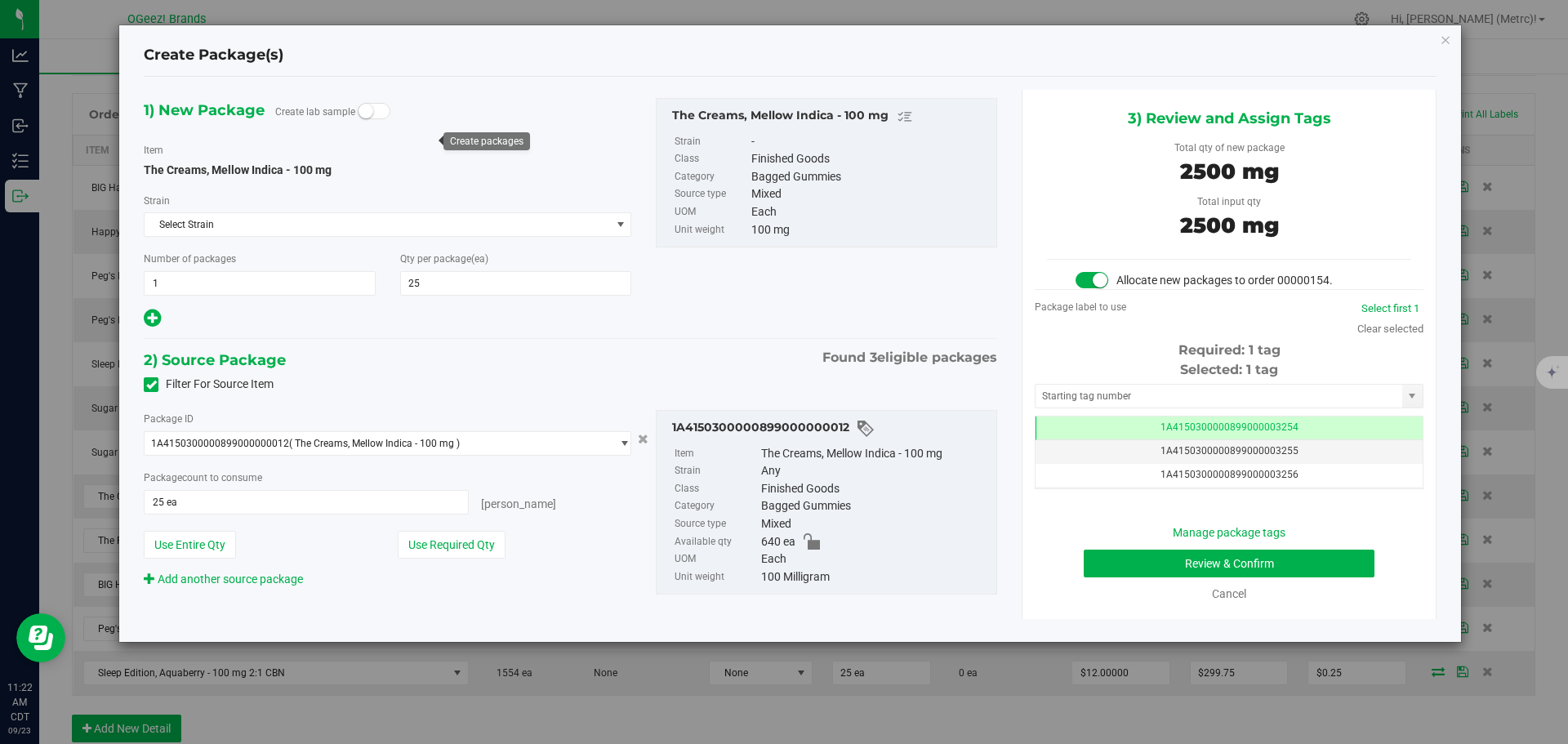
scroll to position [0, -1]
click at [1343, 572] on button "Review & Confirm" at bounding box center [1229, 564] width 291 height 28
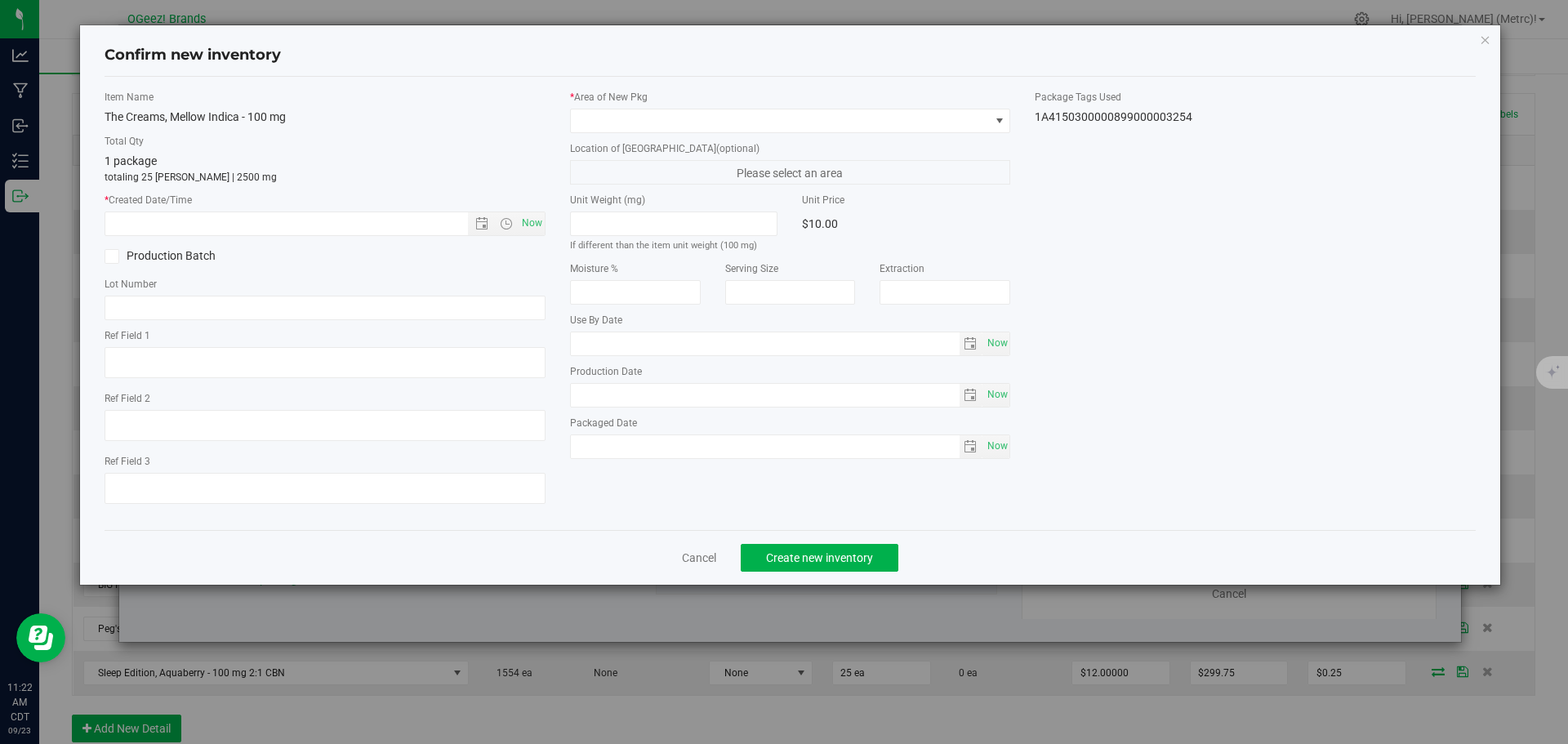
type input "[MEDICAL_DATA]"
type input "[DATE]"
click at [536, 223] on span "Now" at bounding box center [532, 223] width 28 height 24
type input "[DATE] 11:22 AM"
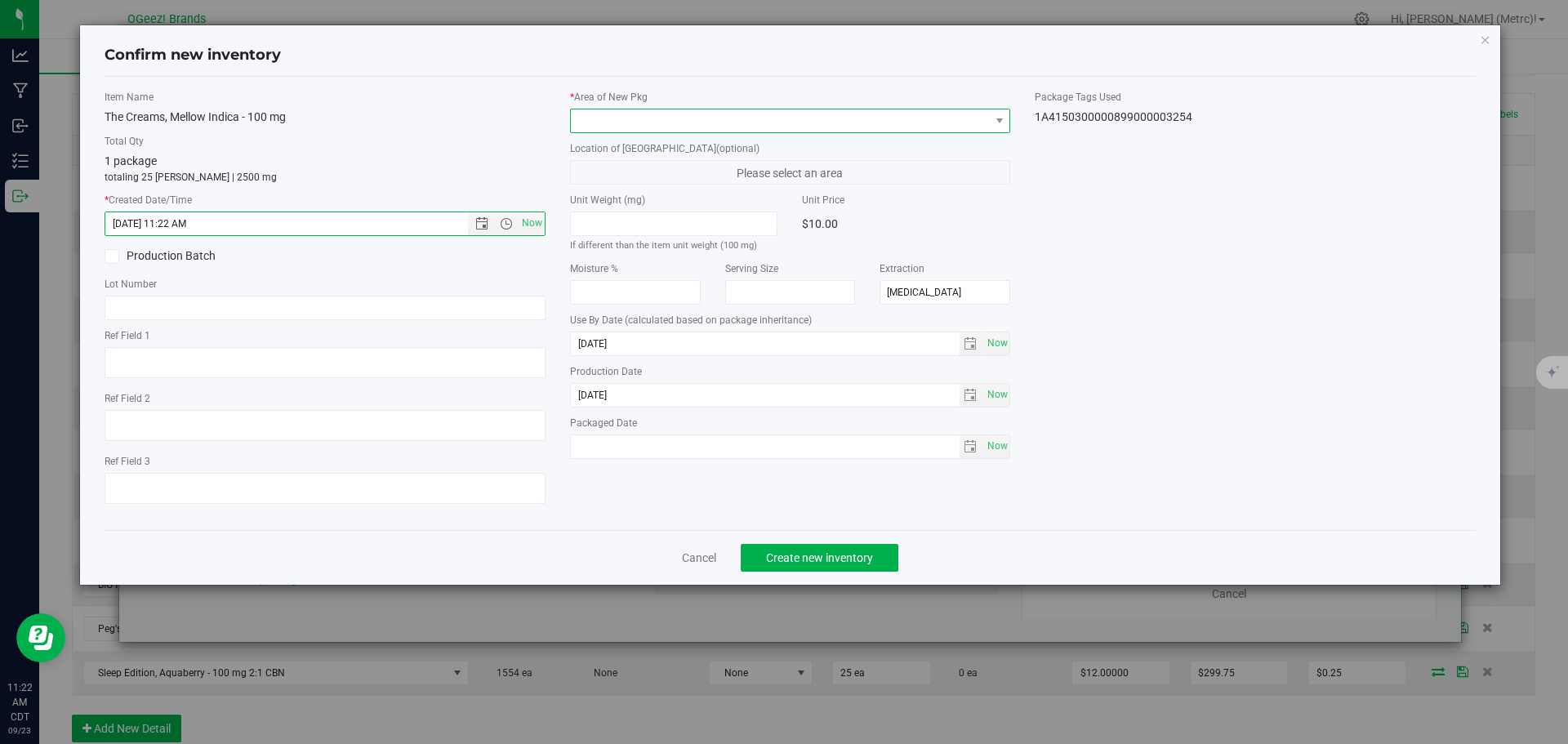
click at [654, 124] on span at bounding box center [779, 121] width 419 height 23
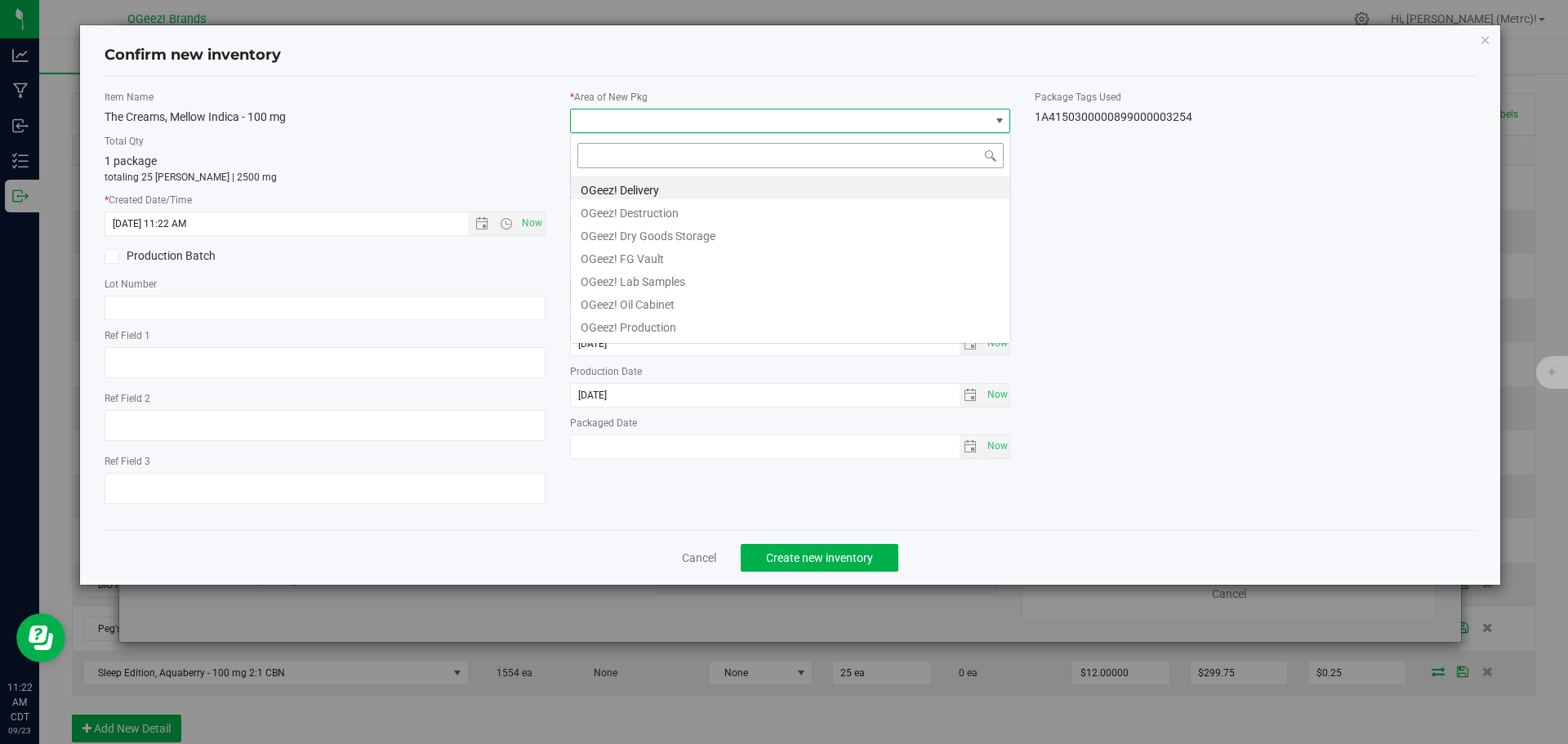
scroll to position [25, 441]
click at [684, 184] on li "OGeez! Delivery" at bounding box center [790, 188] width 439 height 23
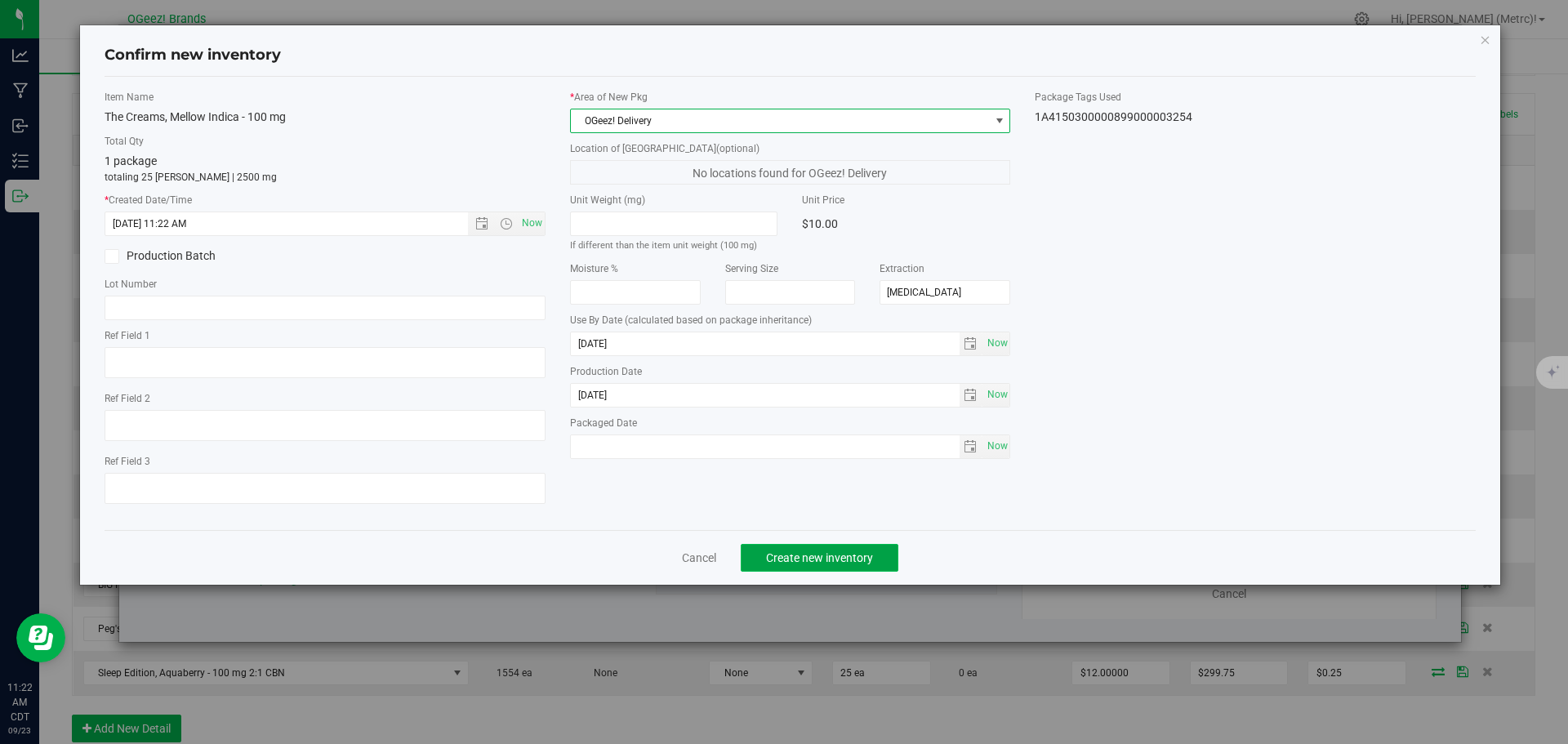
click at [813, 556] on span "Create new inventory" at bounding box center [820, 558] width 107 height 13
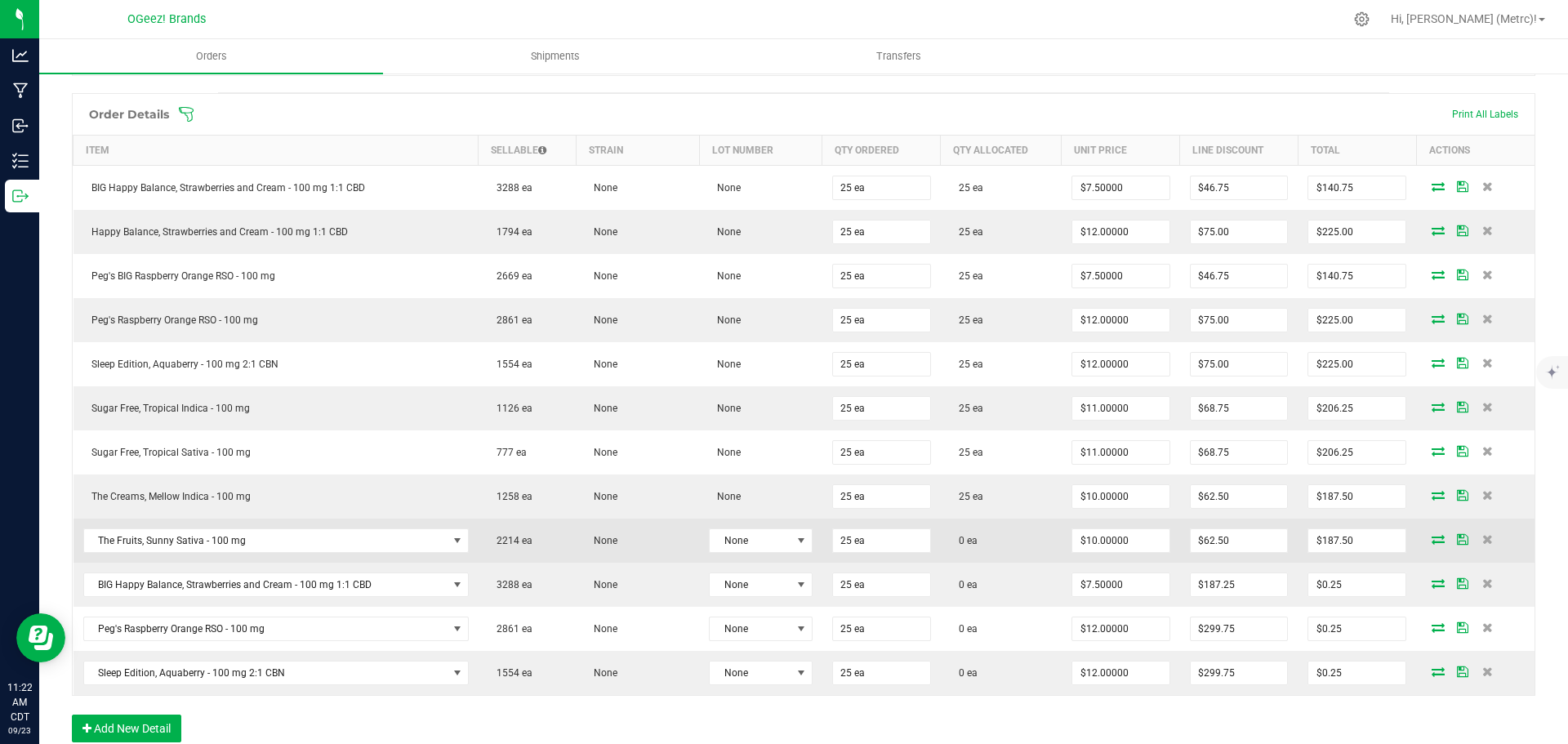
click at [1432, 541] on icon at bounding box center [1438, 539] width 13 height 10
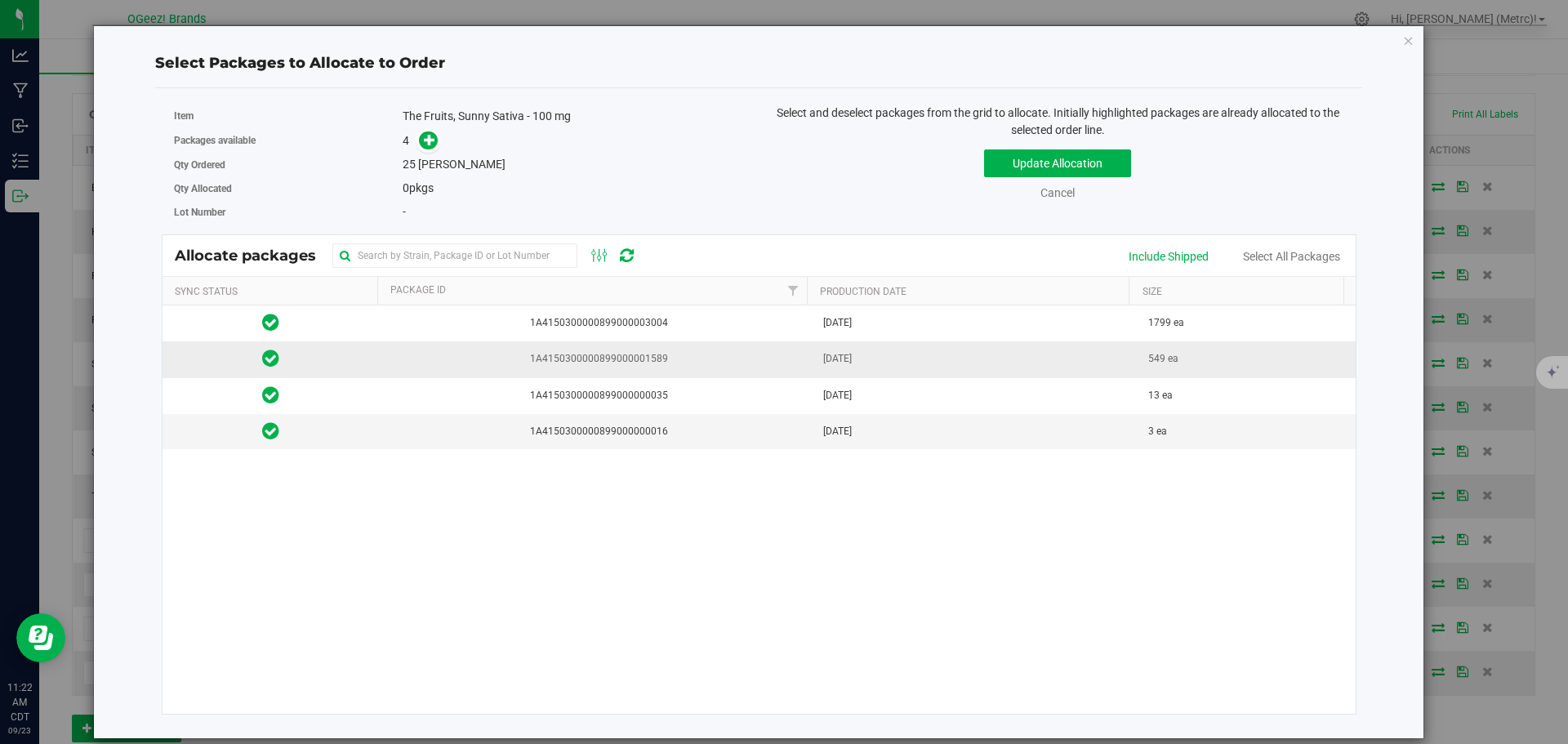
click at [840, 355] on span "[DATE]" at bounding box center [837, 358] width 29 height 16
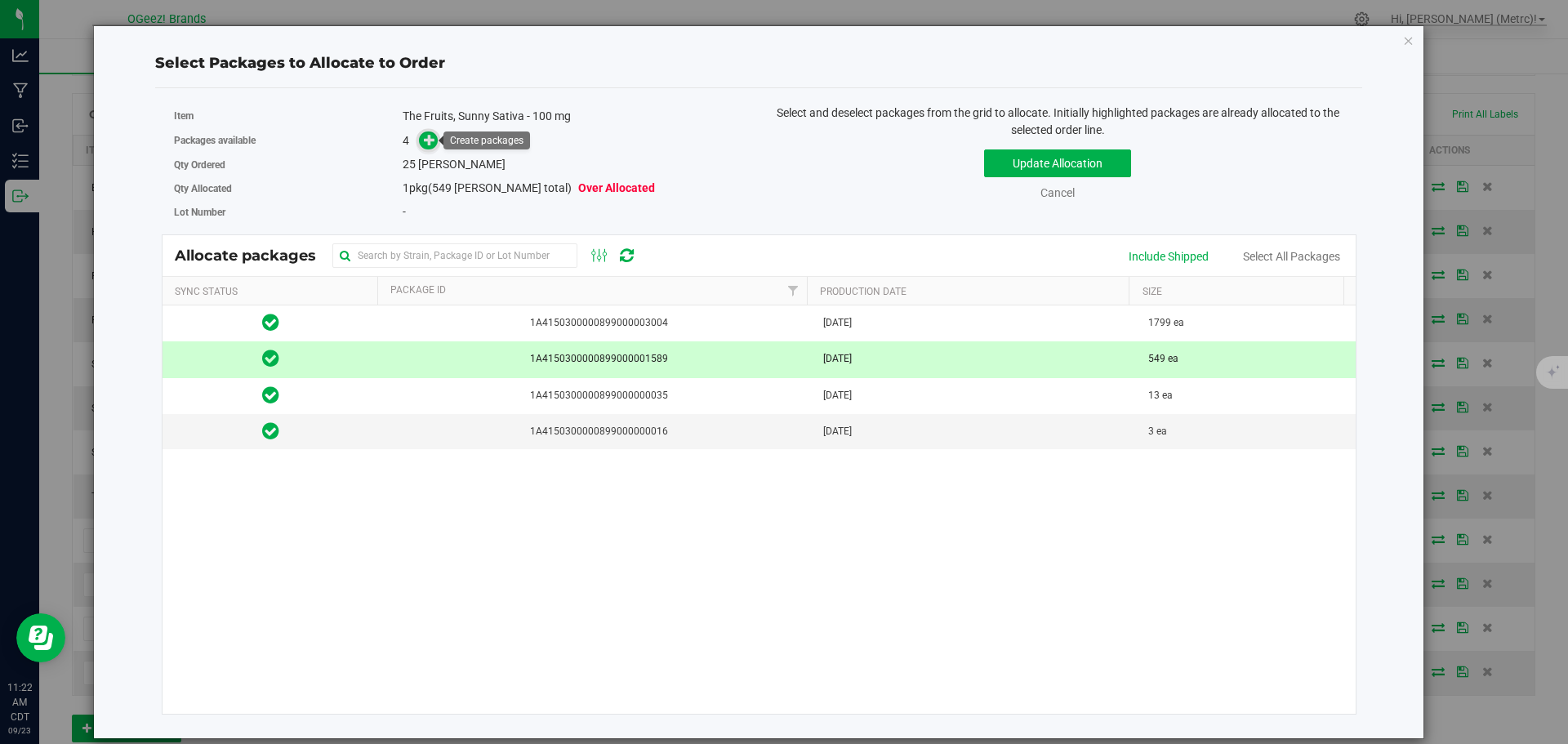
click at [426, 140] on icon at bounding box center [429, 139] width 11 height 11
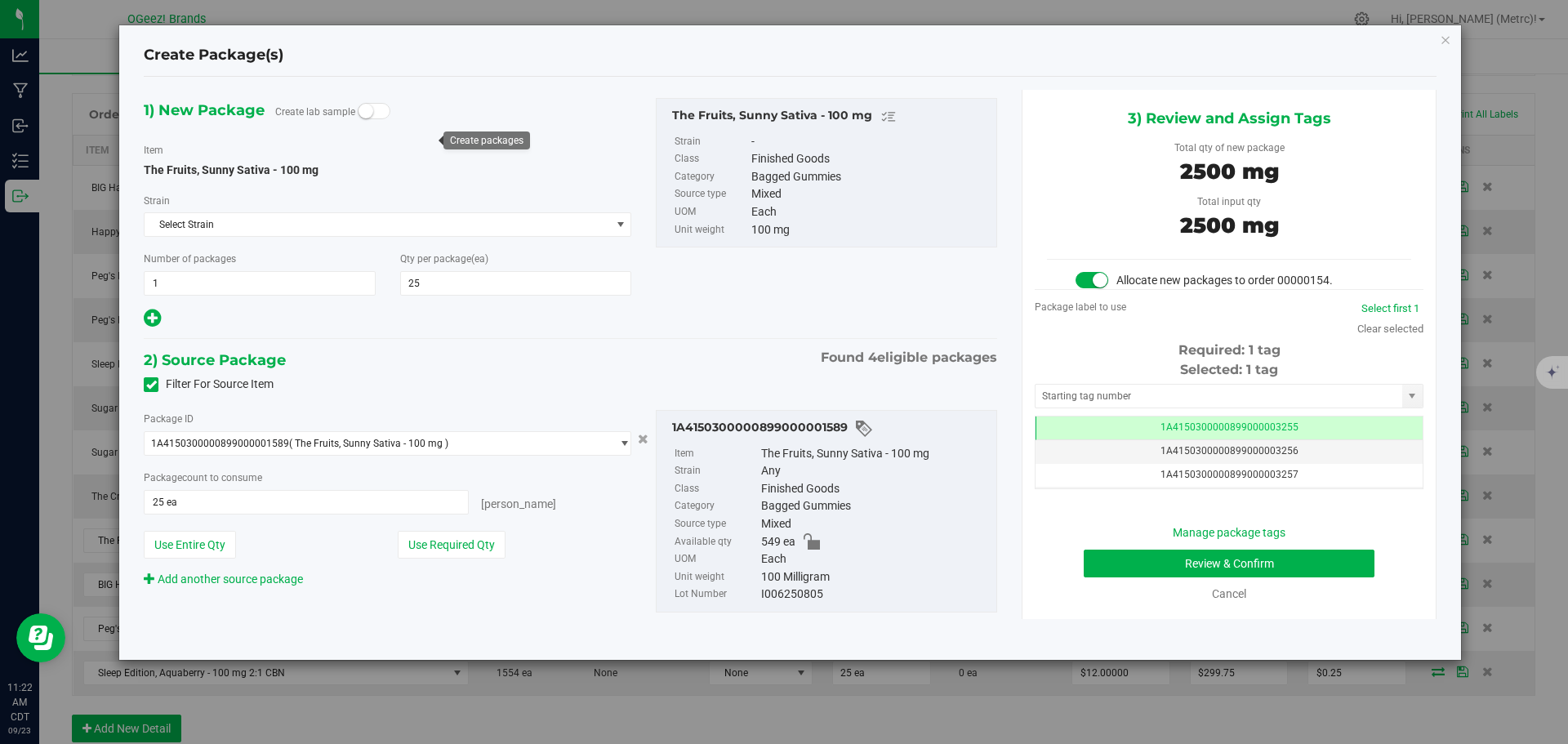
scroll to position [0, -1]
click at [1299, 559] on button "Review & Confirm" at bounding box center [1229, 564] width 291 height 28
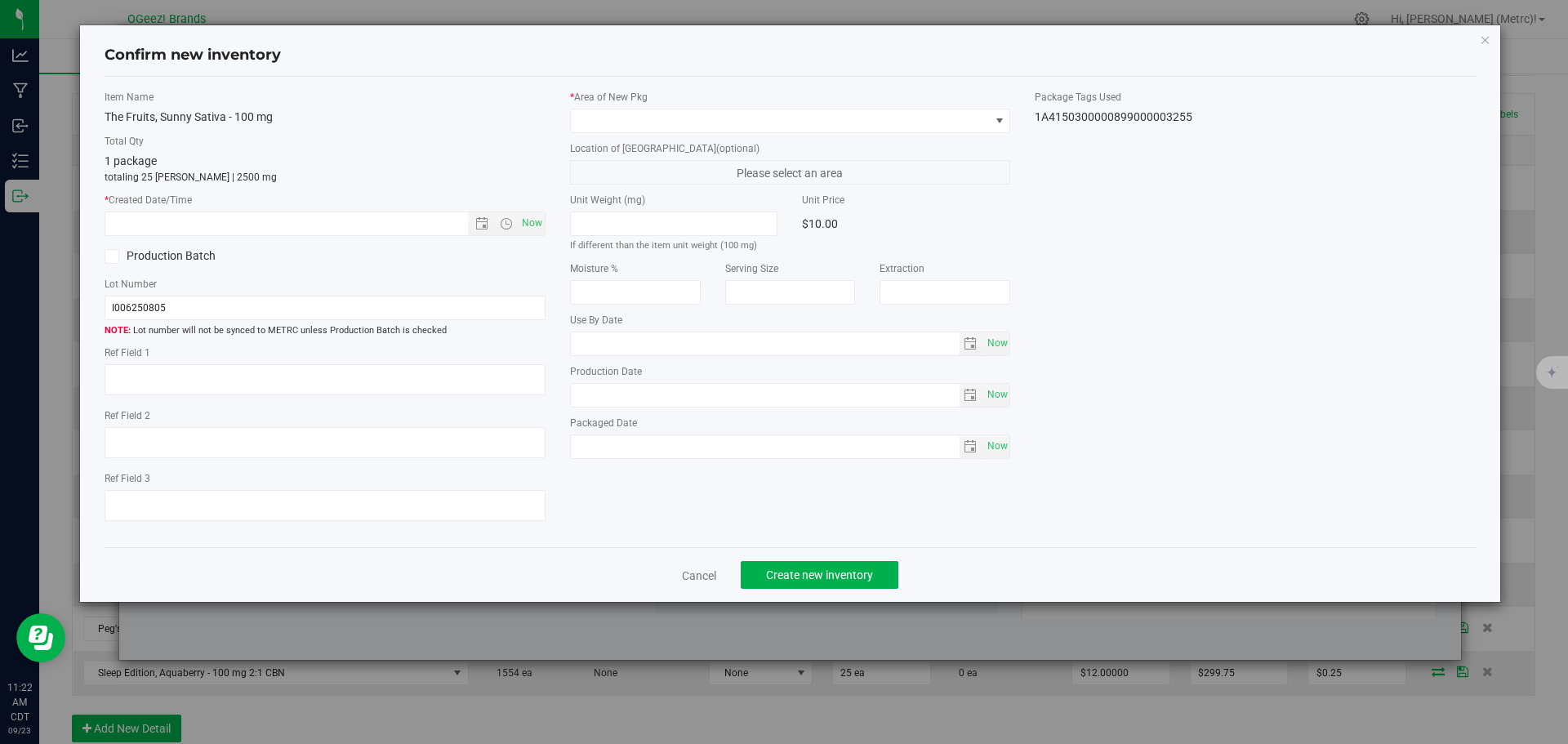
type input "[DATE]"
click at [530, 219] on span "Now" at bounding box center [532, 223] width 28 height 24
type input "[DATE] 11:22 AM"
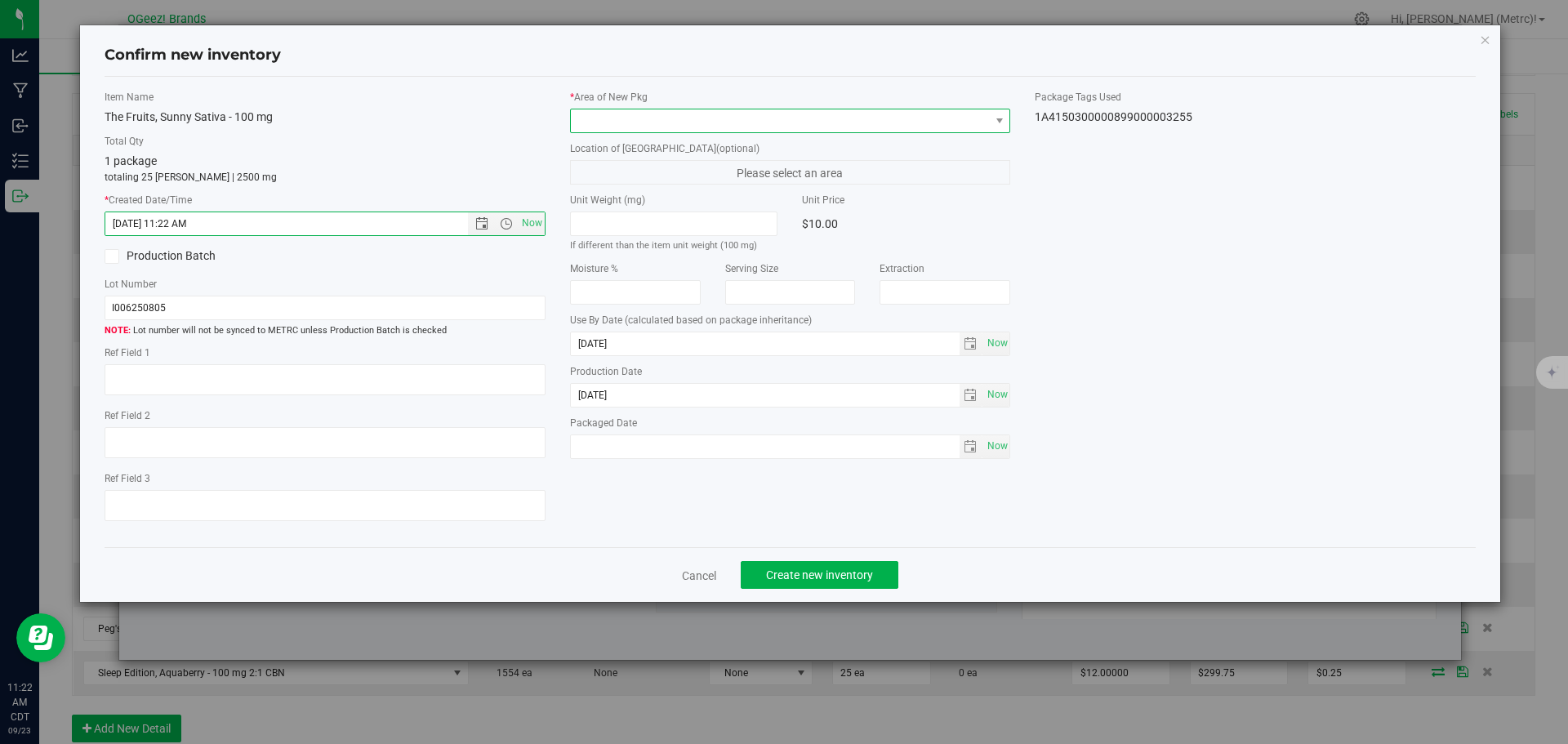
click at [649, 112] on span at bounding box center [779, 121] width 419 height 23
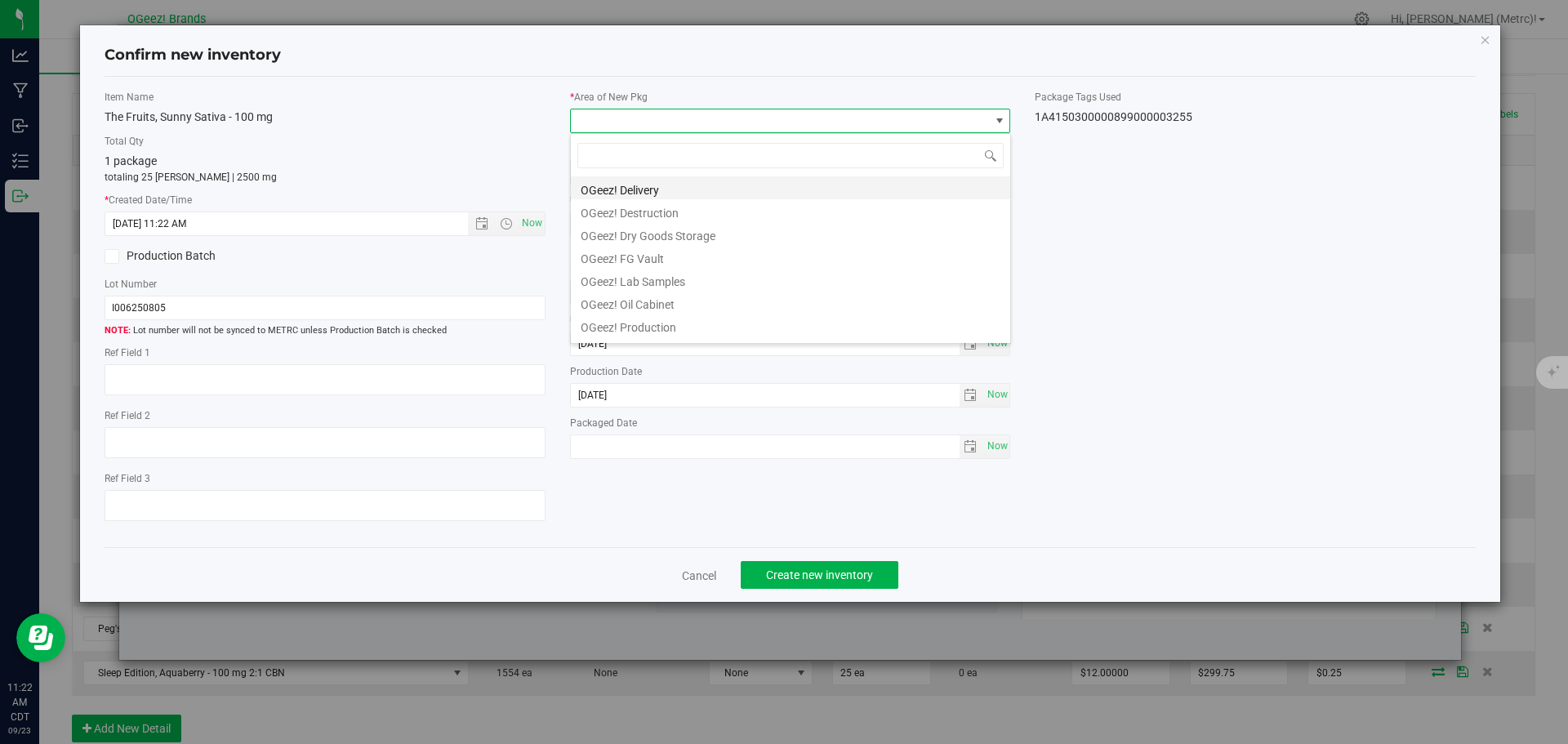
click at [649, 179] on li "OGeez! Delivery" at bounding box center [790, 188] width 439 height 23
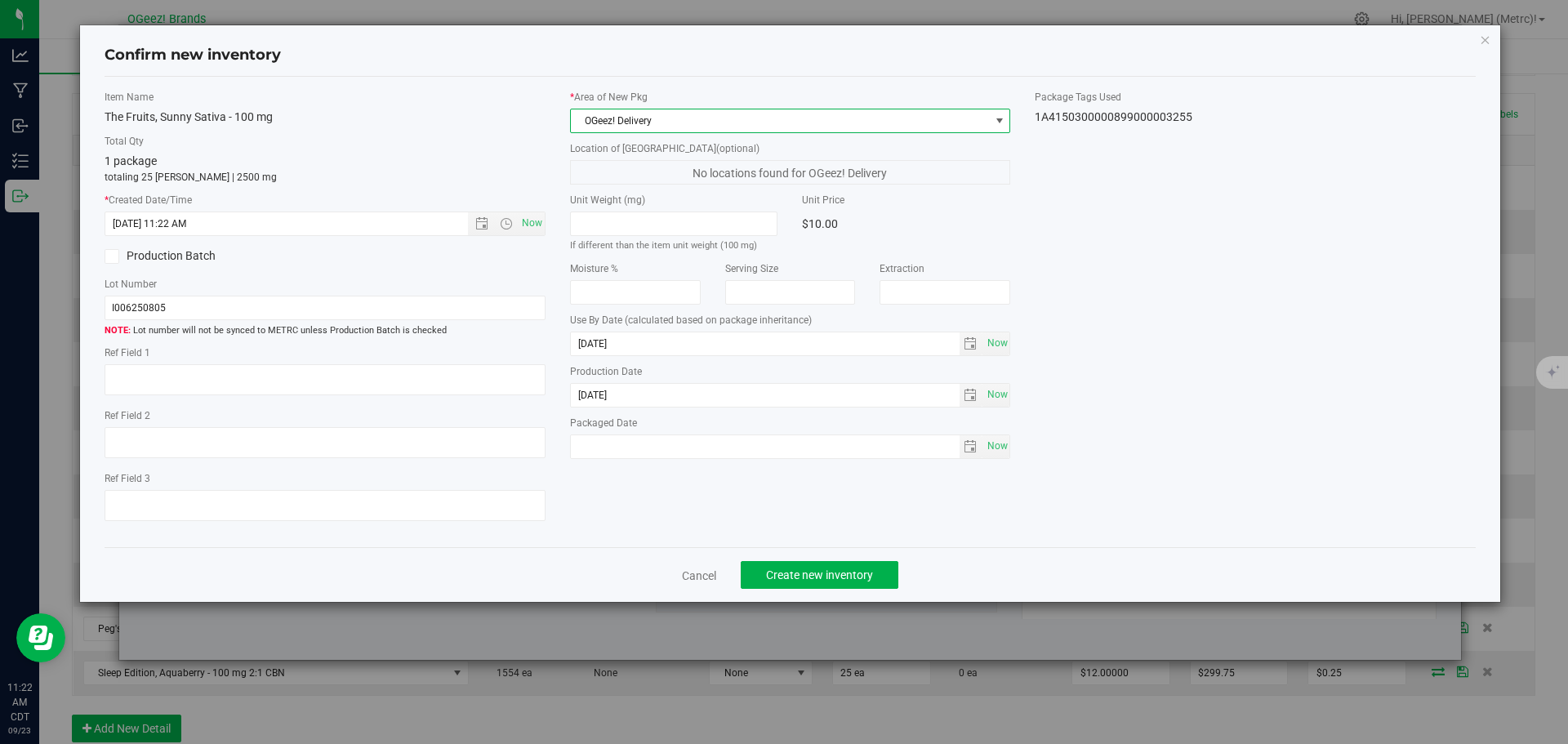
click at [848, 589] on div "Cancel Create new inventory" at bounding box center [791, 574] width 1372 height 55
click at [843, 572] on span "Create new inventory" at bounding box center [820, 575] width 107 height 13
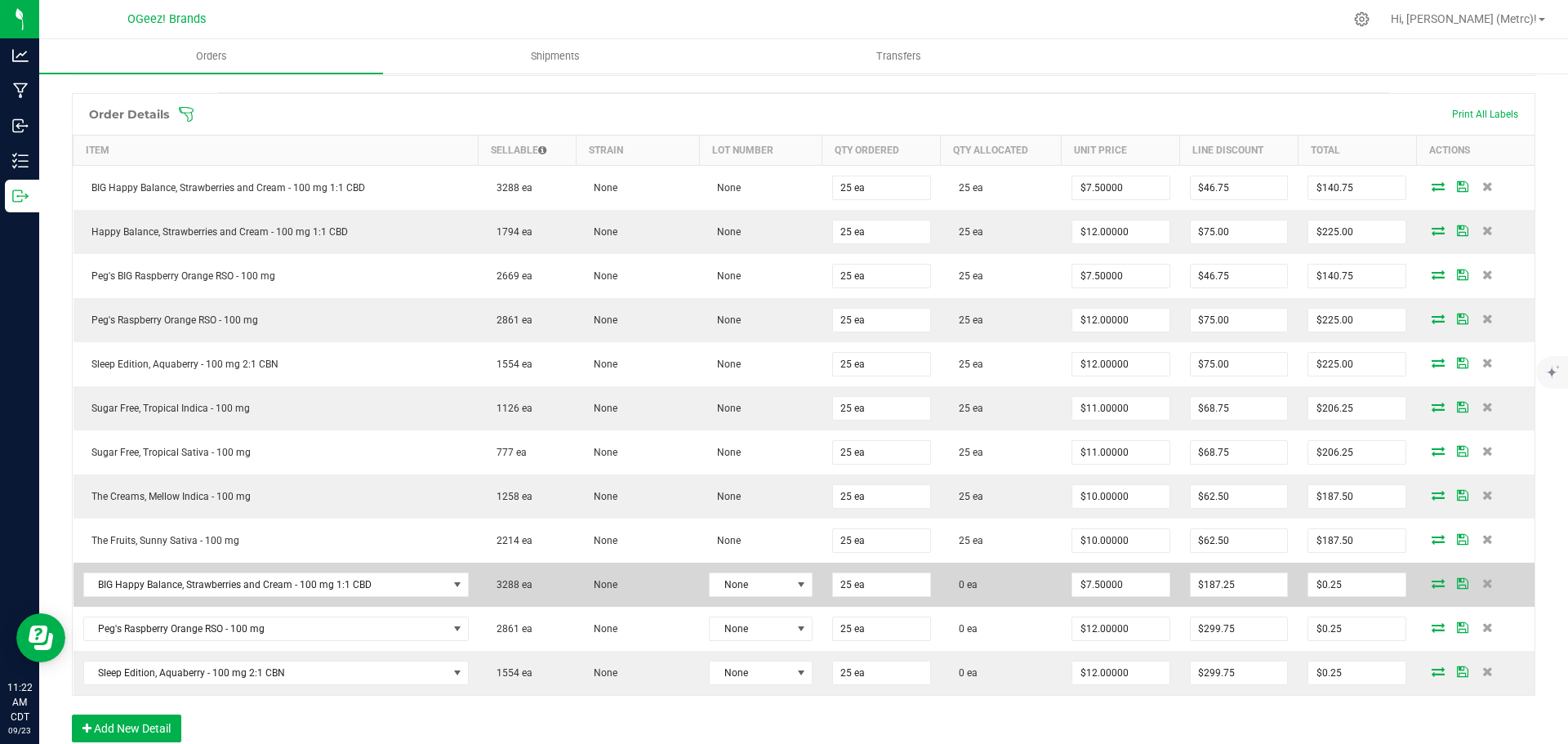
click at [1432, 584] on icon at bounding box center [1438, 583] width 13 height 10
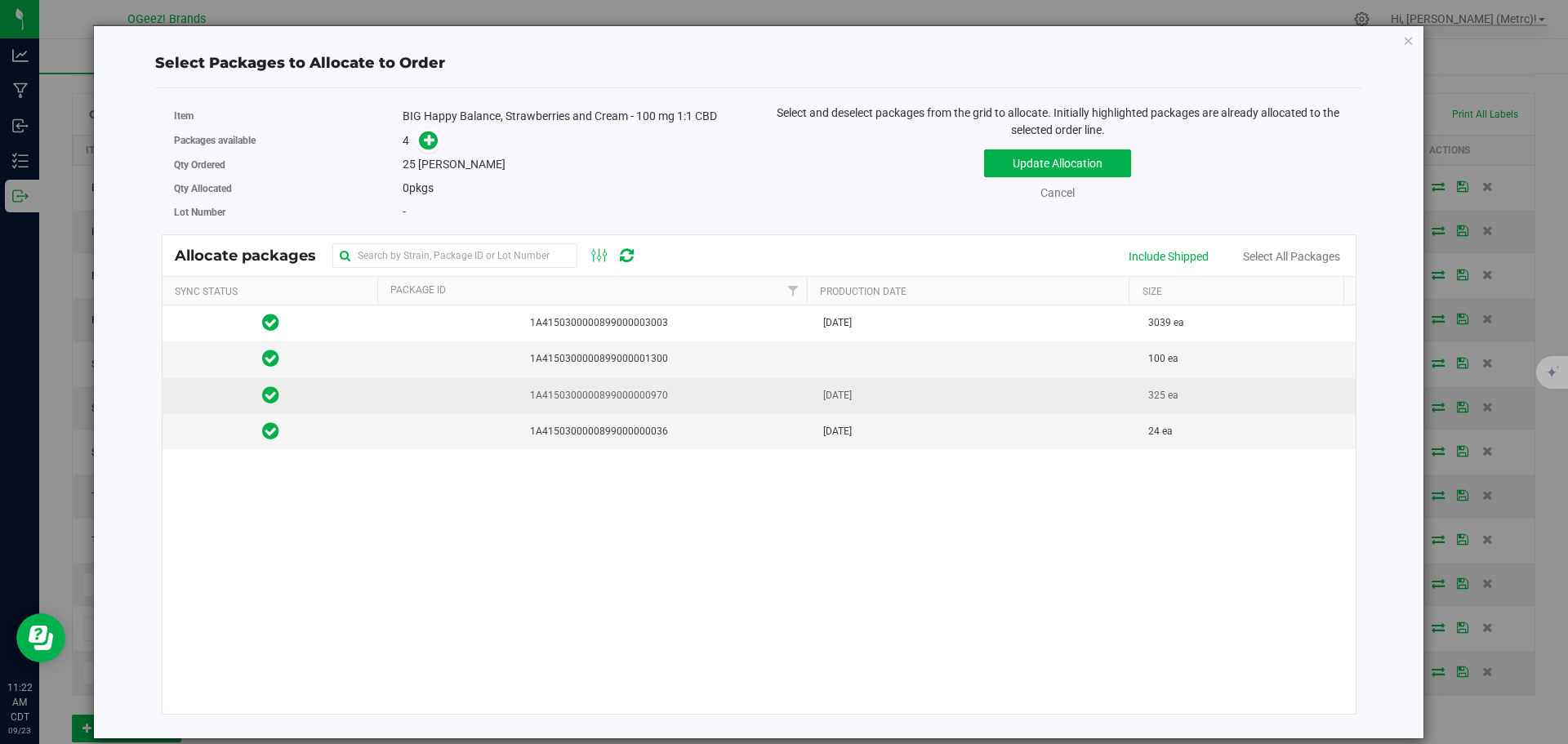
click at [1016, 383] on td "[DATE]" at bounding box center [976, 396] width 326 height 36
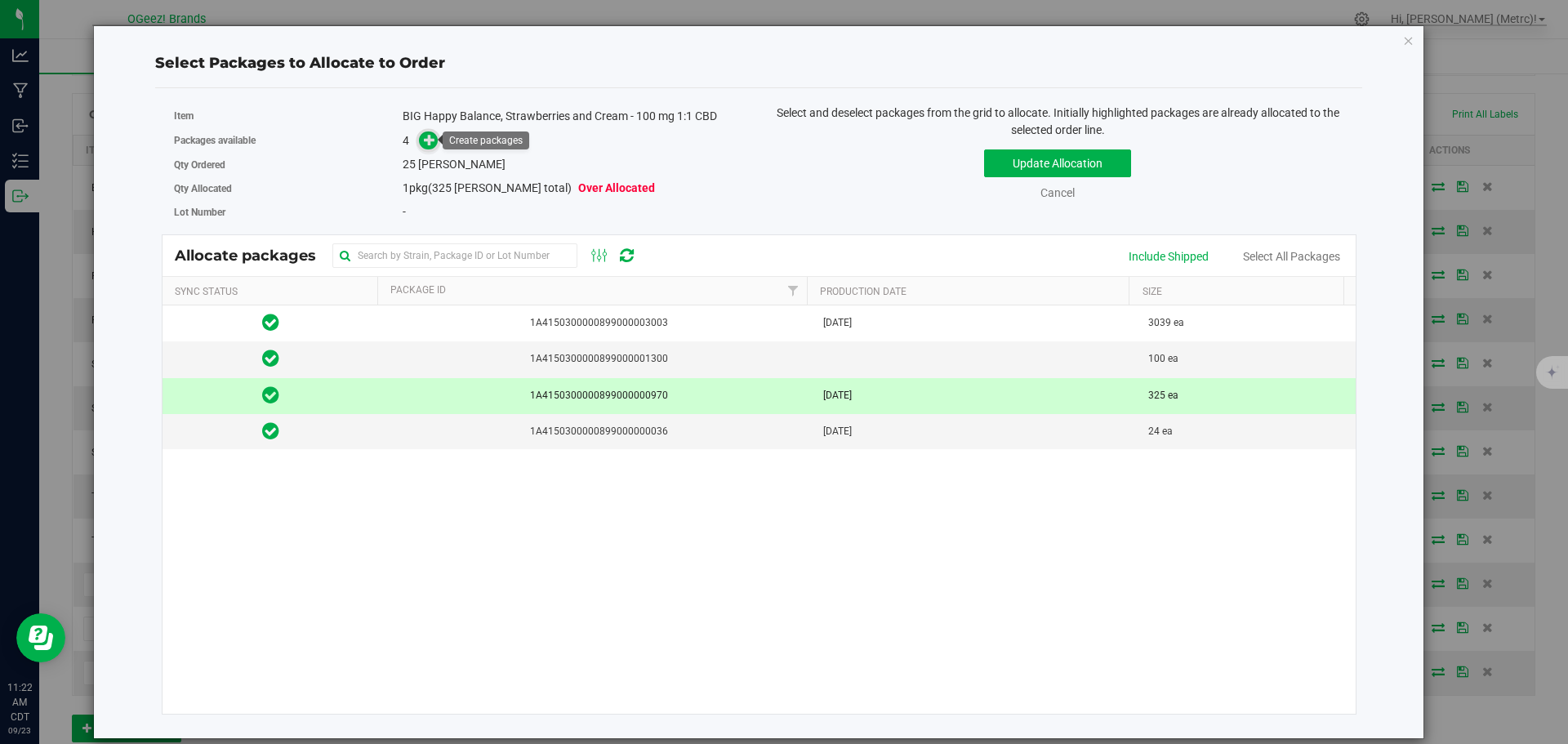
click at [422, 140] on span at bounding box center [428, 140] width 19 height 19
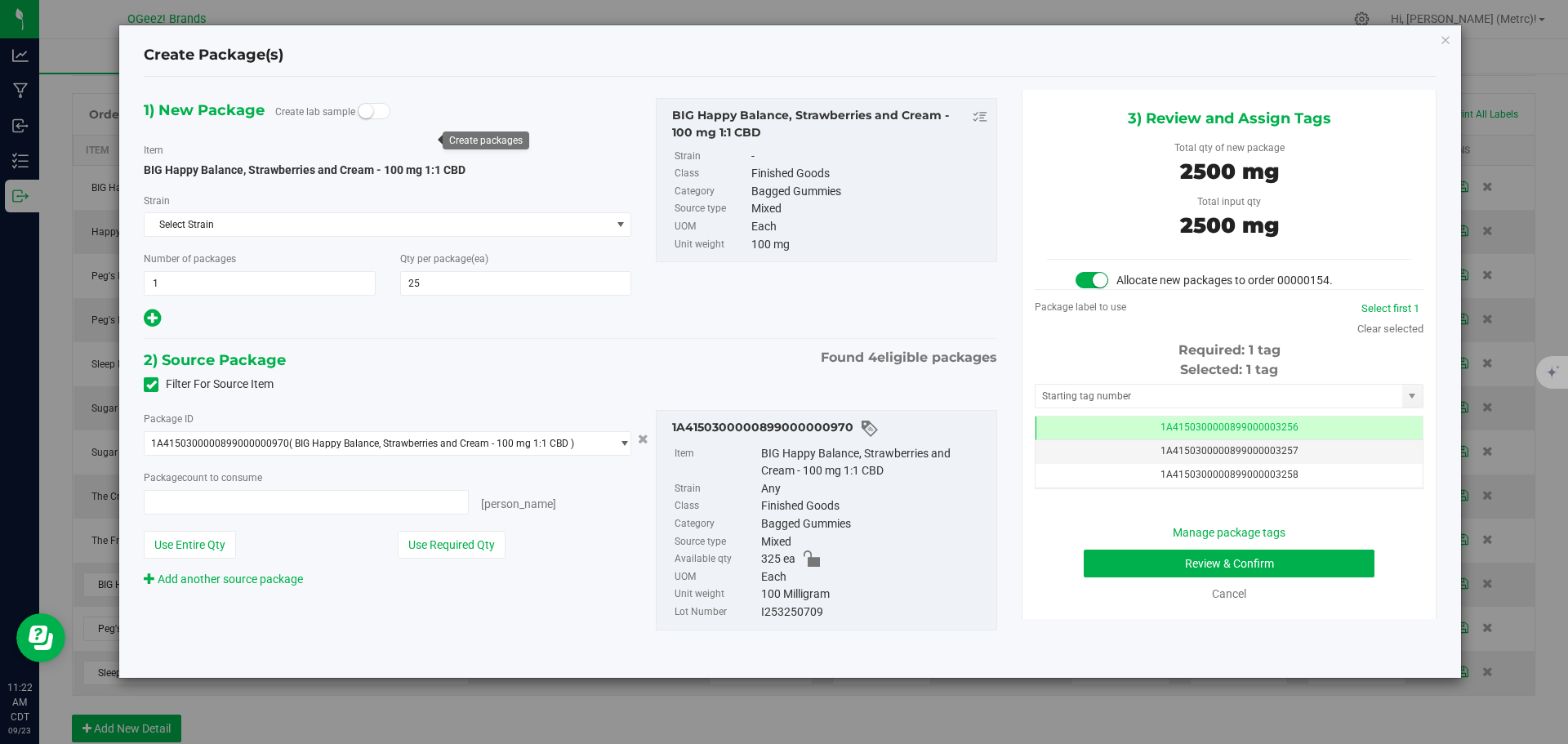
type input "25 ea"
click at [1146, 557] on button "Review & Confirm" at bounding box center [1229, 564] width 291 height 28
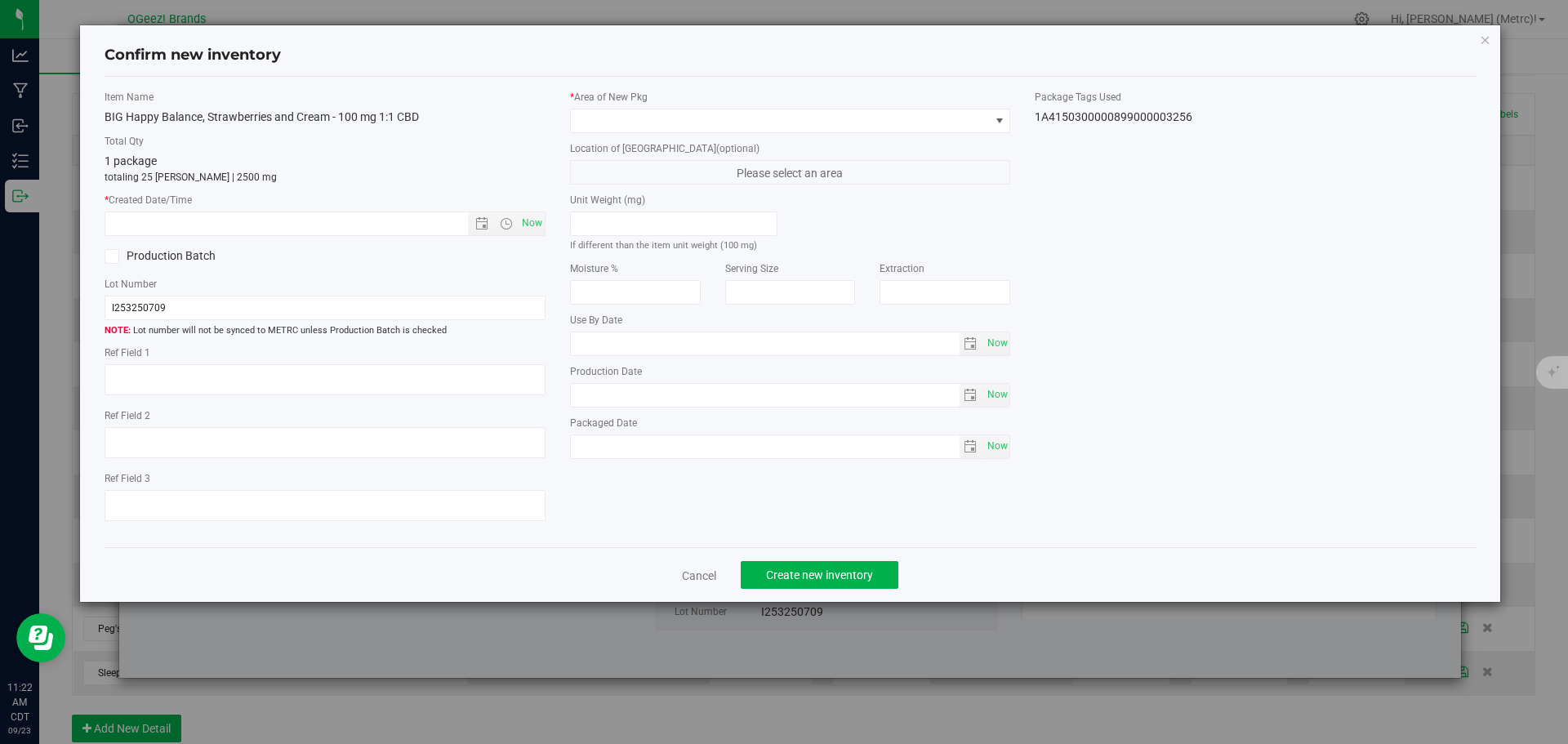
type input "[MEDICAL_DATA]"
type input "[DATE]"
click at [538, 223] on span "Now" at bounding box center [532, 223] width 28 height 24
type input "[DATE] 11:22 AM"
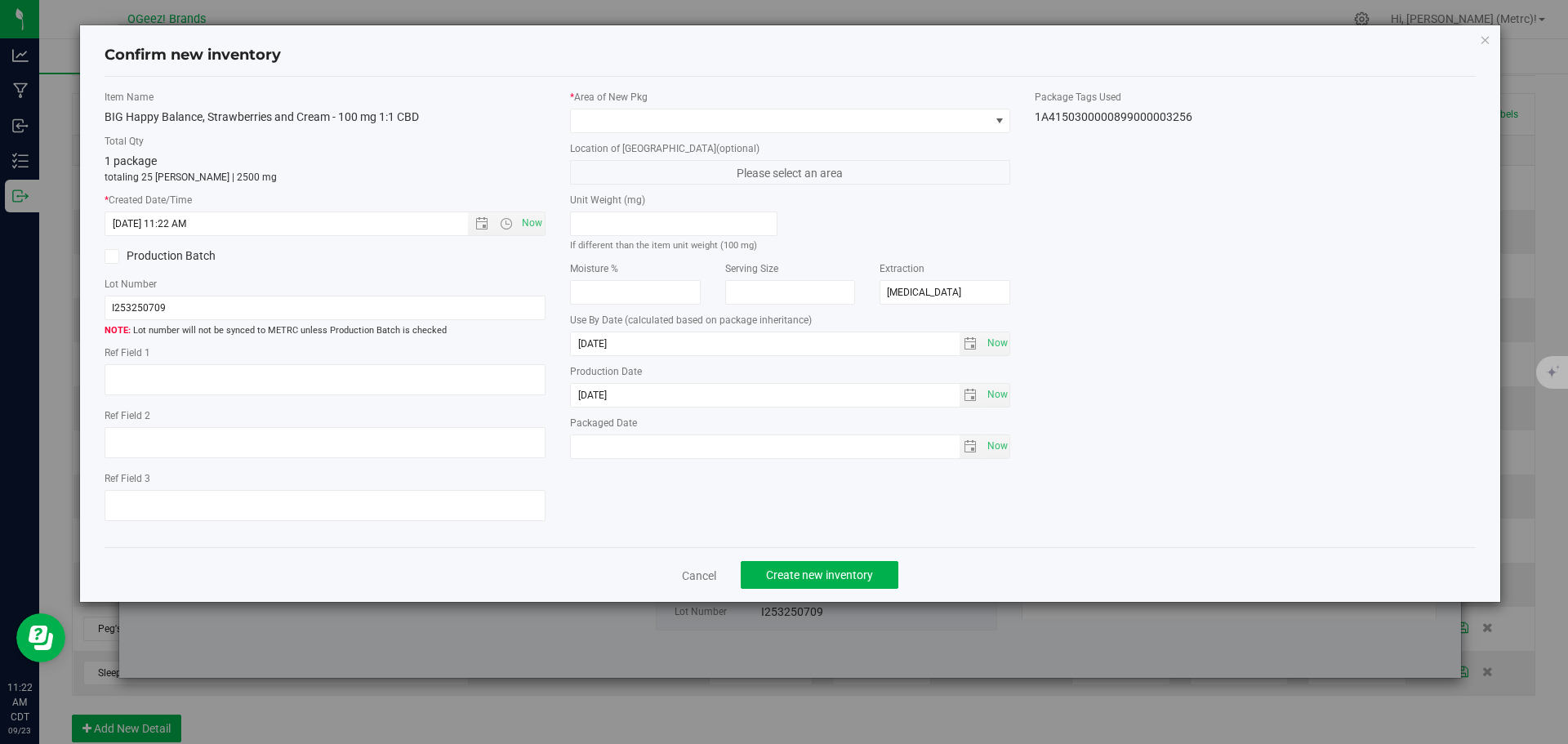
click at [662, 107] on div "* Area of [GEOGRAPHIC_DATA]" at bounding box center [790, 111] width 441 height 43
click at [662, 121] on span at bounding box center [779, 121] width 419 height 23
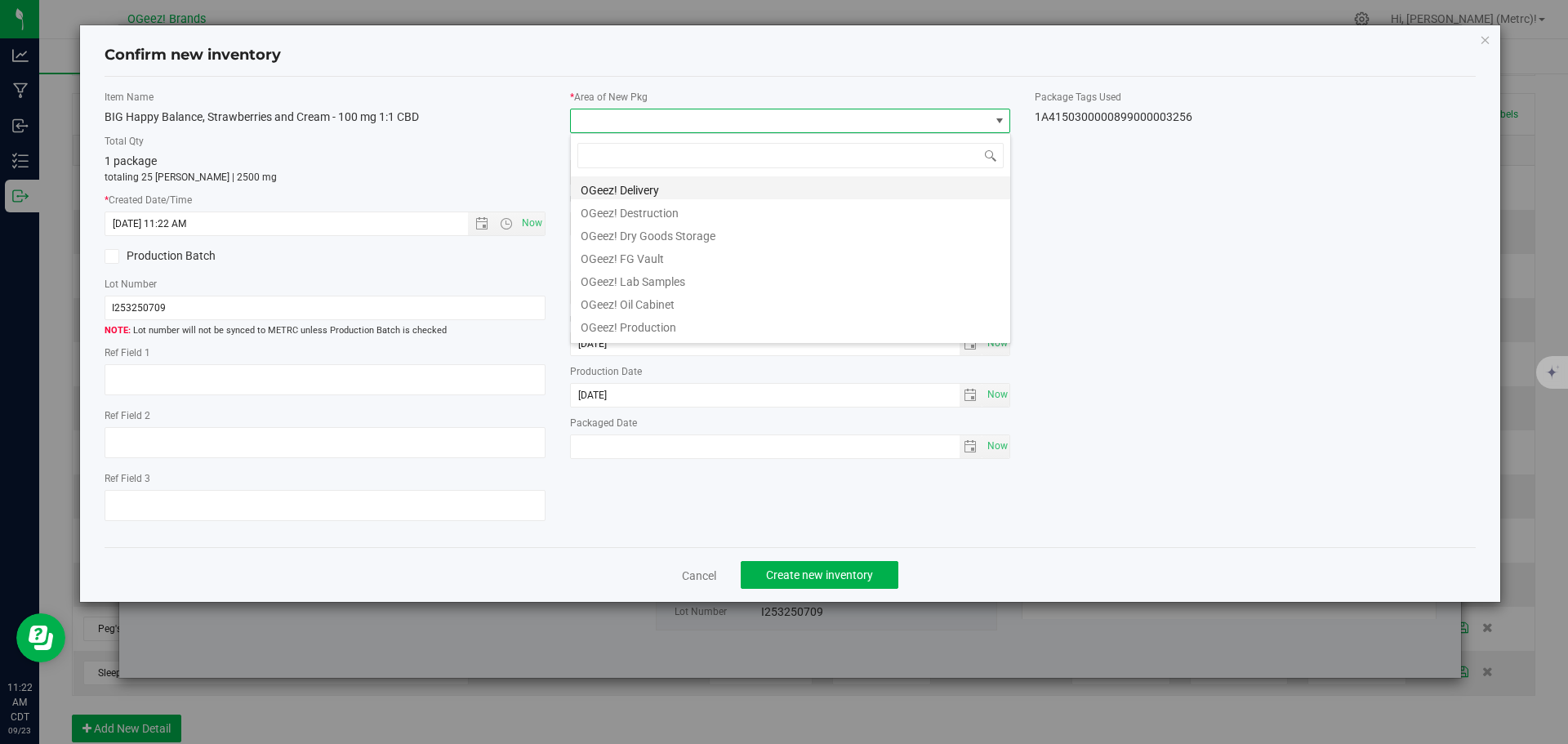
click at [679, 184] on li "OGeez! Delivery" at bounding box center [790, 188] width 439 height 23
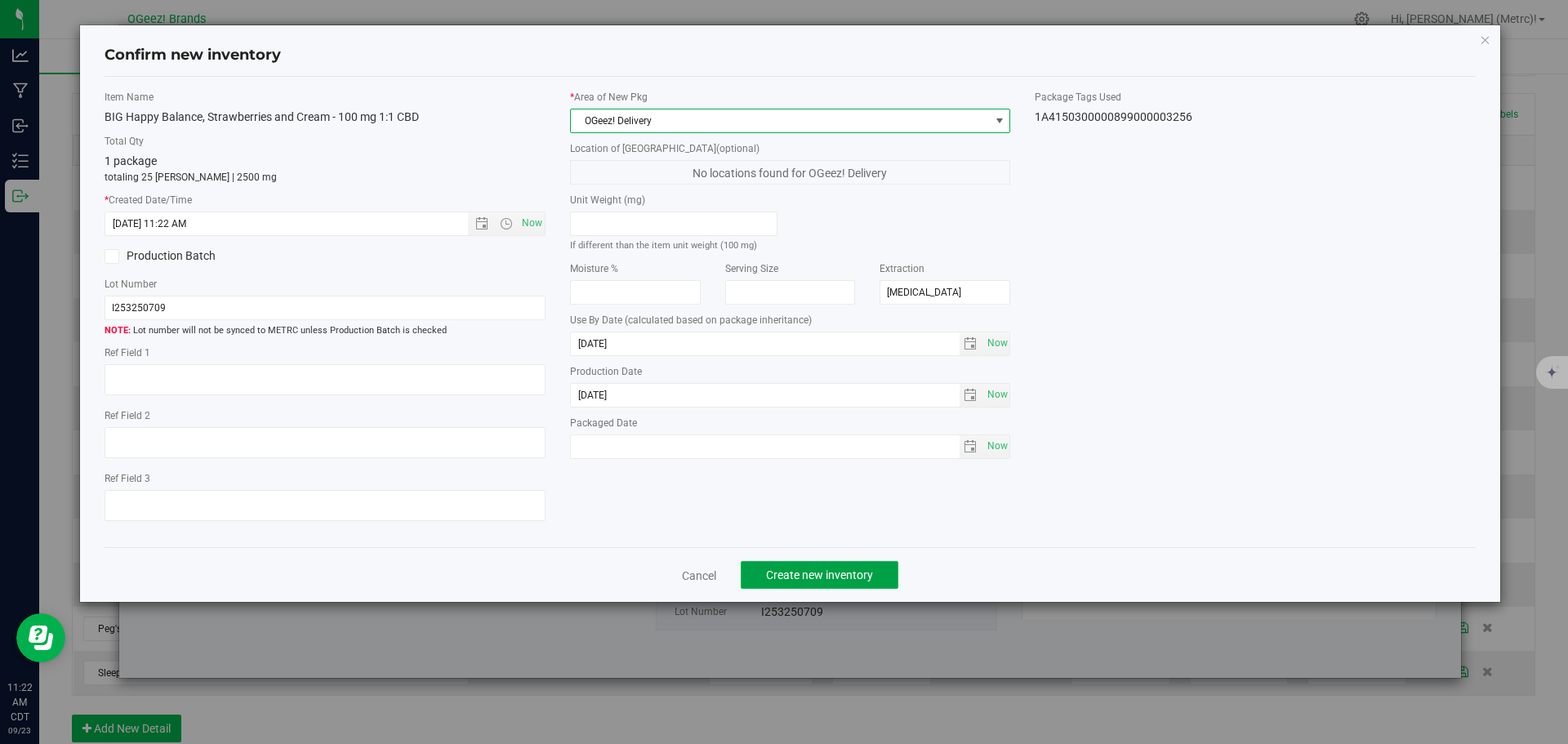
click at [777, 578] on span "Create new inventory" at bounding box center [820, 575] width 107 height 13
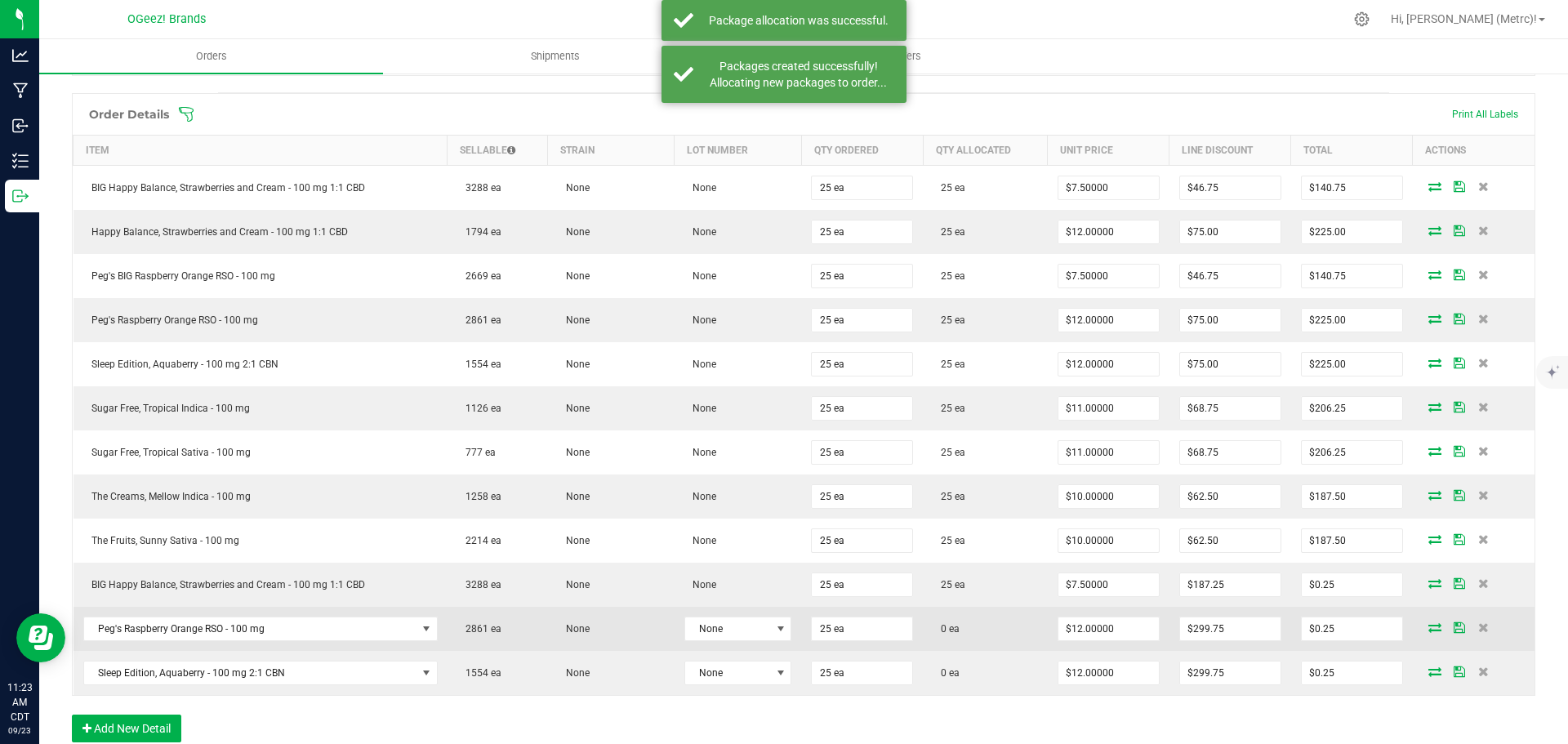
click at [1429, 627] on icon at bounding box center [1435, 627] width 13 height 10
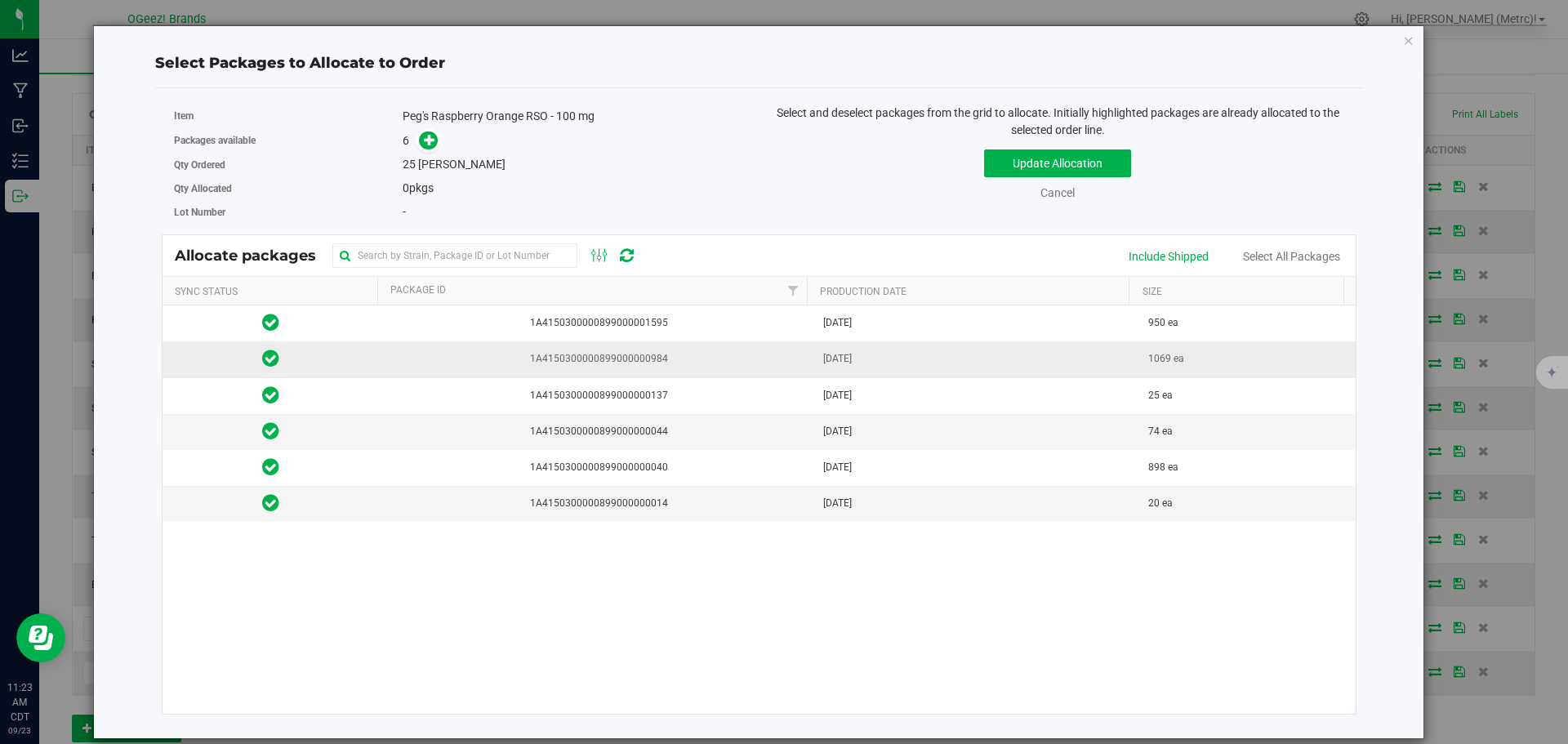
click at [882, 353] on td "[DATE]" at bounding box center [976, 360] width 326 height 36
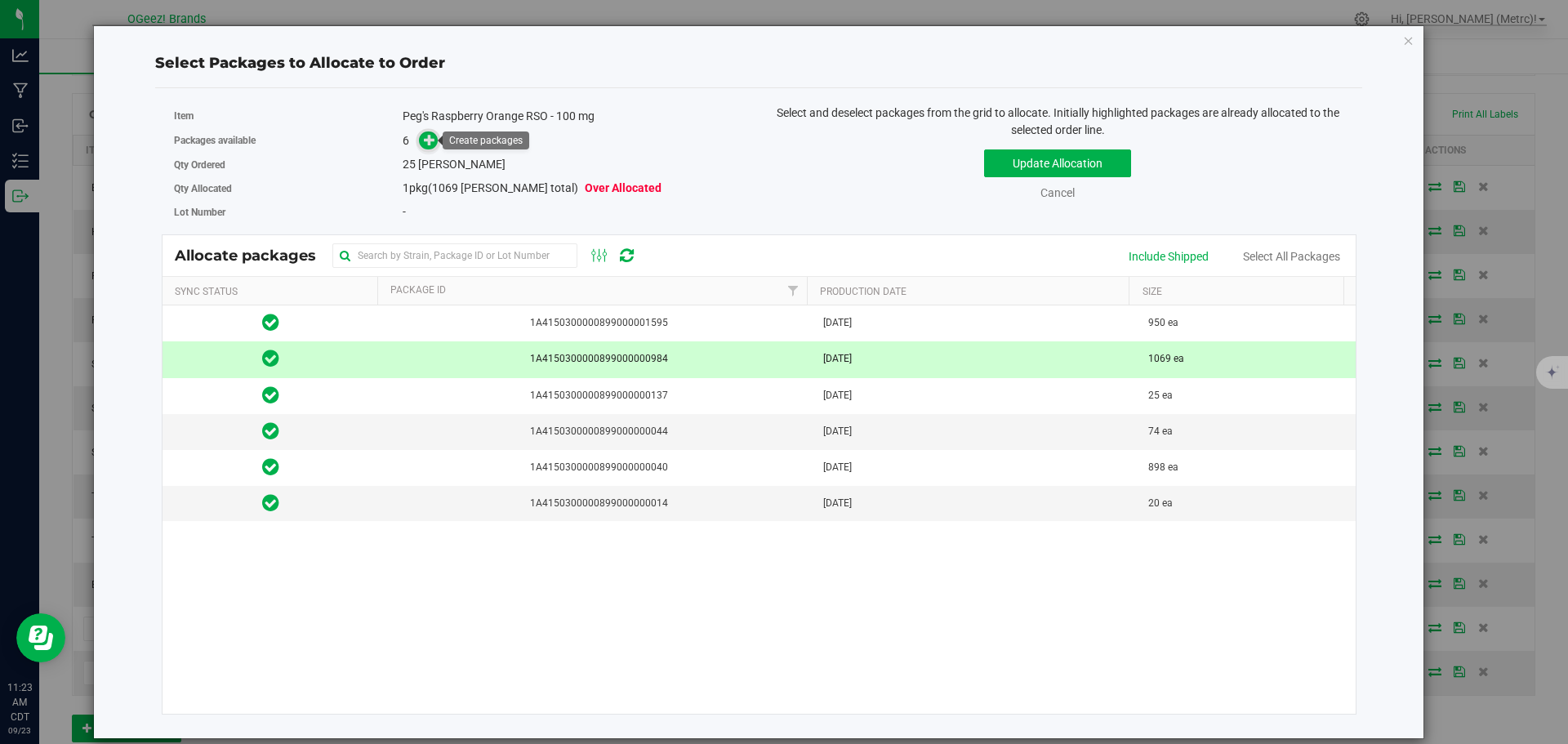
click at [428, 138] on icon at bounding box center [429, 139] width 11 height 11
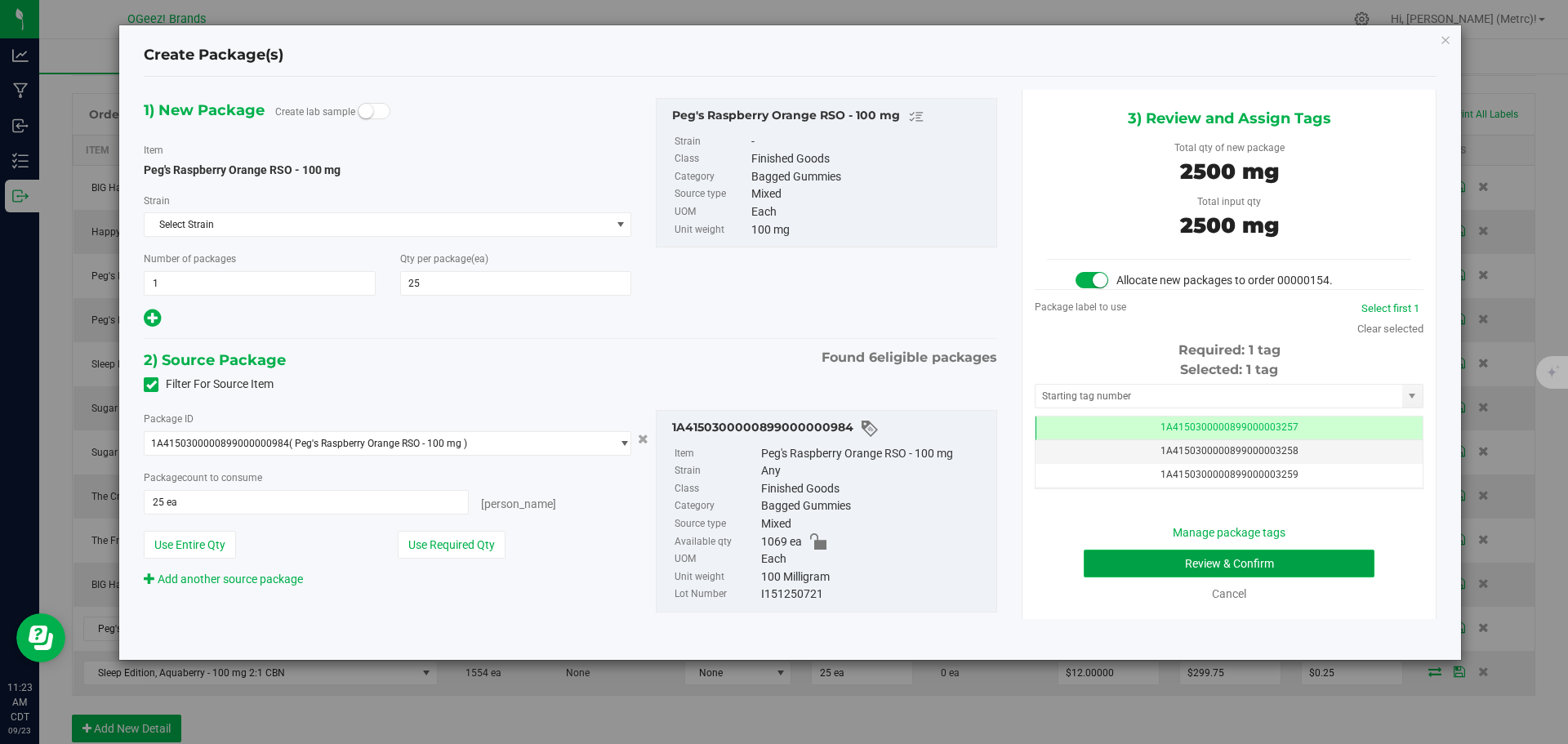
click at [1298, 556] on button "Review & Confirm" at bounding box center [1229, 564] width 291 height 28
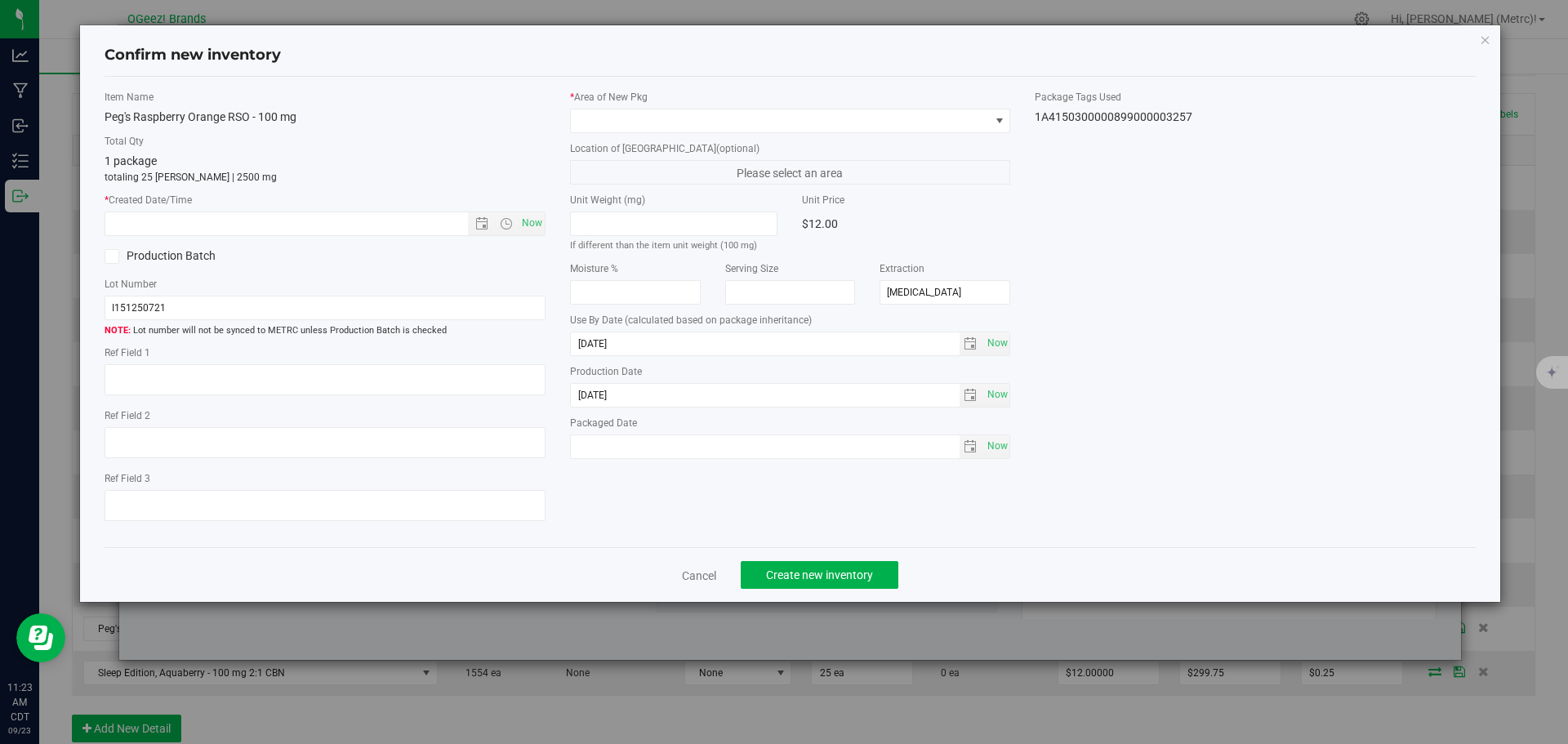
click at [546, 216] on div "Item Name Peg's Raspberry Orange RSO - 100 mg Total Qty 1 package totaling 25 […" at bounding box center [325, 312] width 466 height 445
click at [526, 219] on span "Now" at bounding box center [532, 223] width 28 height 24
type input "[DATE] 11:23 AM"
click at [625, 116] on span at bounding box center [779, 121] width 419 height 23
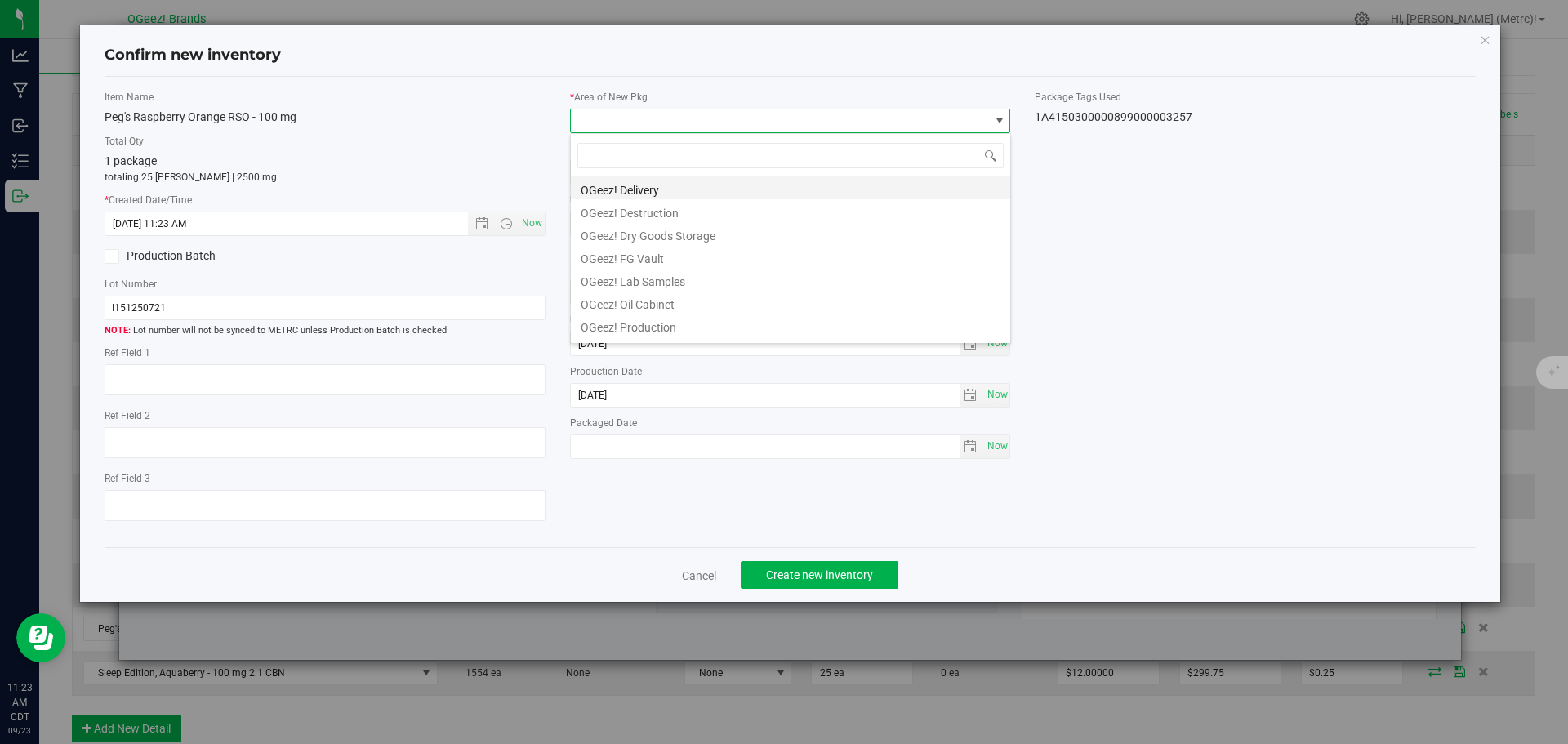
click at [659, 190] on li "OGeez! Delivery" at bounding box center [790, 188] width 439 height 23
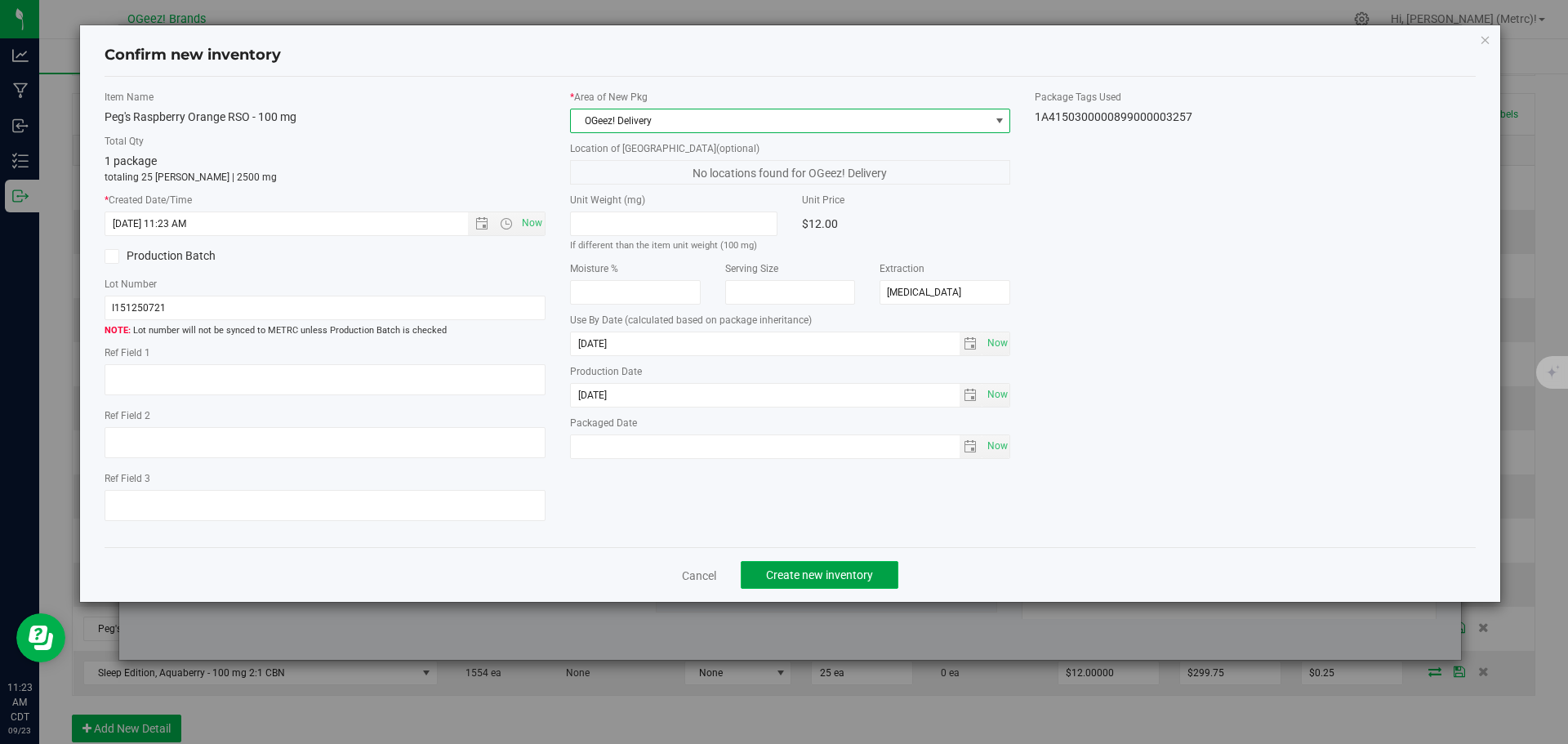
click at [824, 574] on span "Create new inventory" at bounding box center [820, 575] width 107 height 13
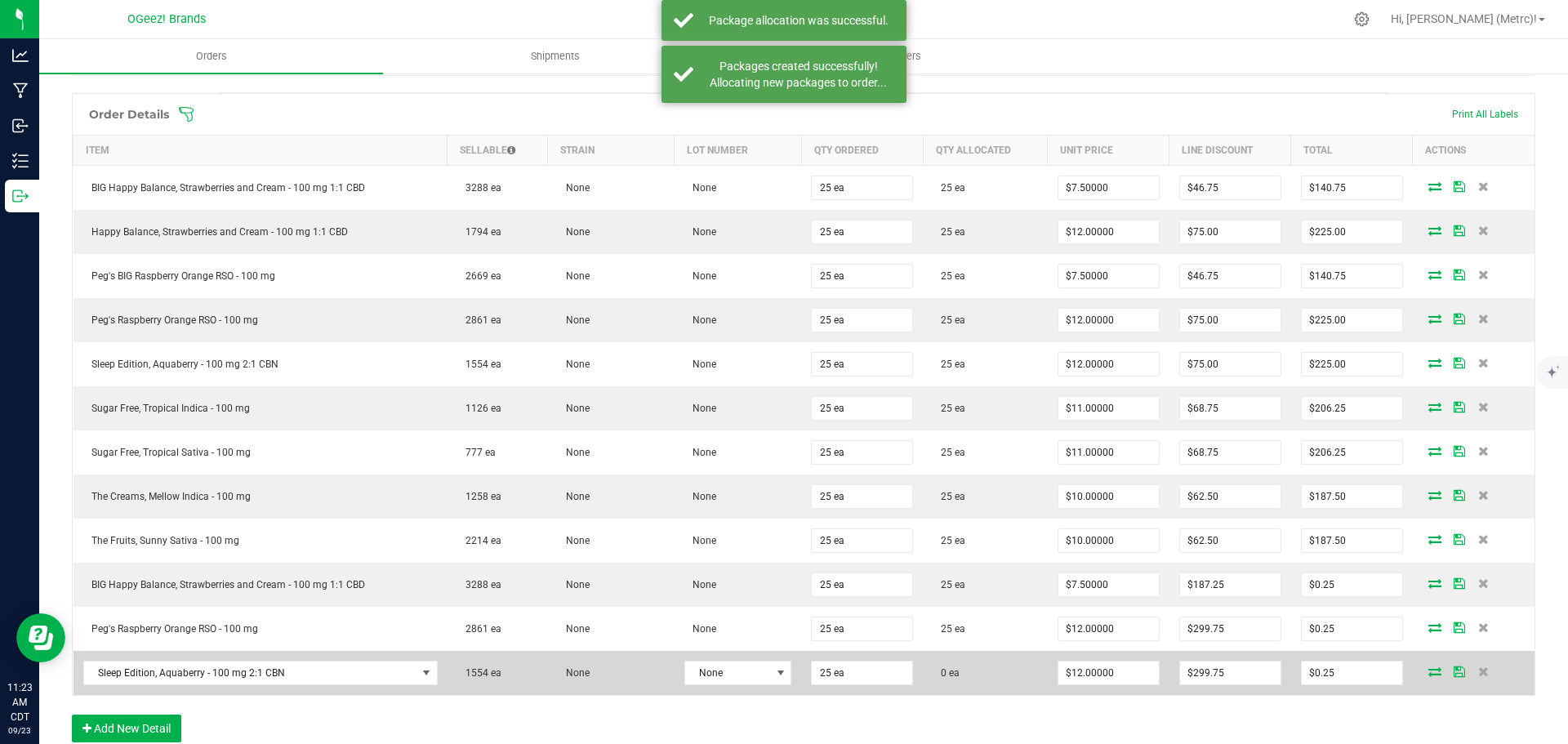
click at [1429, 672] on icon at bounding box center [1435, 671] width 13 height 10
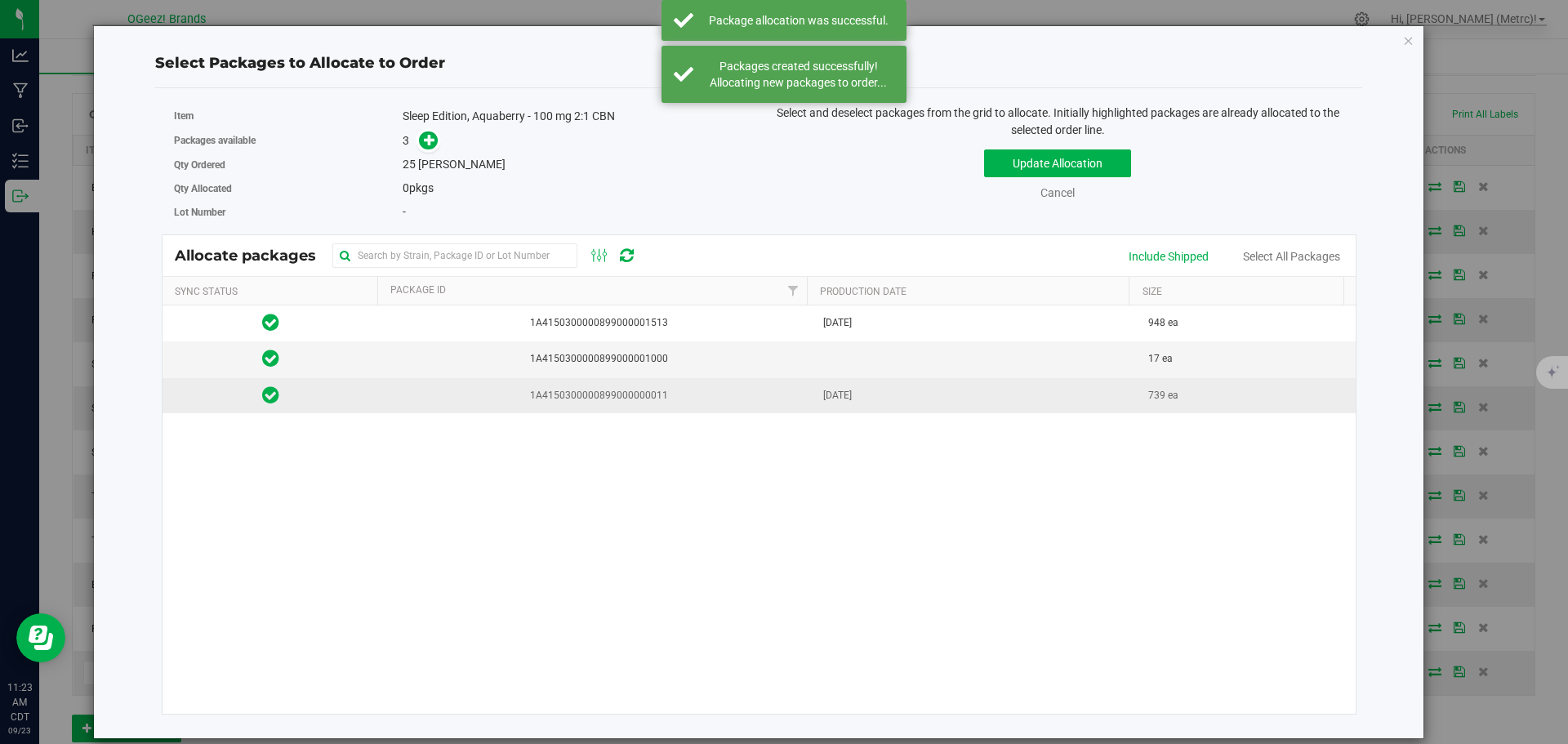
click at [957, 391] on td "[DATE]" at bounding box center [976, 395] width 326 height 35
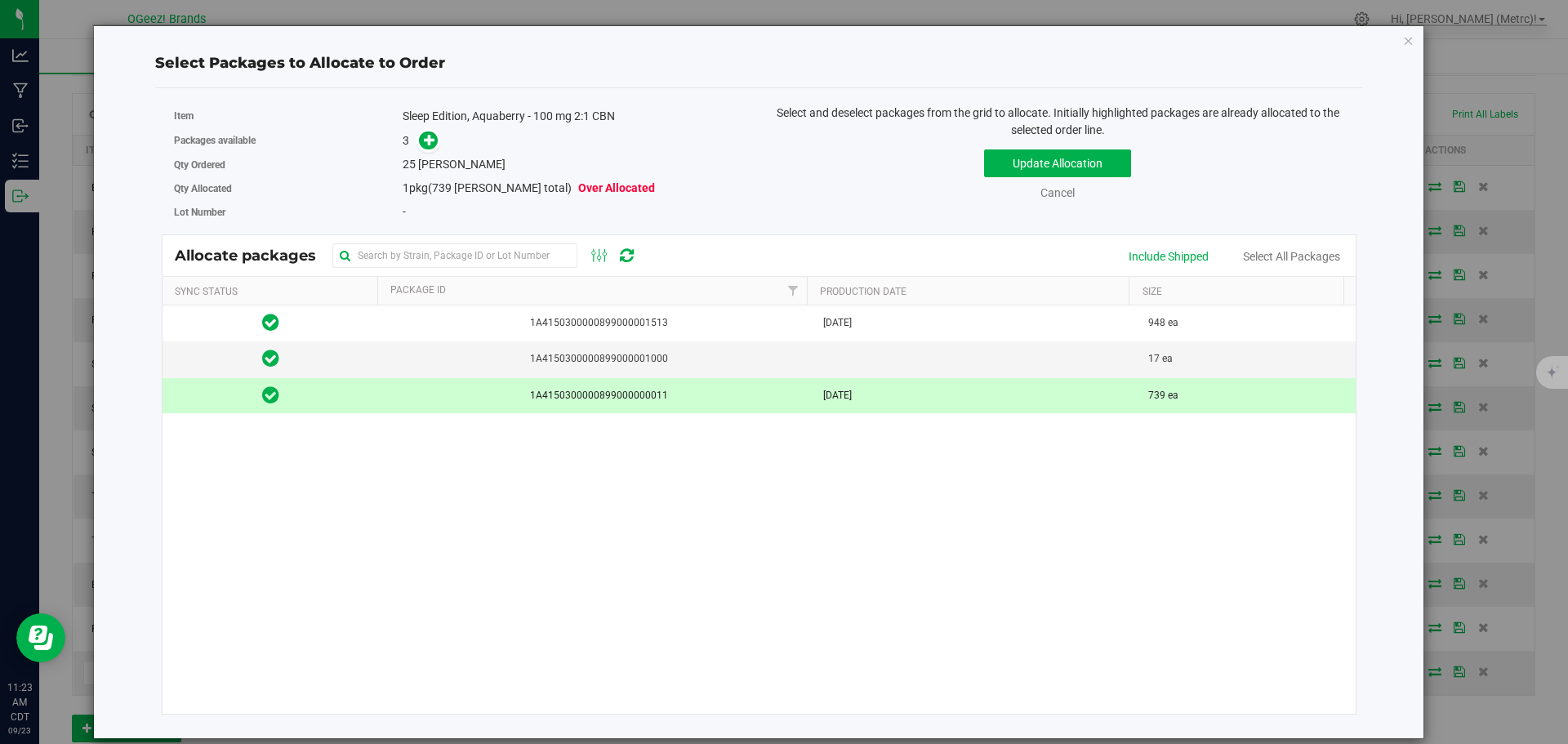
click at [434, 151] on div "Packages available 3" at bounding box center [460, 140] width 573 height 25
click at [427, 143] on icon at bounding box center [429, 139] width 11 height 11
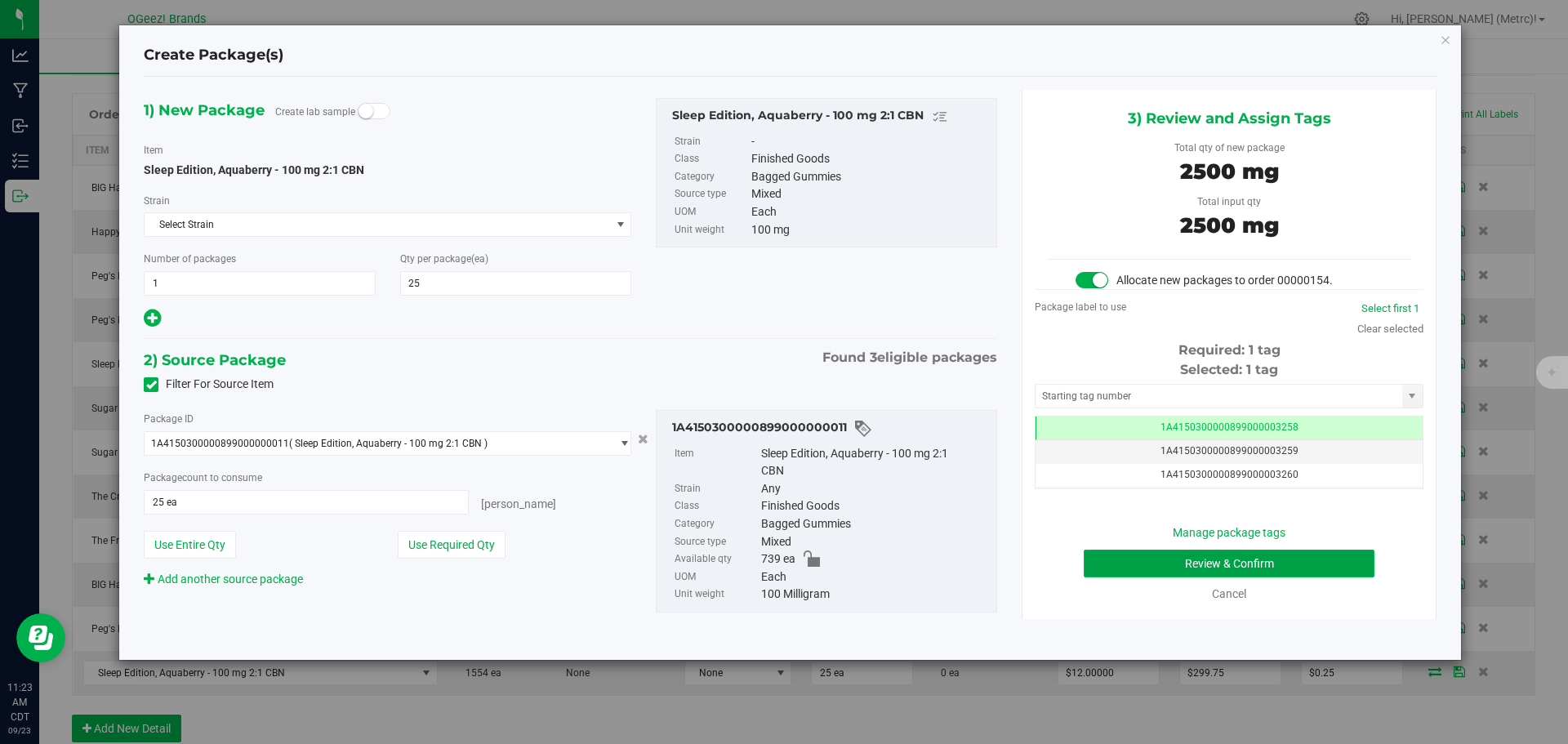
click at [1332, 559] on button "Review & Confirm" at bounding box center [1229, 564] width 291 height 28
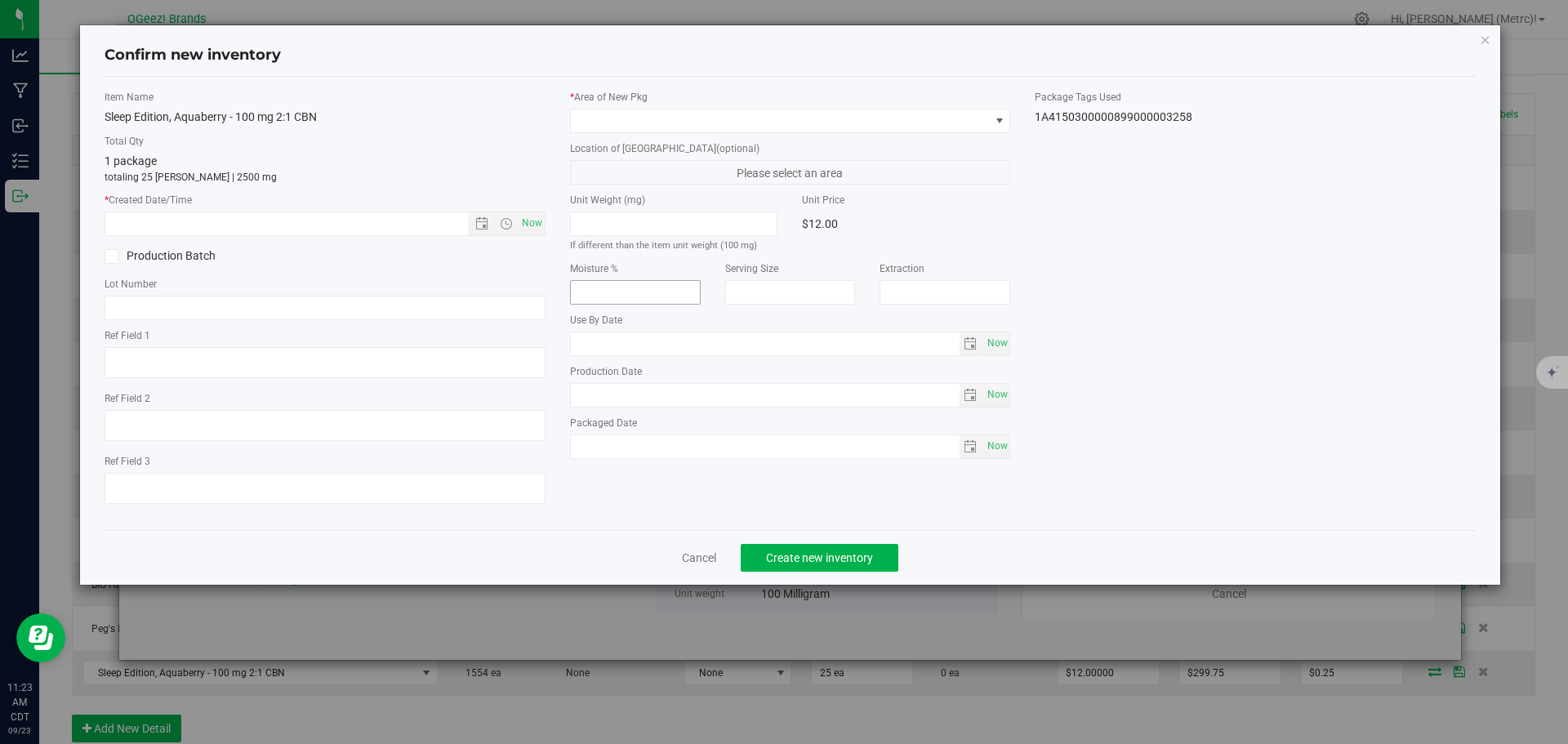
type input "[MEDICAL_DATA]"
type input "[DATE]"
click at [546, 223] on div "Item Name Sleep Edition, Aquaberry - 100 mg 2:1 CBN Total Qty 1 package totalin…" at bounding box center [325, 303] width 466 height 427
click at [538, 220] on span "Now" at bounding box center [532, 223] width 28 height 24
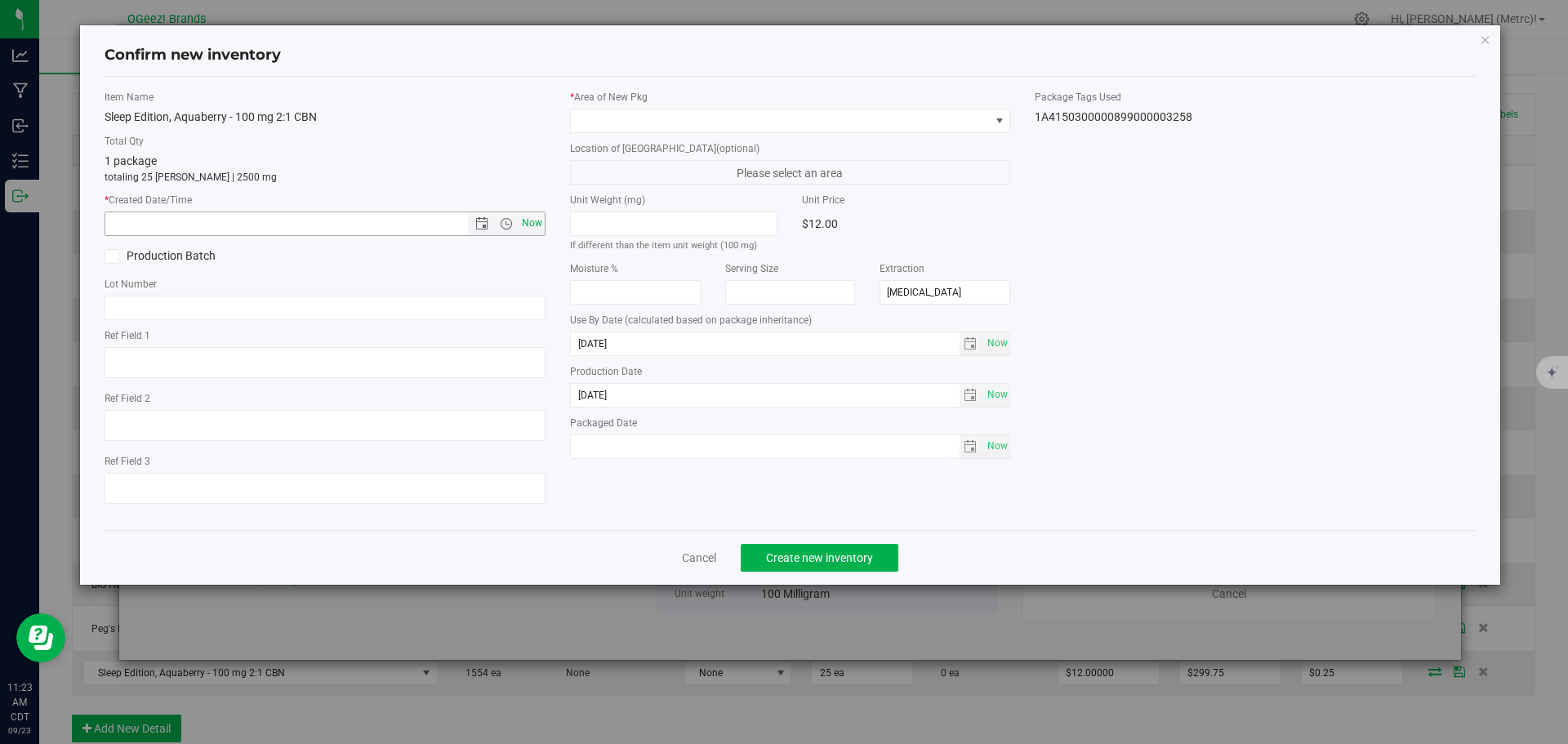
type input "[DATE] 11:23 AM"
click at [634, 112] on span at bounding box center [779, 121] width 419 height 23
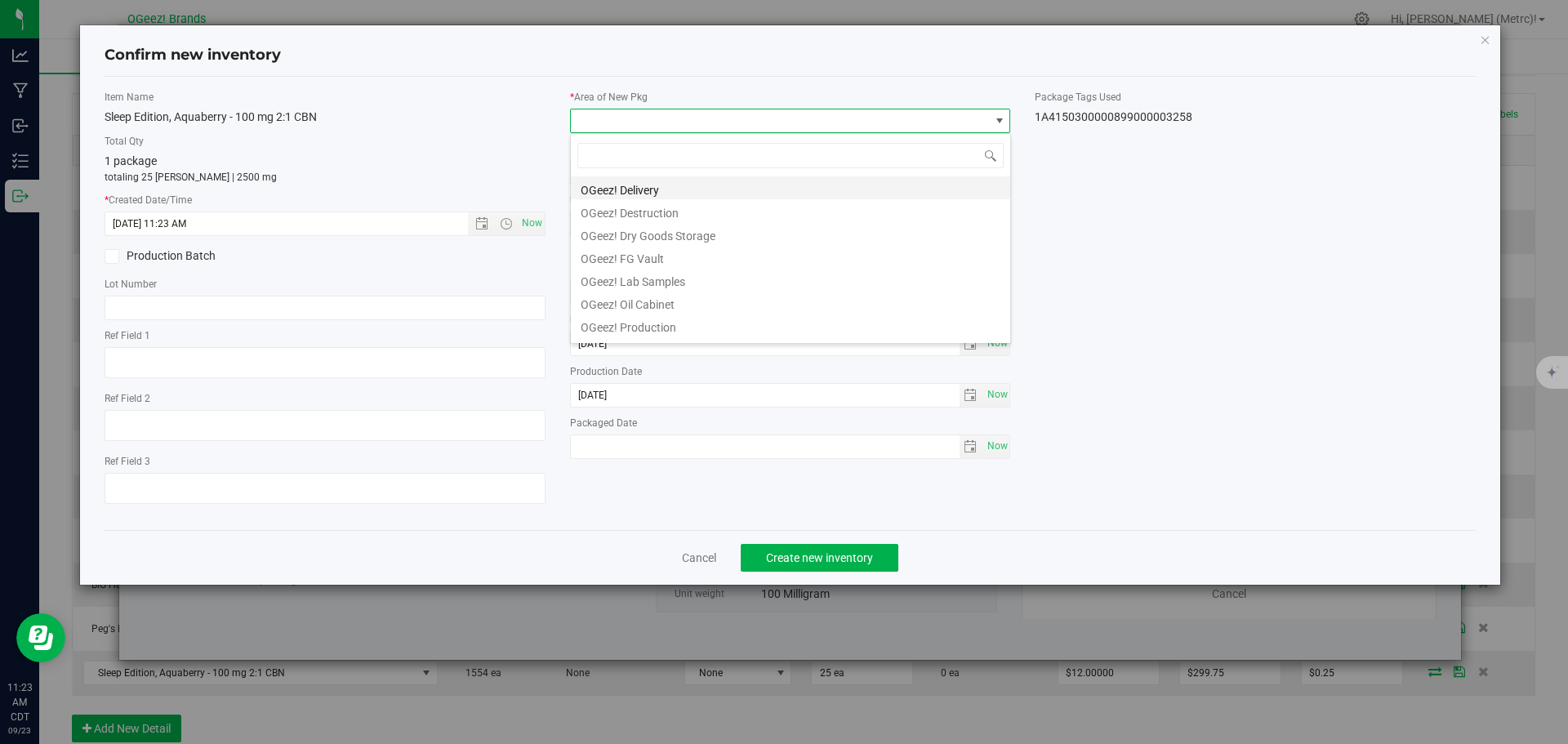
click at [666, 177] on li "OGeez! Delivery" at bounding box center [790, 188] width 439 height 23
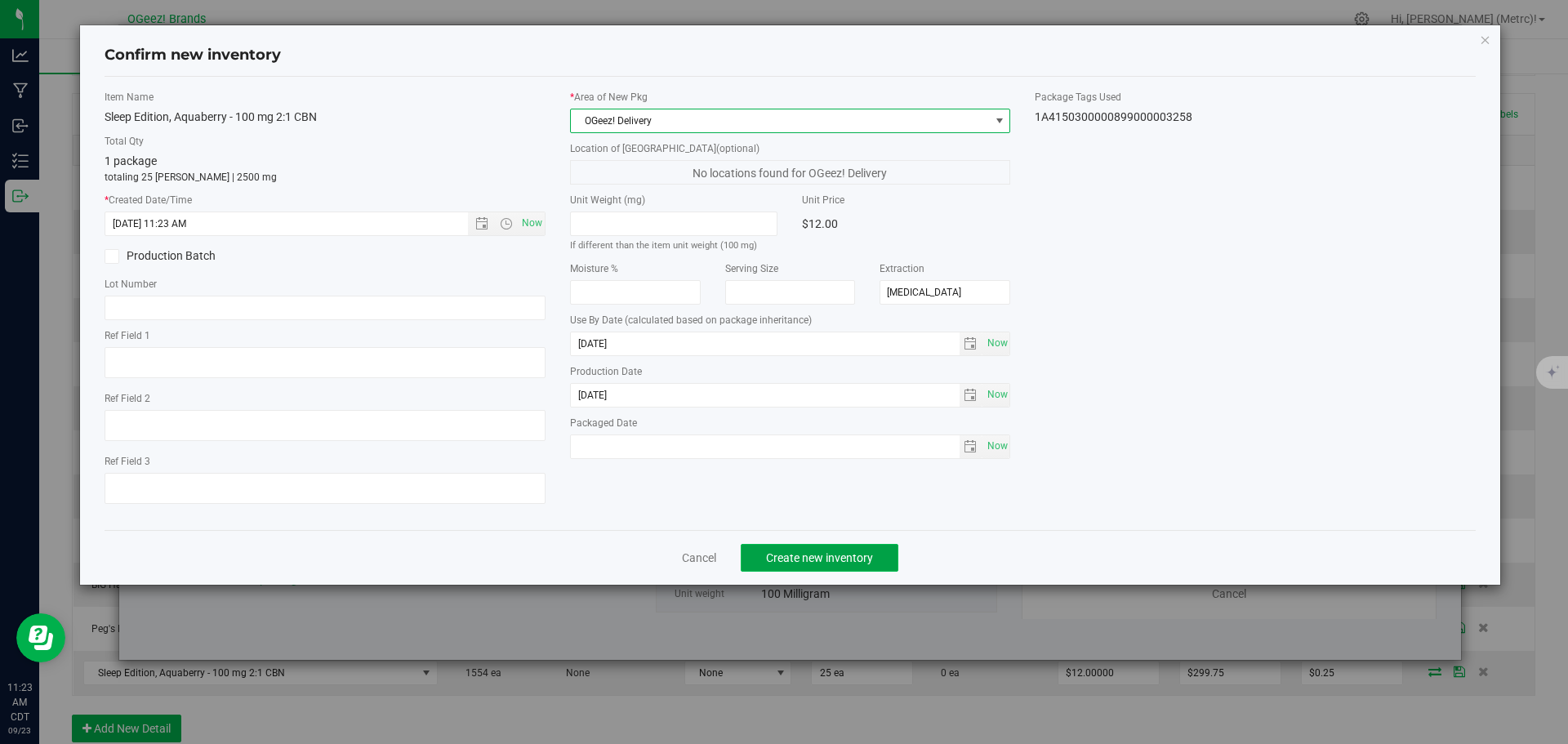
click at [825, 552] on span "Create new inventory" at bounding box center [820, 558] width 107 height 13
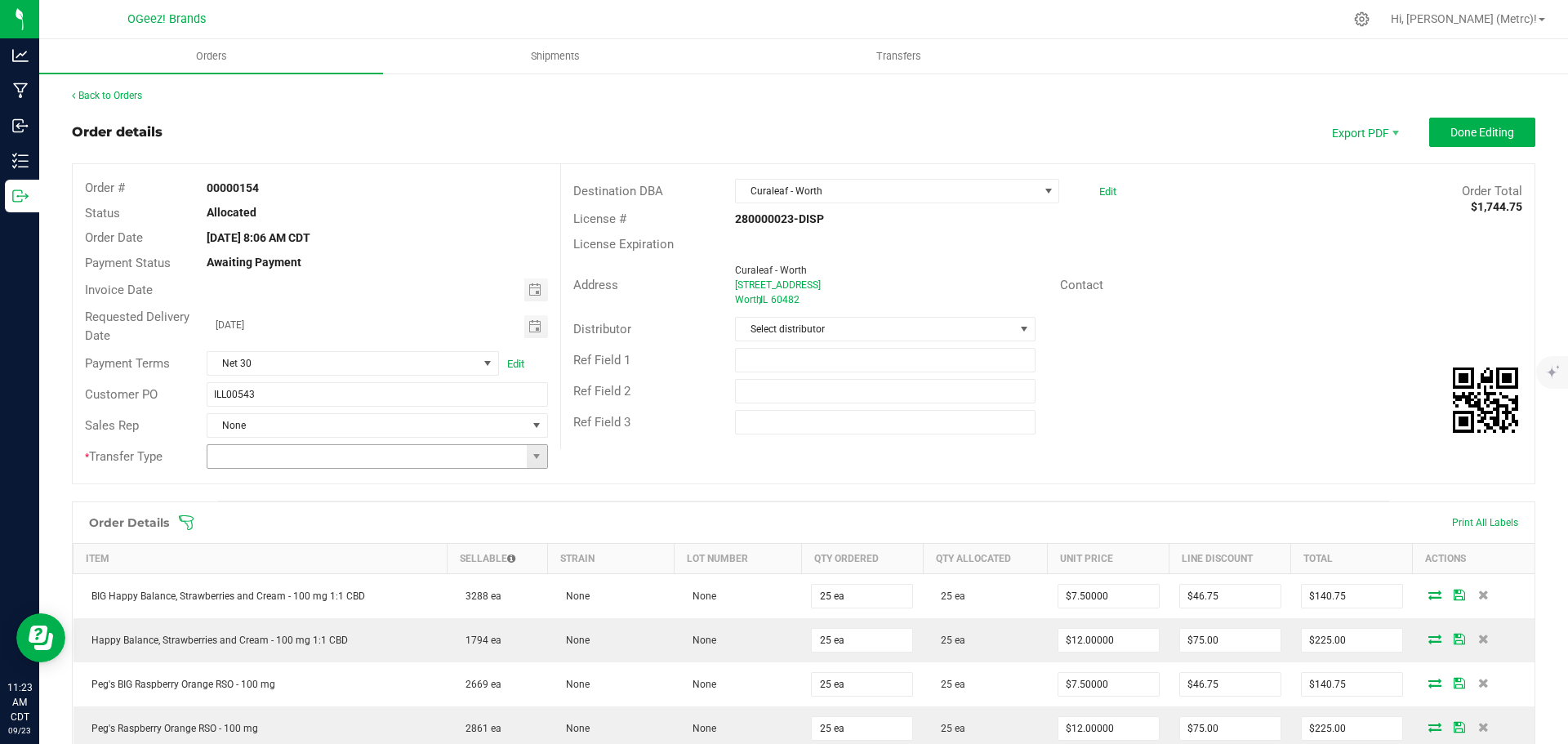
click at [538, 449] on span at bounding box center [537, 456] width 20 height 23
click at [409, 569] on li "Wholesale Transfer" at bounding box center [375, 569] width 337 height 28
type input "Wholesale Transfer"
click at [1466, 137] on span "Done Editing" at bounding box center [1483, 132] width 64 height 13
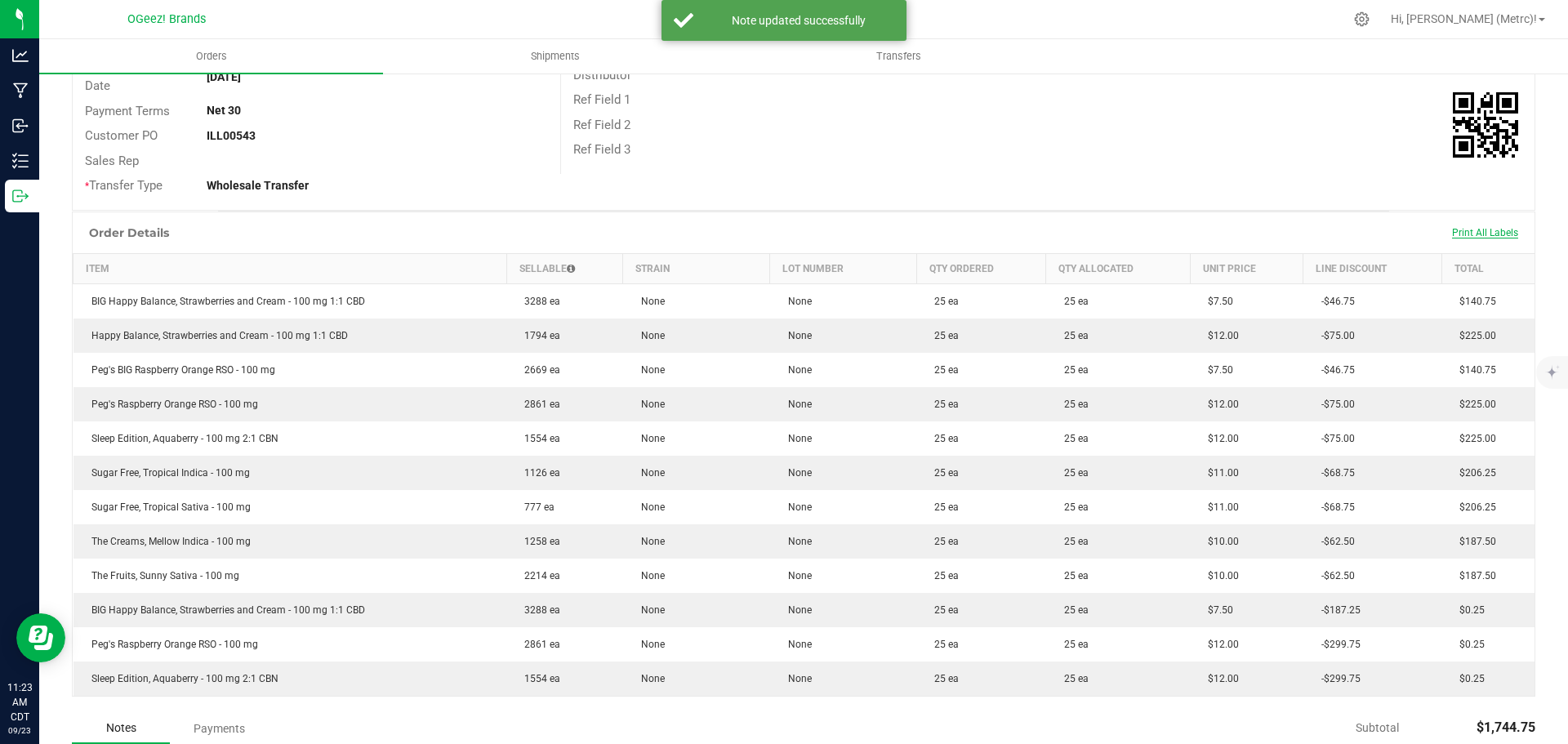
click at [1478, 234] on span "Print All Labels" at bounding box center [1485, 233] width 66 height 11
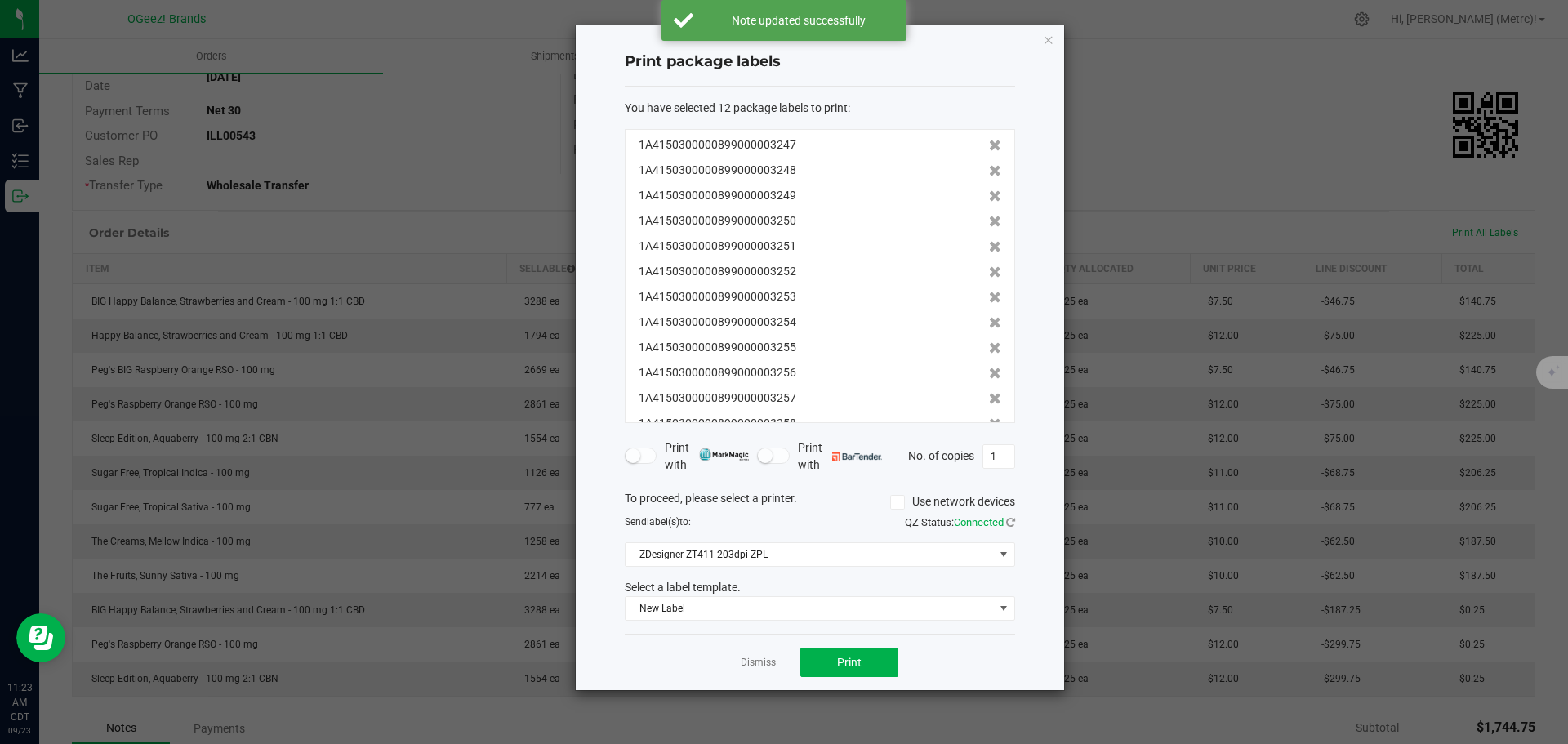
click at [843, 623] on div "You have selected 12 package labels to print : 1A4150300000899000003247 1A41503…" at bounding box center [820, 361] width 390 height 548
click at [839, 615] on span "New Label" at bounding box center [809, 608] width 368 height 23
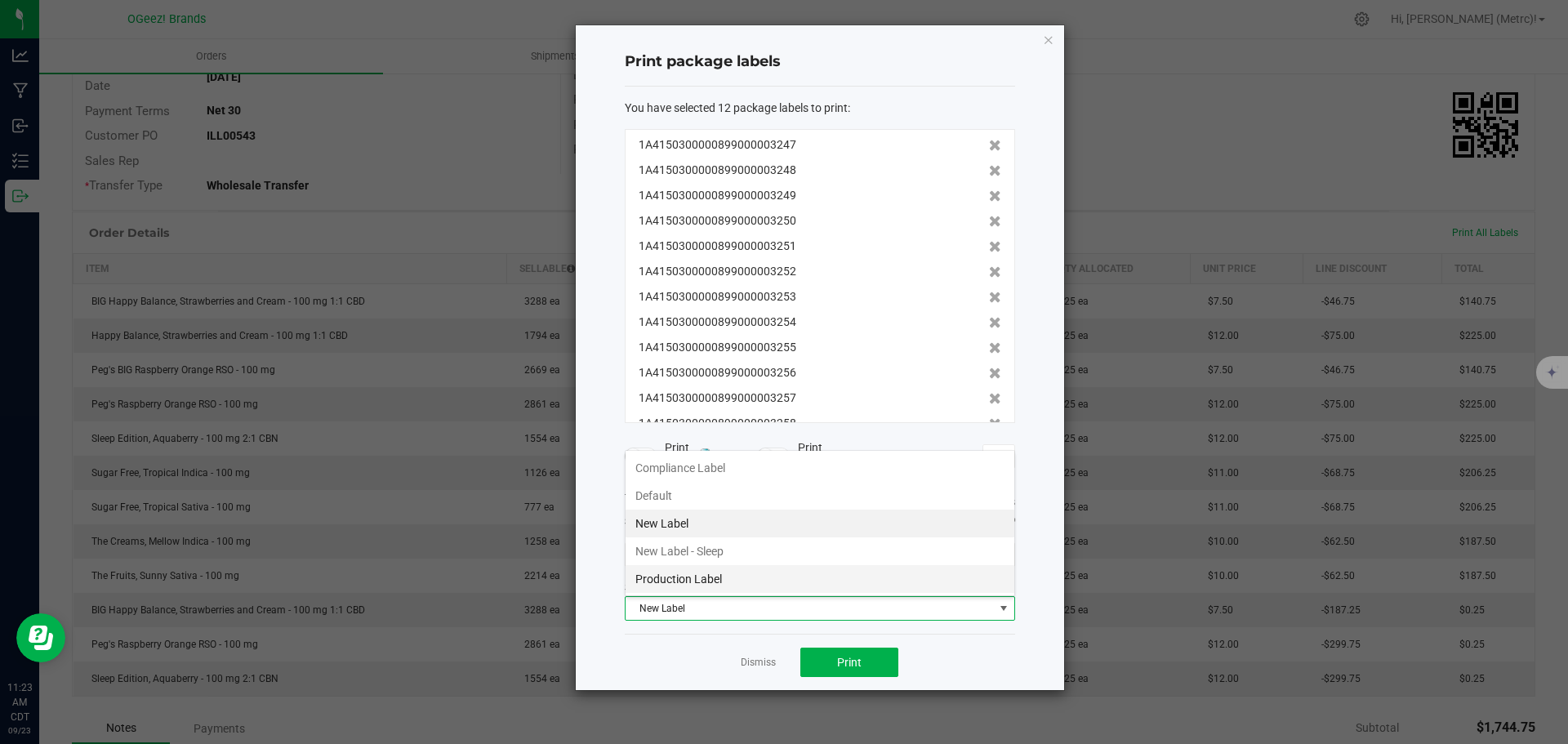
click at [702, 580] on li "Production Label" at bounding box center [820, 579] width 389 height 28
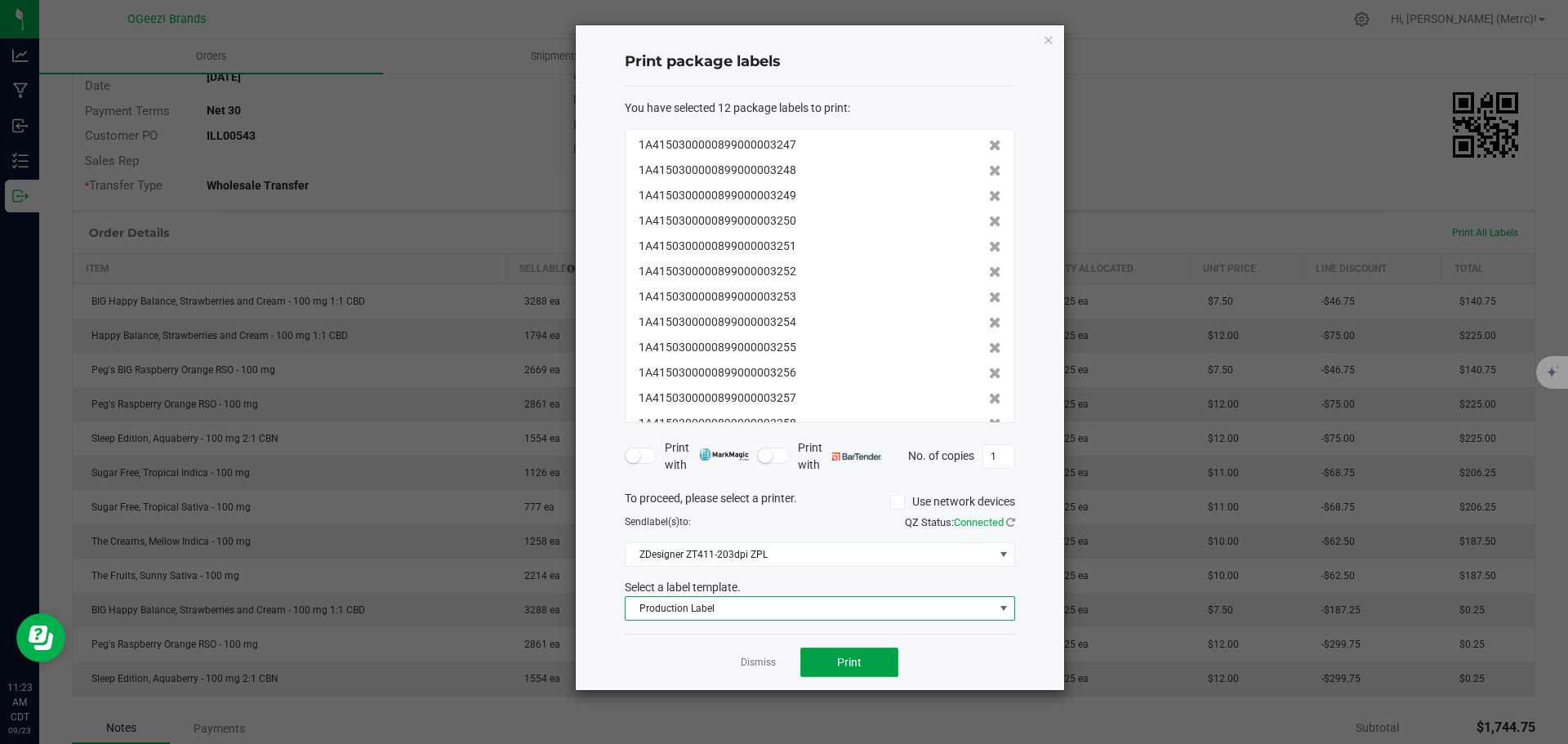
click at [847, 659] on span "Print" at bounding box center [849, 662] width 25 height 13
click at [989, 247] on icon at bounding box center [995, 247] width 12 height 11
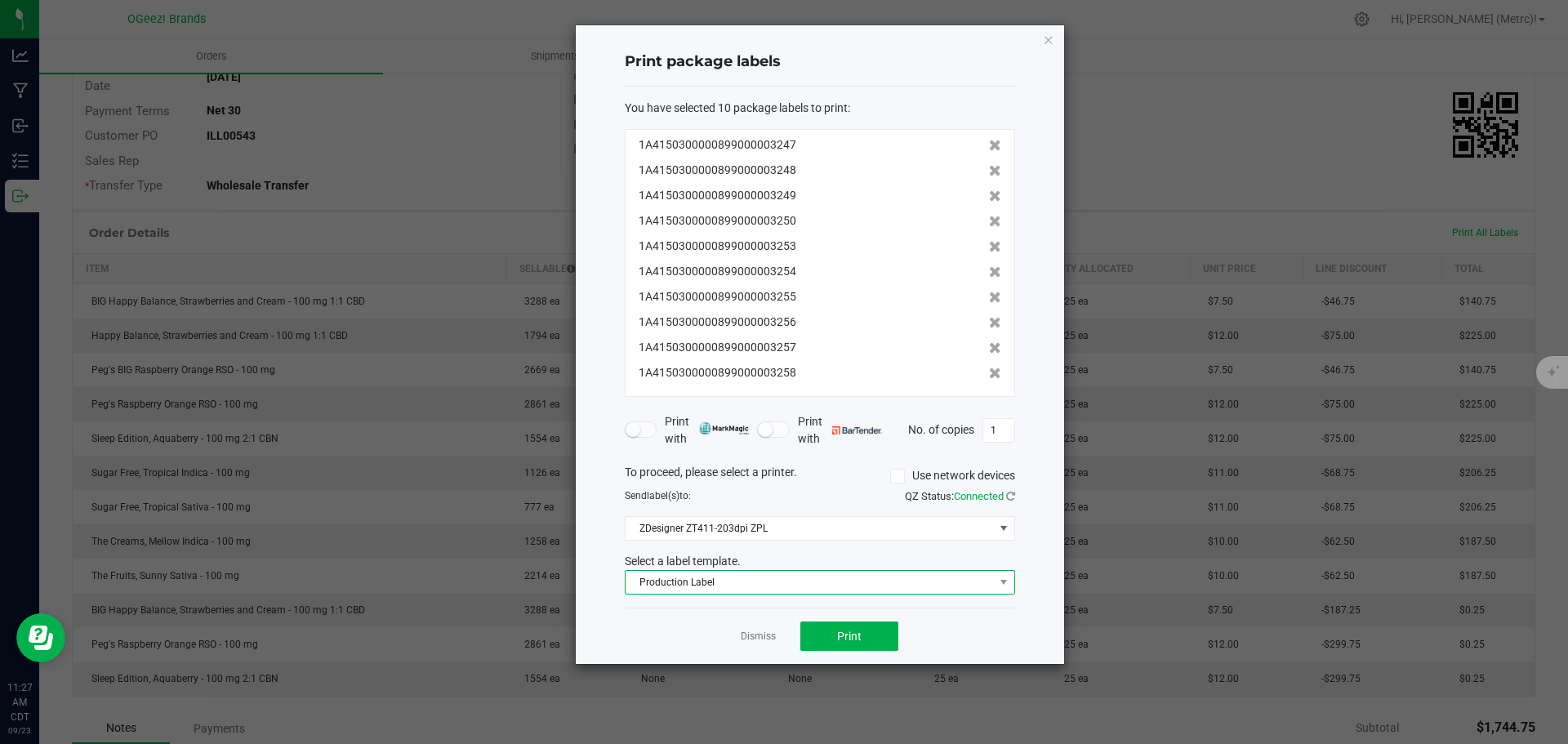
click at [955, 579] on span "Production Label" at bounding box center [809, 582] width 368 height 23
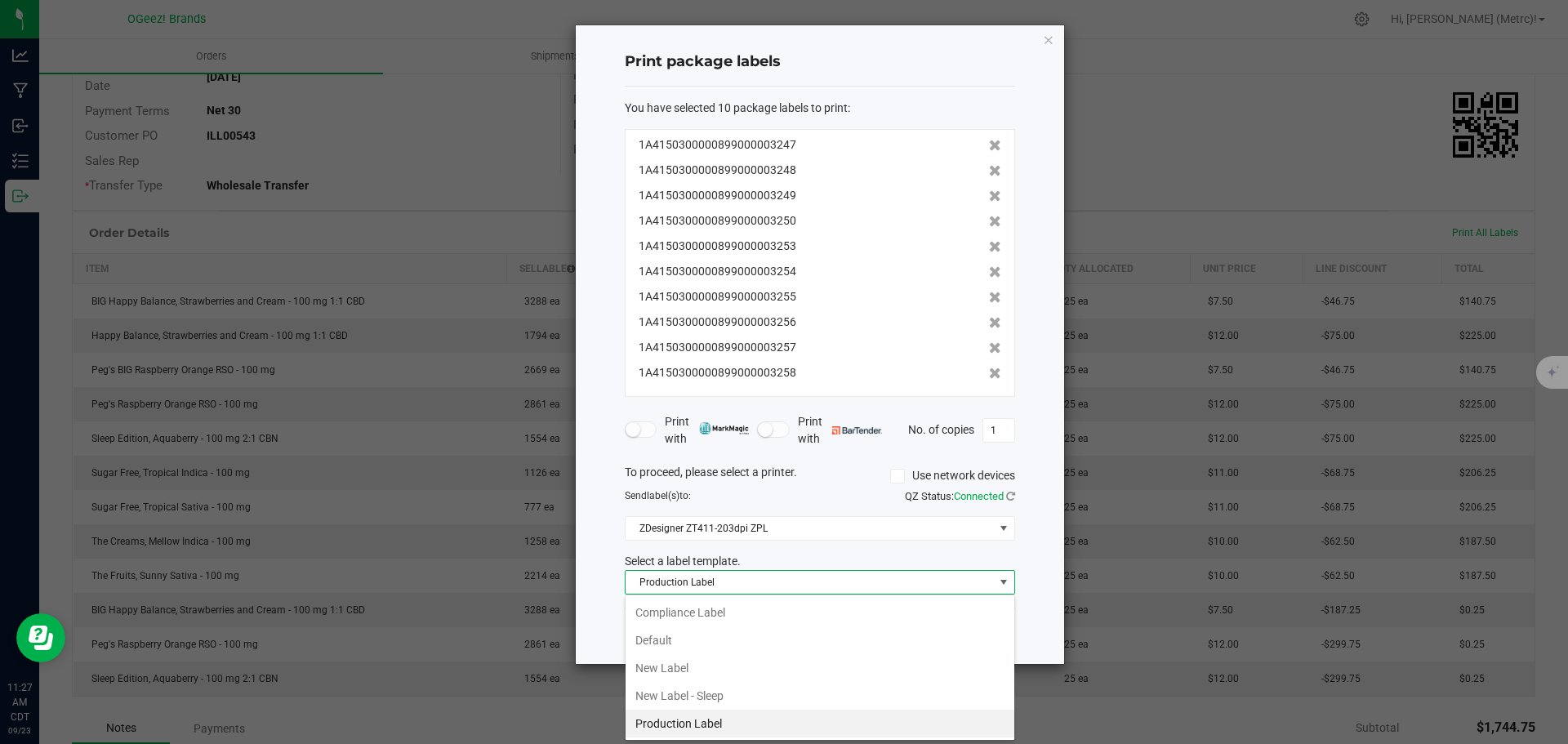
scroll to position [25, 390]
click at [705, 671] on li "New Label" at bounding box center [820, 668] width 389 height 28
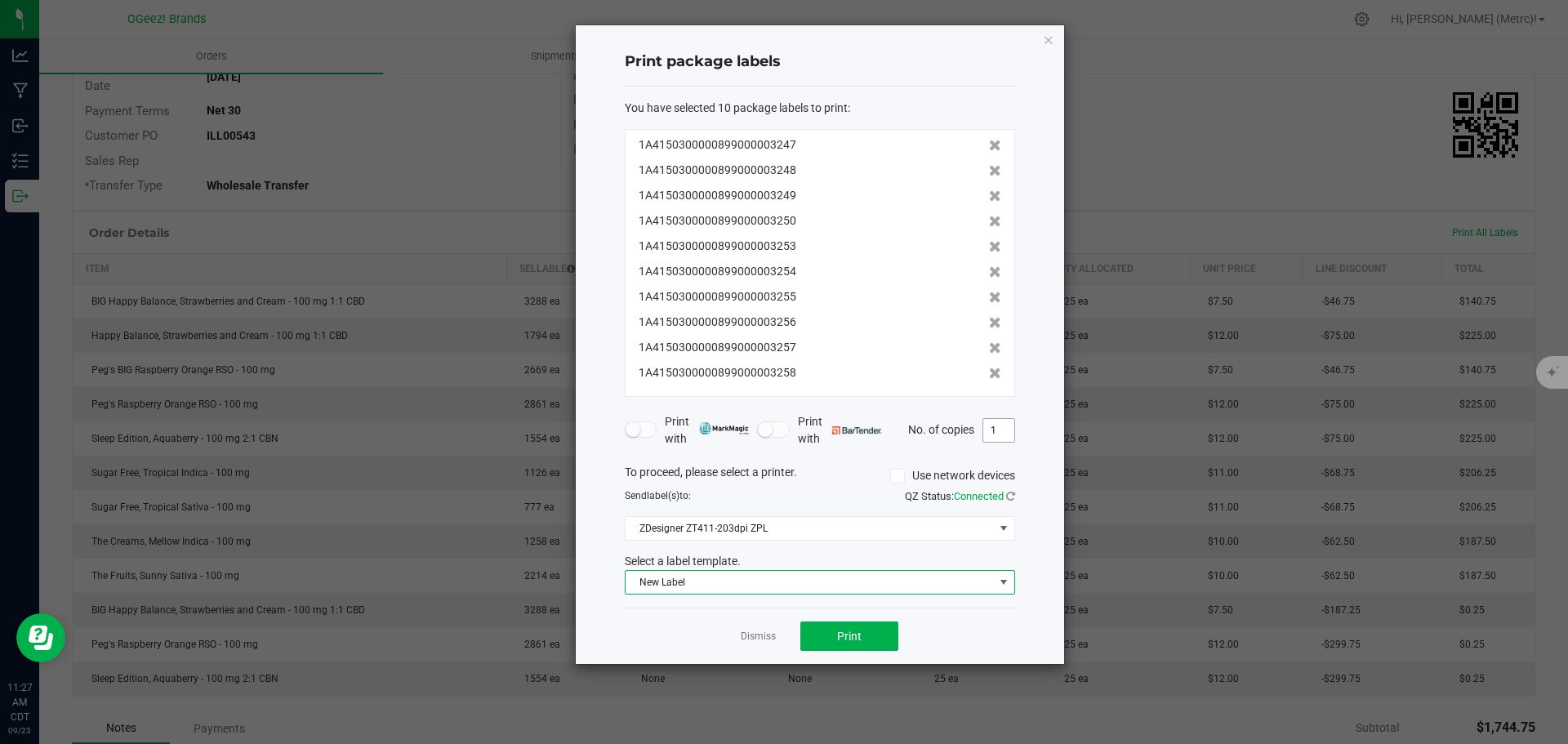
click at [996, 433] on input "1" at bounding box center [999, 430] width 31 height 23
type input "25"
click at [833, 637] on button "Print" at bounding box center [849, 636] width 98 height 29
click at [1049, 41] on icon "button" at bounding box center [1048, 39] width 11 height 20
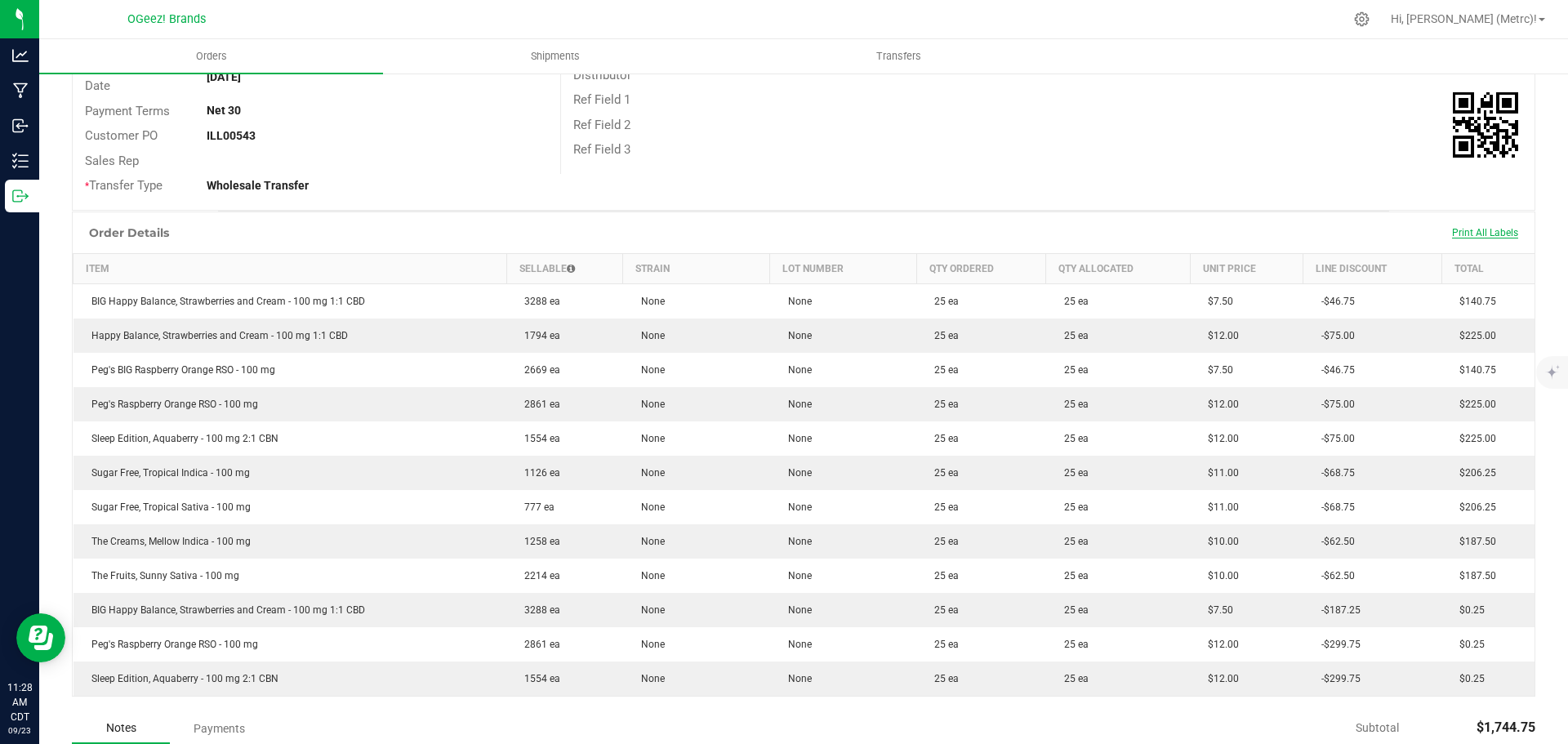
click at [1493, 233] on span "Print All Labels" at bounding box center [1485, 233] width 66 height 11
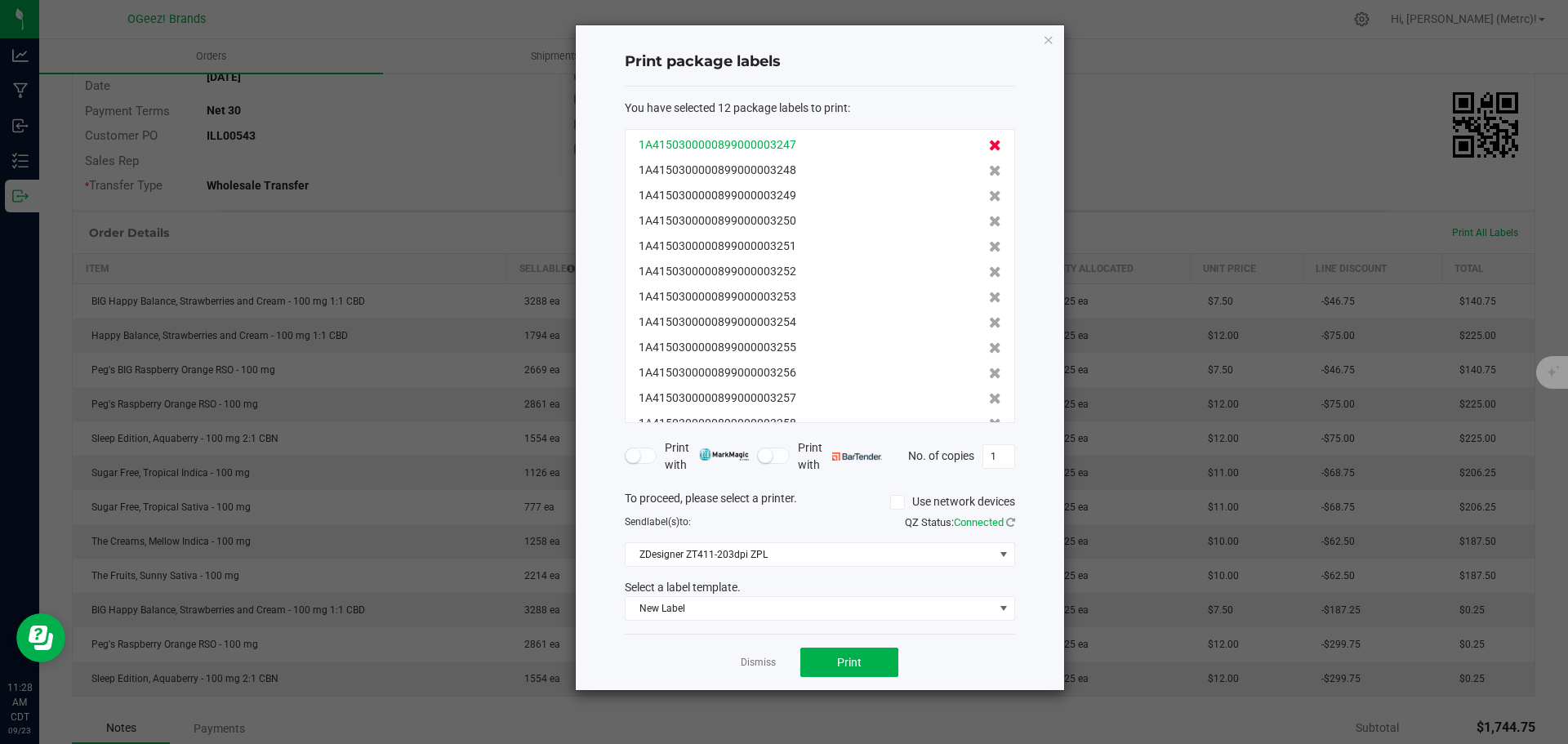
click at [989, 143] on icon at bounding box center [995, 145] width 12 height 11
click at [989, 165] on icon at bounding box center [995, 170] width 12 height 11
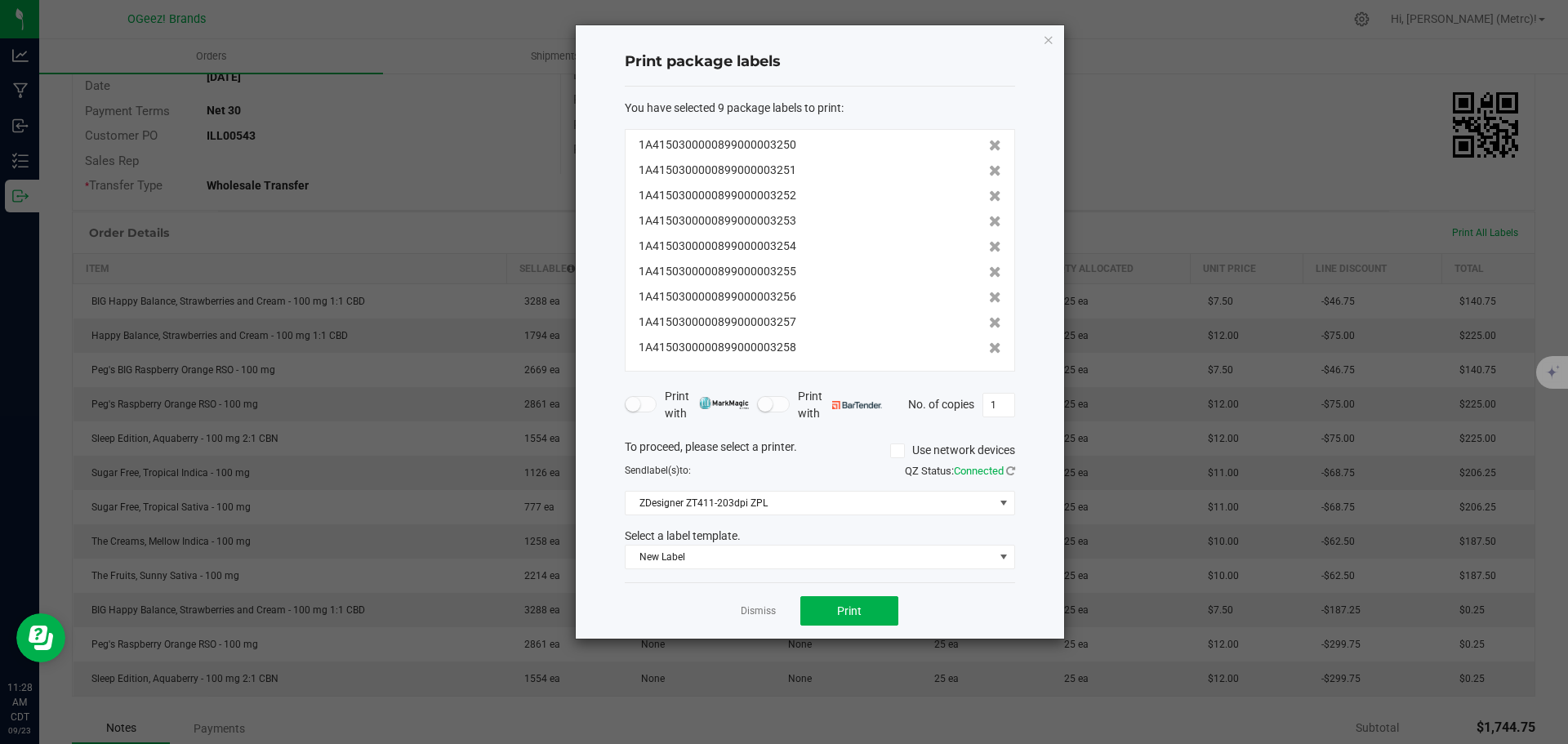
click at [989, 143] on icon at bounding box center [995, 145] width 12 height 11
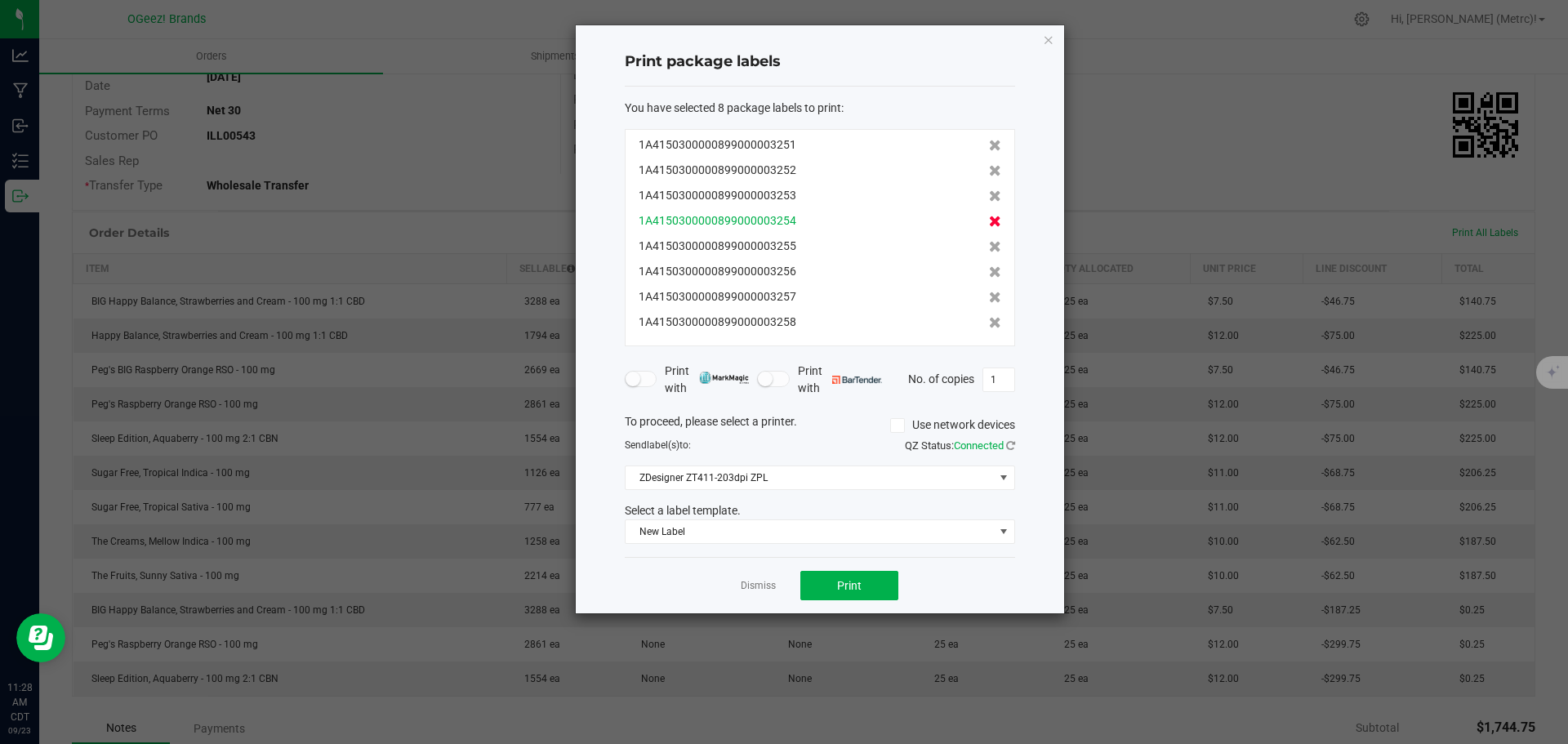
click at [989, 197] on icon at bounding box center [995, 196] width 12 height 11
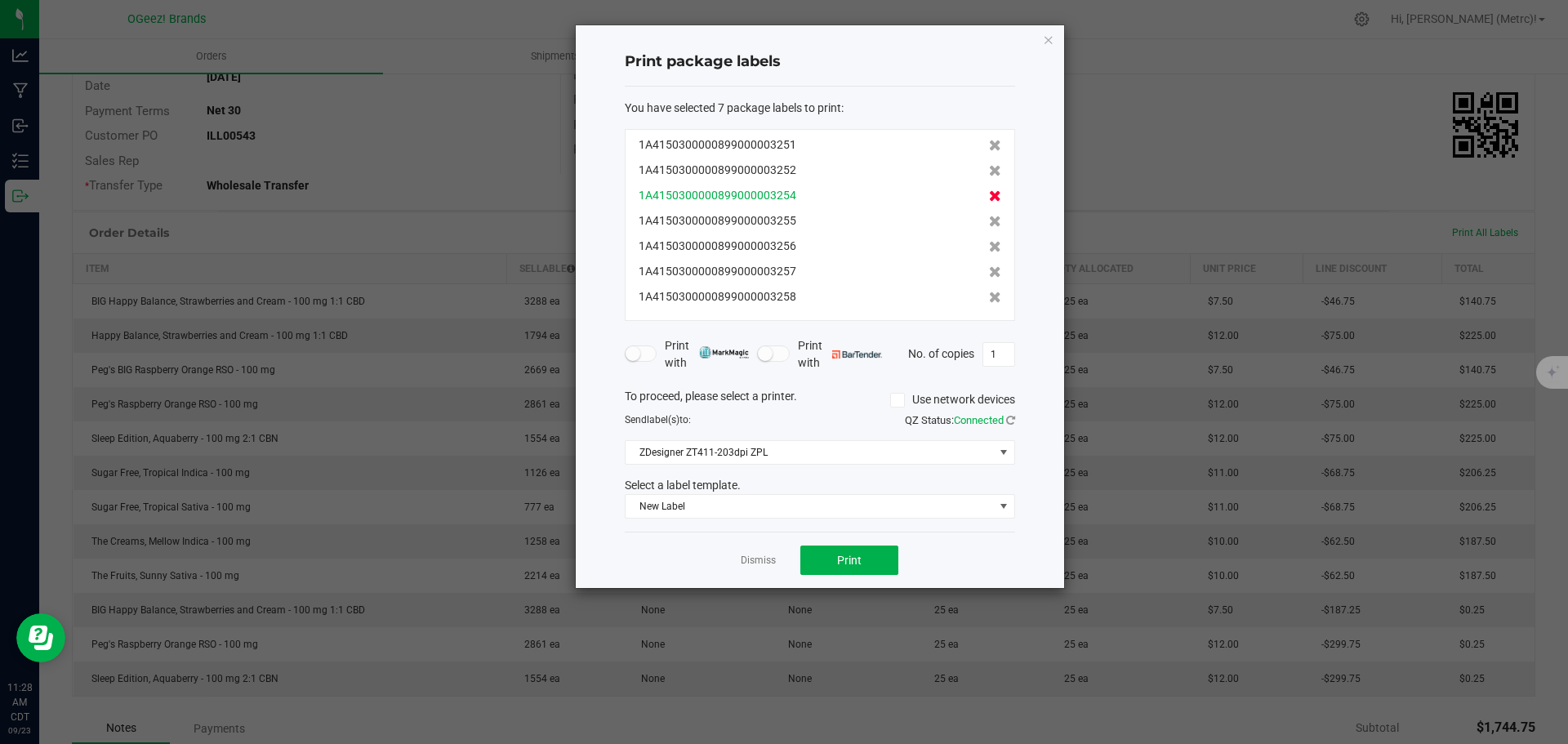
click at [989, 197] on icon at bounding box center [995, 196] width 12 height 11
click at [989, 215] on icon at bounding box center [995, 221] width 12 height 11
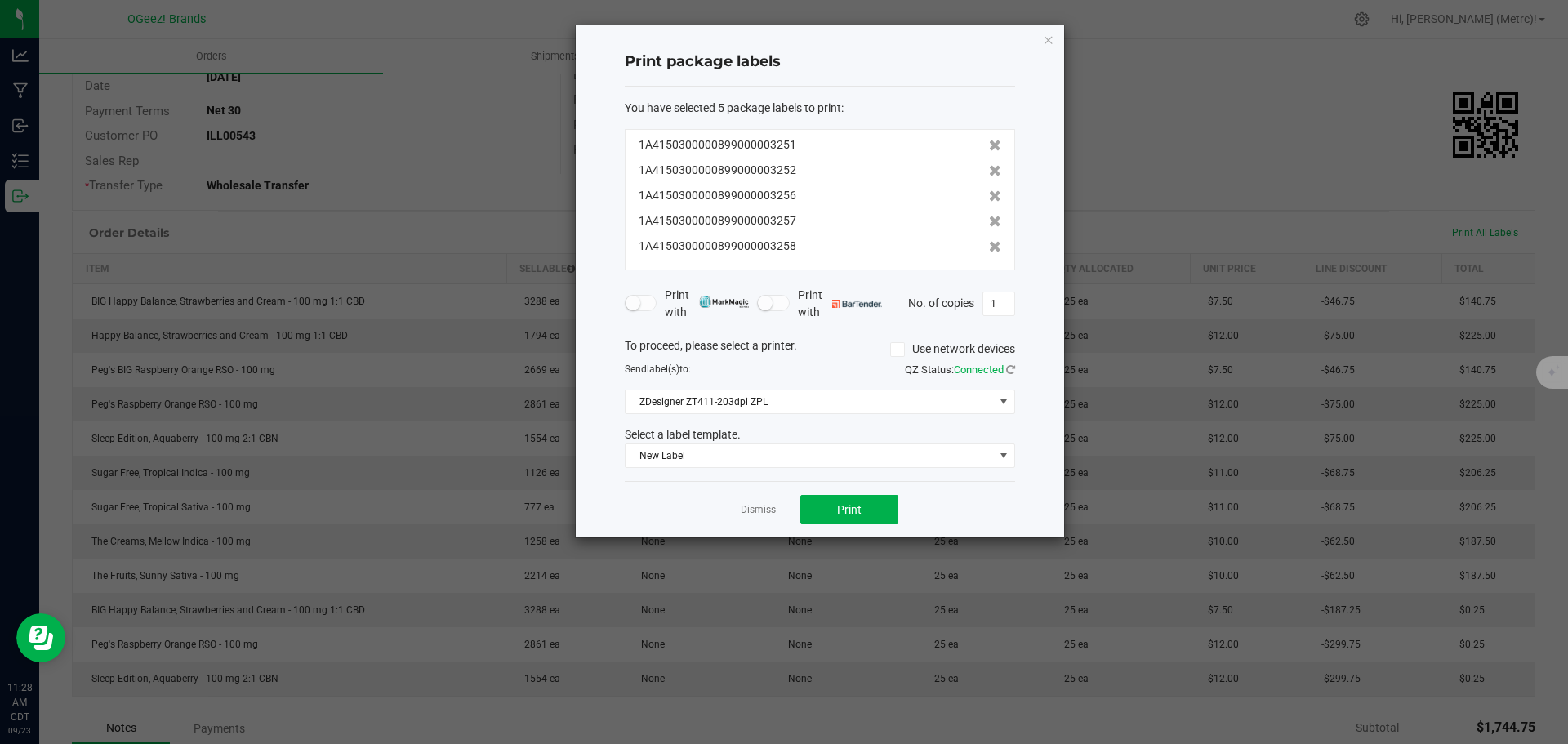
click at [989, 197] on icon at bounding box center [995, 196] width 12 height 11
click at [989, 215] on icon at bounding box center [995, 221] width 12 height 11
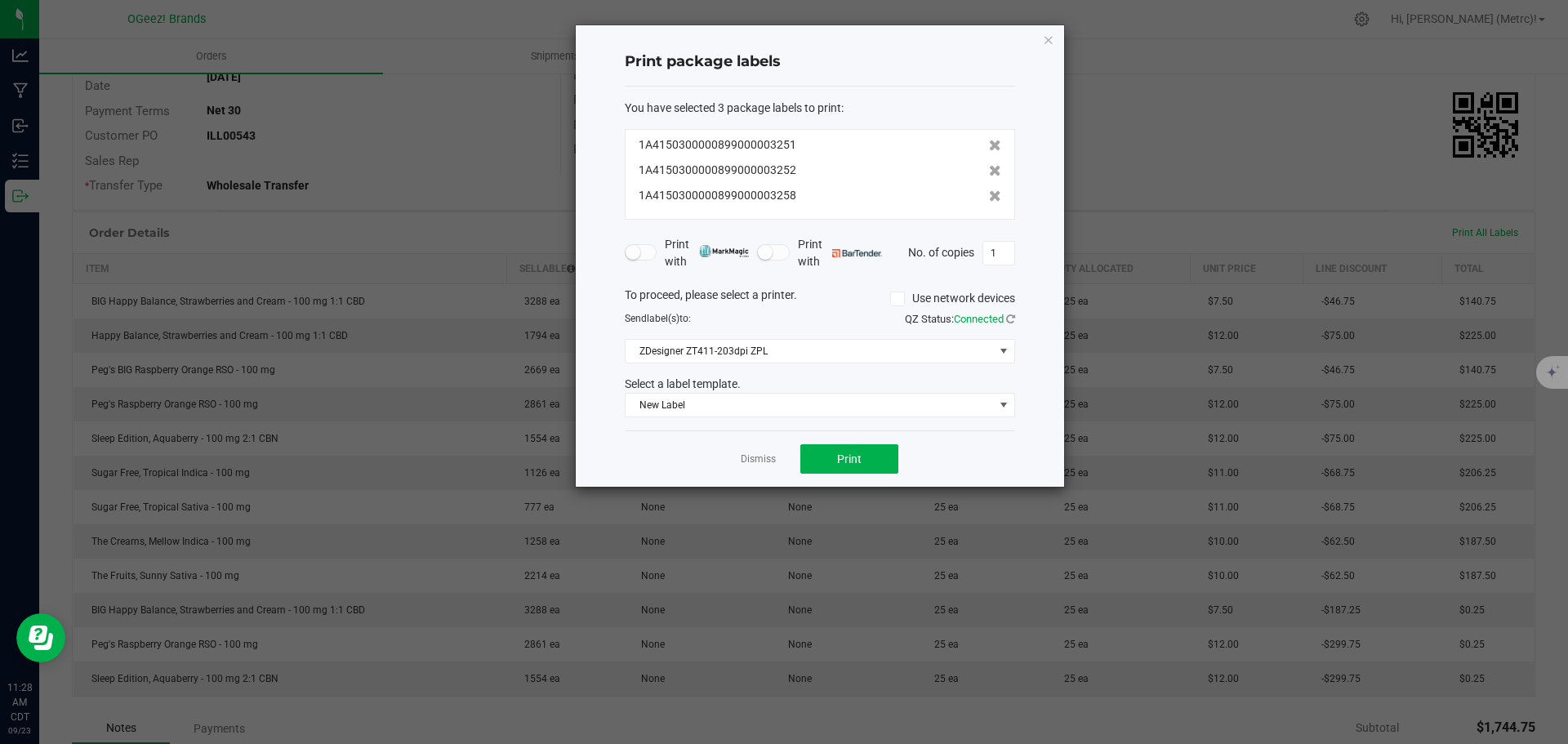
click at [989, 197] on icon at bounding box center [995, 196] width 12 height 11
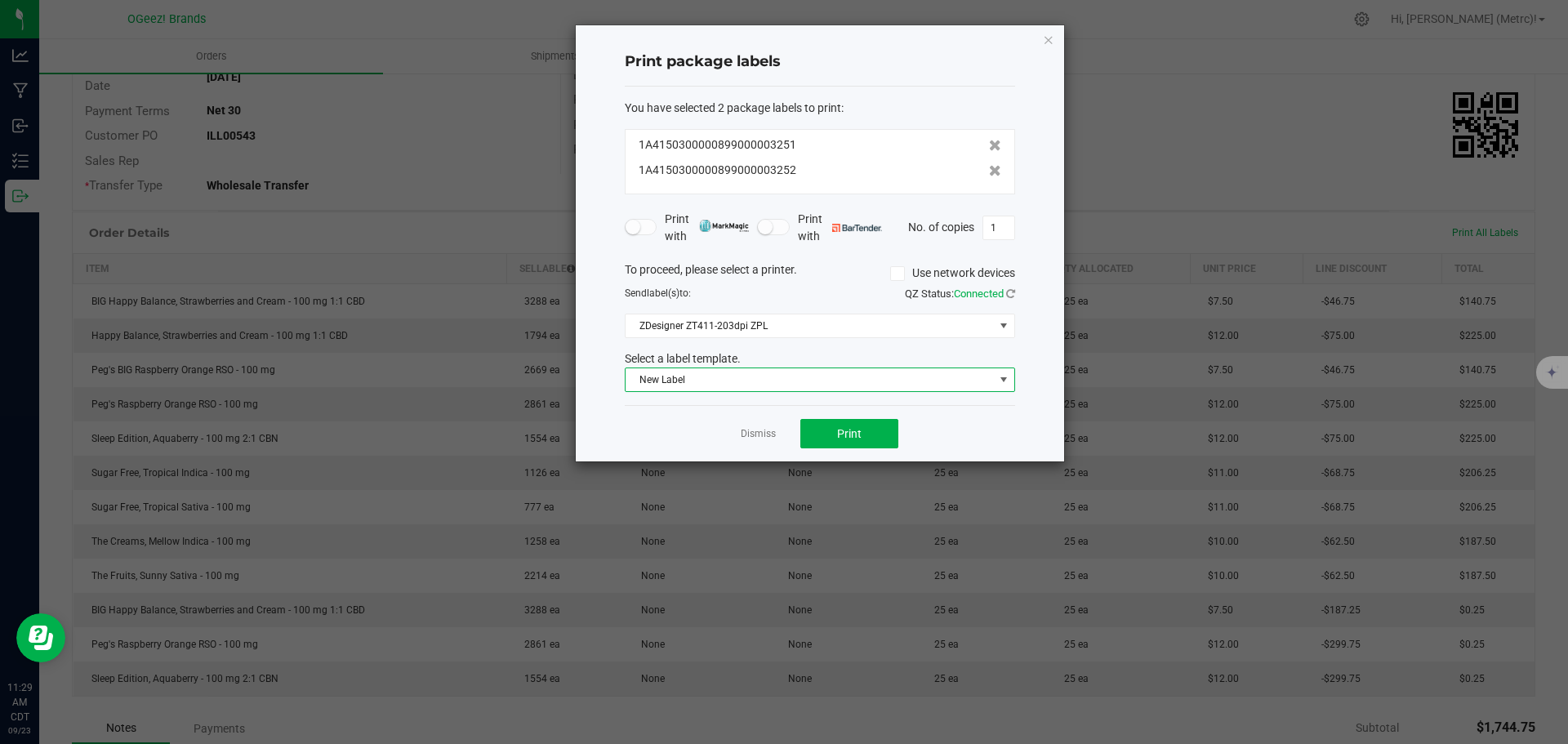
click at [951, 368] on span "New Label" at bounding box center [809, 379] width 368 height 23
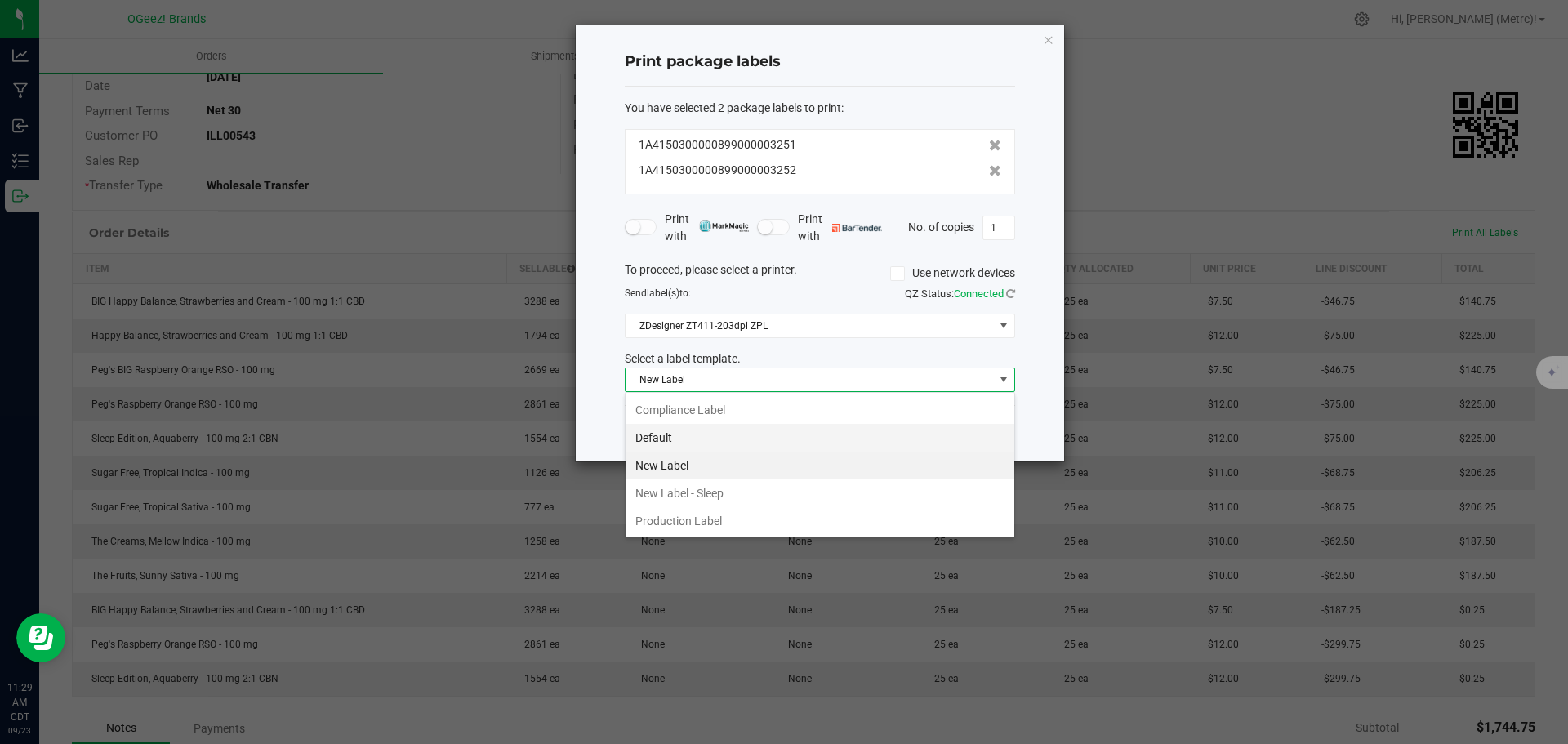
click at [715, 434] on li "Default" at bounding box center [820, 438] width 389 height 28
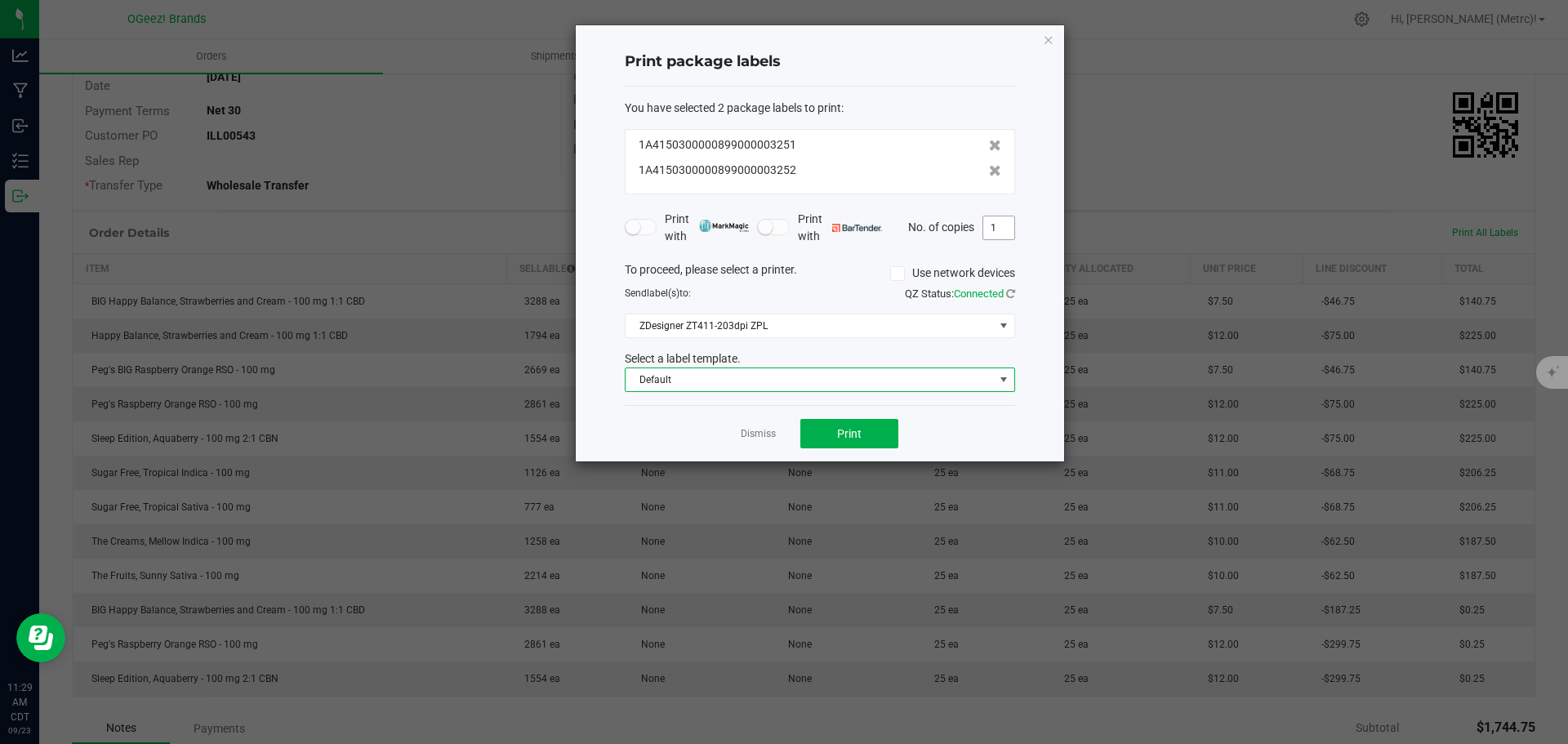
click at [1005, 218] on input "1" at bounding box center [999, 228] width 31 height 23
type input "25"
click at [834, 435] on button "Print" at bounding box center [849, 433] width 98 height 29
click at [1049, 32] on icon "button" at bounding box center [1048, 39] width 11 height 20
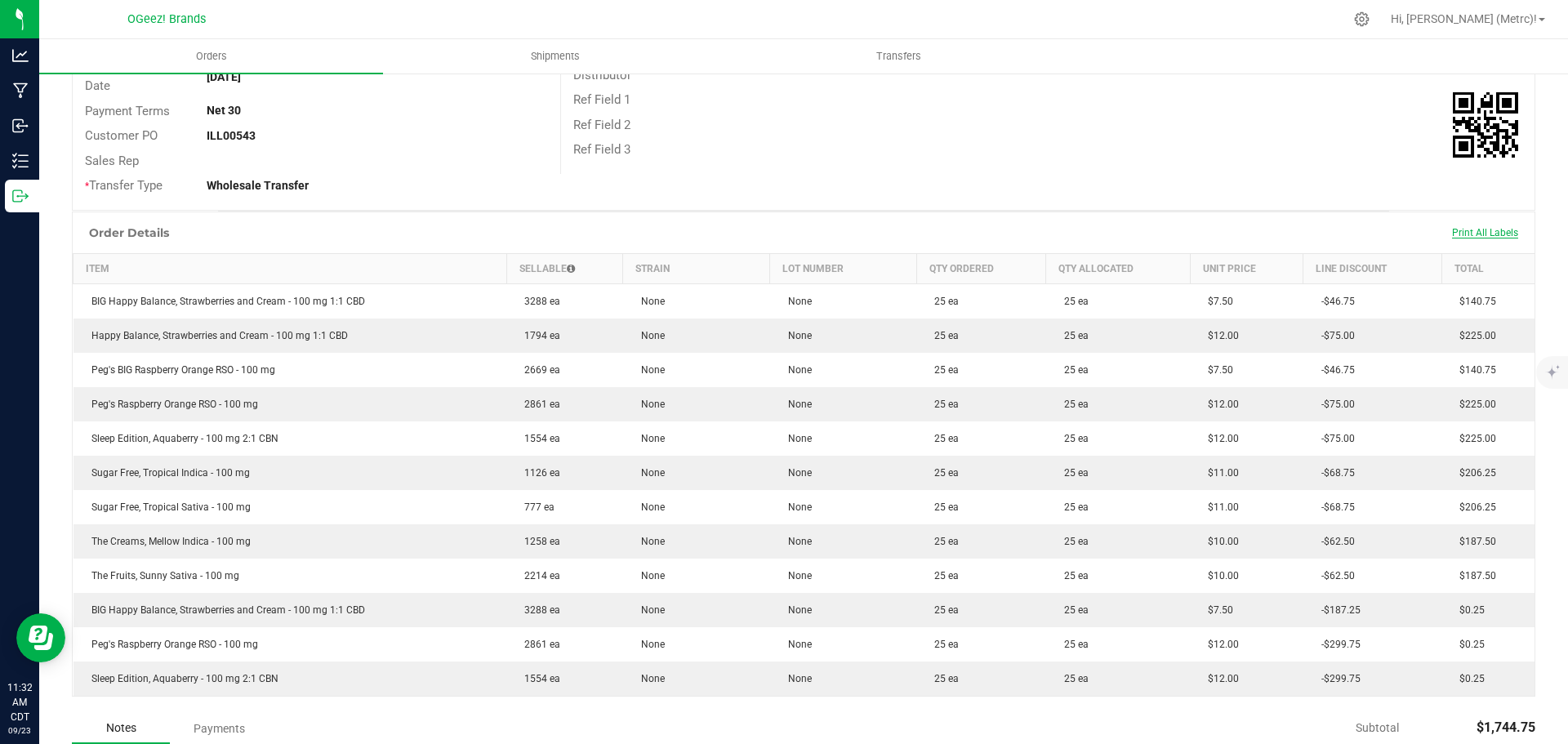
click at [1491, 234] on span "Print All Labels" at bounding box center [1485, 233] width 66 height 11
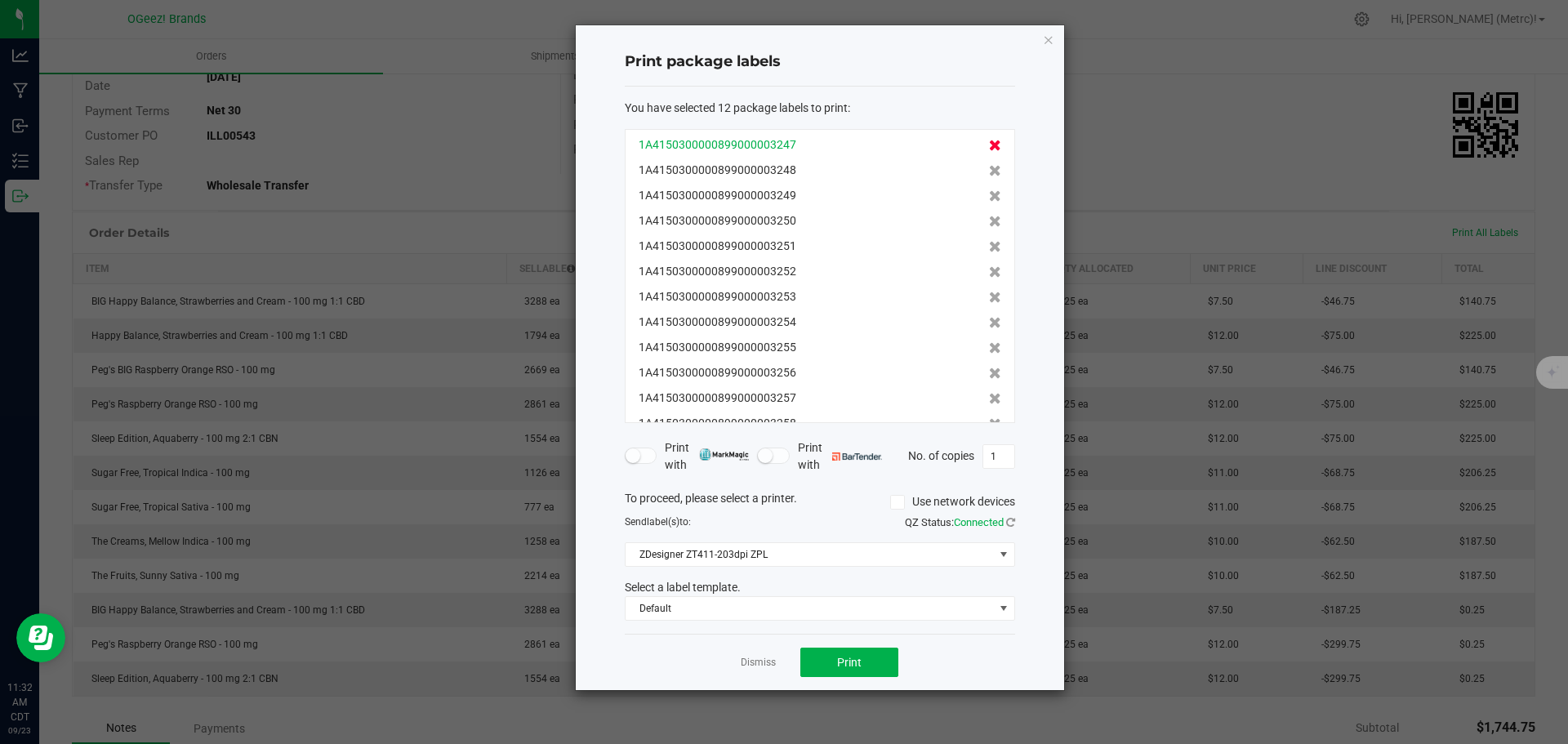
click at [989, 144] on icon at bounding box center [995, 145] width 12 height 11
click at [989, 165] on icon at bounding box center [995, 170] width 12 height 11
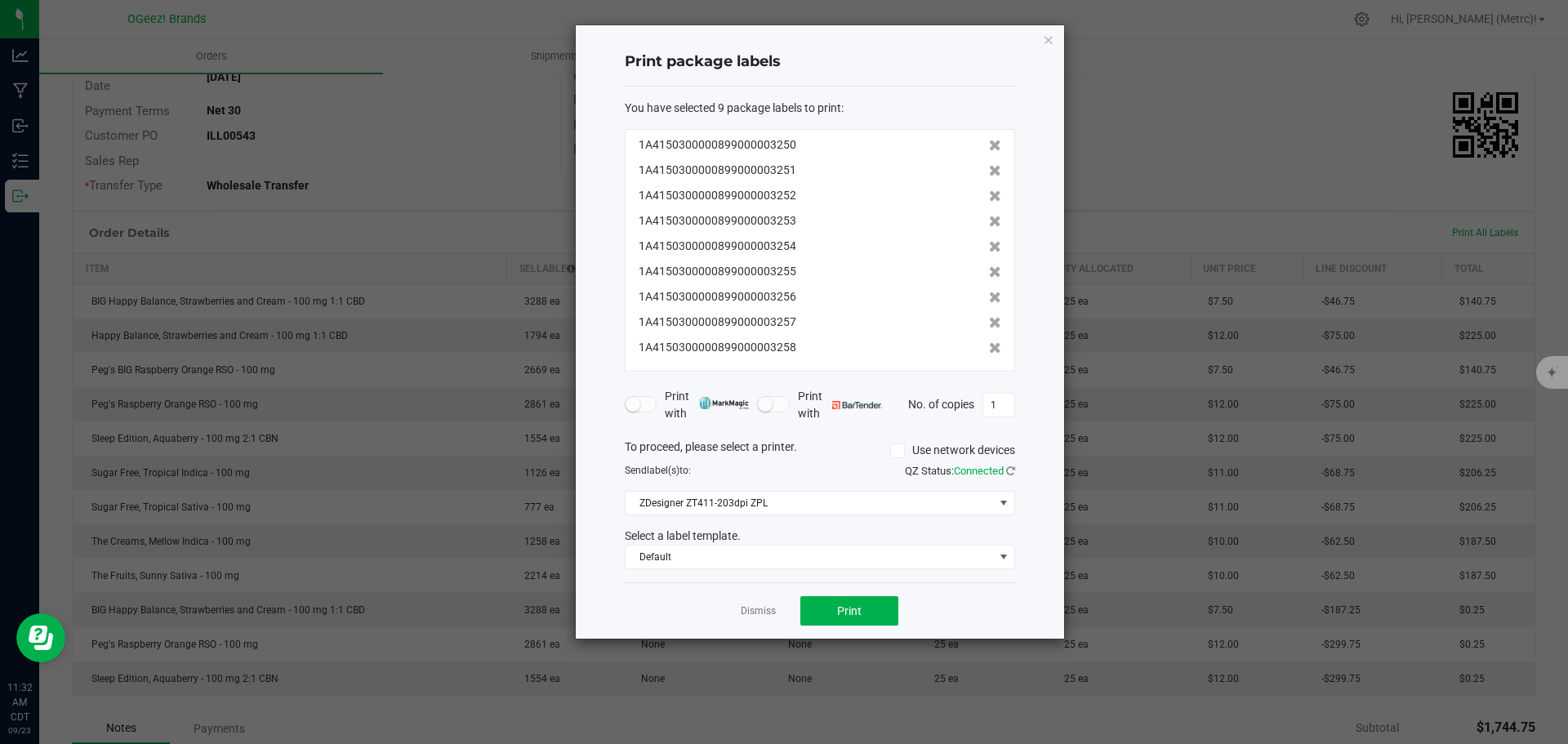
click at [989, 144] on icon at bounding box center [995, 145] width 12 height 11
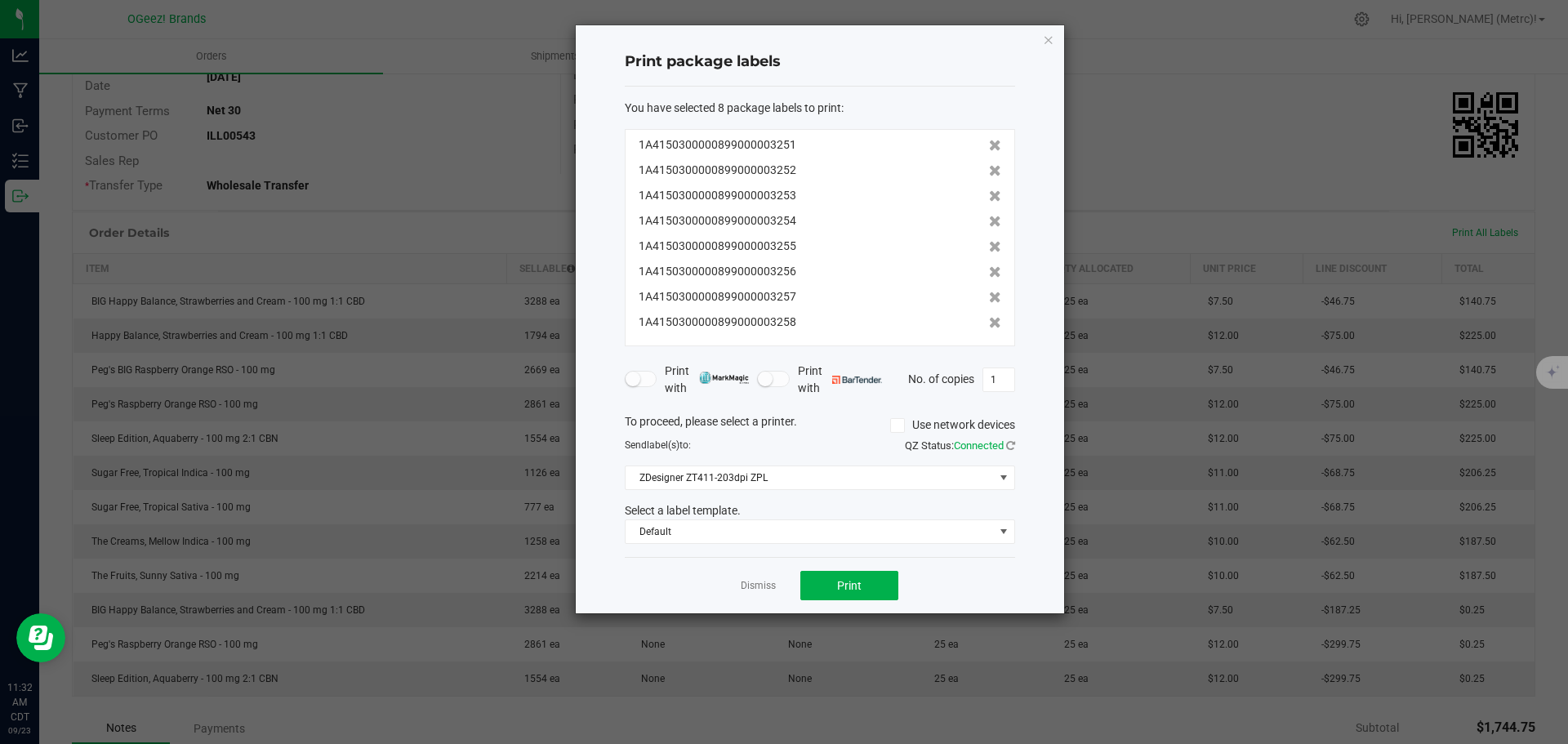
click at [989, 144] on icon at bounding box center [995, 145] width 12 height 11
click at [989, 165] on icon at bounding box center [995, 170] width 12 height 11
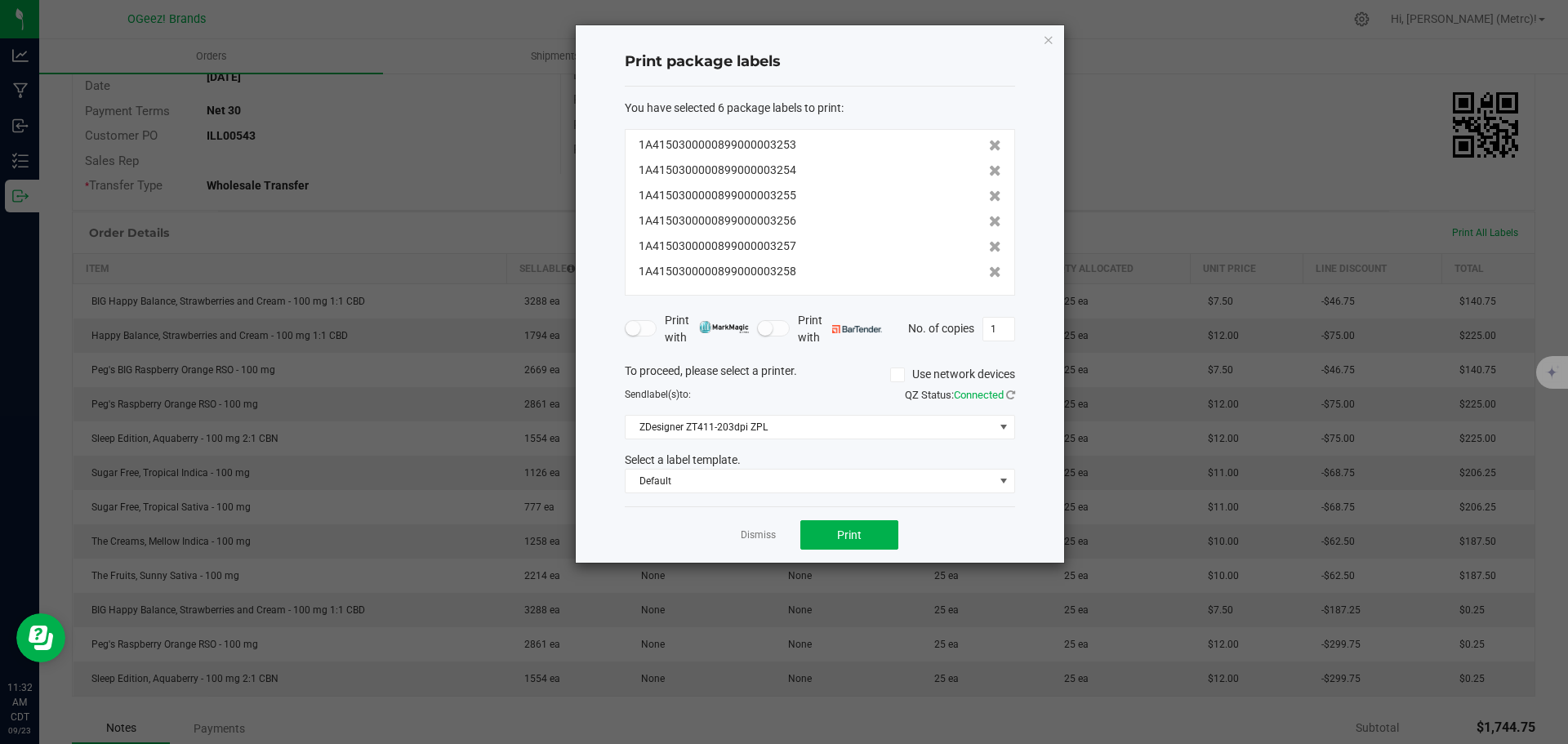
click at [989, 144] on icon at bounding box center [995, 145] width 12 height 11
click at [989, 165] on icon at bounding box center [995, 170] width 12 height 11
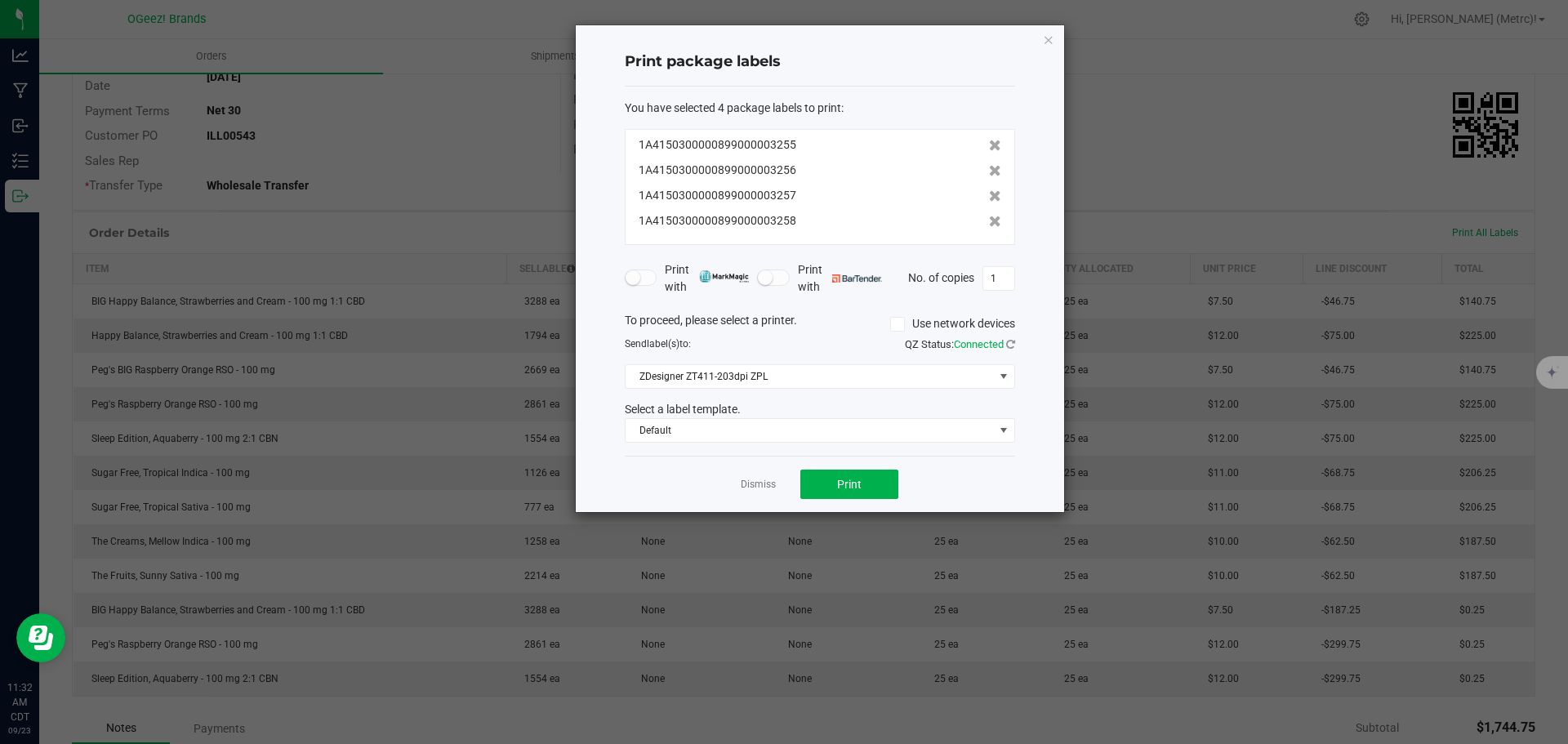
click at [989, 144] on icon at bounding box center [995, 145] width 12 height 11
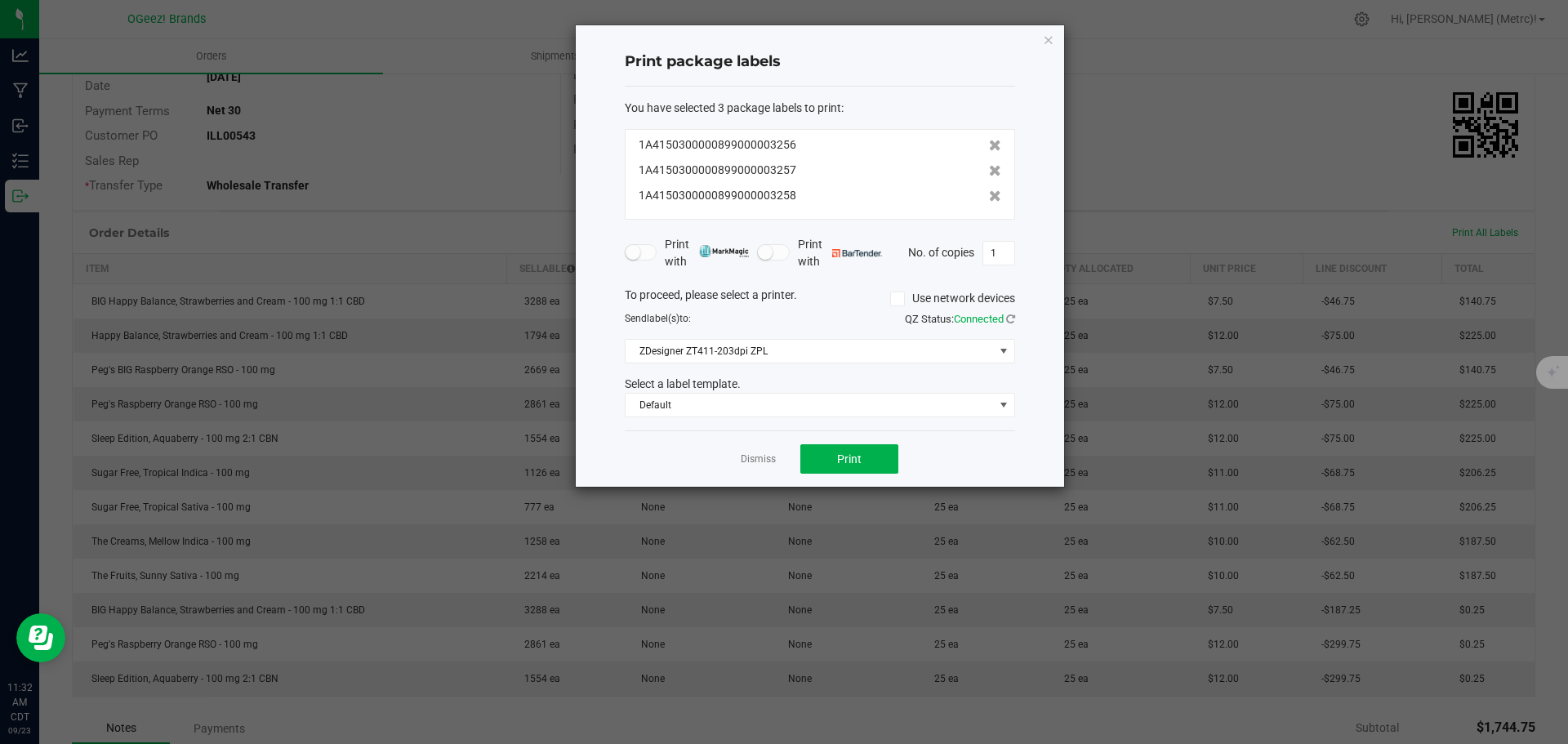
click at [989, 144] on icon at bounding box center [995, 145] width 12 height 11
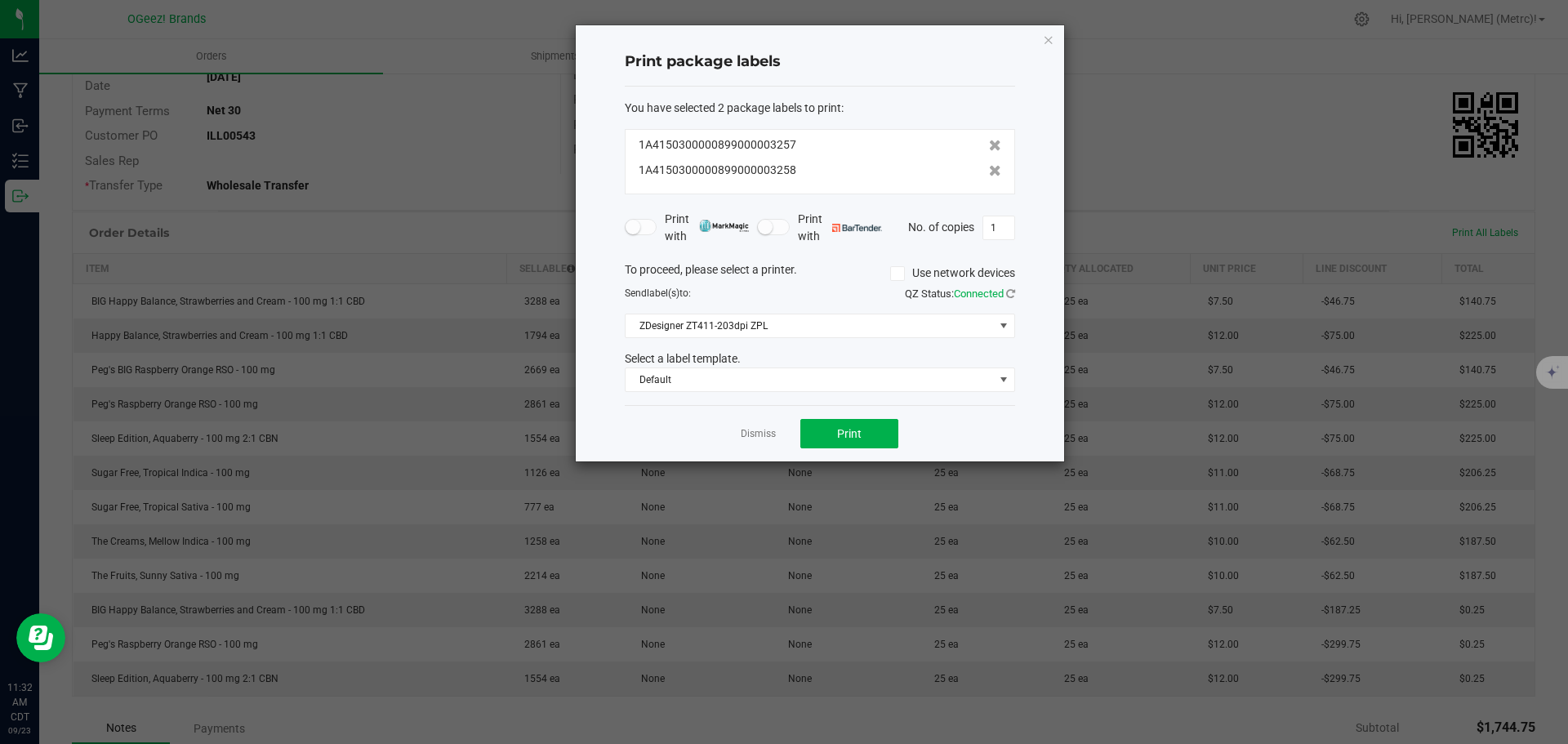
click at [989, 144] on icon at bounding box center [995, 145] width 12 height 11
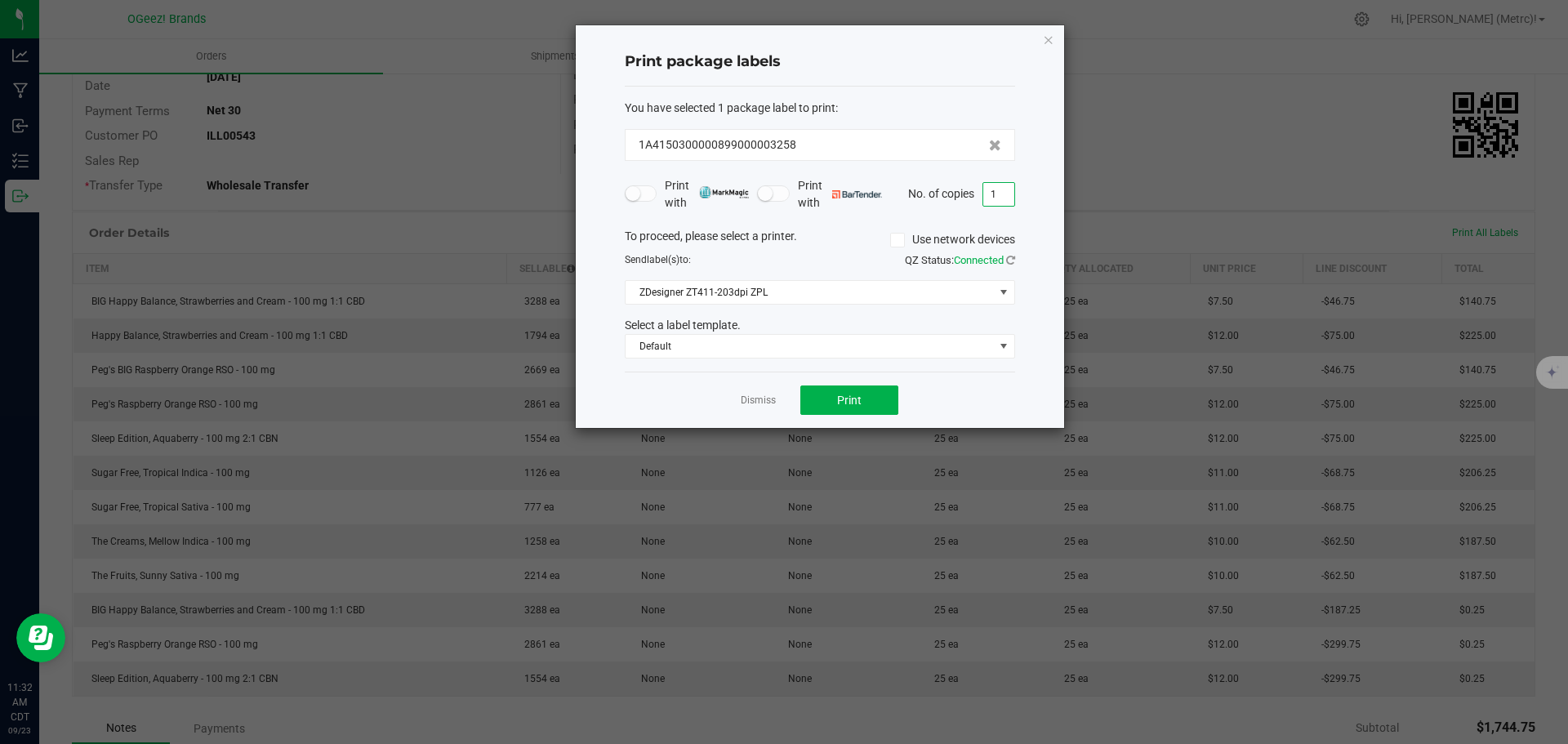
click at [1005, 196] on input "1" at bounding box center [999, 194] width 31 height 23
type input "25"
click at [858, 398] on span "Print" at bounding box center [849, 400] width 25 height 13
click at [1050, 42] on icon "button" at bounding box center [1048, 39] width 11 height 20
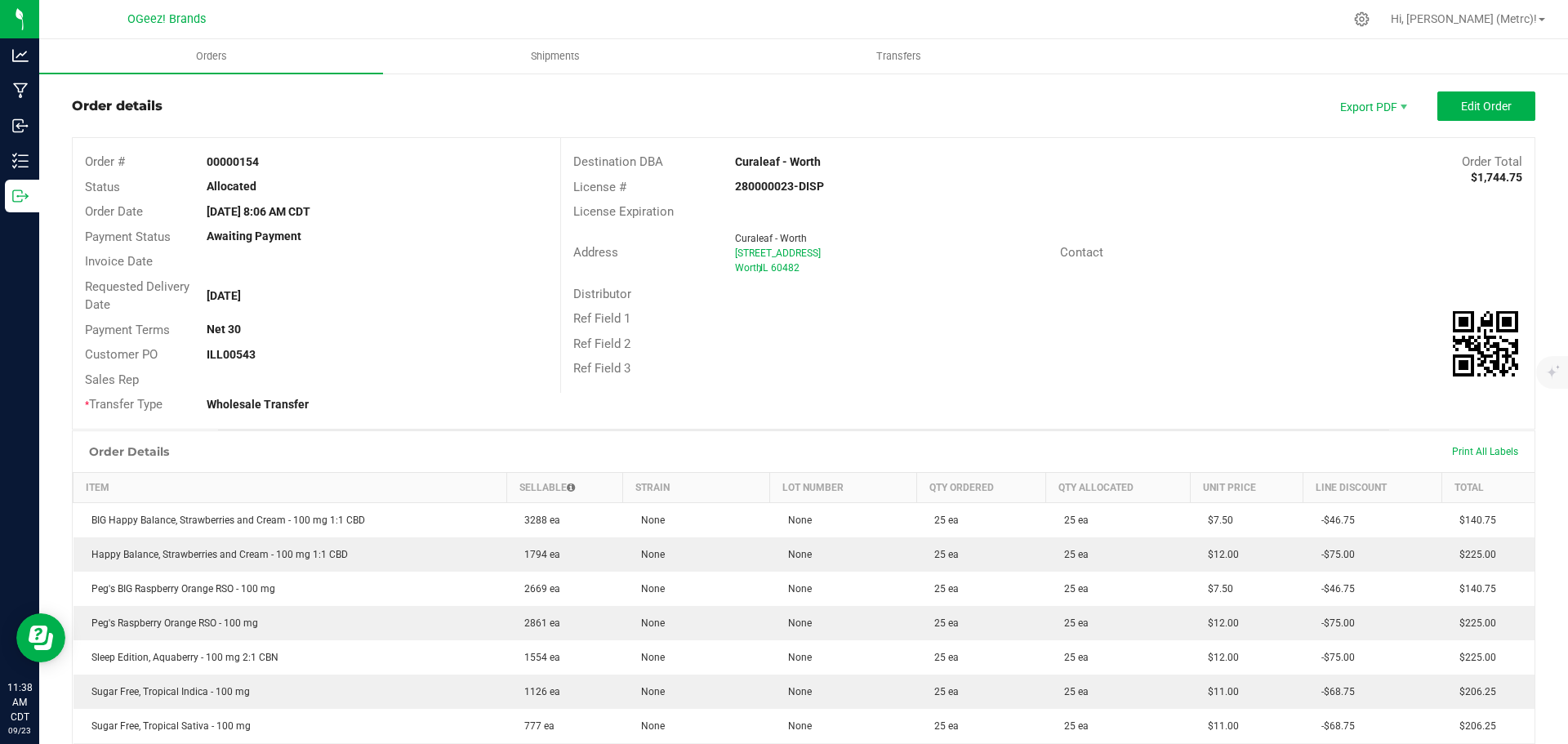
scroll to position [0, 0]
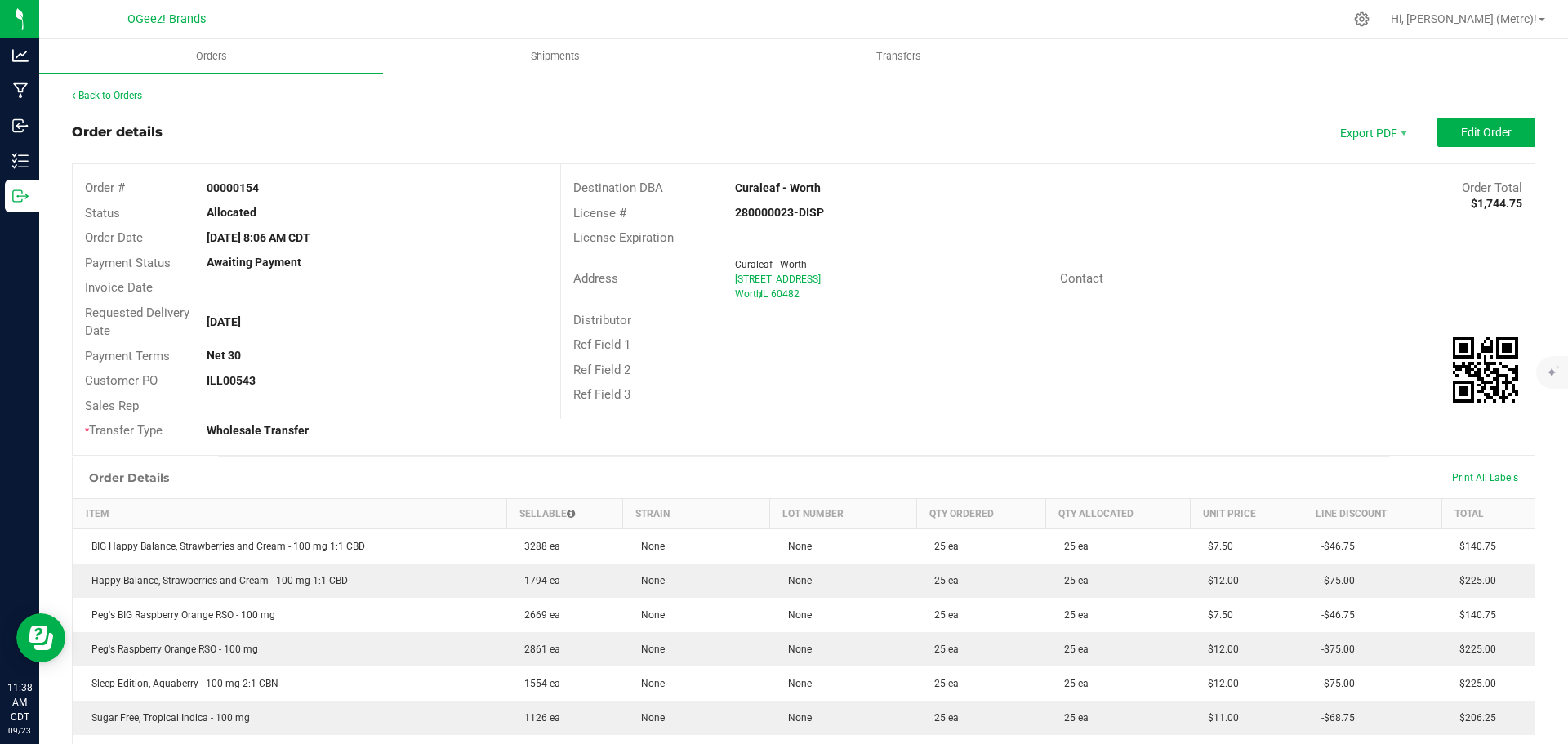
click at [1466, 486] on div "Print All Labels" at bounding box center [1485, 478] width 83 height 34
click at [1465, 480] on span "Print All Labels" at bounding box center [1485, 478] width 66 height 11
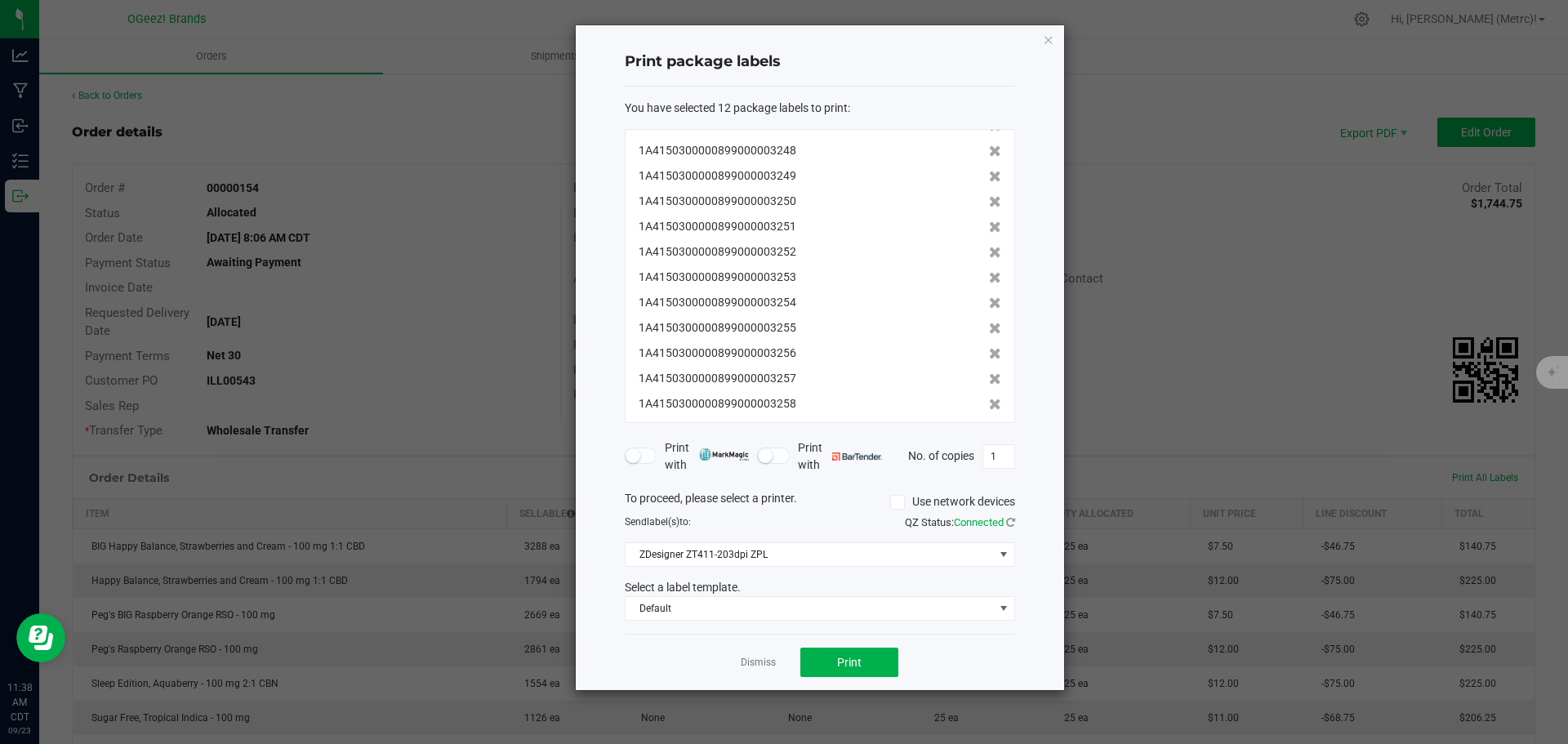
scroll to position [25, 0]
click at [1052, 39] on icon "button" at bounding box center [1048, 39] width 11 height 20
